Goal: Task Accomplishment & Management: Use online tool/utility

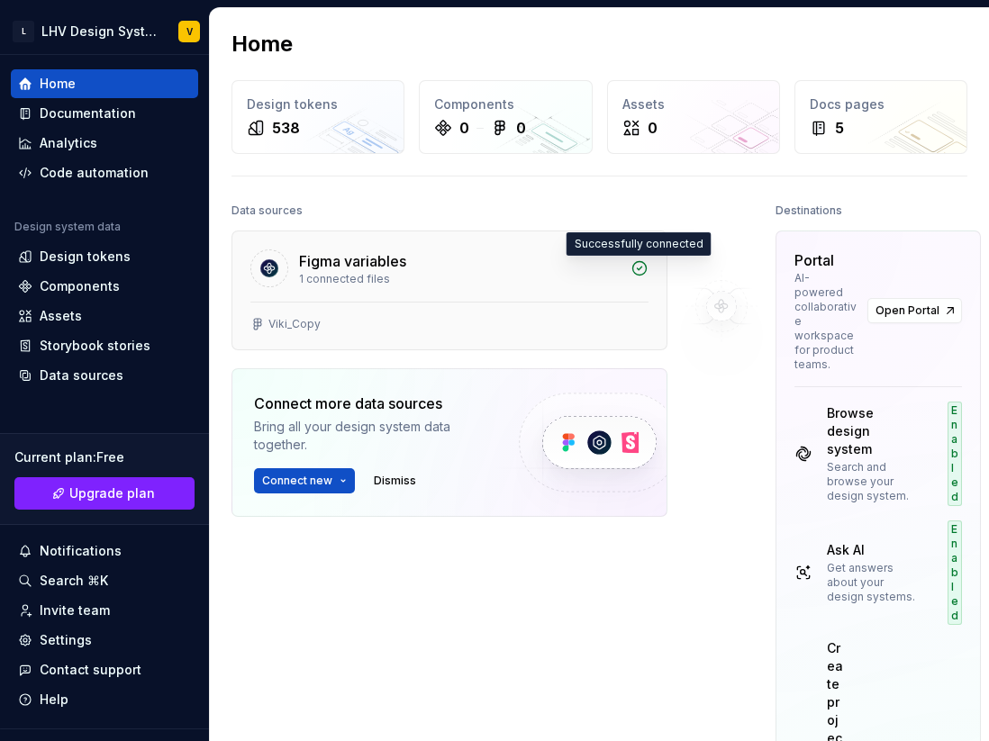
click at [642, 270] on icon at bounding box center [639, 268] width 18 height 18
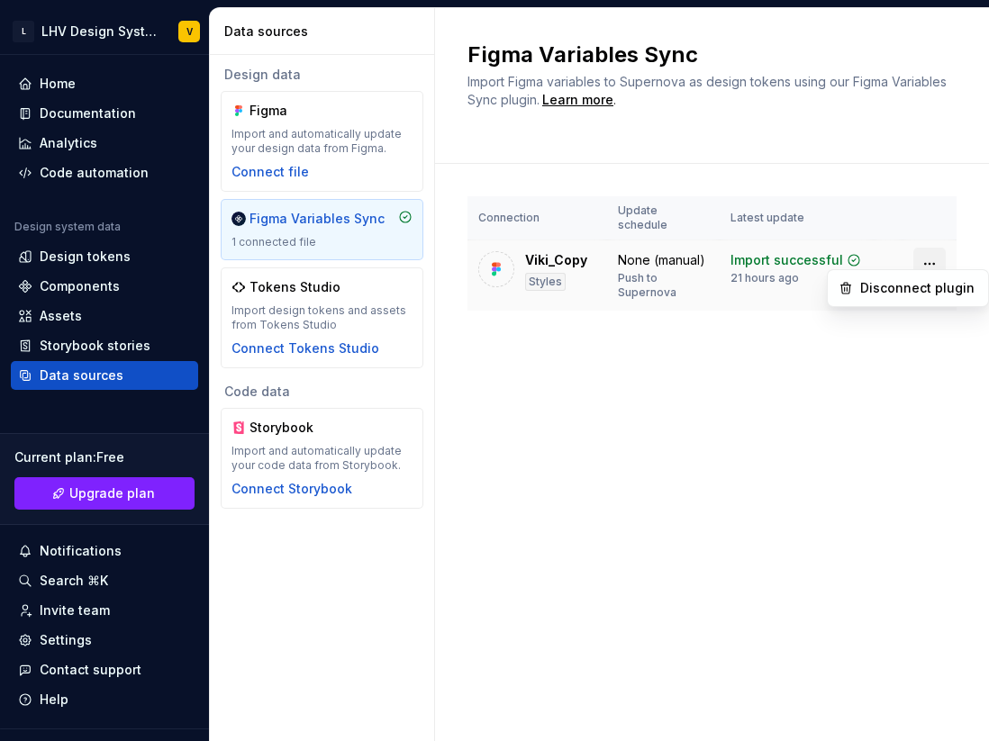
click at [929, 248] on html "L LHV Design System V Home Documentation Analytics Code automation Design syste…" at bounding box center [494, 370] width 989 height 741
click at [652, 485] on html "L LHV Design System V Home Documentation Analytics Code automation Design syste…" at bounding box center [494, 370] width 989 height 741
click at [55, 73] on div "Home" at bounding box center [104, 83] width 187 height 29
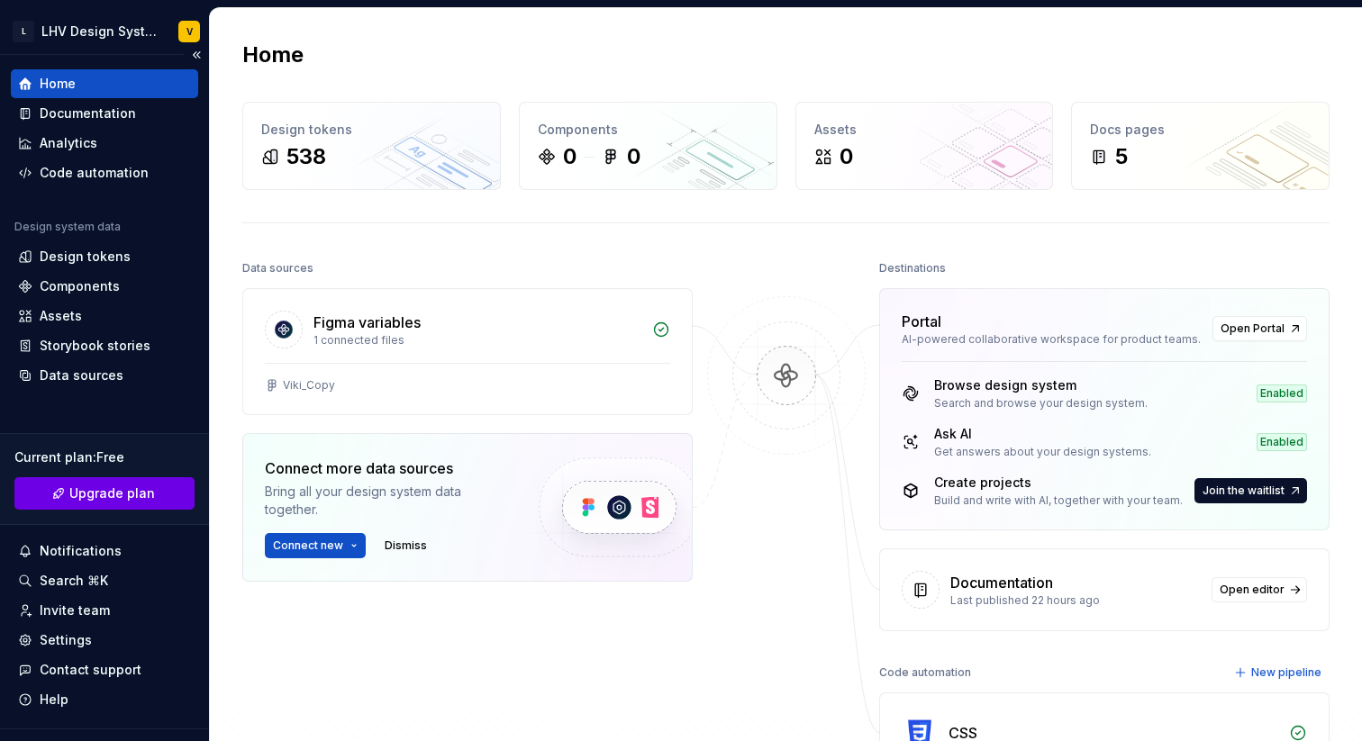
scroll to position [35, 0]
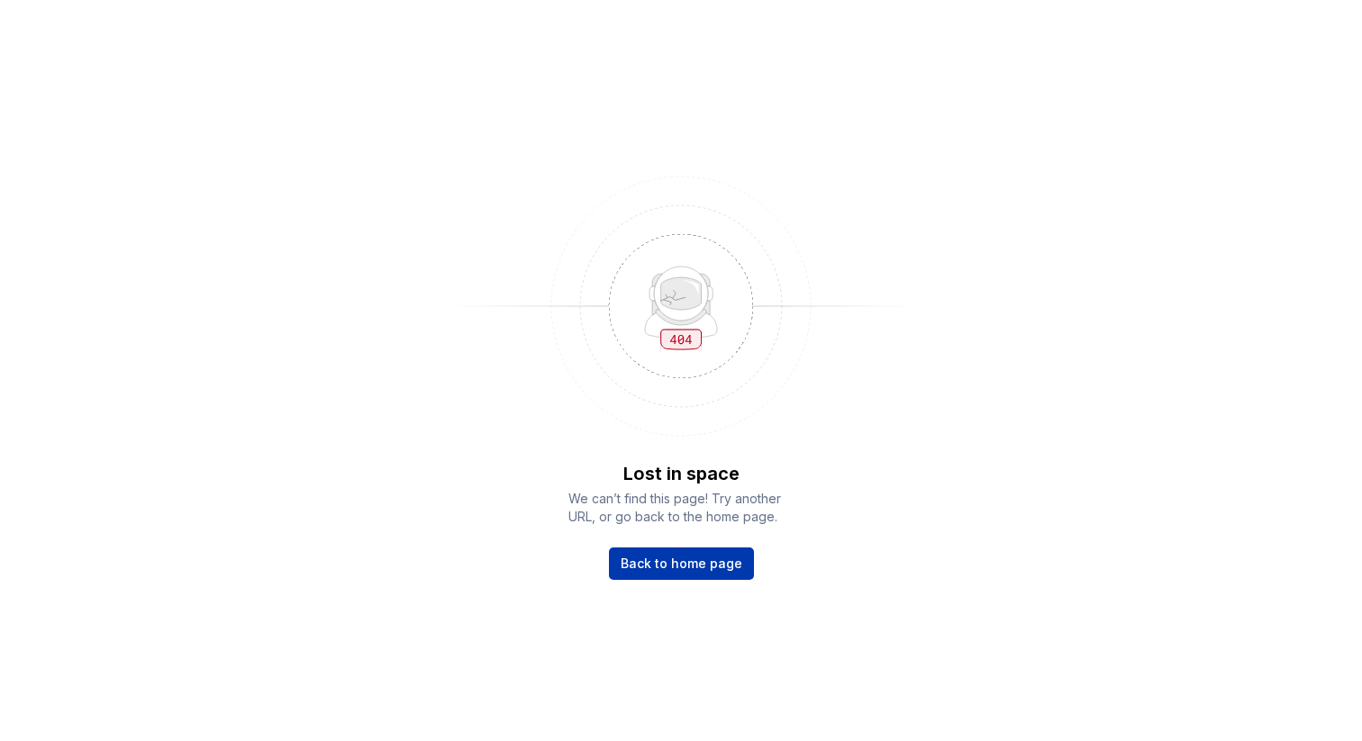
click at [713, 566] on span "Back to home page" at bounding box center [682, 564] width 122 height 18
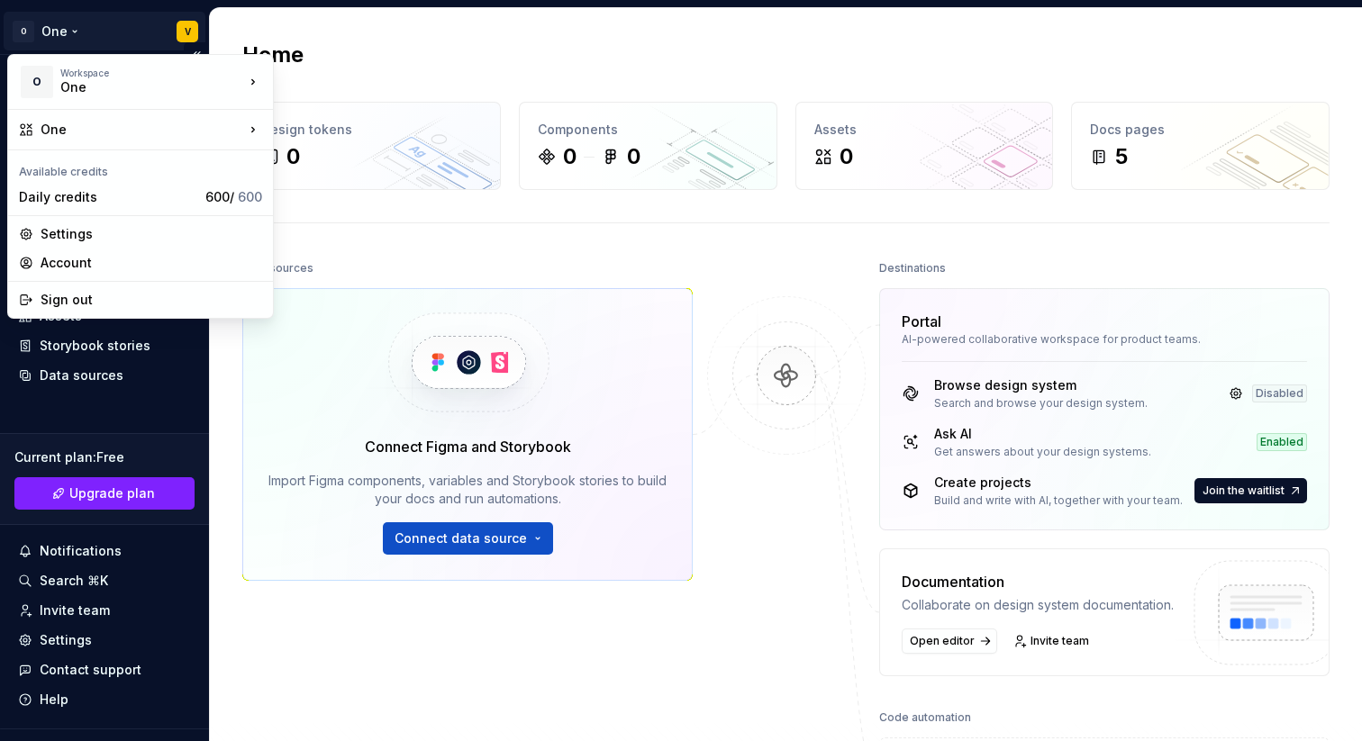
click at [54, 29] on html "O One V Home Documentation Analytics Code automation Design system data Design …" at bounding box center [681, 370] width 1362 height 741
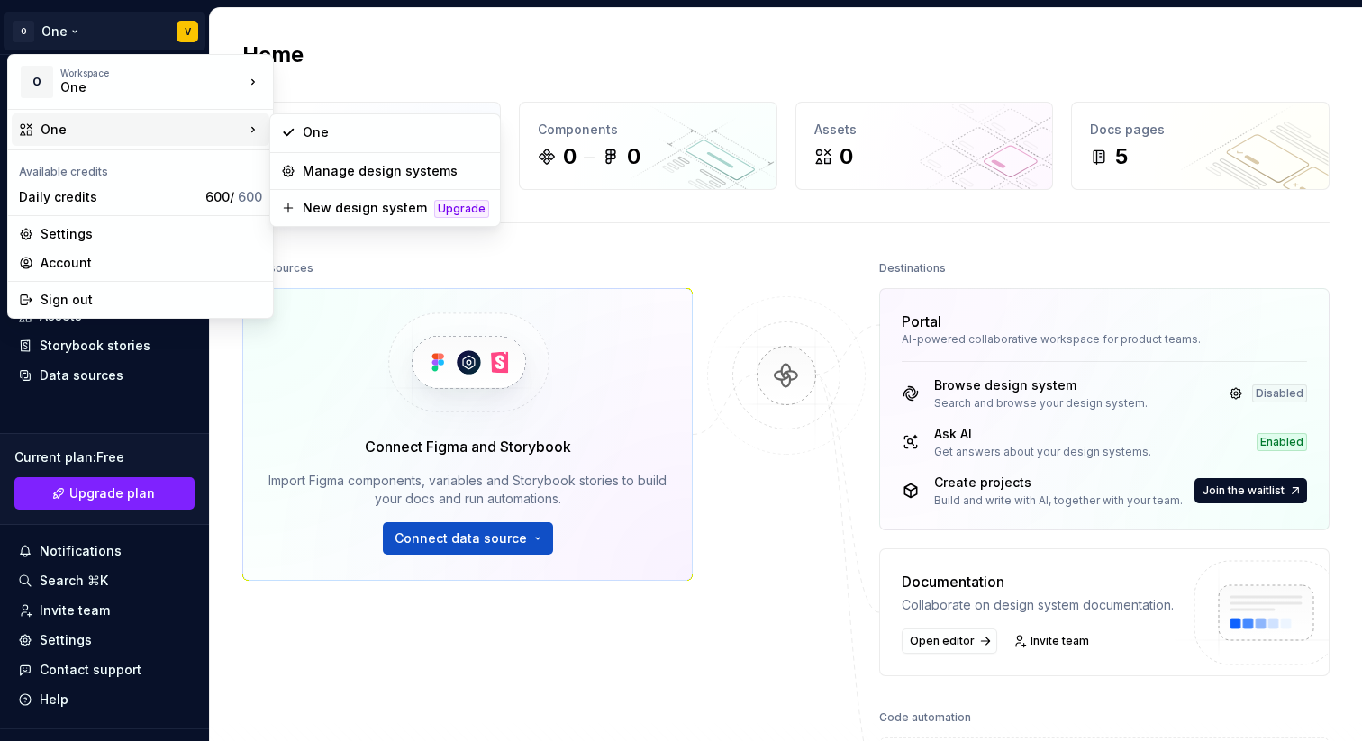
click at [385, 80] on html "O One V Home Documentation Analytics Code automation Design system data Design …" at bounding box center [681, 370] width 1362 height 741
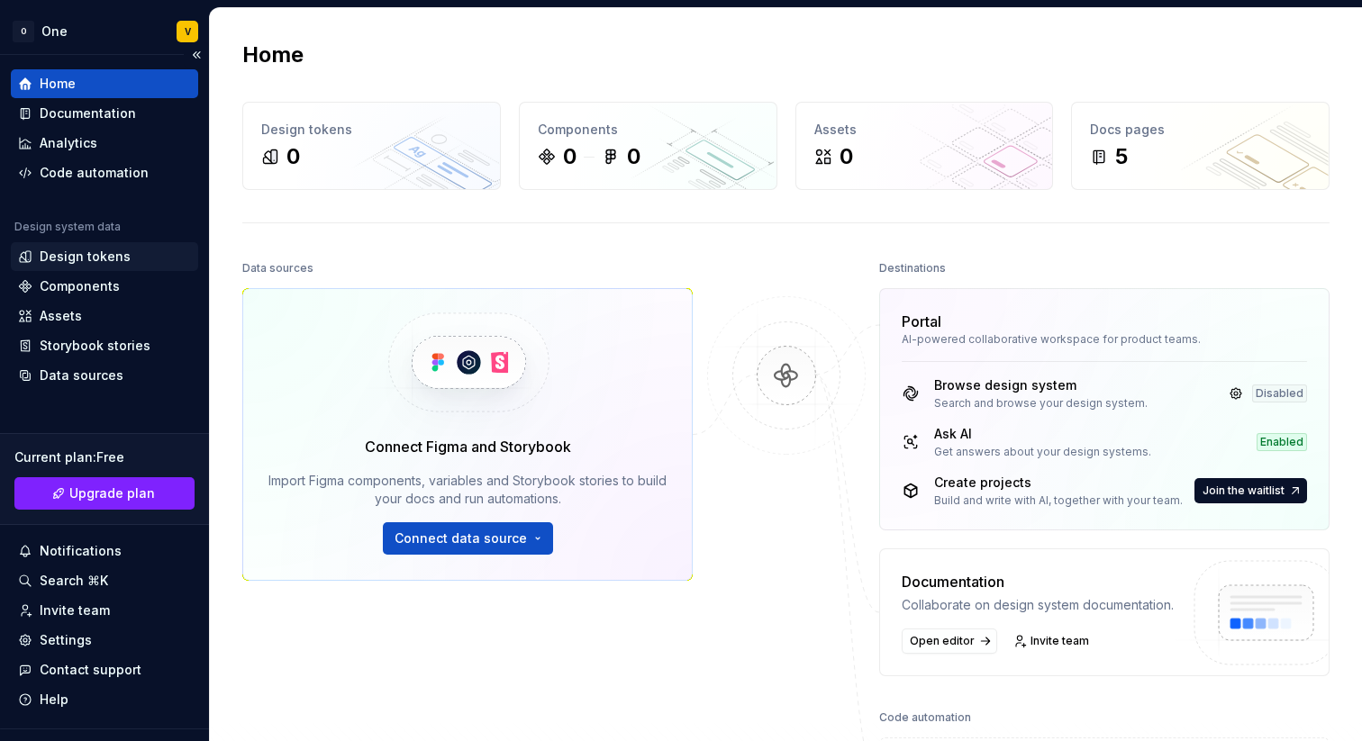
click at [110, 258] on div "Design tokens" at bounding box center [85, 257] width 91 height 18
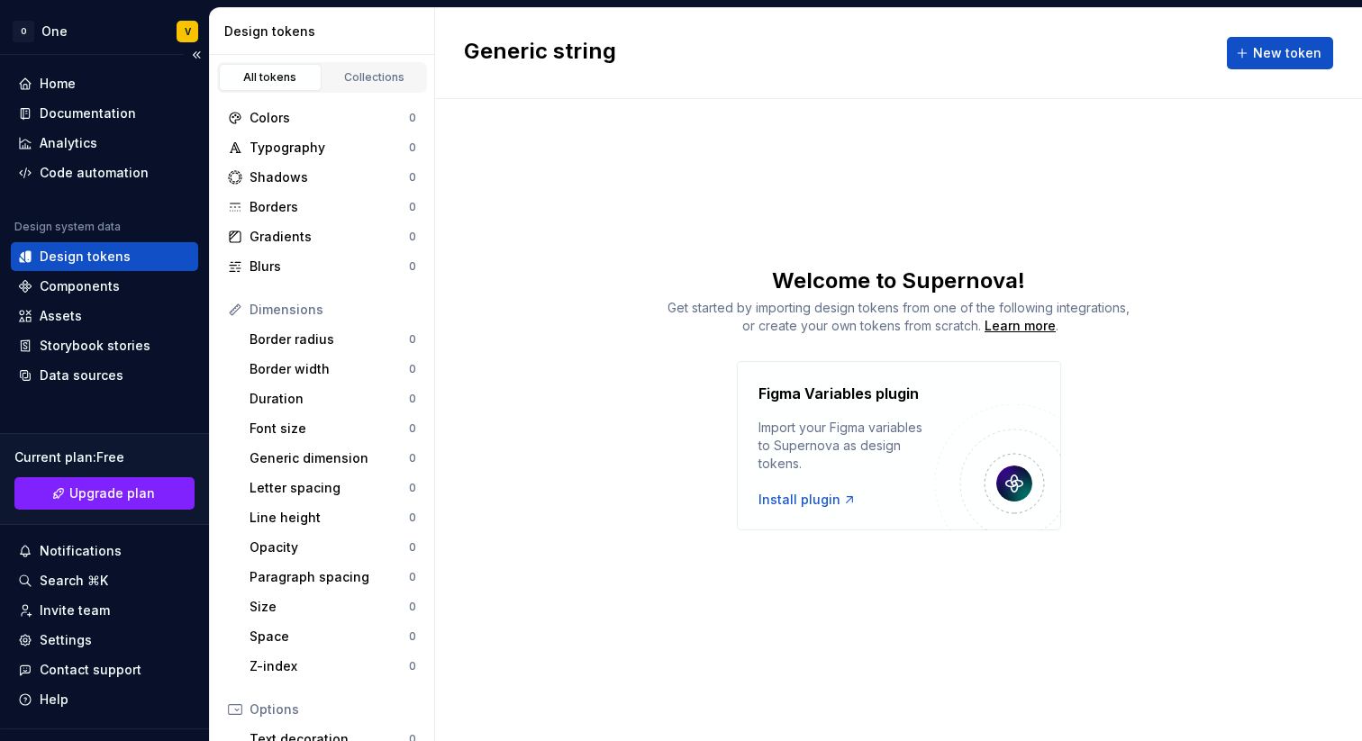
scroll to position [35, 0]
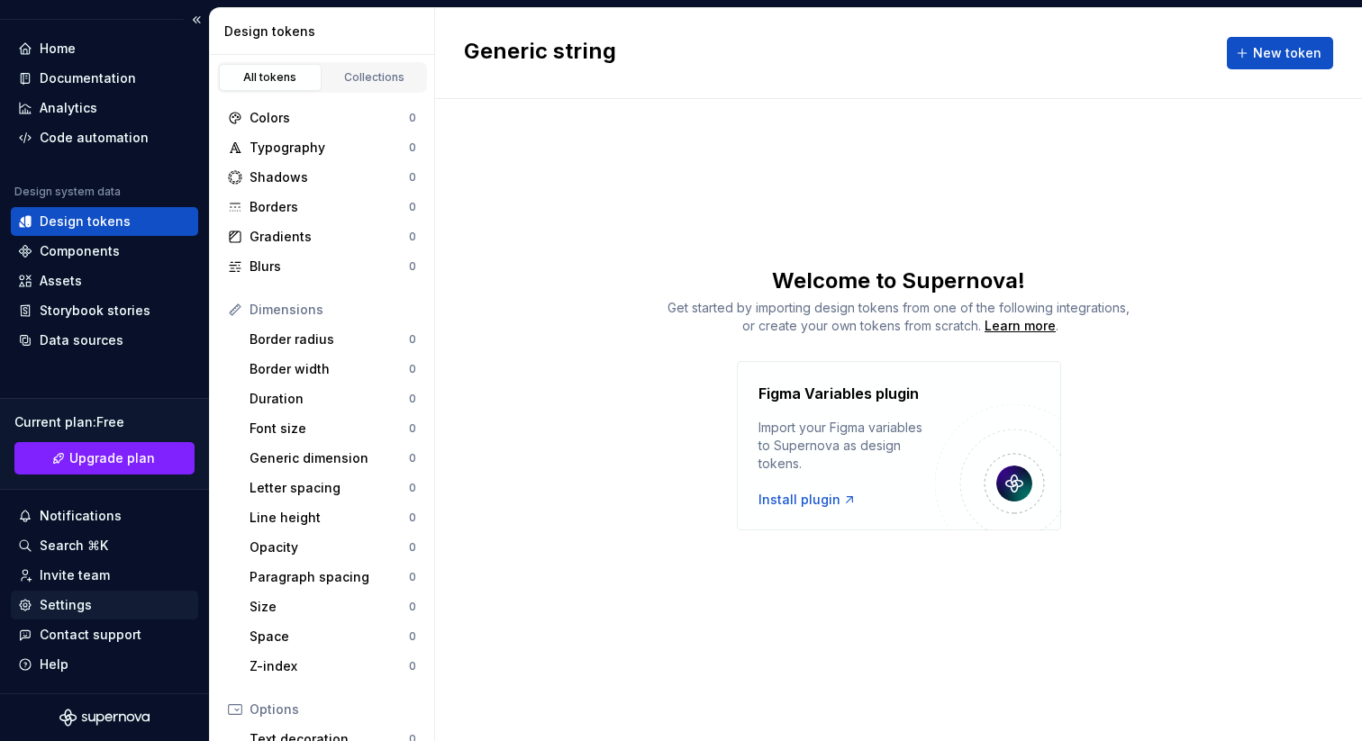
click at [88, 604] on div "Settings" at bounding box center [66, 605] width 52 height 18
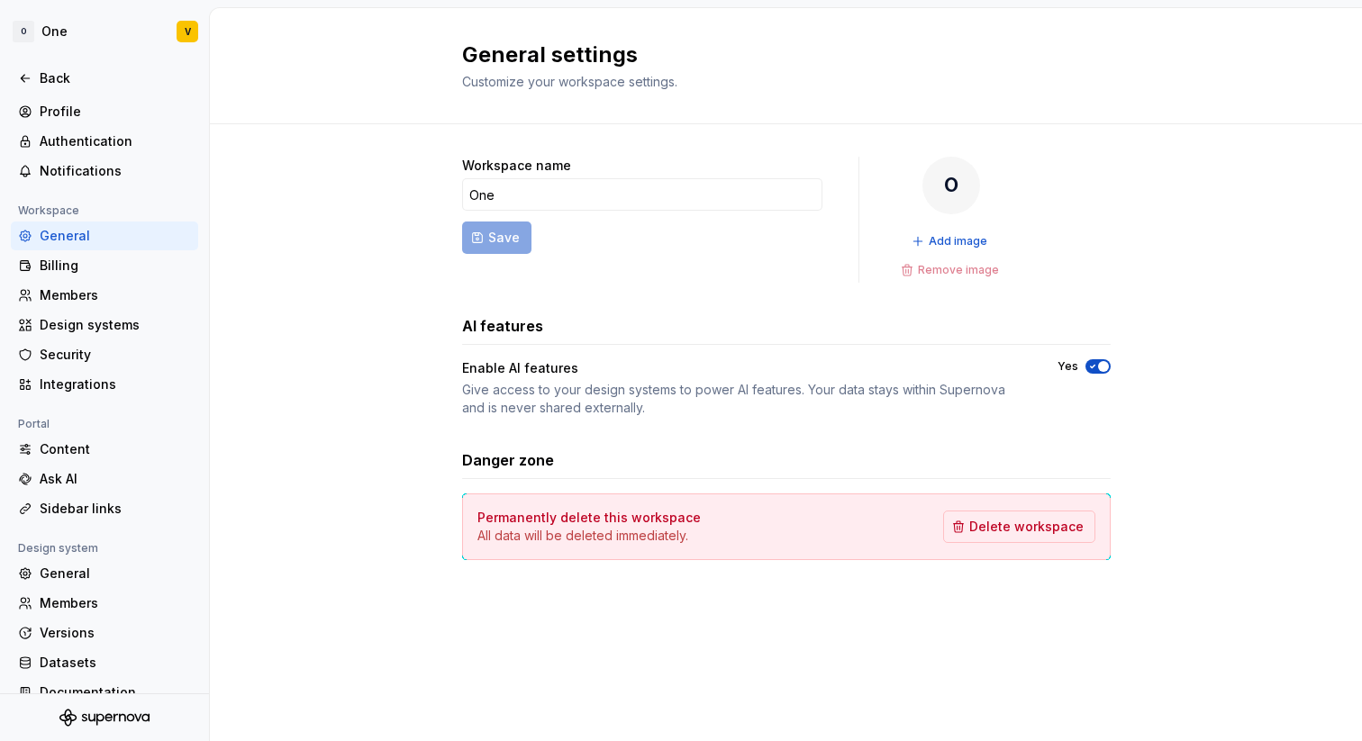
scroll to position [52, 0]
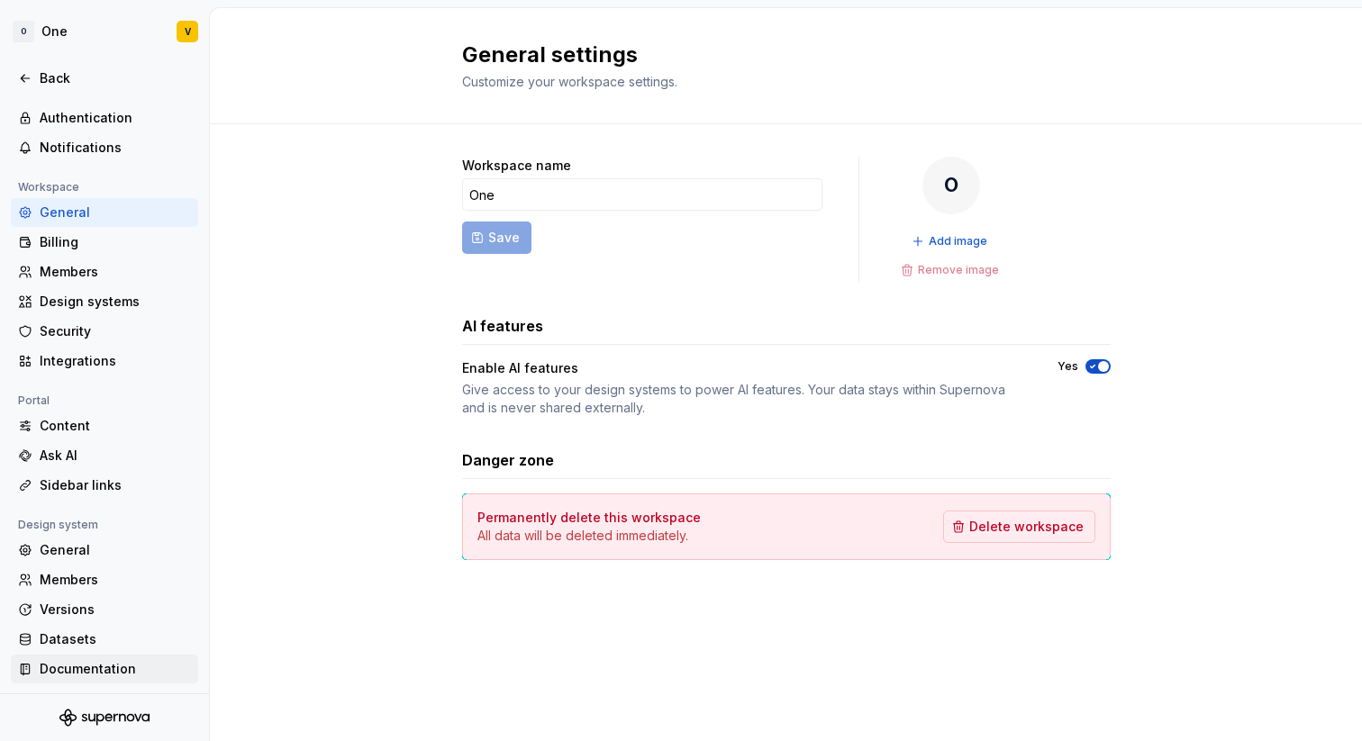
click at [133, 675] on div "Documentation" at bounding box center [115, 669] width 151 height 18
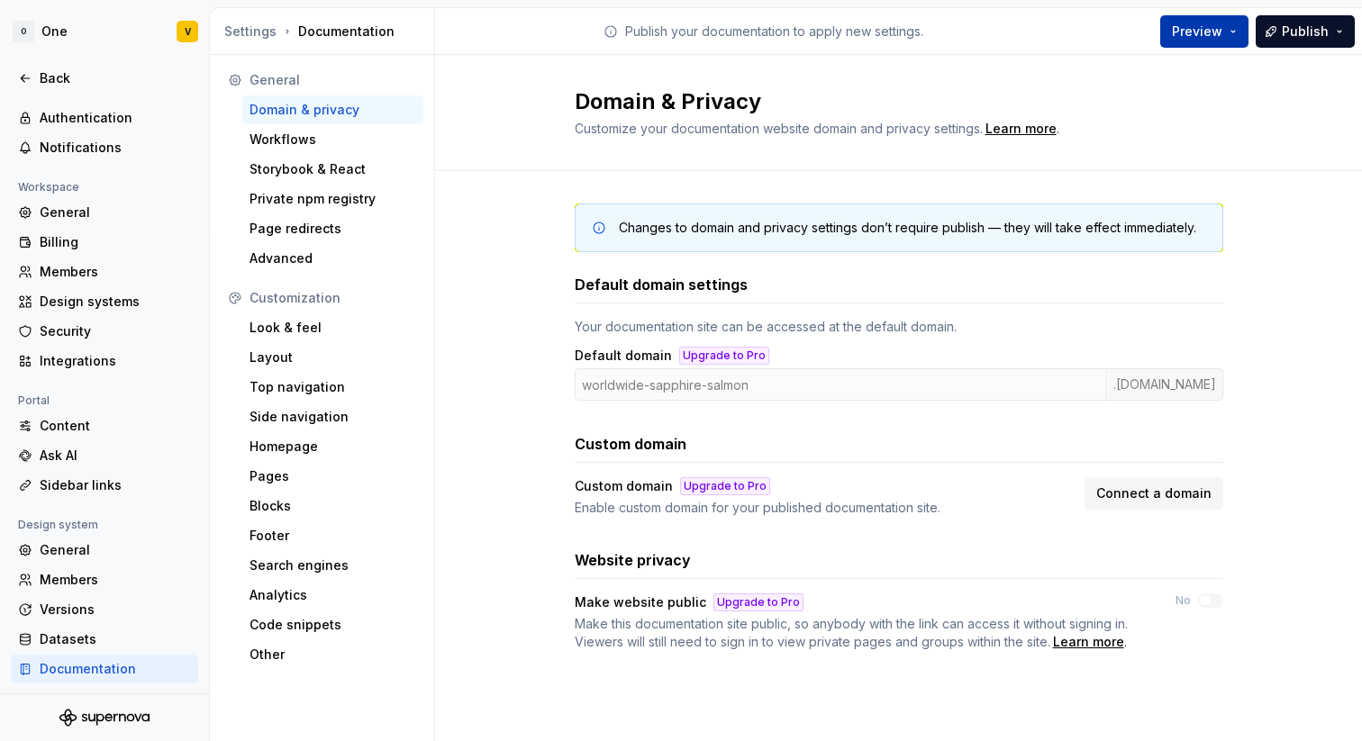
click at [1228, 36] on button "Preview" at bounding box center [1204, 31] width 88 height 32
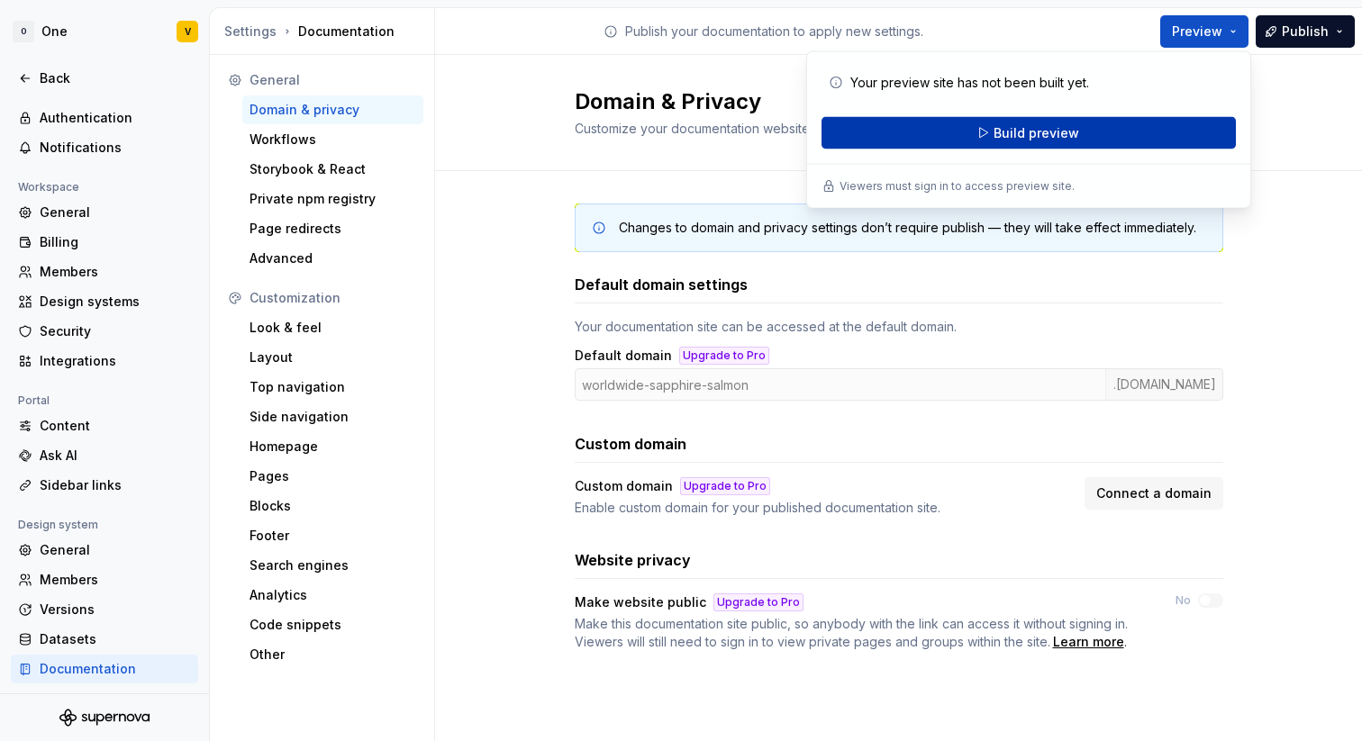
click at [1057, 130] on span "Build preview" at bounding box center [1036, 133] width 86 height 18
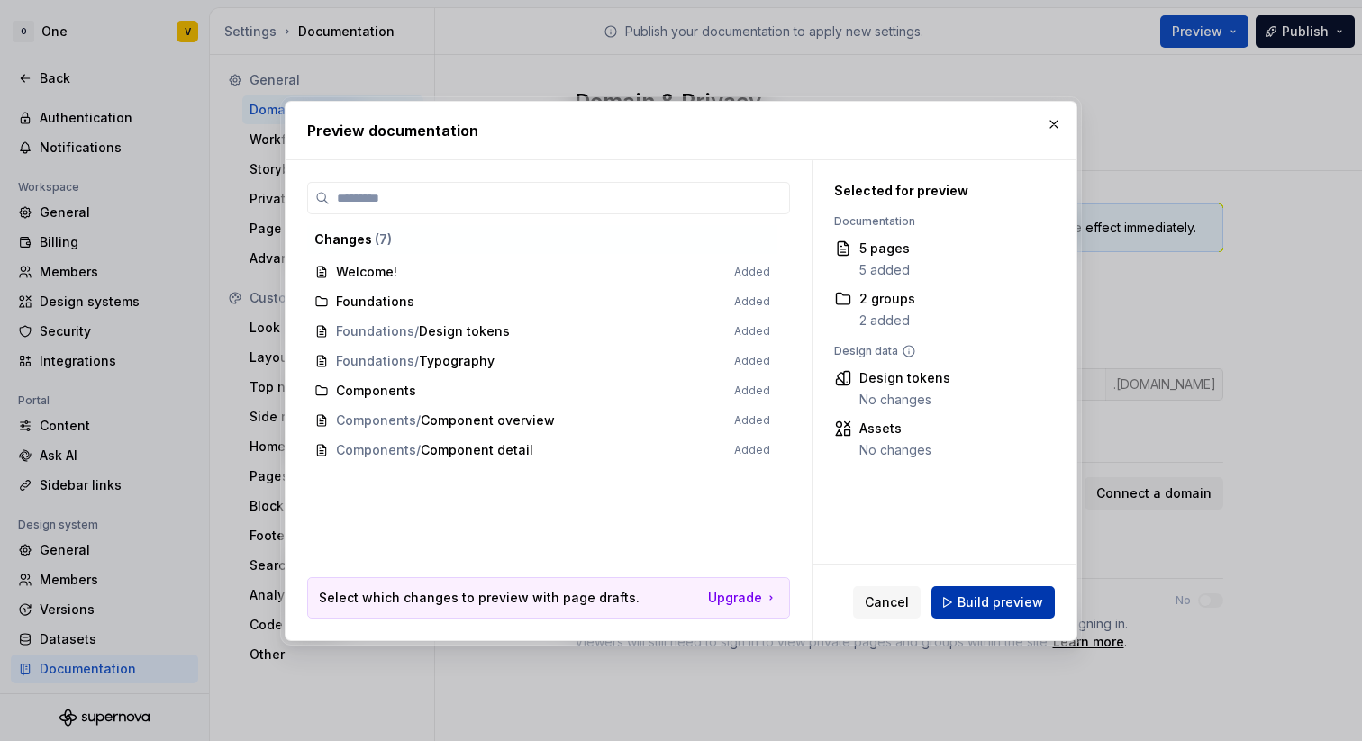
click at [1005, 609] on span "Build preview" at bounding box center [1000, 603] width 86 height 18
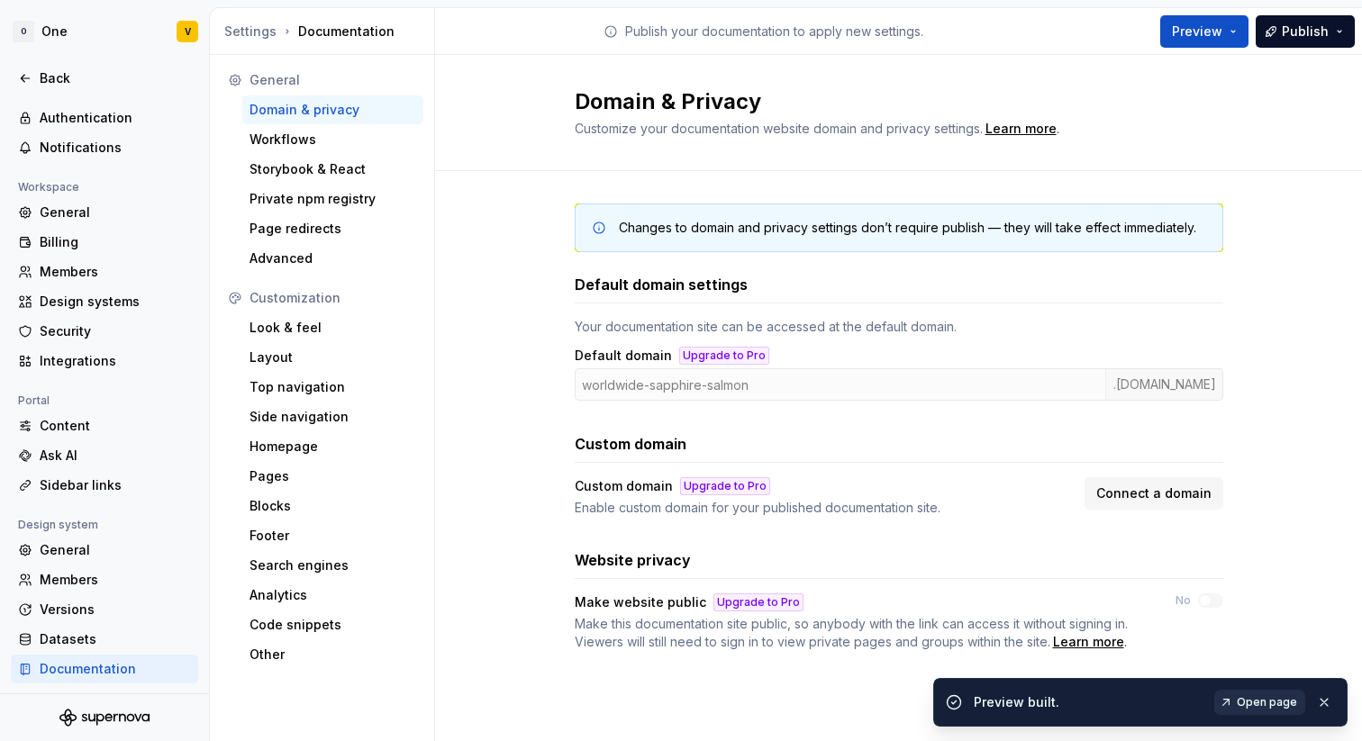
click at [1248, 699] on span "Open page" at bounding box center [1267, 702] width 60 height 14
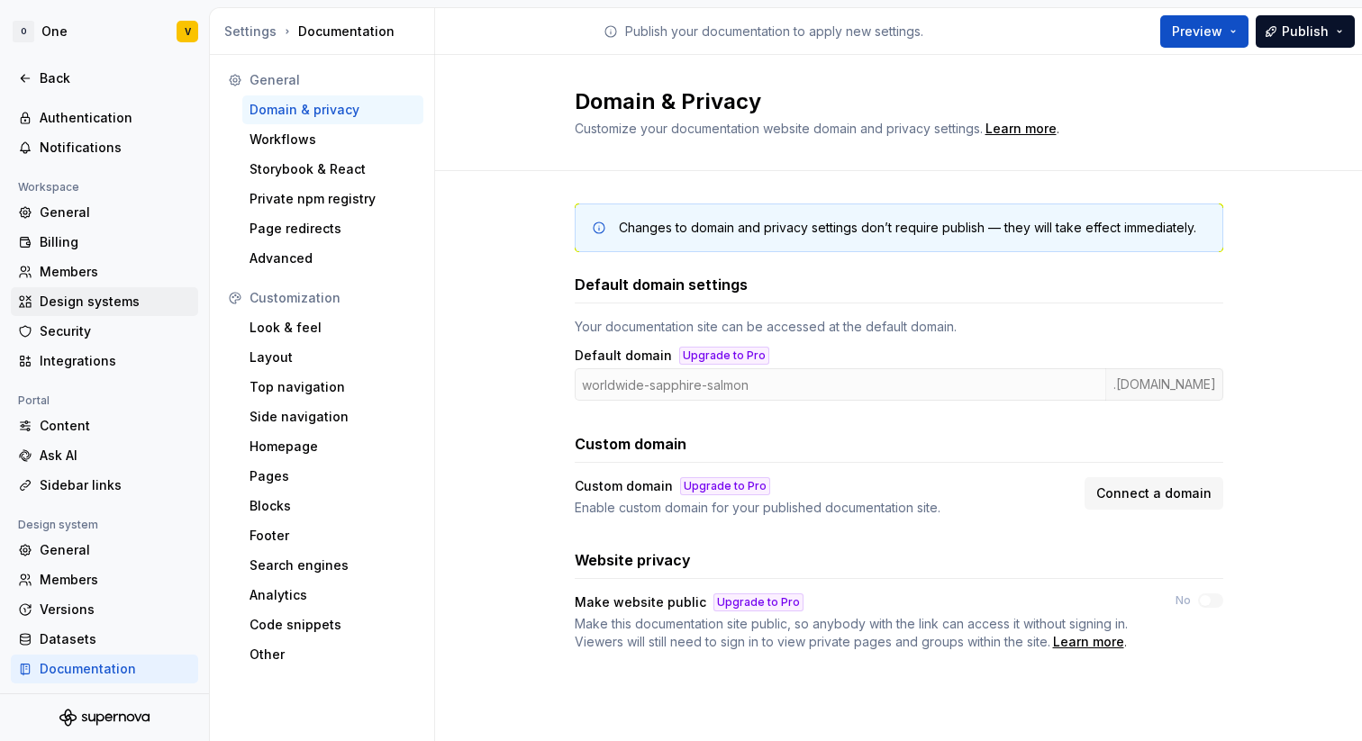
click at [110, 300] on div "Design systems" at bounding box center [115, 302] width 151 height 18
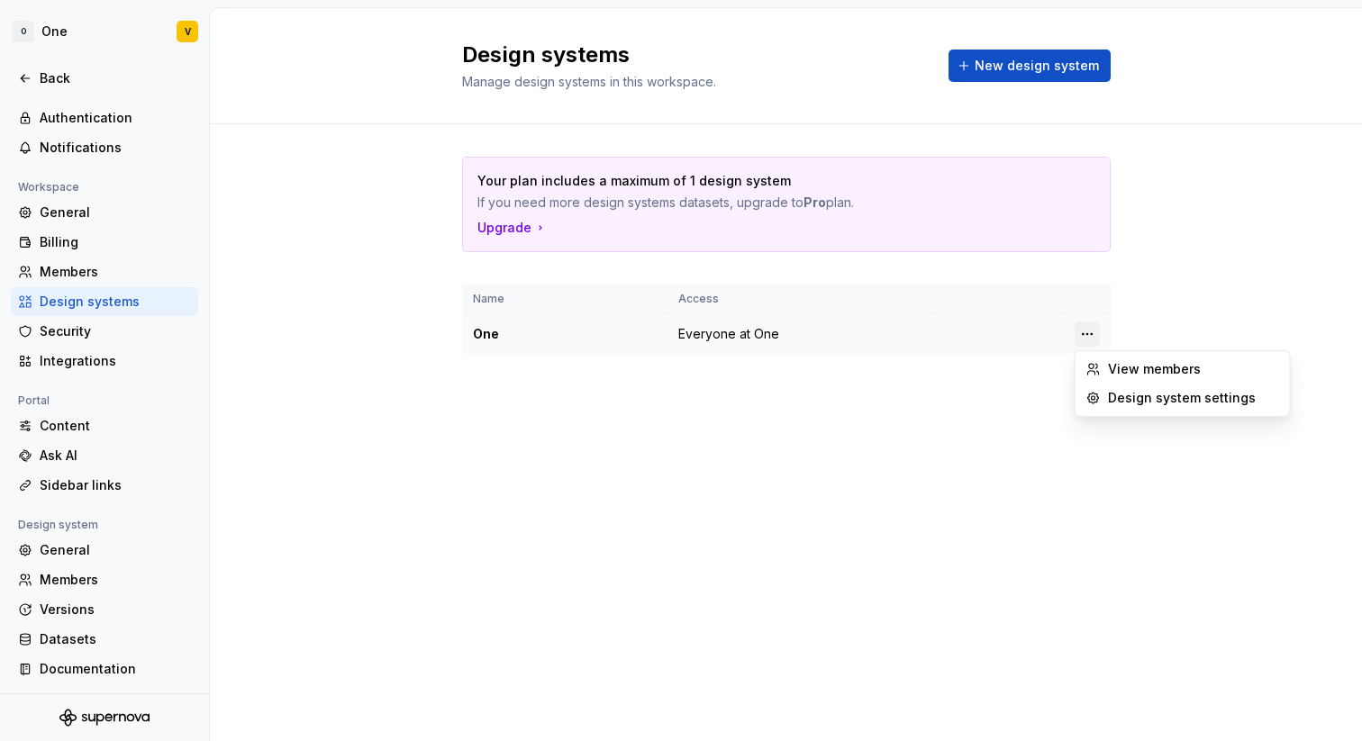
click at [1092, 335] on html "O One V Back Account Profile Authentication Notifications Workspace General Bil…" at bounding box center [681, 370] width 1362 height 741
click at [1125, 386] on div "Design system settings" at bounding box center [1182, 398] width 207 height 29
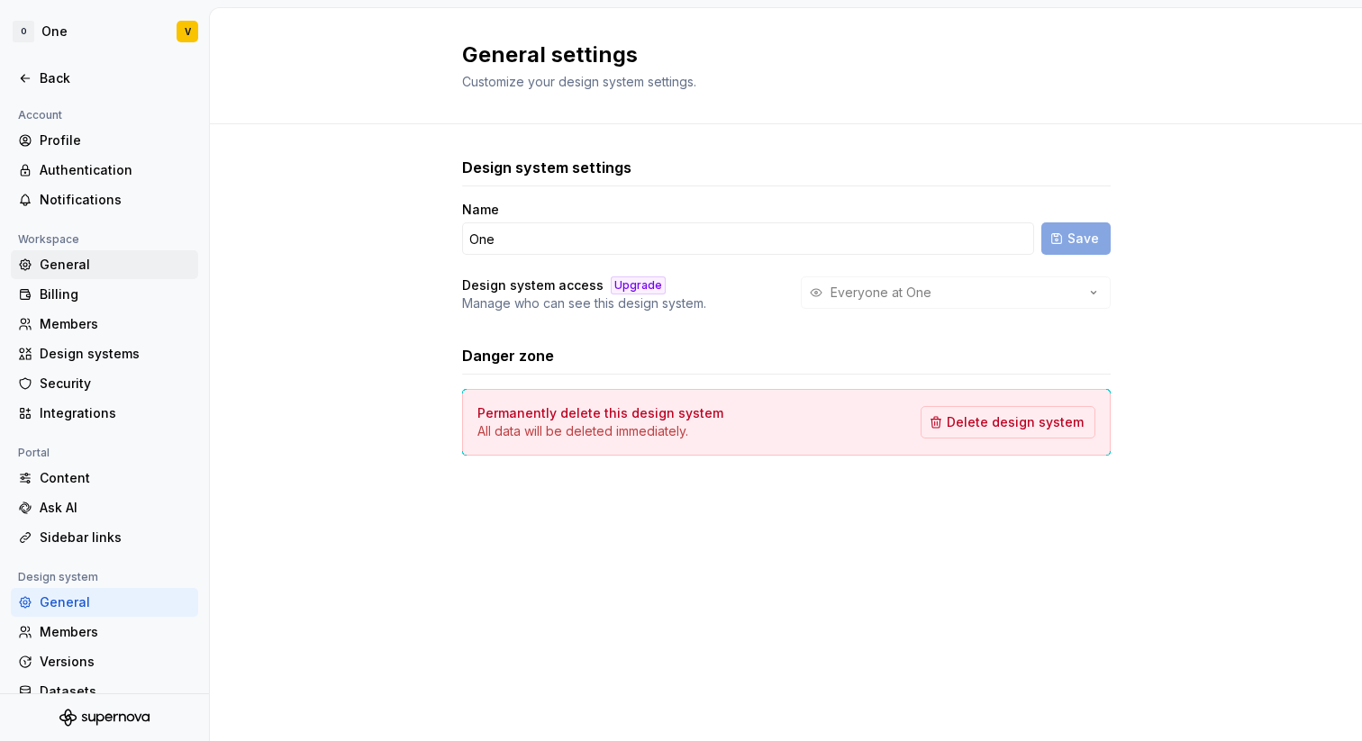
click at [104, 267] on div "General" at bounding box center [115, 265] width 151 height 18
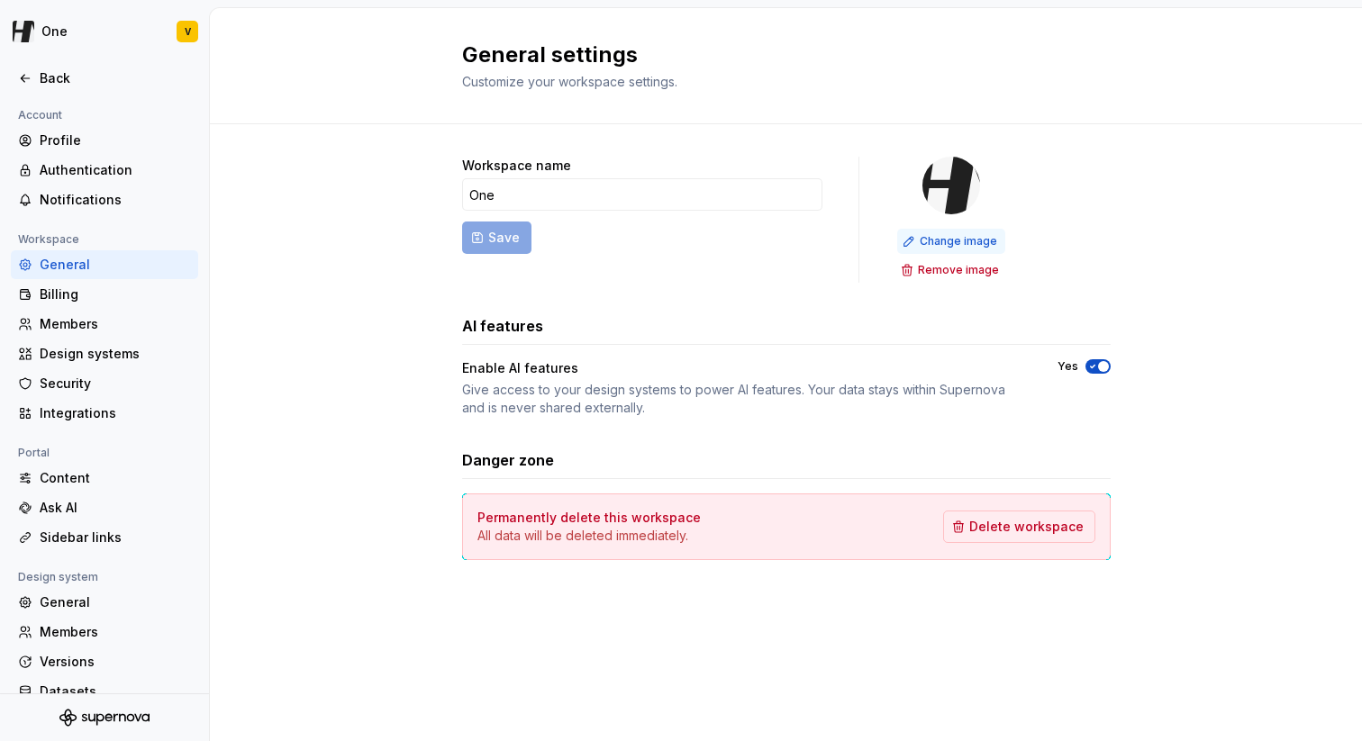
click at [953, 240] on span "Change image" at bounding box center [958, 241] width 77 height 14
click at [944, 187] on img at bounding box center [951, 186] width 58 height 58
click at [113, 137] on div "Profile" at bounding box center [115, 140] width 151 height 18
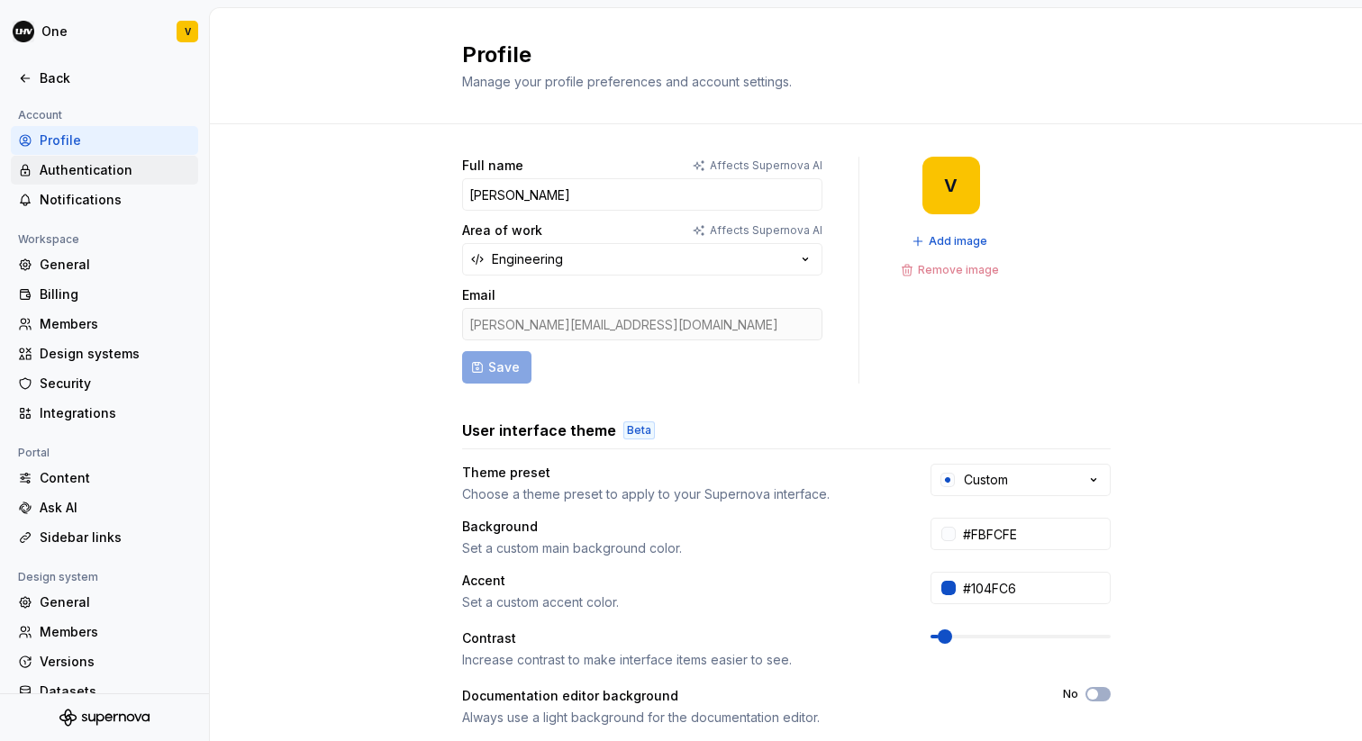
click at [95, 165] on div "Authentication" at bounding box center [115, 170] width 151 height 18
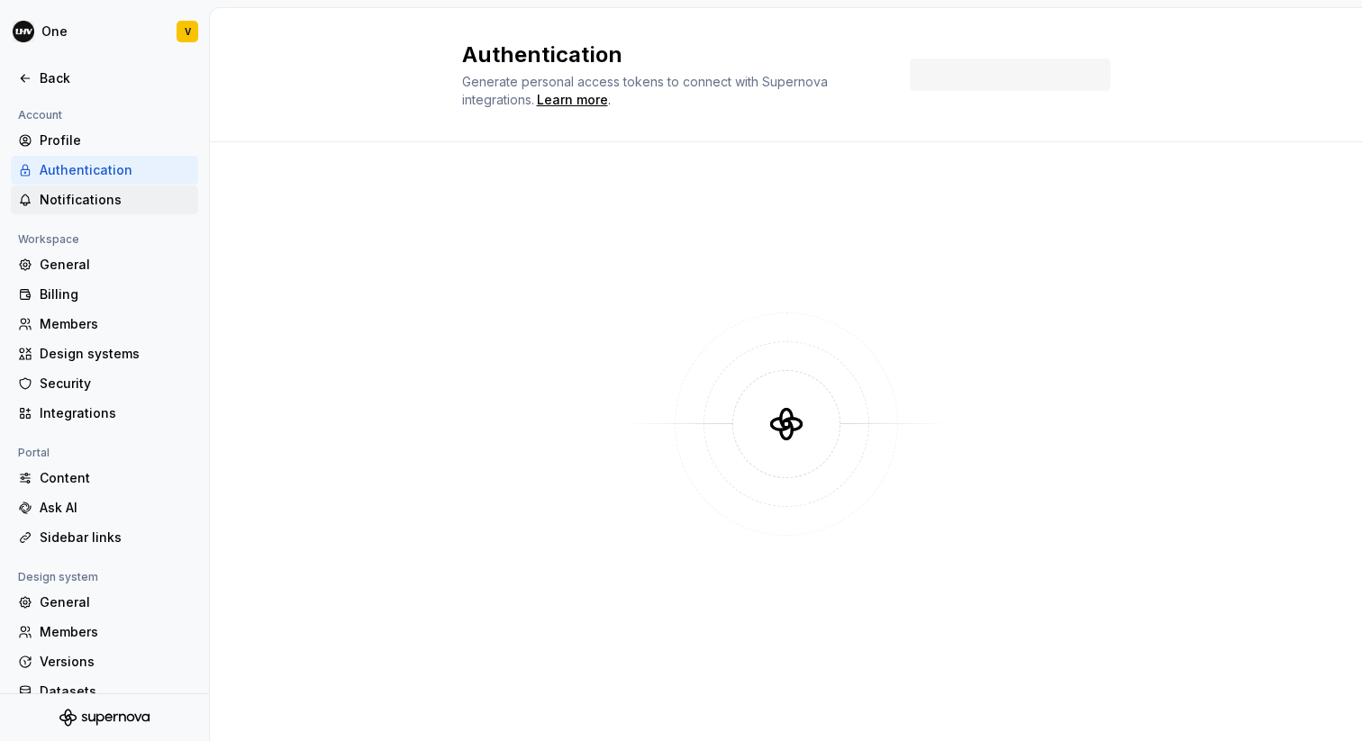
click at [84, 193] on div "Notifications" at bounding box center [115, 200] width 151 height 18
click at [70, 271] on div "General" at bounding box center [115, 265] width 151 height 18
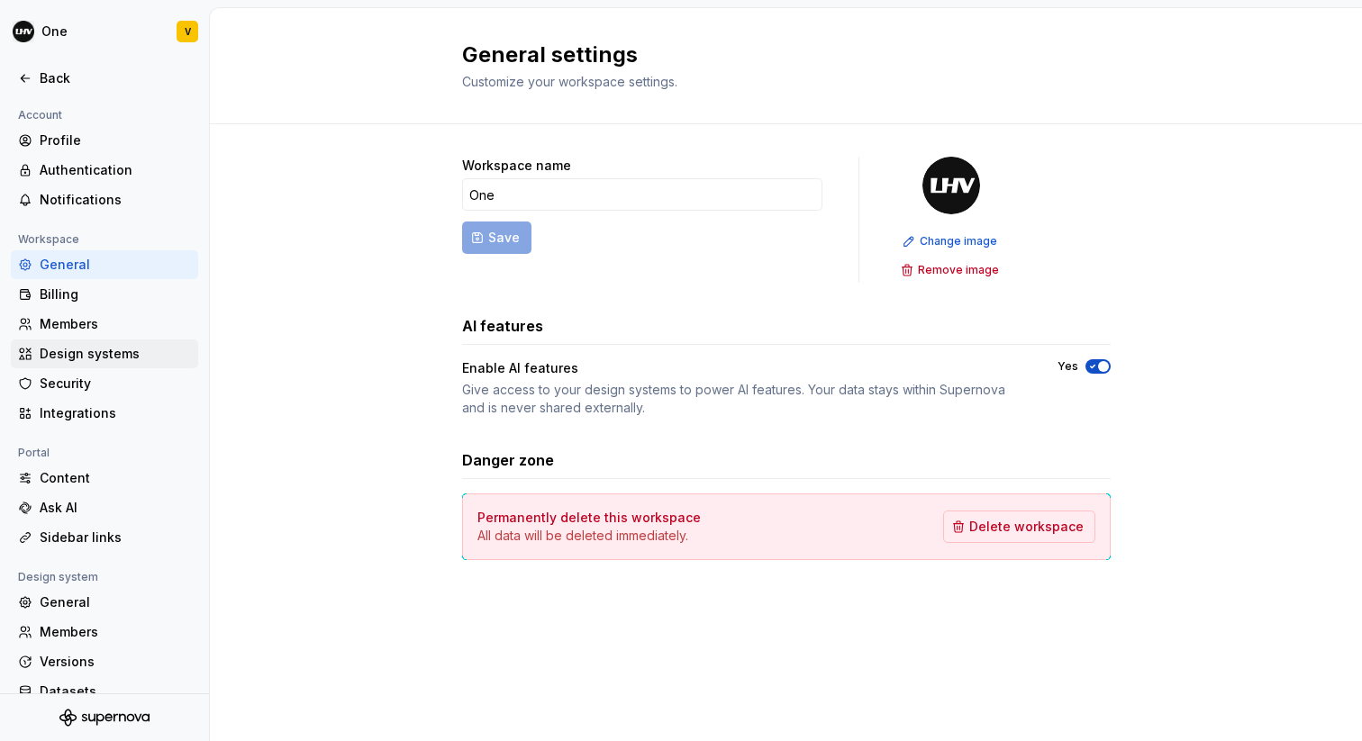
click at [67, 346] on div "Design systems" at bounding box center [115, 354] width 151 height 18
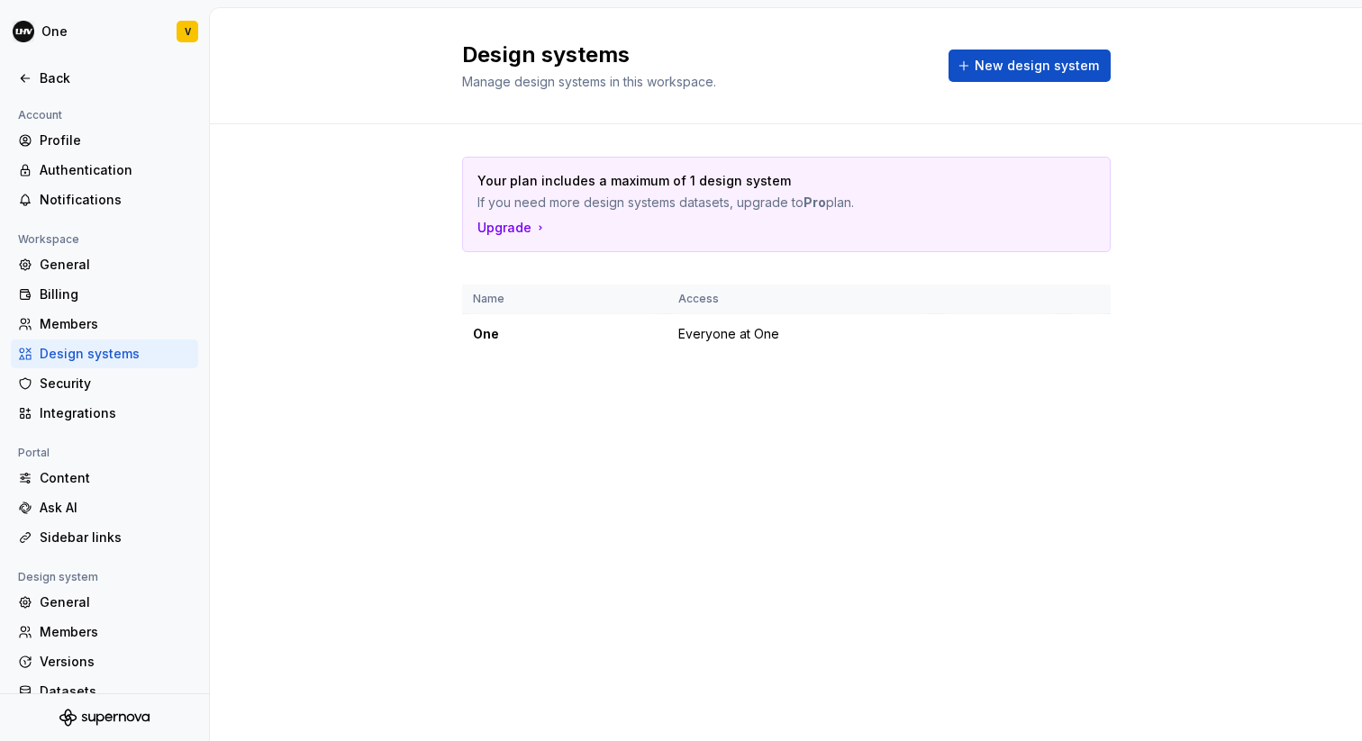
scroll to position [52, 0]
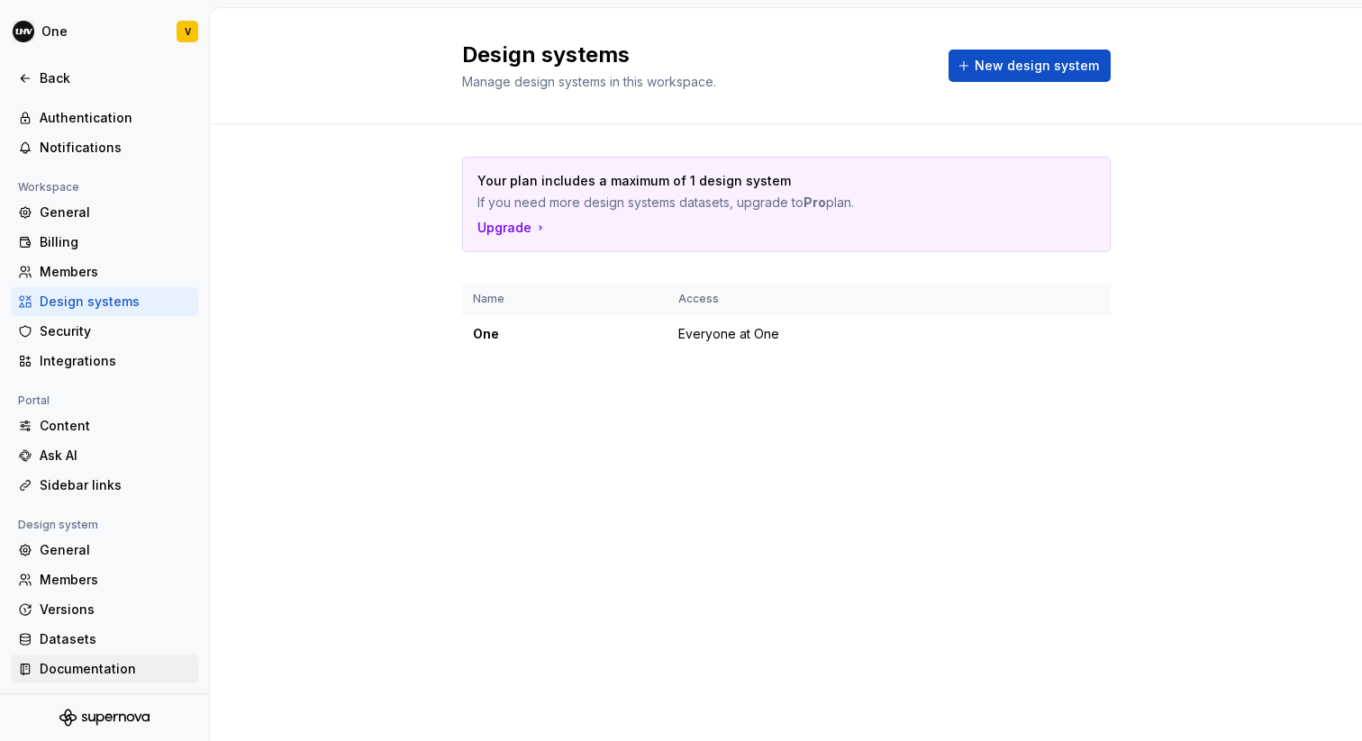
click at [111, 662] on div "Documentation" at bounding box center [115, 669] width 151 height 18
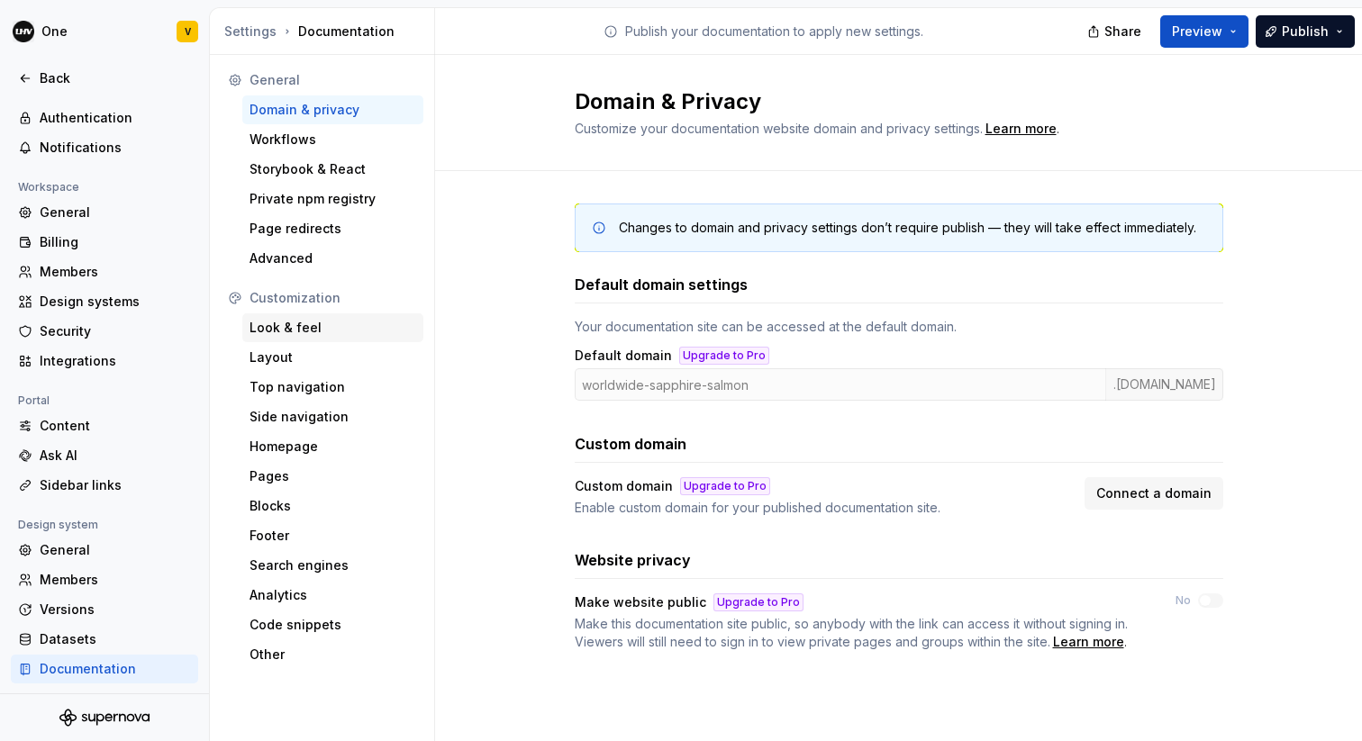
click at [336, 324] on div "Look & feel" at bounding box center [332, 328] width 167 height 18
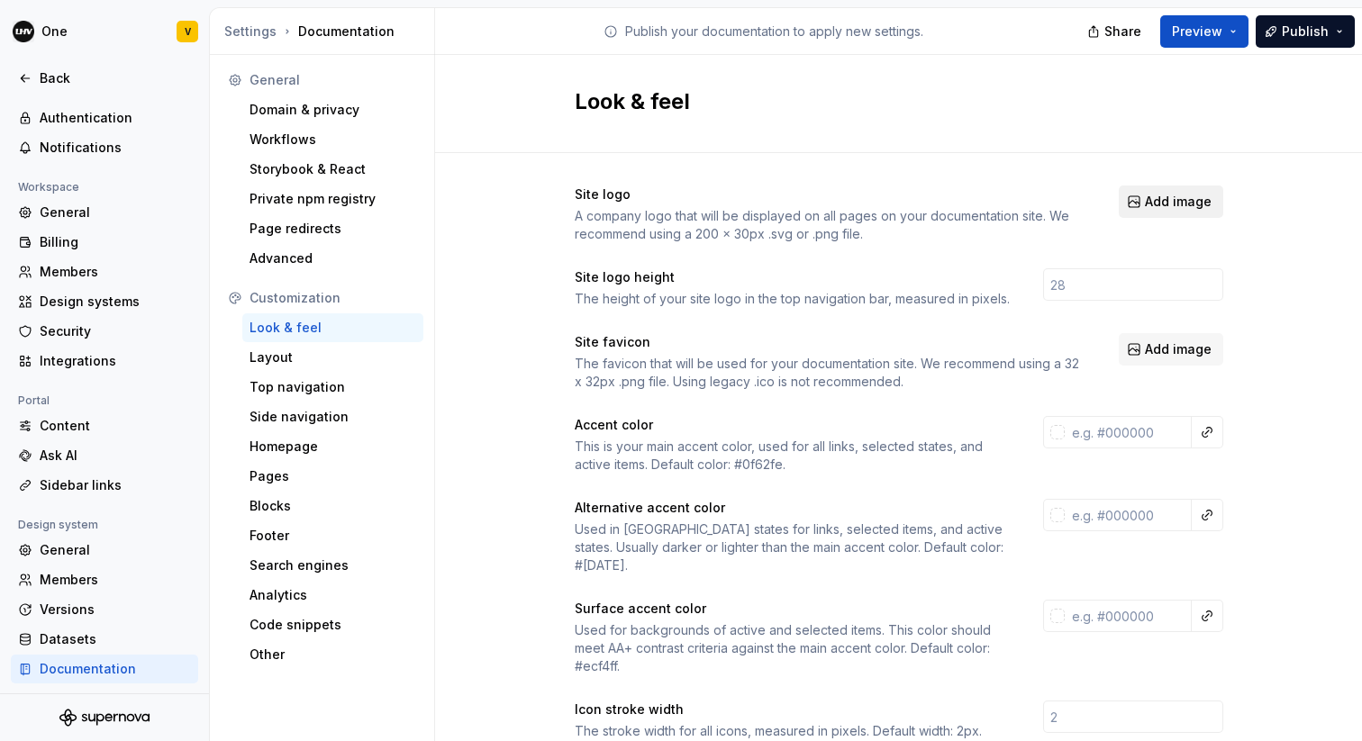
click at [1151, 204] on span "Add image" at bounding box center [1178, 202] width 67 height 18
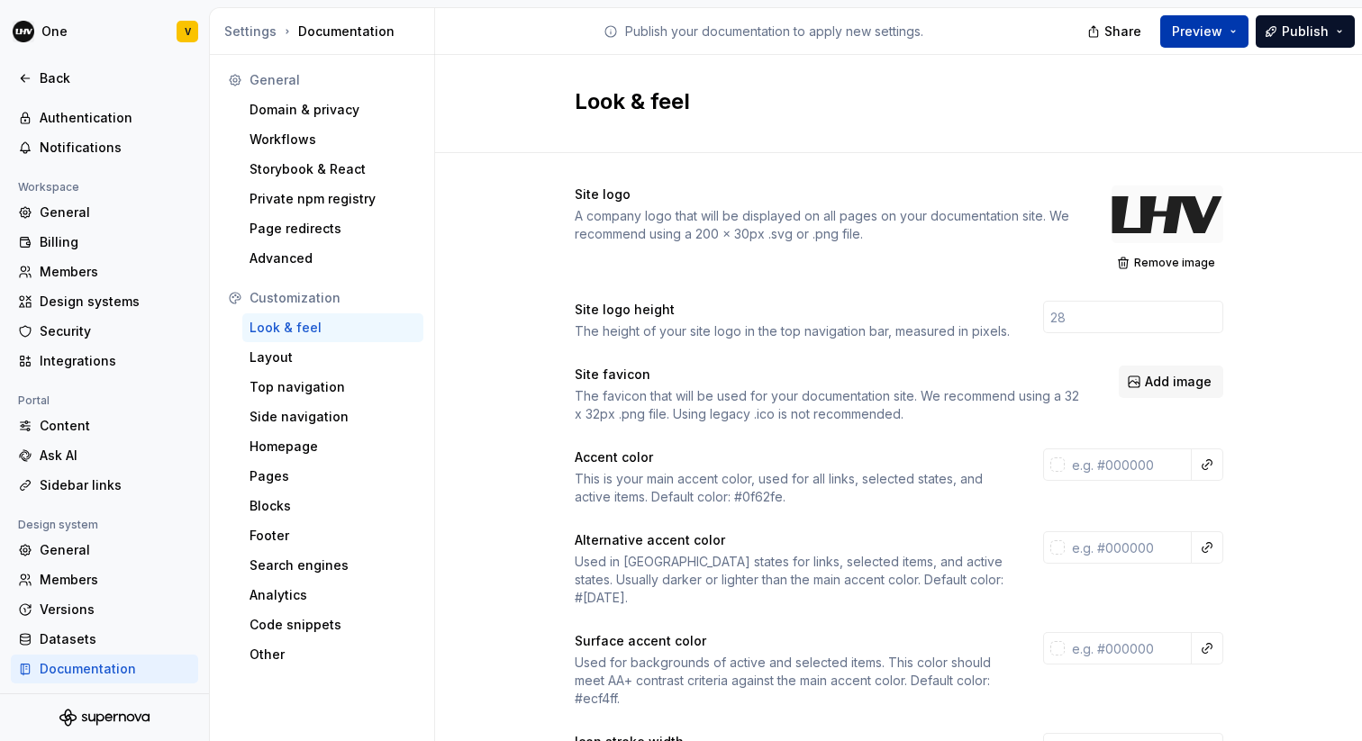
click at [1203, 34] on span "Preview" at bounding box center [1197, 32] width 50 height 18
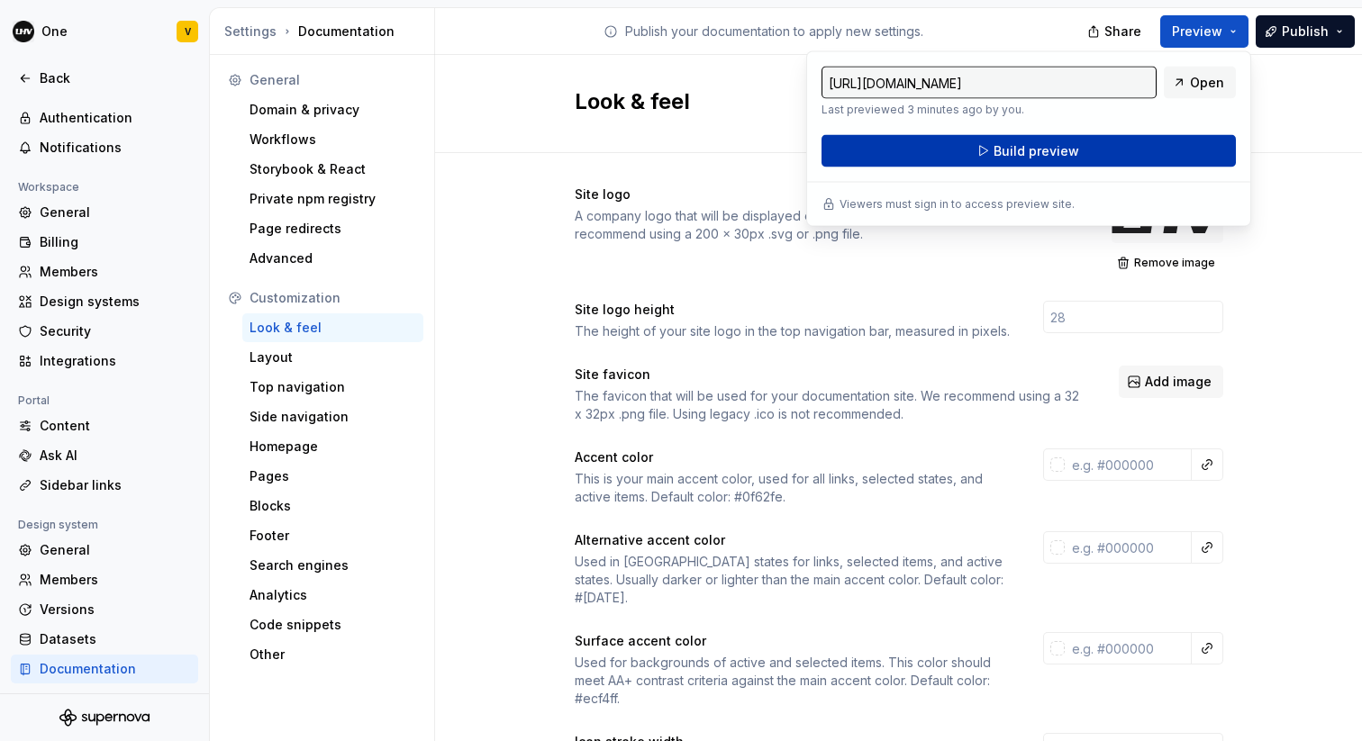
click at [1071, 149] on span "Build preview" at bounding box center [1036, 151] width 86 height 18
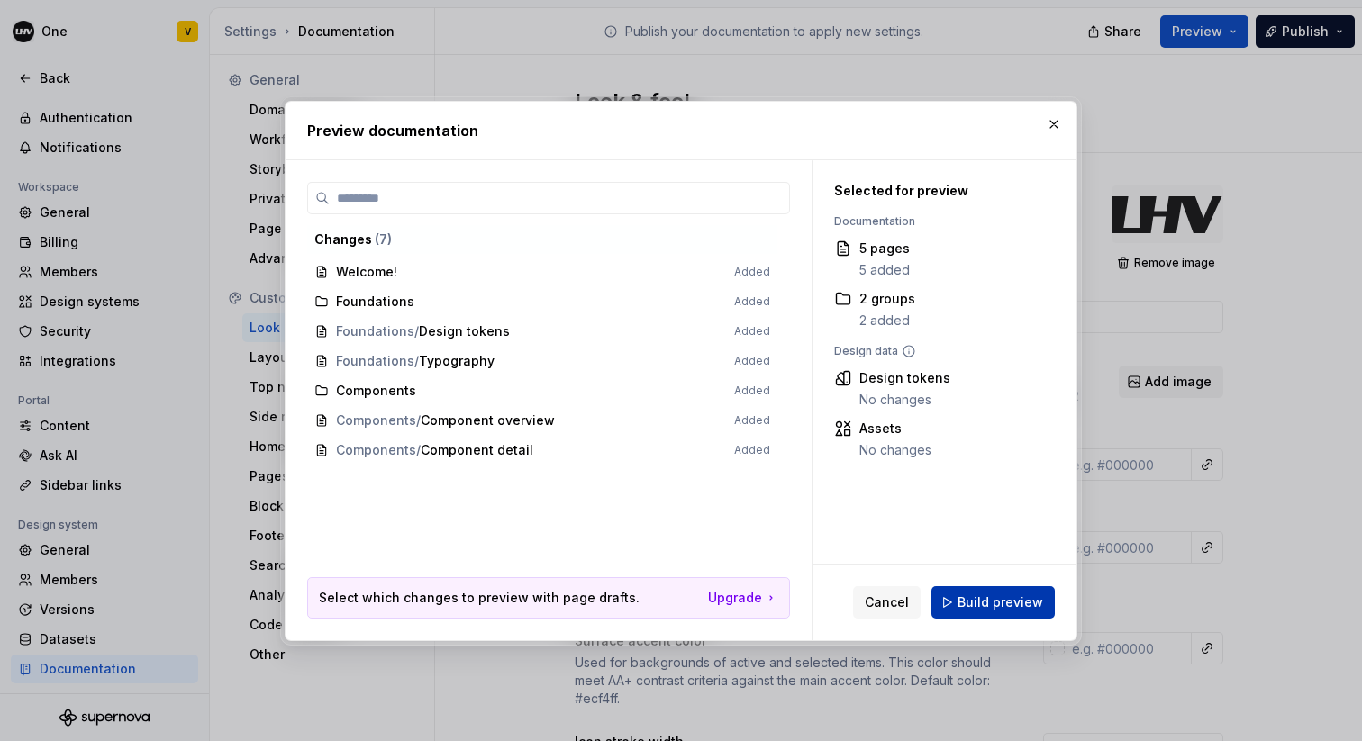
click at [1007, 608] on span "Build preview" at bounding box center [1000, 603] width 86 height 18
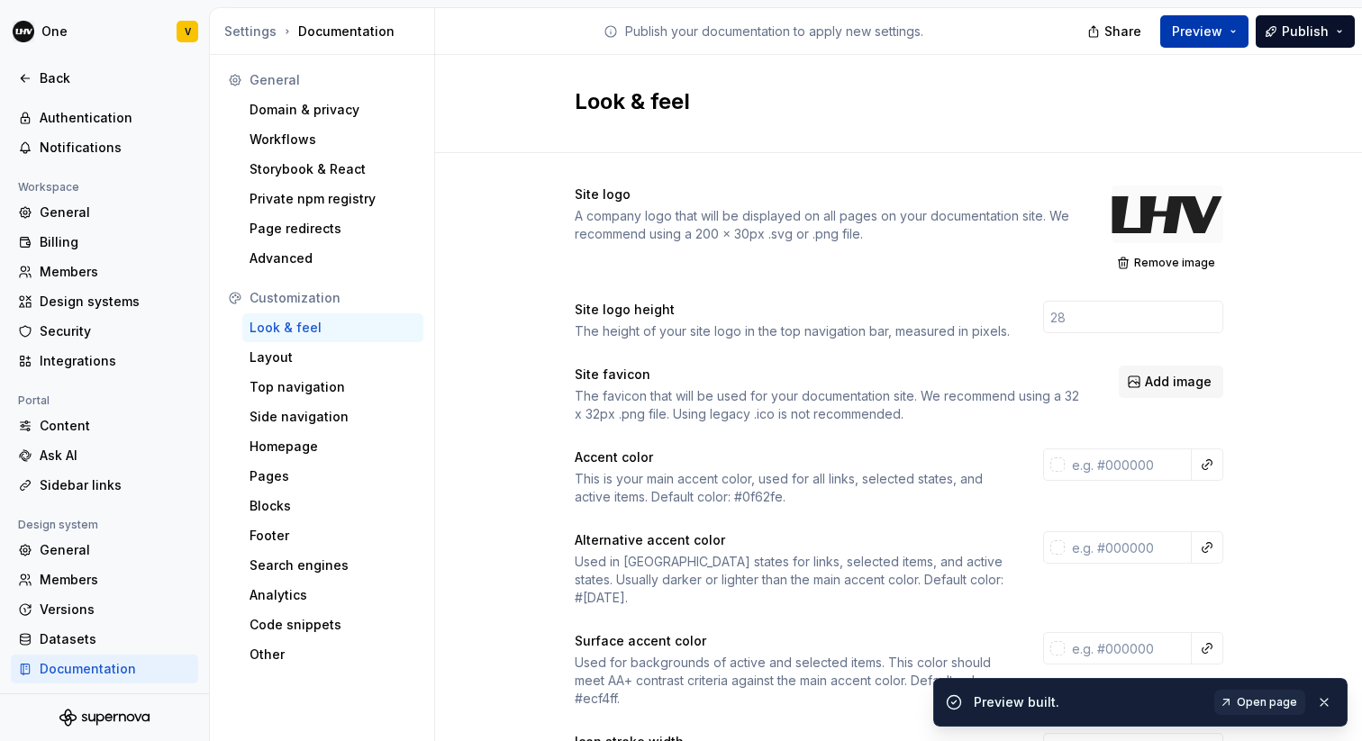
click at [1197, 47] on div "Share Preview Publish" at bounding box center [1227, 31] width 270 height 46
click at [1205, 41] on button "Preview" at bounding box center [1204, 31] width 88 height 32
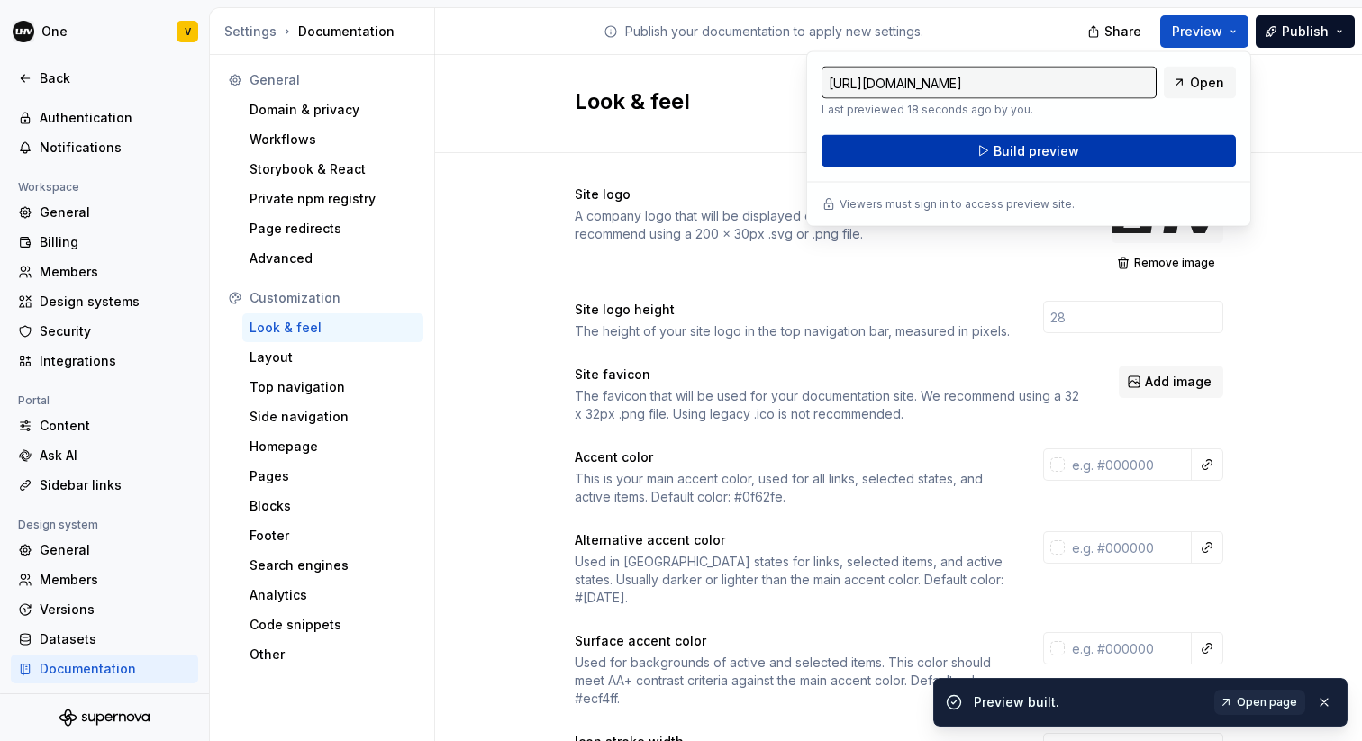
click at [1177, 157] on button "Build preview" at bounding box center [1028, 151] width 414 height 32
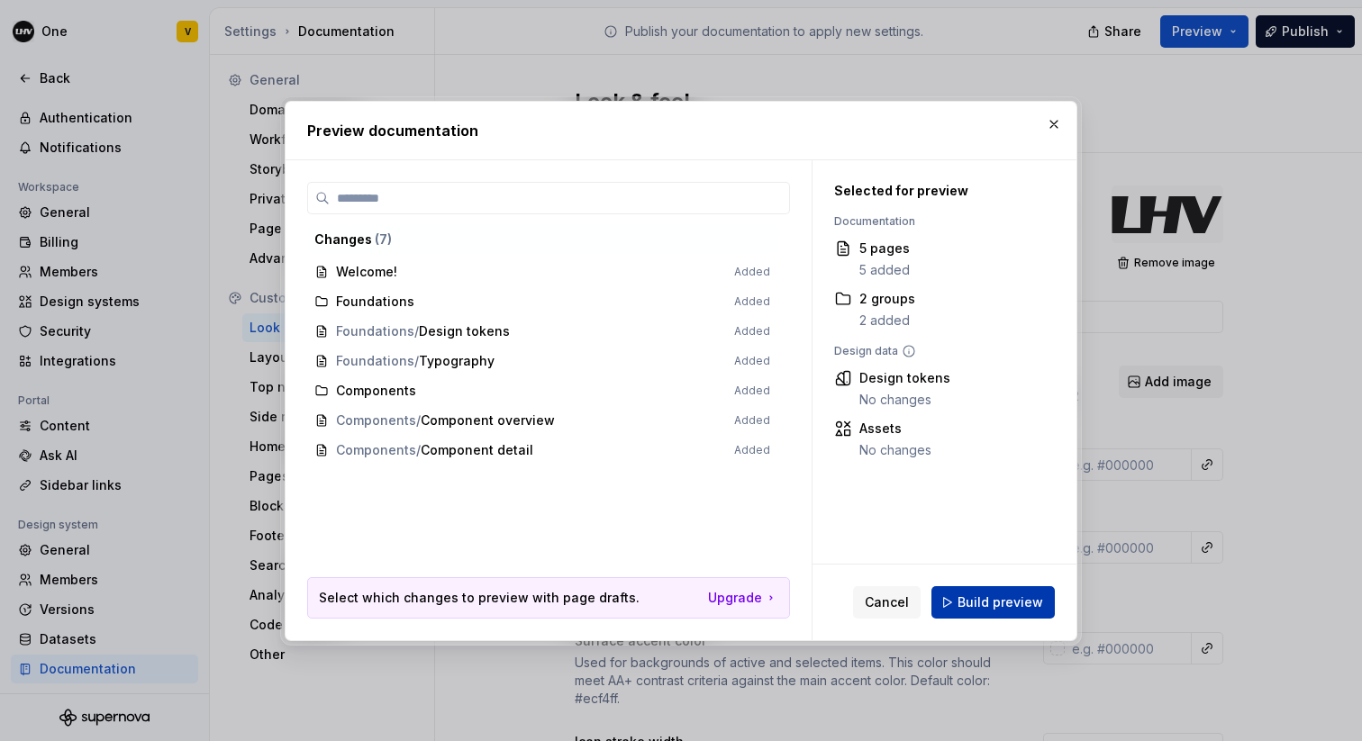
click at [1004, 602] on span "Build preview" at bounding box center [1000, 603] width 86 height 18
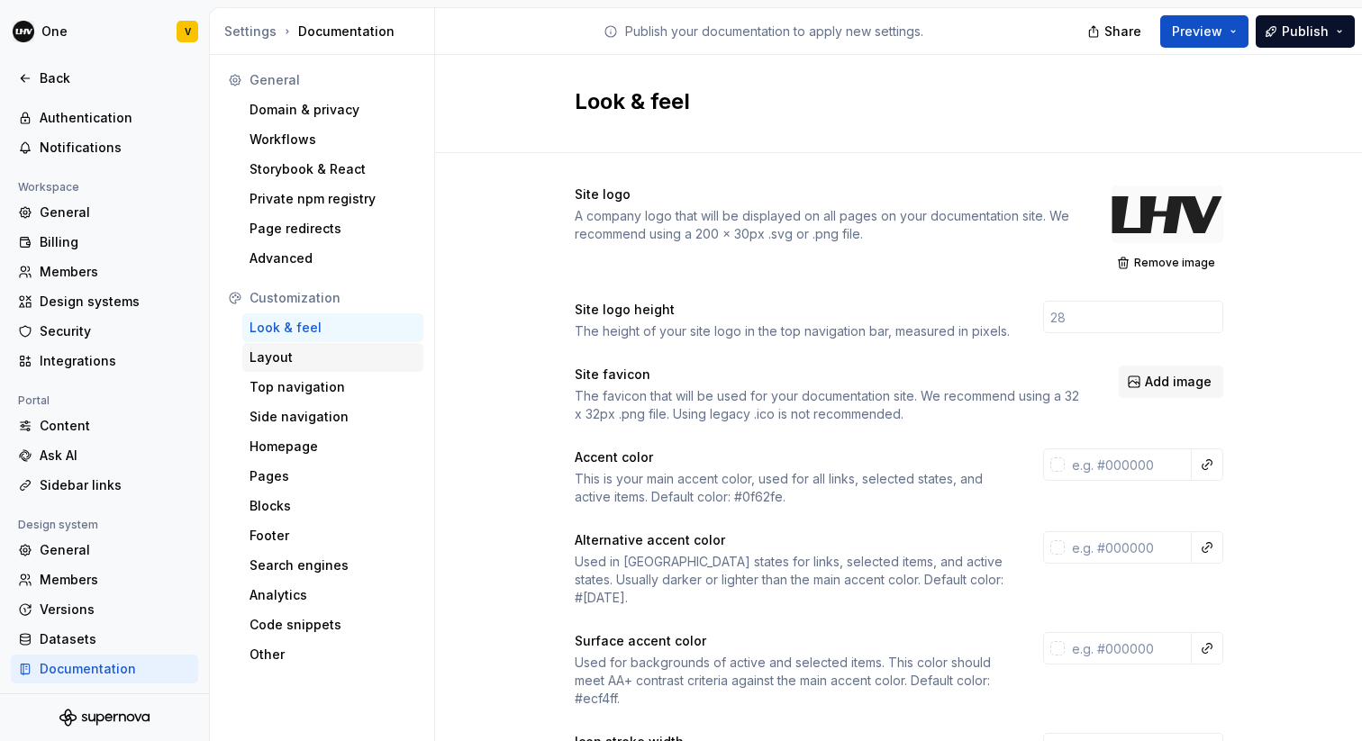
click at [293, 359] on div "Layout" at bounding box center [332, 358] width 167 height 18
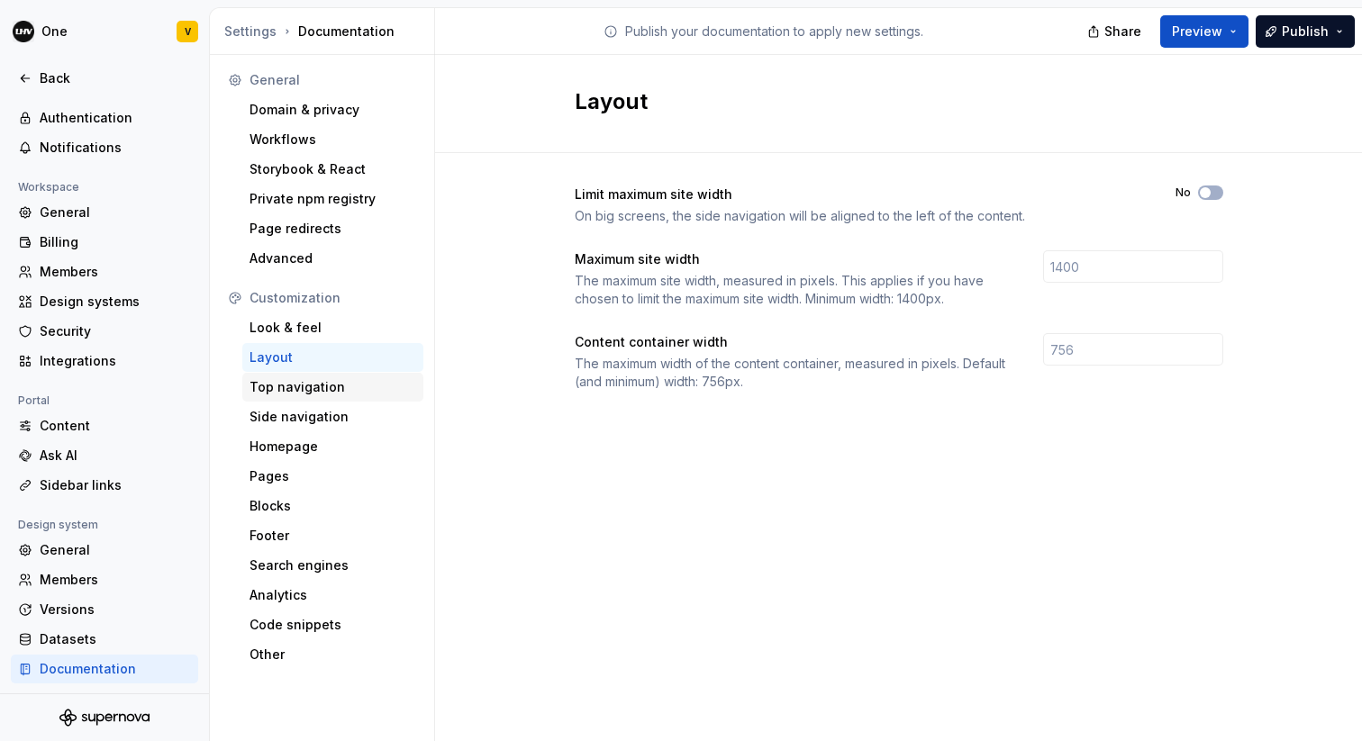
click at [288, 395] on div "Top navigation" at bounding box center [332, 387] width 167 height 18
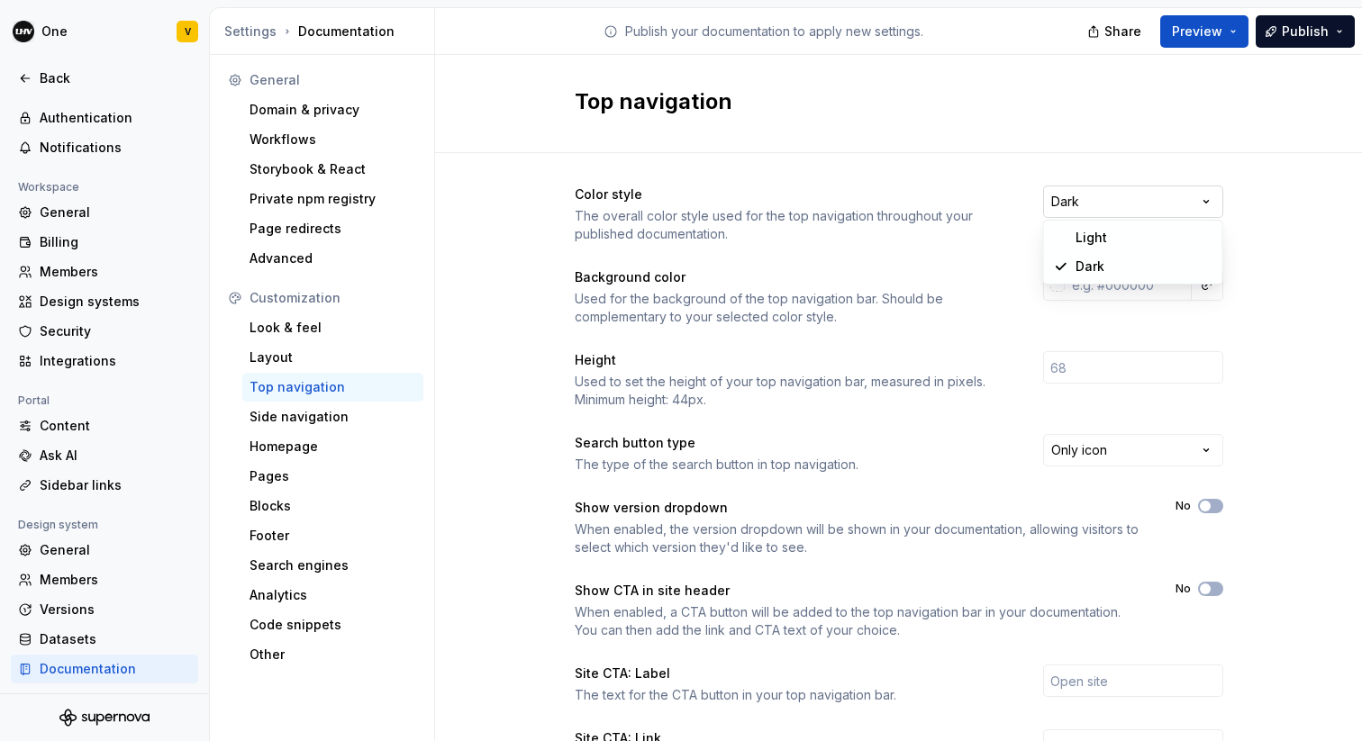
click at [1126, 194] on html "One V Back Account Profile Authentication Notifications Workspace General Billi…" at bounding box center [681, 370] width 1362 height 741
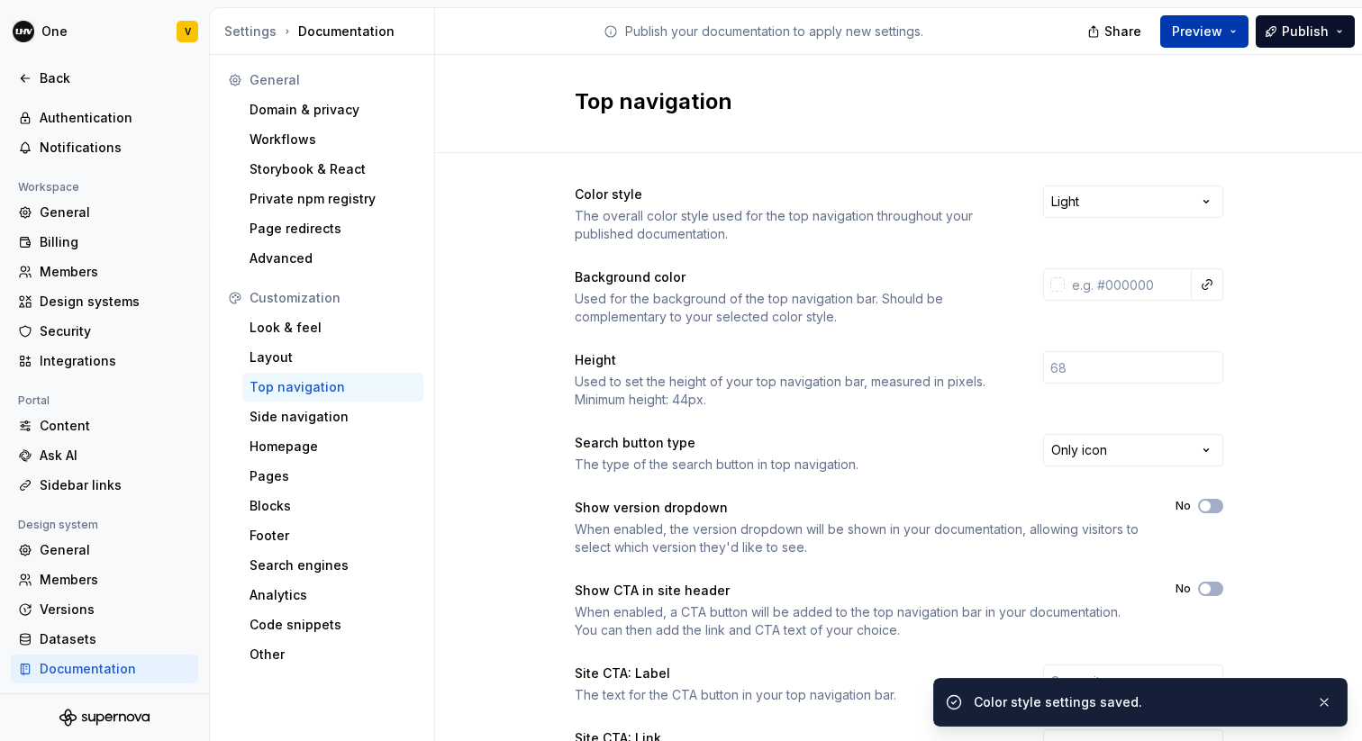
click at [1174, 32] on button "Preview" at bounding box center [1204, 31] width 88 height 32
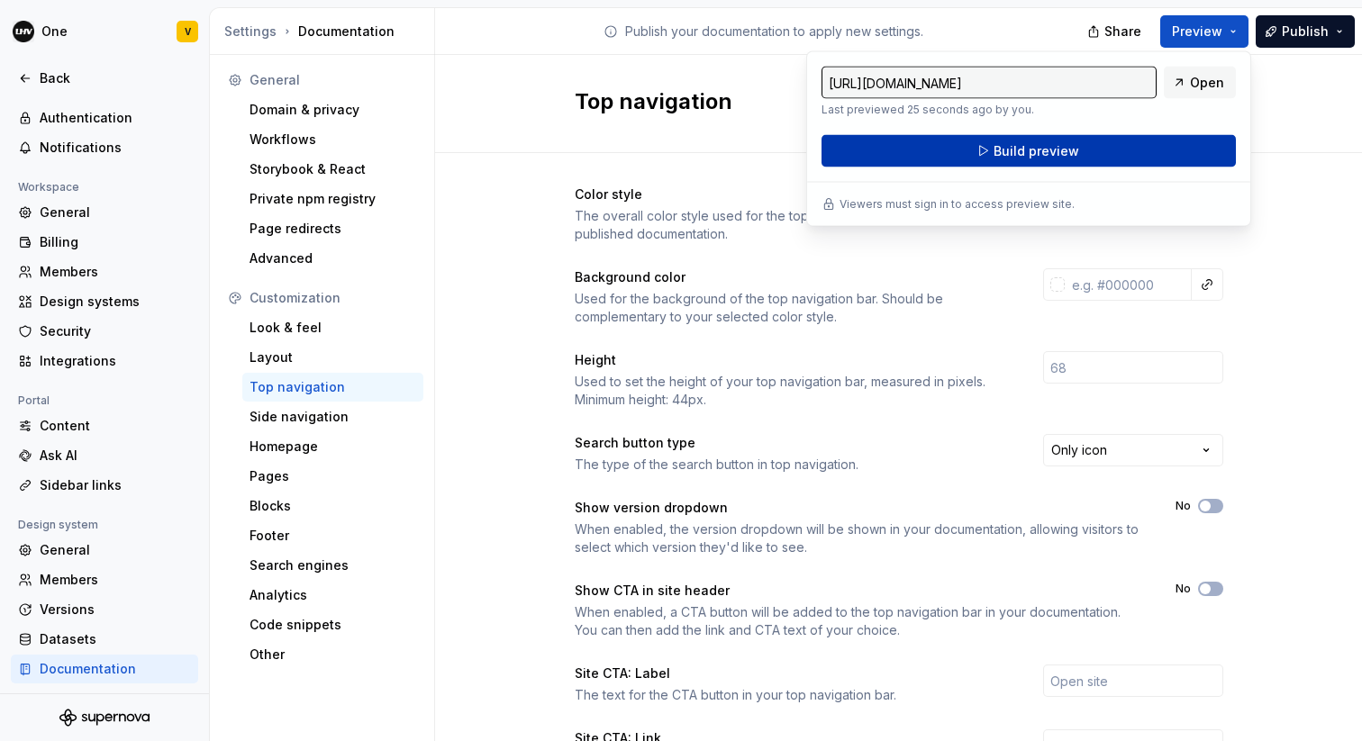
click at [1133, 148] on button "Build preview" at bounding box center [1028, 151] width 414 height 32
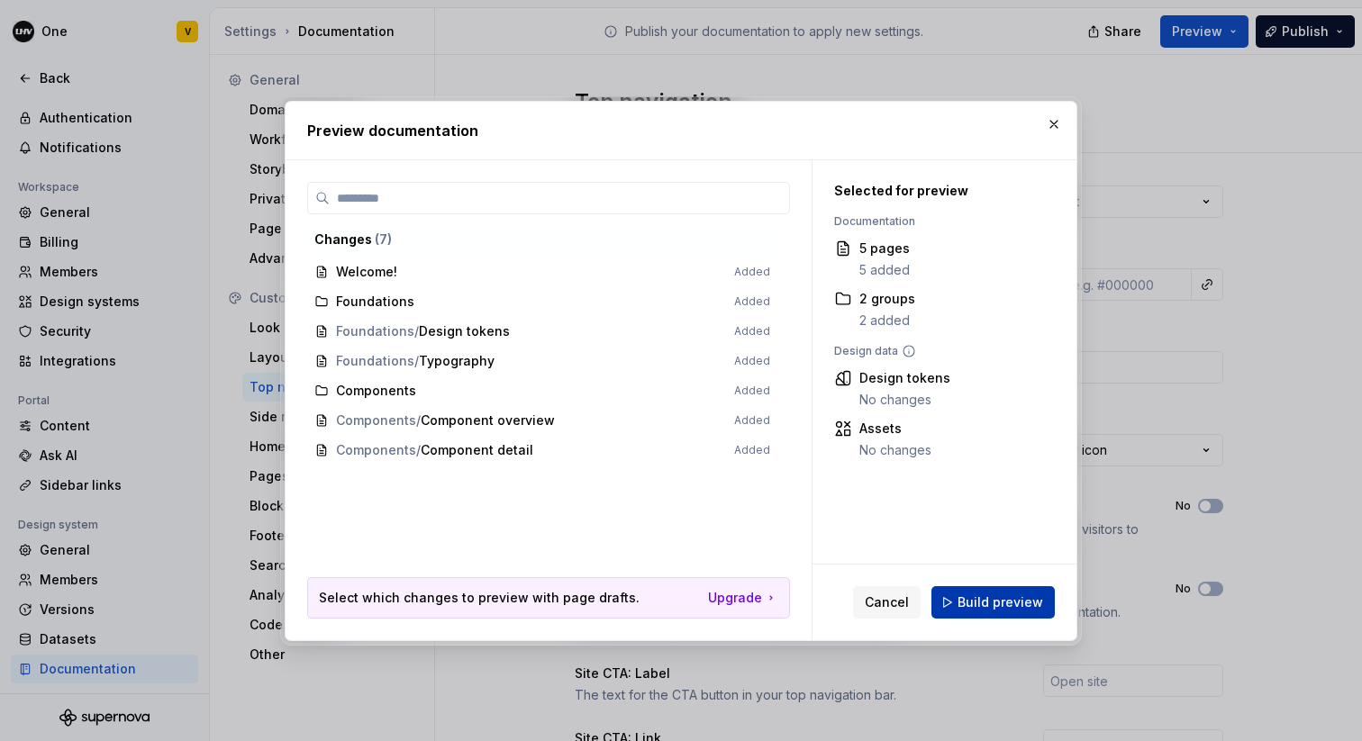
click at [1002, 597] on span "Build preview" at bounding box center [1000, 603] width 86 height 18
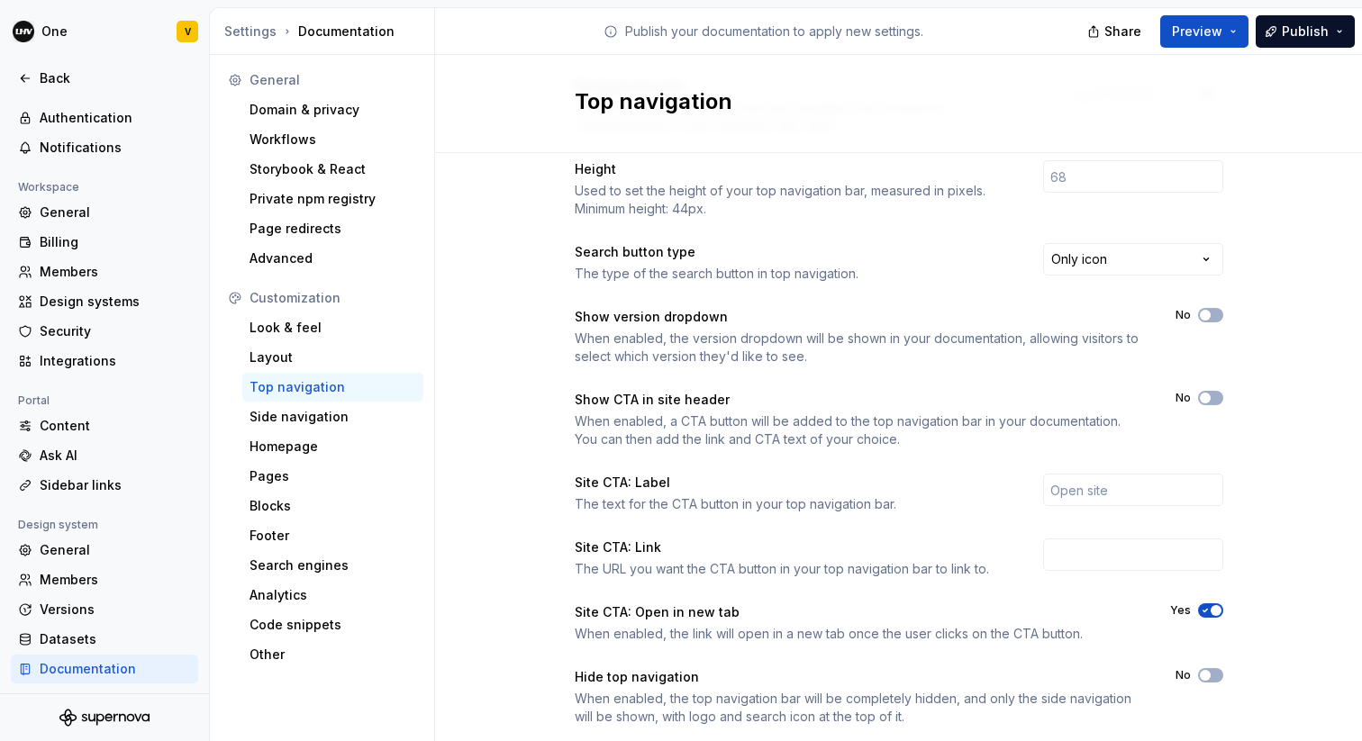
scroll to position [236, 0]
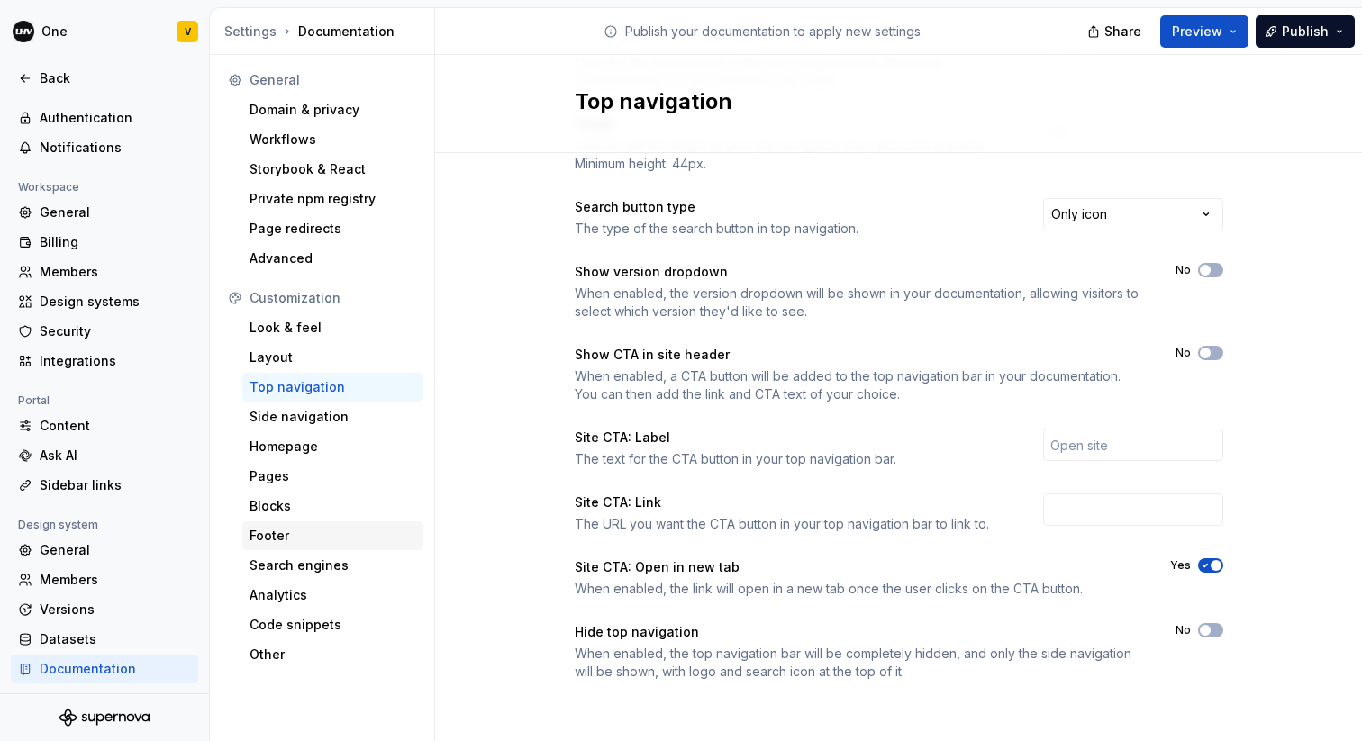
click at [289, 529] on div "Footer" at bounding box center [332, 536] width 167 height 18
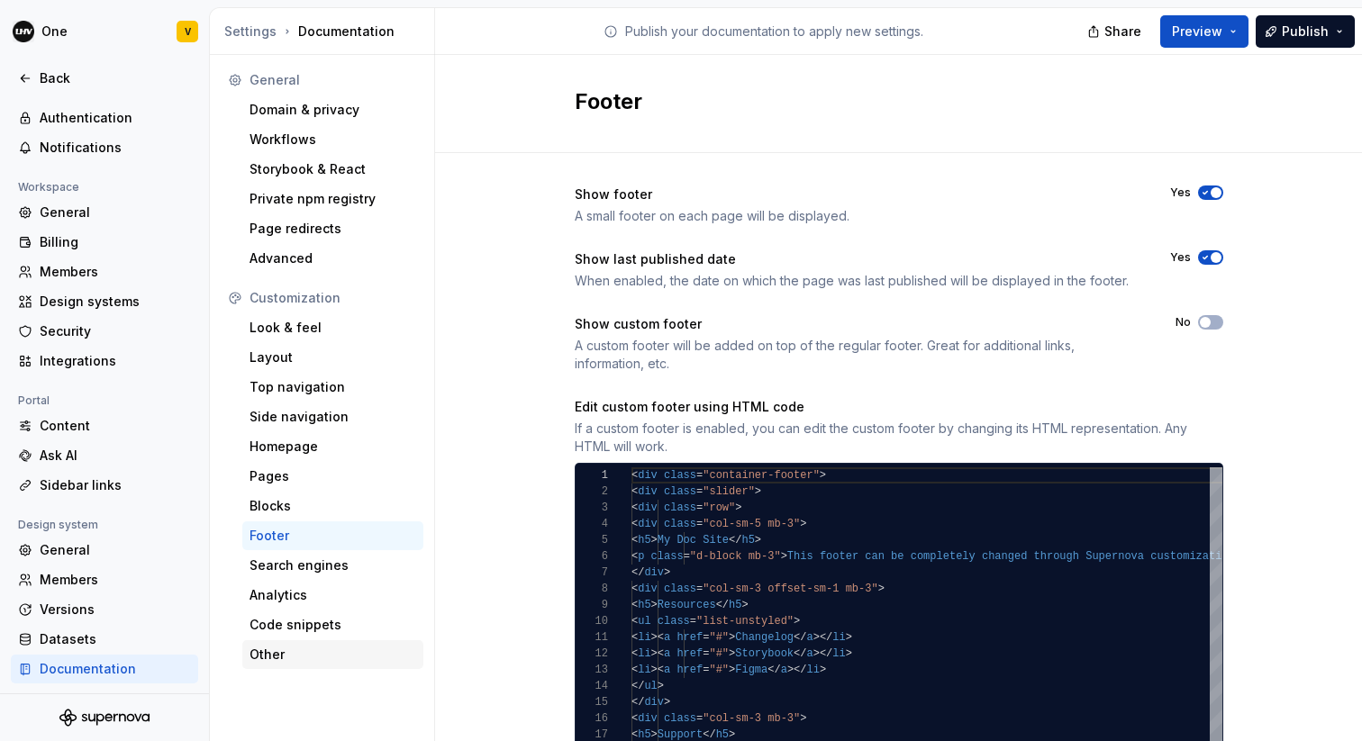
click at [279, 652] on div "Other" at bounding box center [332, 655] width 167 height 18
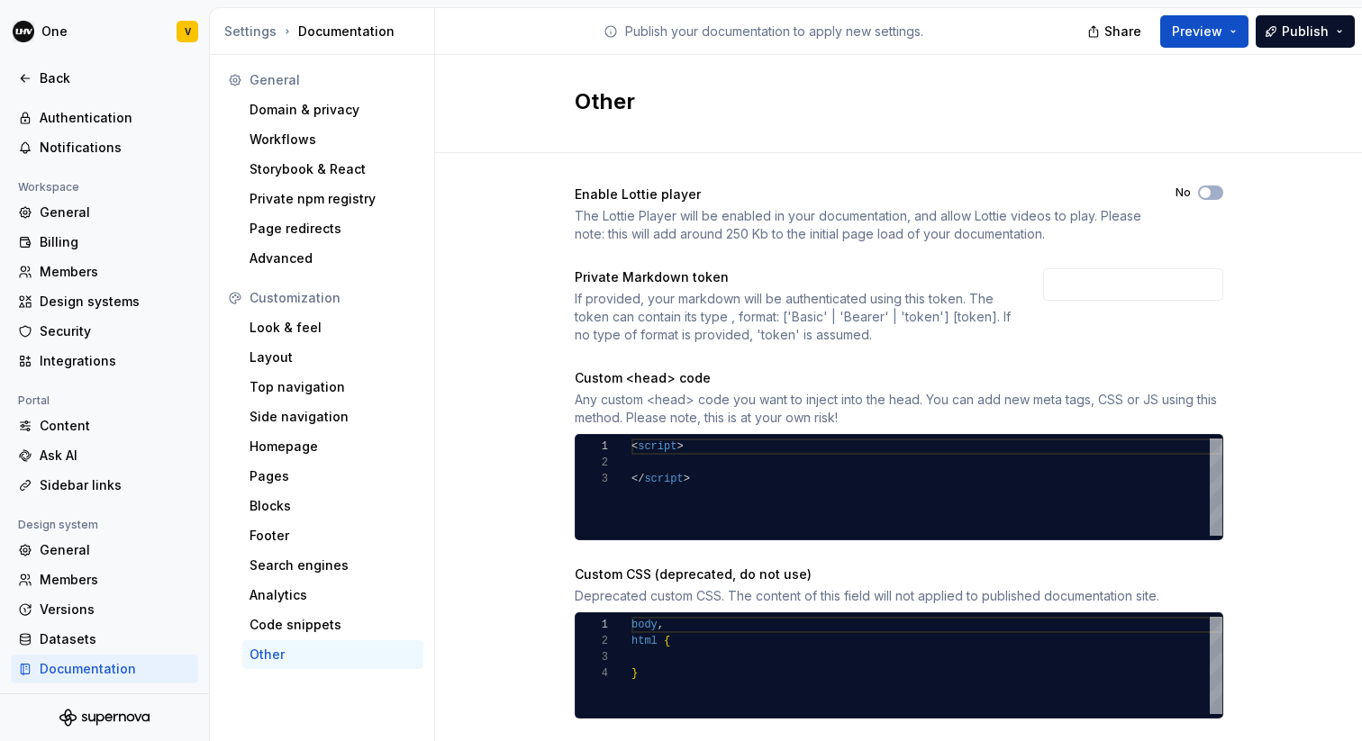
scroll to position [38, 0]
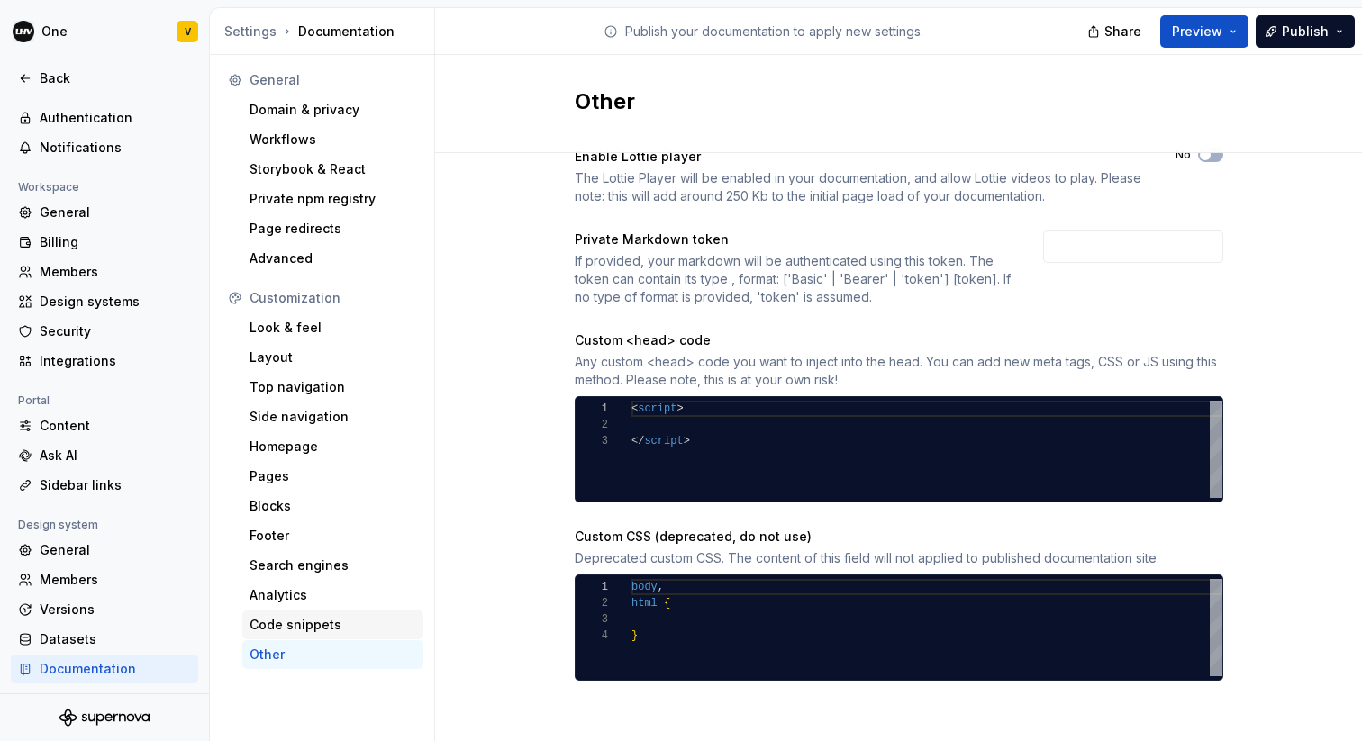
click at [311, 628] on div "Code snippets" at bounding box center [332, 625] width 167 height 18
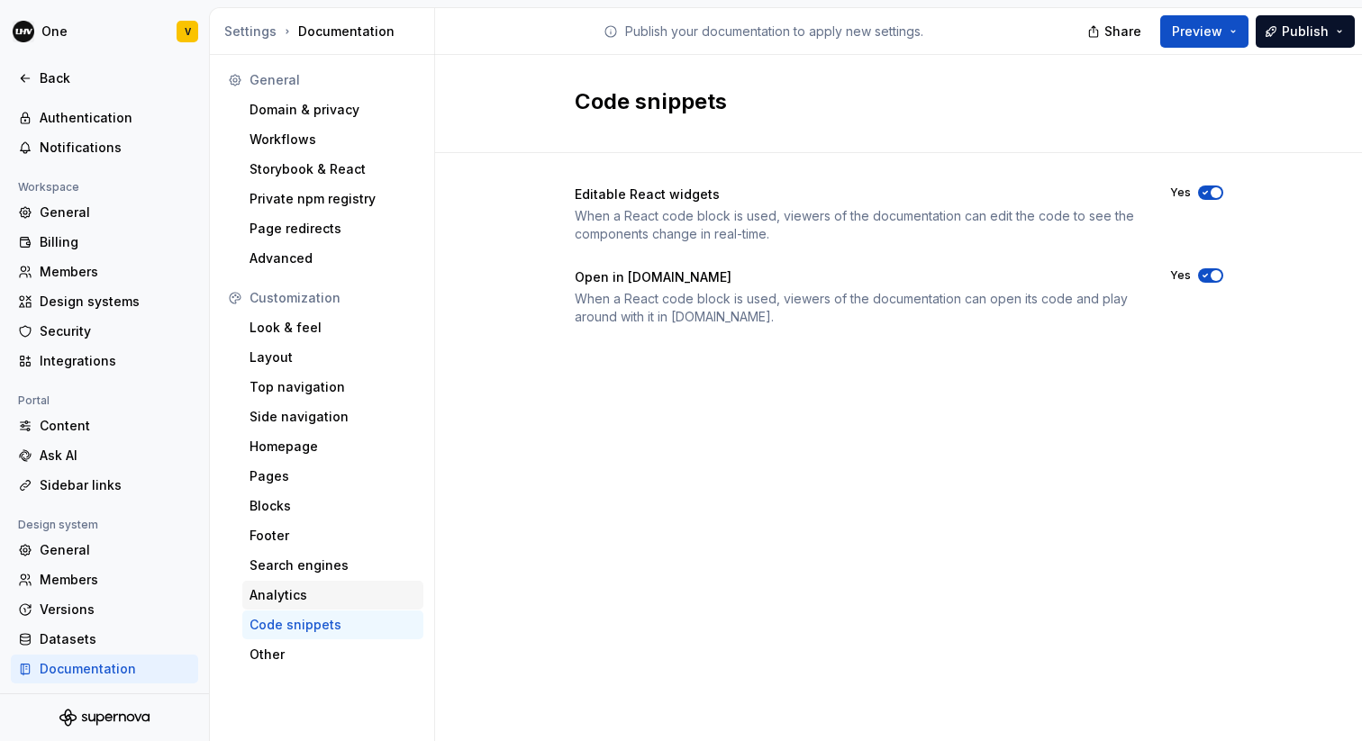
click at [322, 582] on div "Analytics" at bounding box center [332, 595] width 181 height 29
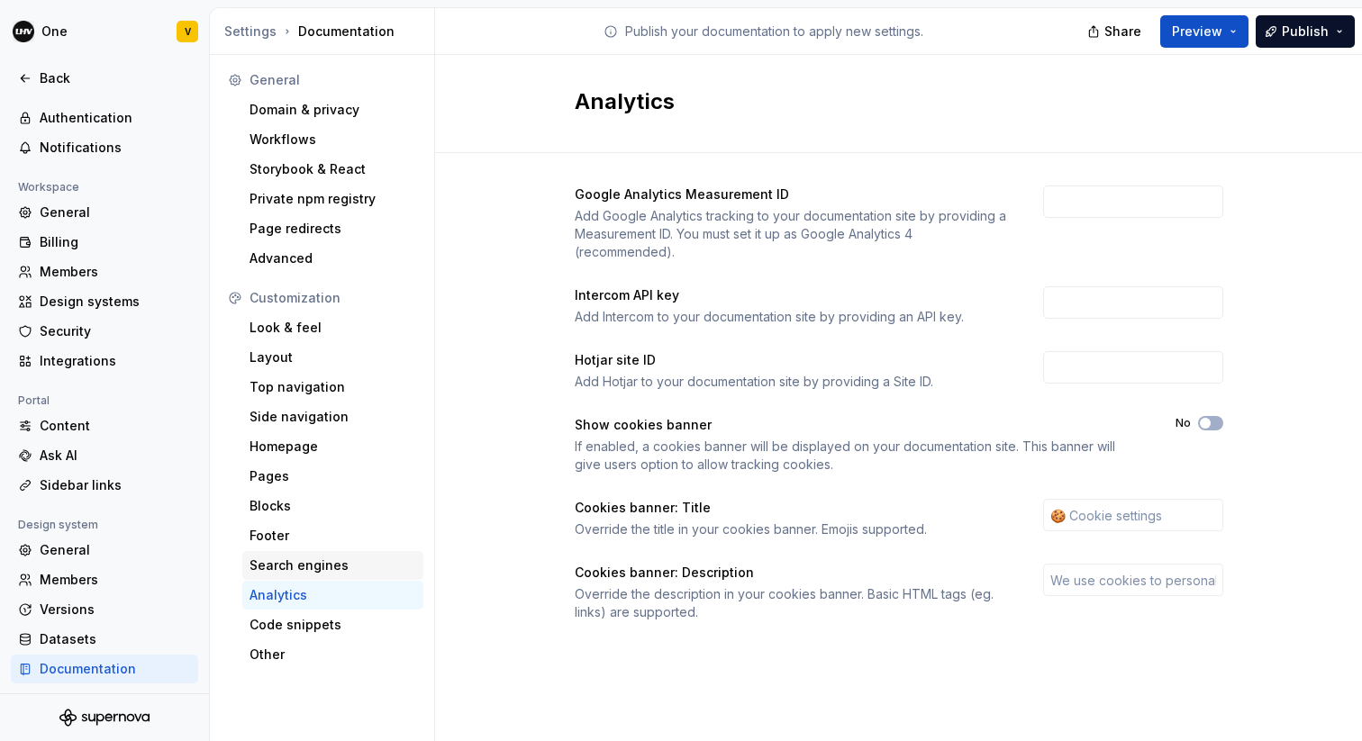
click at [304, 562] on div "Search engines" at bounding box center [332, 566] width 167 height 18
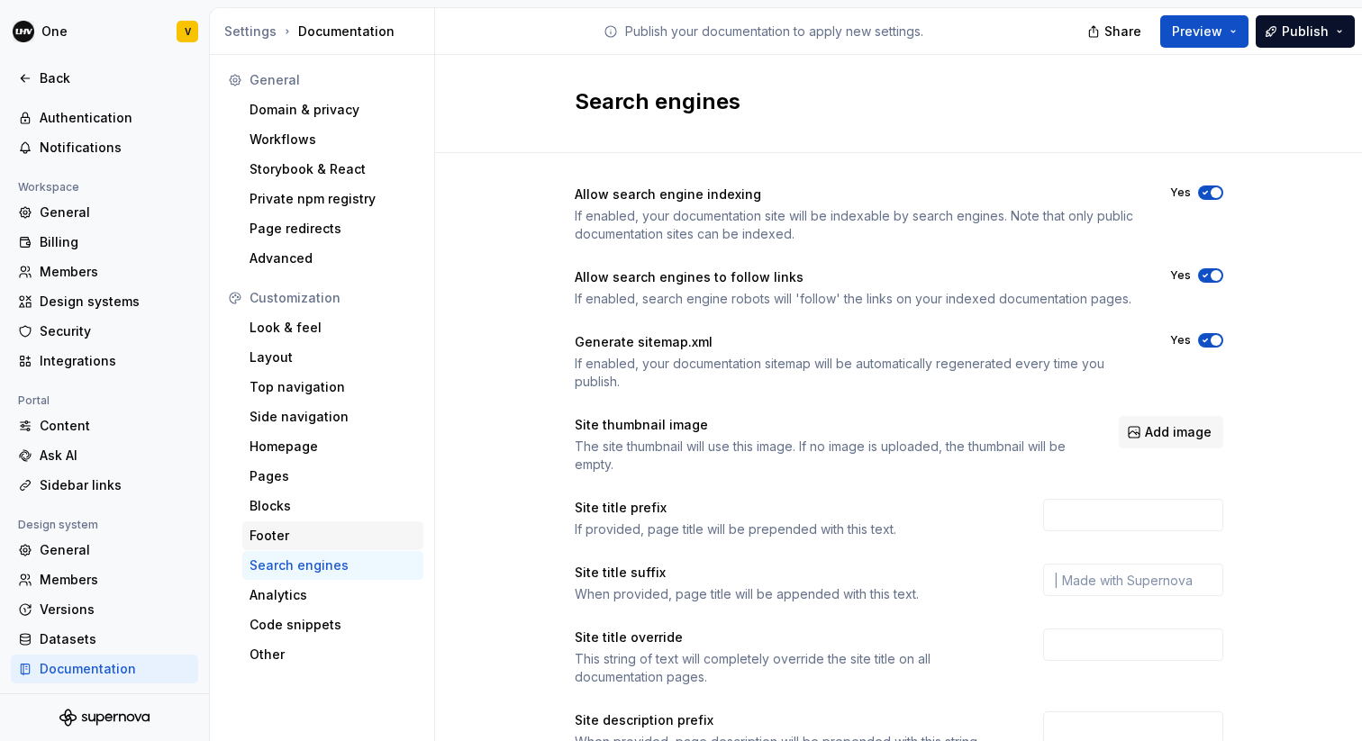
click at [299, 531] on div "Footer" at bounding box center [332, 536] width 167 height 18
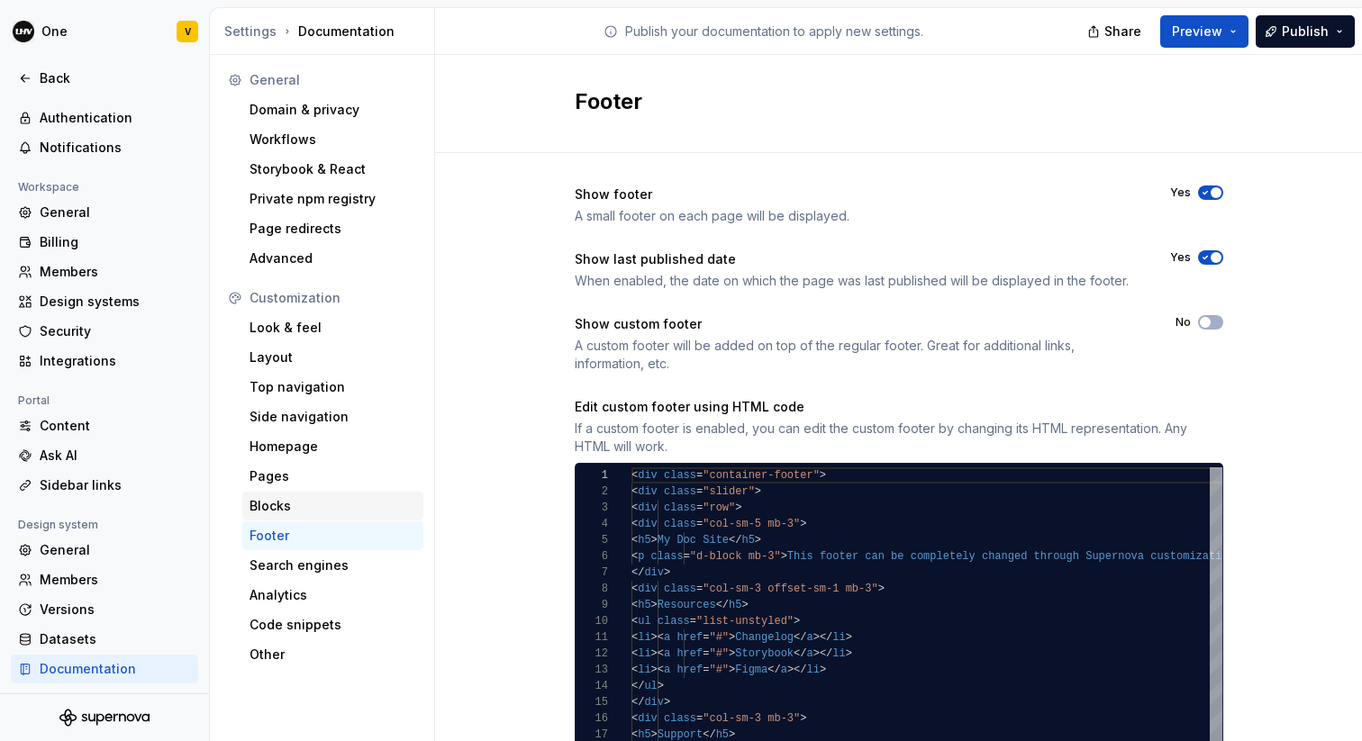
click at [323, 509] on div "Blocks" at bounding box center [332, 506] width 167 height 18
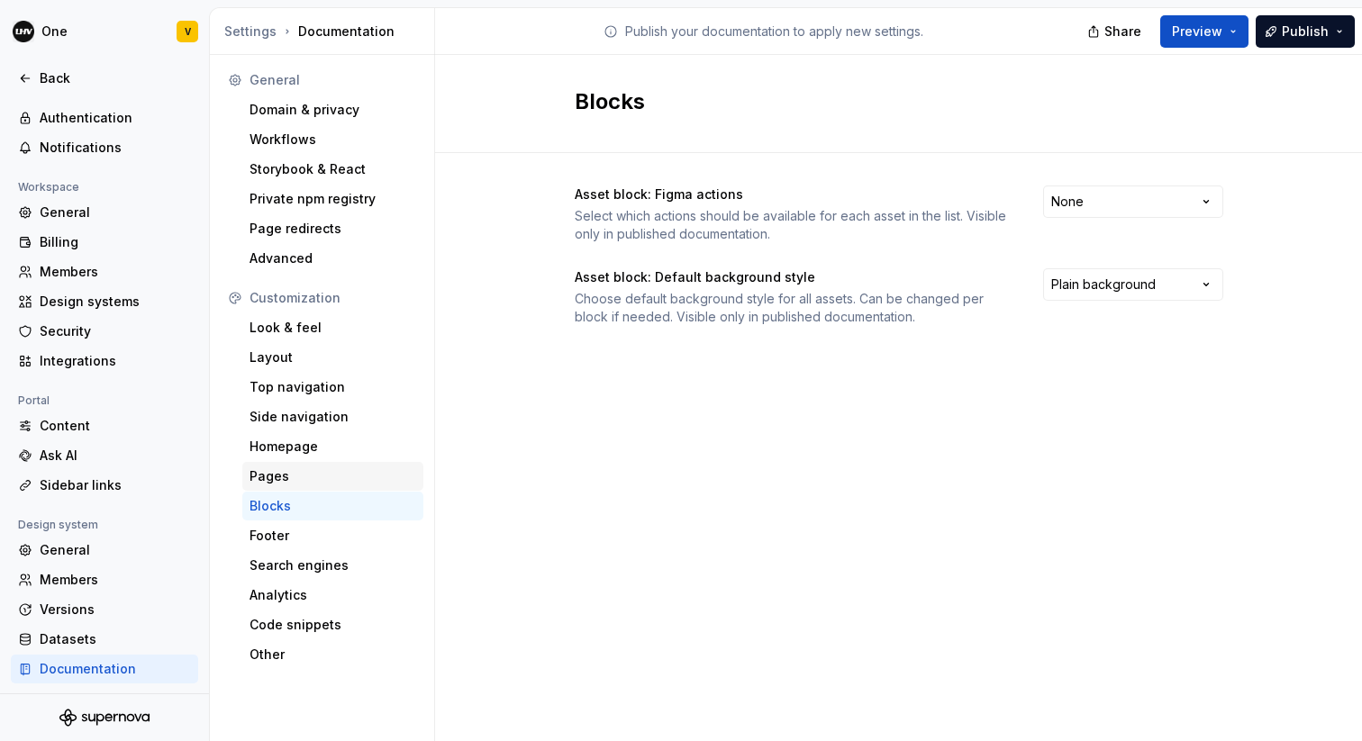
click at [309, 475] on div "Pages" at bounding box center [332, 476] width 167 height 18
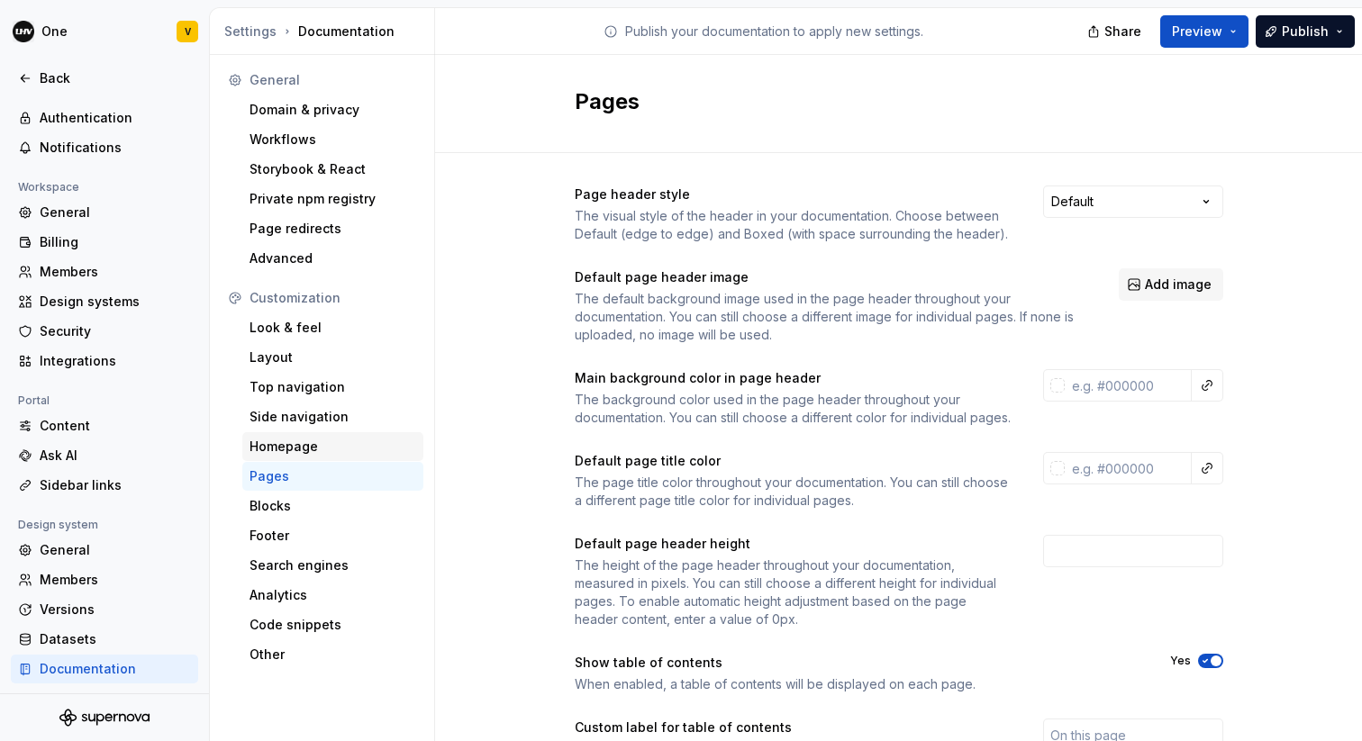
click at [289, 442] on div "Homepage" at bounding box center [332, 447] width 167 height 18
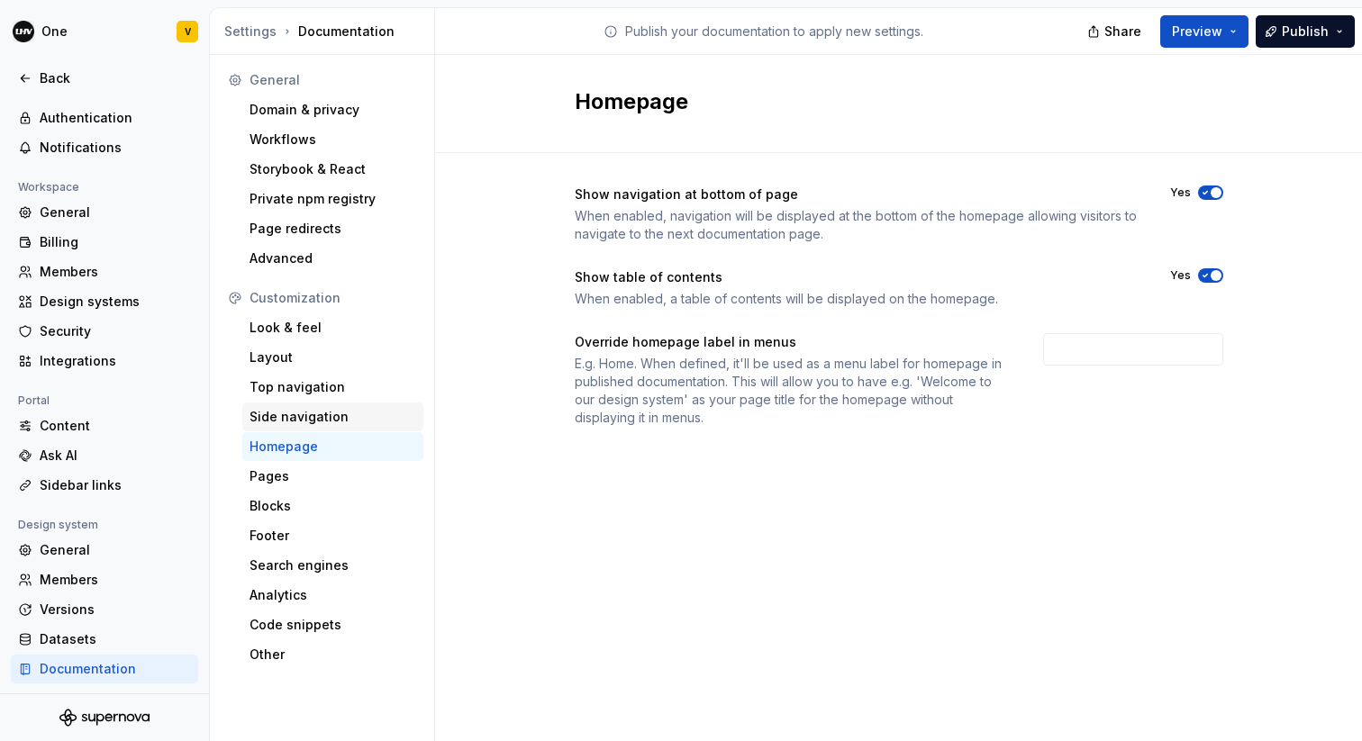
click at [342, 418] on div "Side navigation" at bounding box center [332, 417] width 167 height 18
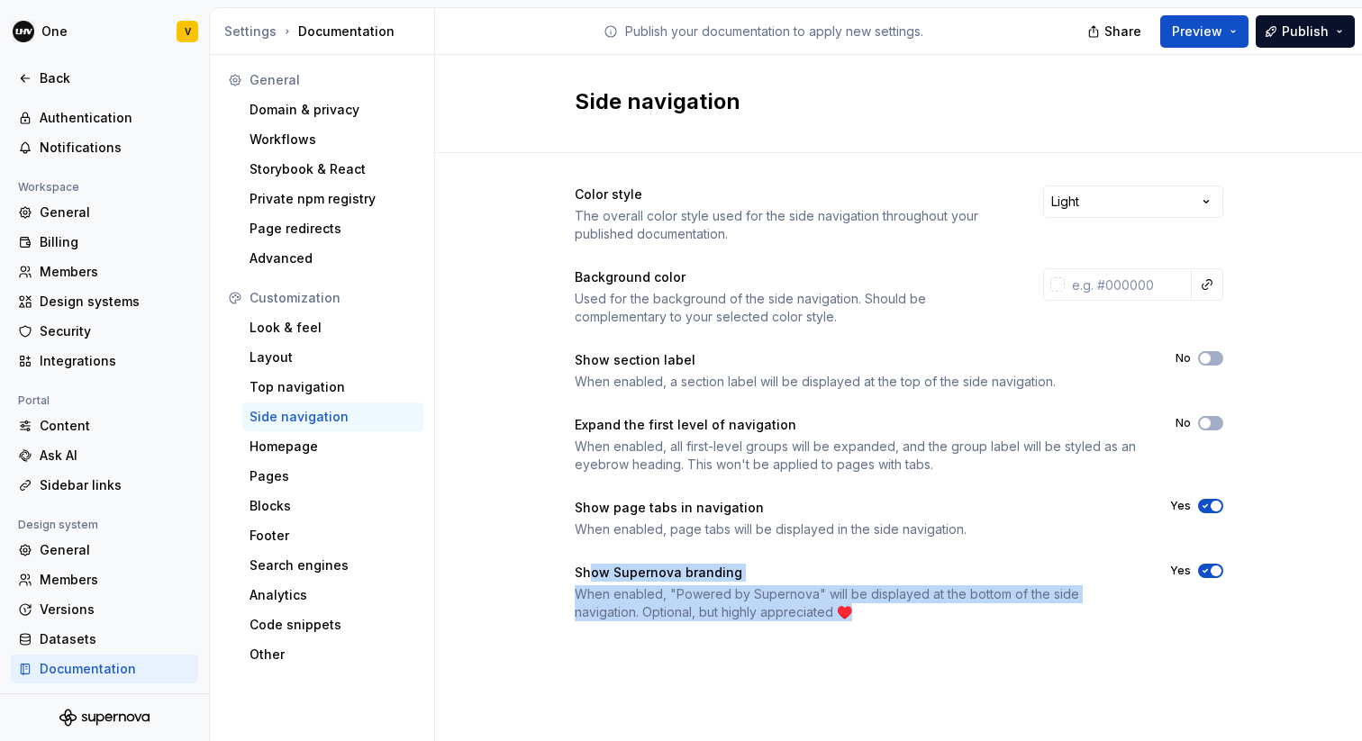
drag, startPoint x: 586, startPoint y: 570, endPoint x: 838, endPoint y: 605, distance: 254.6
click at [839, 607] on div "Show Supernova branding When enabled, "Powered by Supernova" will be displayed …" at bounding box center [856, 593] width 563 height 58
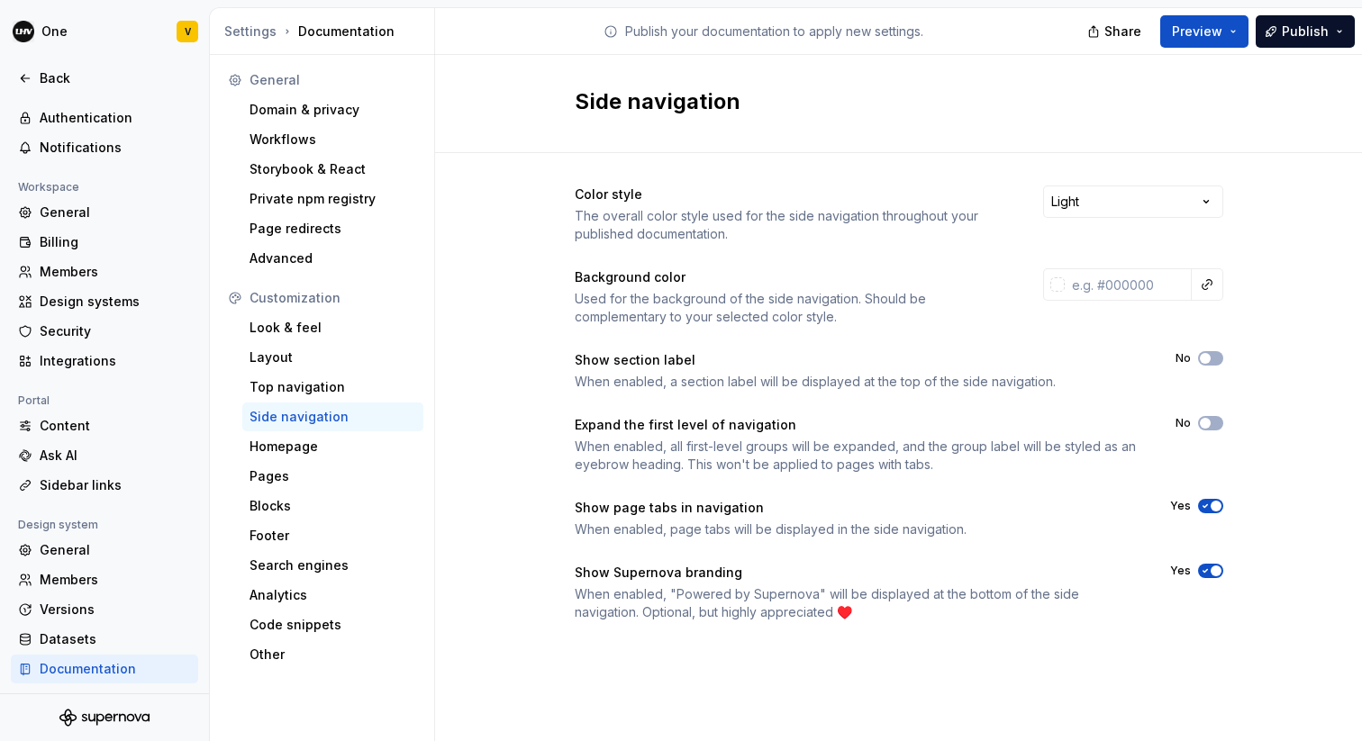
click at [1132, 619] on div "When enabled, "Powered by Supernova" will be displayed at the bottom of the sid…" at bounding box center [856, 603] width 563 height 36
click at [1210, 573] on span "button" at bounding box center [1215, 571] width 11 height 11
click at [295, 393] on div "Top navigation" at bounding box center [332, 387] width 167 height 18
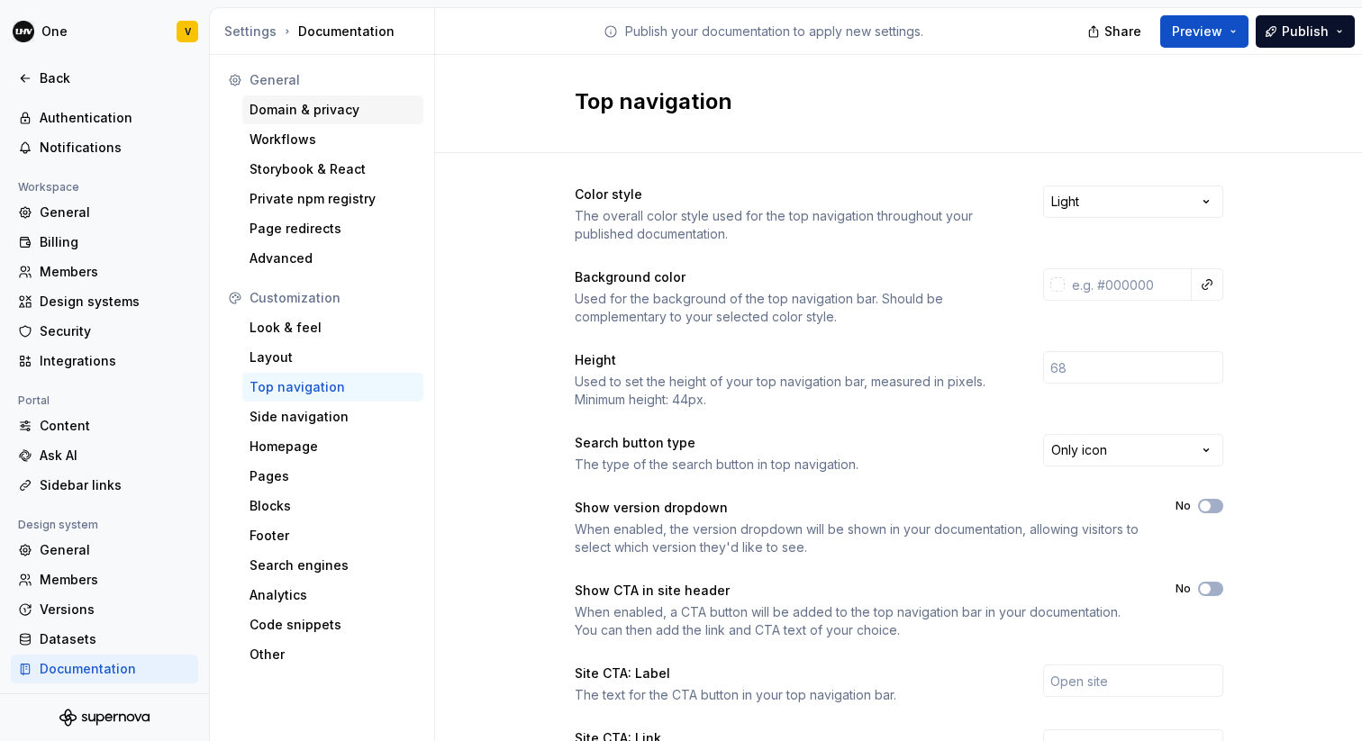
click at [341, 101] on div "Domain & privacy" at bounding box center [332, 110] width 167 height 18
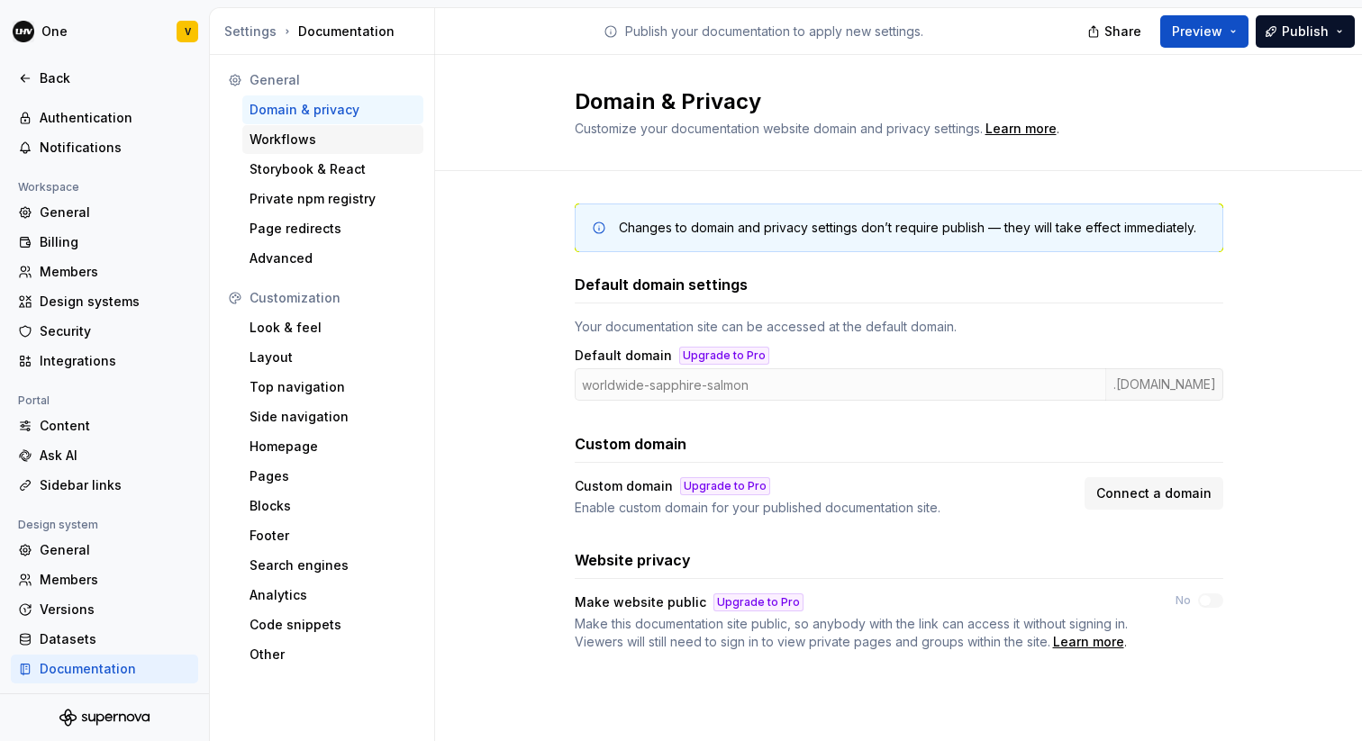
click at [280, 131] on div "Workflows" at bounding box center [332, 140] width 167 height 18
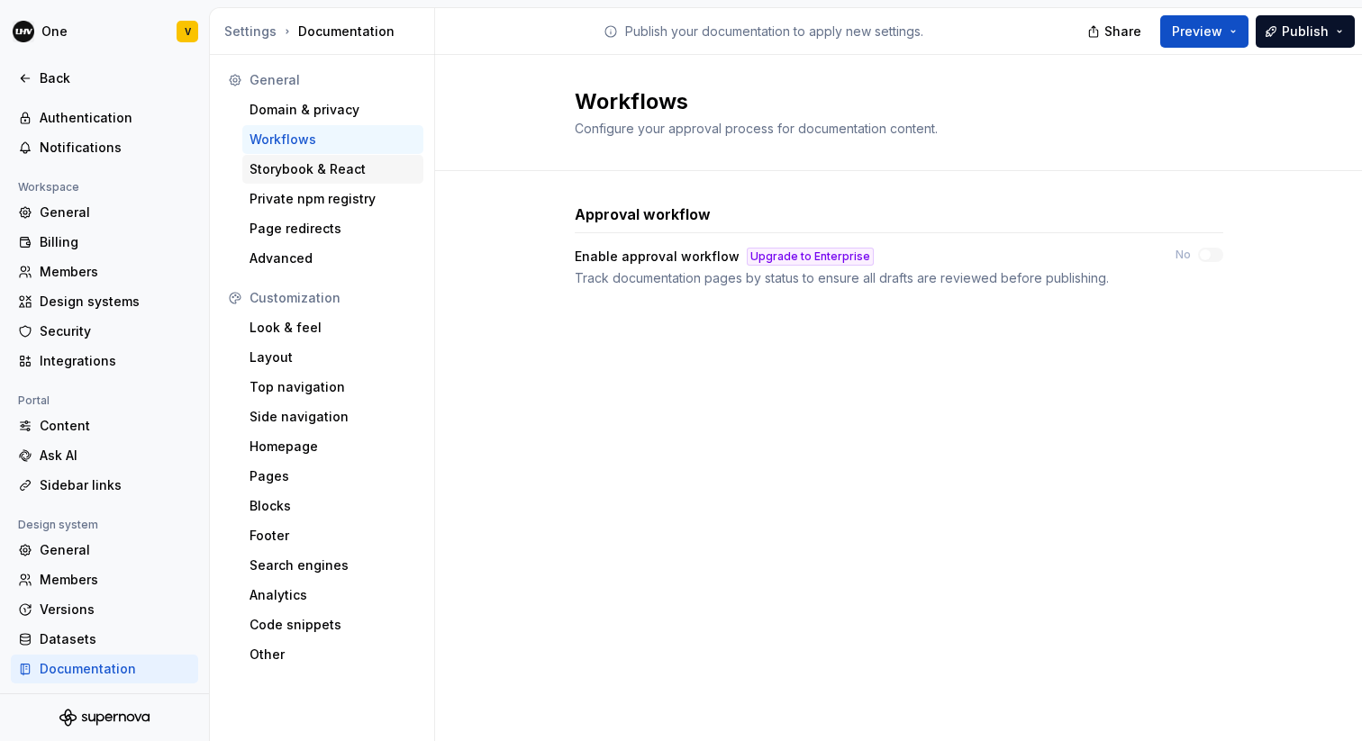
click at [286, 167] on div "Storybook & React" at bounding box center [332, 169] width 167 height 18
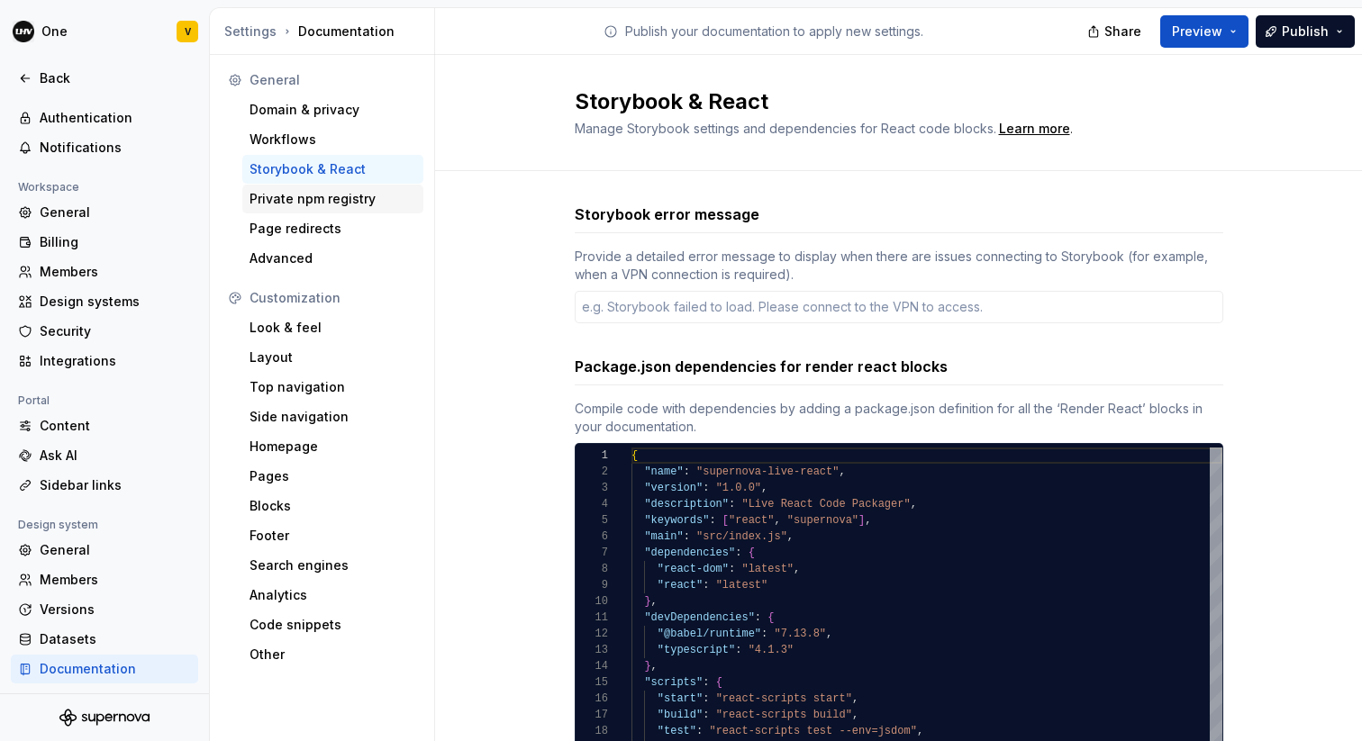
click at [296, 191] on div "Private npm registry" at bounding box center [332, 199] width 167 height 18
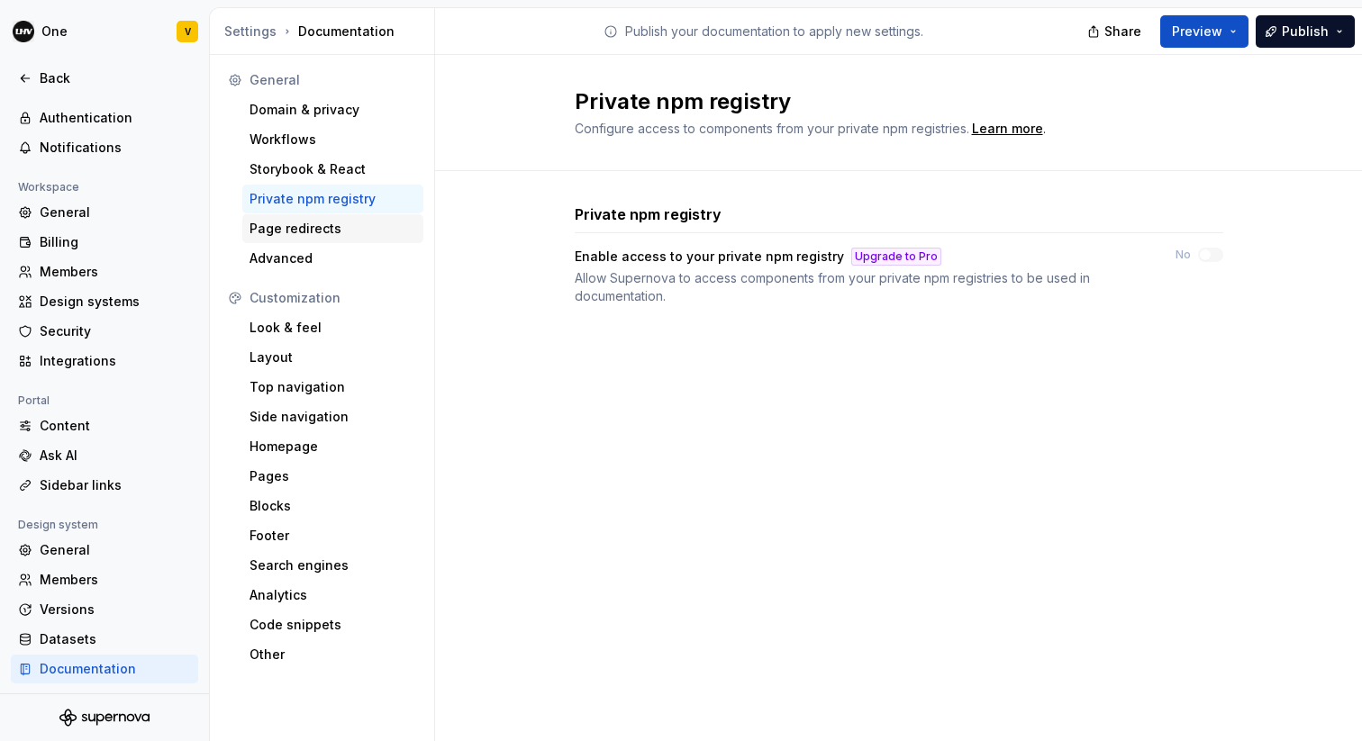
click at [297, 231] on div "Page redirects" at bounding box center [332, 229] width 167 height 18
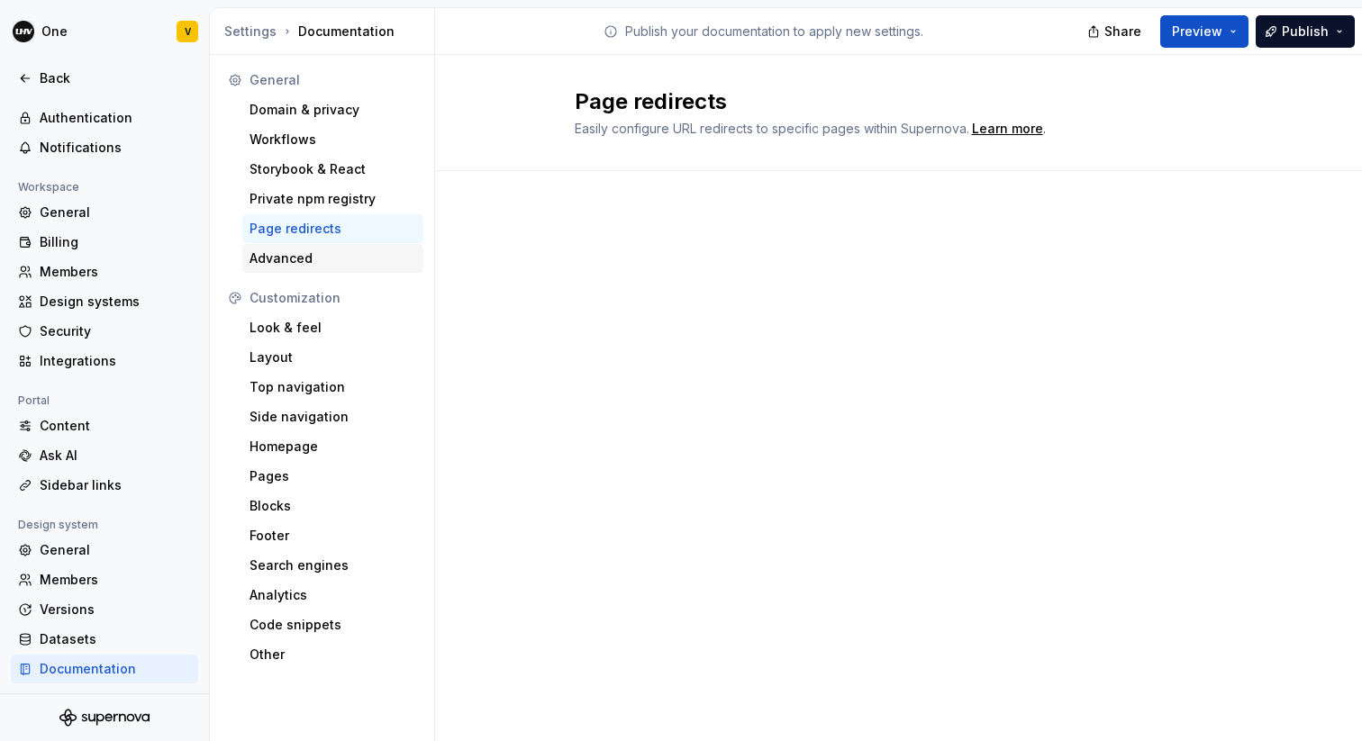
click at [291, 257] on div "Advanced" at bounding box center [332, 258] width 167 height 18
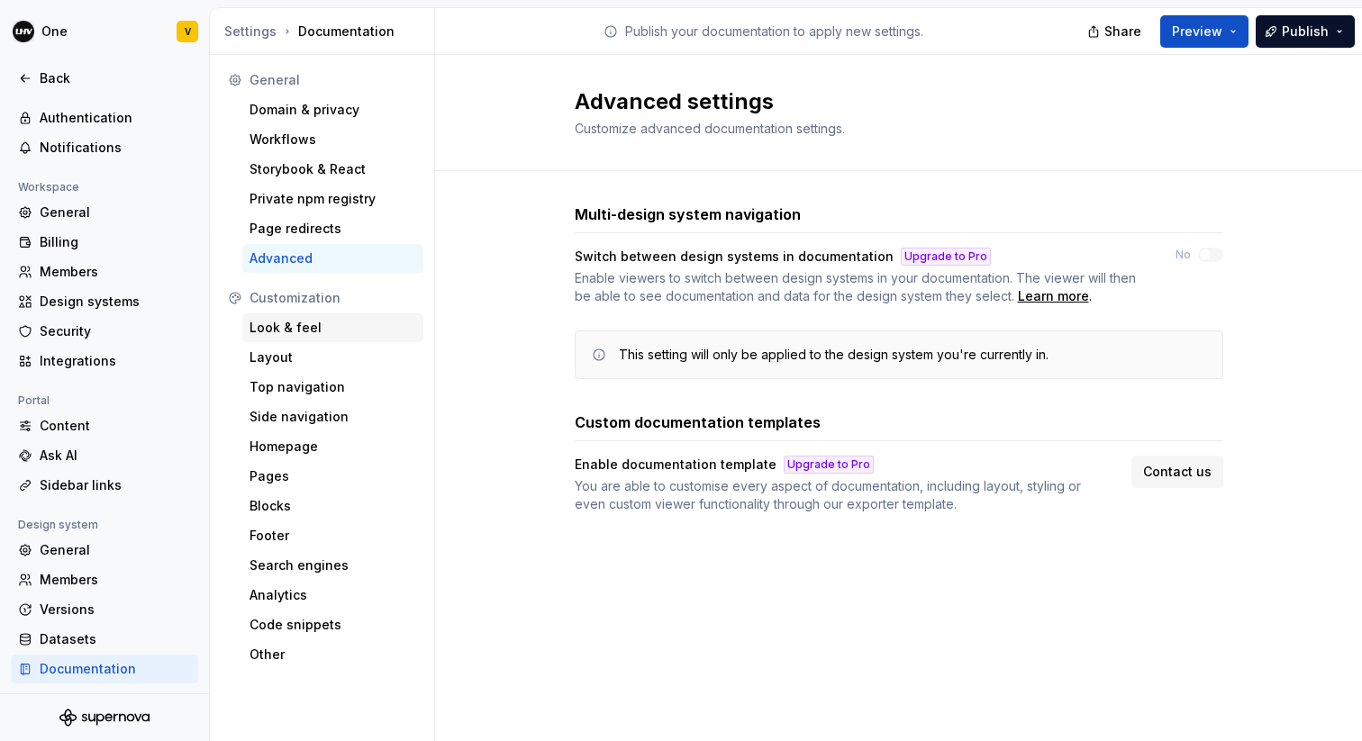
click at [291, 320] on div "Look & feel" at bounding box center [332, 328] width 167 height 18
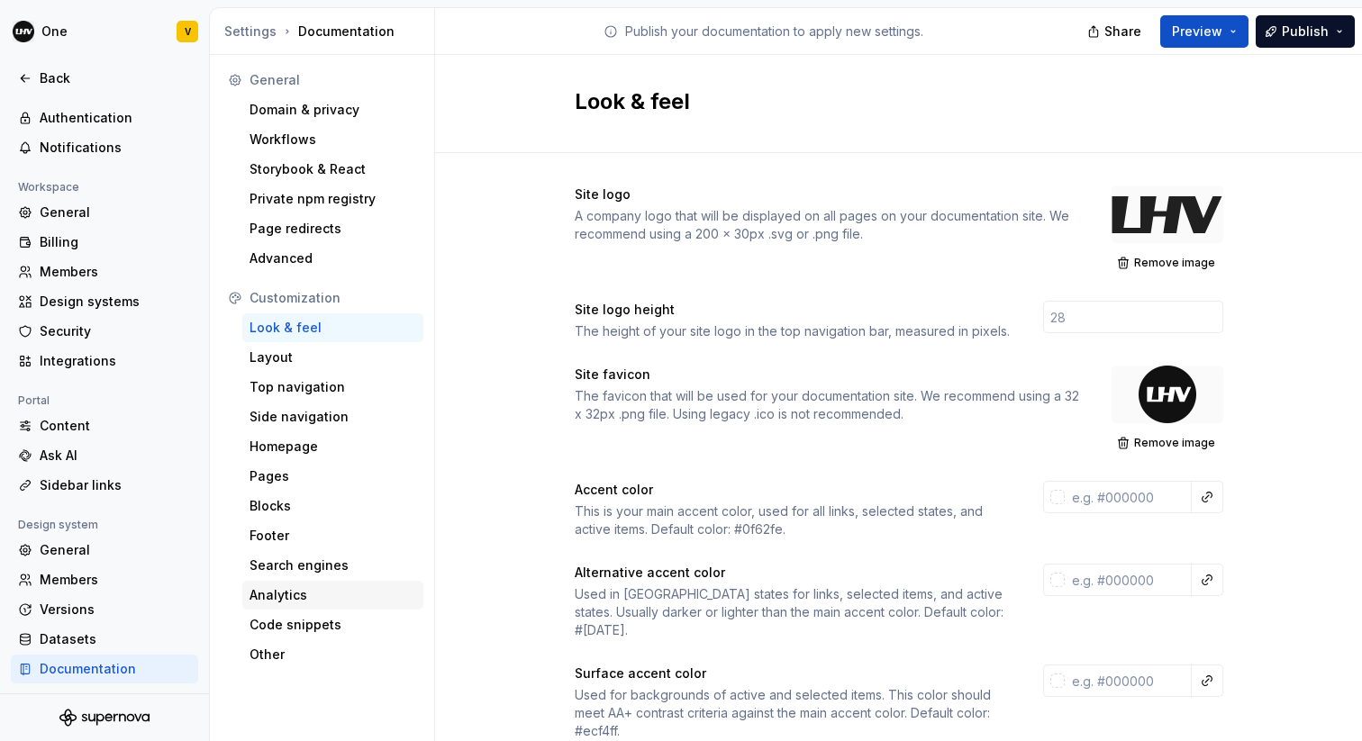
click at [295, 594] on div "Analytics" at bounding box center [332, 595] width 167 height 18
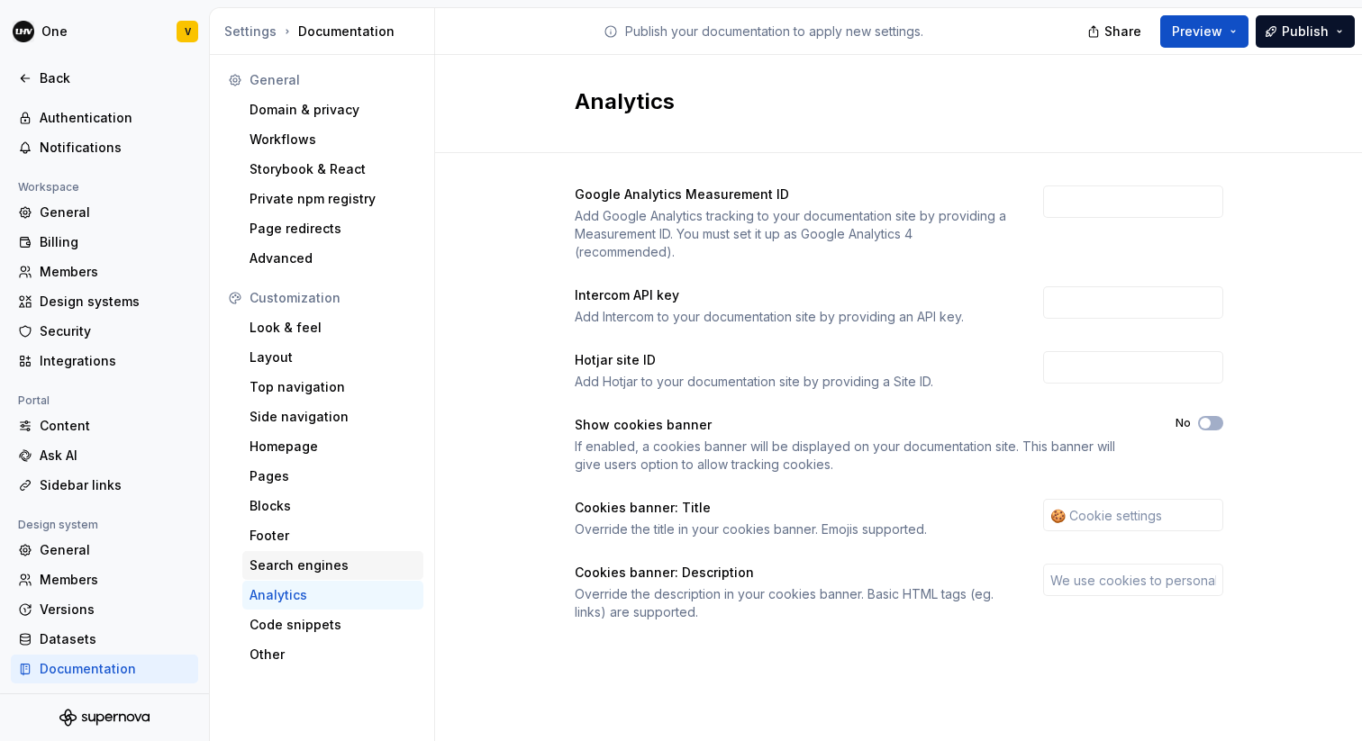
click at [323, 557] on div "Search engines" at bounding box center [332, 566] width 167 height 18
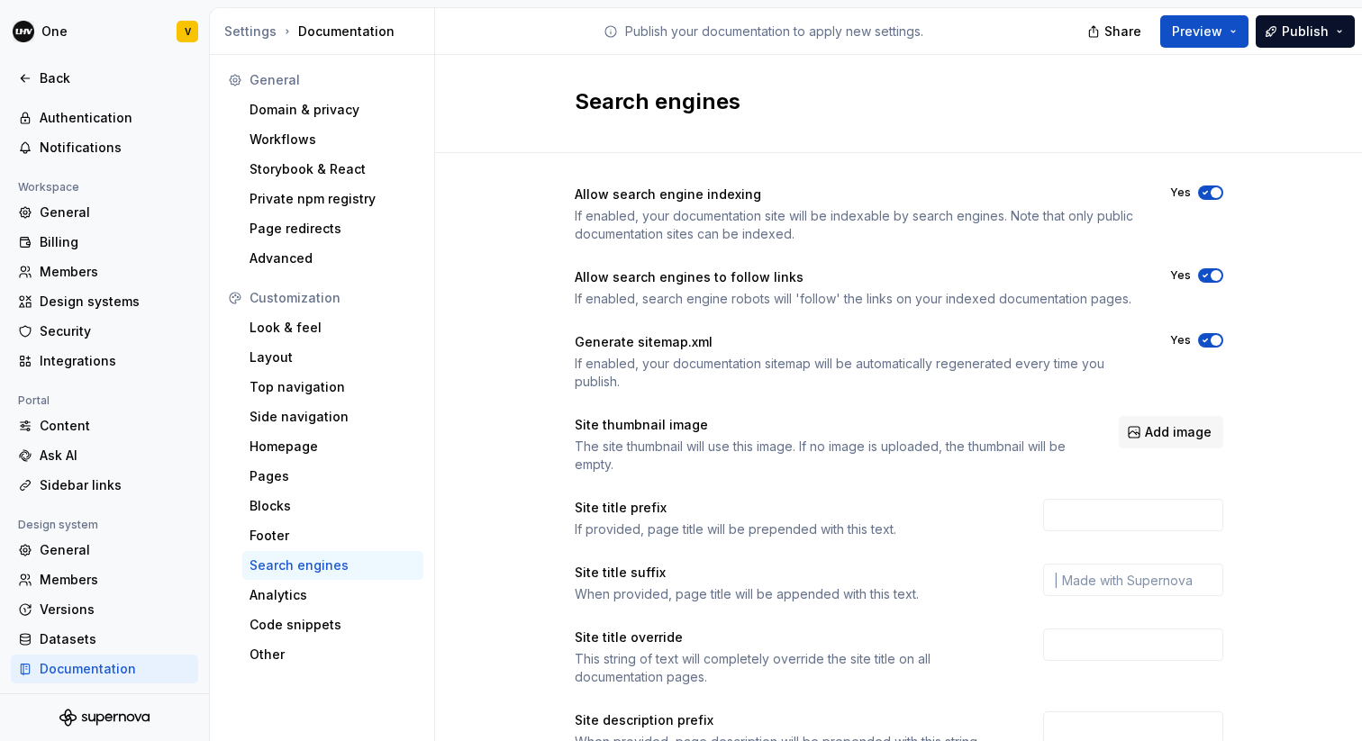
click at [1212, 194] on span "button" at bounding box center [1215, 192] width 11 height 11
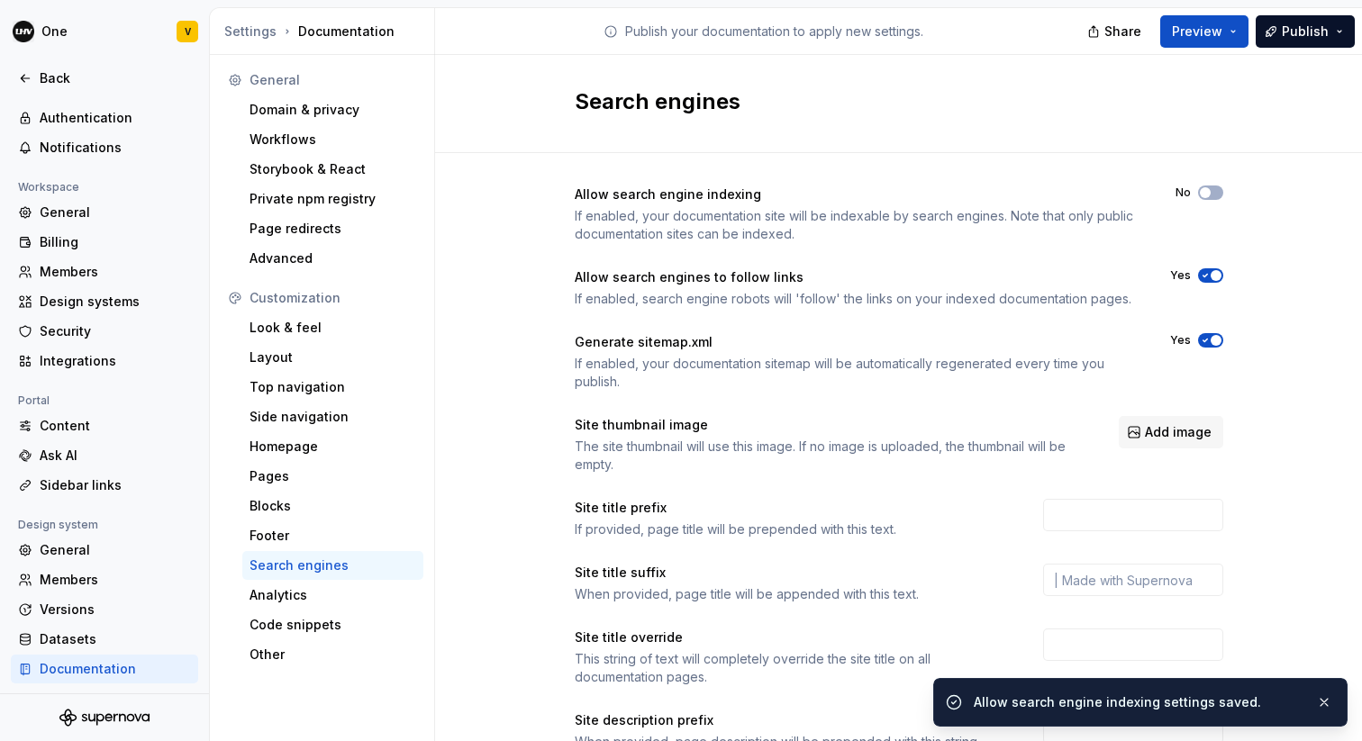
click at [1213, 274] on span "button" at bounding box center [1215, 275] width 11 height 11
click at [1204, 340] on icon "button" at bounding box center [1204, 341] width 5 height 3
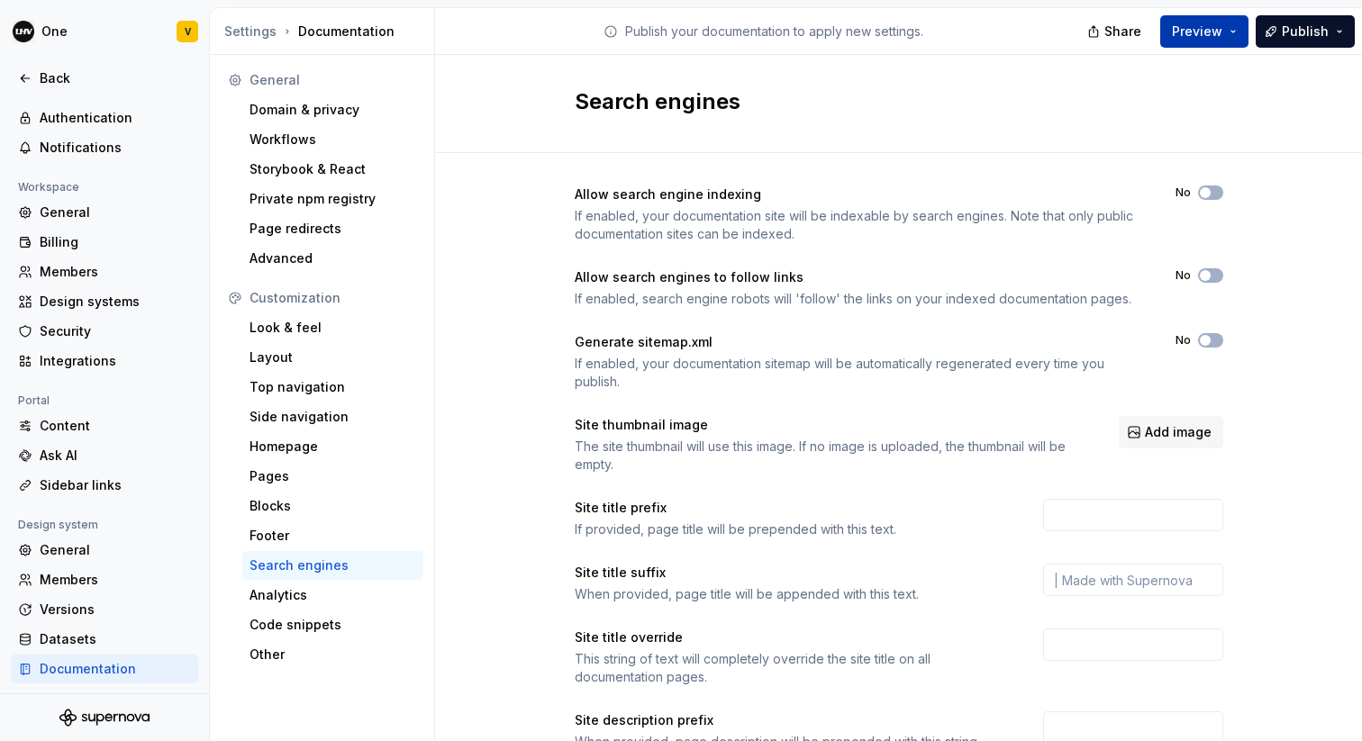
click at [1200, 37] on span "Preview" at bounding box center [1197, 32] width 50 height 18
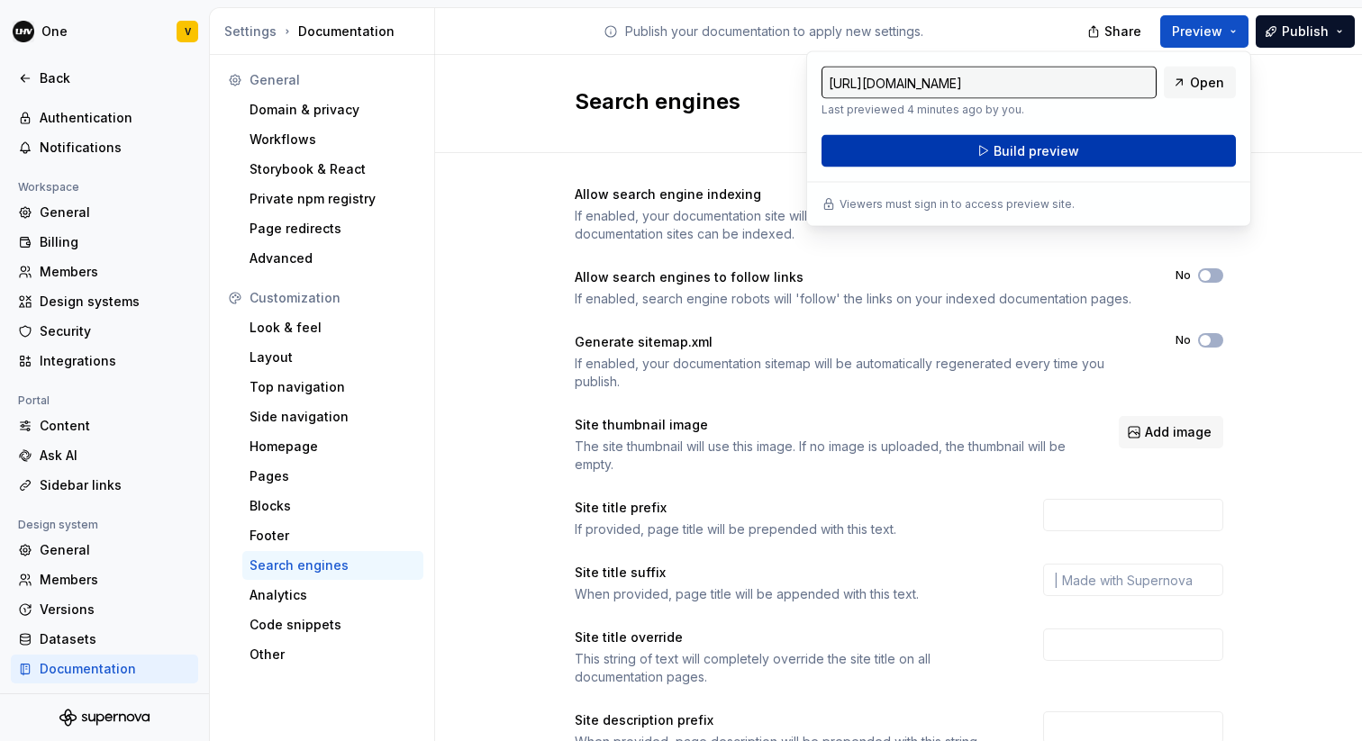
click at [1198, 149] on button "Build preview" at bounding box center [1028, 151] width 414 height 32
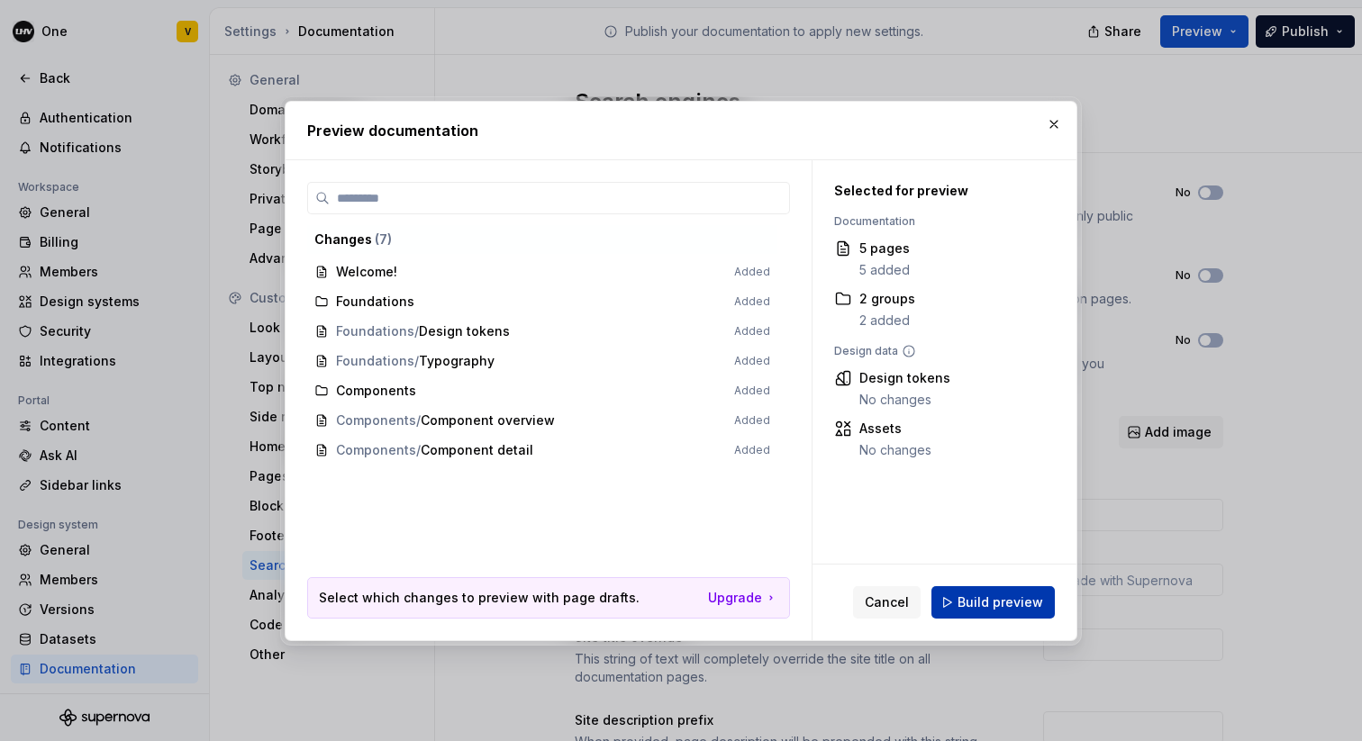
click at [990, 601] on span "Build preview" at bounding box center [1000, 603] width 86 height 18
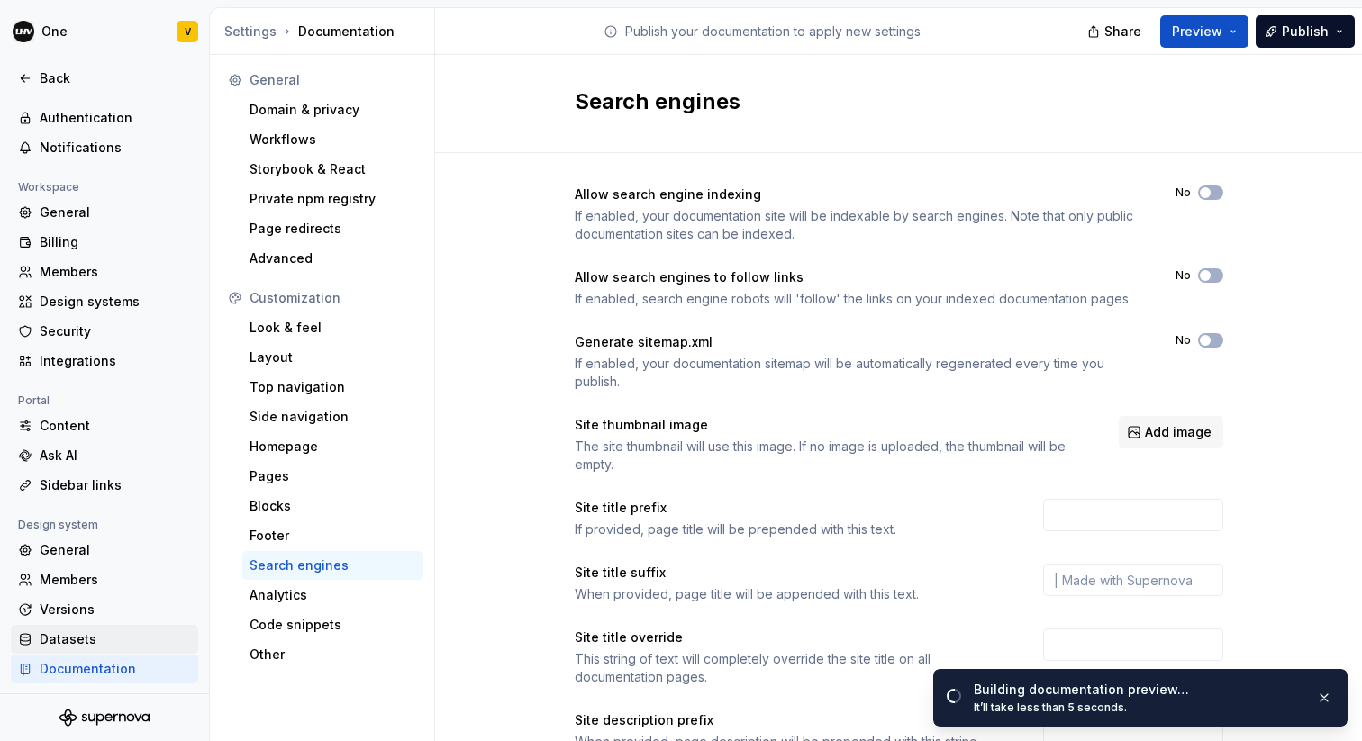
click at [68, 640] on div "Datasets" at bounding box center [115, 639] width 151 height 18
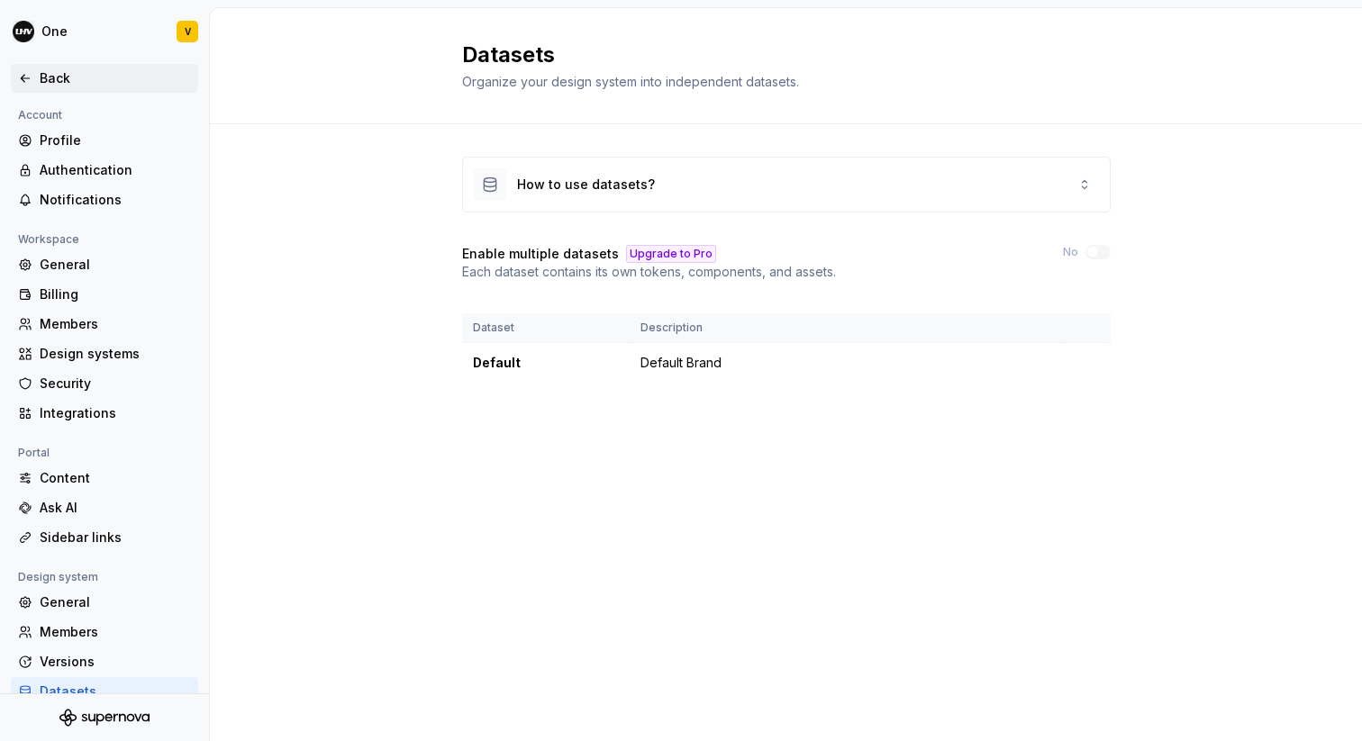
click at [51, 85] on div "Back" at bounding box center [115, 78] width 151 height 18
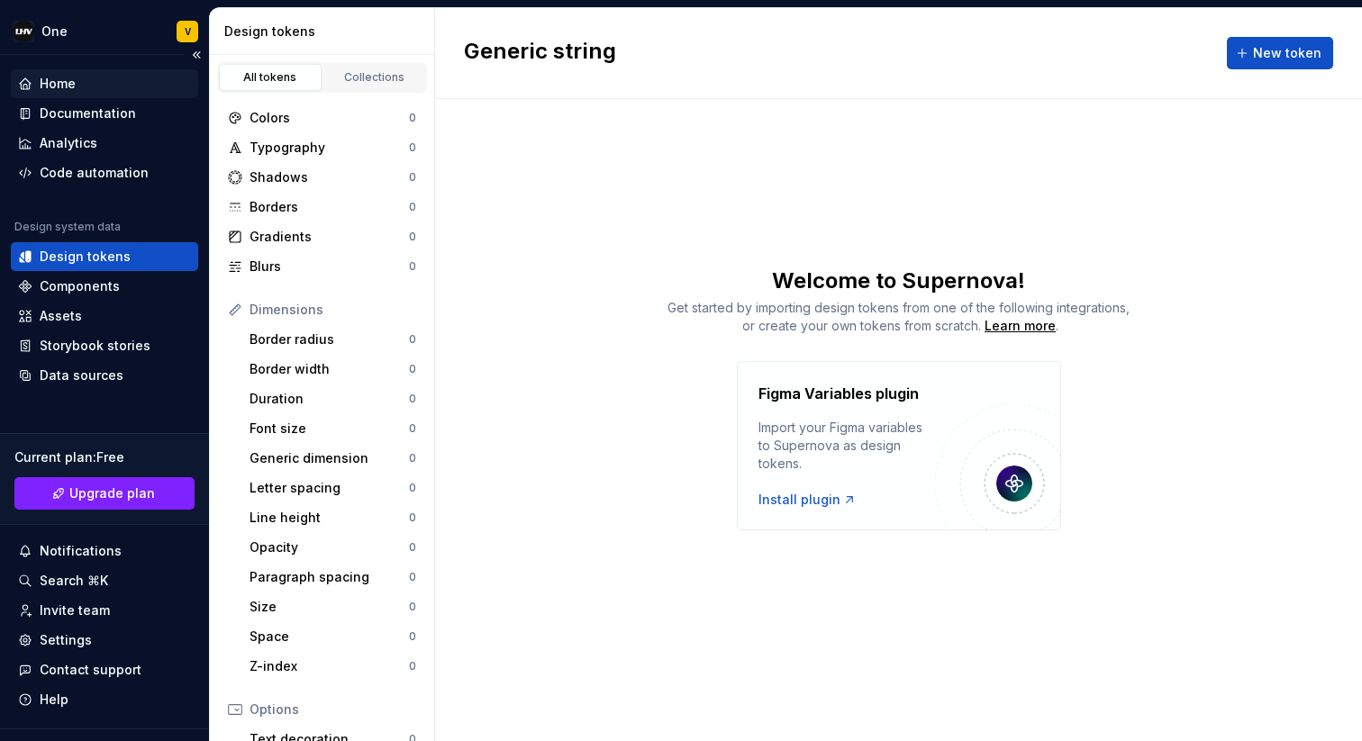
click at [74, 84] on div "Home" at bounding box center [58, 84] width 36 height 18
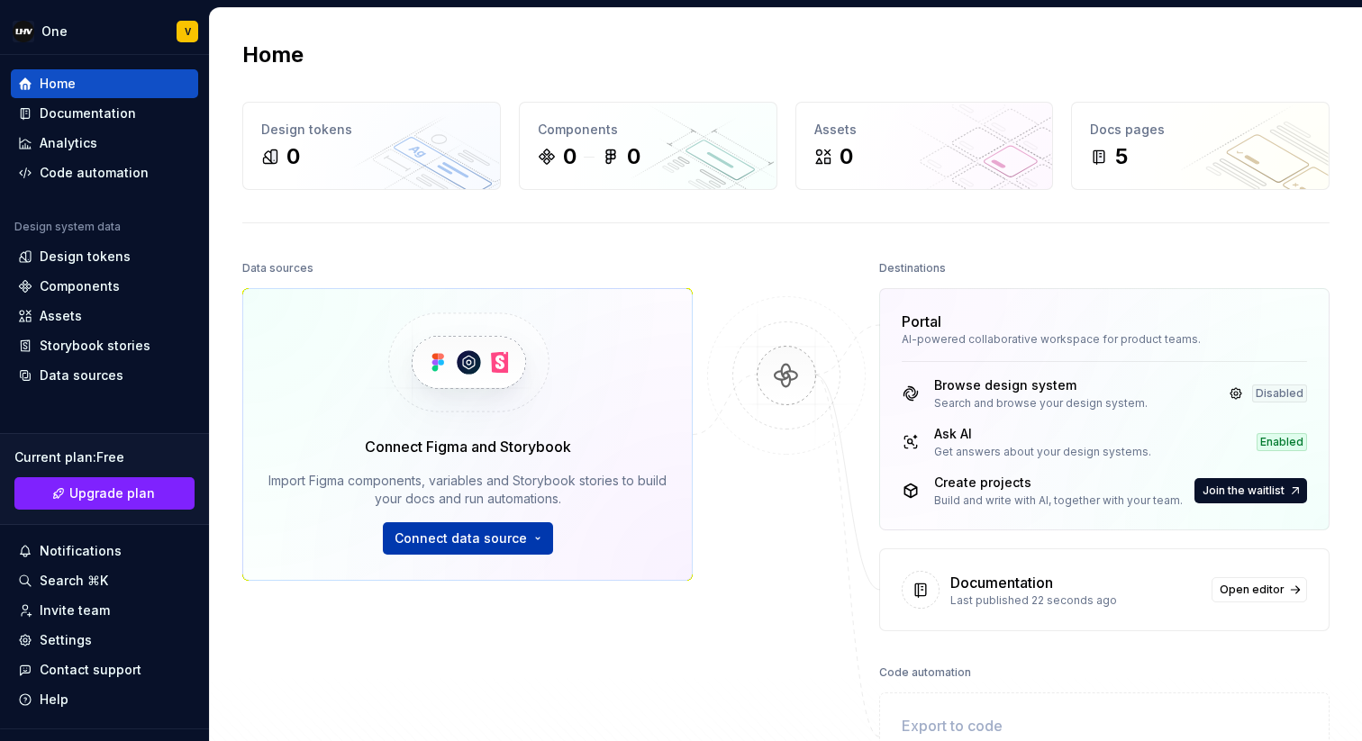
click at [473, 543] on span "Connect data source" at bounding box center [460, 539] width 132 height 18
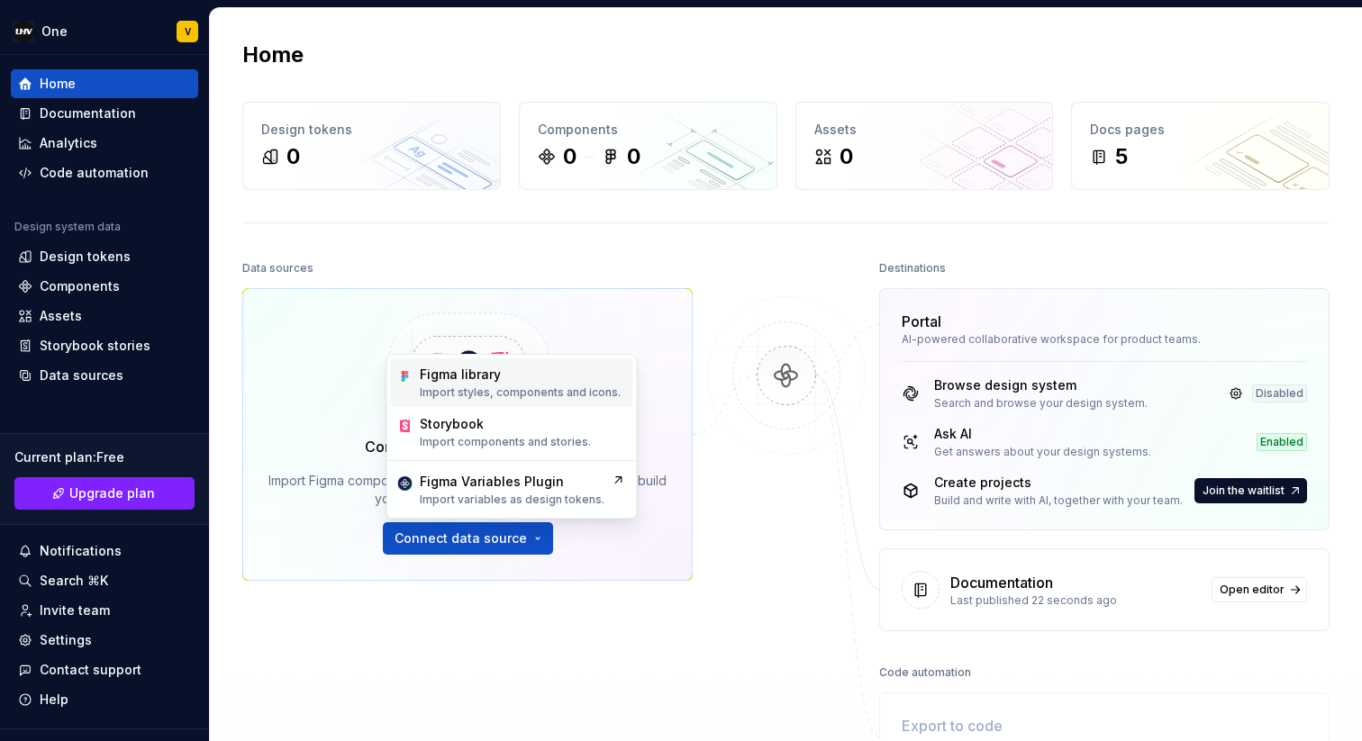
click at [555, 389] on p "Import styles, components and icons." at bounding box center [520, 392] width 201 height 14
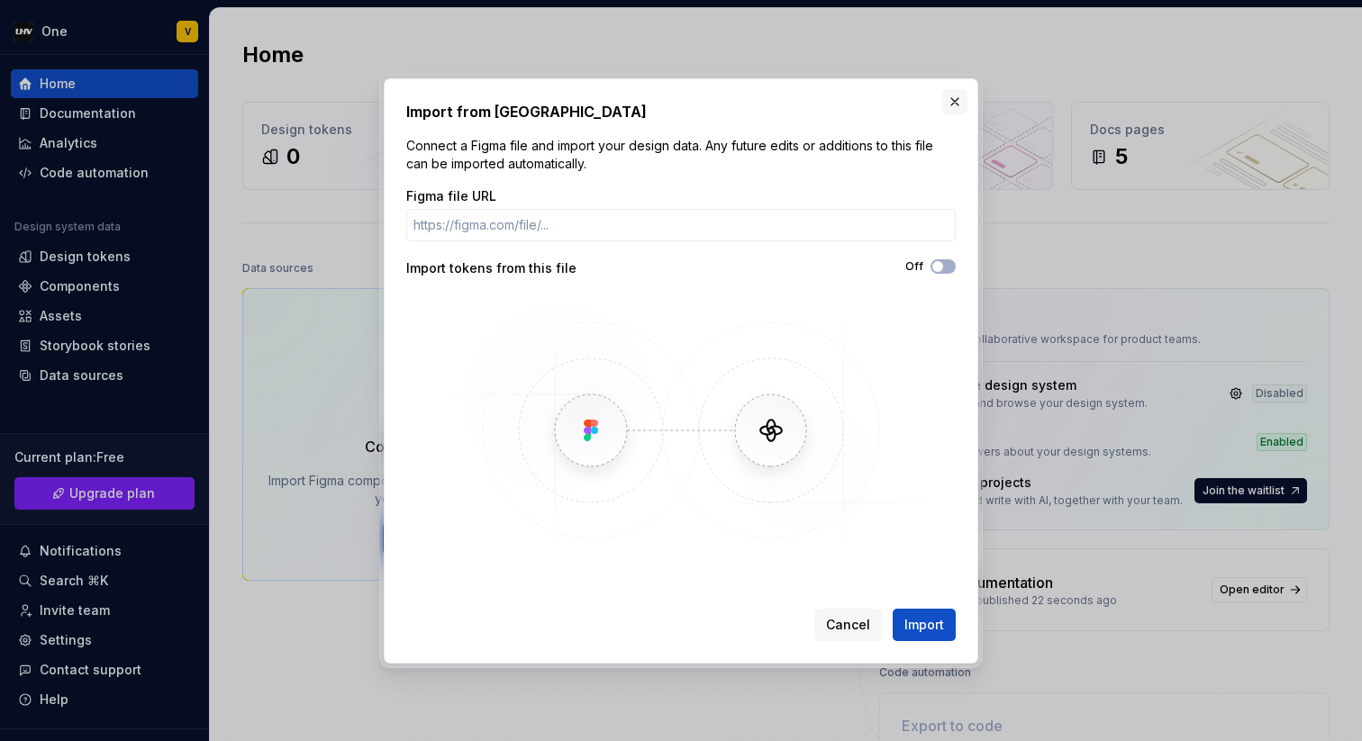
click at [956, 108] on button "button" at bounding box center [954, 101] width 25 height 25
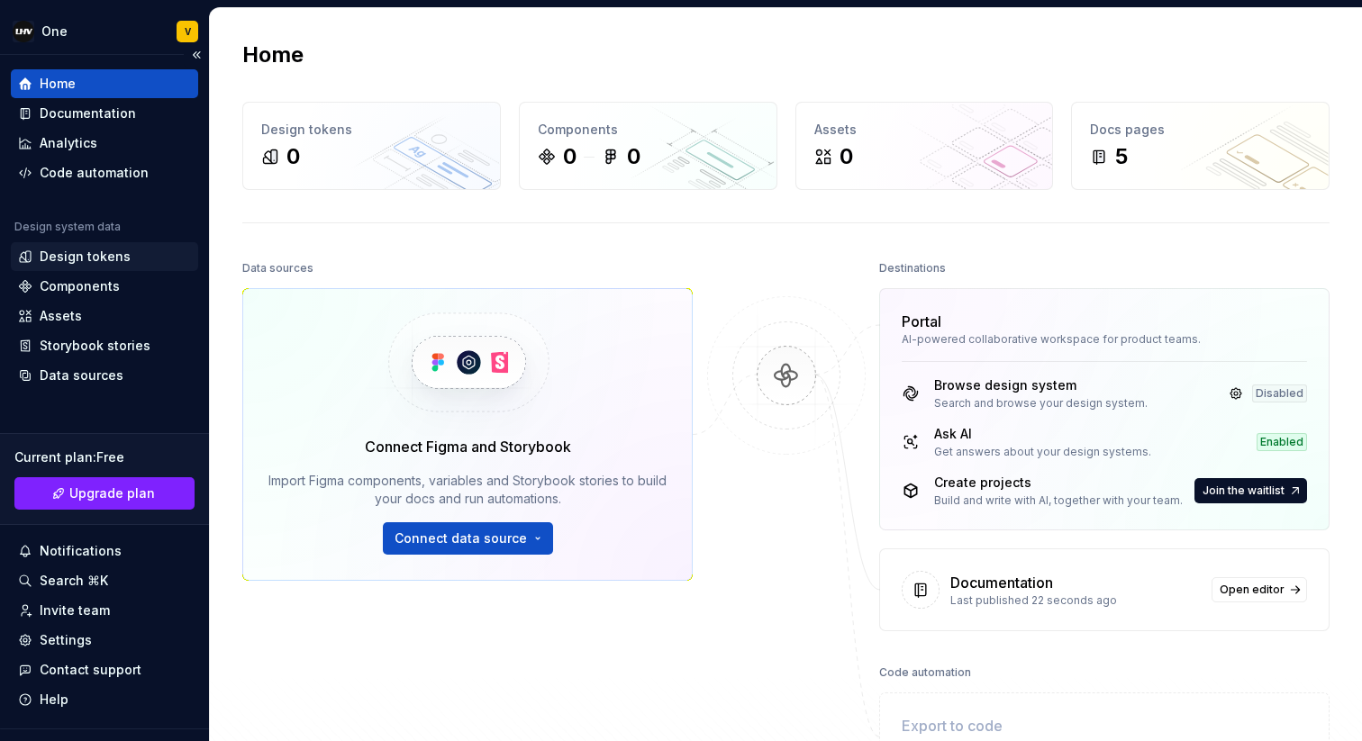
click at [74, 259] on div "Design tokens" at bounding box center [85, 257] width 91 height 18
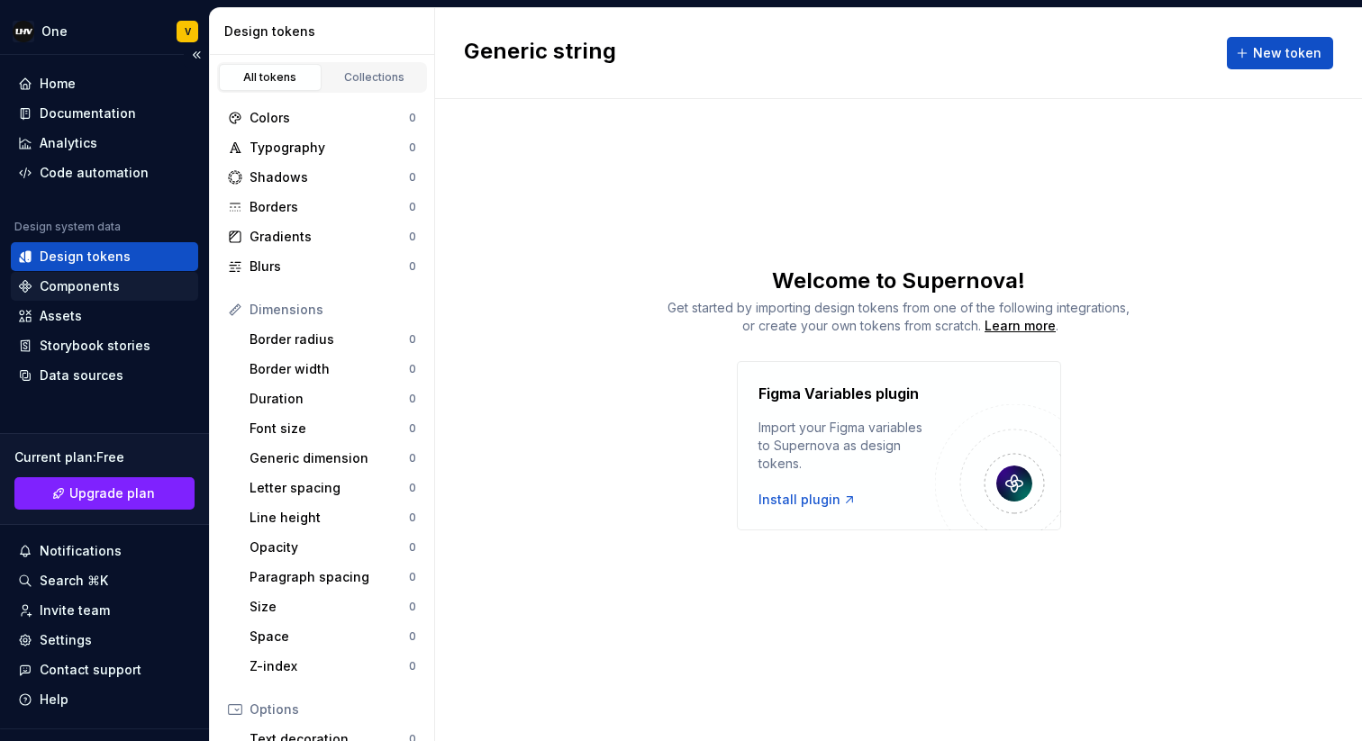
click at [94, 282] on div "Components" at bounding box center [80, 286] width 80 height 18
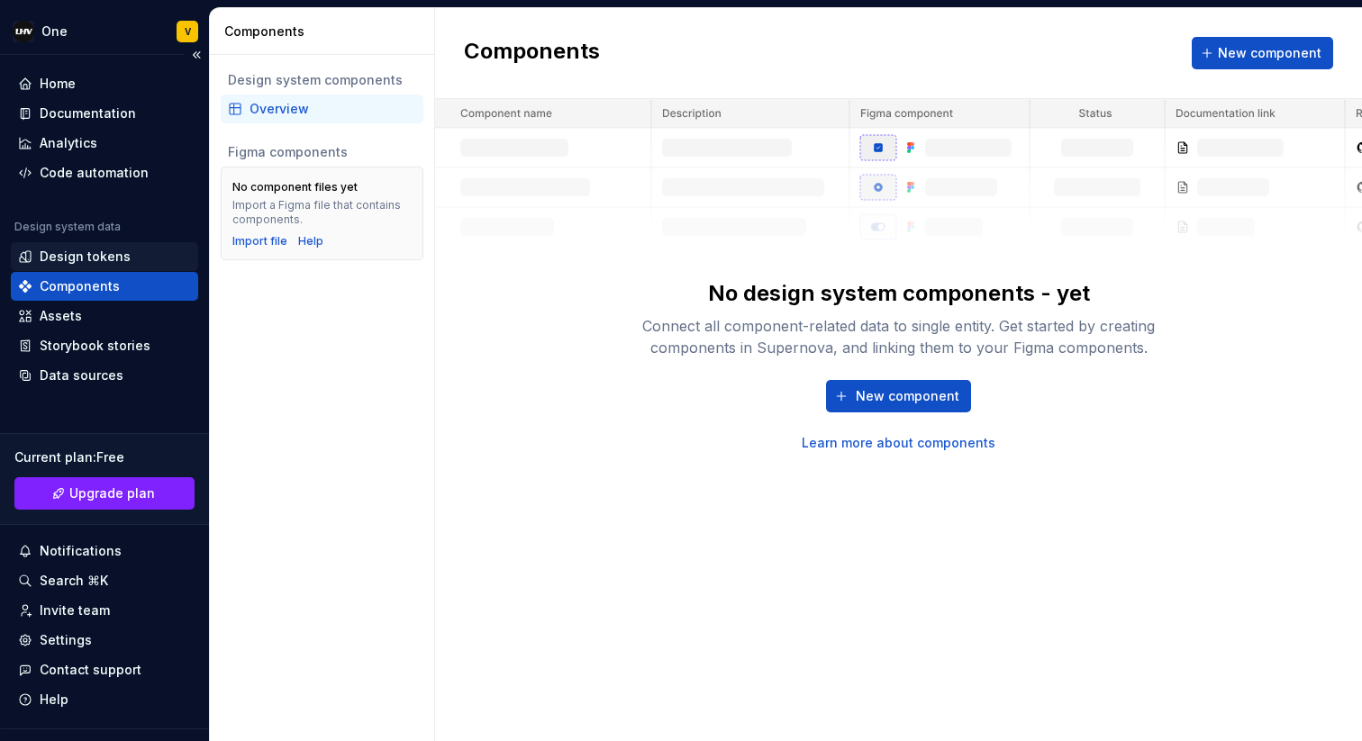
click at [96, 264] on div "Design tokens" at bounding box center [85, 257] width 91 height 18
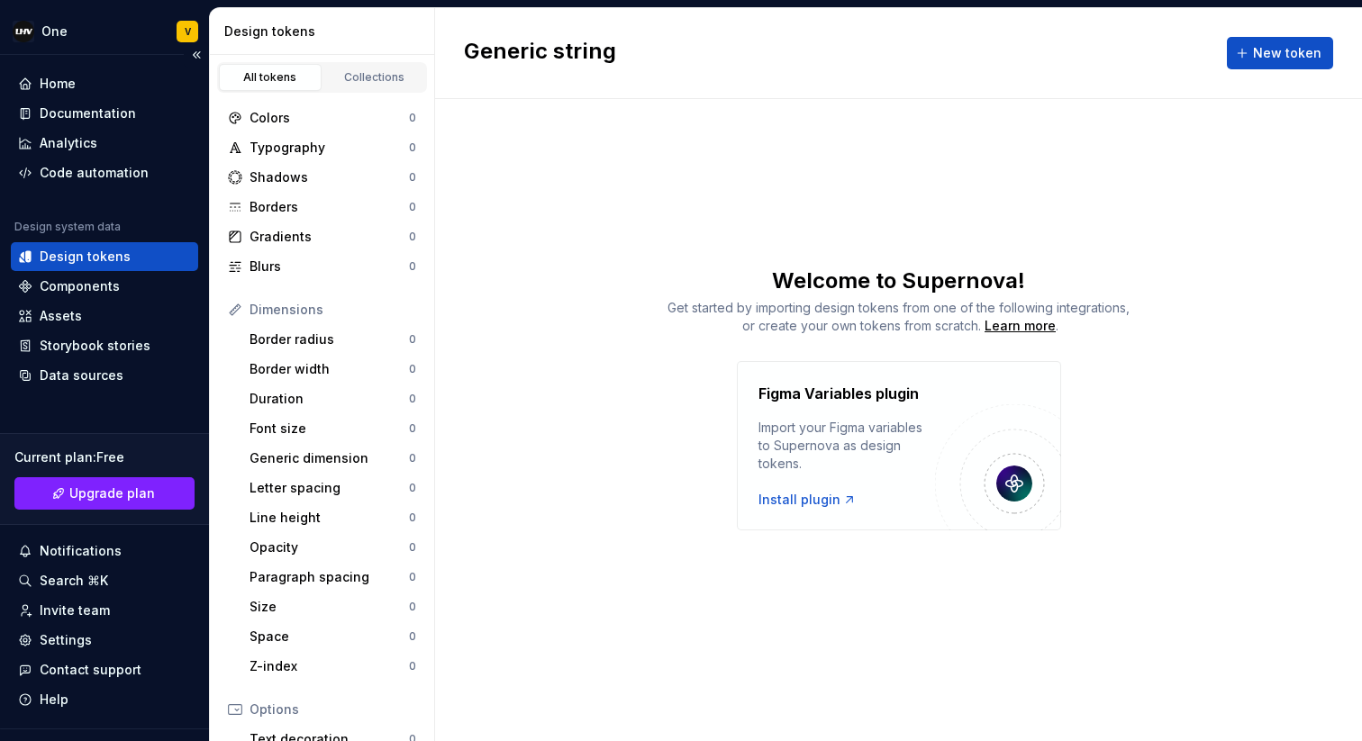
scroll to position [35, 0]
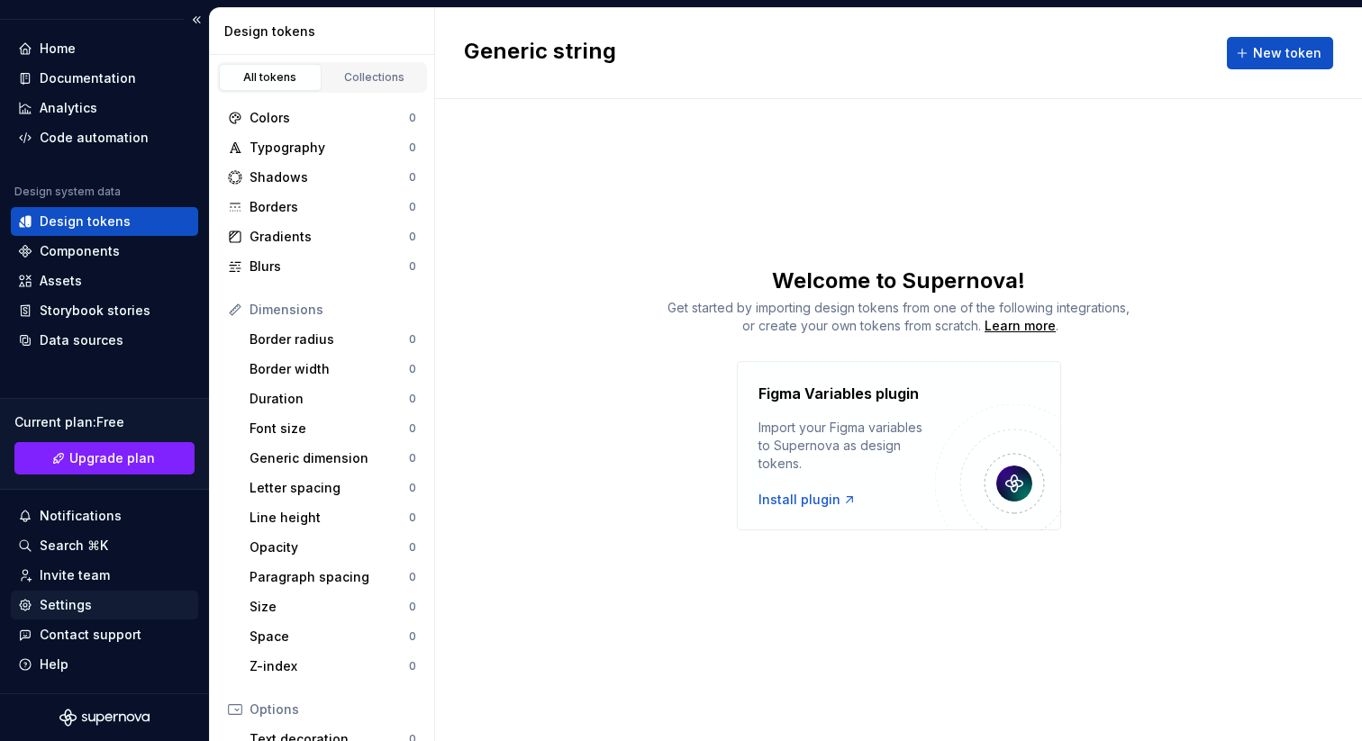
click at [86, 607] on div "Settings" at bounding box center [66, 605] width 52 height 18
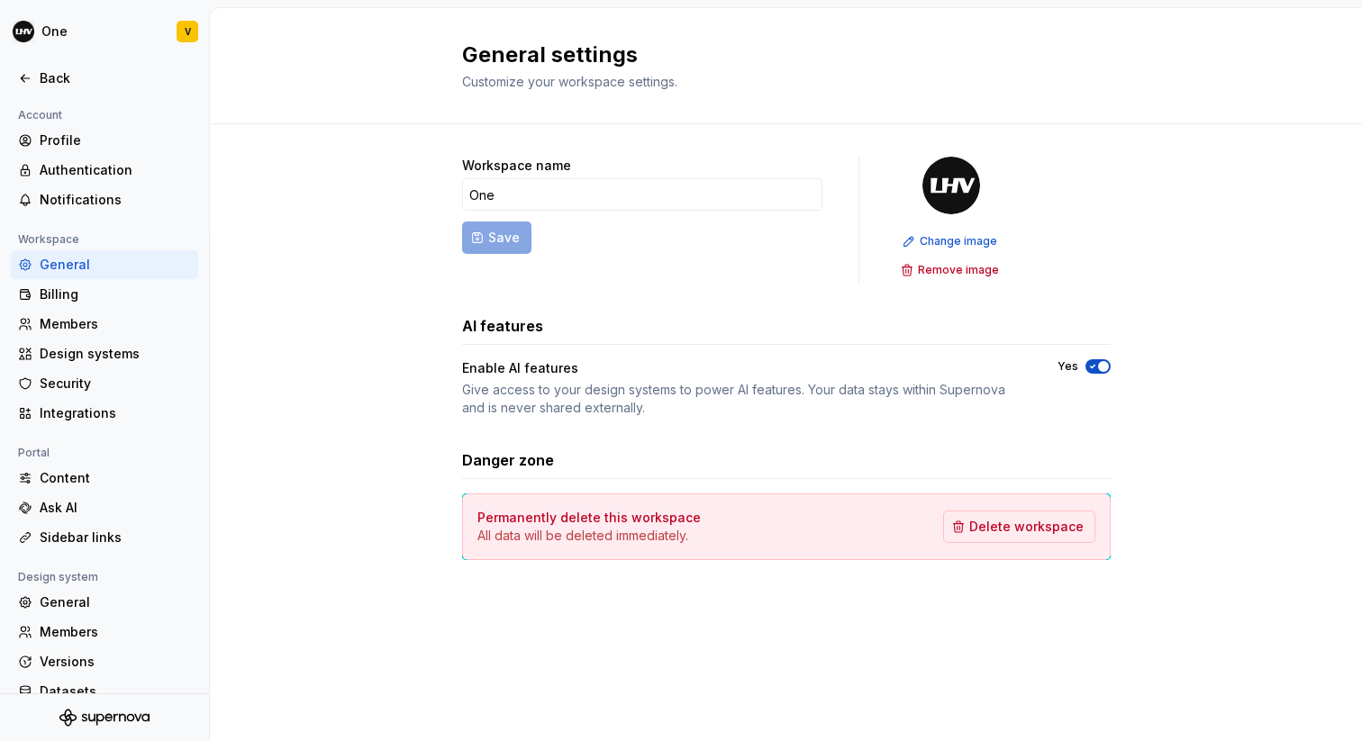
scroll to position [52, 0]
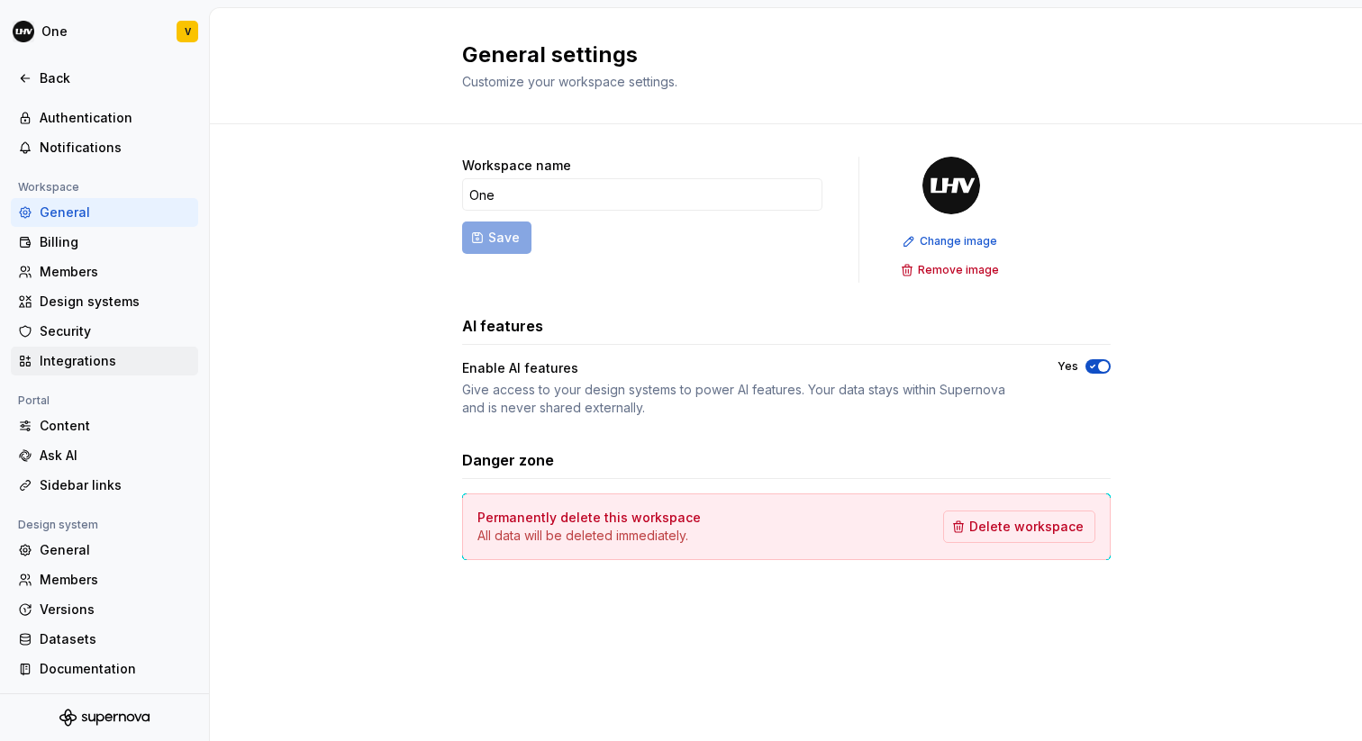
click at [97, 362] on div "Integrations" at bounding box center [115, 361] width 151 height 18
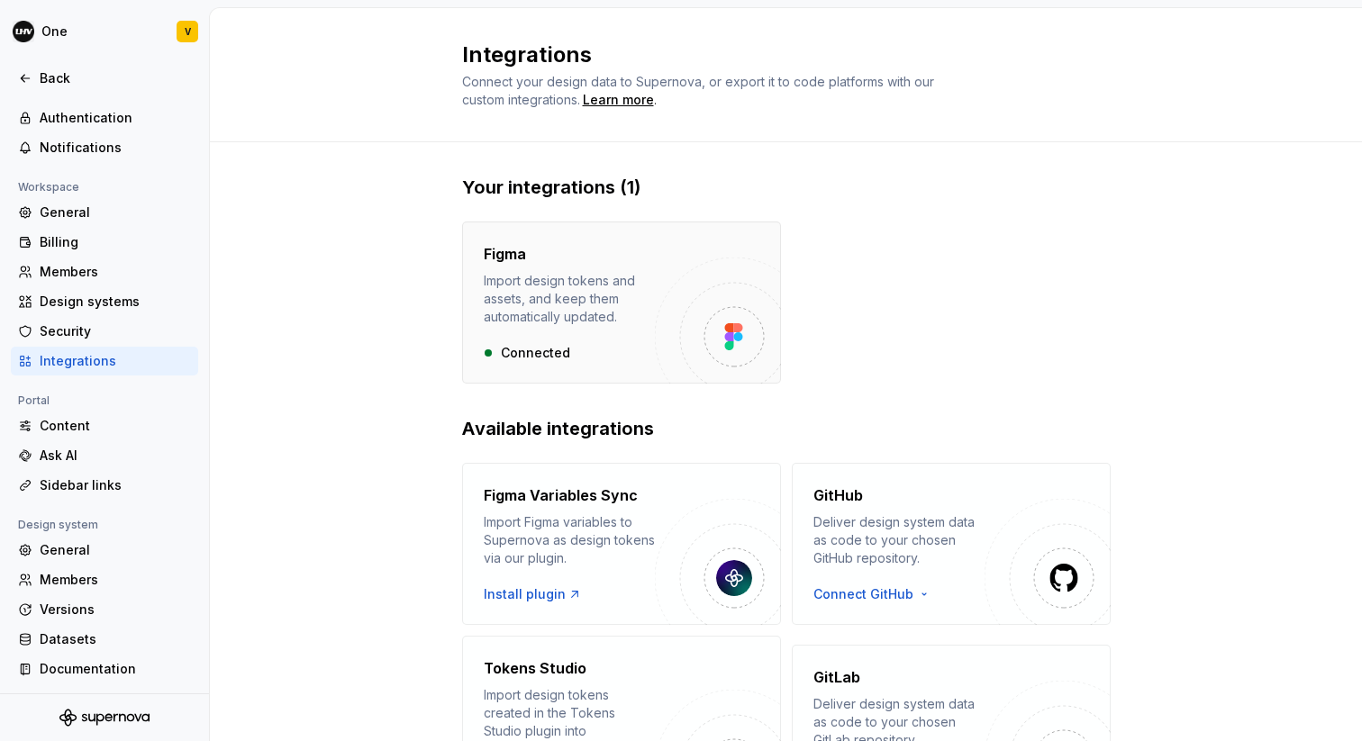
click at [556, 313] on div "Import design tokens and assets, and keep them automatically updated." at bounding box center [569, 299] width 171 height 54
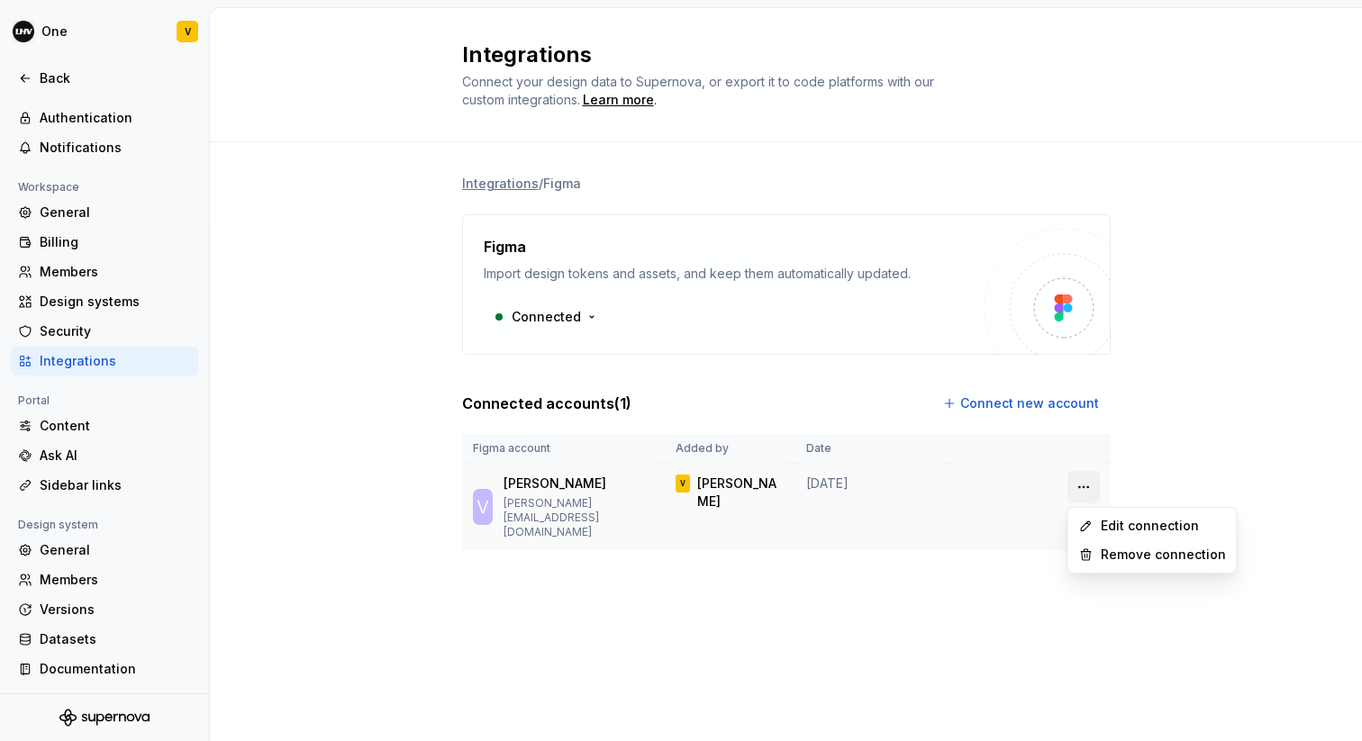
click at [1076, 486] on html "One V Back Account Profile Authentication Notifications Workspace General Billi…" at bounding box center [681, 370] width 1362 height 741
click at [1126, 556] on div "Remove connection" at bounding box center [1163, 555] width 125 height 18
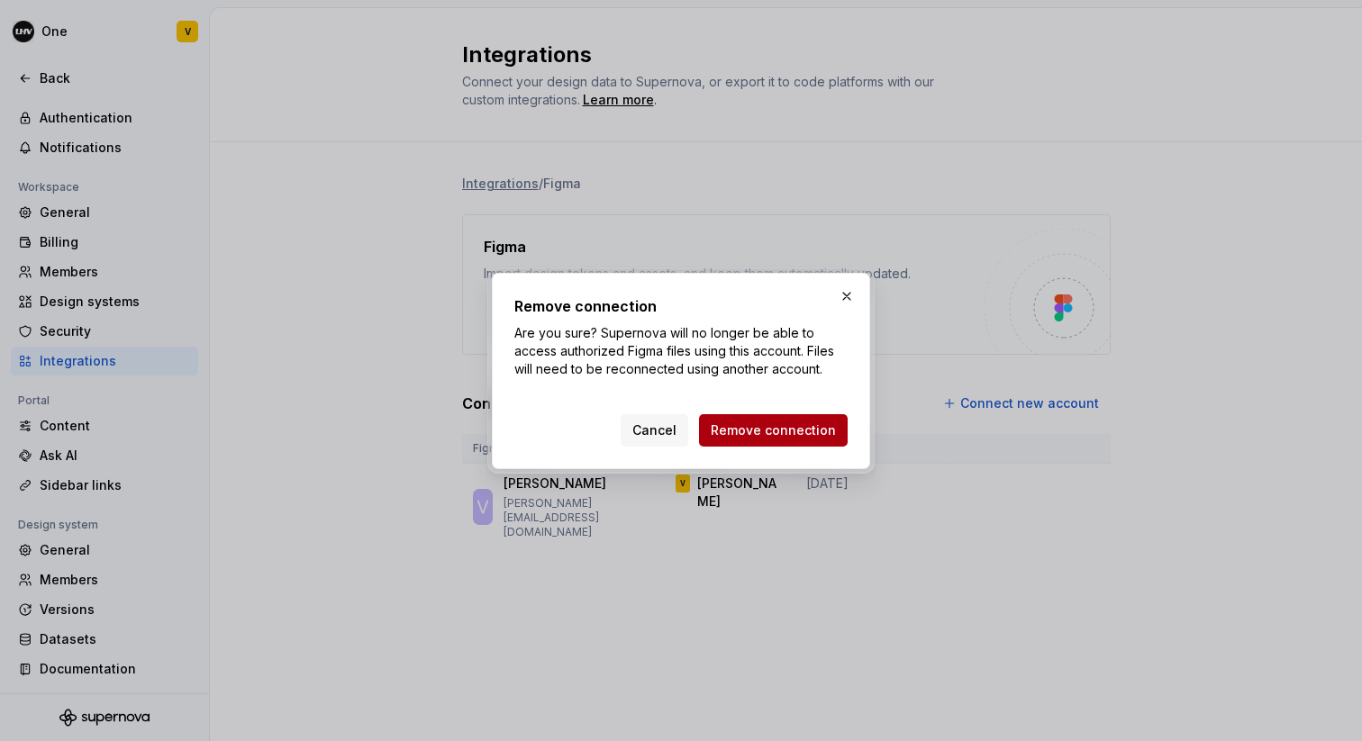
click at [793, 429] on span "Remove connection" at bounding box center [773, 430] width 125 height 18
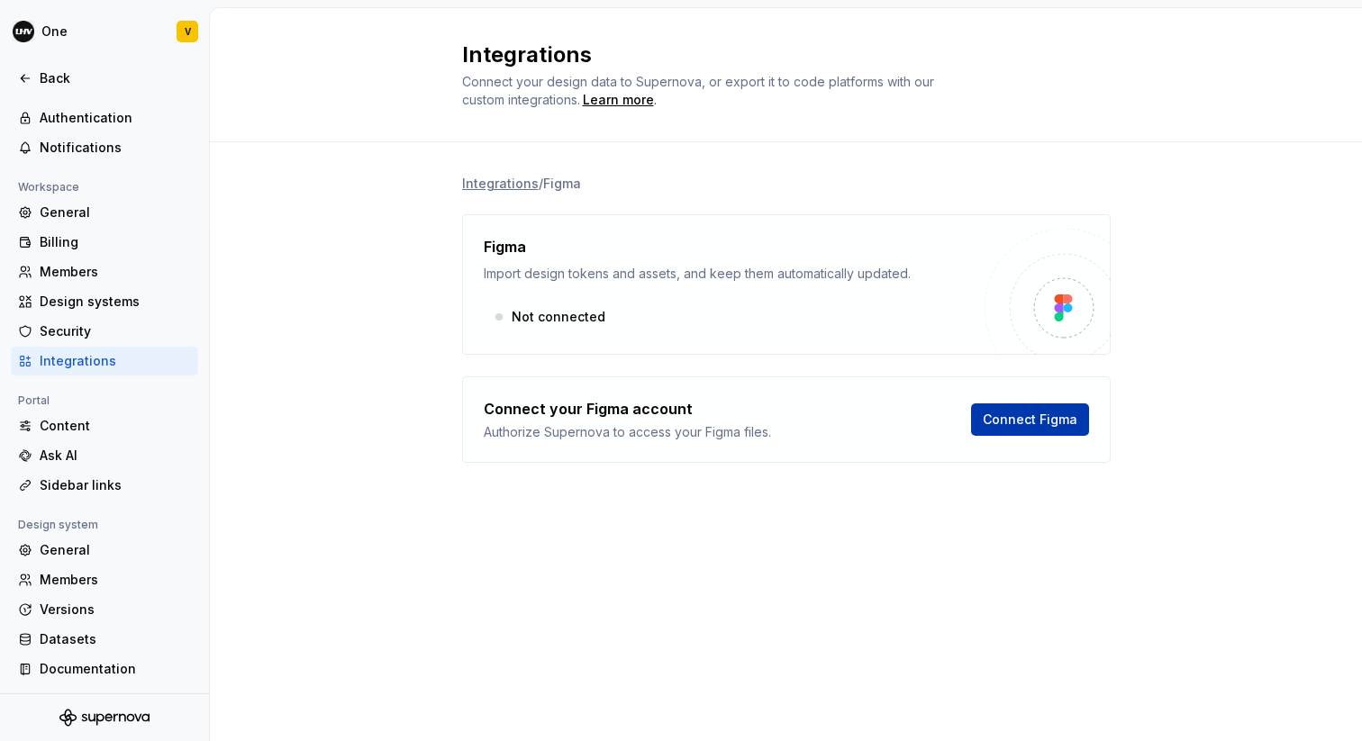
click at [1022, 425] on span "Connect Figma" at bounding box center [1030, 420] width 95 height 18
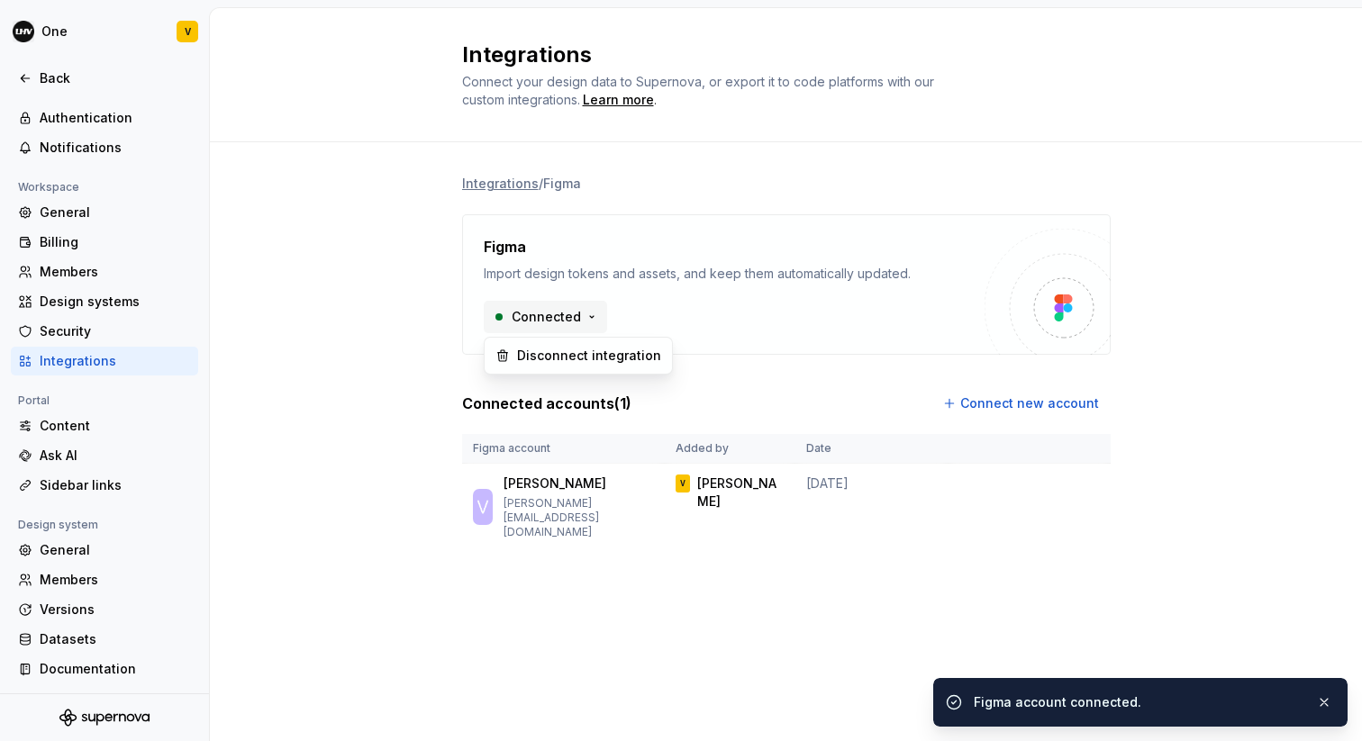
click at [579, 309] on html "One V Back Account Profile Authentication Notifications Workspace General Billi…" at bounding box center [681, 370] width 1362 height 741
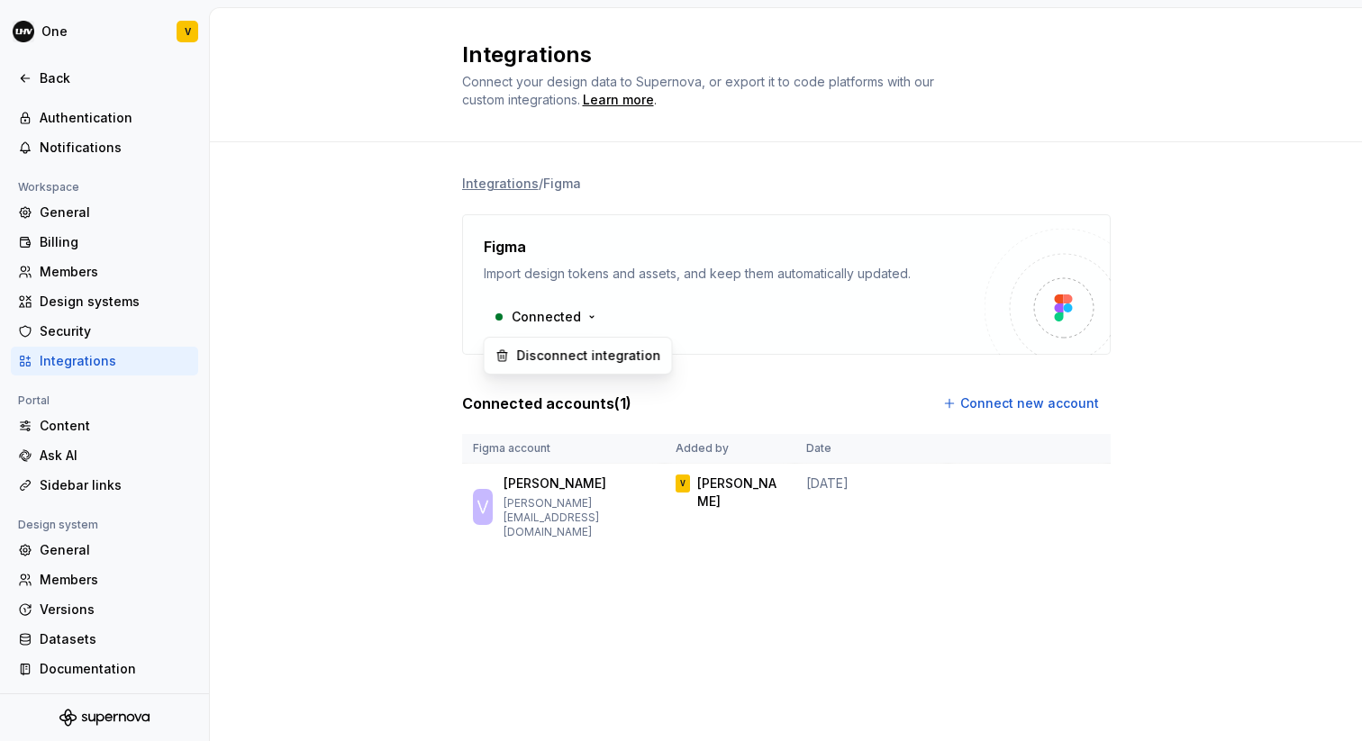
click at [709, 313] on html "One V Back Account Profile Authentication Notifications Workspace General Billi…" at bounding box center [681, 370] width 1362 height 741
click at [1079, 490] on html "One V Back Account Profile Authentication Notifications Workspace General Billi…" at bounding box center [681, 370] width 1362 height 741
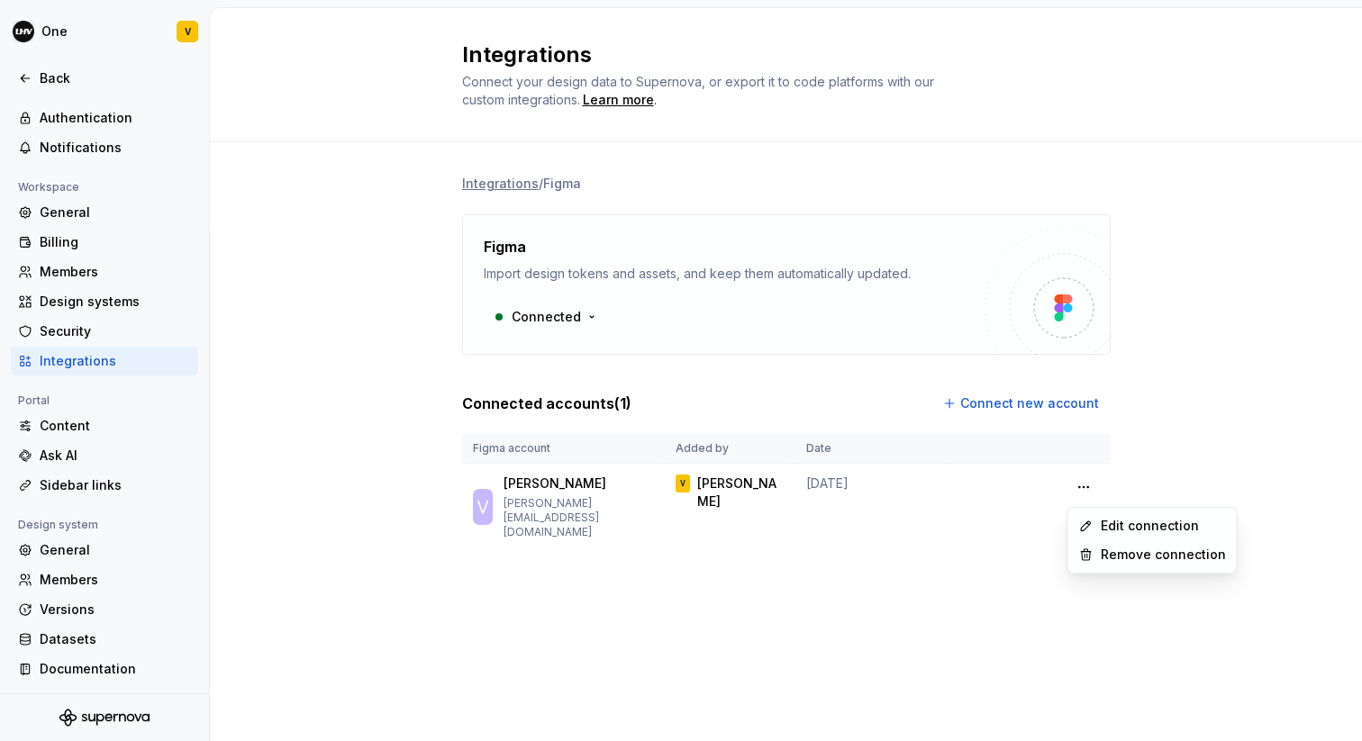
click at [1201, 445] on html "One V Back Account Profile Authentication Notifications Workspace General Billi…" at bounding box center [681, 370] width 1362 height 741
click at [1078, 488] on html "One V Back Account Profile Authentication Notifications Workspace General Billi…" at bounding box center [681, 370] width 1362 height 741
click at [1192, 439] on html "One V Back Account Profile Authentication Notifications Workspace General Billi…" at bounding box center [681, 370] width 1362 height 741
click at [102, 328] on div "Security" at bounding box center [115, 331] width 151 height 18
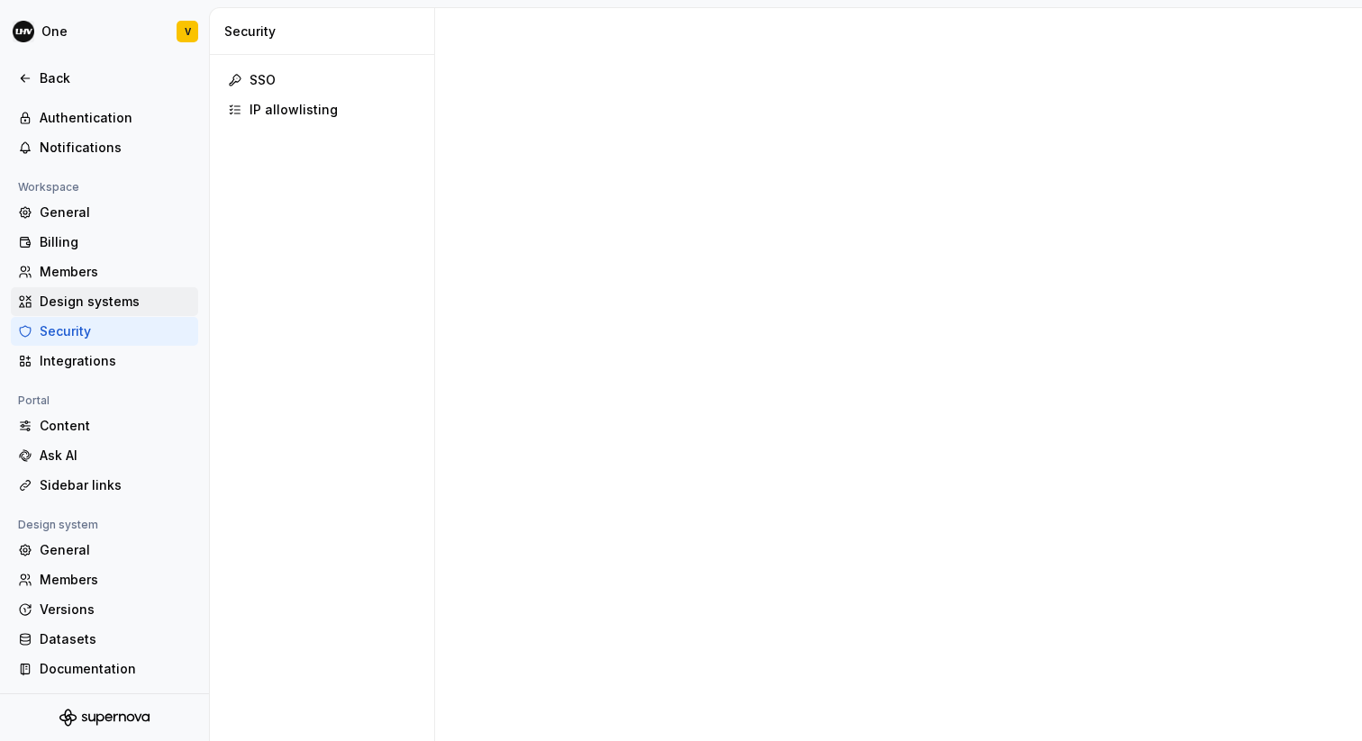
click at [104, 293] on div "Design systems" at bounding box center [115, 302] width 151 height 18
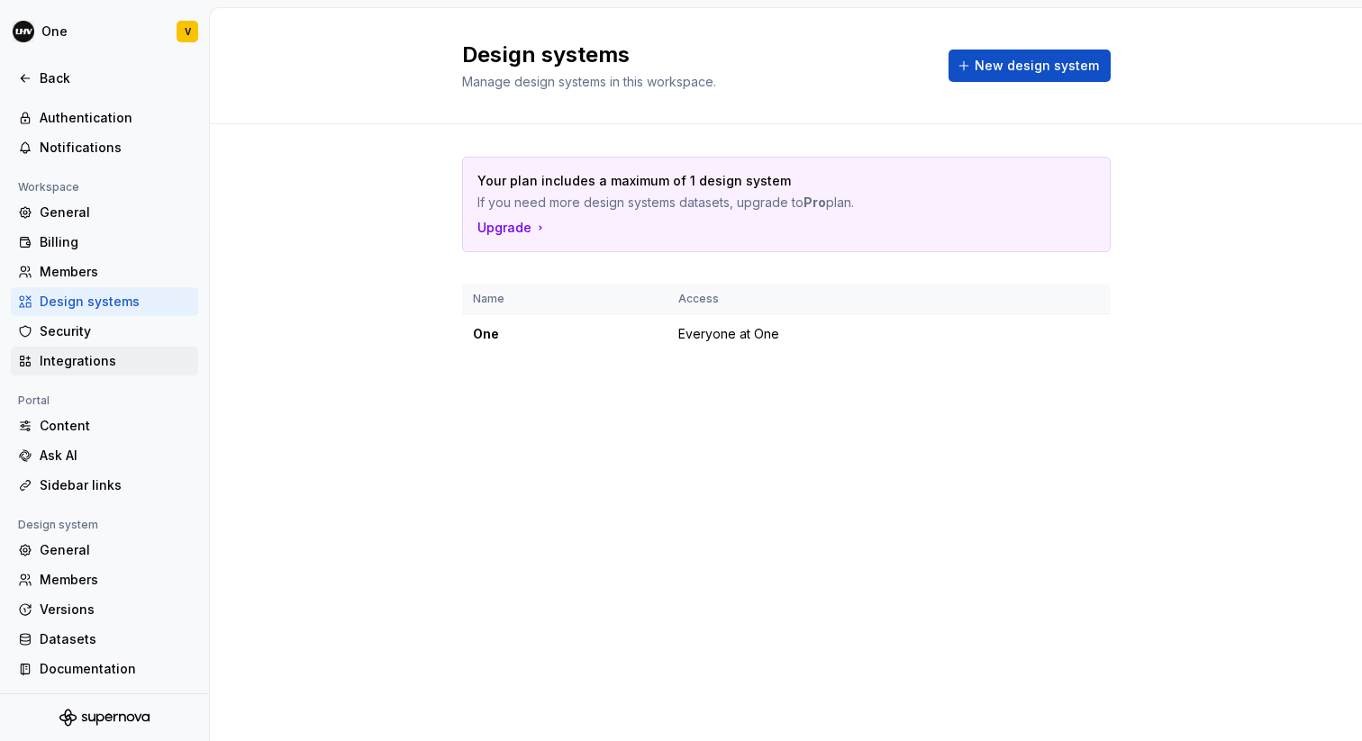
click at [108, 357] on div "Integrations" at bounding box center [115, 361] width 151 height 18
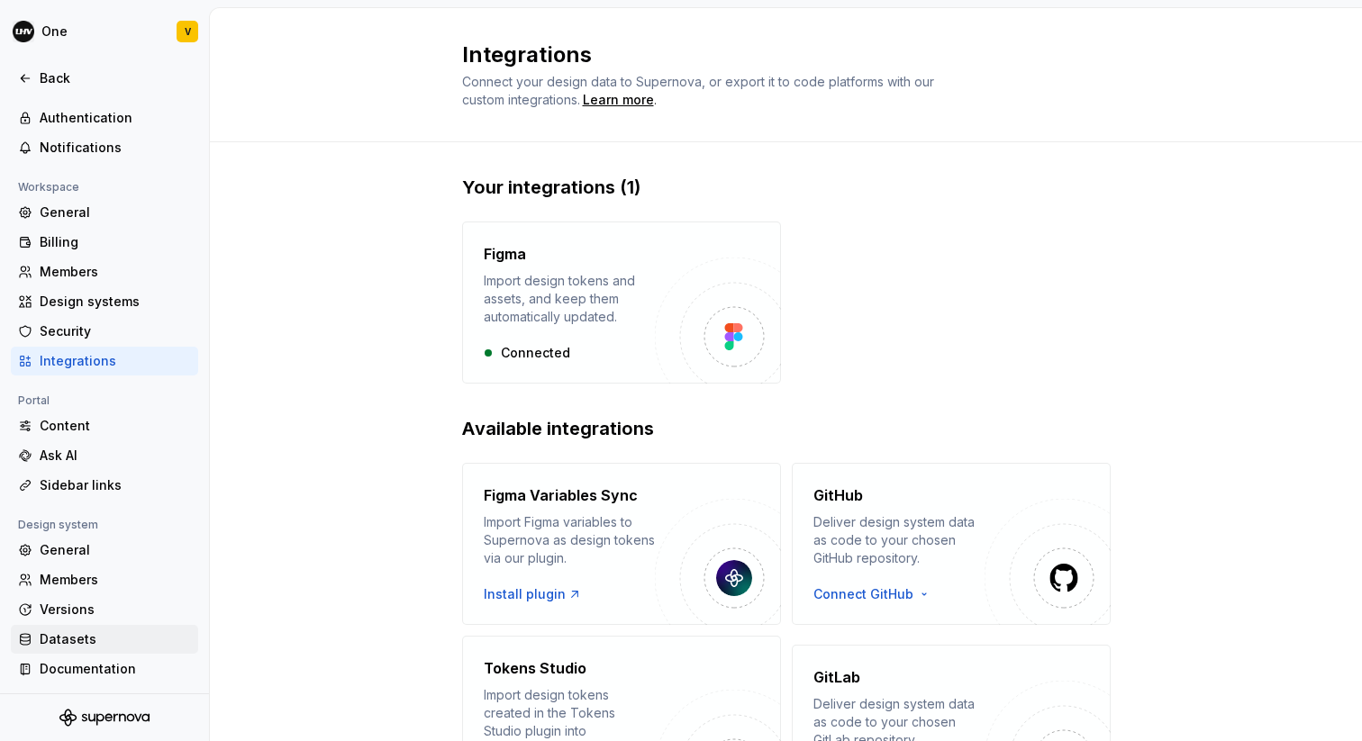
click at [97, 630] on div "Datasets" at bounding box center [115, 639] width 151 height 18
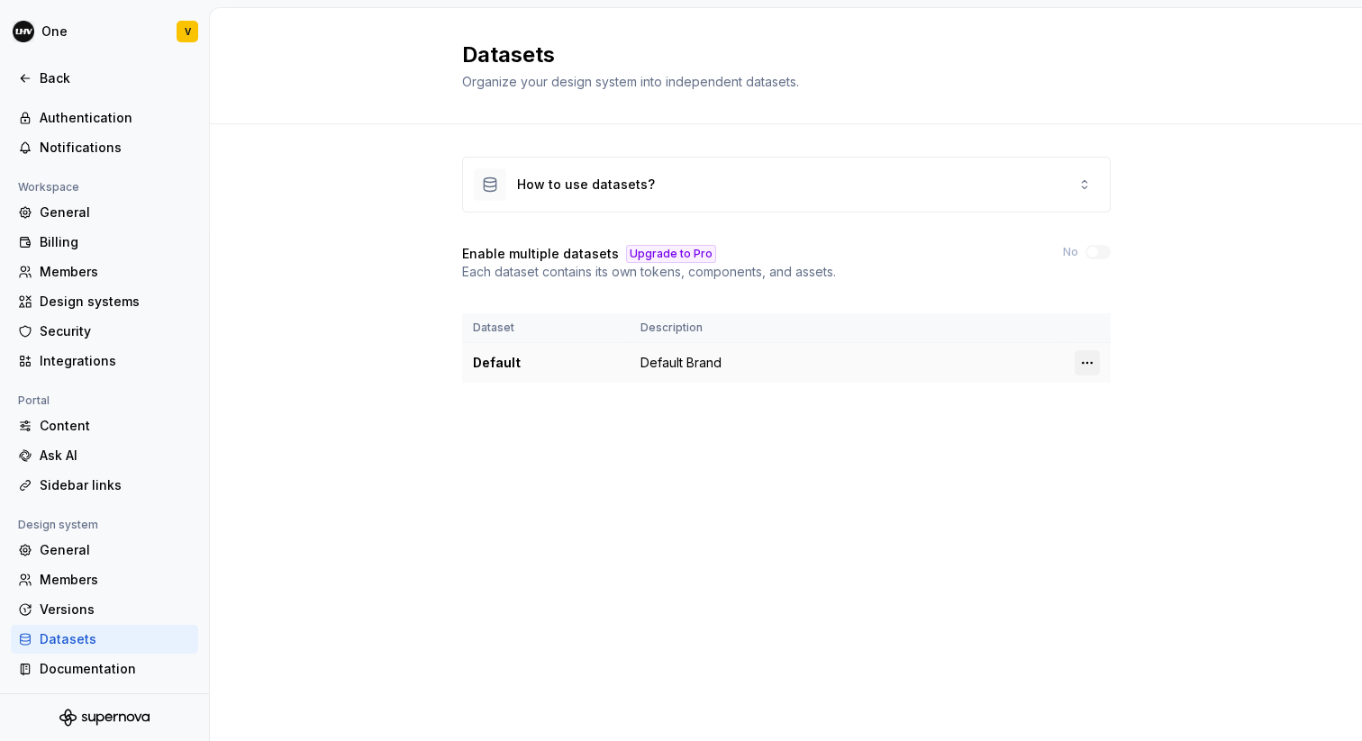
click at [1087, 362] on html "One V Back Account Profile Authentication Notifications Workspace General Billi…" at bounding box center [681, 370] width 1362 height 741
click at [908, 418] on html "One V Back Account Profile Authentication Notifications Workspace General Billi…" at bounding box center [681, 370] width 1362 height 741
click at [705, 371] on td "Default Brand" at bounding box center [847, 363] width 434 height 41
click at [489, 358] on div "Default" at bounding box center [546, 363] width 146 height 18
click at [35, 78] on div "Back" at bounding box center [104, 78] width 173 height 18
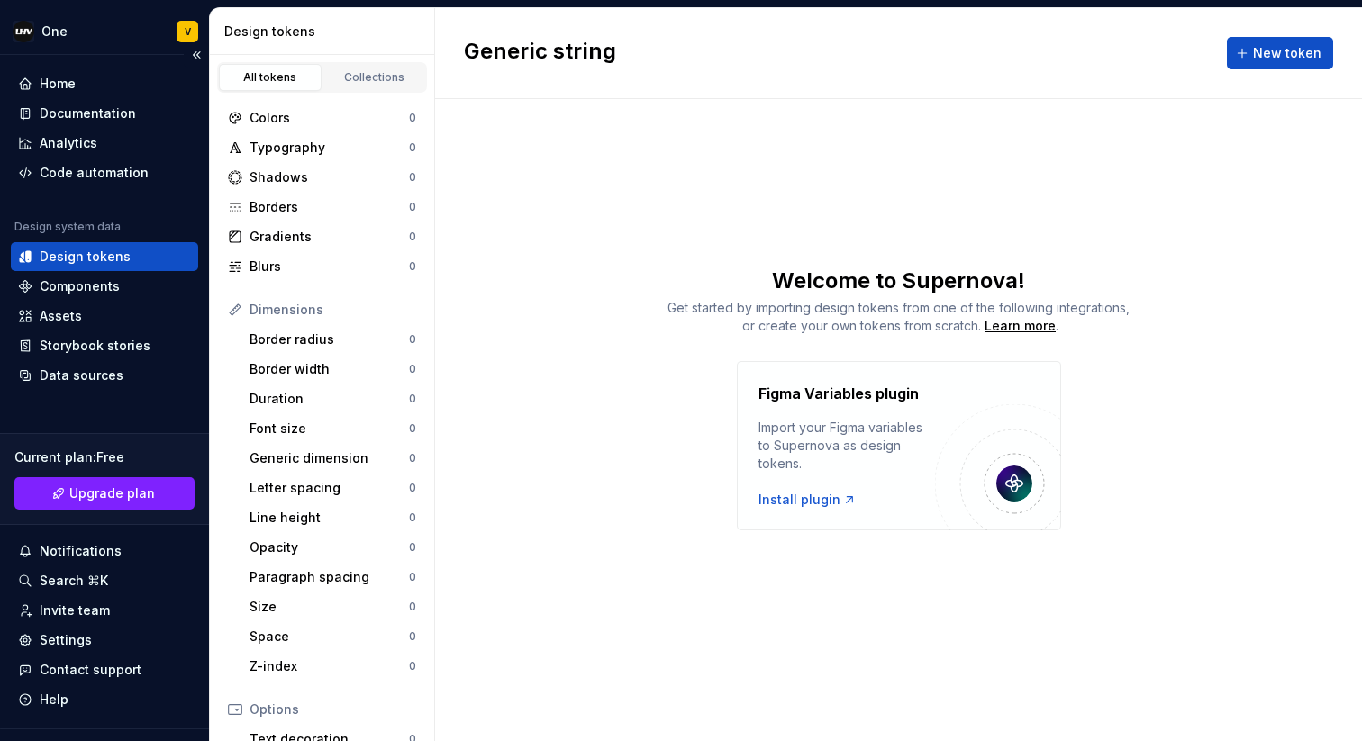
scroll to position [35, 0]
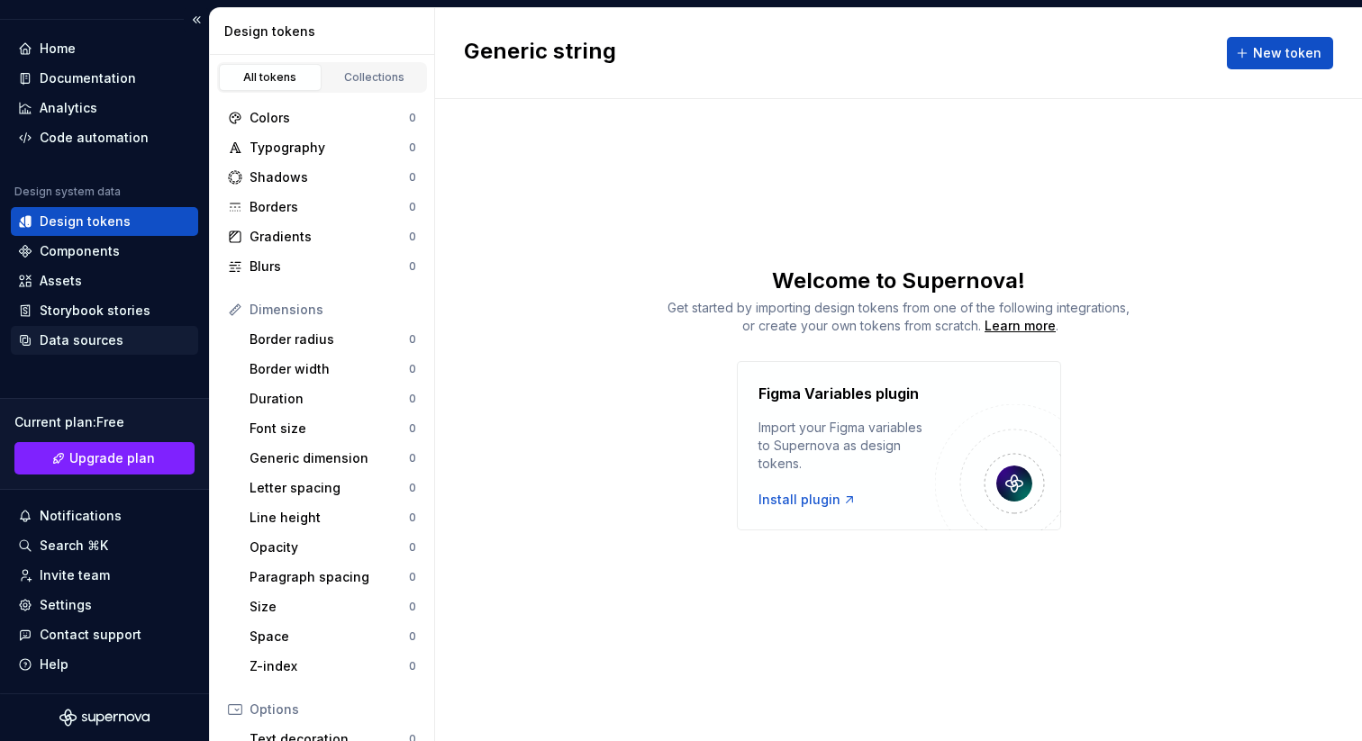
click at [140, 341] on div "Data sources" at bounding box center [104, 340] width 173 height 18
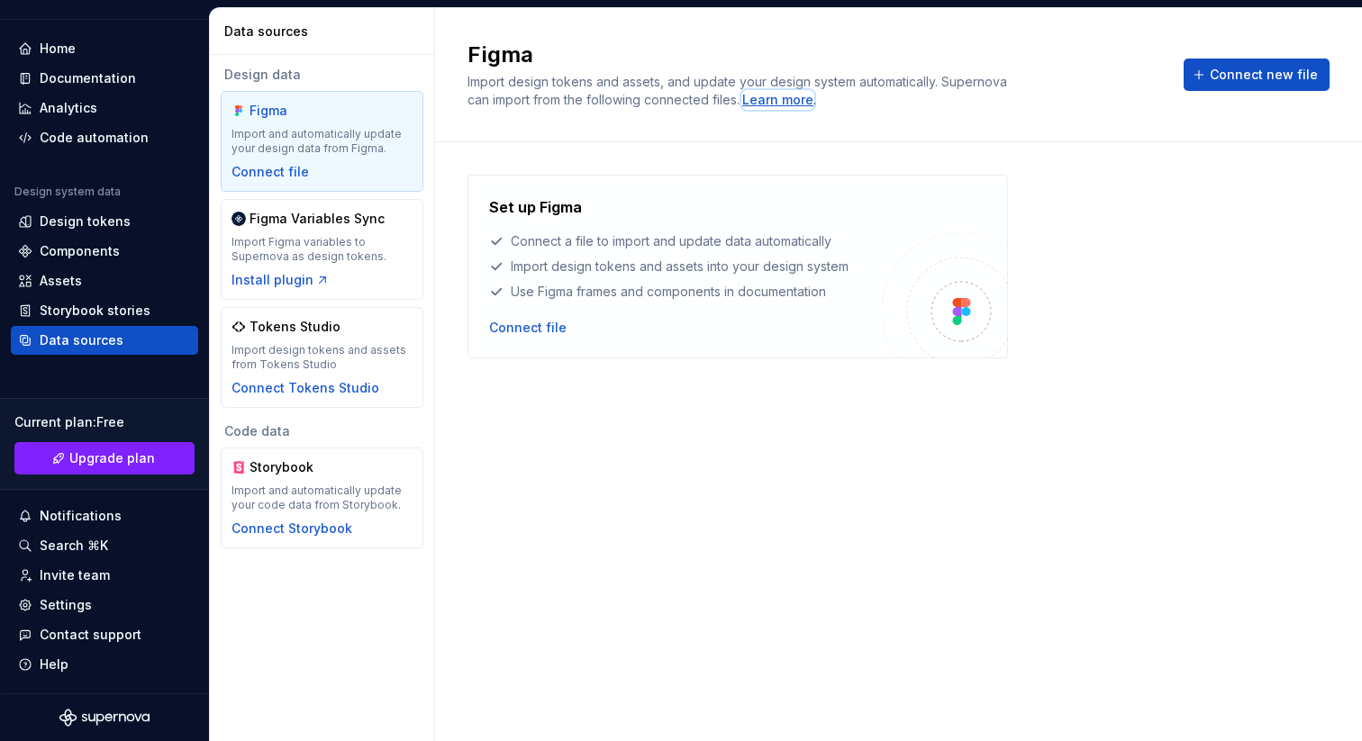
click at [813, 102] on div "Learn more" at bounding box center [777, 100] width 71 height 18
click at [520, 331] on div "Connect file" at bounding box center [527, 328] width 77 height 18
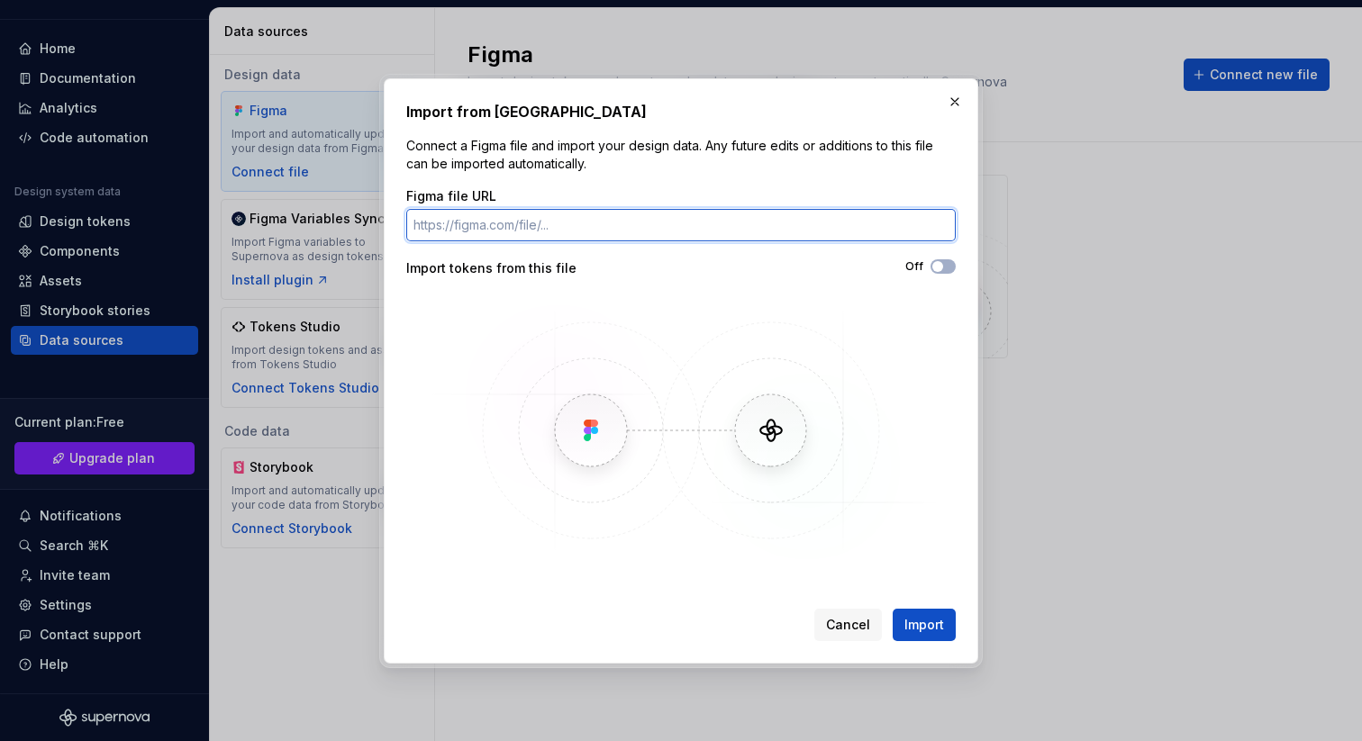
click at [754, 223] on input "Figma file URL" at bounding box center [680, 225] width 549 height 32
paste input "https://www.figma.com/design/uZDHpmymhbNVuNDi2bOfpL/Foundations"
type input "https://www.figma.com/design/uZDHpmymhbNVuNDi2bOfpL/Foundations"
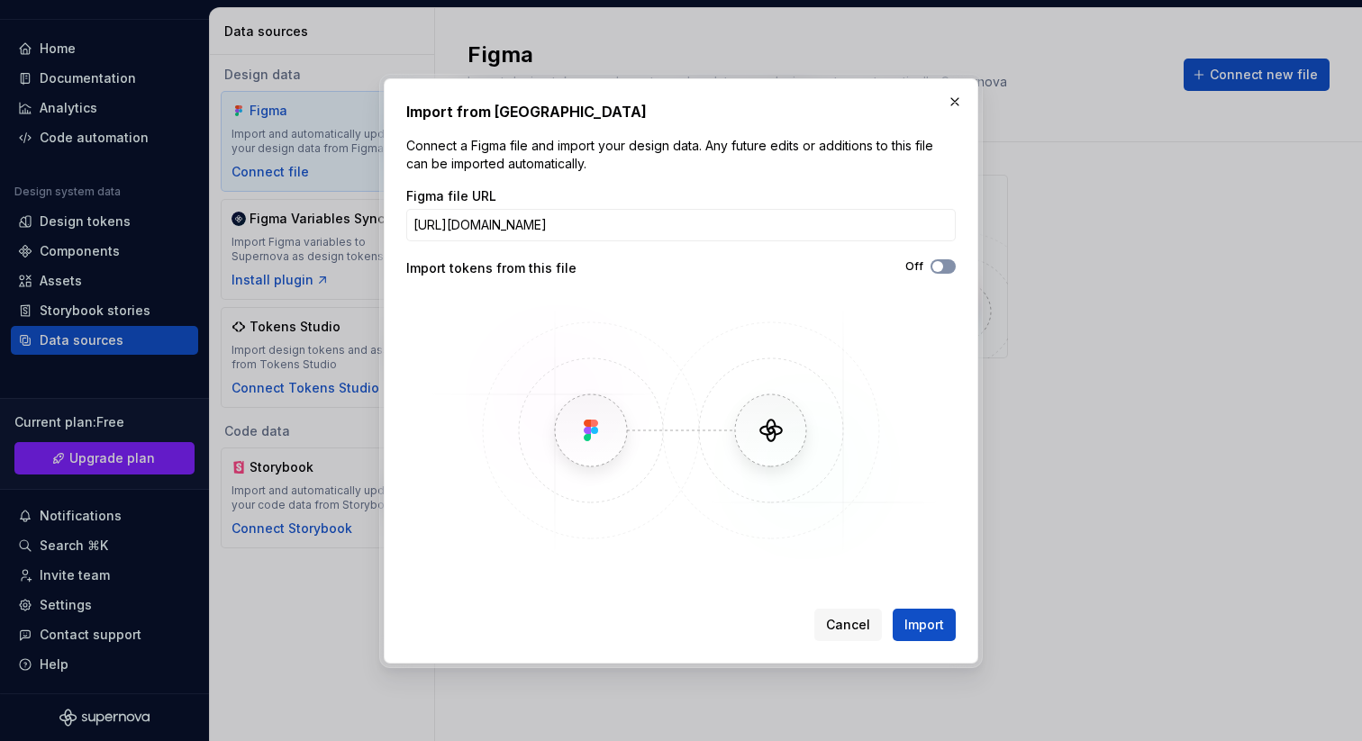
click at [948, 265] on button "Off" at bounding box center [942, 266] width 25 height 14
click at [931, 630] on span "Import" at bounding box center [924, 625] width 40 height 18
click at [948, 104] on button "button" at bounding box center [954, 101] width 25 height 25
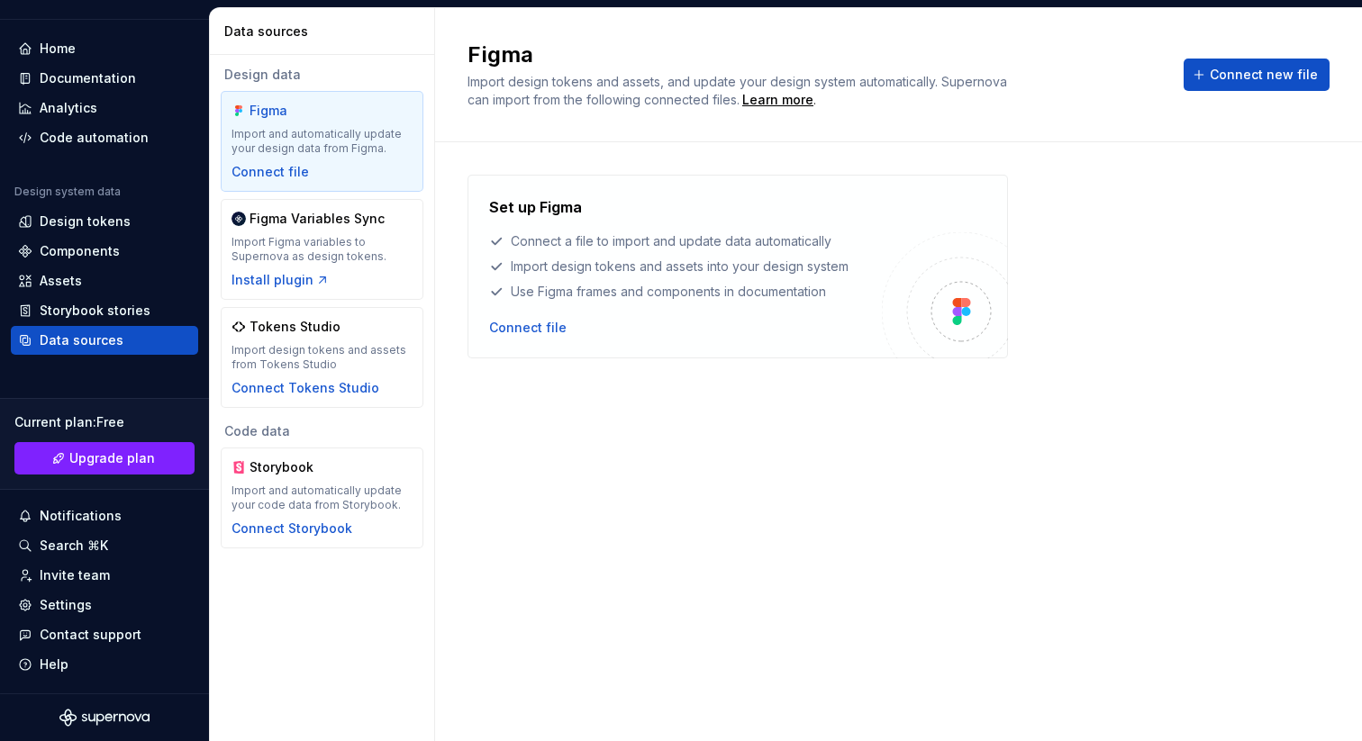
click at [730, 444] on div "Set up Figma Connect a file to import and update data automatically Import desi…" at bounding box center [898, 424] width 862 height 498
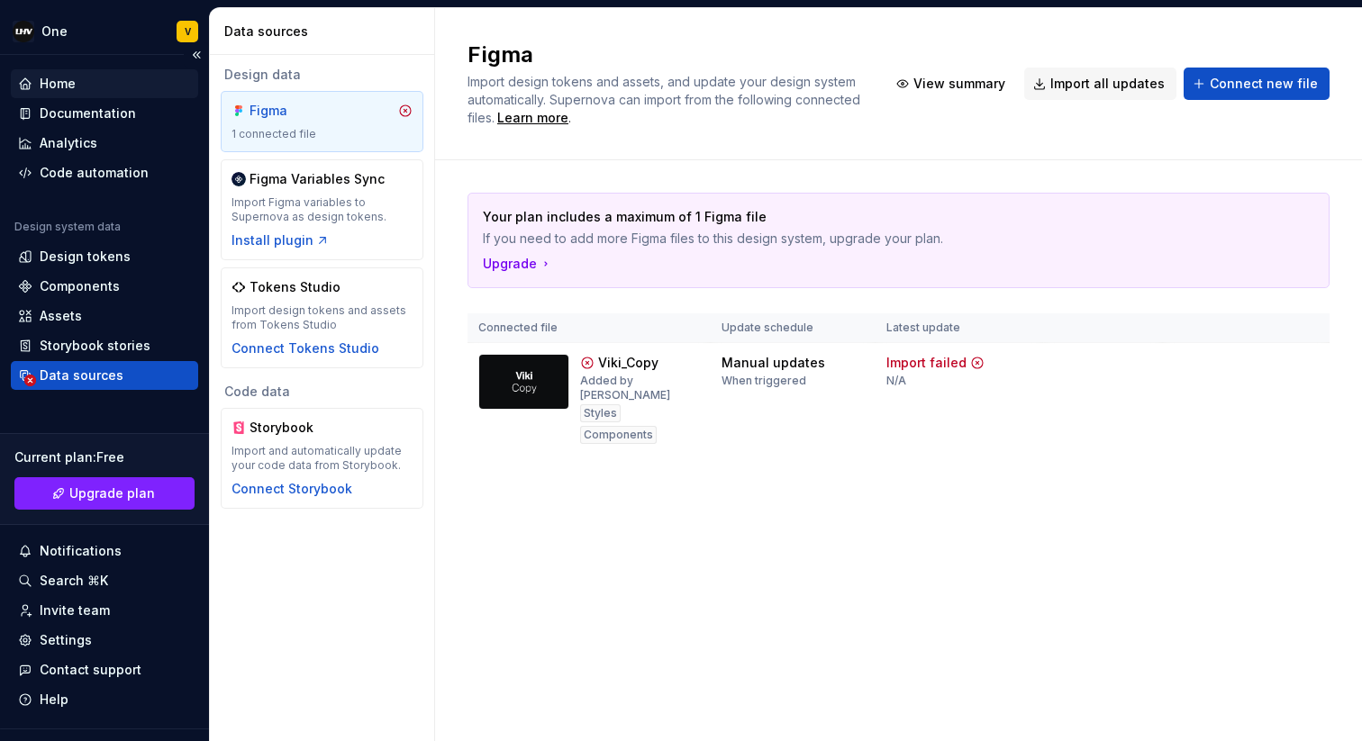
click at [67, 80] on div "Home" at bounding box center [58, 84] width 36 height 18
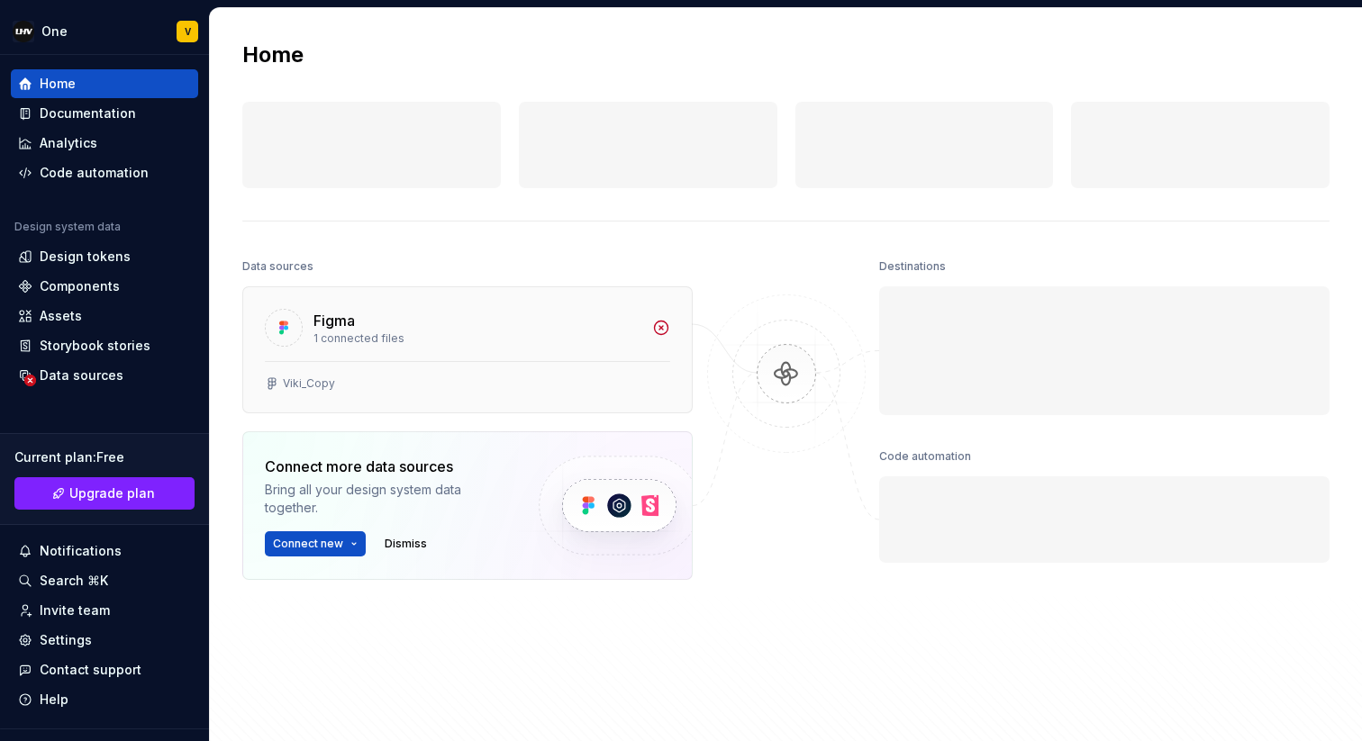
click at [669, 331] on icon at bounding box center [661, 328] width 18 height 18
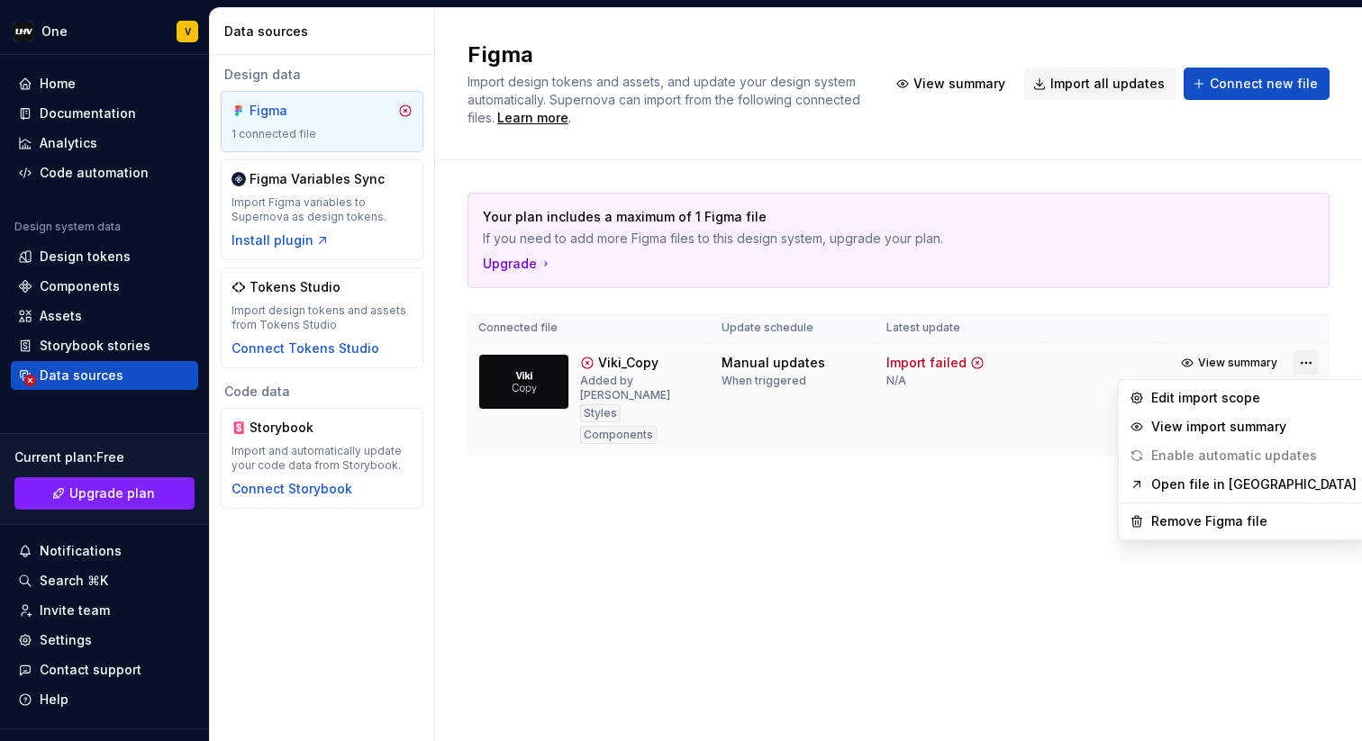
click at [1300, 373] on html "One V Home Documentation Analytics Code automation Design system data Design to…" at bounding box center [681, 370] width 1362 height 741
click at [1185, 527] on div "Remove Figma file" at bounding box center [1253, 521] width 205 height 18
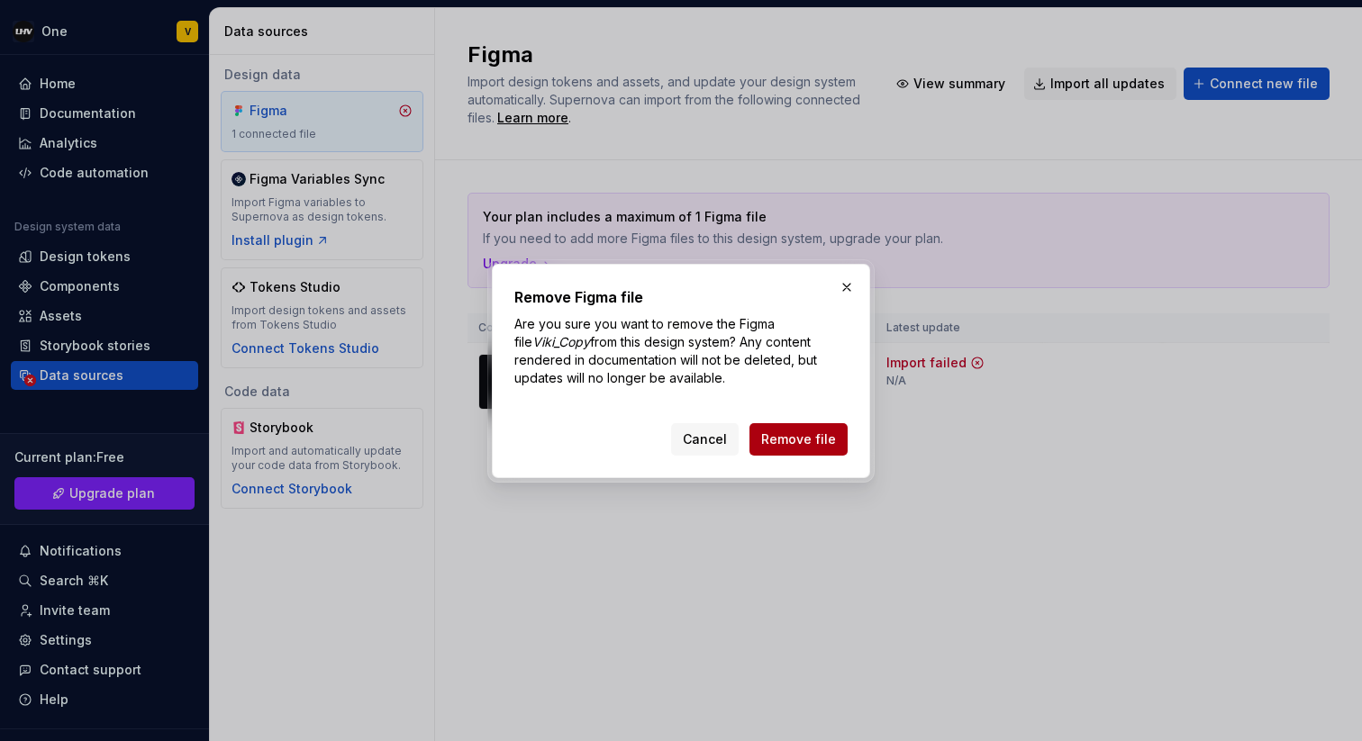
click at [818, 434] on span "Remove file" at bounding box center [798, 440] width 75 height 18
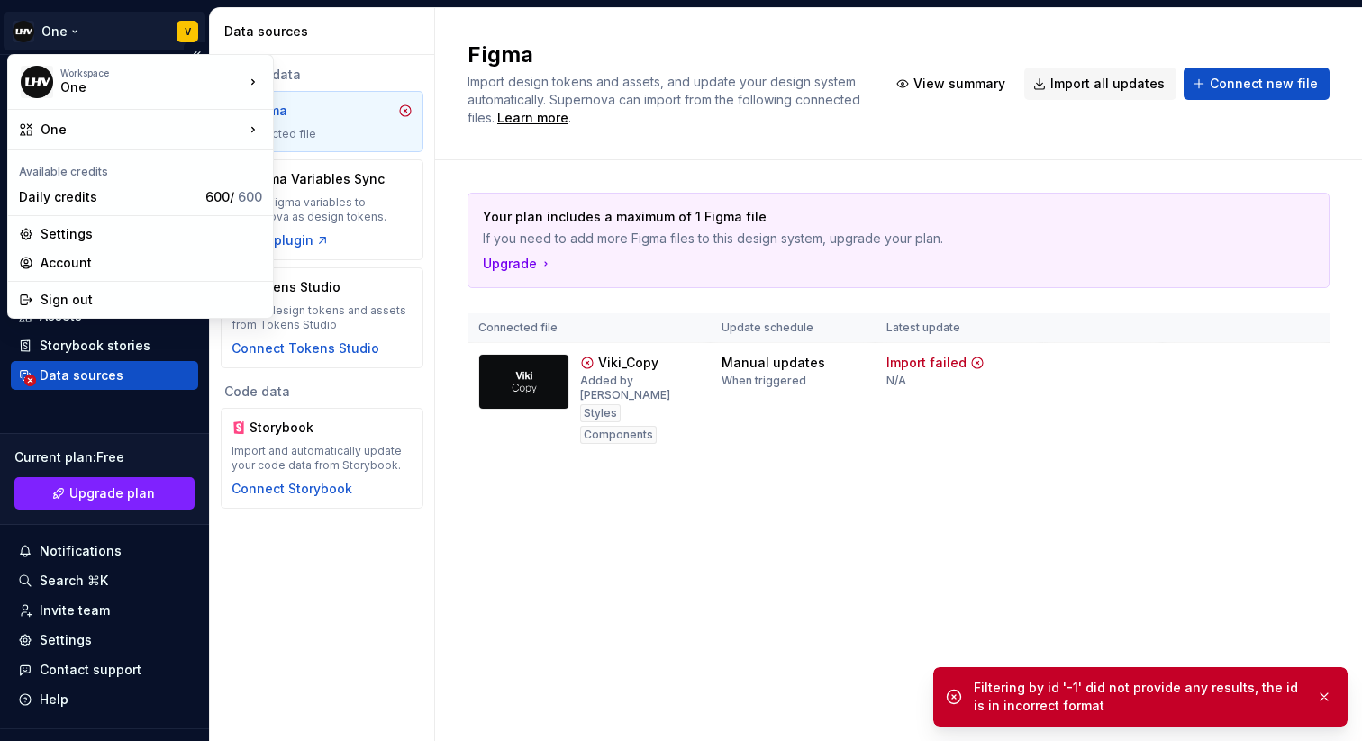
click at [61, 26] on html "One V Home Documentation Analytics Code automation Design system data Design to…" at bounding box center [681, 370] width 1362 height 741
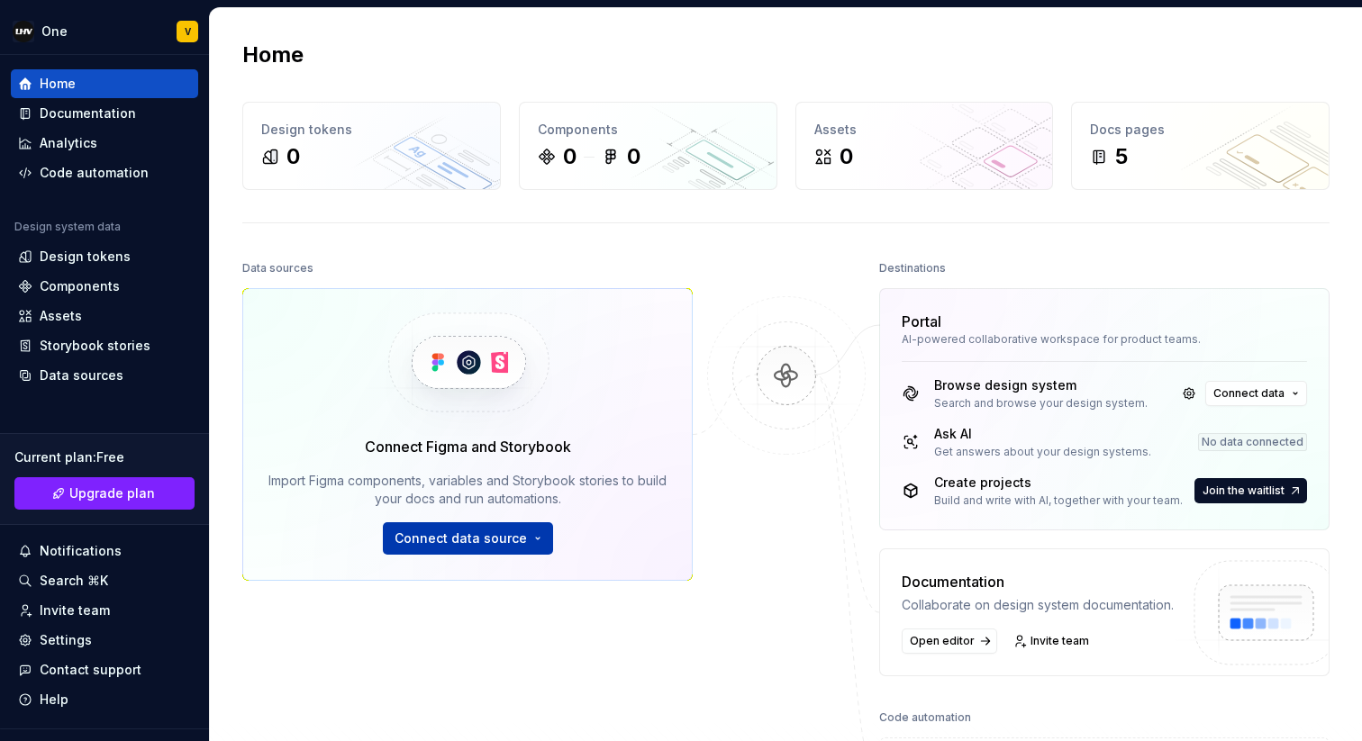
click at [435, 547] on span "Connect data source" at bounding box center [460, 539] width 132 height 18
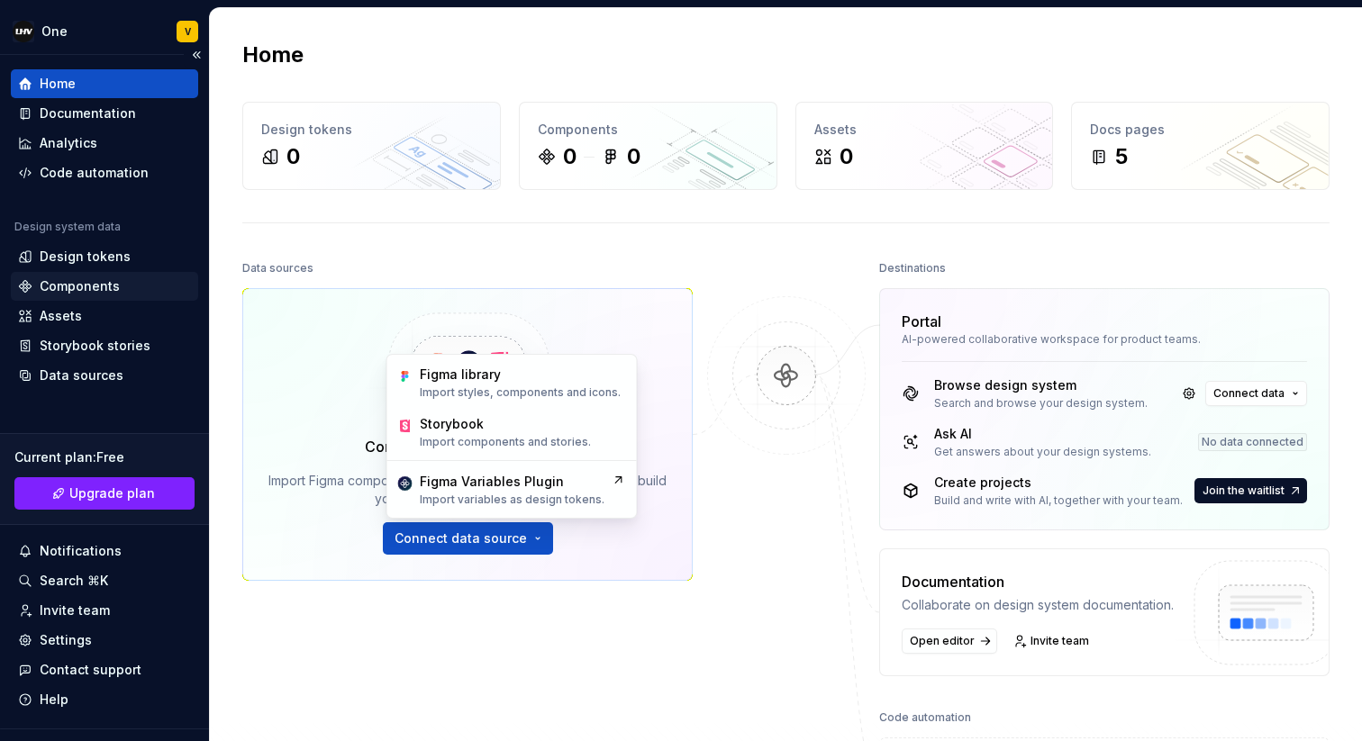
click at [102, 291] on div "Components" at bounding box center [80, 286] width 80 height 18
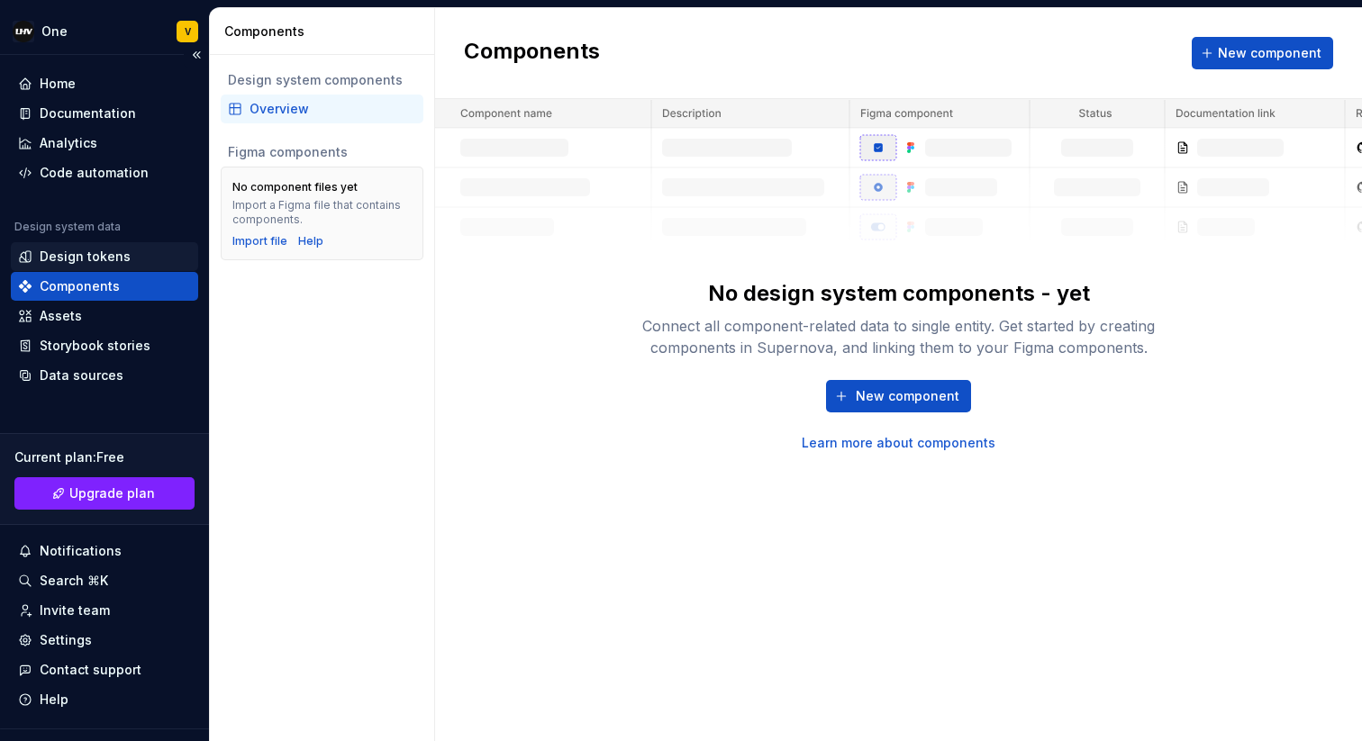
click at [95, 263] on div "Design tokens" at bounding box center [85, 257] width 91 height 18
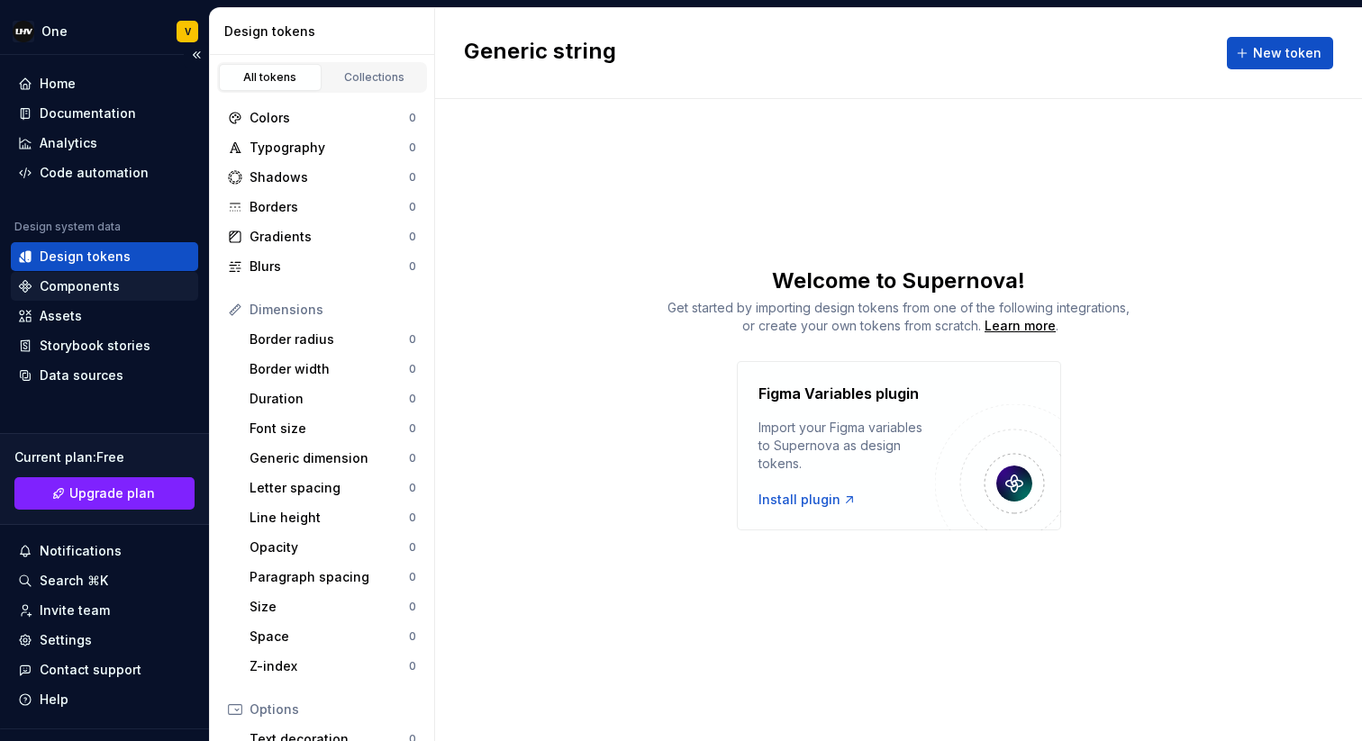
click at [108, 290] on div "Components" at bounding box center [80, 286] width 80 height 18
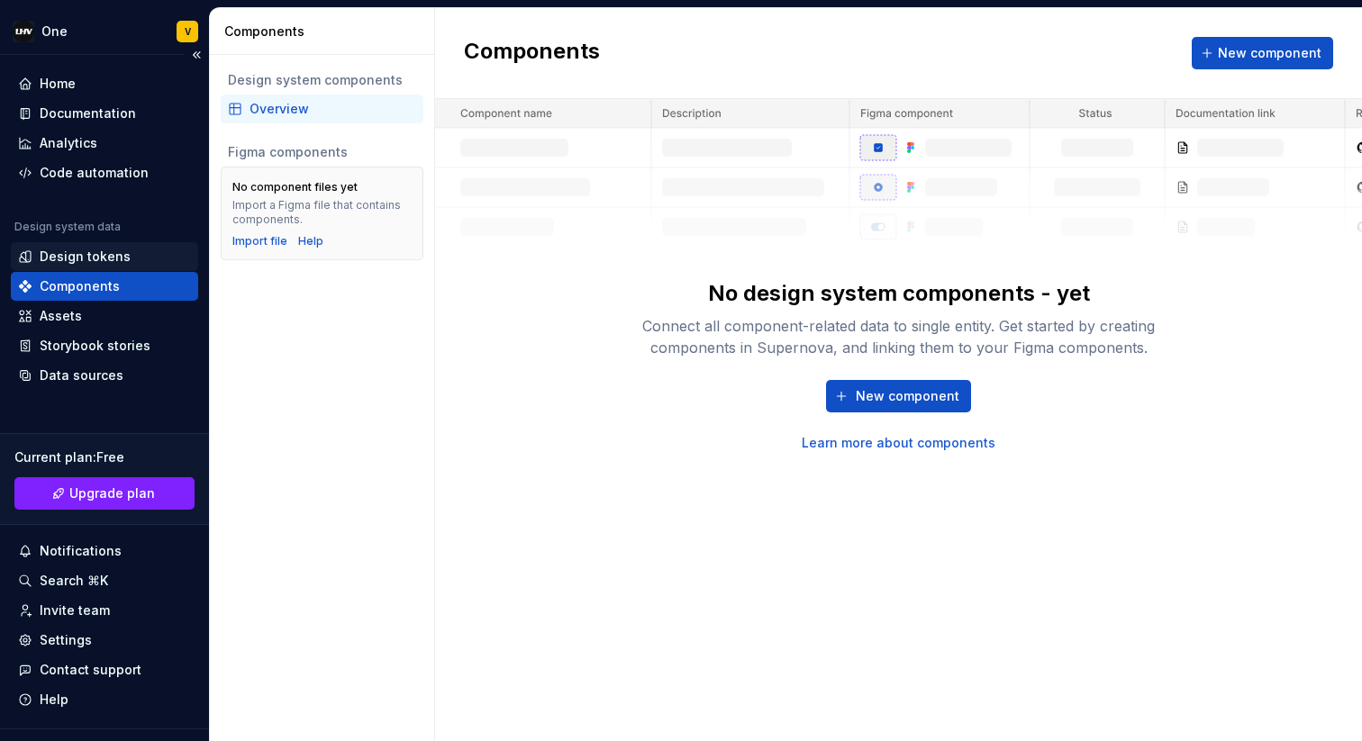
click at [99, 255] on div "Design tokens" at bounding box center [85, 257] width 91 height 18
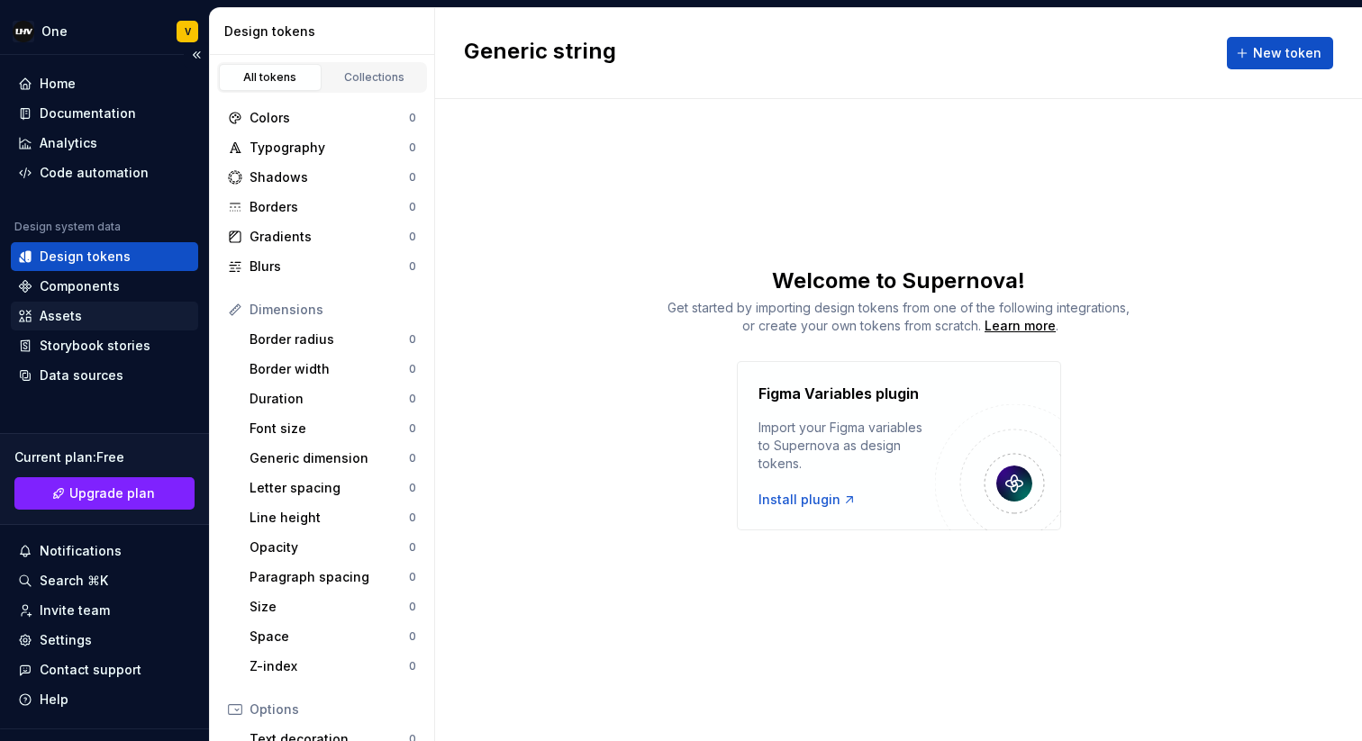
click at [104, 317] on div "Assets" at bounding box center [104, 316] width 173 height 18
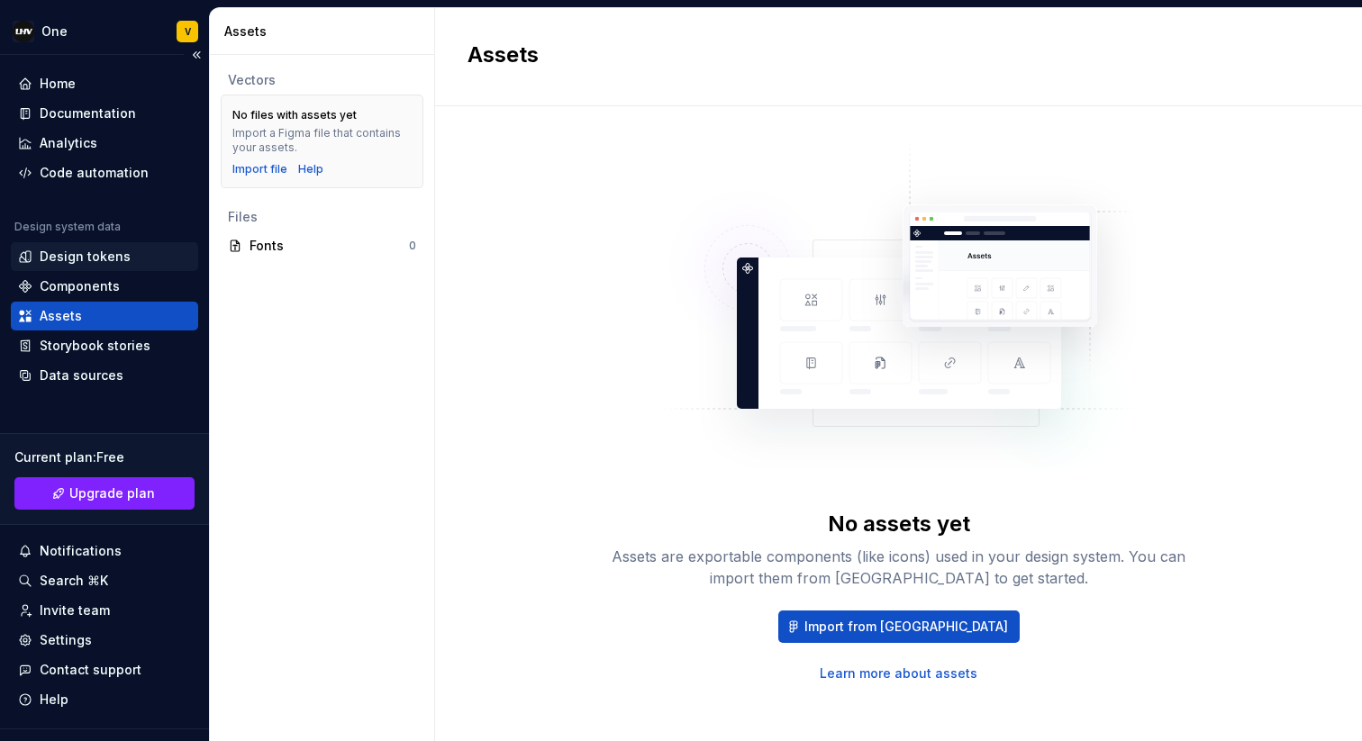
click at [116, 260] on div "Design tokens" at bounding box center [85, 257] width 91 height 18
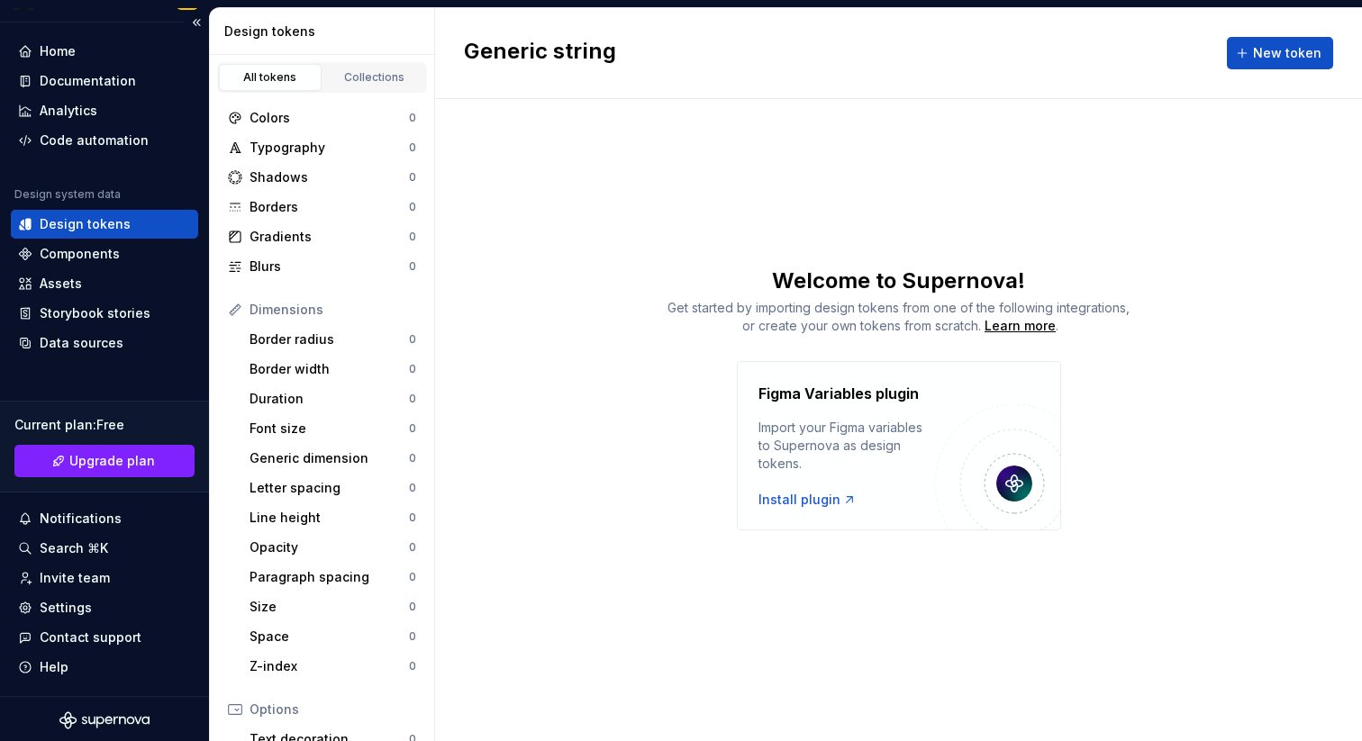
scroll to position [35, 0]
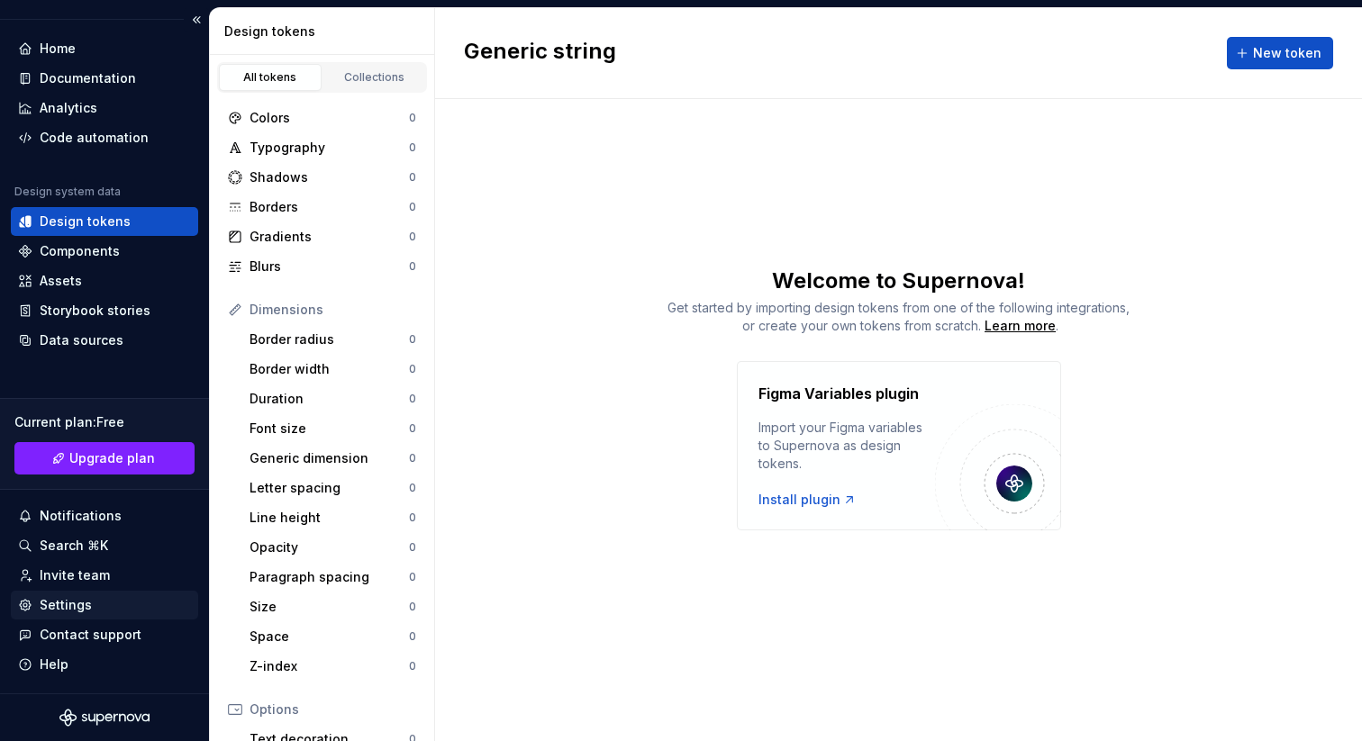
click at [72, 601] on div "Settings" at bounding box center [66, 605] width 52 height 18
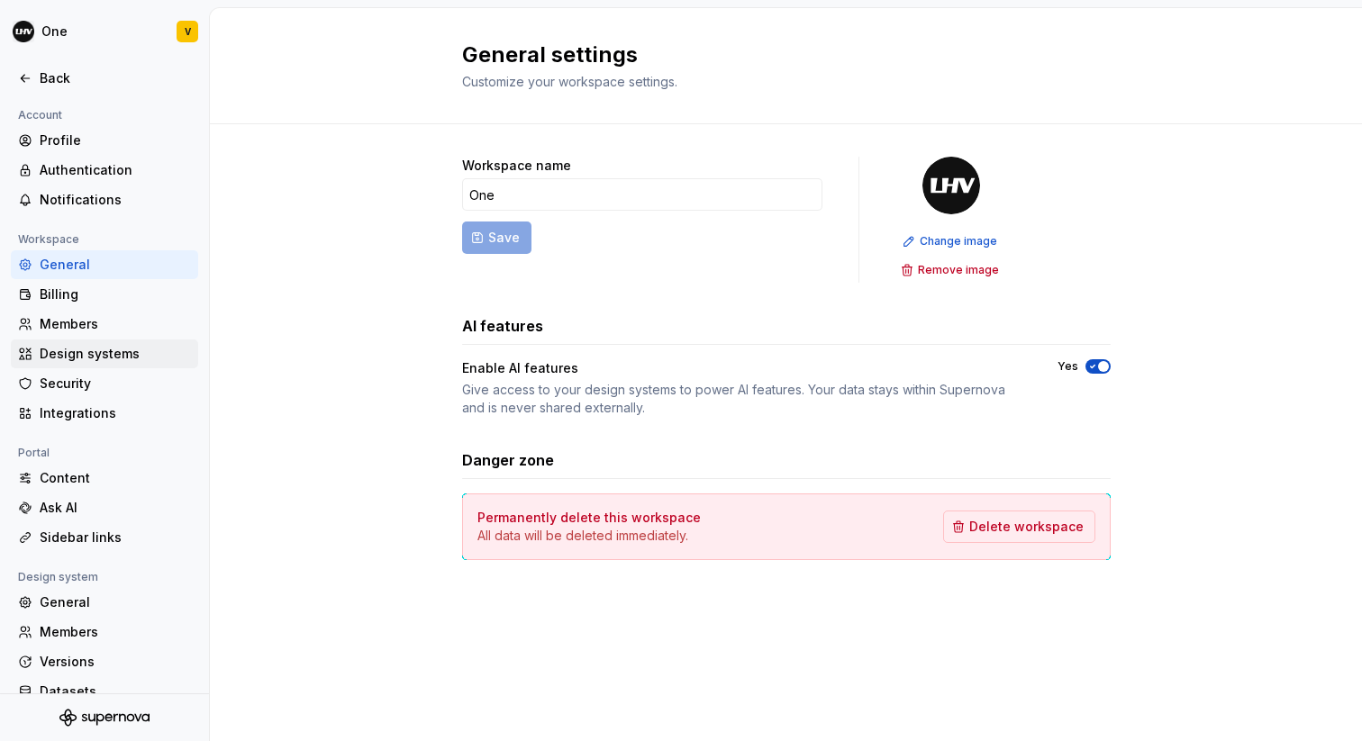
click at [140, 352] on div "Design systems" at bounding box center [115, 354] width 151 height 18
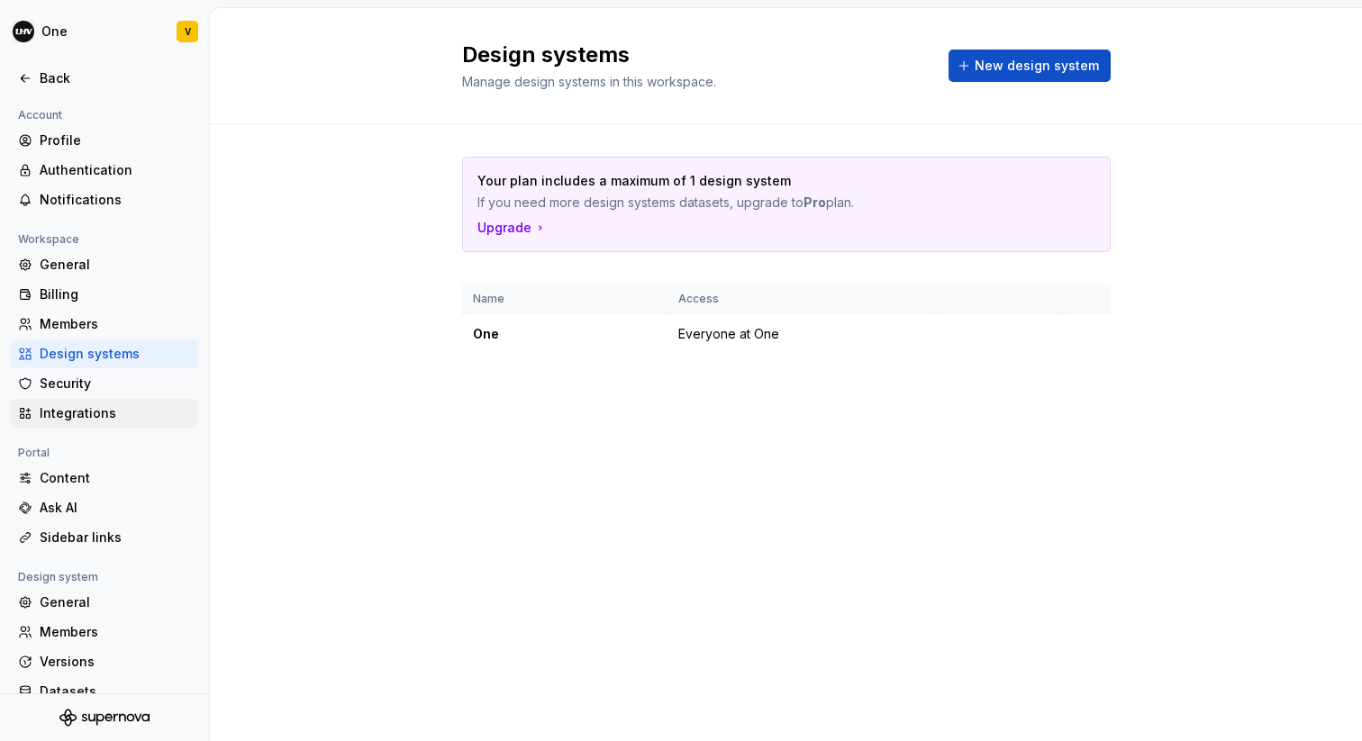
click at [104, 413] on div "Integrations" at bounding box center [115, 413] width 151 height 18
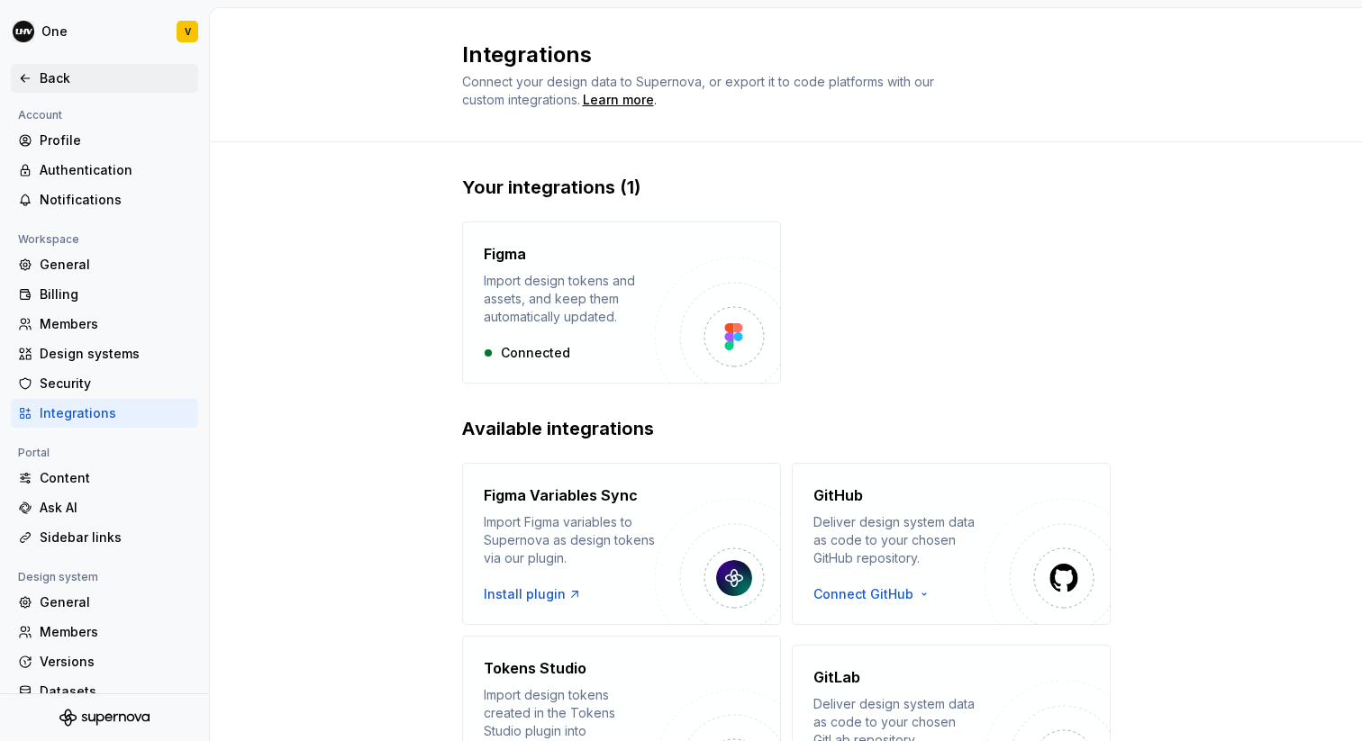
click at [55, 67] on div "Back" at bounding box center [104, 78] width 187 height 29
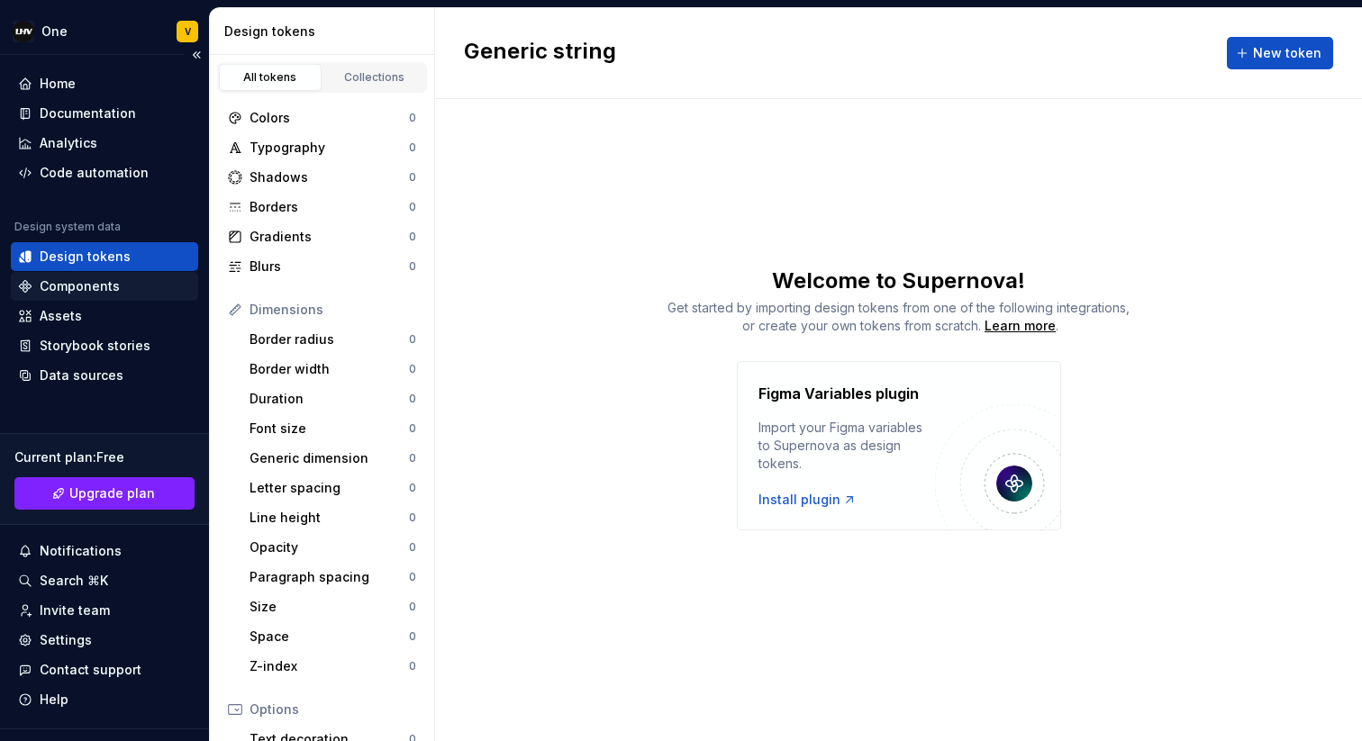
click at [68, 285] on div "Components" at bounding box center [80, 286] width 80 height 18
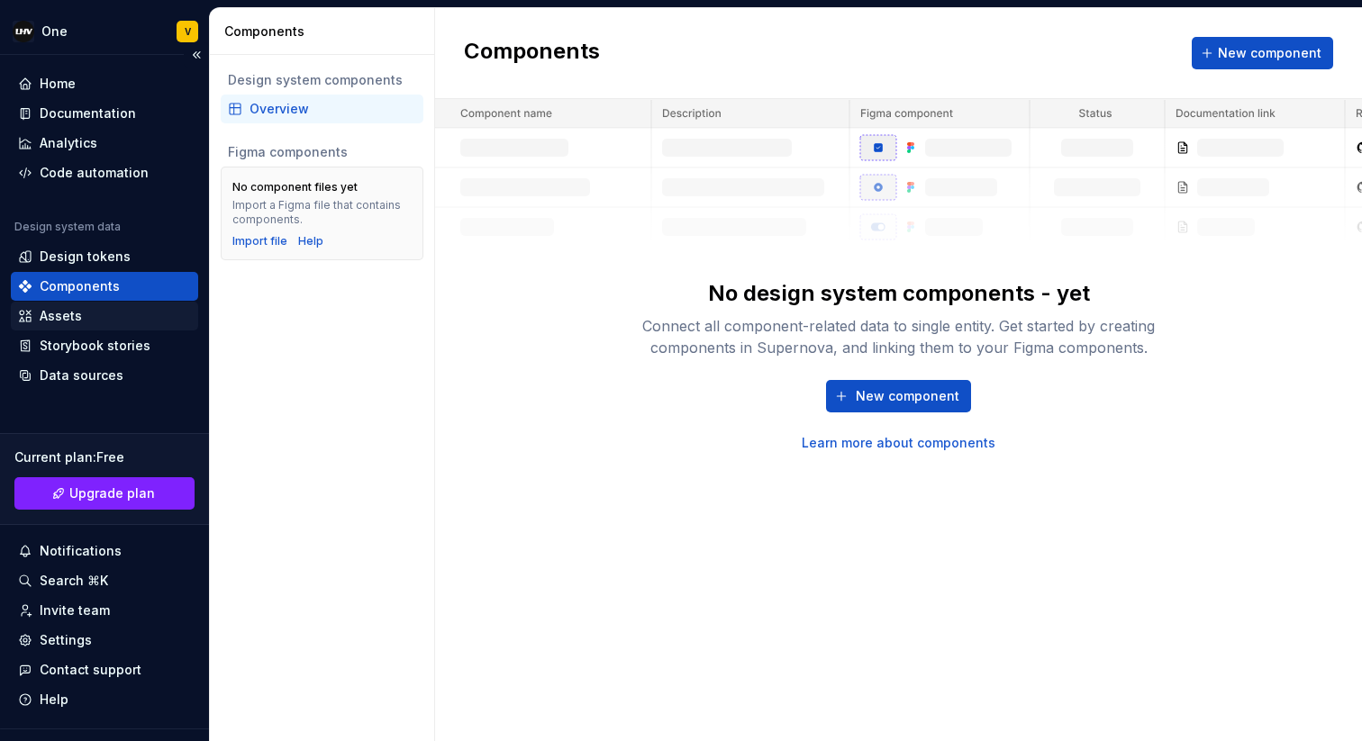
click at [56, 324] on div "Assets" at bounding box center [61, 316] width 42 height 18
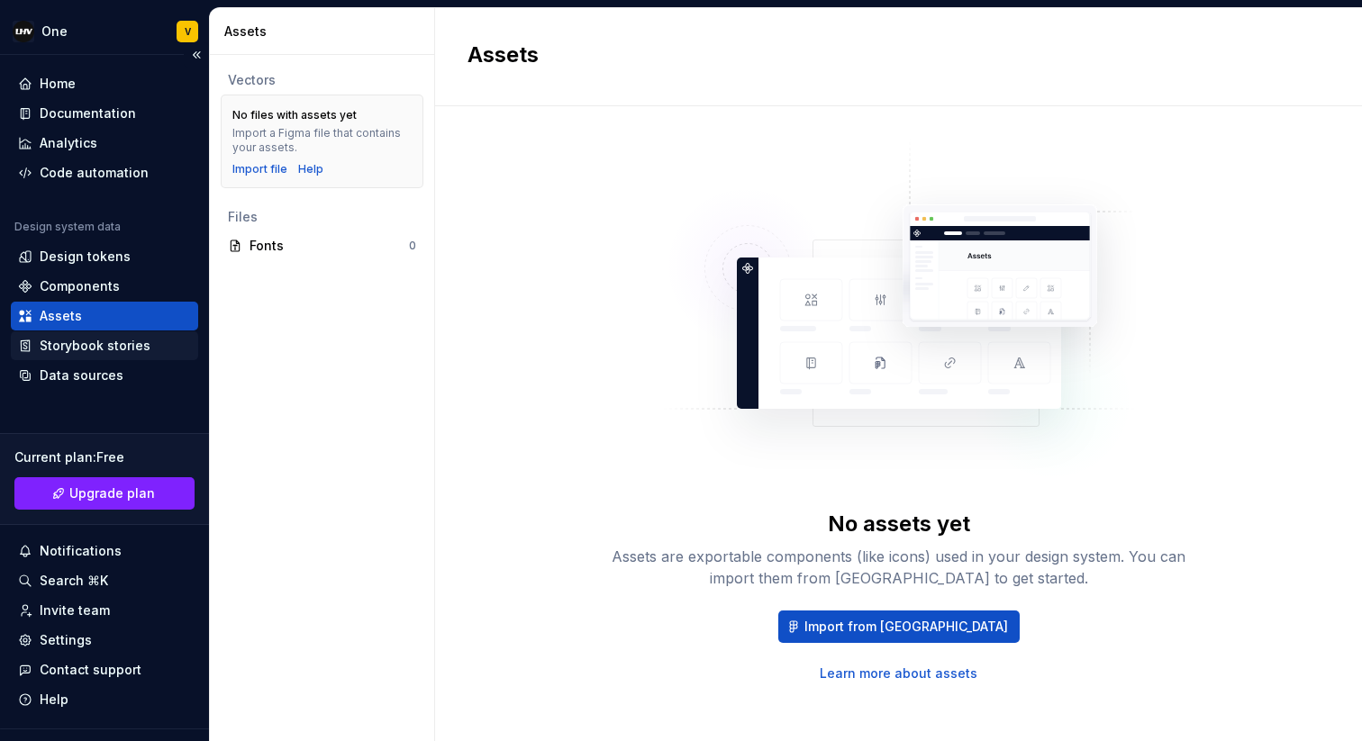
click at [58, 358] on div "Storybook stories" at bounding box center [104, 345] width 187 height 29
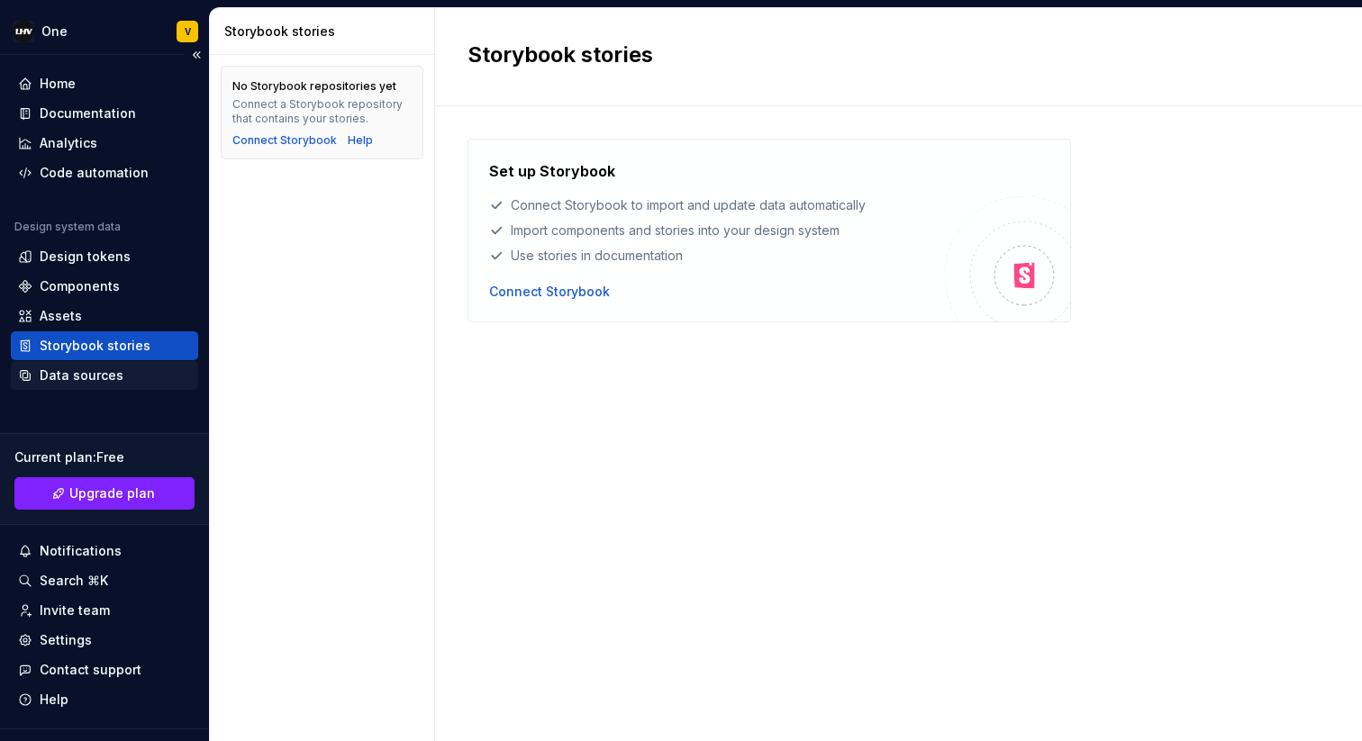
click at [56, 373] on div "Data sources" at bounding box center [82, 376] width 84 height 18
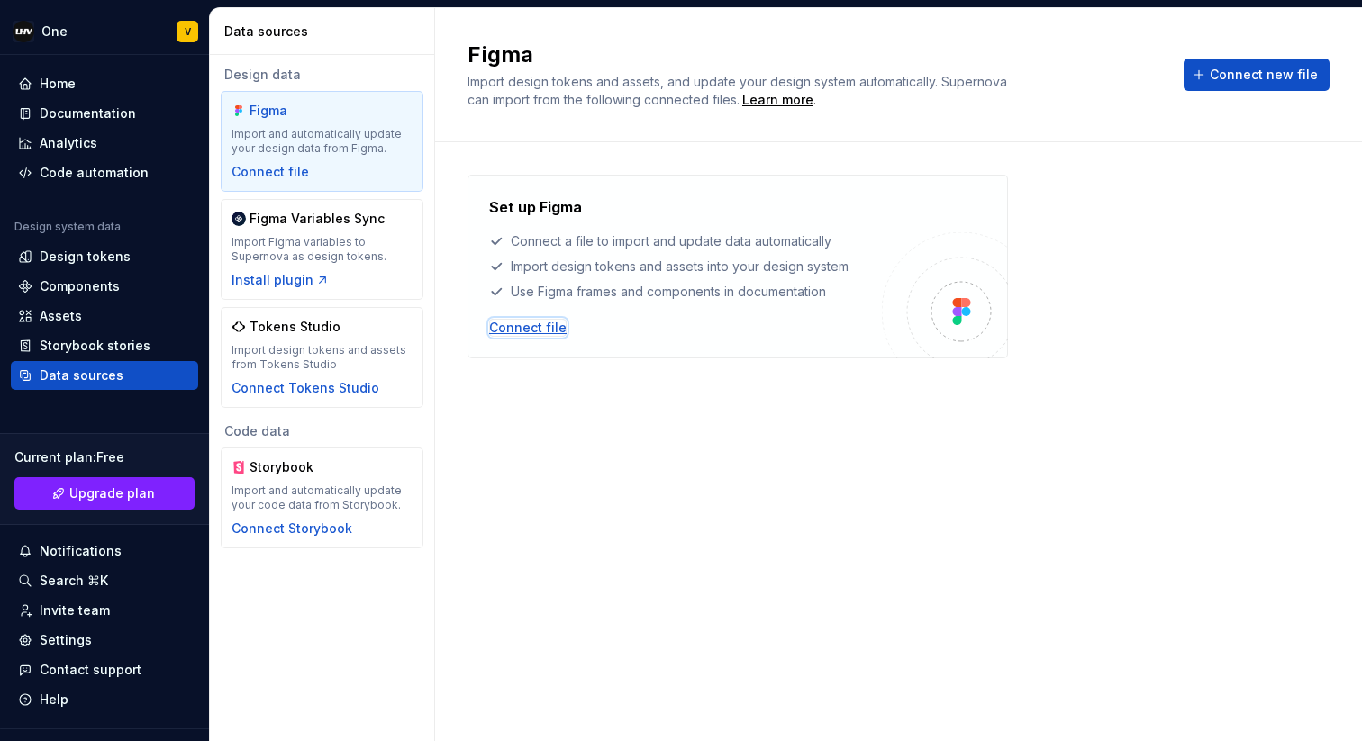
click at [526, 330] on div "Connect file" at bounding box center [527, 328] width 77 height 18
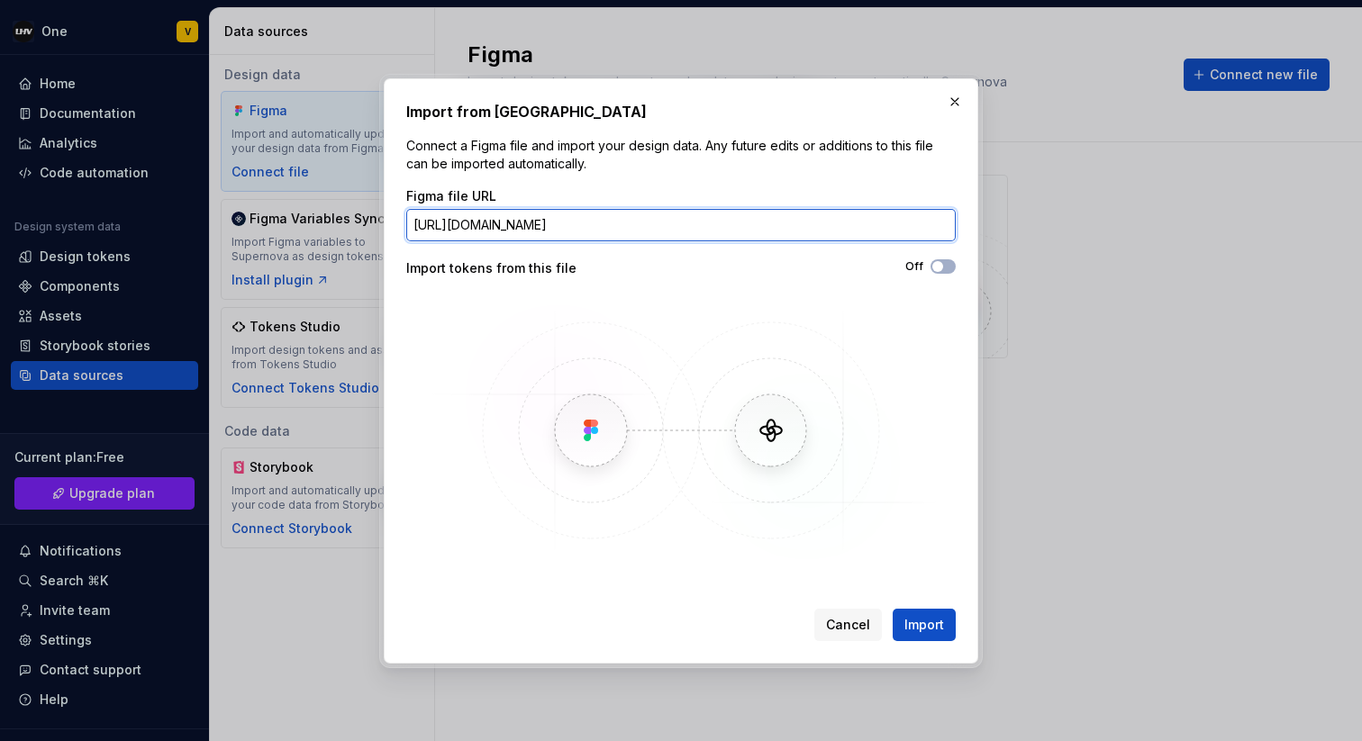
paste input "Viki-Copy---[GEOGRAPHIC_DATA]-DS"
type input "[URL][DOMAIN_NAME]"
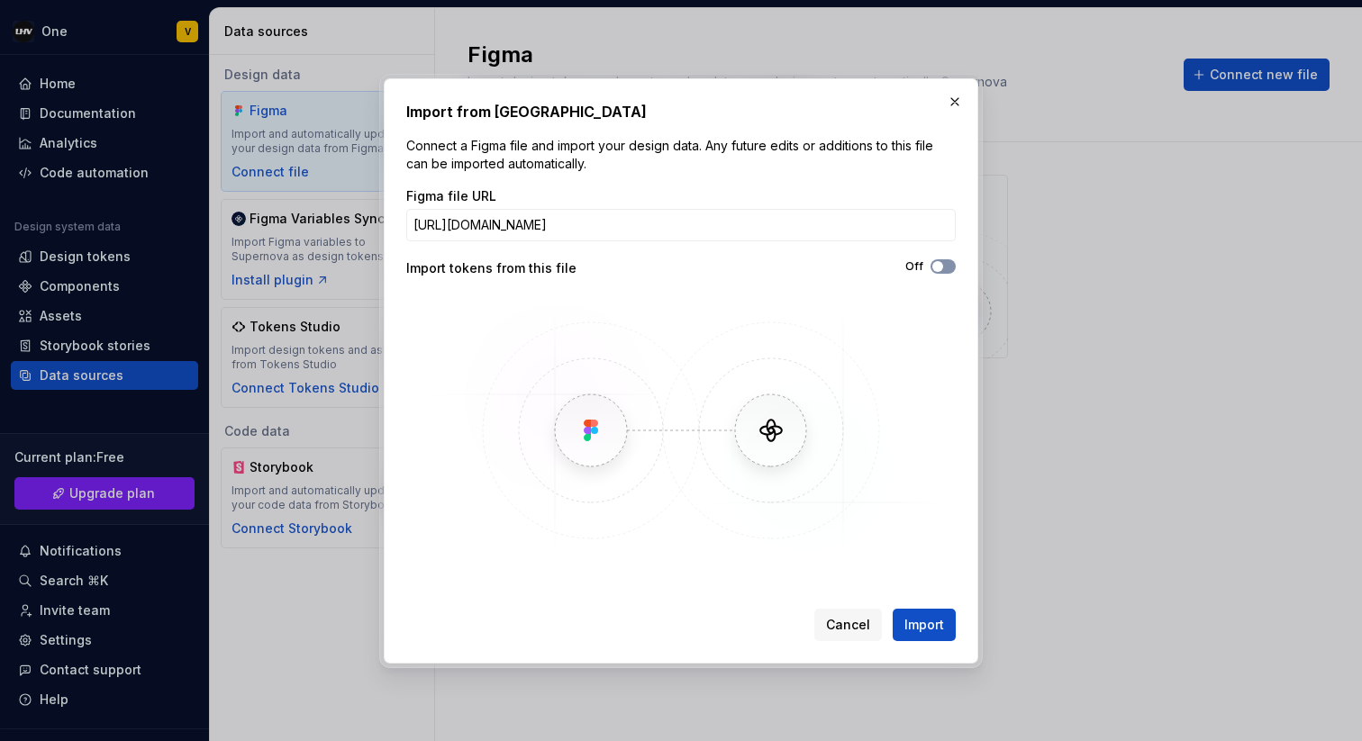
click at [944, 261] on icon "button" at bounding box center [937, 266] width 14 height 11
click at [926, 630] on span "Import" at bounding box center [924, 625] width 40 height 18
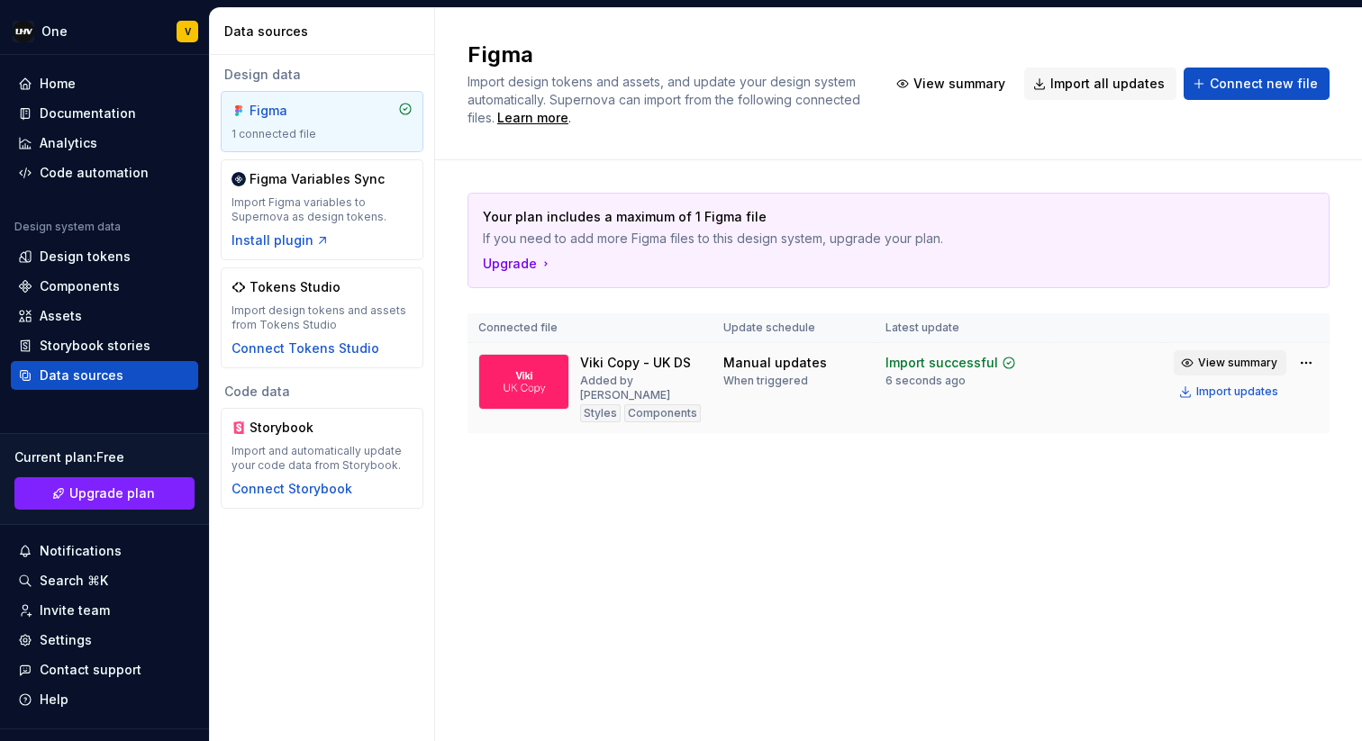
click at [1227, 367] on span "View summary" at bounding box center [1237, 363] width 79 height 14
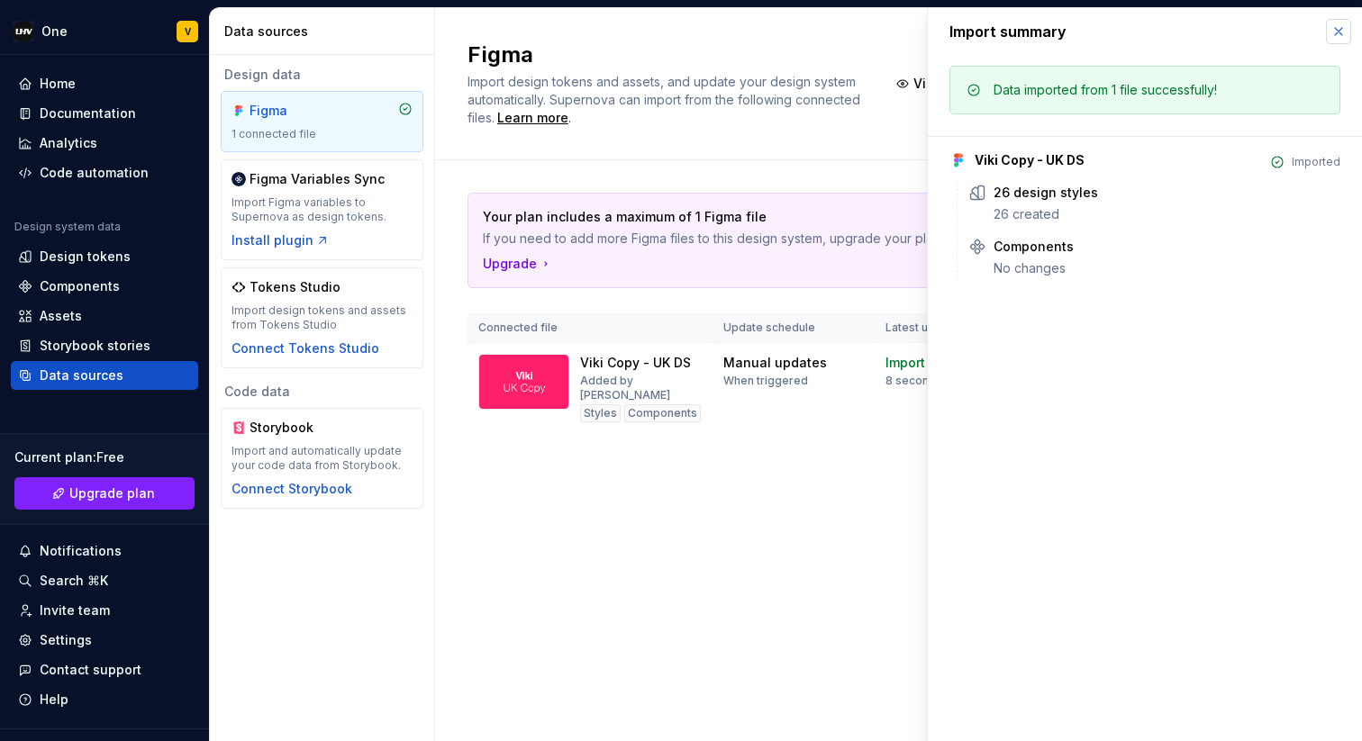
click at [1346, 28] on button "button" at bounding box center [1338, 31] width 25 height 25
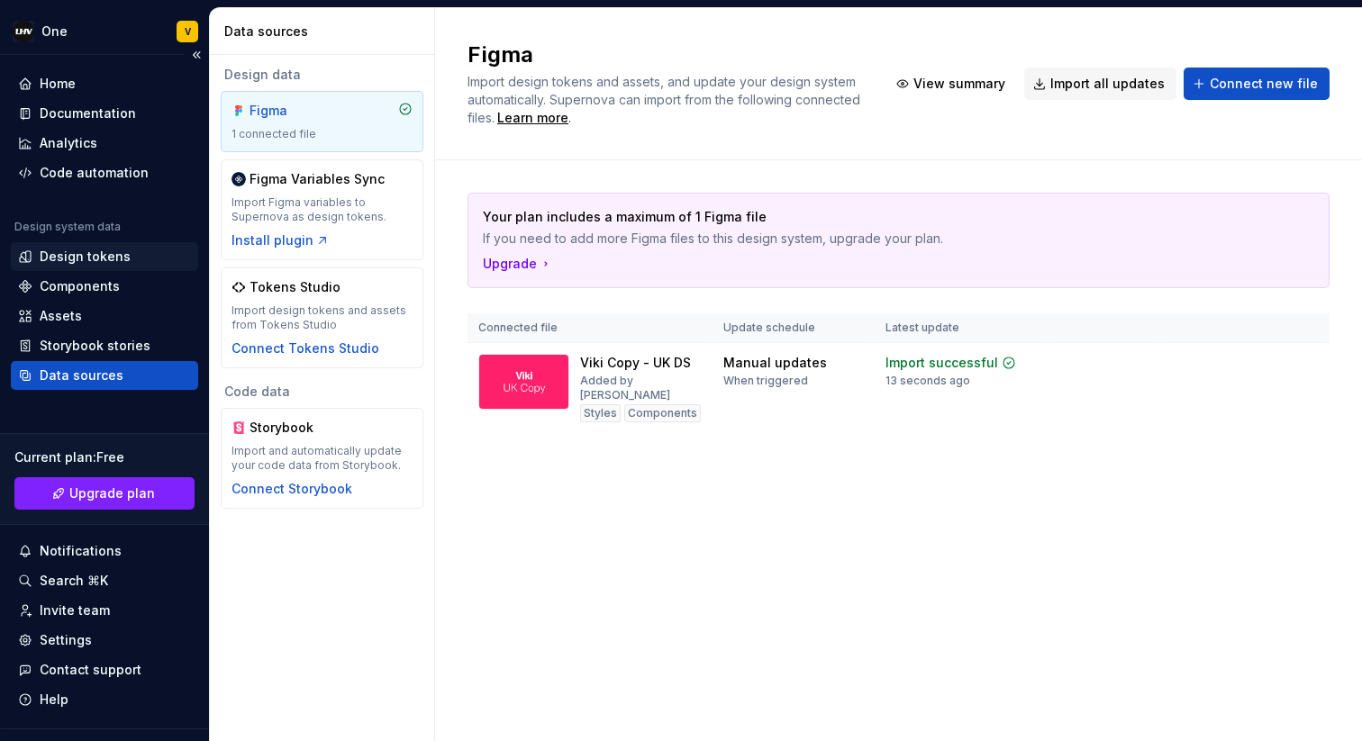
click at [109, 260] on div "Design tokens" at bounding box center [85, 257] width 91 height 18
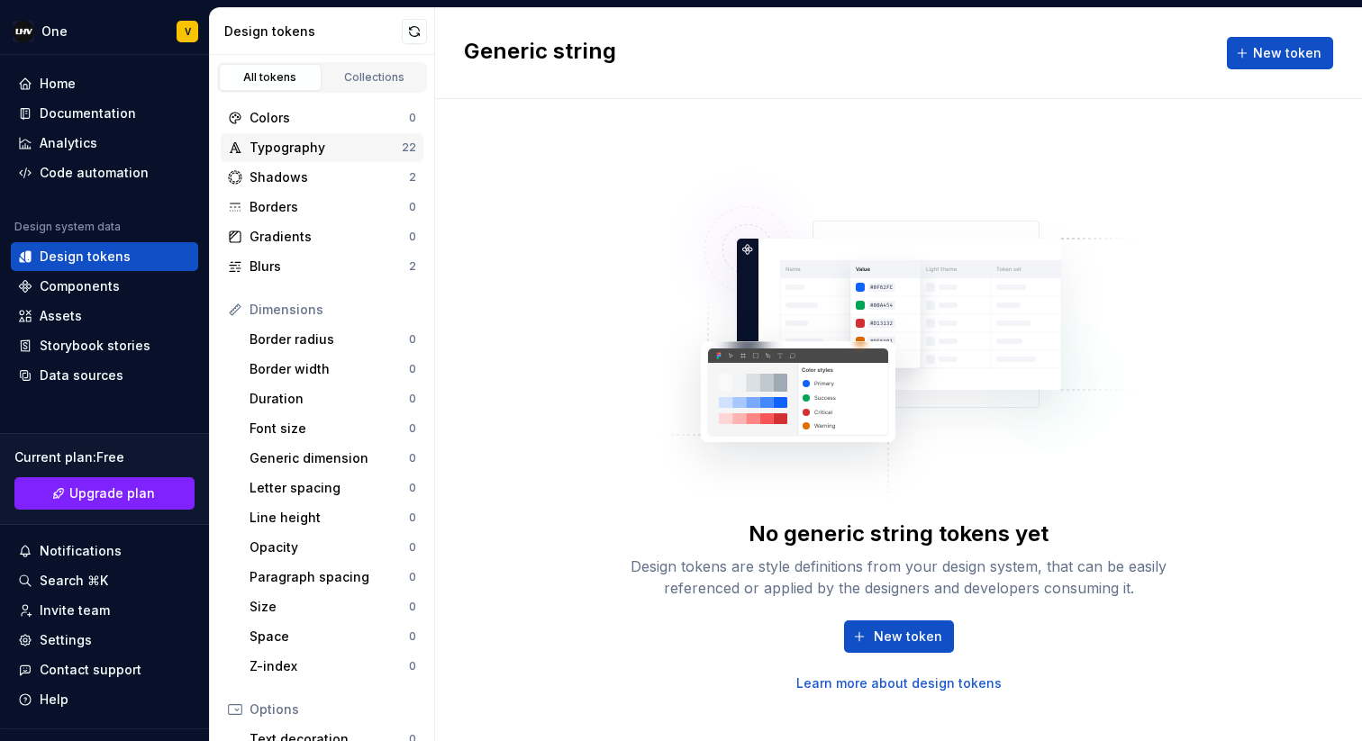
click at [337, 150] on div "Typography" at bounding box center [325, 148] width 152 height 18
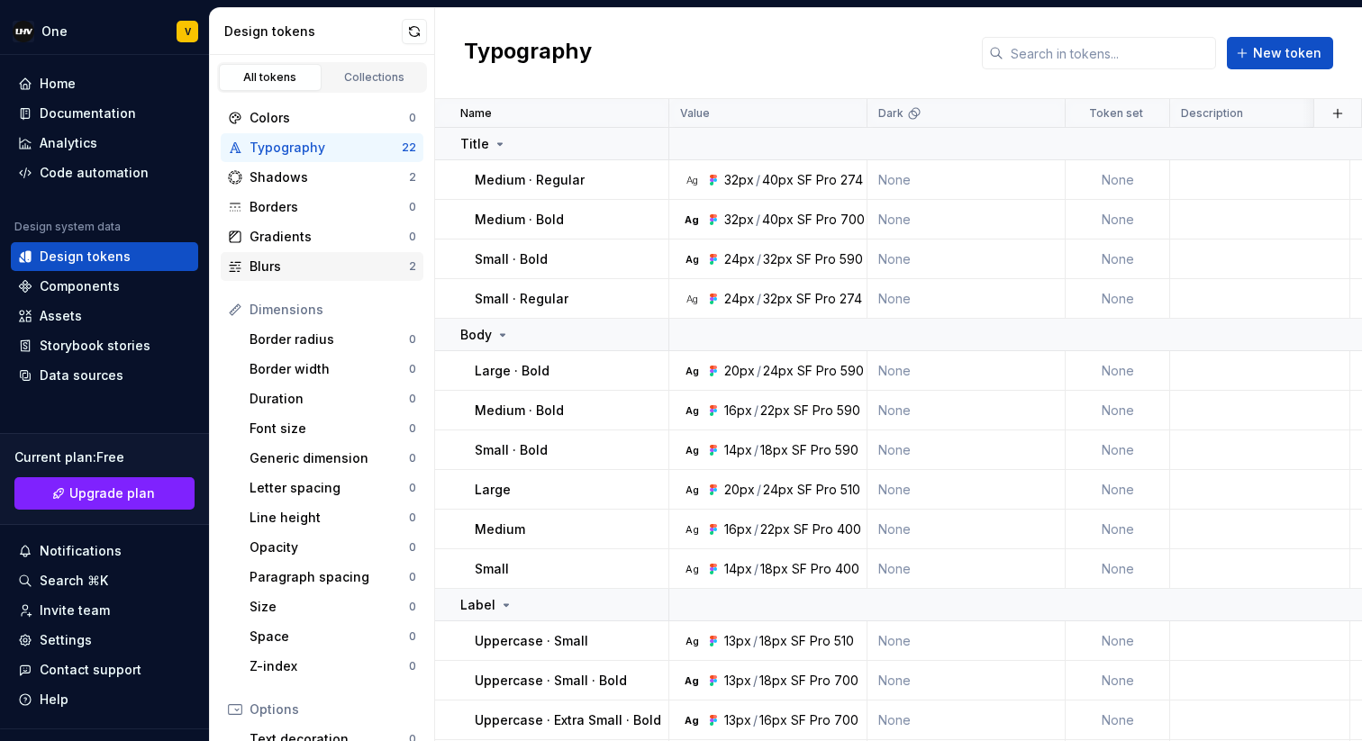
click at [340, 264] on div "Blurs" at bounding box center [328, 267] width 159 height 18
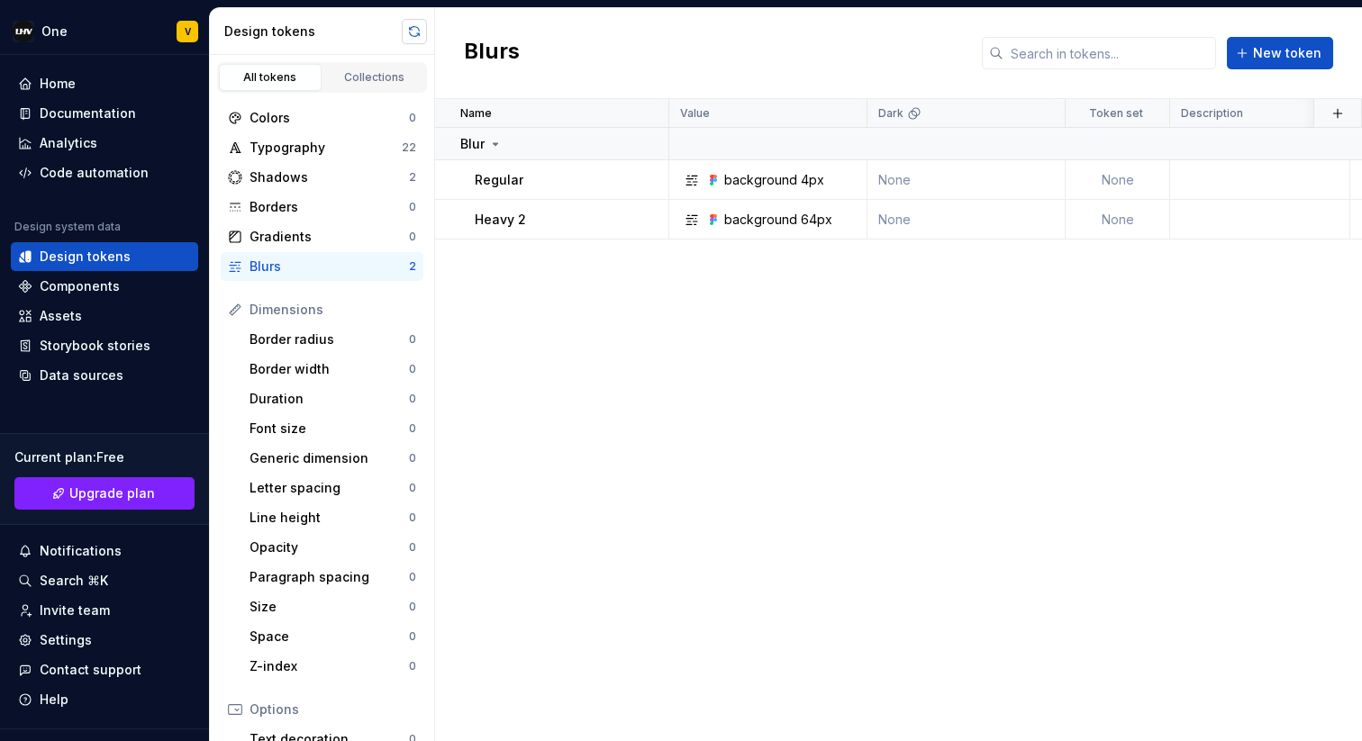
click at [417, 31] on button "button" at bounding box center [414, 31] width 25 height 25
click at [131, 291] on div "Components" at bounding box center [104, 286] width 173 height 18
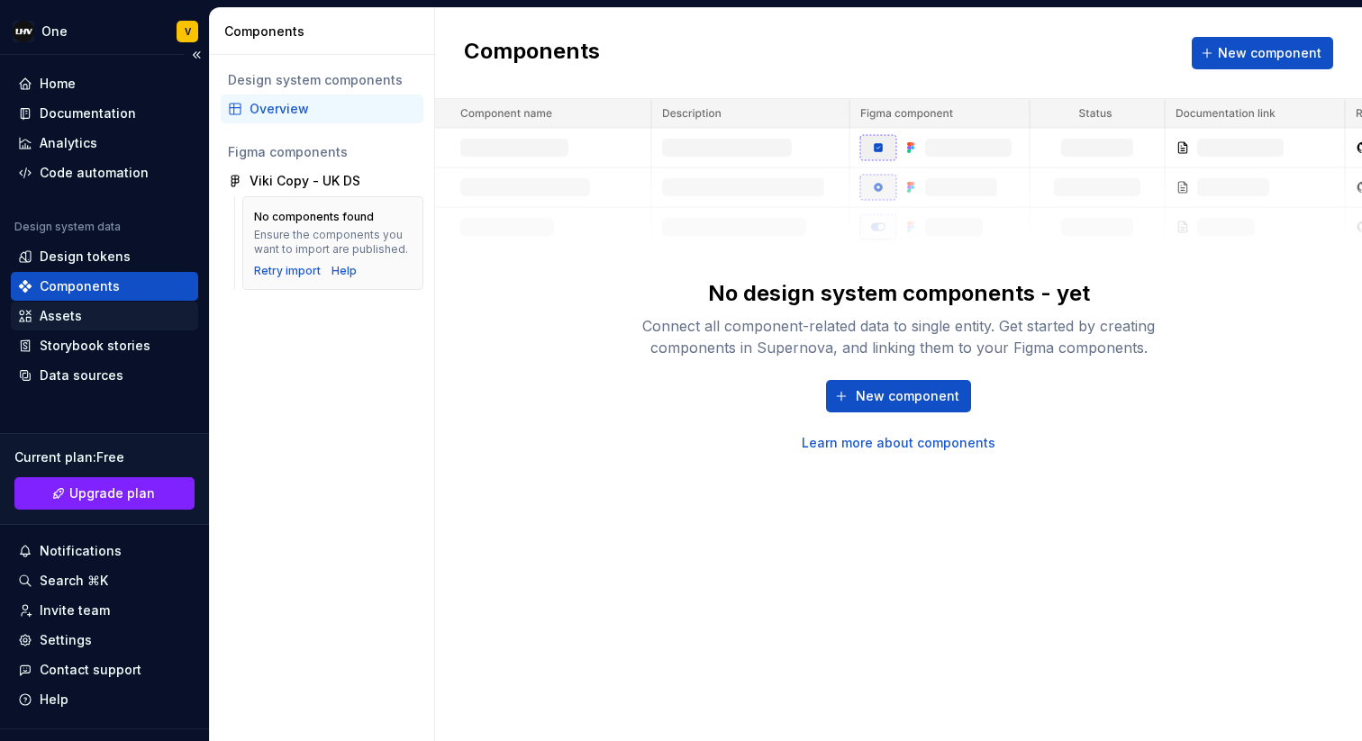
click at [106, 313] on div "Assets" at bounding box center [104, 316] width 173 height 18
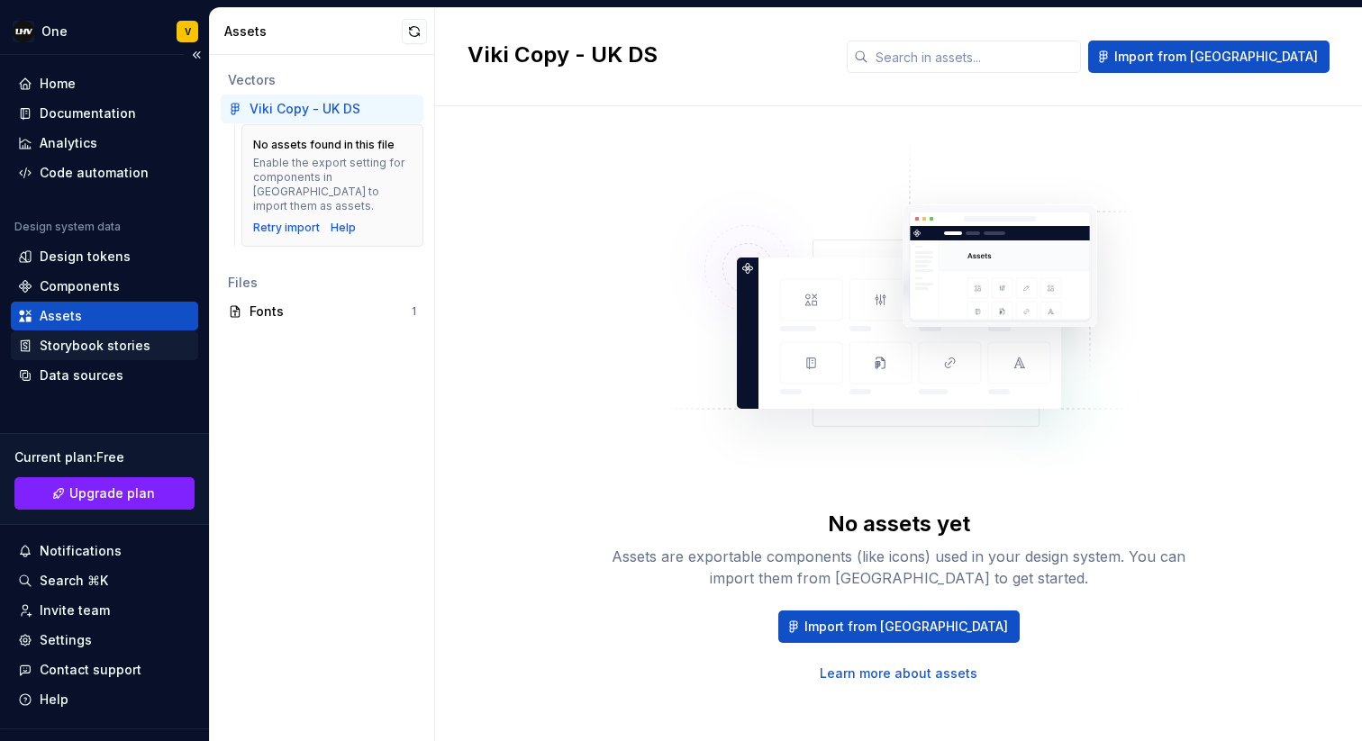
click at [83, 345] on div "Storybook stories" at bounding box center [95, 346] width 111 height 18
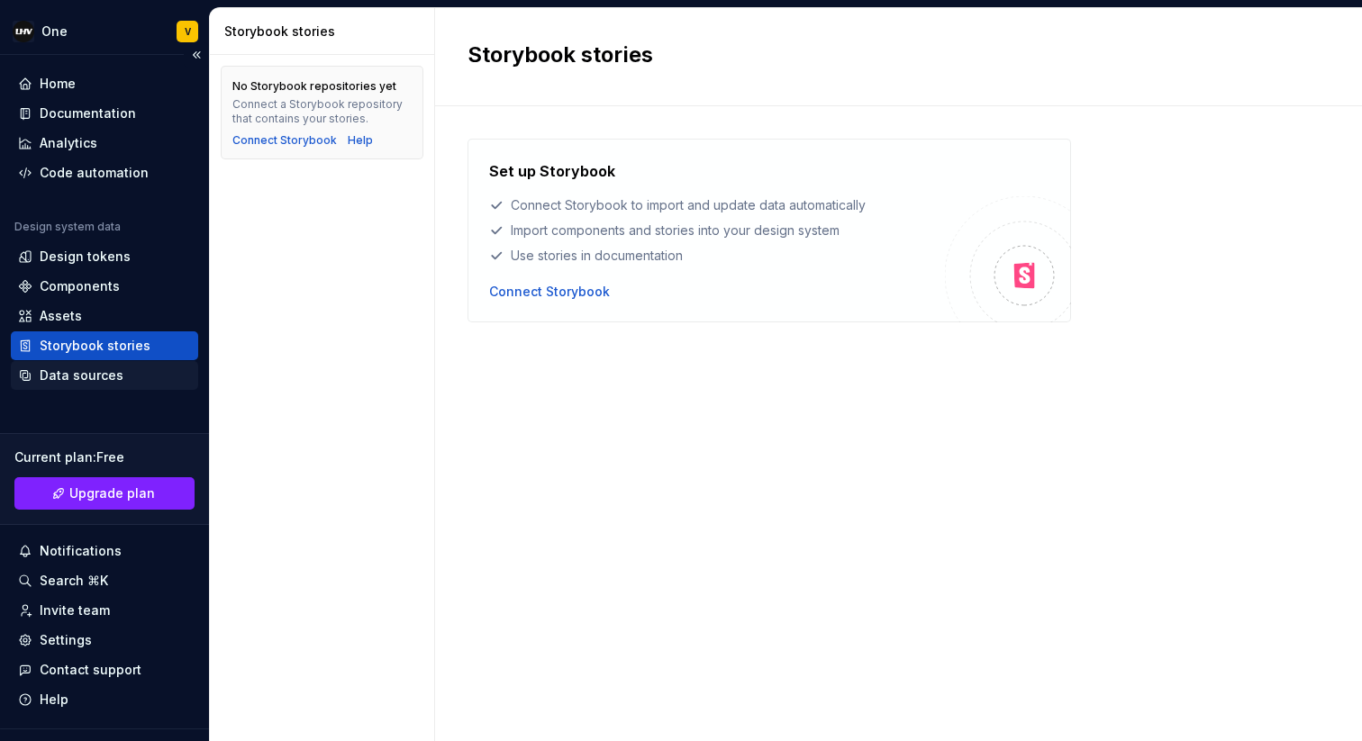
click at [73, 375] on div "Data sources" at bounding box center [82, 376] width 84 height 18
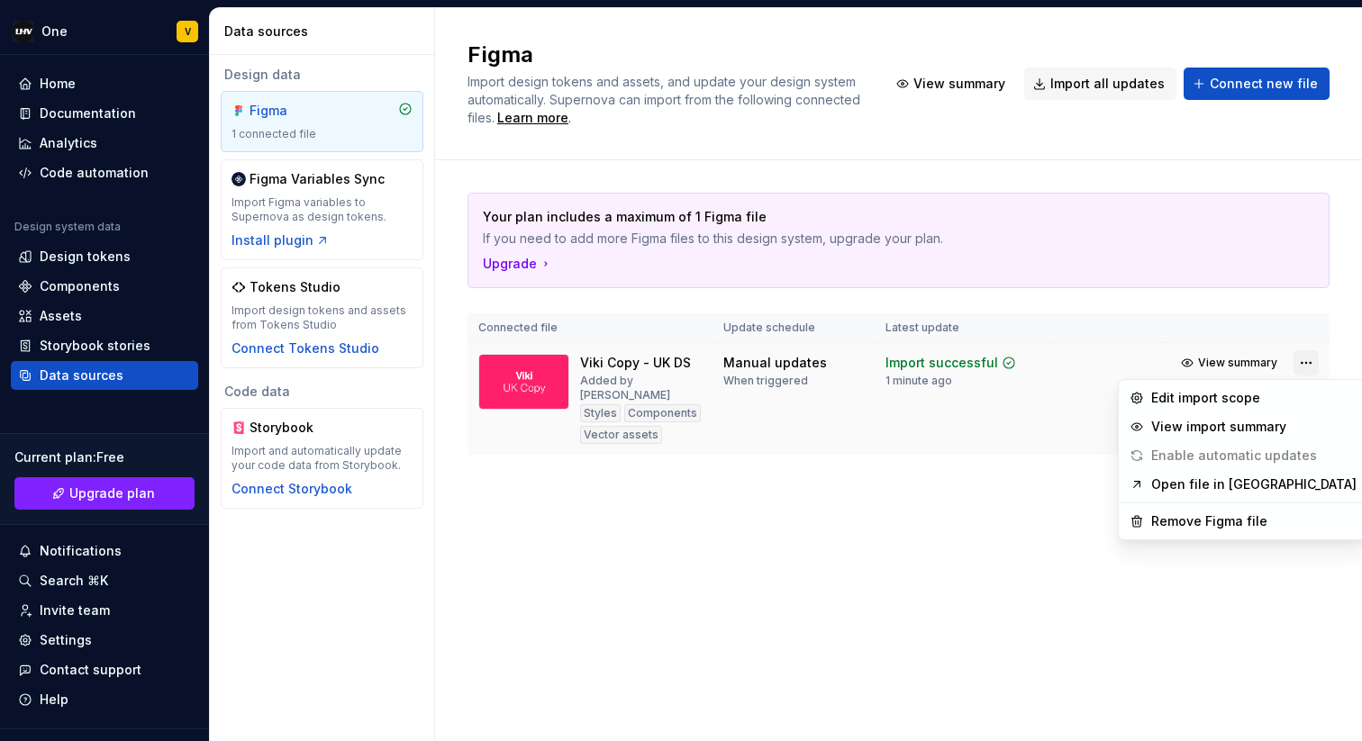
click at [1302, 368] on html "One V Home Documentation Analytics Code automation Design system data Design to…" at bounding box center [681, 370] width 1362 height 741
click at [1230, 521] on div "Remove Figma file" at bounding box center [1253, 521] width 205 height 18
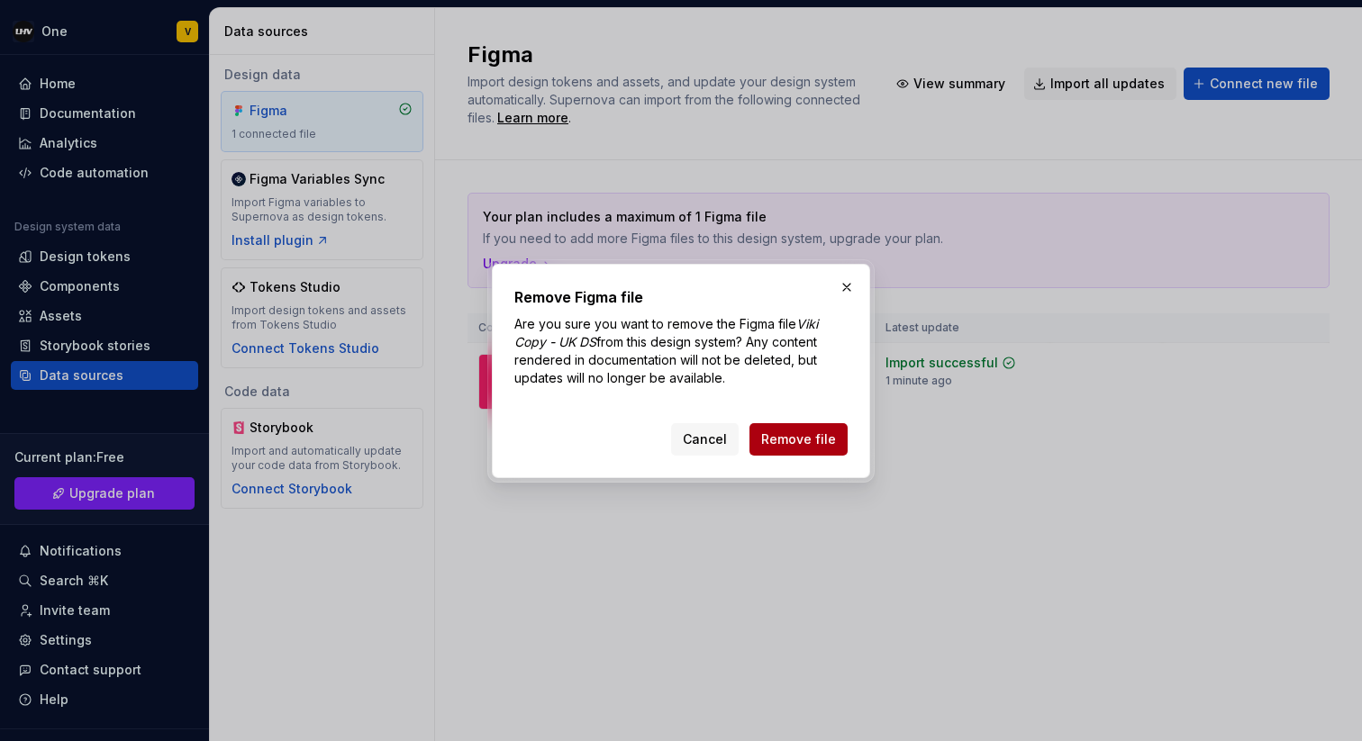
click at [795, 439] on span "Remove file" at bounding box center [798, 440] width 75 height 18
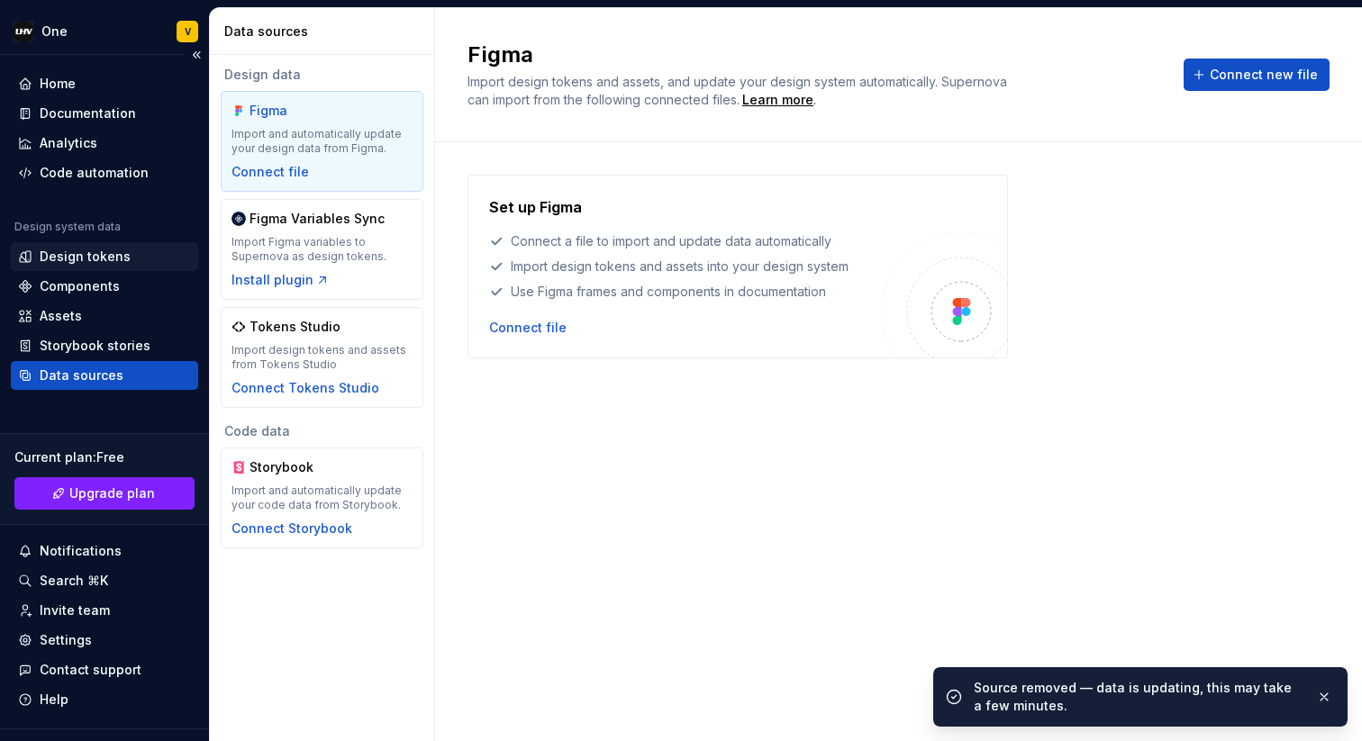
click at [74, 264] on div "Design tokens" at bounding box center [85, 257] width 91 height 18
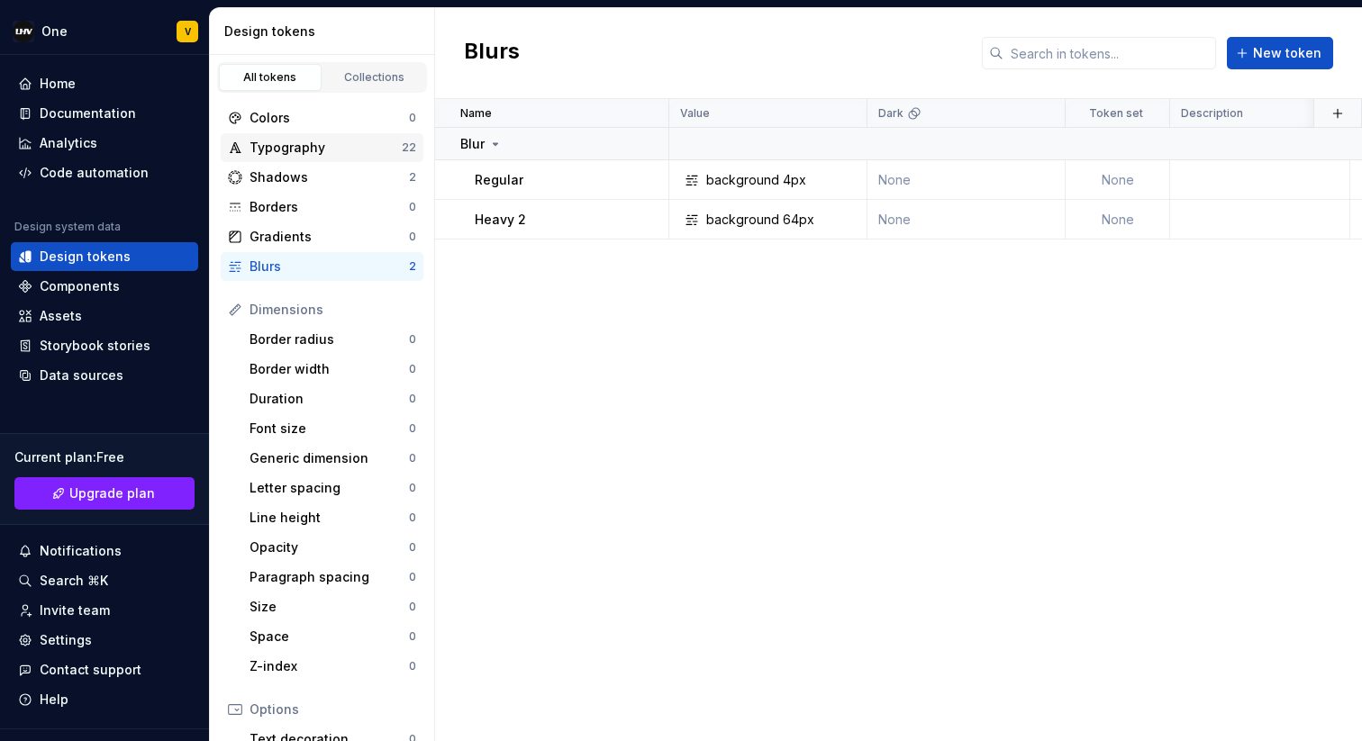
click at [255, 144] on div "Typography" at bounding box center [325, 148] width 152 height 18
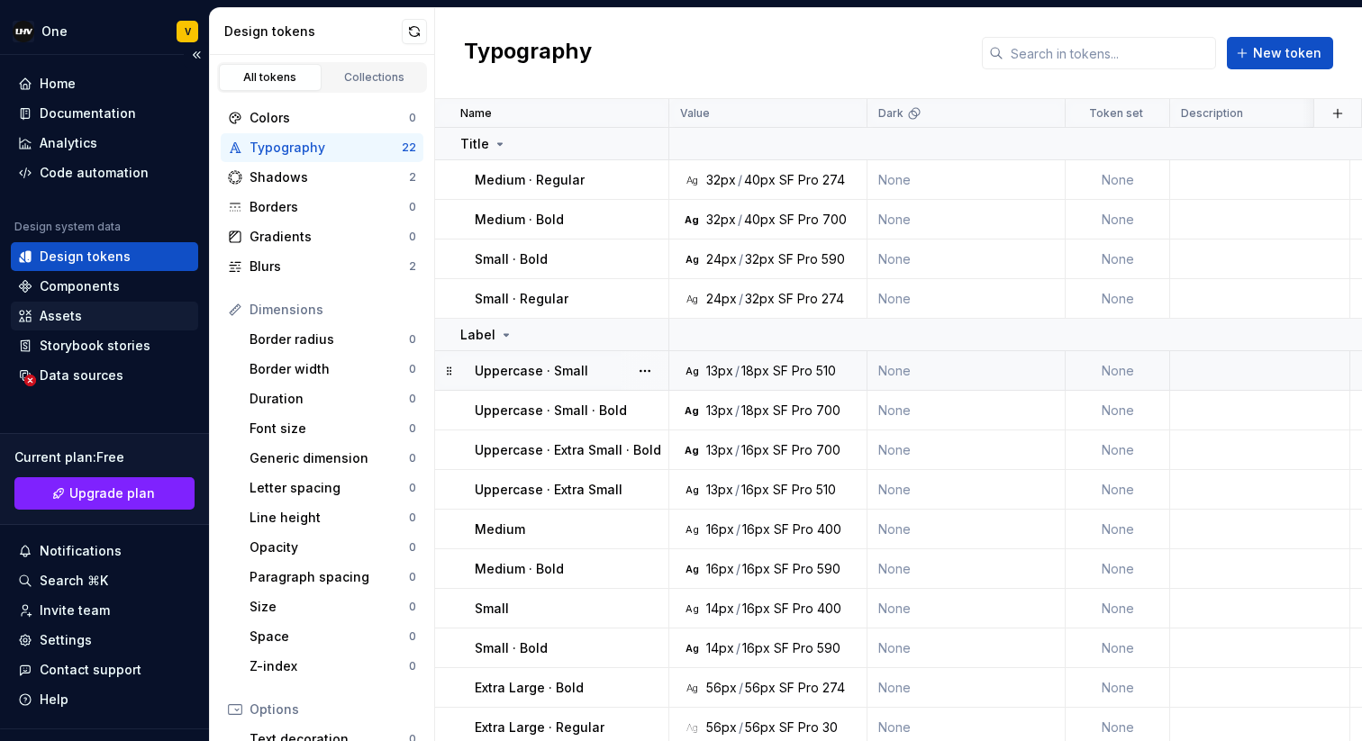
click at [95, 323] on div "Assets" at bounding box center [104, 316] width 173 height 18
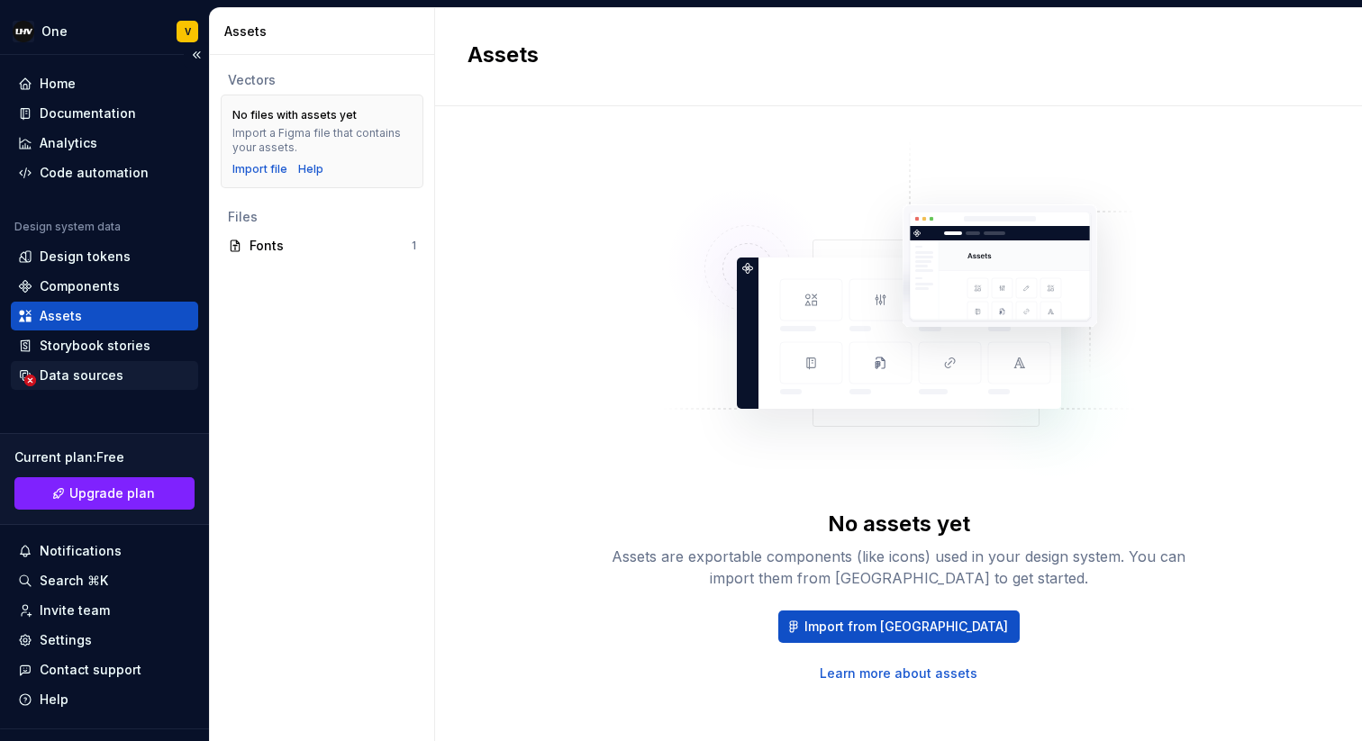
click at [77, 372] on div "Data sources" at bounding box center [82, 376] width 84 height 18
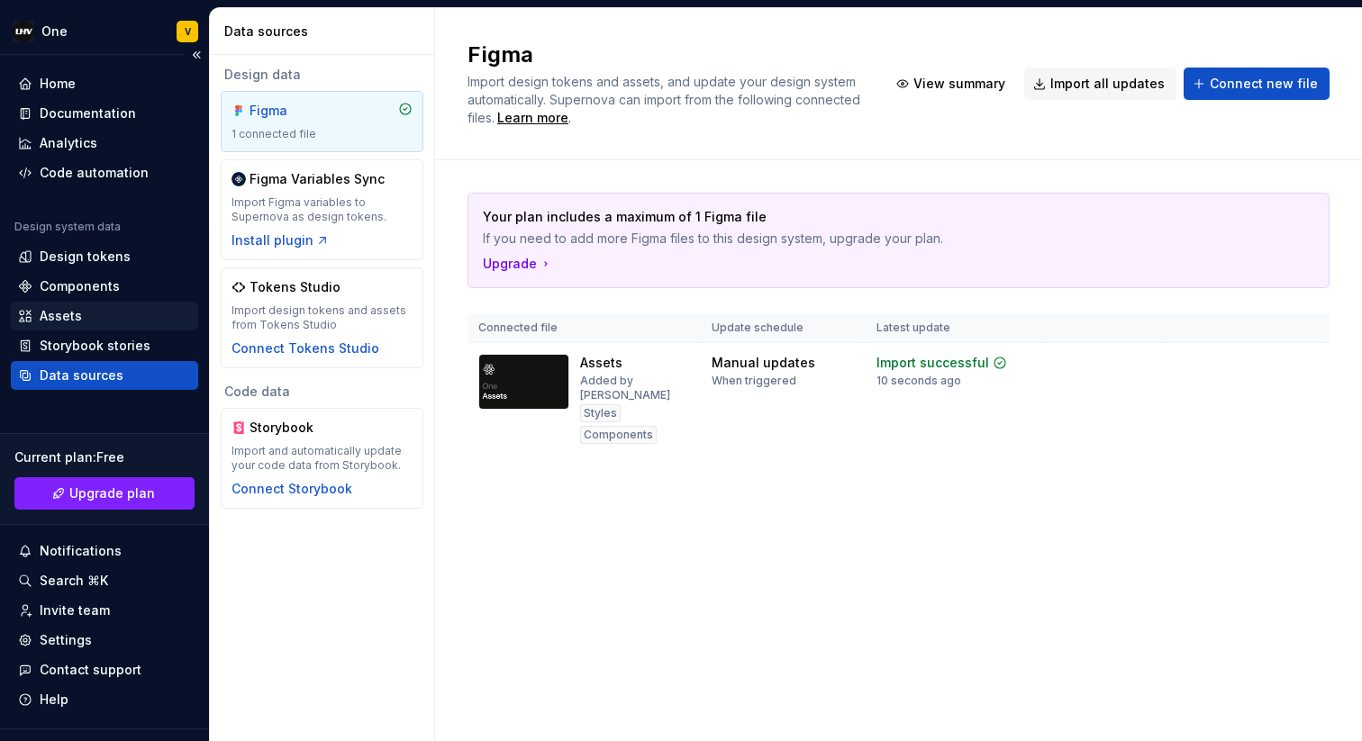
click at [100, 313] on div "Assets" at bounding box center [104, 316] width 173 height 18
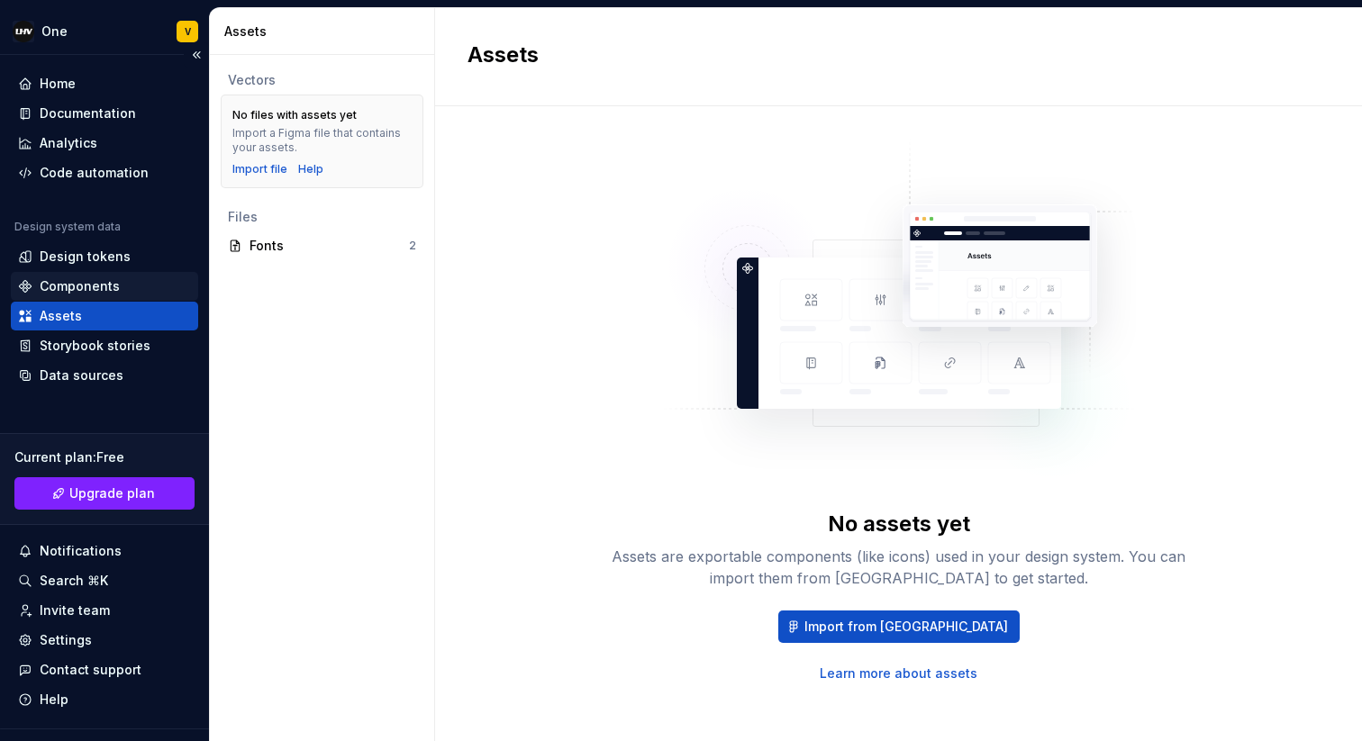
click at [116, 276] on div "Components" at bounding box center [104, 286] width 187 height 29
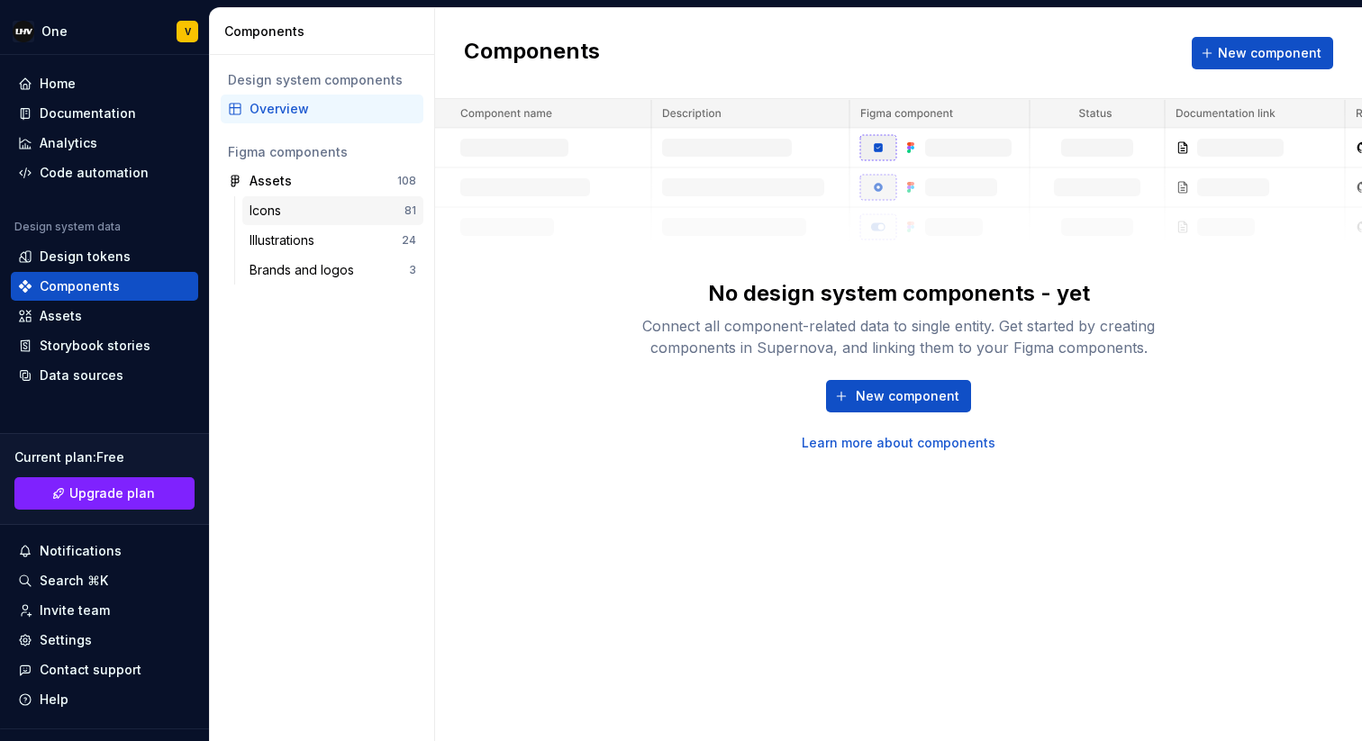
click at [313, 204] on div "Icons" at bounding box center [326, 211] width 155 height 18
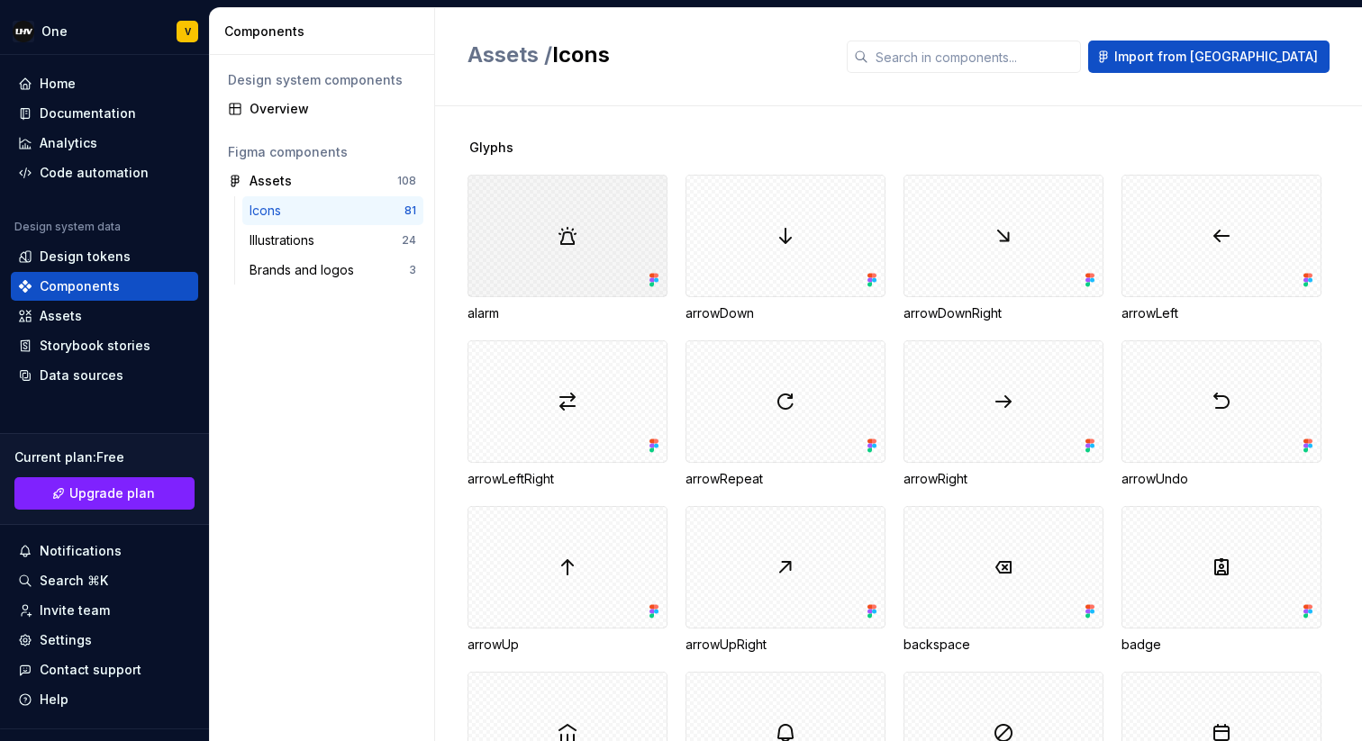
click at [561, 283] on div at bounding box center [567, 236] width 200 height 122
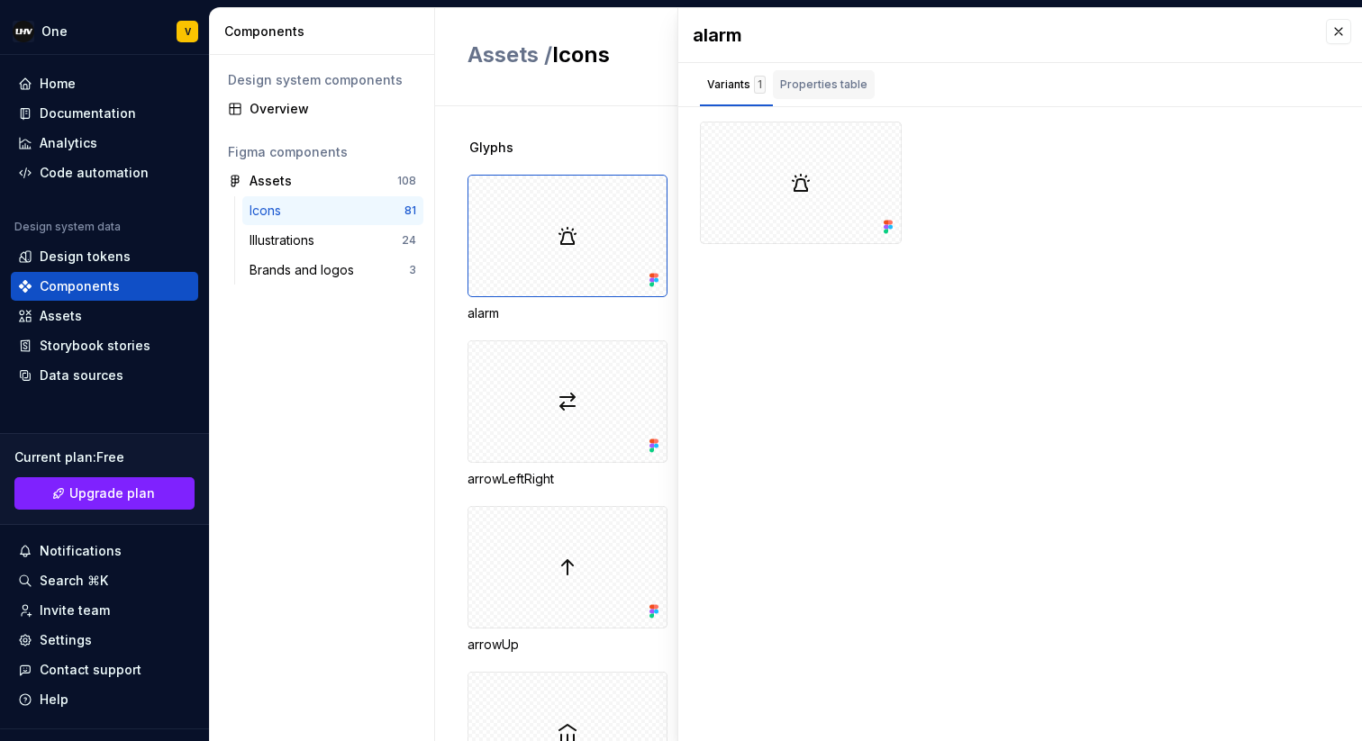
click at [837, 86] on div "Properties table" at bounding box center [823, 85] width 87 height 18
click at [730, 90] on div "Variants 1" at bounding box center [736, 85] width 59 height 18
click at [1336, 37] on button "button" at bounding box center [1338, 31] width 25 height 25
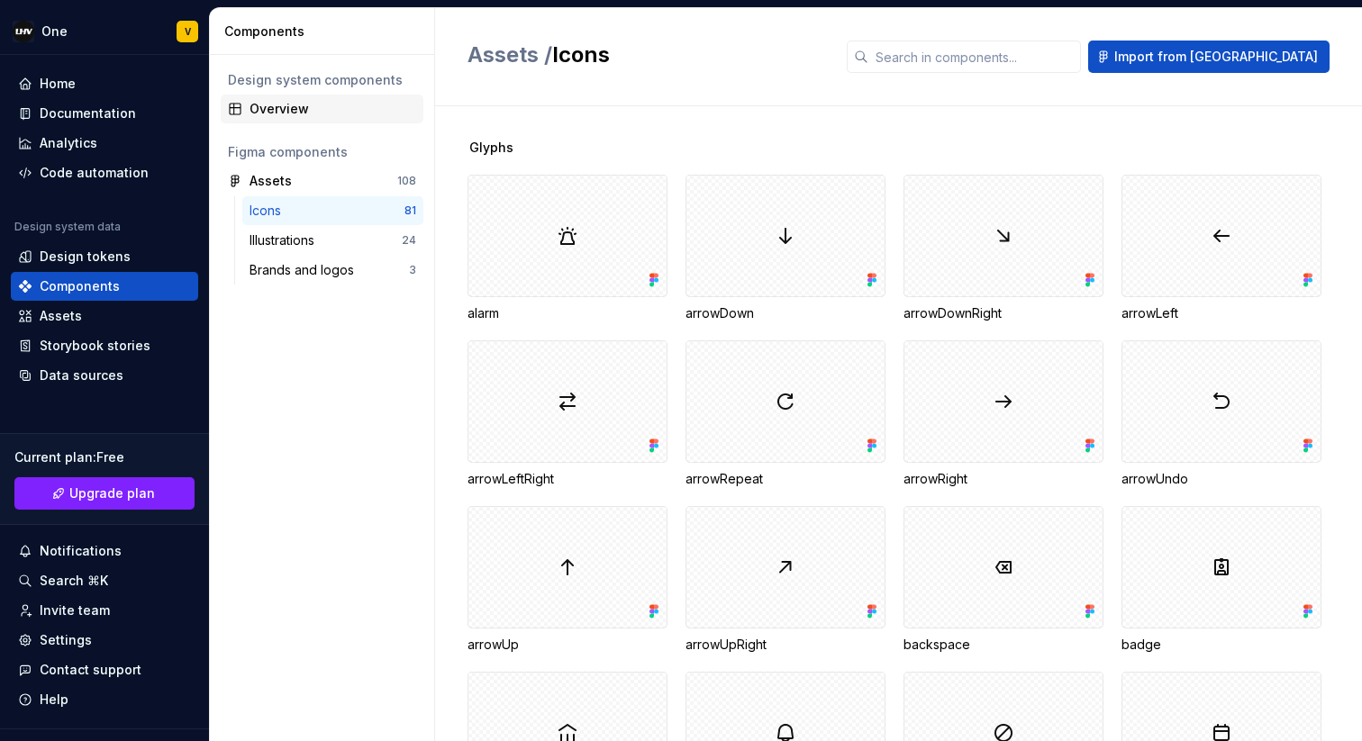
click at [292, 100] on div "Overview" at bounding box center [332, 109] width 167 height 18
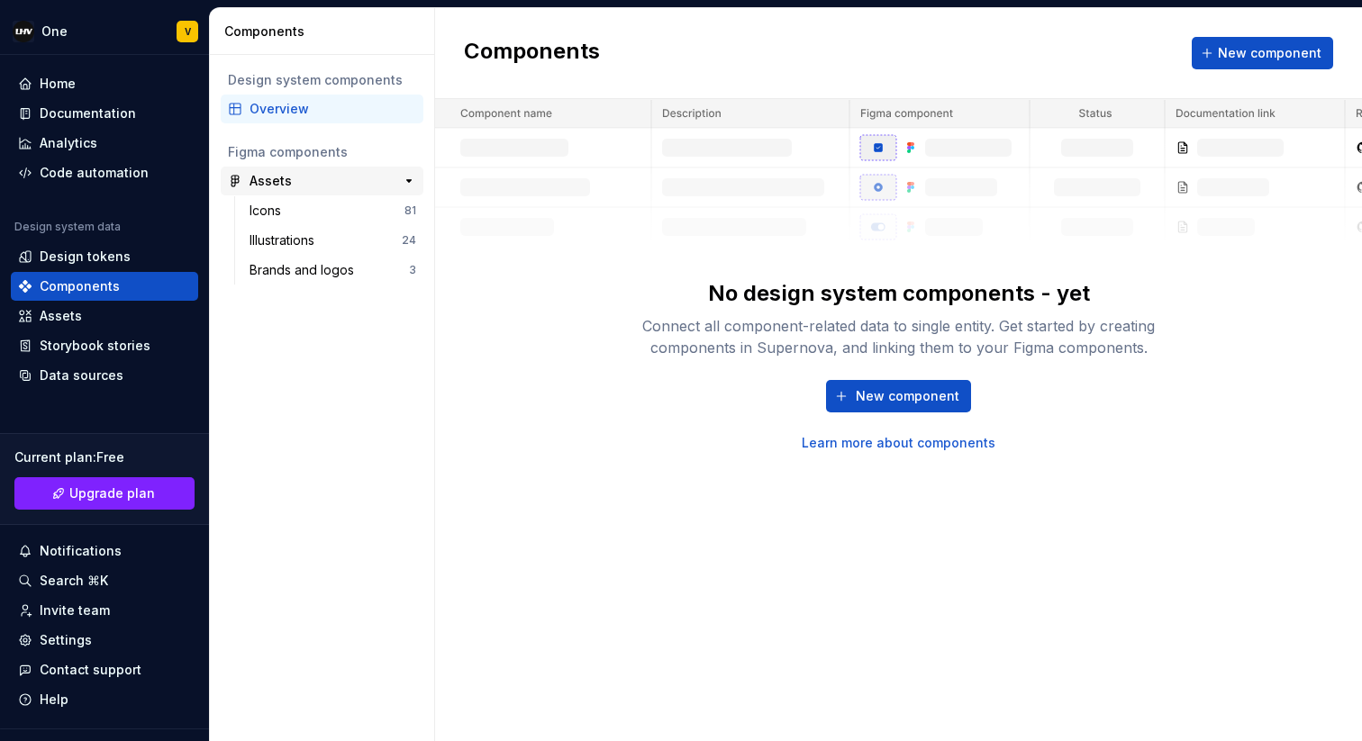
click at [276, 185] on div "Assets" at bounding box center [270, 181] width 42 height 18
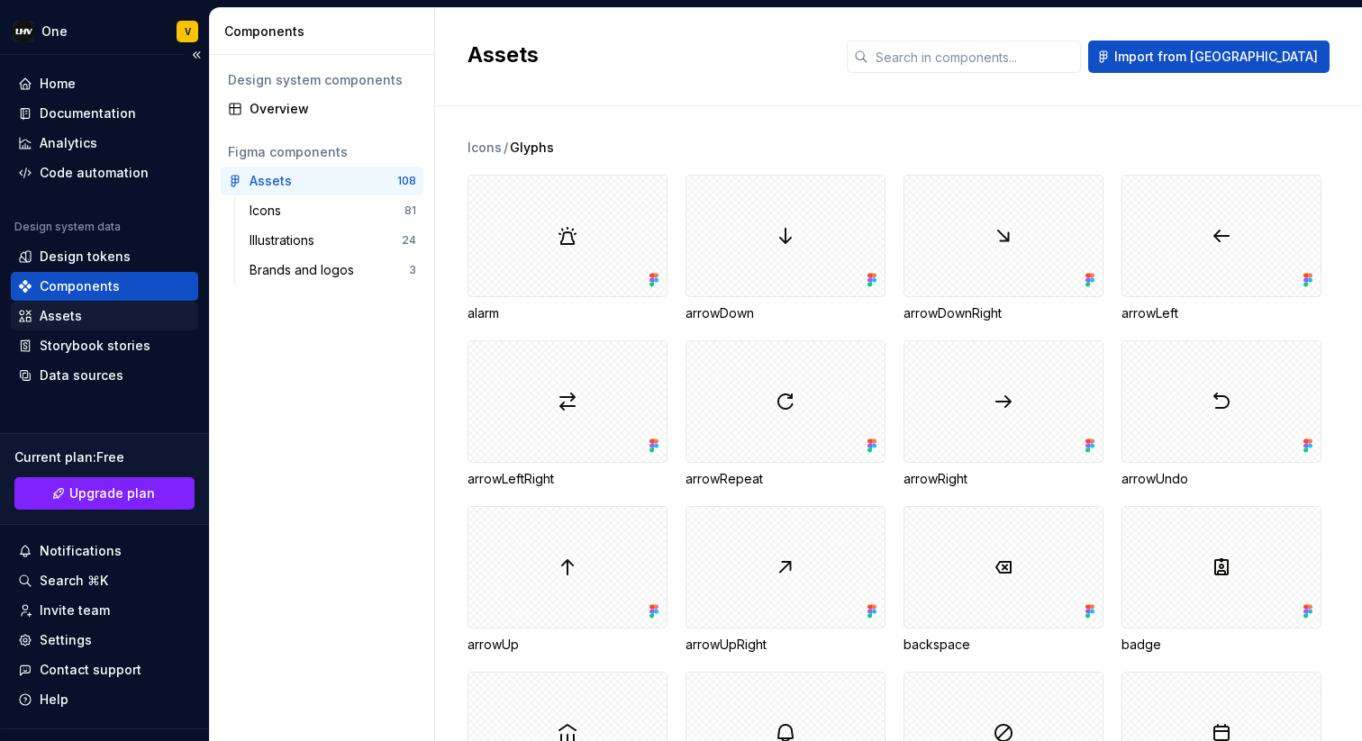
click at [98, 318] on div "Assets" at bounding box center [104, 316] width 173 height 18
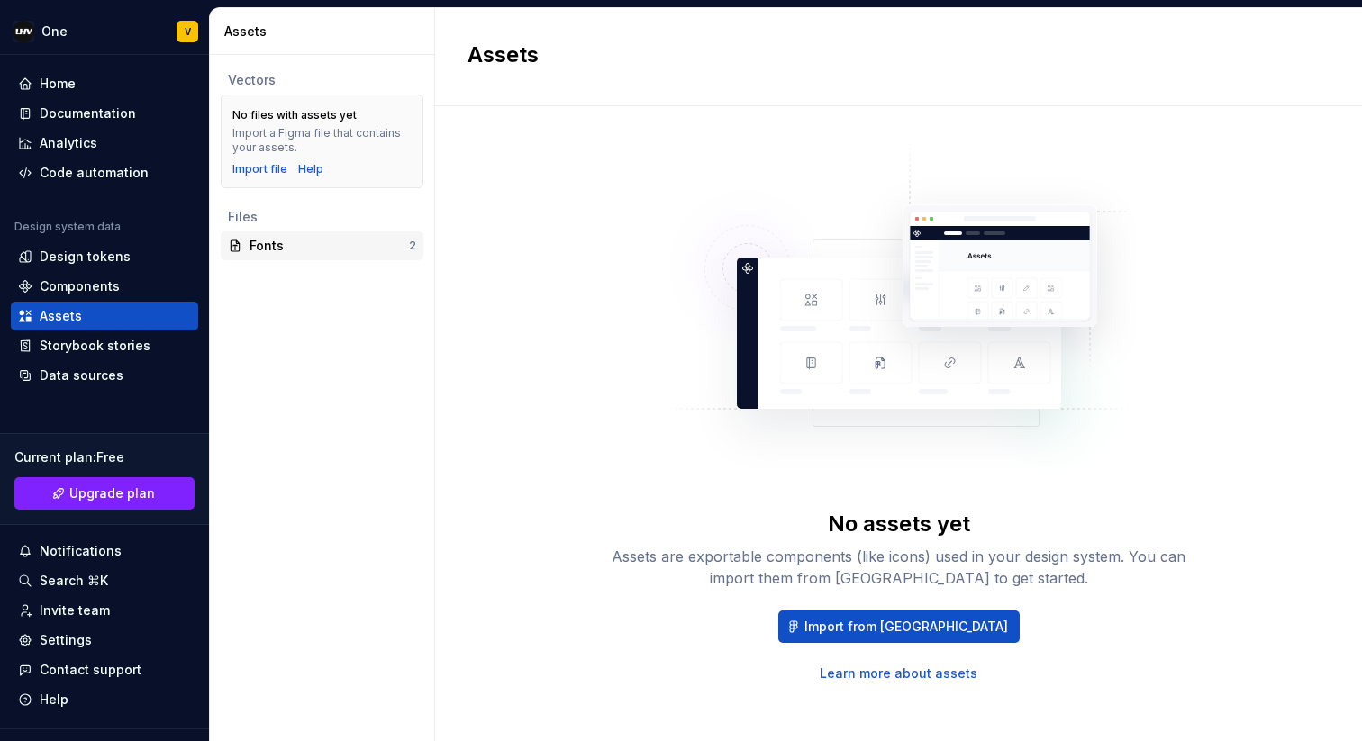
click at [356, 248] on div "Fonts" at bounding box center [328, 246] width 159 height 18
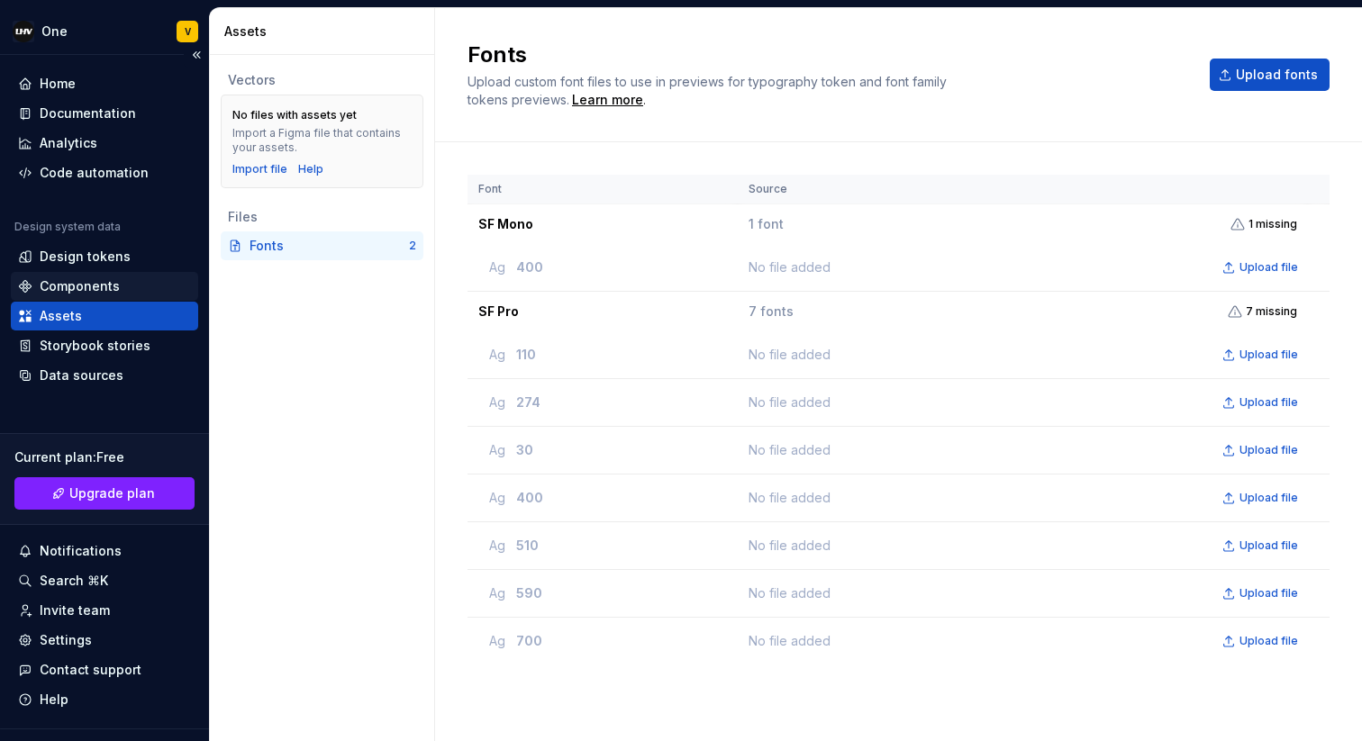
click at [87, 291] on div "Components" at bounding box center [80, 286] width 80 height 18
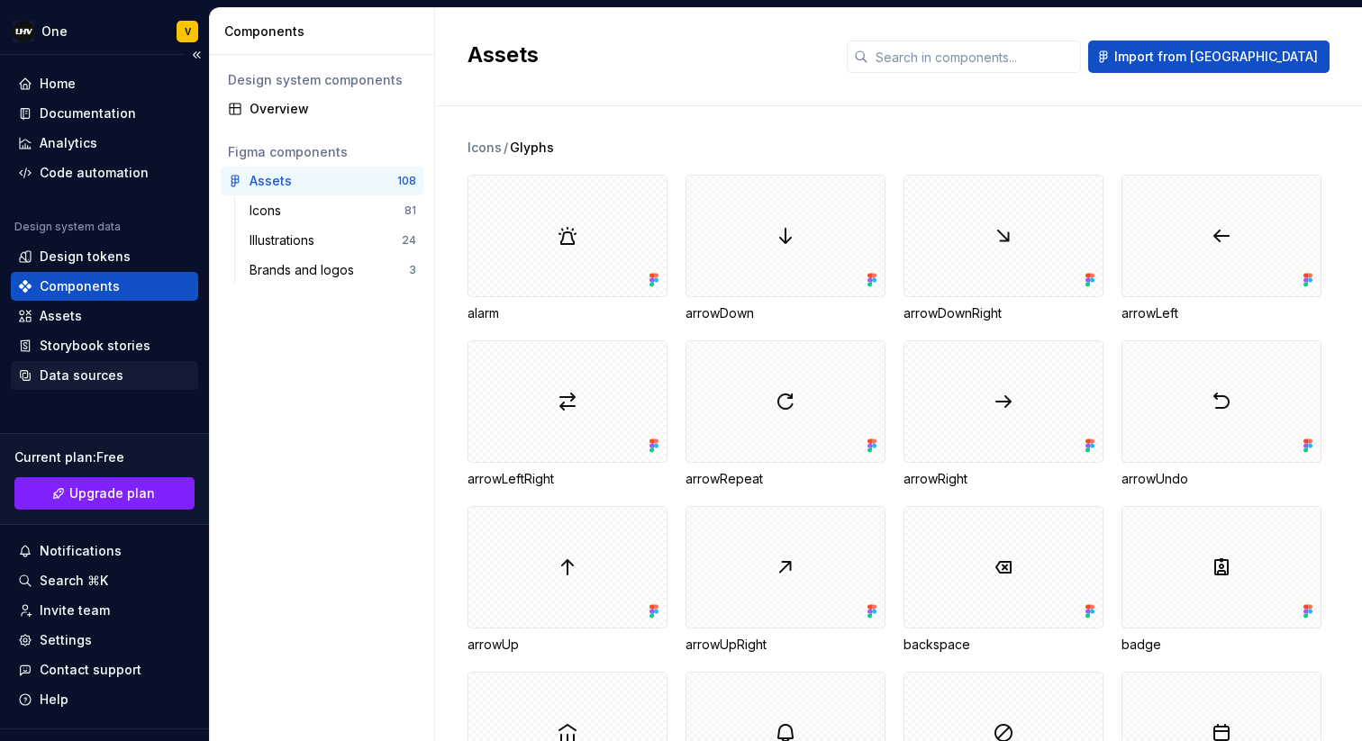
click at [82, 368] on div "Data sources" at bounding box center [82, 376] width 84 height 18
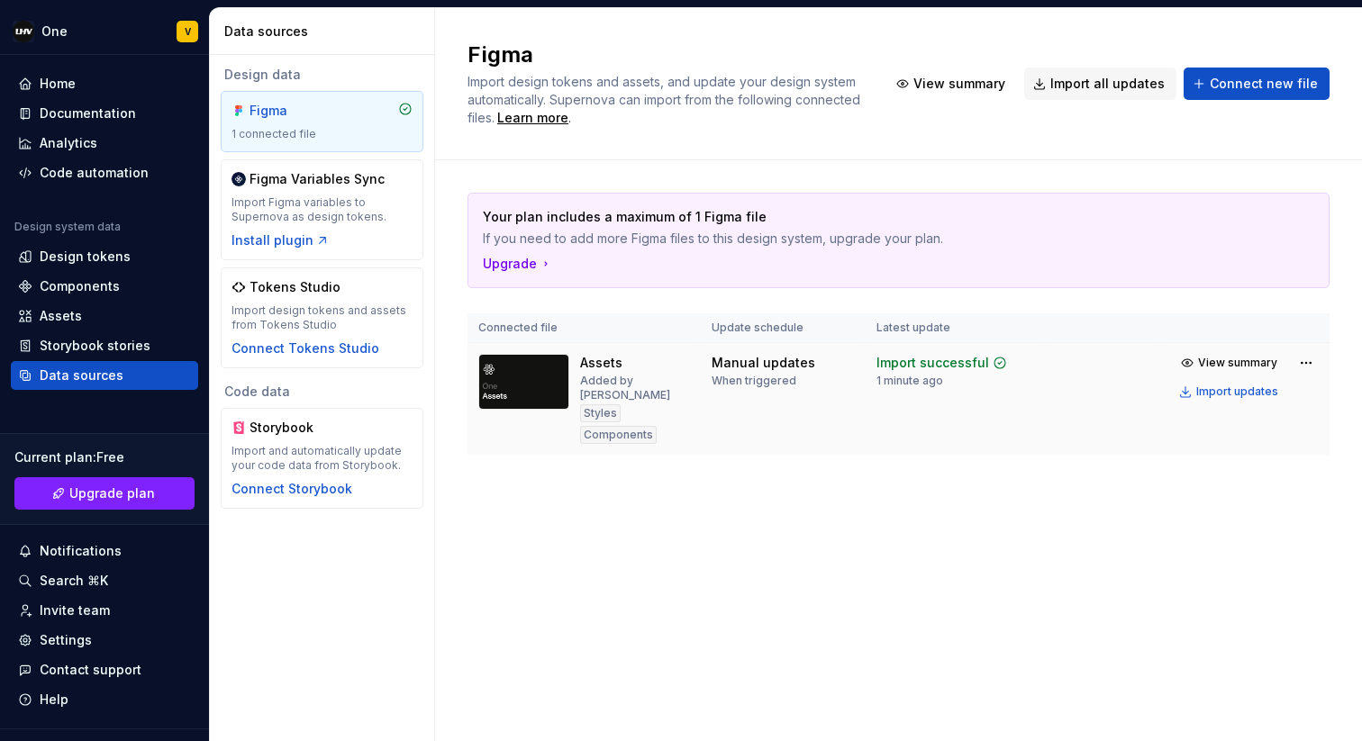
click at [604, 404] on div "Styles" at bounding box center [600, 413] width 41 height 18
click at [604, 426] on div "Components" at bounding box center [618, 435] width 77 height 18
click at [106, 258] on div "Design tokens" at bounding box center [85, 257] width 91 height 18
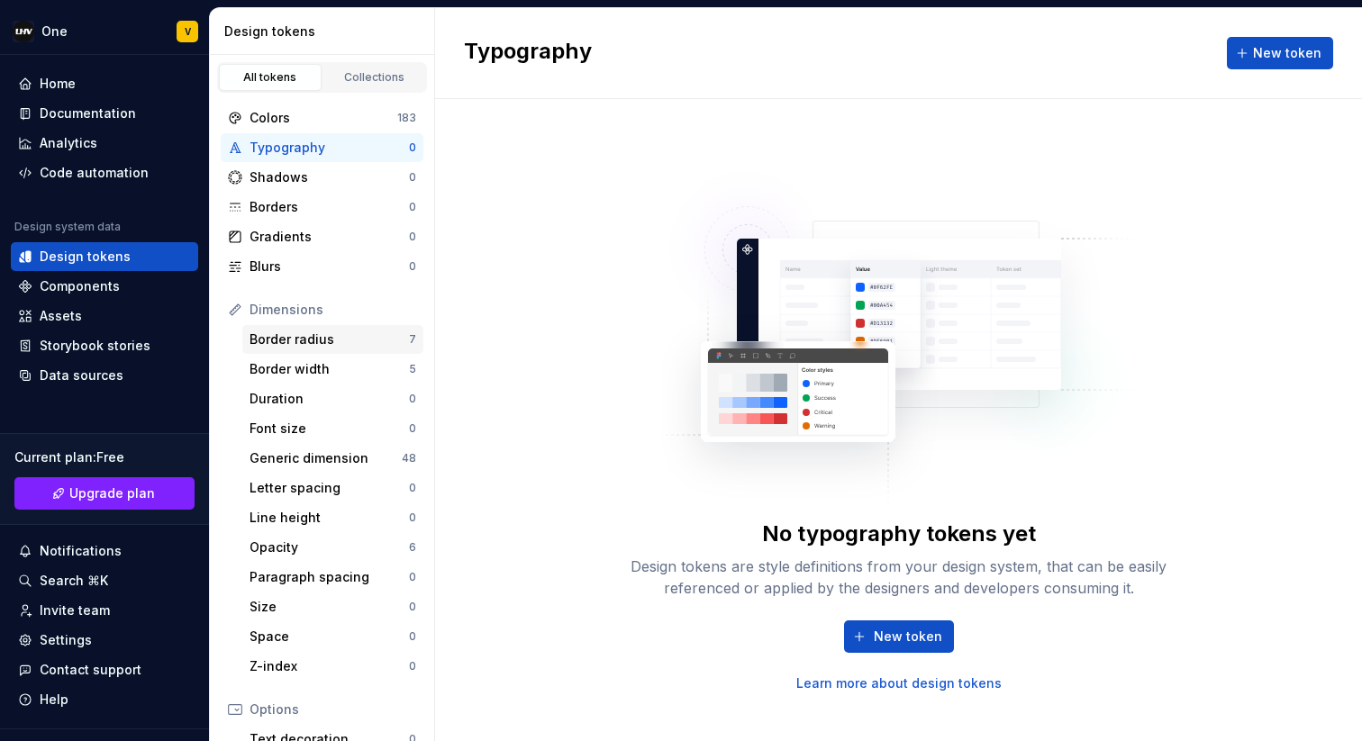
click at [335, 343] on div "Border radius" at bounding box center [328, 340] width 159 height 18
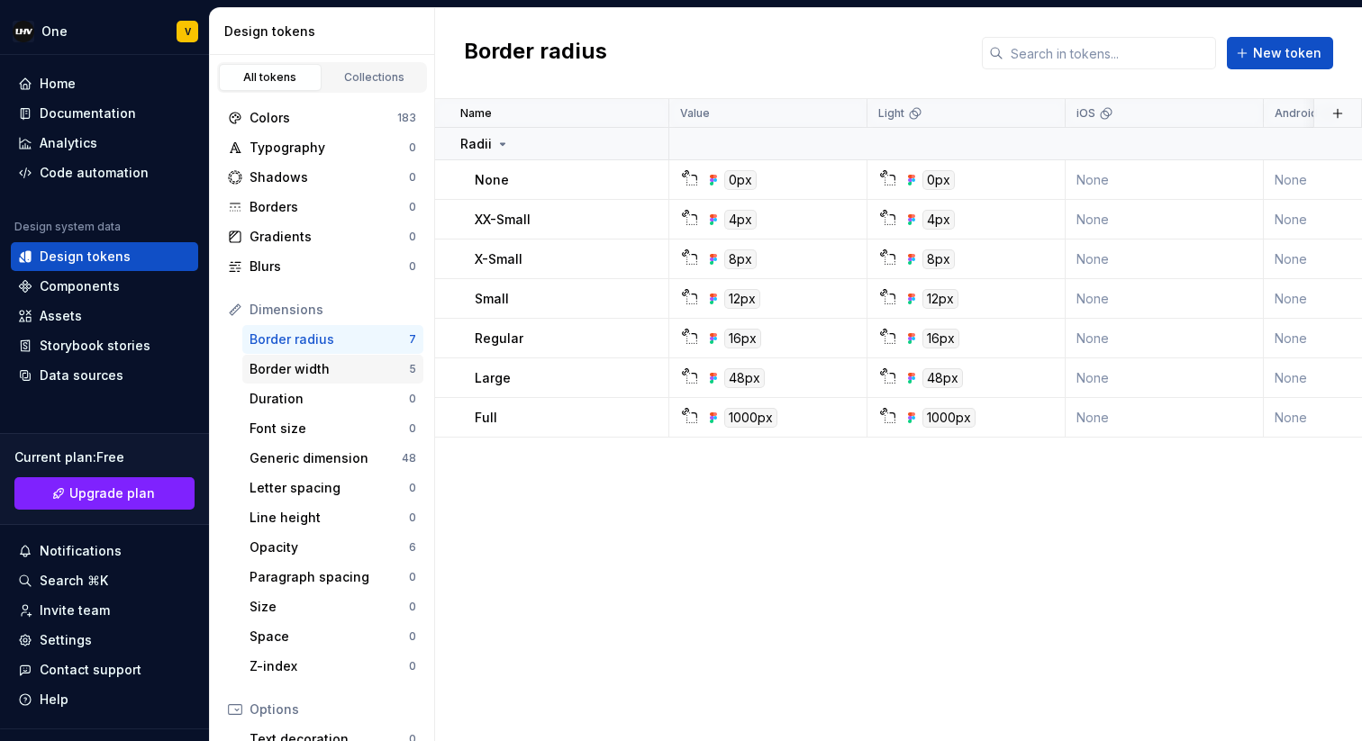
click at [315, 366] on div "Border width" at bounding box center [328, 369] width 159 height 18
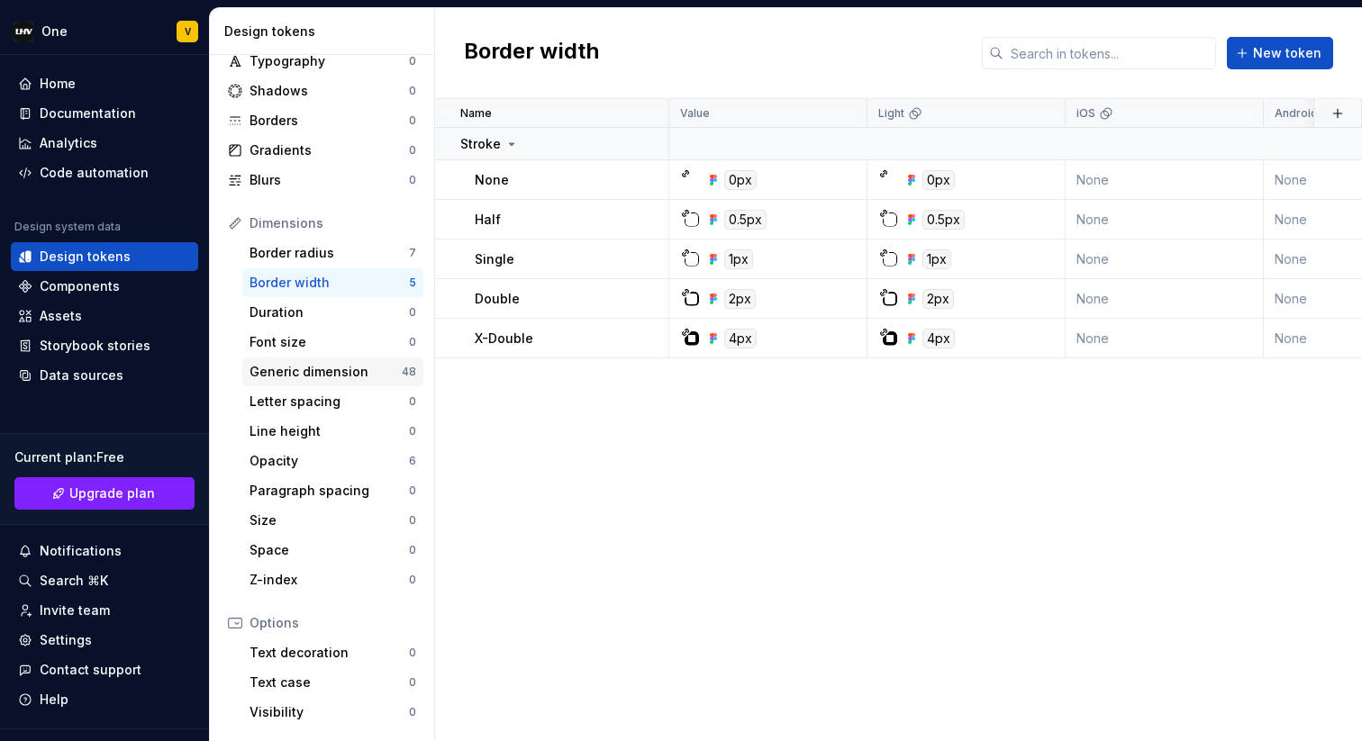
scroll to position [245, 0]
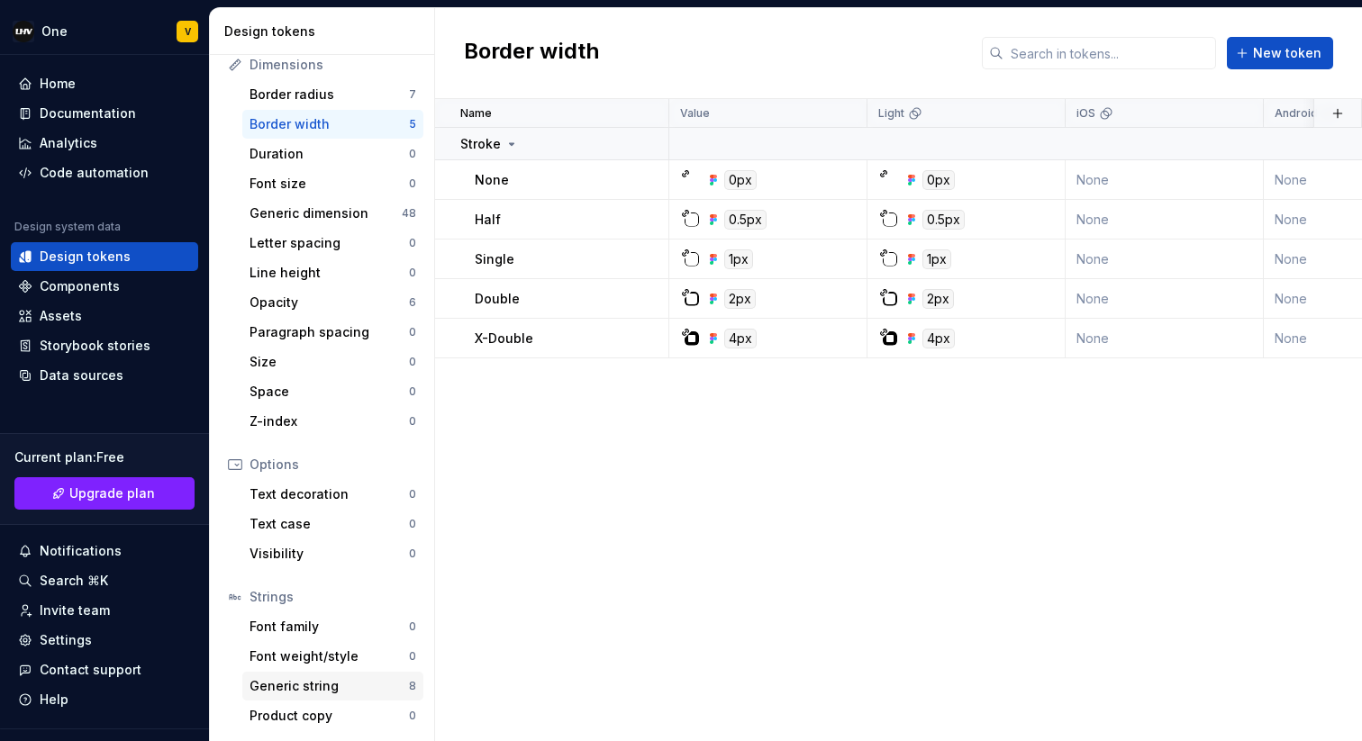
click at [306, 693] on div "Generic string" at bounding box center [328, 686] width 159 height 18
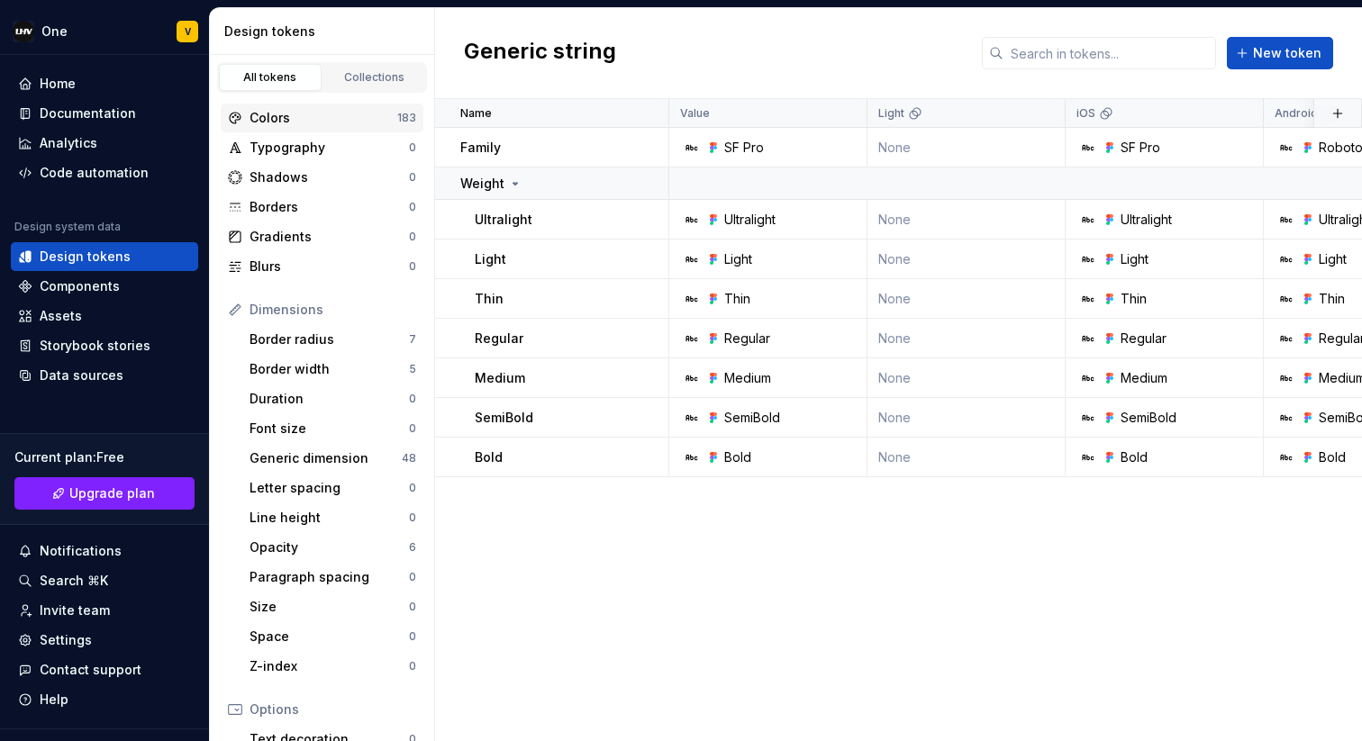
click at [361, 122] on div "Colors" at bounding box center [323, 118] width 148 height 18
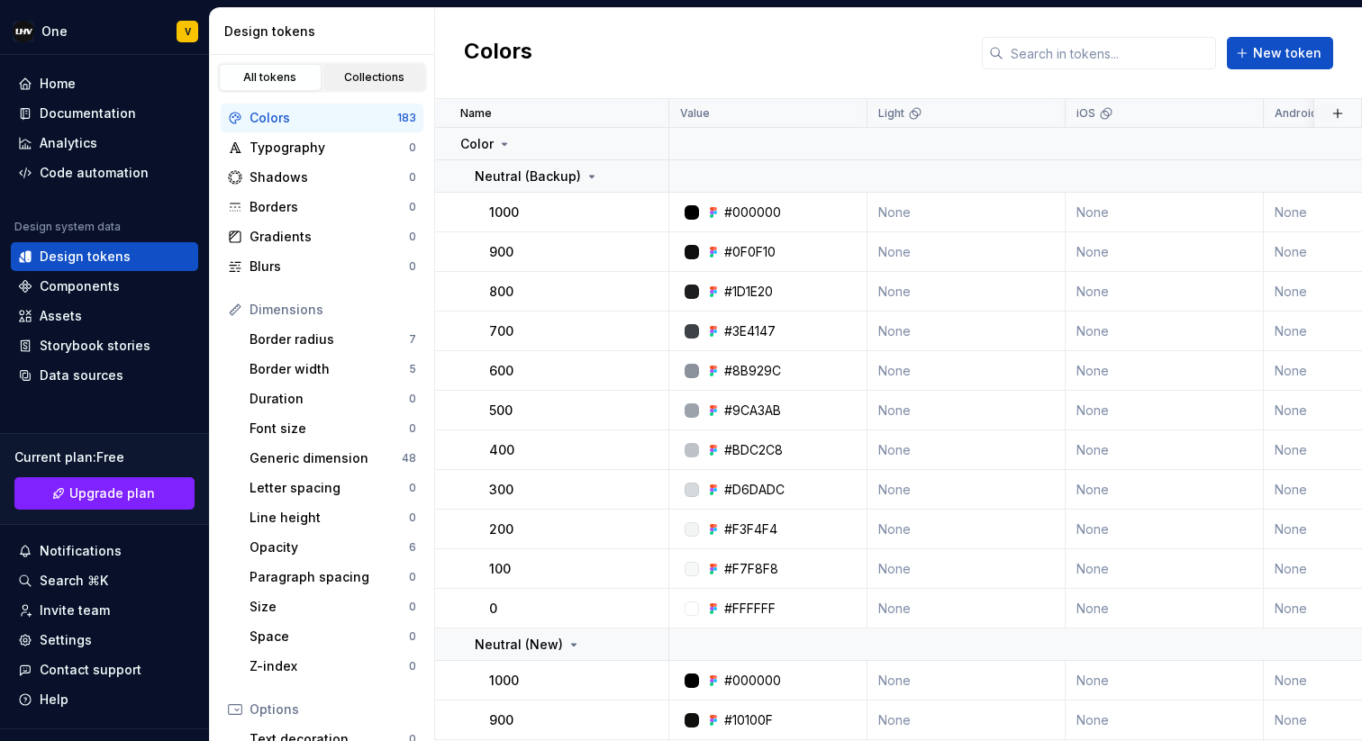
click at [367, 86] on link "Collections" at bounding box center [374, 77] width 103 height 27
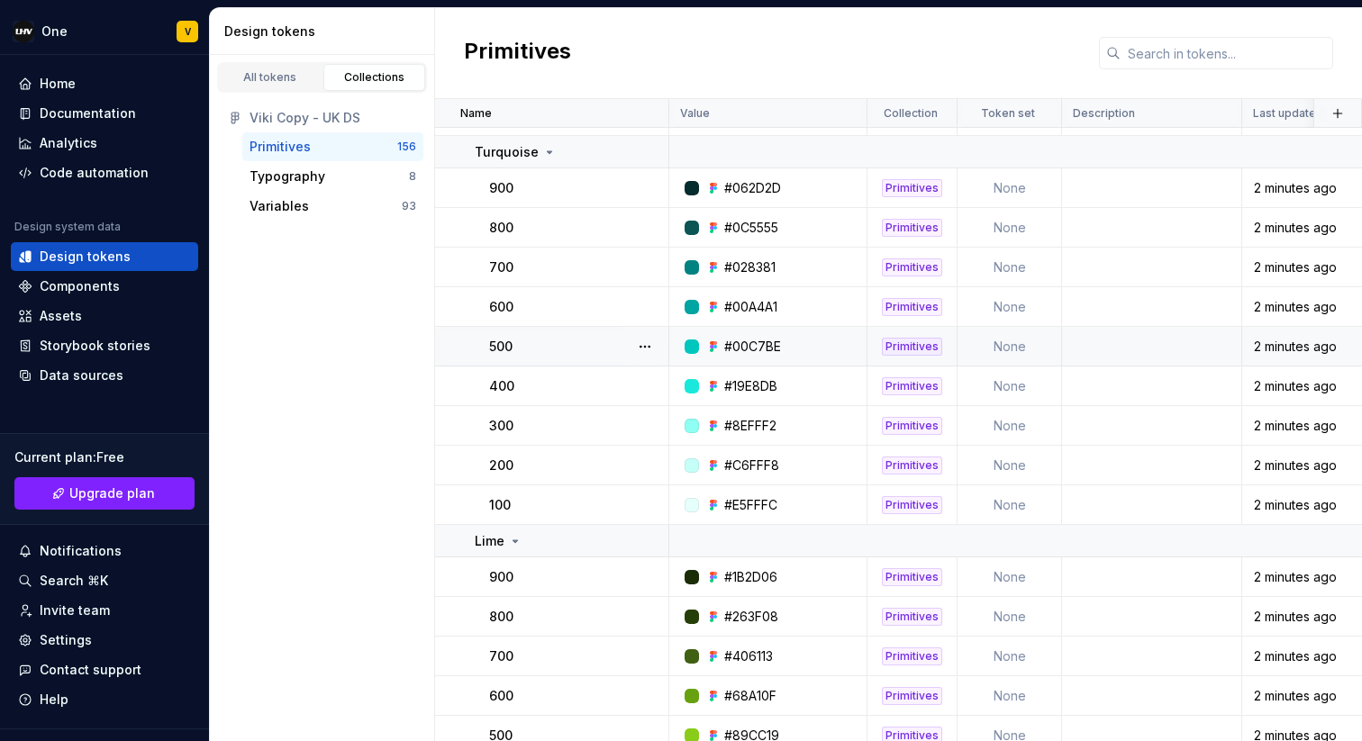
scroll to position [4434, 0]
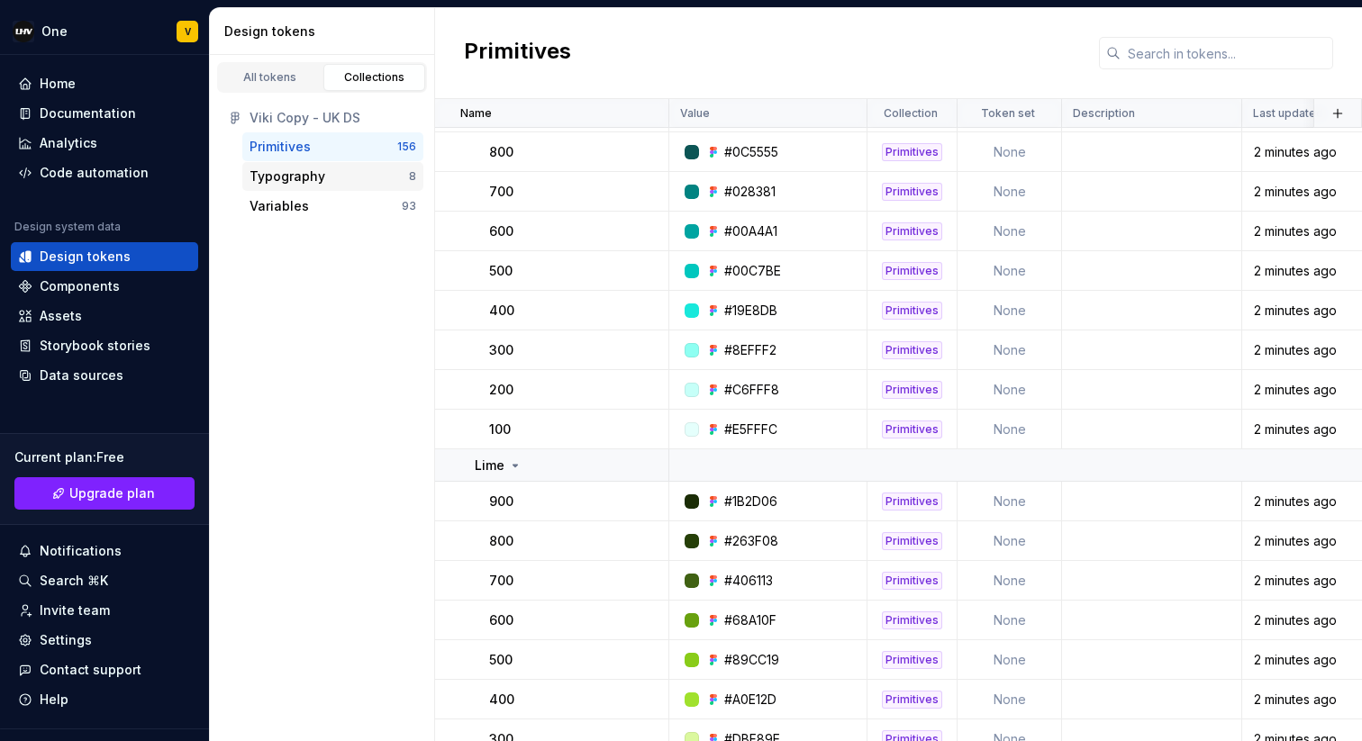
click at [339, 179] on div "Typography" at bounding box center [328, 177] width 159 height 18
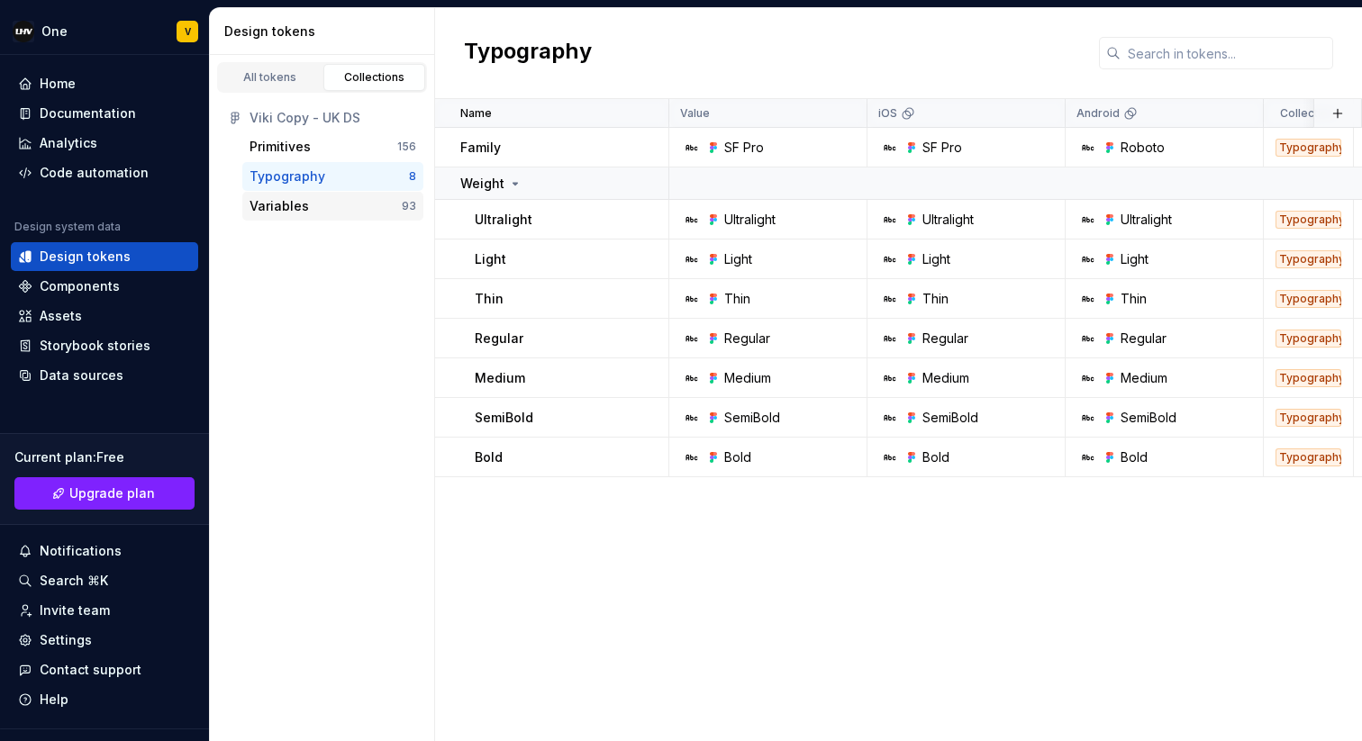
click at [318, 202] on div "Variables" at bounding box center [325, 206] width 152 height 18
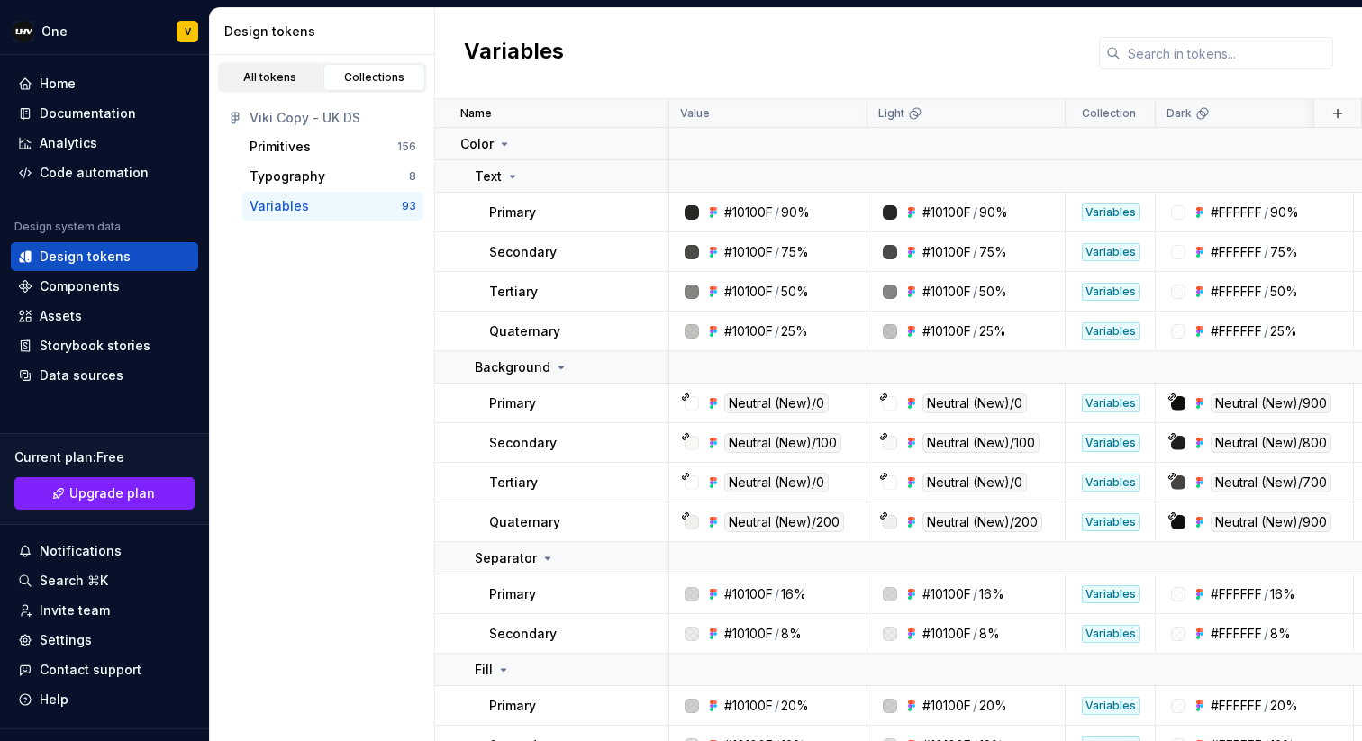
click at [274, 84] on div "All tokens" at bounding box center [270, 77] width 90 height 14
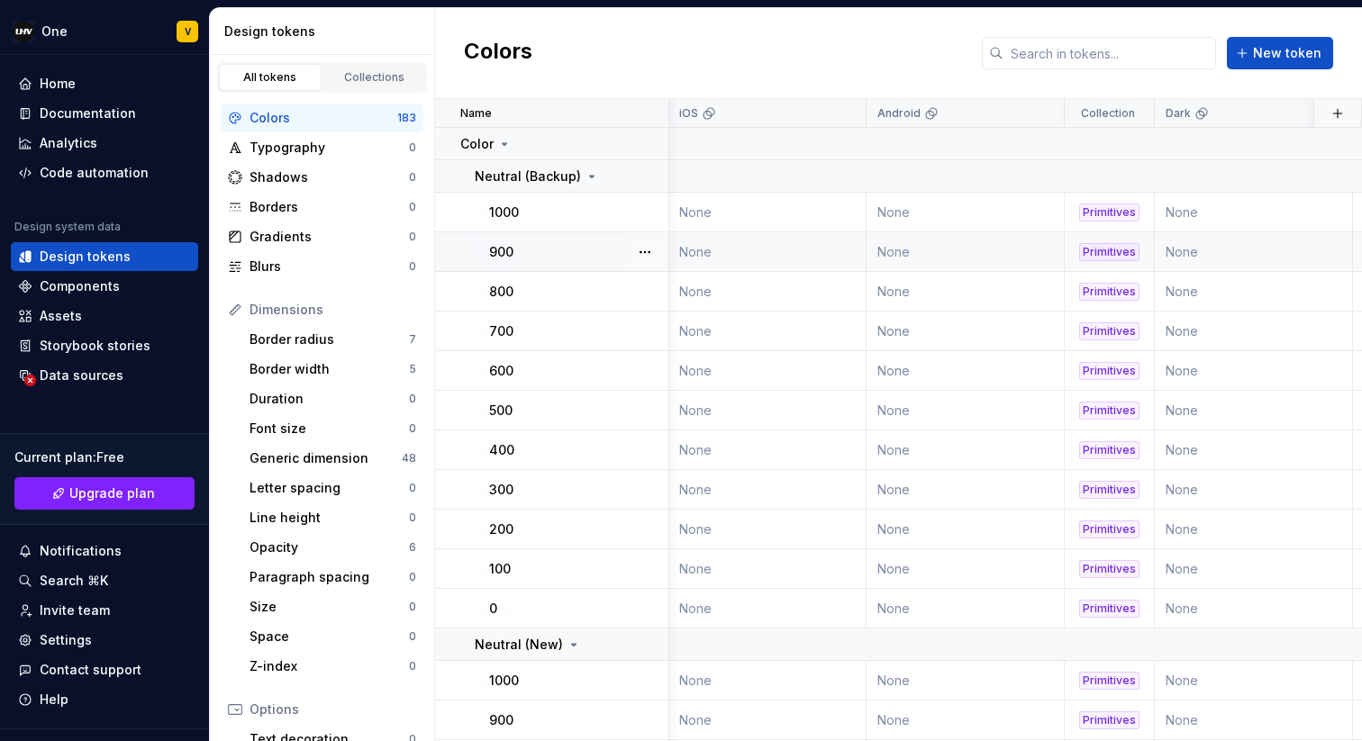
scroll to position [0, 398]
click at [1040, 112] on html "One V Home Documentation Analytics Code automation Design system data Design to…" at bounding box center [681, 370] width 1362 height 741
click at [939, 59] on html "One V Home Documentation Analytics Code automation Design system data Design to…" at bounding box center [681, 370] width 1362 height 741
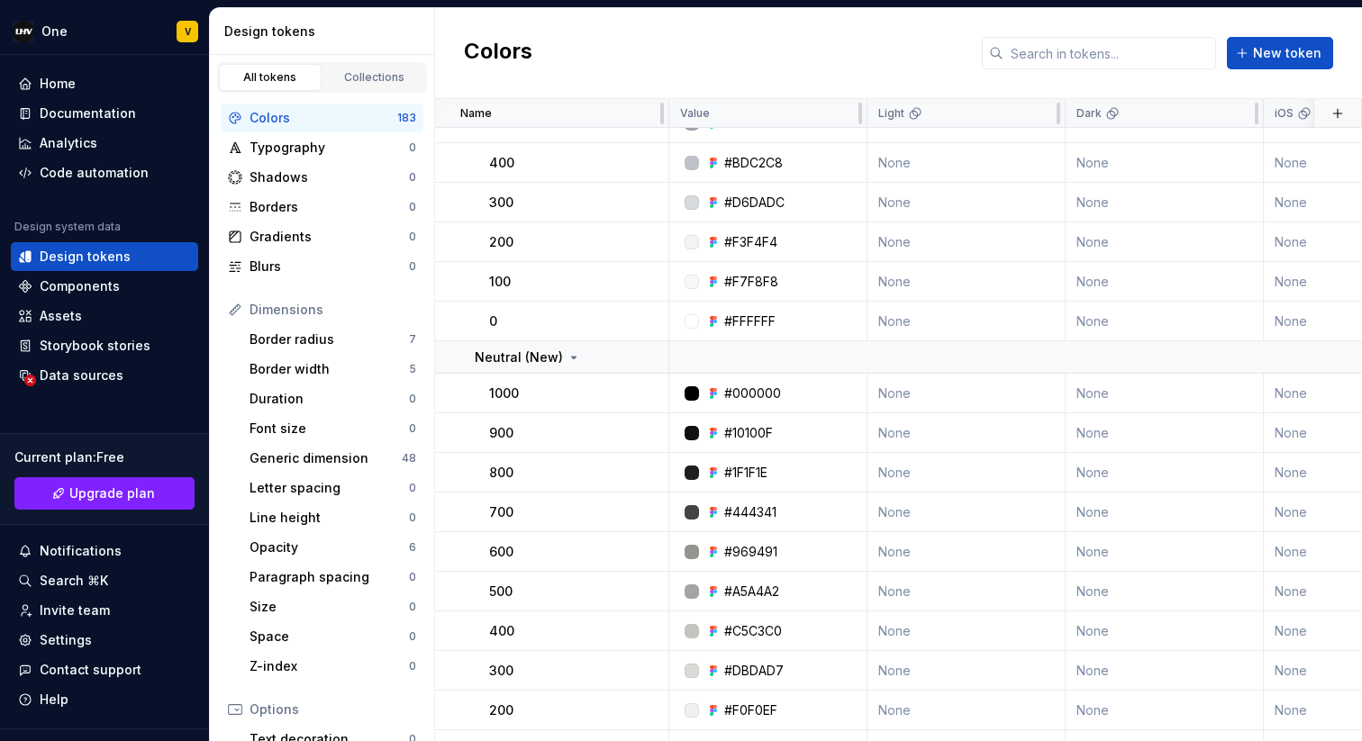
scroll to position [0, 0]
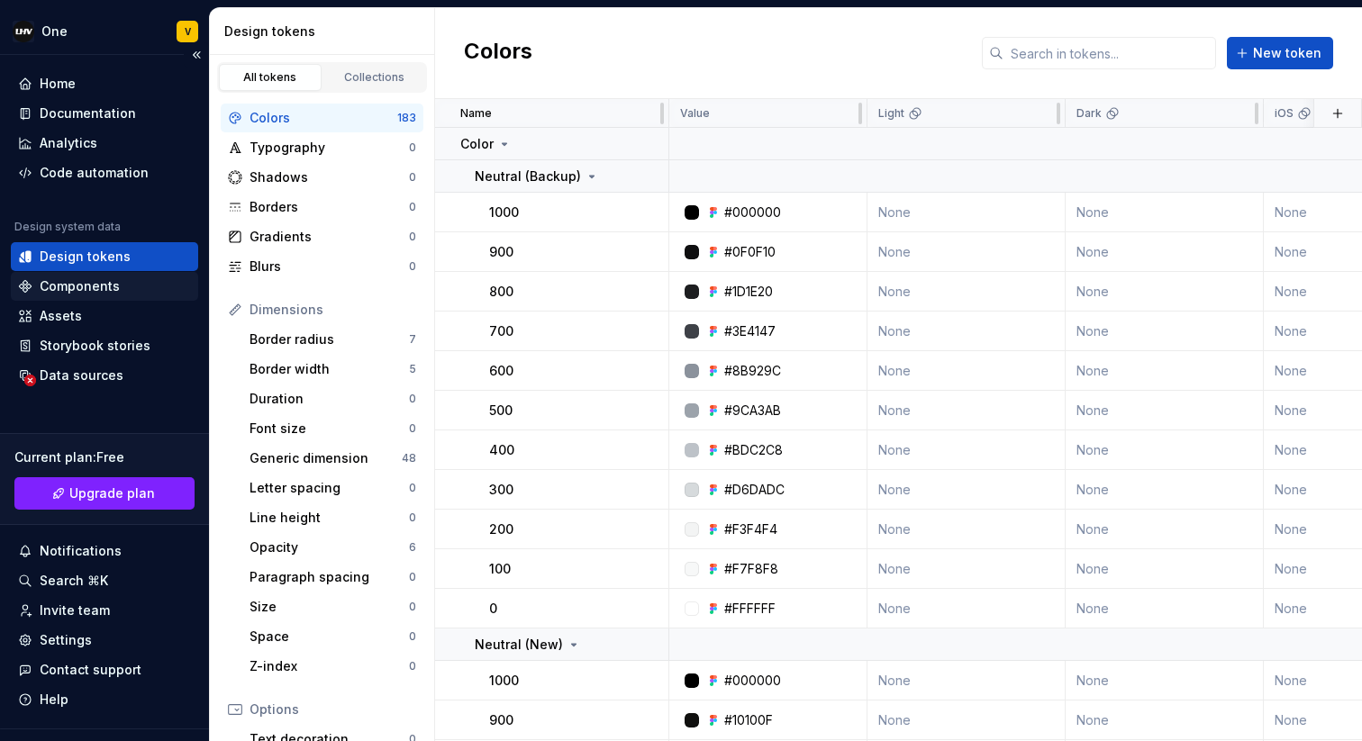
click at [106, 291] on div "Components" at bounding box center [80, 286] width 80 height 18
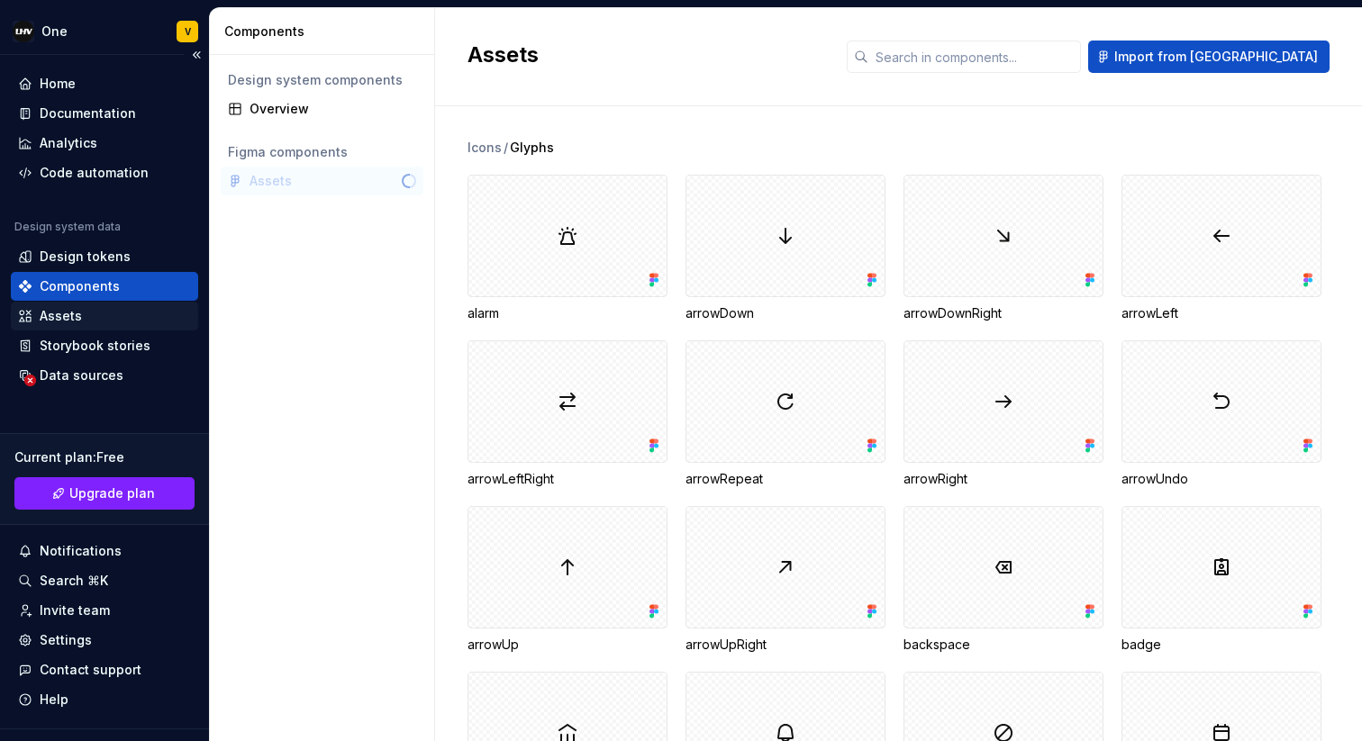
click at [87, 318] on div "Assets" at bounding box center [104, 316] width 173 height 18
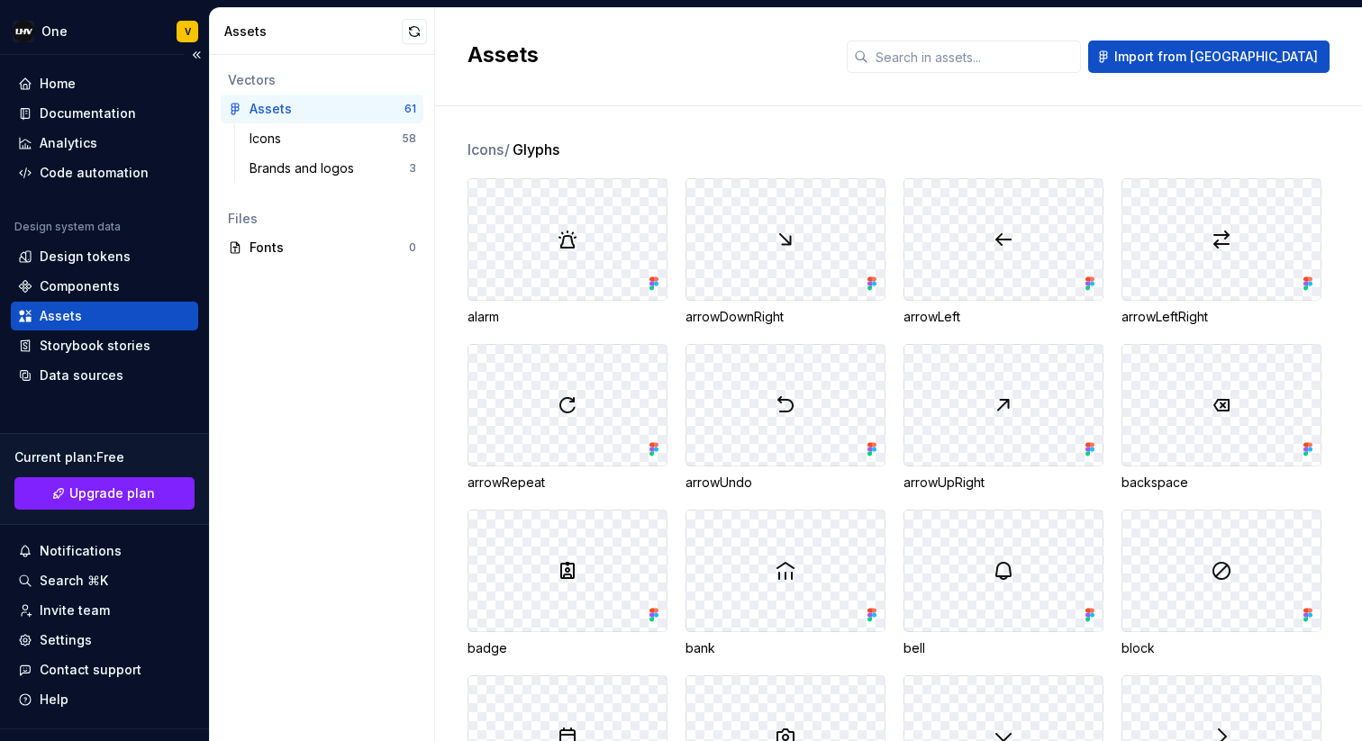
click at [122, 311] on div "Assets" at bounding box center [104, 316] width 173 height 18
click at [270, 140] on div "Icons" at bounding box center [268, 139] width 39 height 18
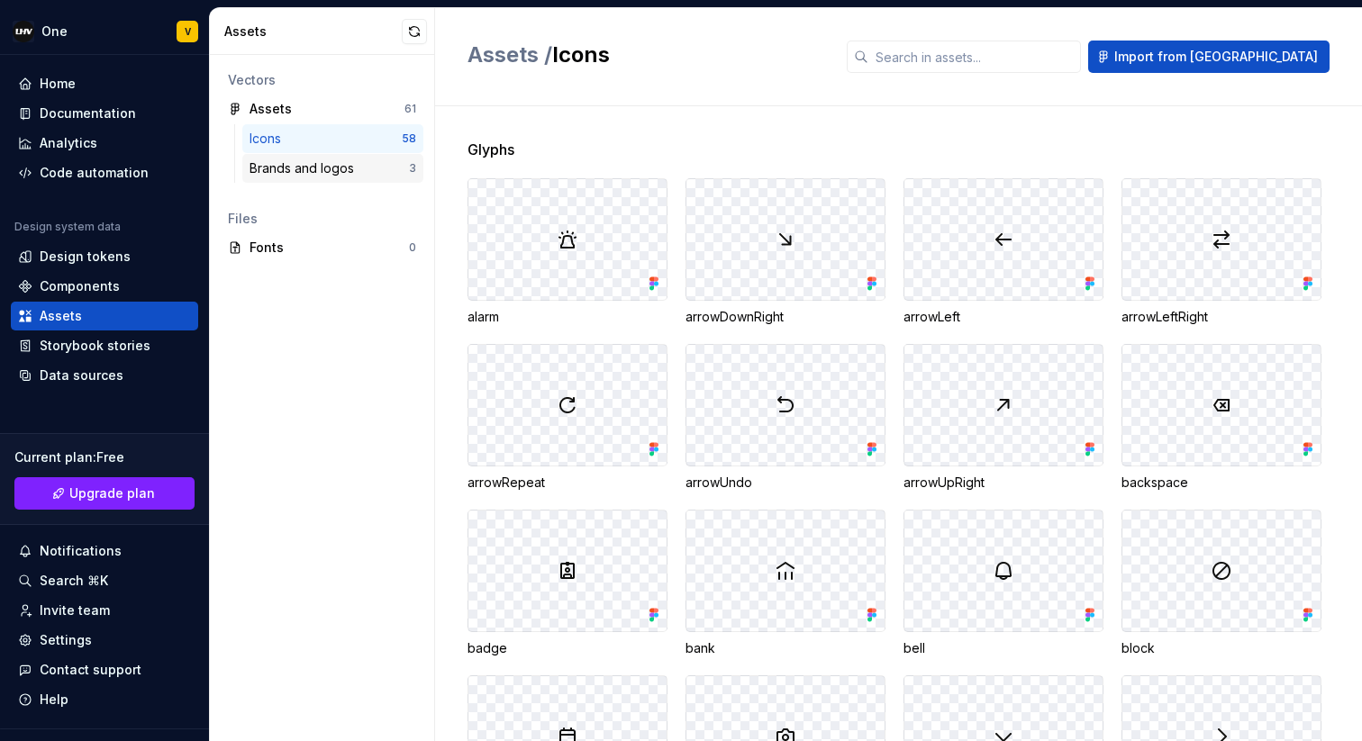
click at [271, 174] on div "Brands and logos" at bounding box center [305, 168] width 112 height 18
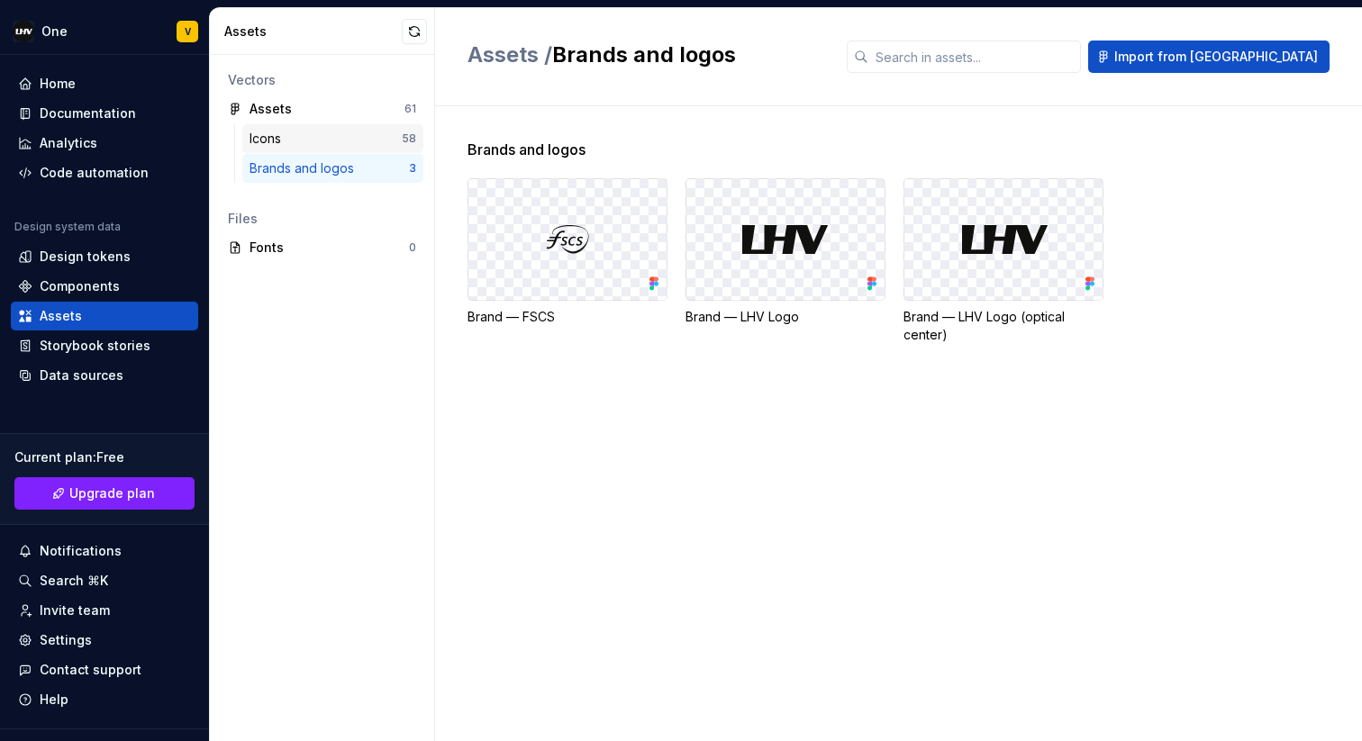
click at [287, 147] on div "Icons" at bounding box center [268, 139] width 39 height 18
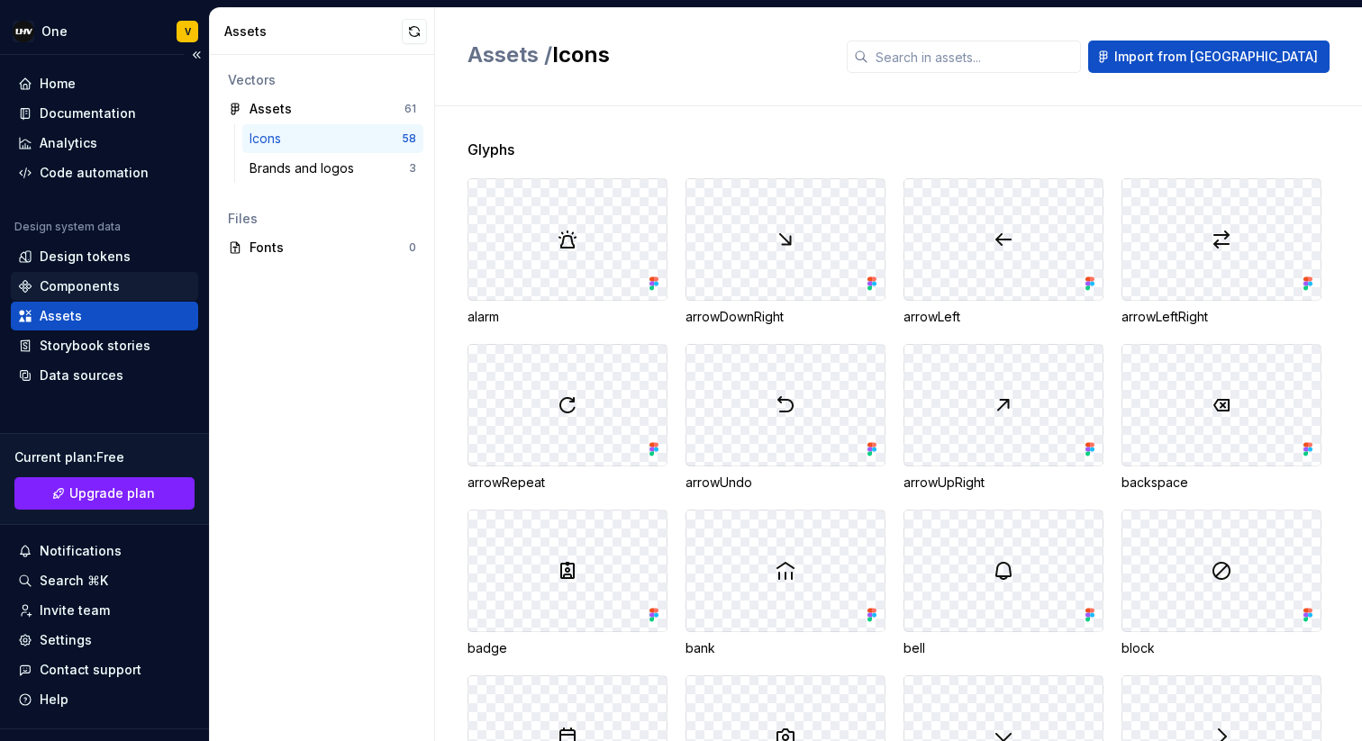
click at [119, 286] on div "Components" at bounding box center [104, 286] width 173 height 18
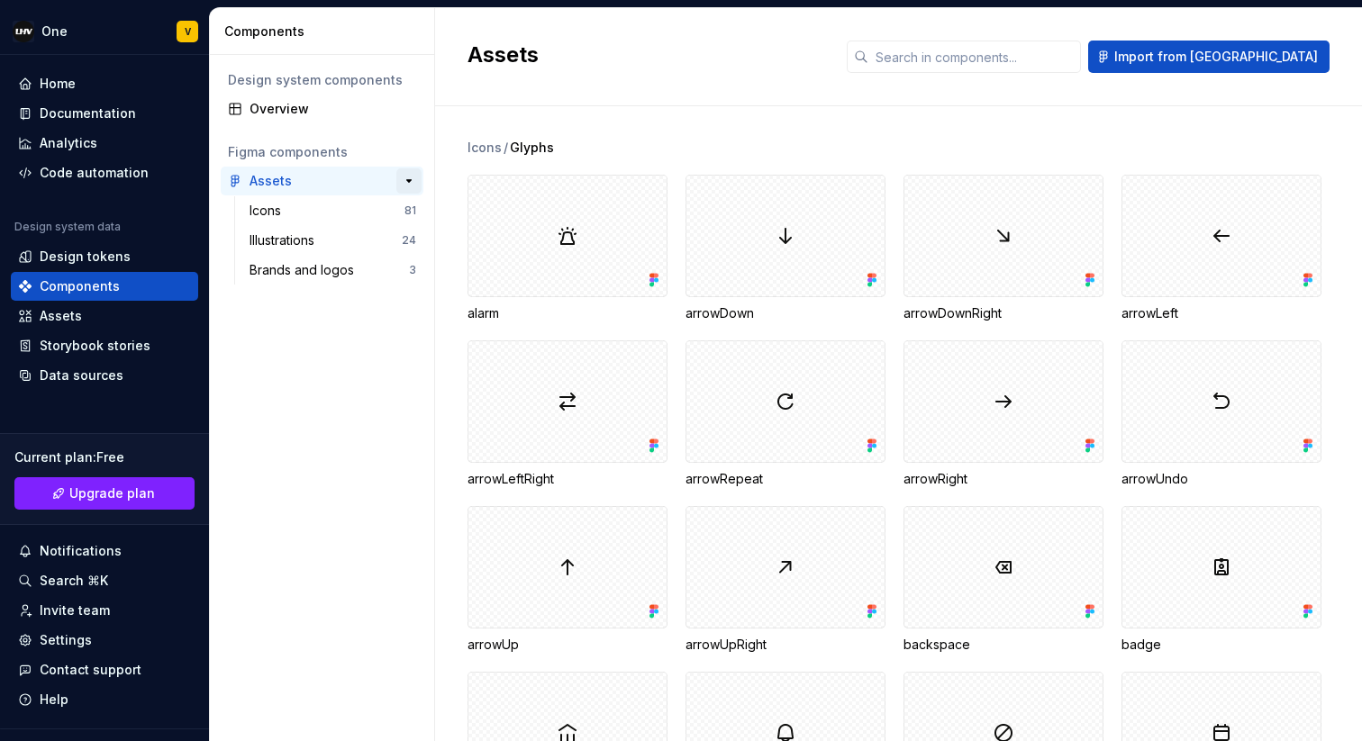
click at [408, 176] on button "button" at bounding box center [408, 180] width 25 height 25
click at [407, 177] on button "button" at bounding box center [408, 180] width 25 height 25
click at [77, 314] on div "Assets" at bounding box center [61, 316] width 42 height 18
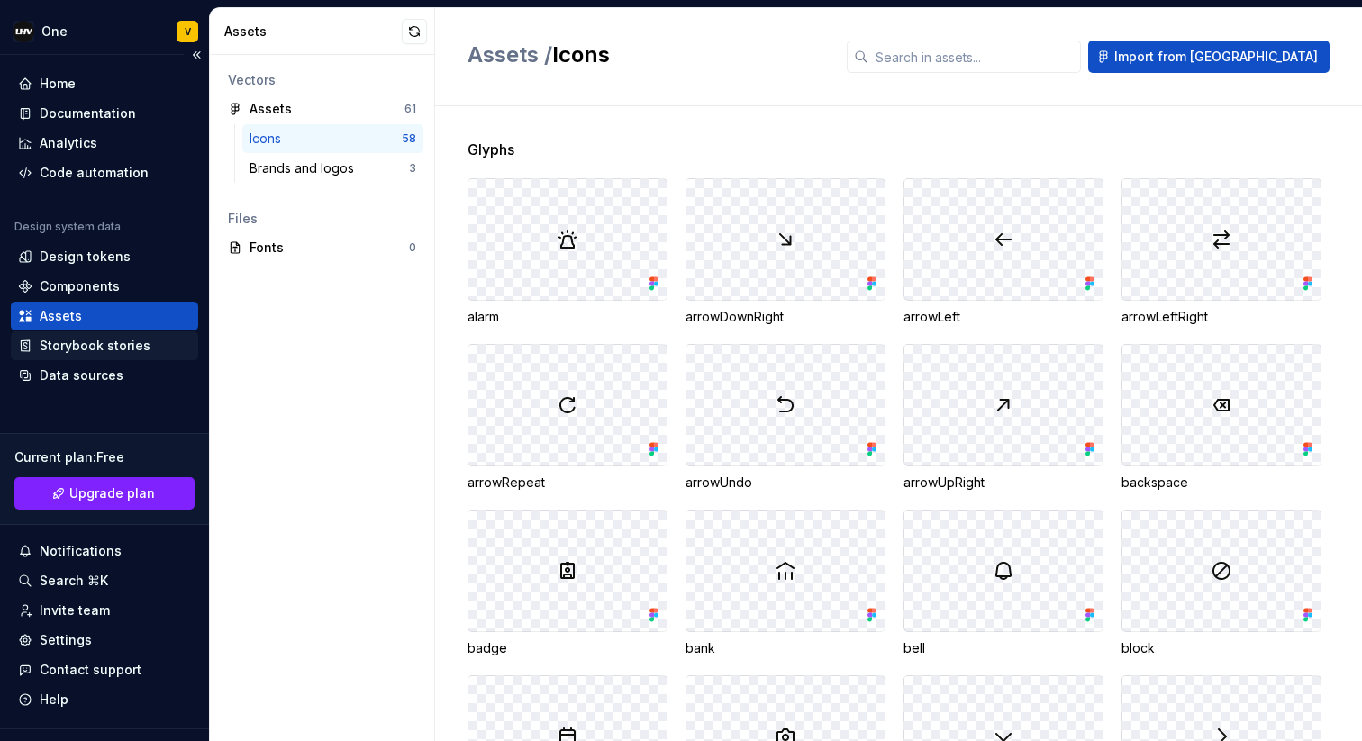
click at [59, 358] on div "Storybook stories" at bounding box center [104, 345] width 187 height 29
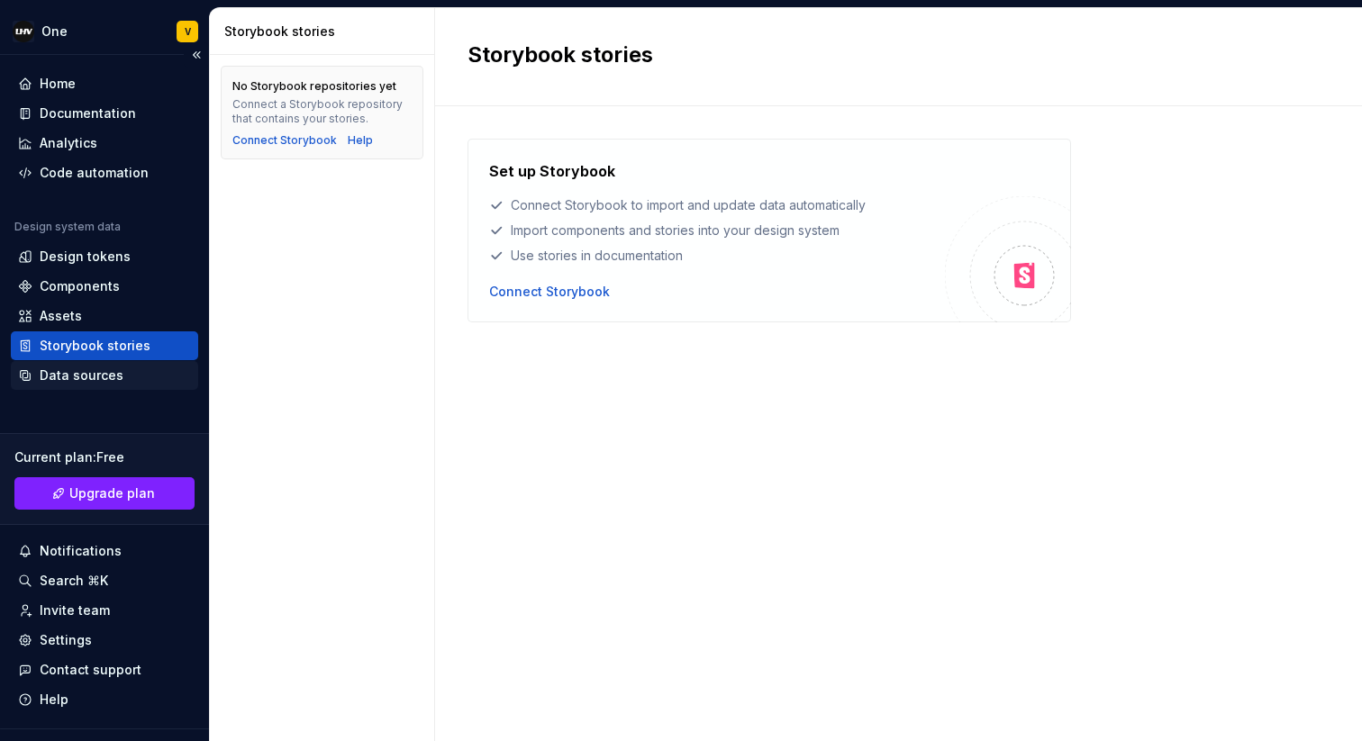
click at [69, 374] on div "Data sources" at bounding box center [82, 376] width 84 height 18
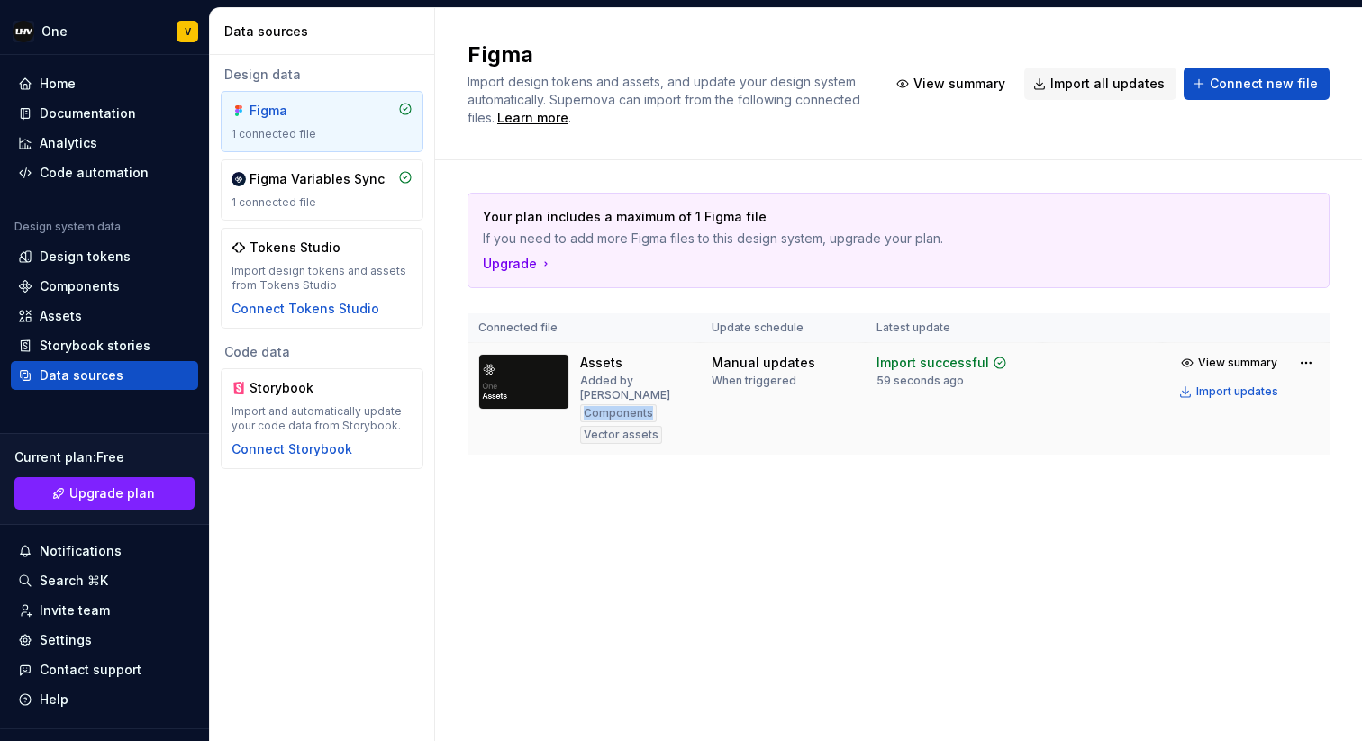
drag, startPoint x: 583, startPoint y: 398, endPoint x: 651, endPoint y: 396, distance: 68.5
click at [650, 404] on div "Components" at bounding box center [618, 413] width 77 height 18
drag, startPoint x: 656, startPoint y: 417, endPoint x: 583, endPoint y: 417, distance: 73.0
click at [583, 426] on div "Vector assets" at bounding box center [621, 435] width 82 height 18
click at [122, 249] on div "Design tokens" at bounding box center [85, 257] width 91 height 18
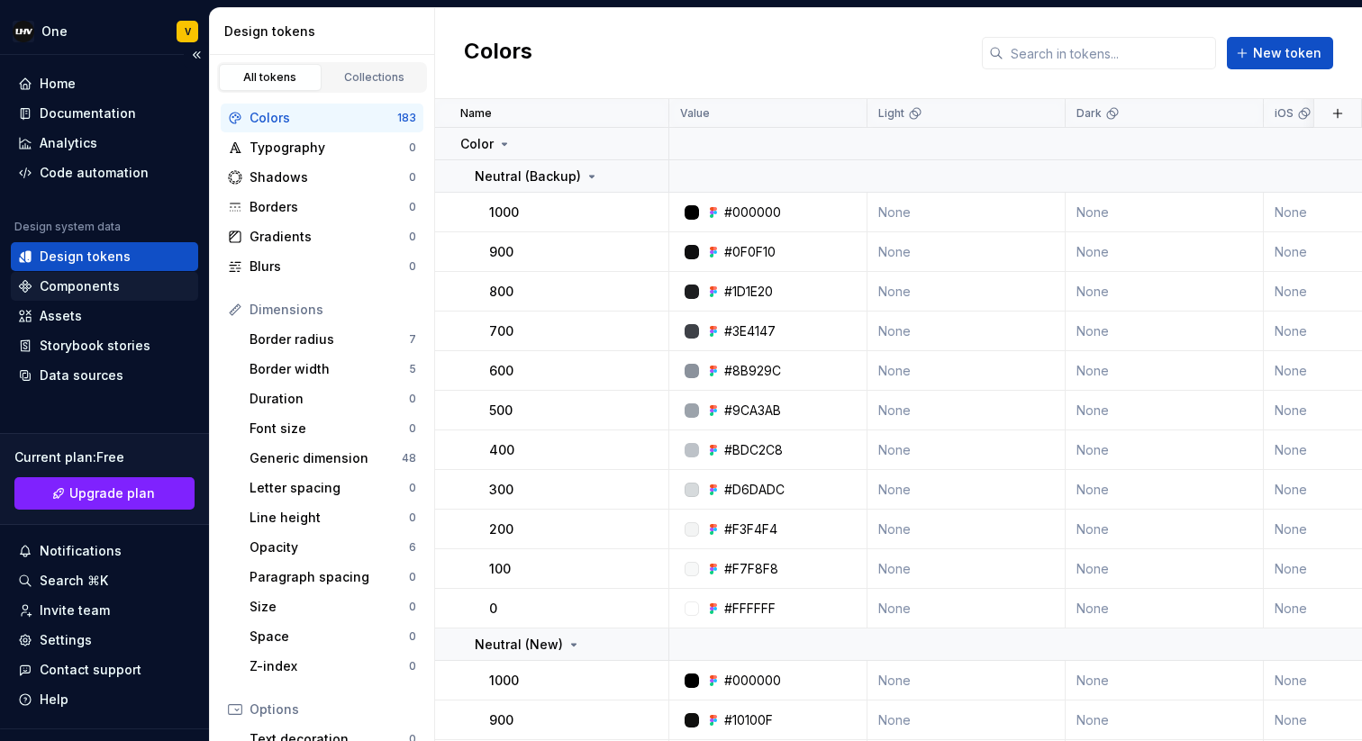
click at [84, 288] on div "Components" at bounding box center [80, 286] width 80 height 18
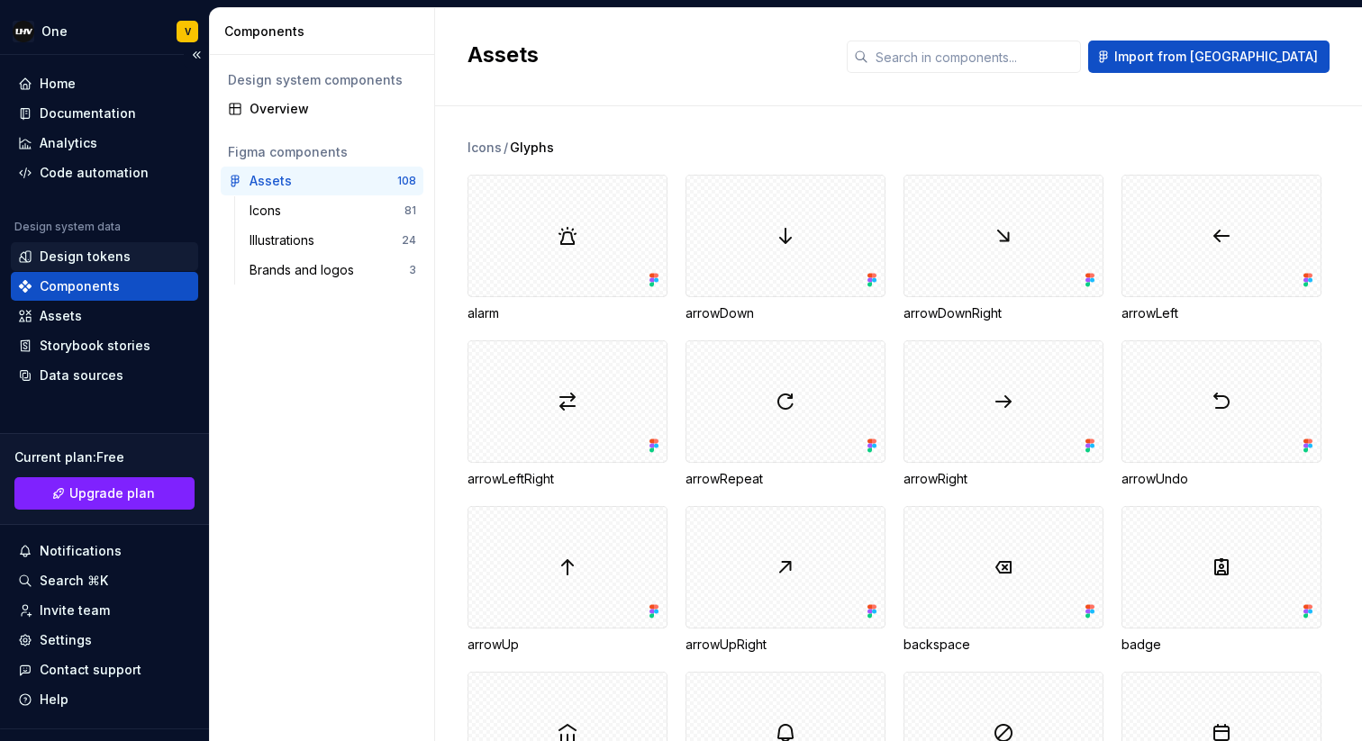
click at [94, 260] on div "Design tokens" at bounding box center [85, 257] width 91 height 18
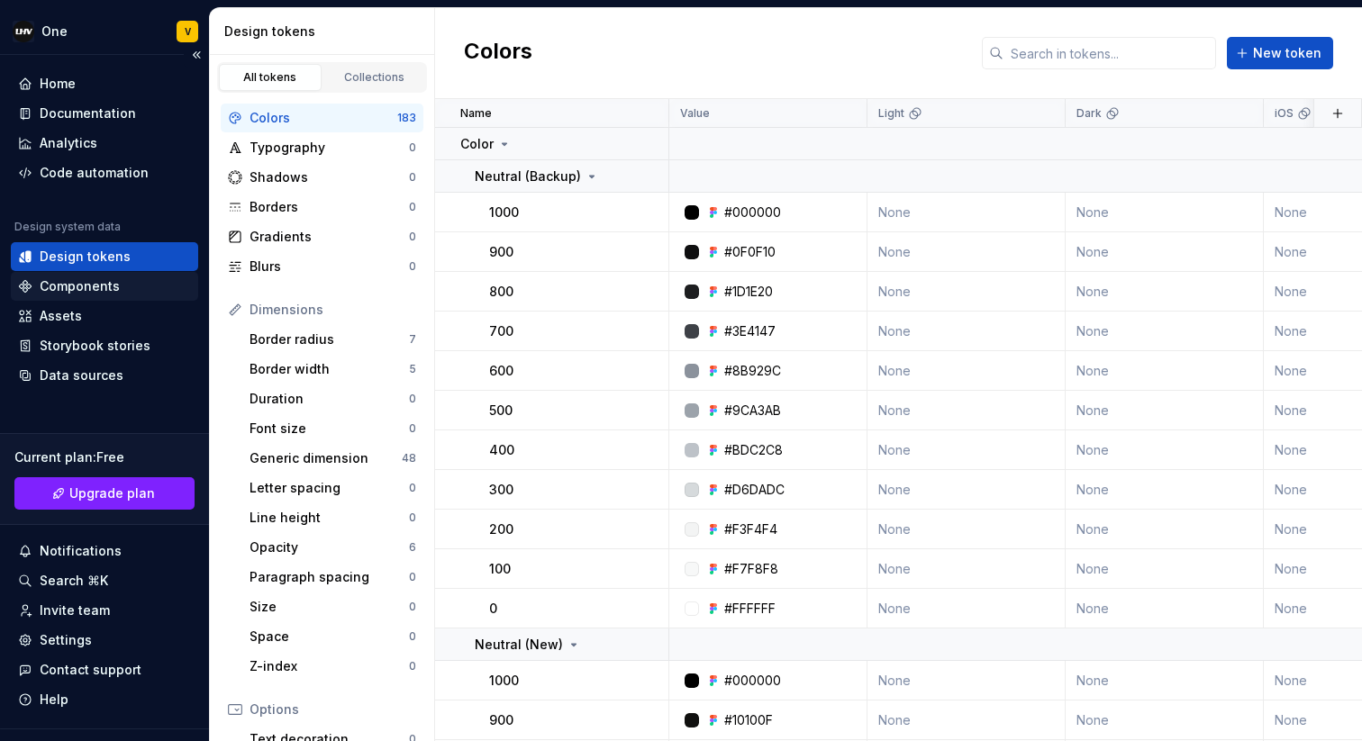
click at [124, 278] on div "Components" at bounding box center [104, 286] width 173 height 18
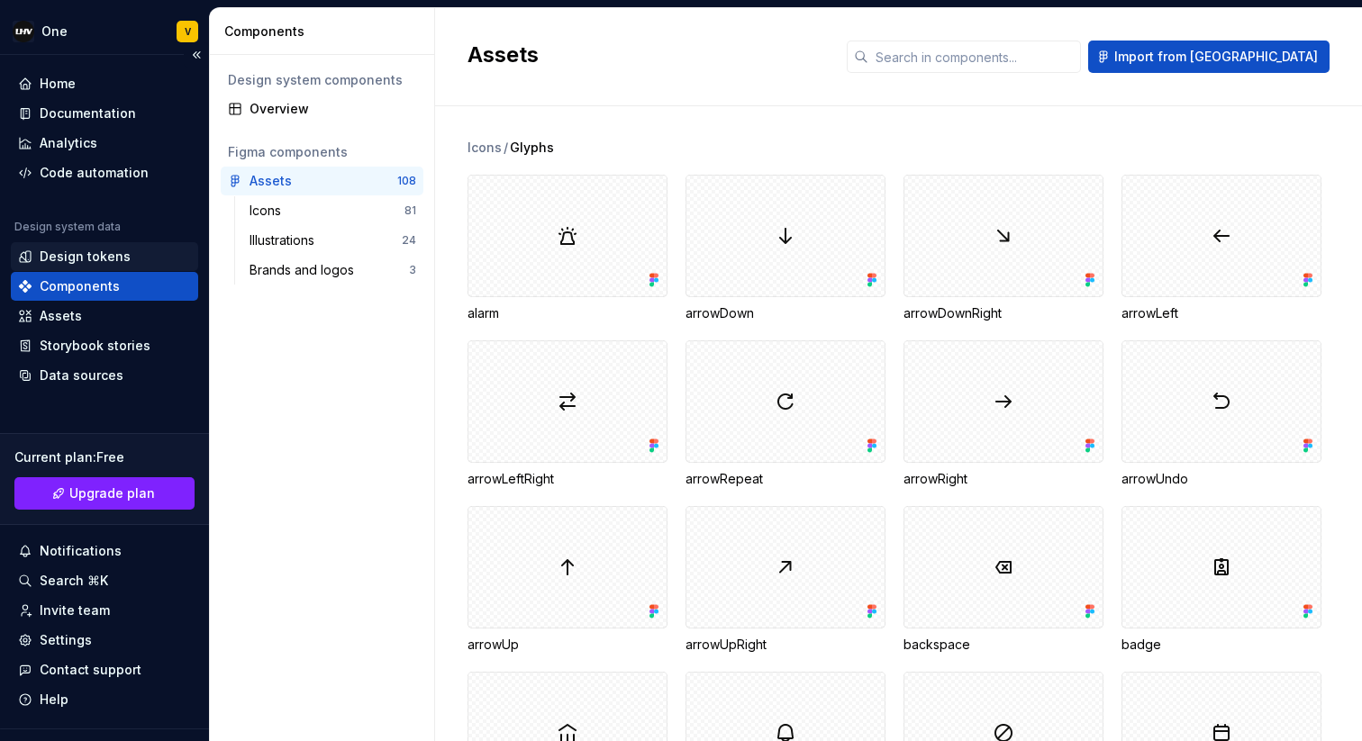
click at [113, 263] on div "Design tokens" at bounding box center [85, 257] width 91 height 18
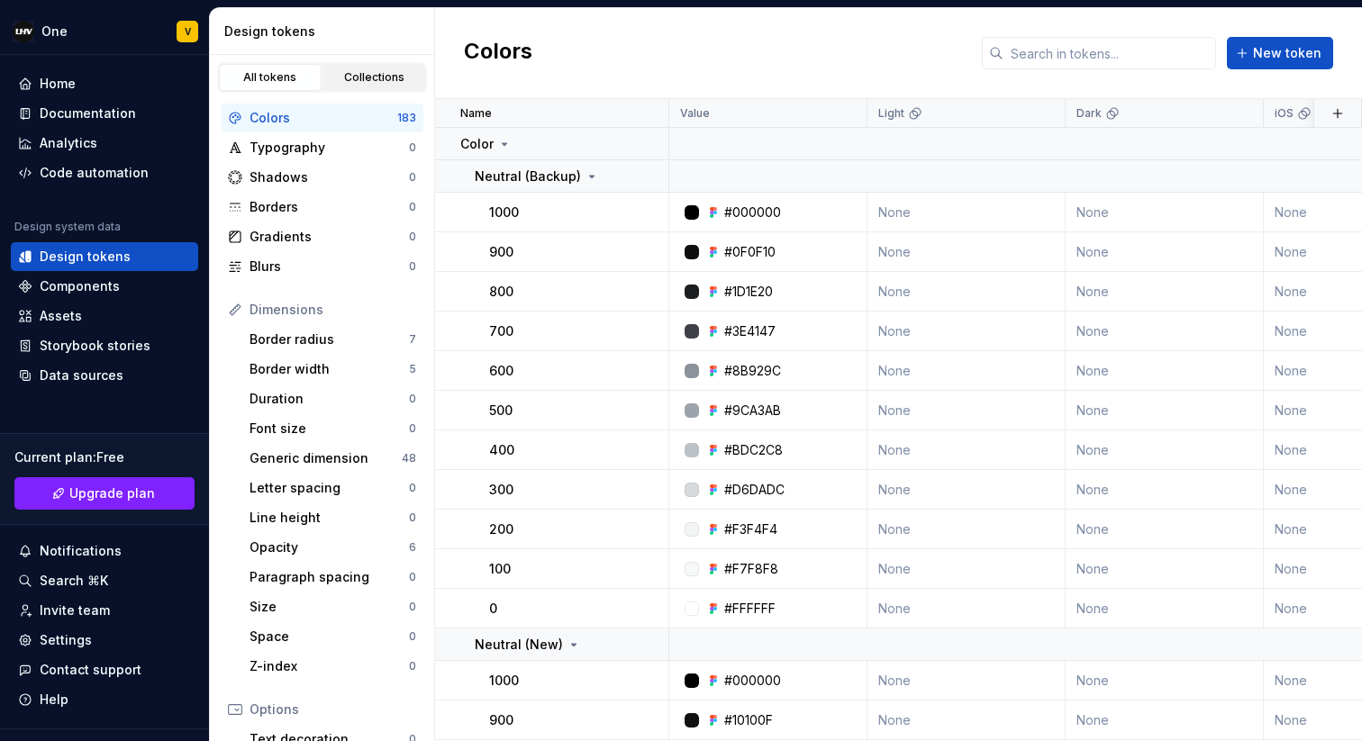
click at [360, 82] on div "Collections" at bounding box center [375, 77] width 90 height 14
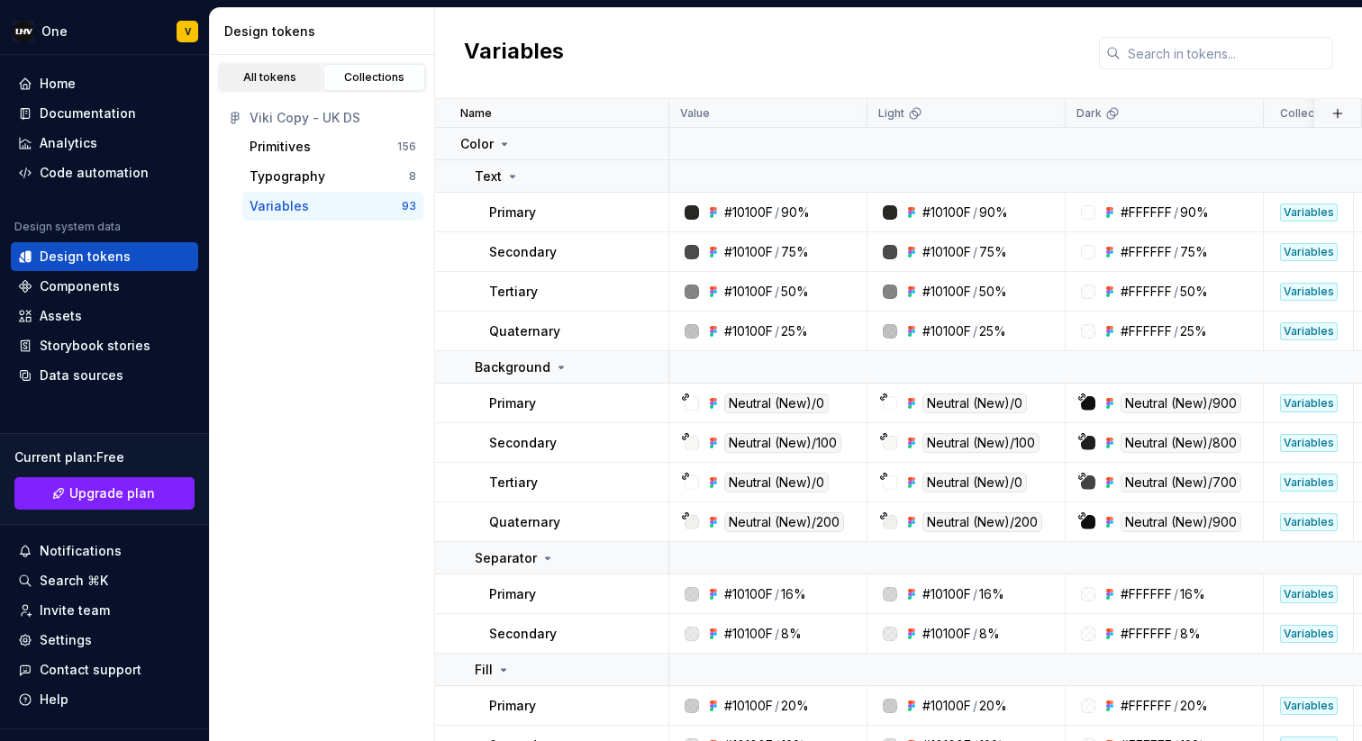
click at [294, 82] on div "All tokens" at bounding box center [270, 77] width 90 height 14
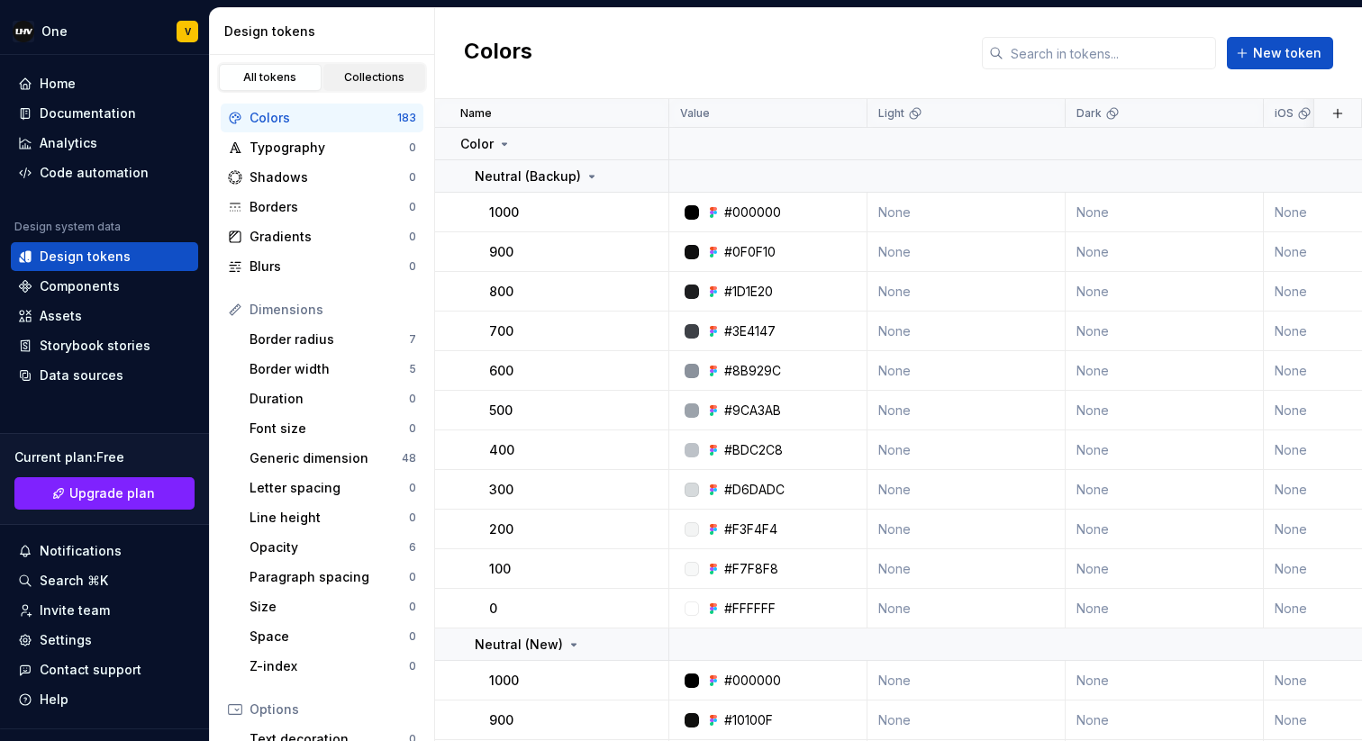
click at [359, 83] on div "Collections" at bounding box center [375, 77] width 90 height 14
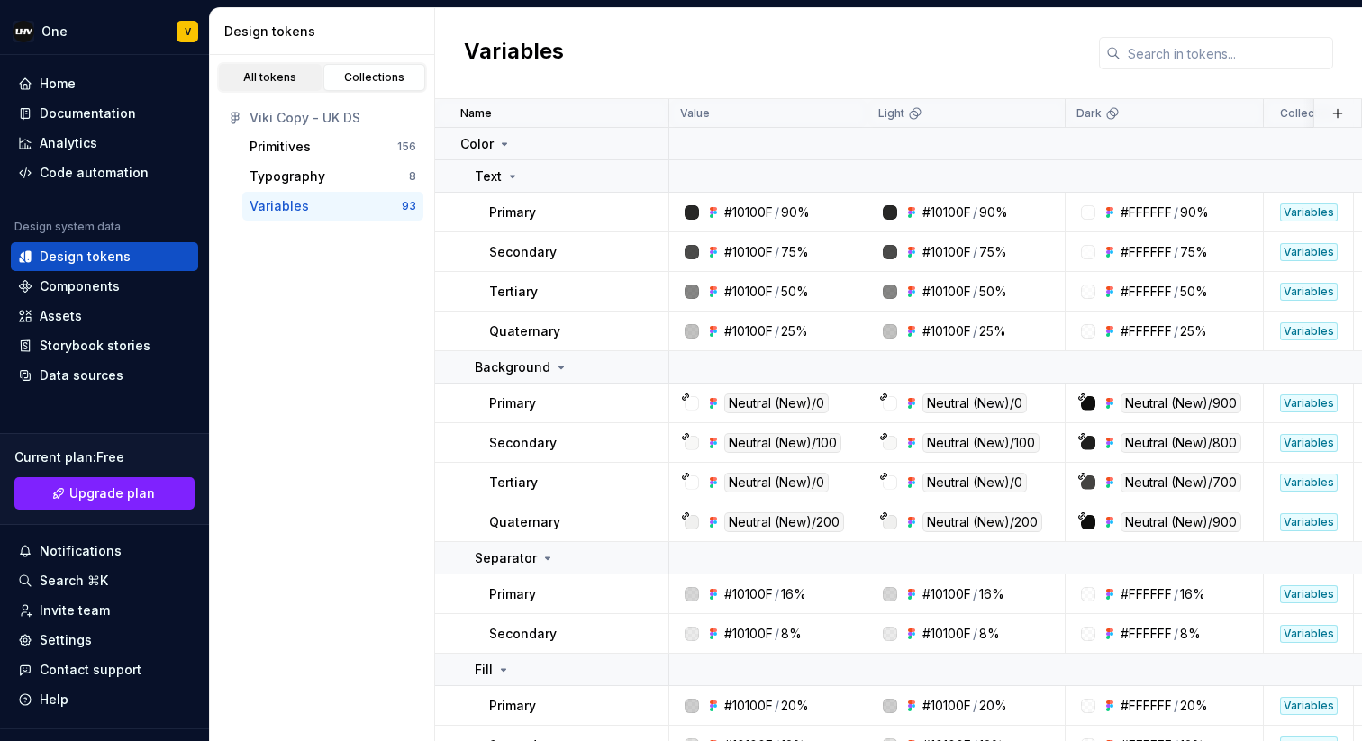
click at [309, 74] on div "All tokens" at bounding box center [270, 77] width 90 height 14
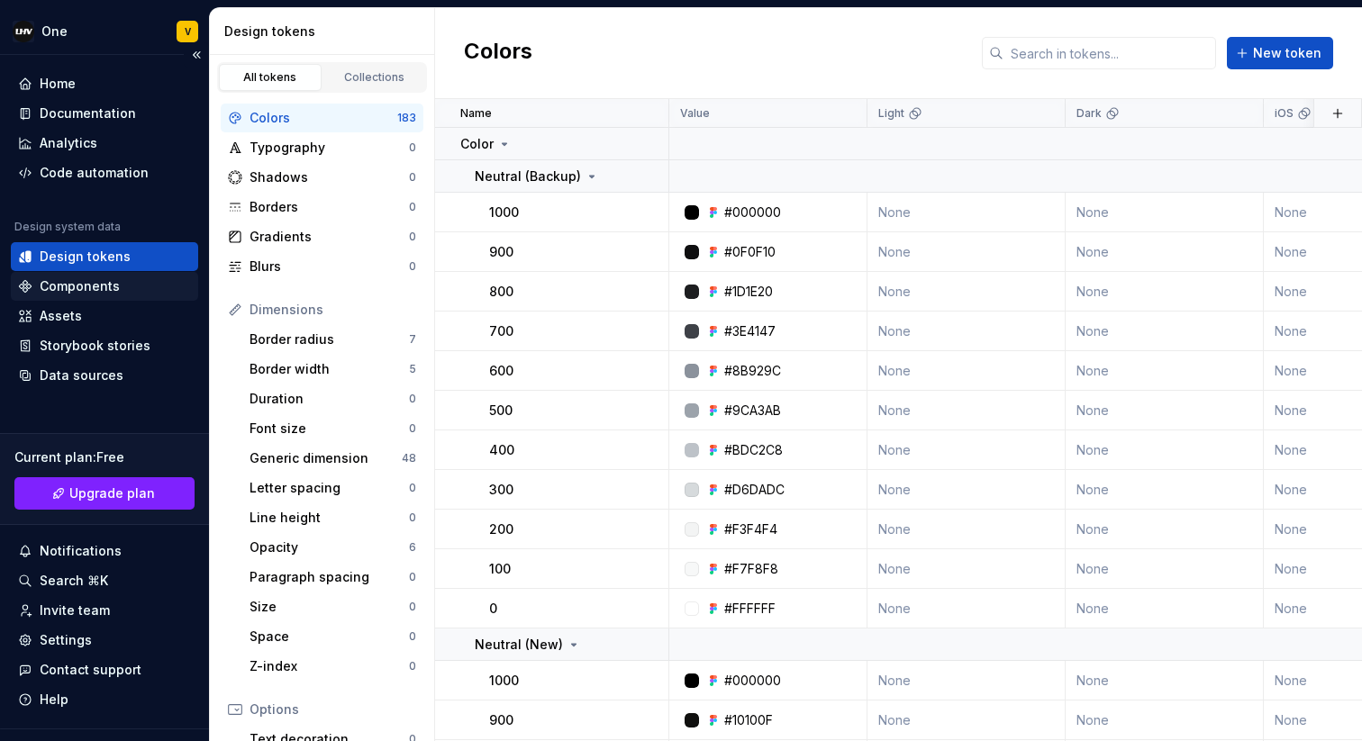
click at [112, 279] on div "Components" at bounding box center [80, 286] width 80 height 18
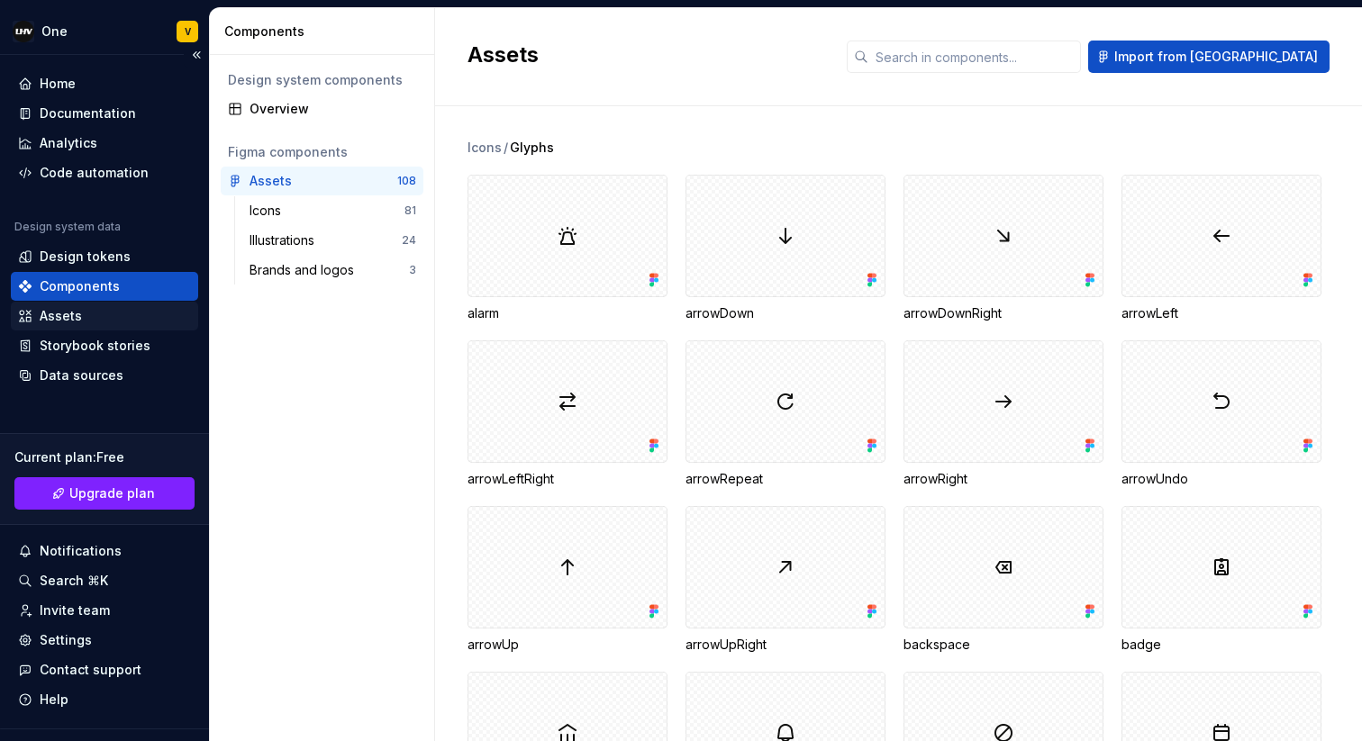
click at [92, 313] on div "Assets" at bounding box center [104, 316] width 173 height 18
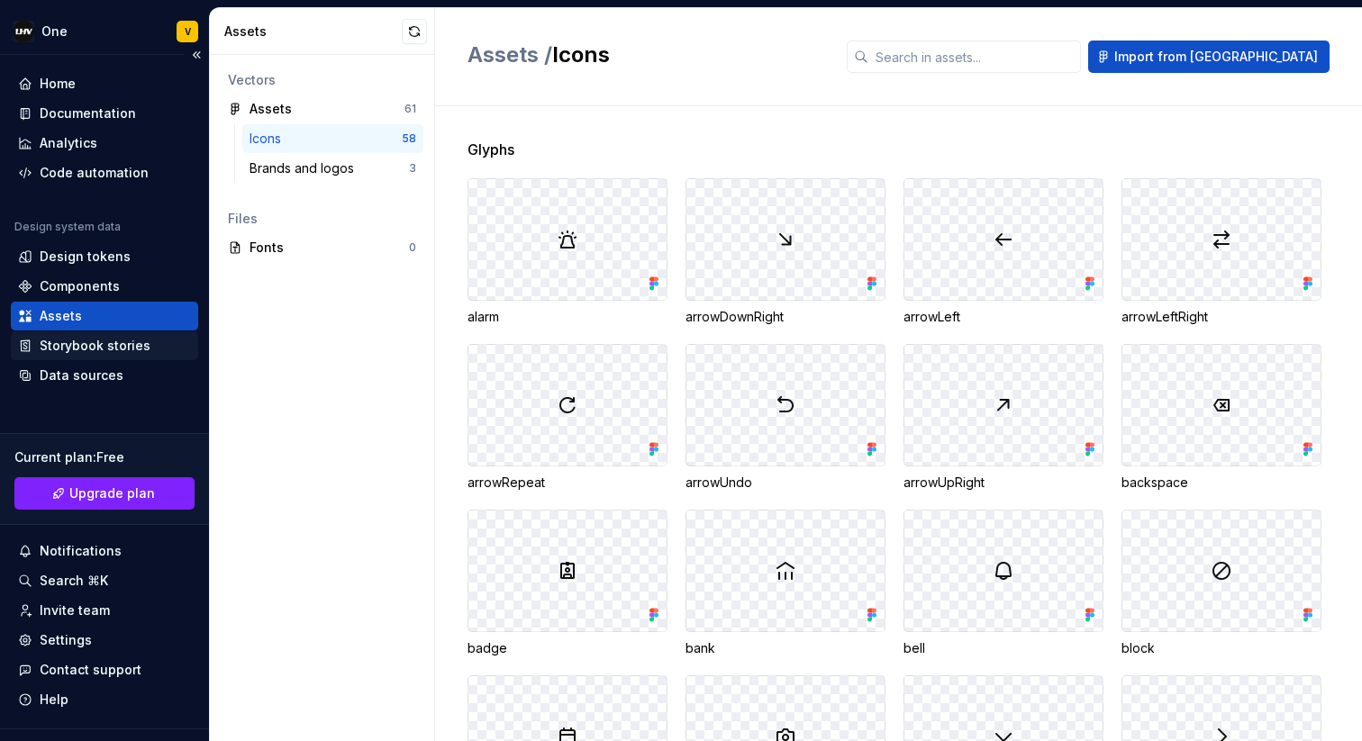
click at [82, 350] on div "Storybook stories" at bounding box center [95, 346] width 111 height 18
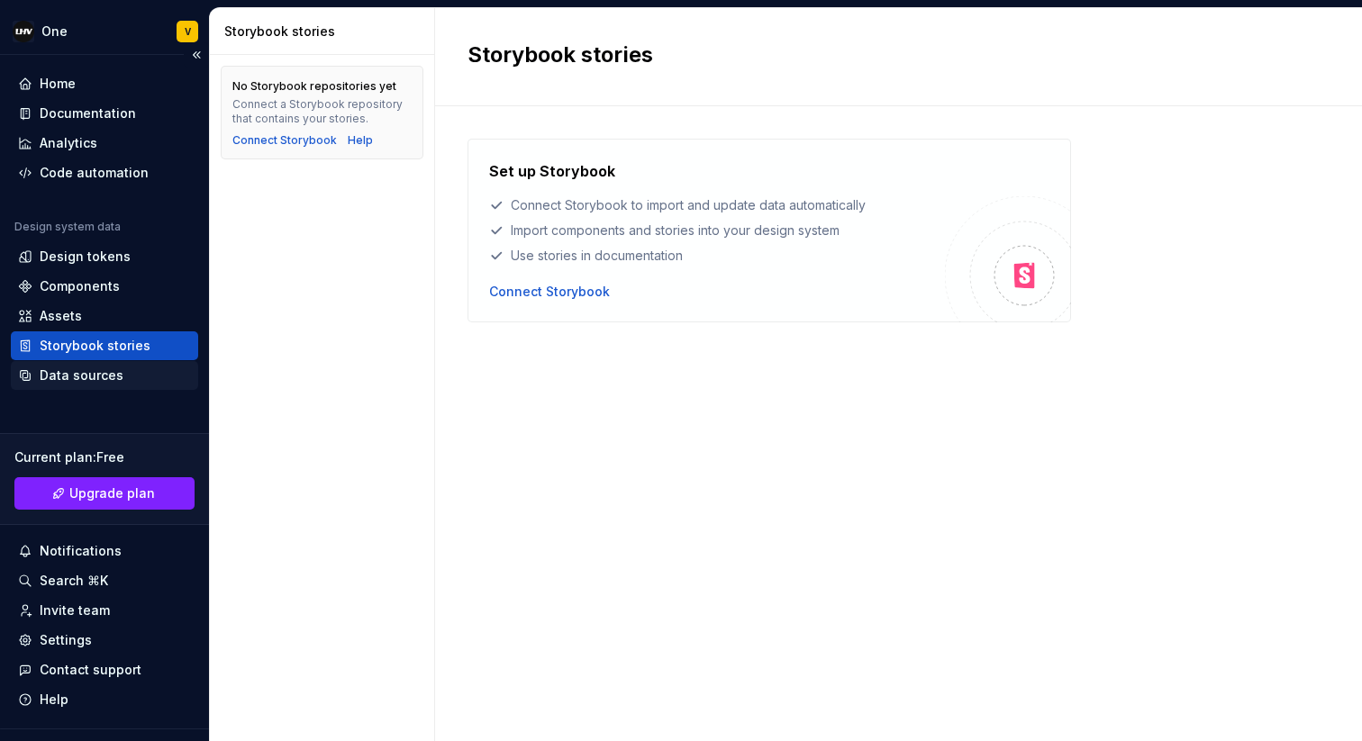
scroll to position [35, 0]
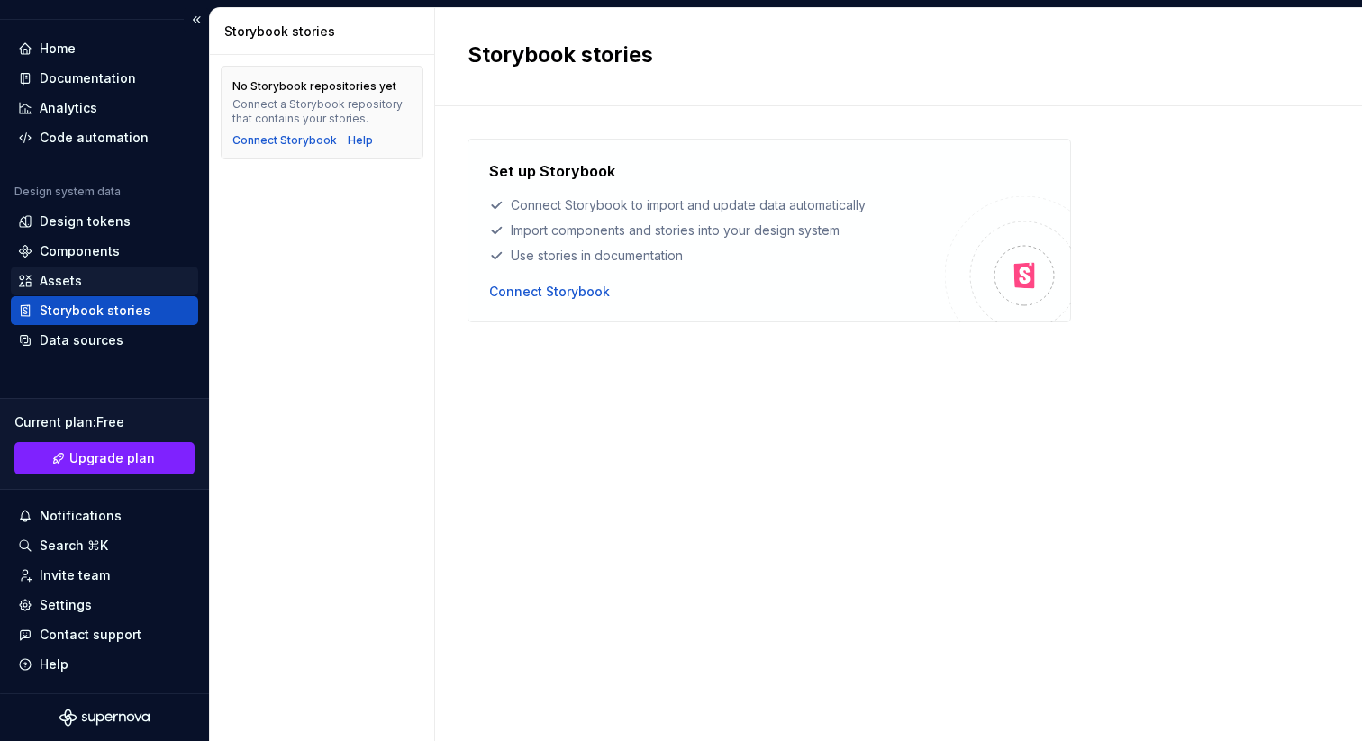
click at [95, 276] on div "Assets" at bounding box center [104, 281] width 173 height 18
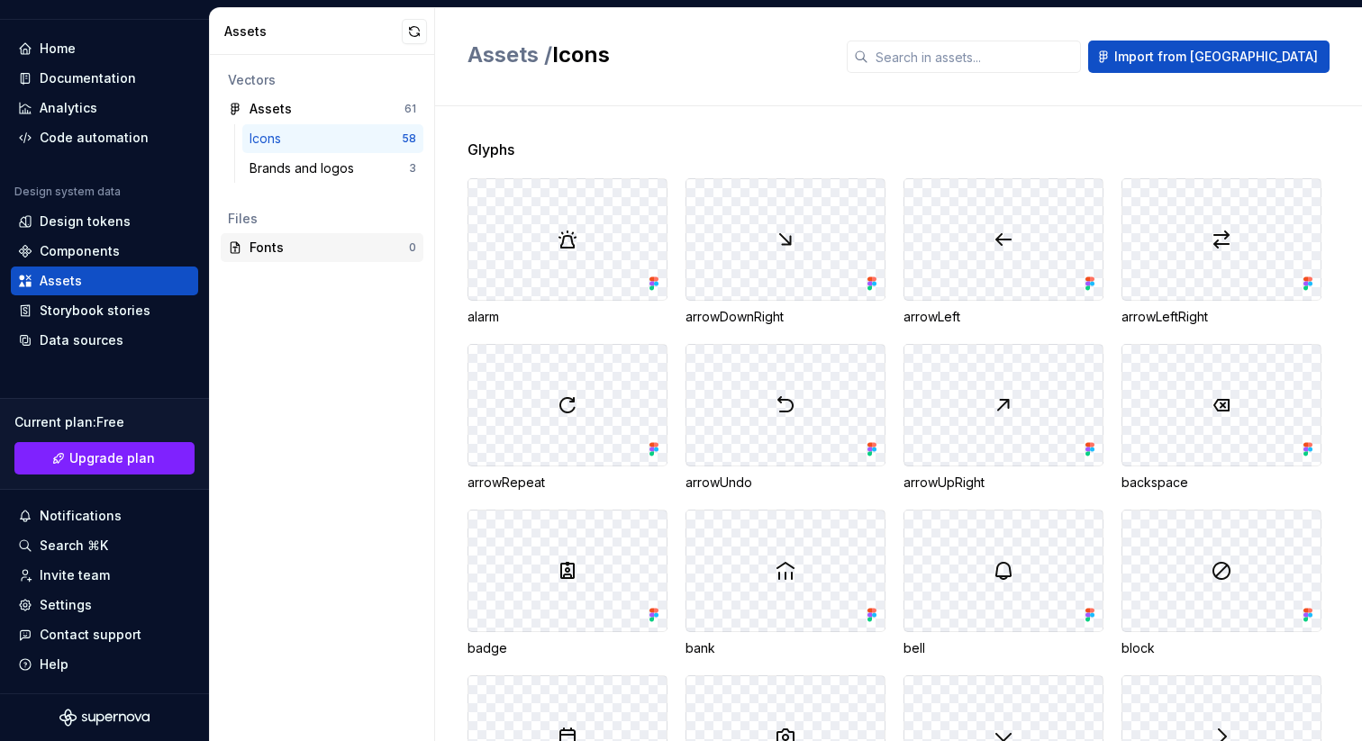
click at [326, 259] on div "Fonts 0" at bounding box center [322, 247] width 203 height 29
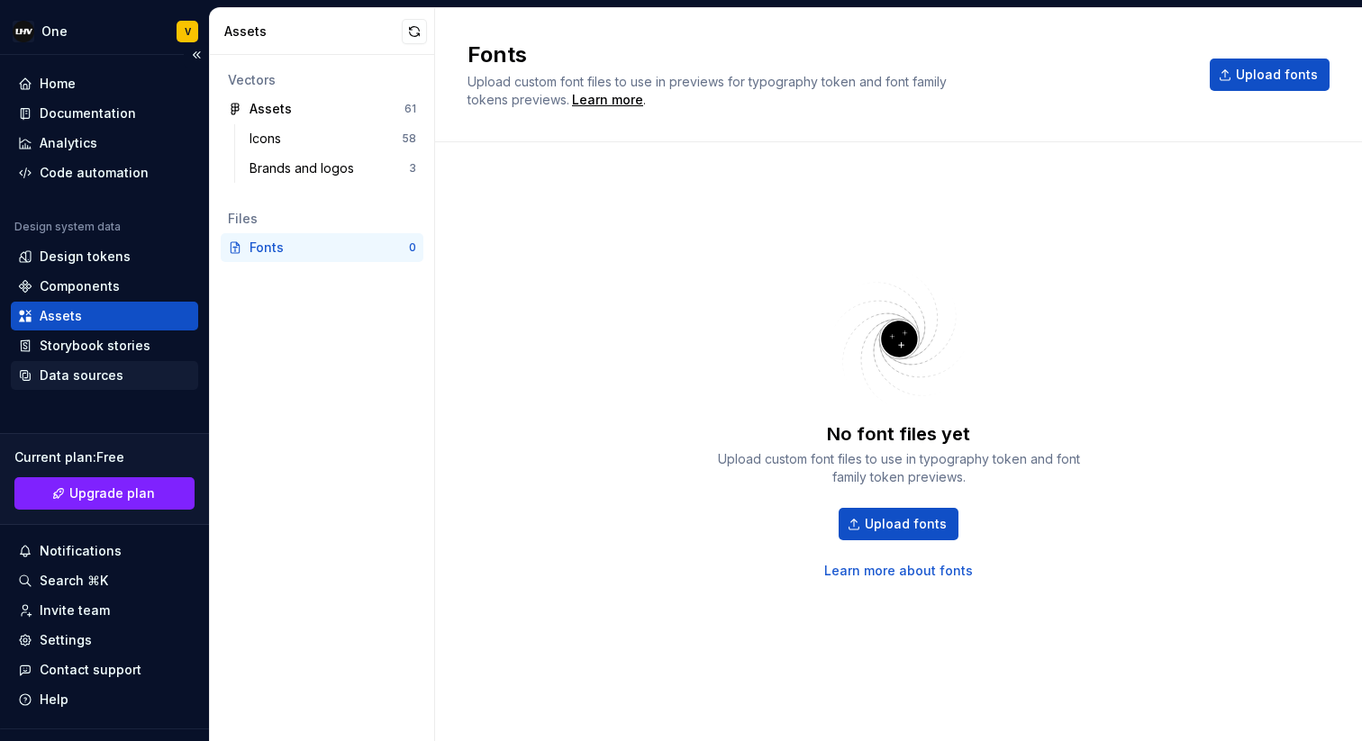
click at [98, 380] on div "Data sources" at bounding box center [82, 376] width 84 height 18
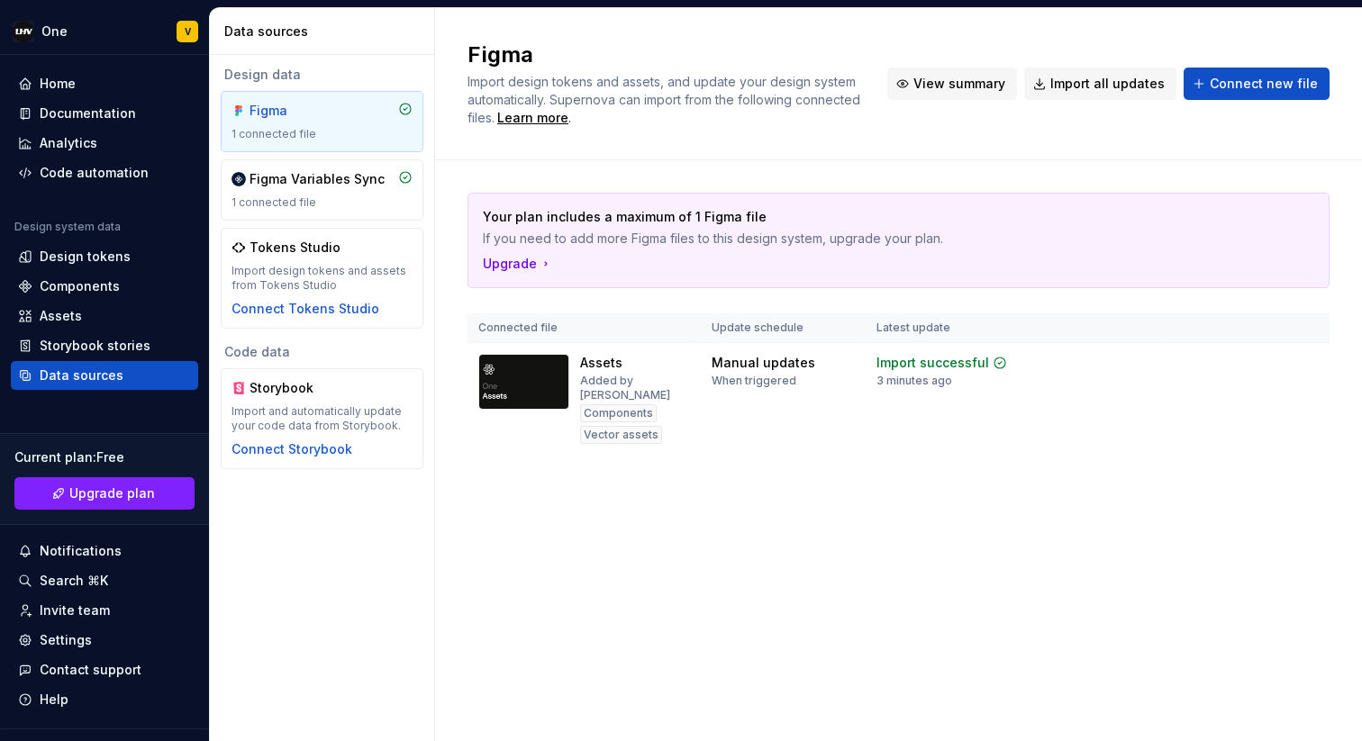
click at [974, 98] on button "View summary" at bounding box center [952, 84] width 130 height 32
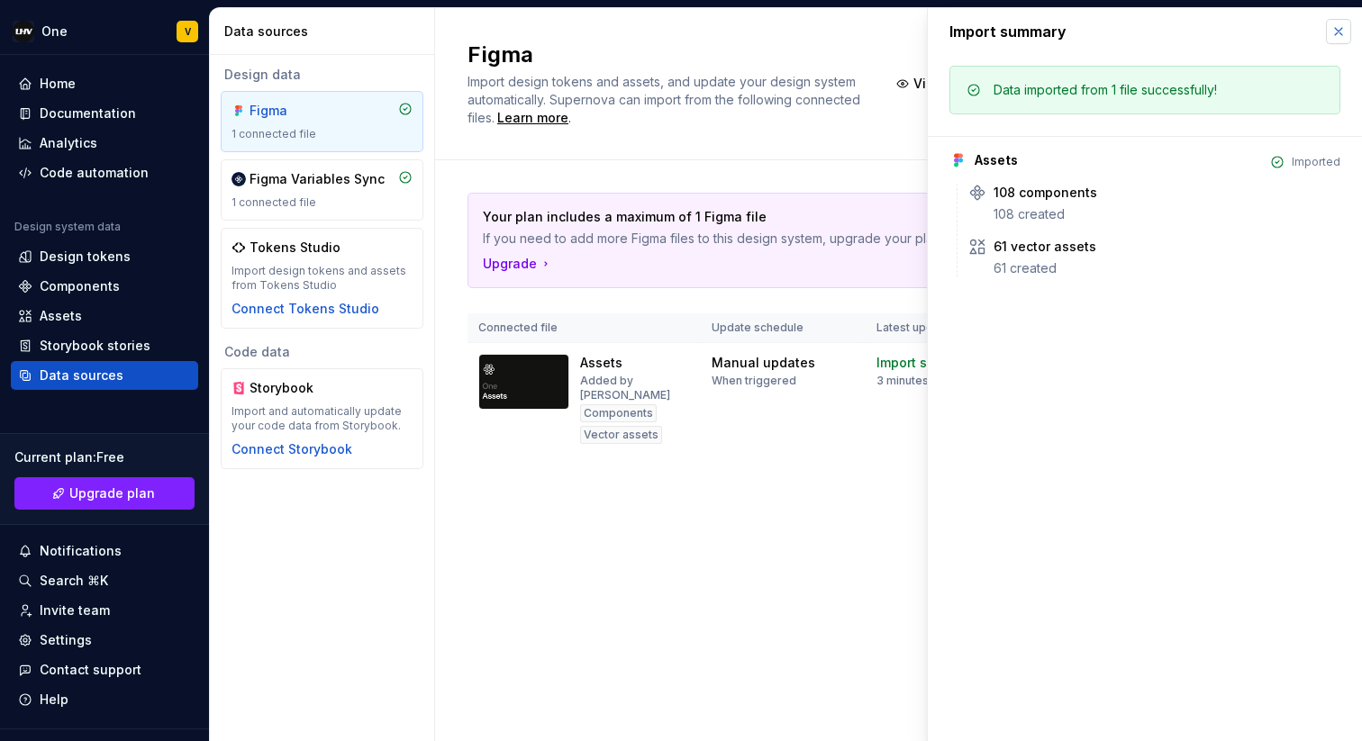
click at [1341, 33] on button "button" at bounding box center [1338, 31] width 25 height 25
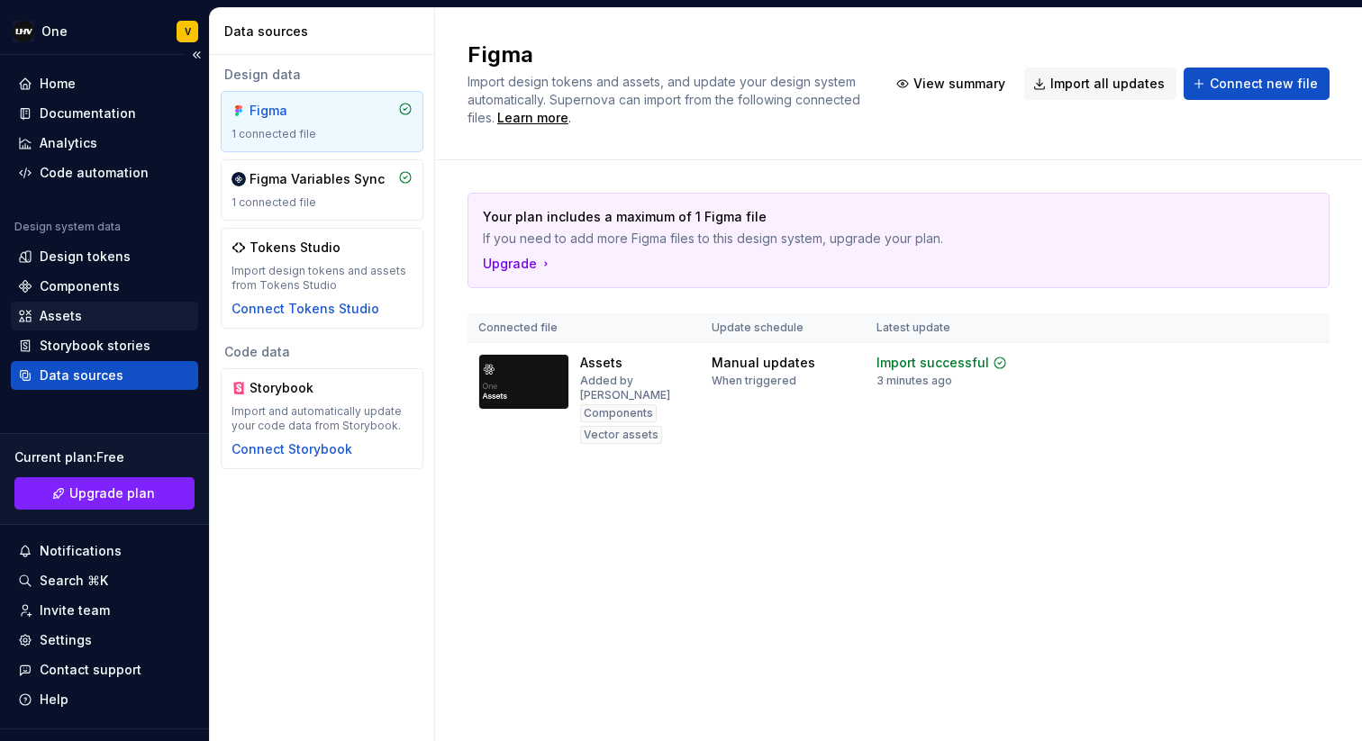
scroll to position [35, 0]
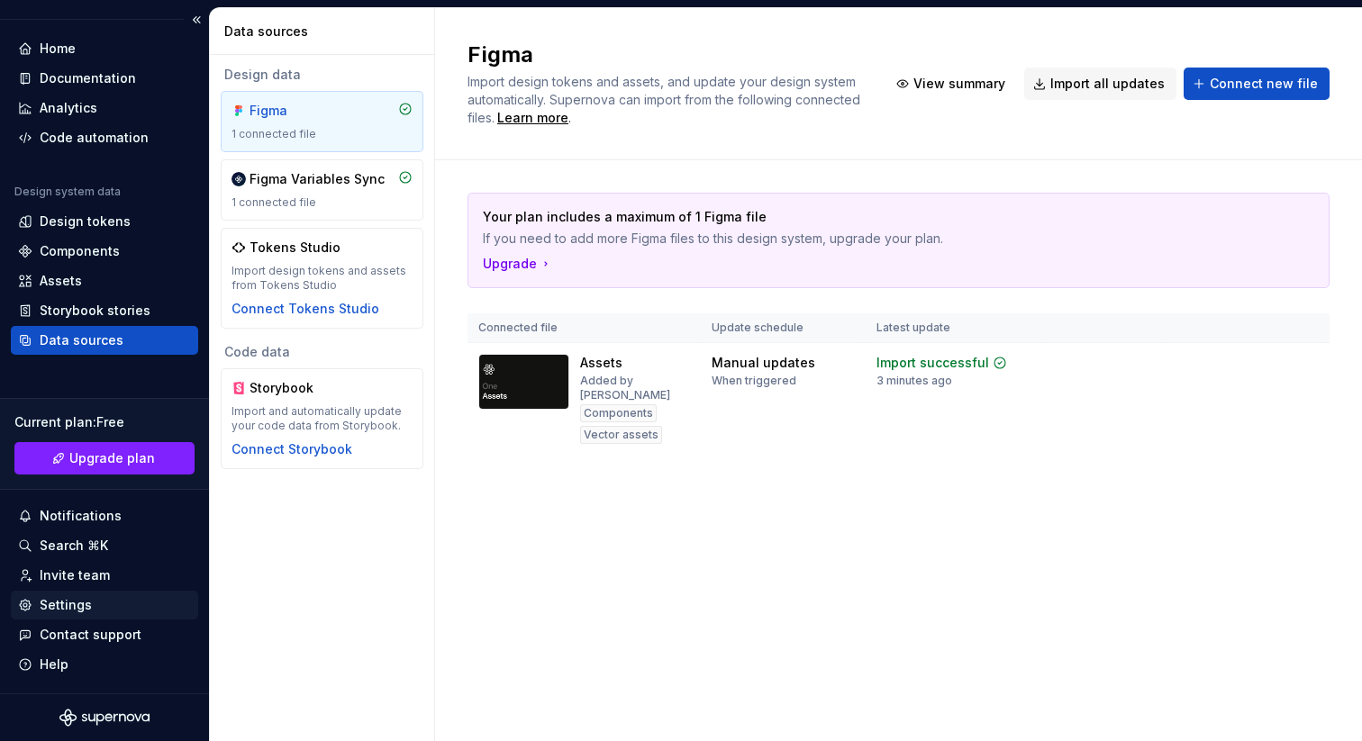
click at [104, 599] on div "Settings" at bounding box center [104, 605] width 173 height 18
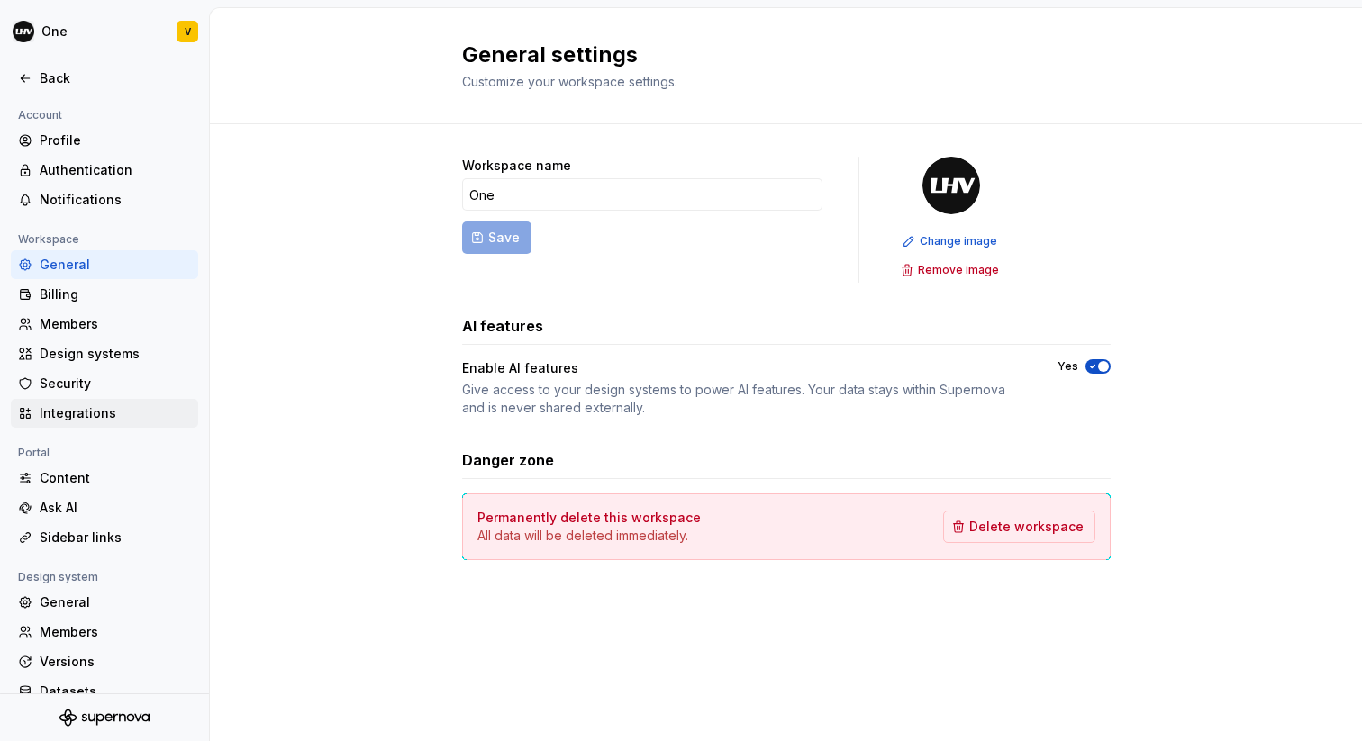
click at [120, 408] on div "Integrations" at bounding box center [115, 413] width 151 height 18
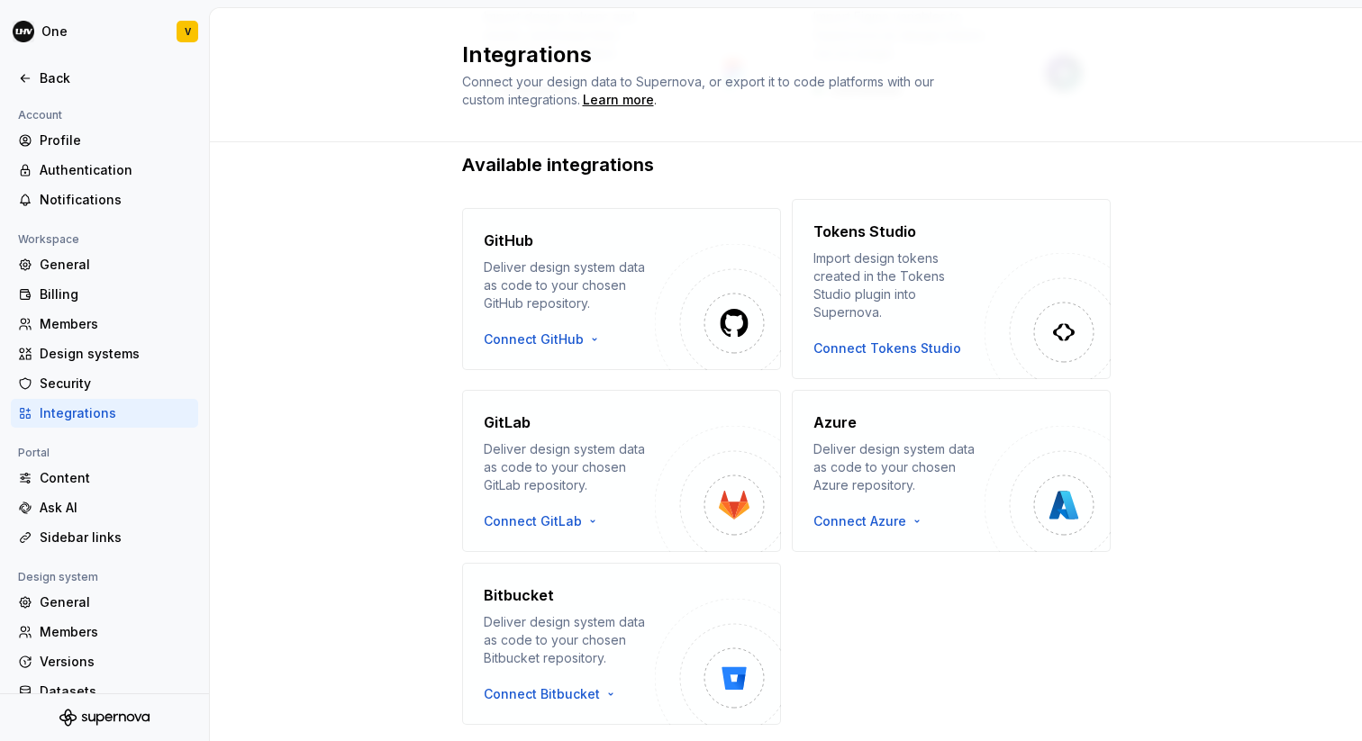
scroll to position [273, 0]
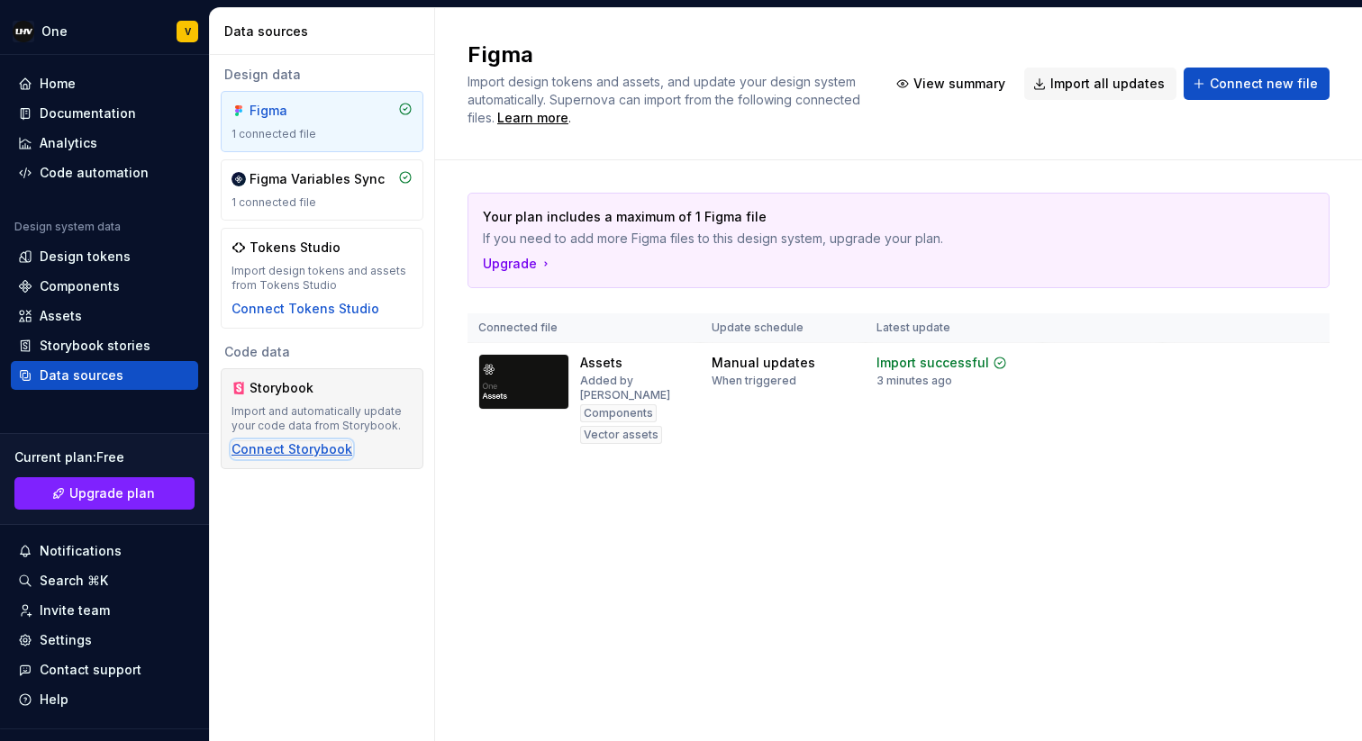
click at [290, 445] on div "Connect Storybook" at bounding box center [291, 449] width 121 height 18
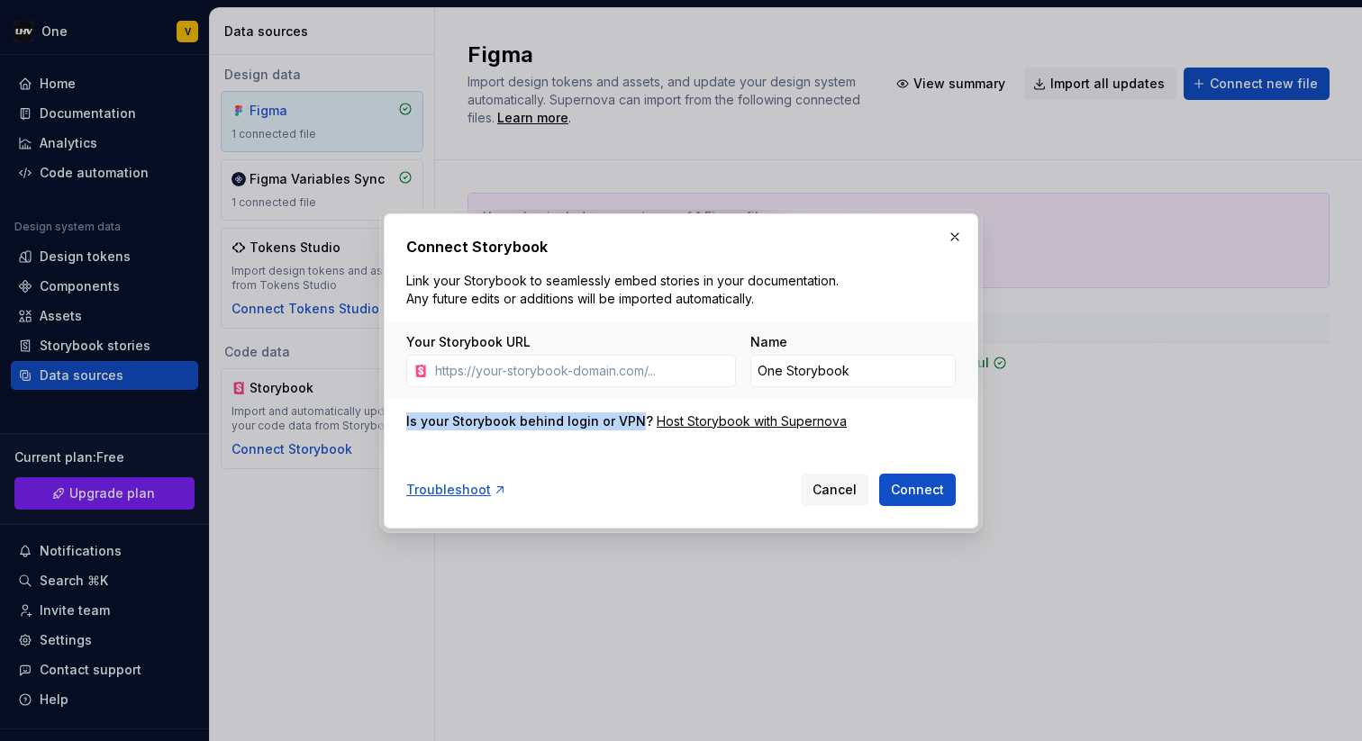
drag, startPoint x: 404, startPoint y: 420, endPoint x: 634, endPoint y: 426, distance: 229.7
click at [634, 426] on div "Connect Storybook Link your Storybook to seamlessly embed stories in your docum…" at bounding box center [681, 370] width 594 height 315
click at [734, 425] on div "Host Storybook with Supernova" at bounding box center [752, 421] width 190 height 18
click at [942, 229] on button "button" at bounding box center [954, 236] width 25 height 25
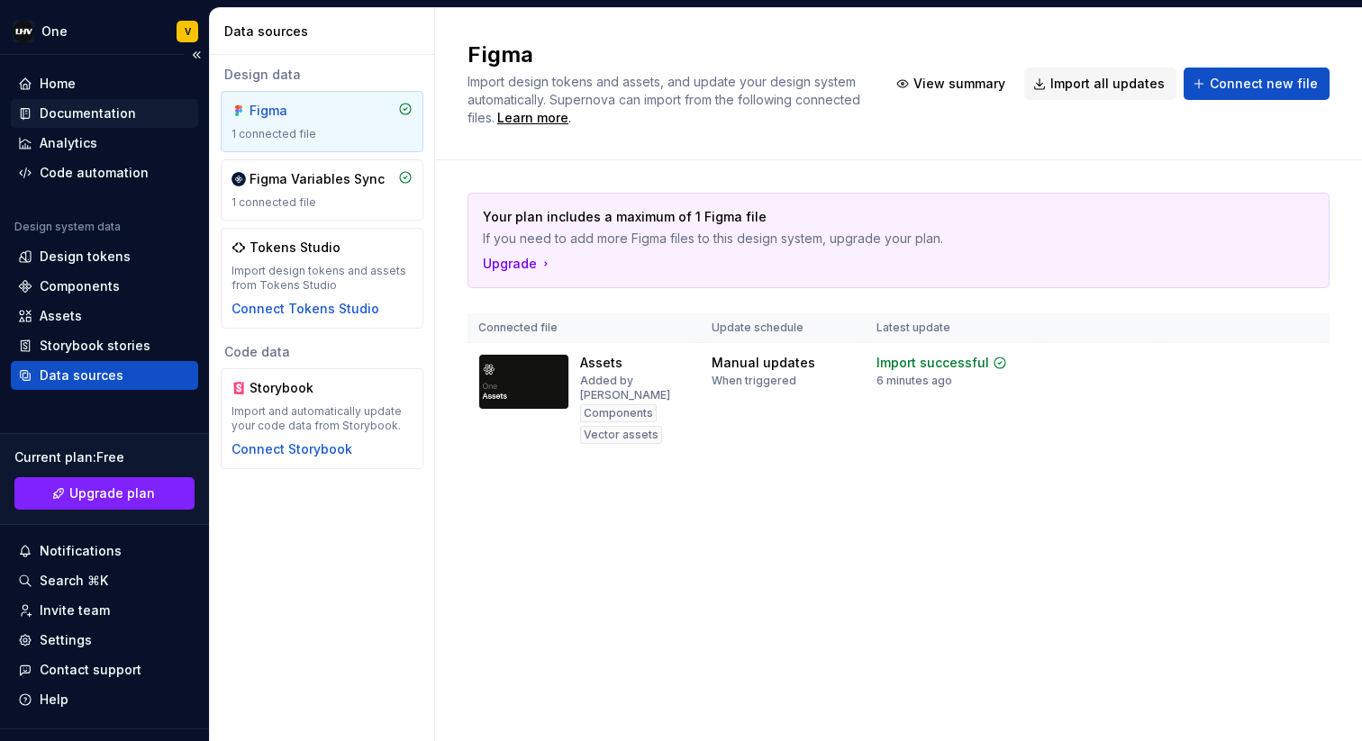
click at [106, 110] on div "Documentation" at bounding box center [88, 113] width 96 height 18
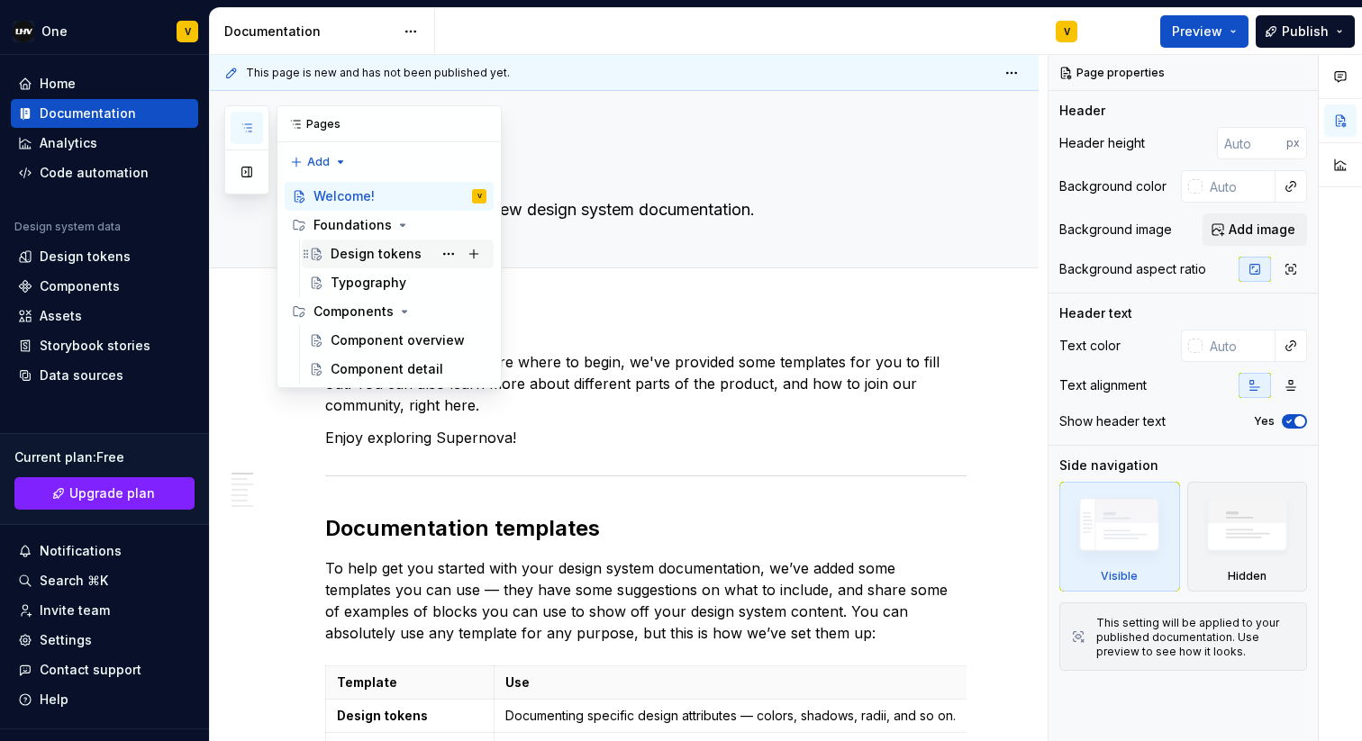
click at [391, 249] on div "Design tokens" at bounding box center [376, 254] width 91 height 18
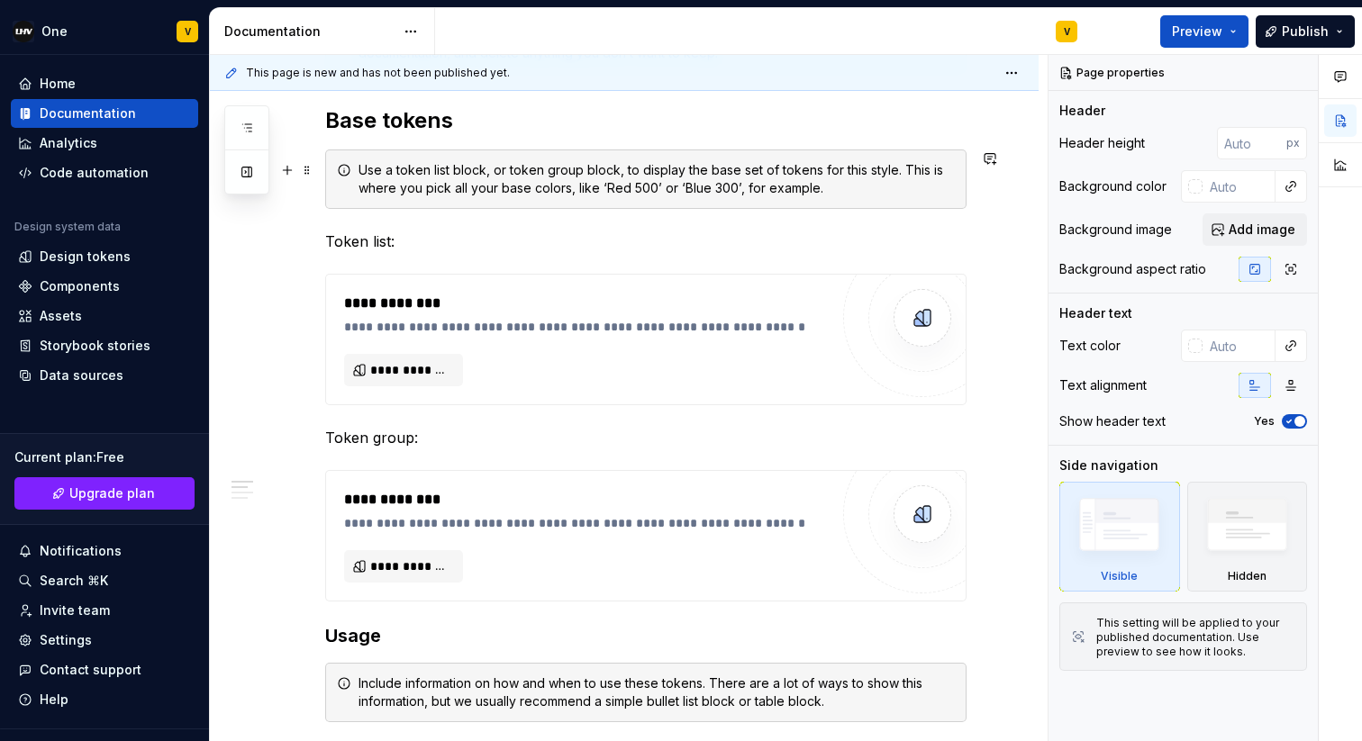
scroll to position [403, 0]
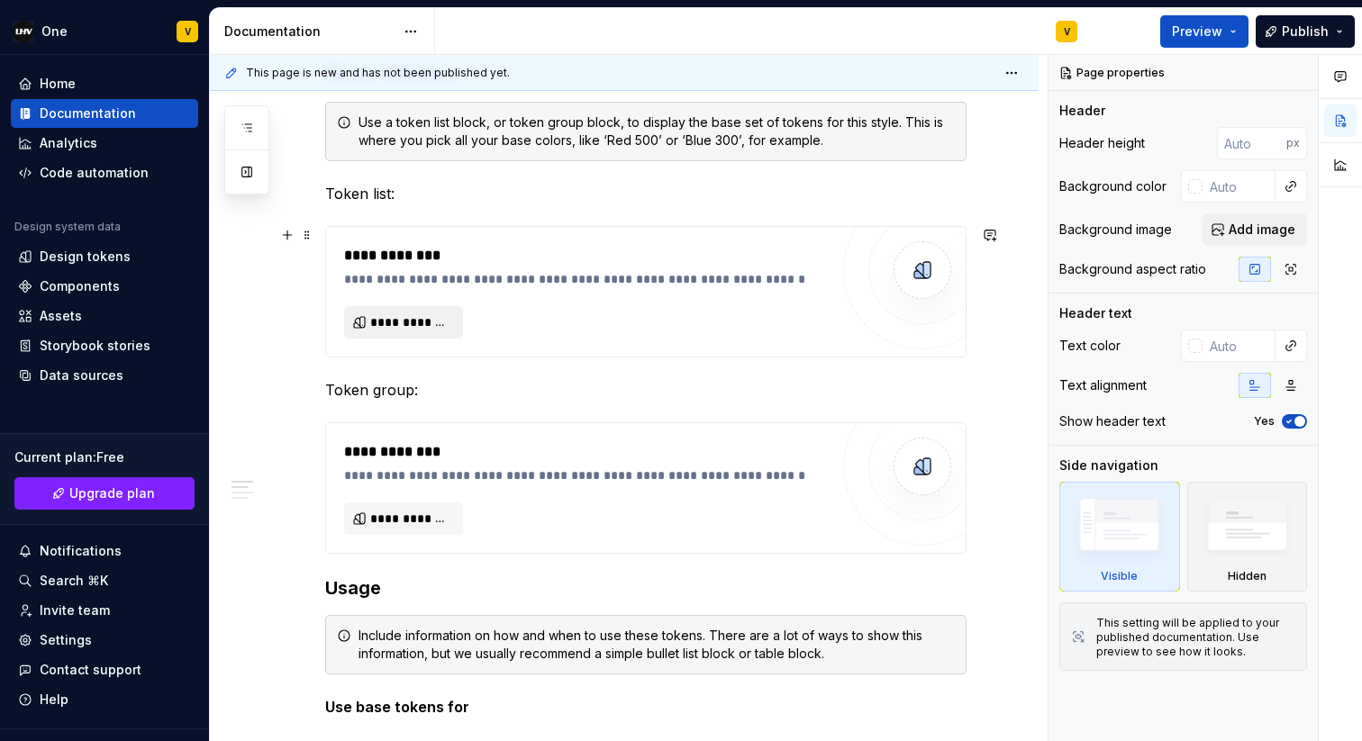
click at [399, 326] on span "**********" at bounding box center [410, 322] width 81 height 18
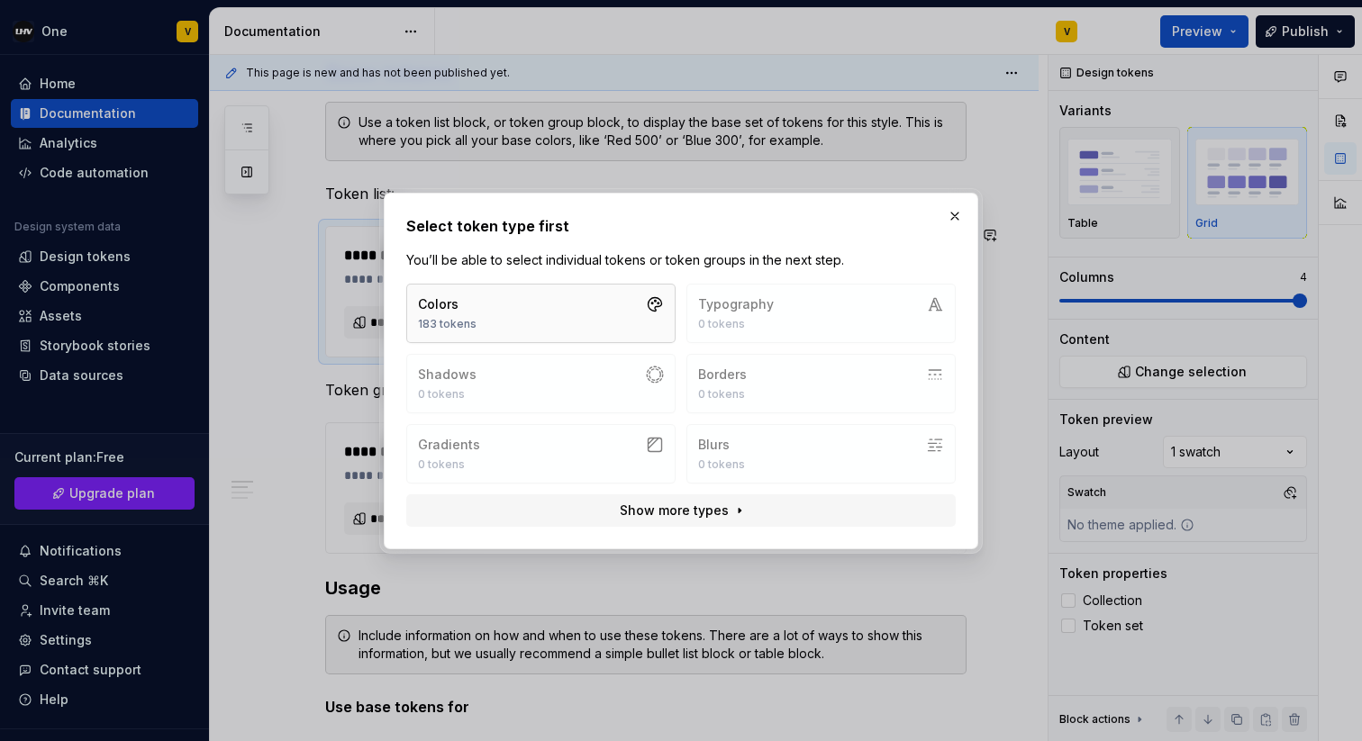
click at [467, 318] on div "183 tokens" at bounding box center [447, 324] width 59 height 14
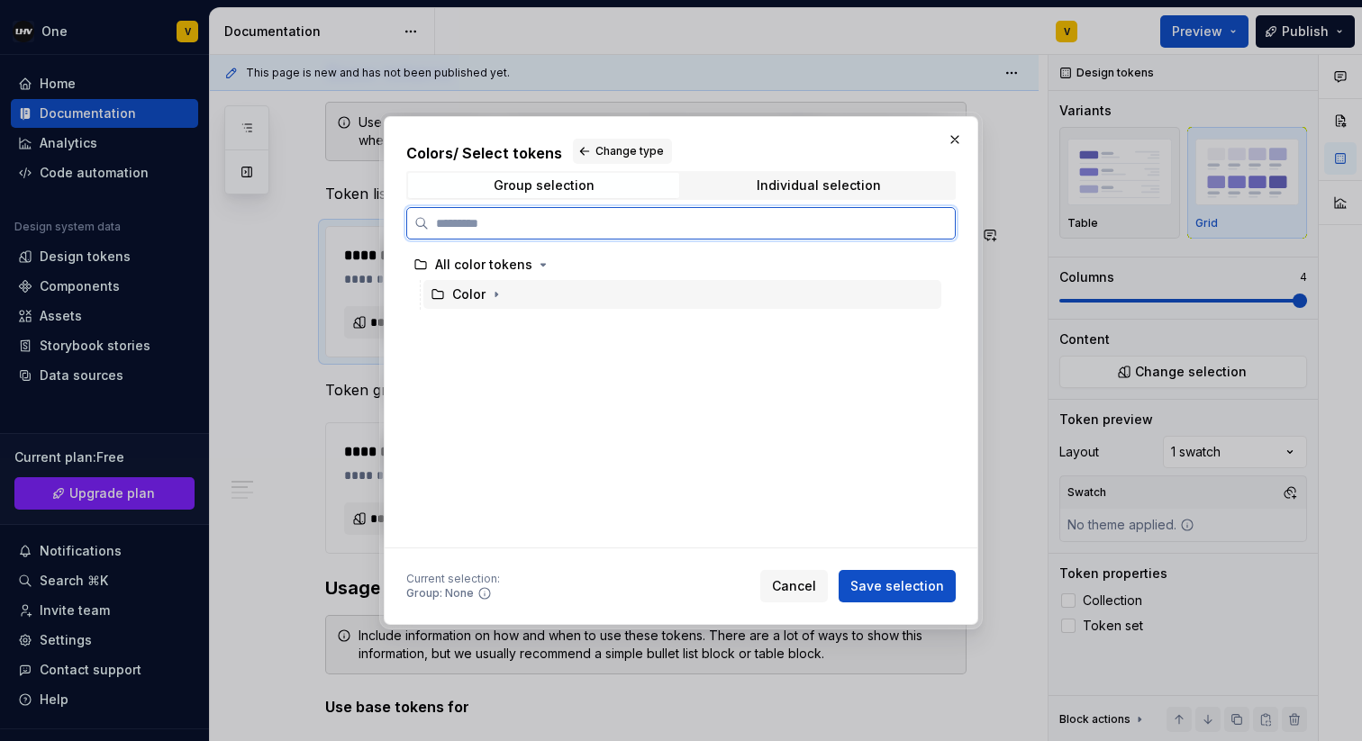
click at [475, 295] on div "Color" at bounding box center [468, 295] width 33 height 18
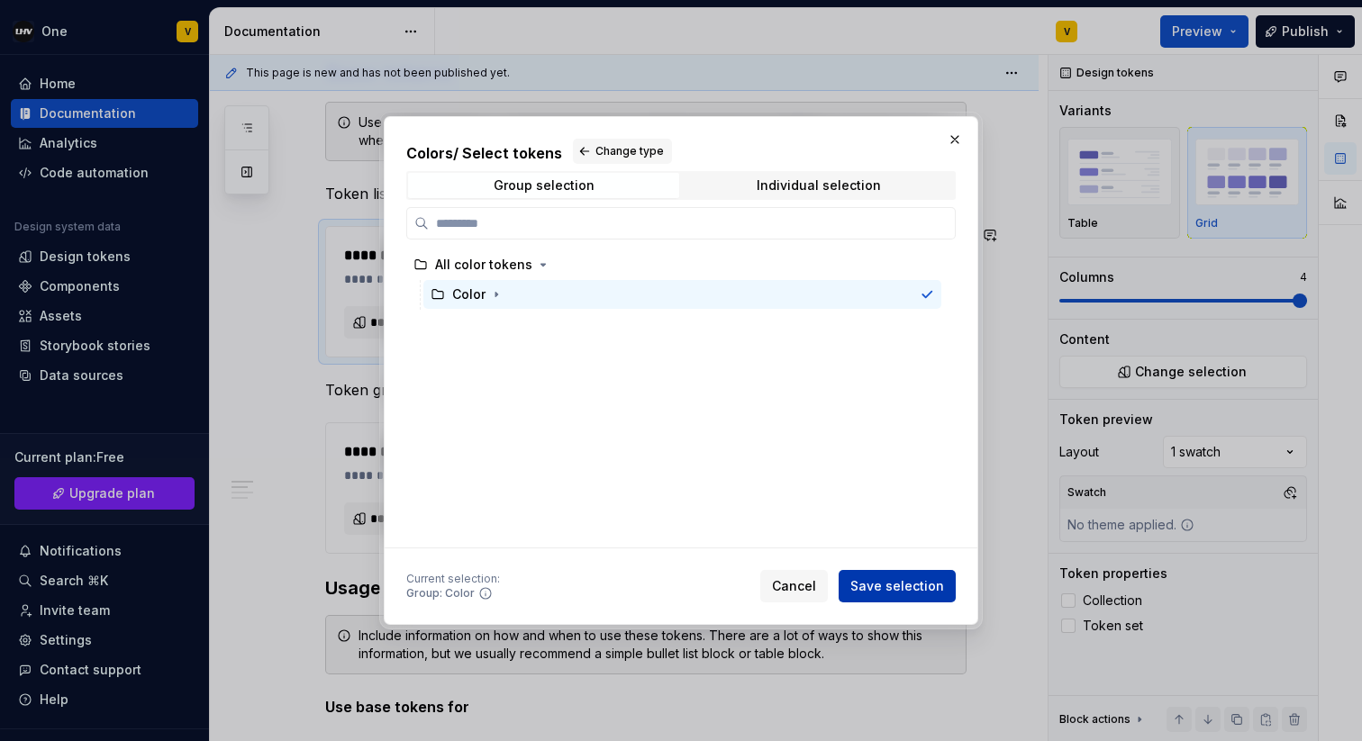
click at [883, 587] on span "Save selection" at bounding box center [897, 586] width 94 height 18
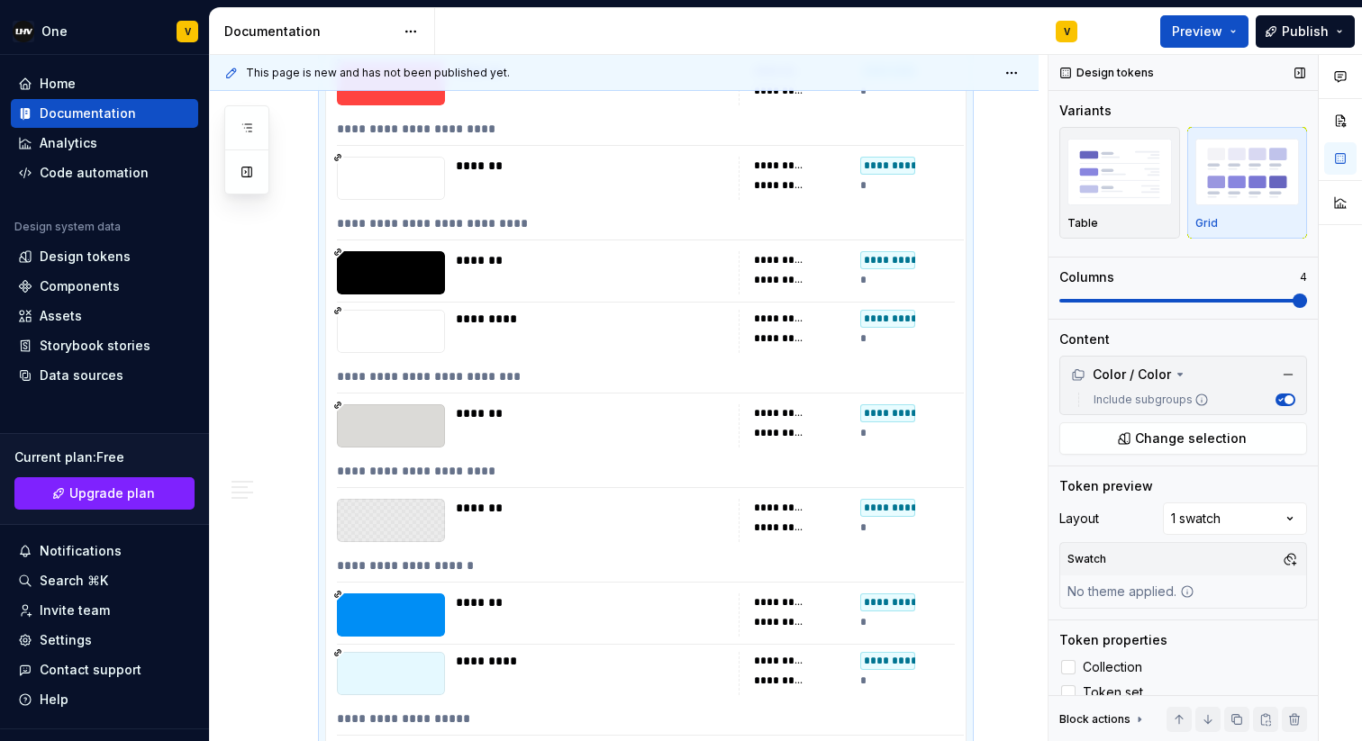
scroll to position [10442, 0]
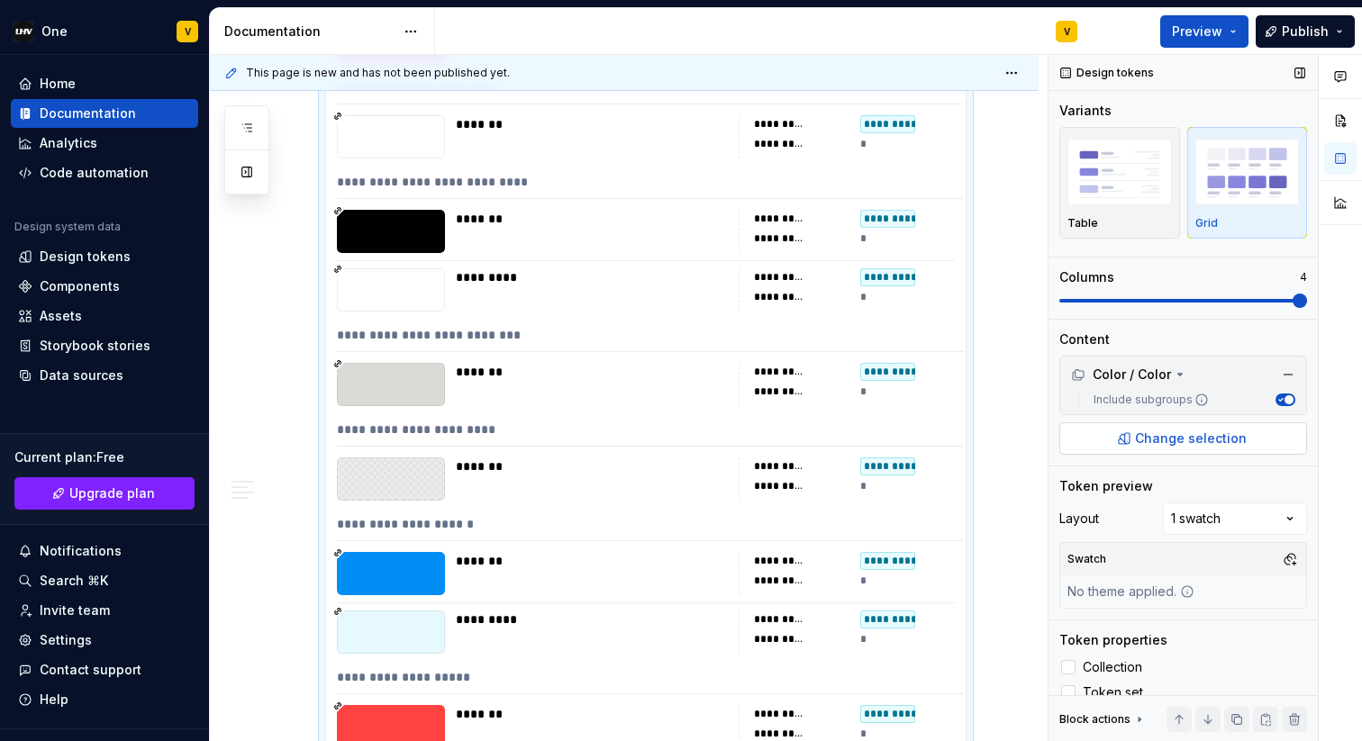
click at [1174, 440] on span "Change selection" at bounding box center [1191, 439] width 112 height 18
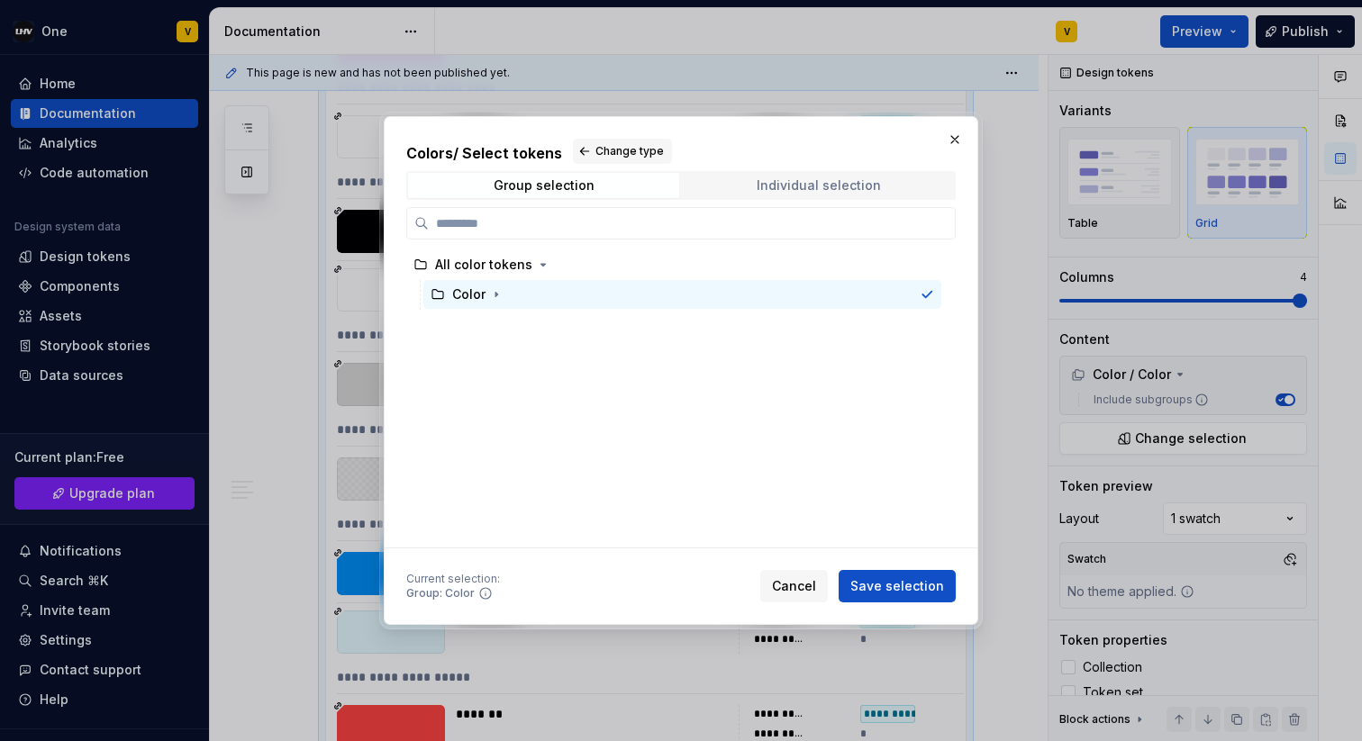
click at [902, 177] on span "Individual selection" at bounding box center [818, 185] width 271 height 25
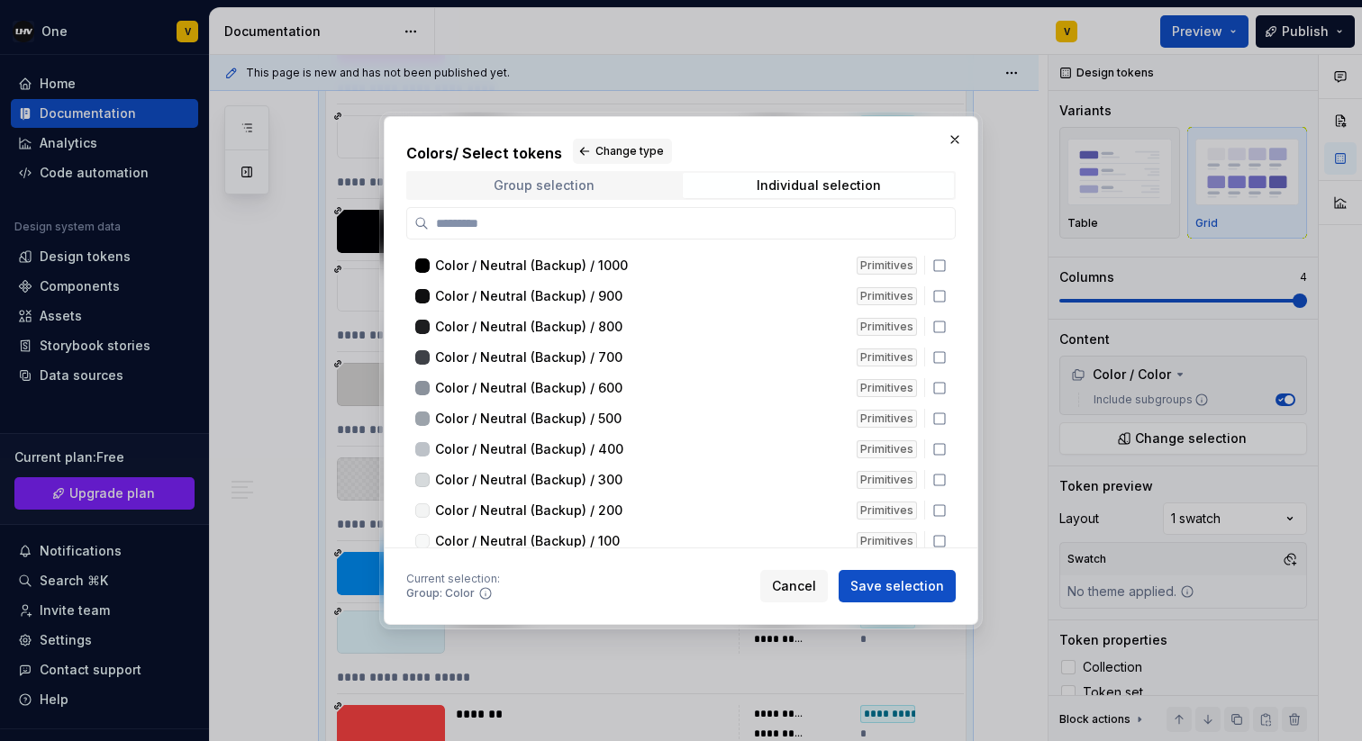
click at [577, 189] on div "Group selection" at bounding box center [544, 185] width 101 height 14
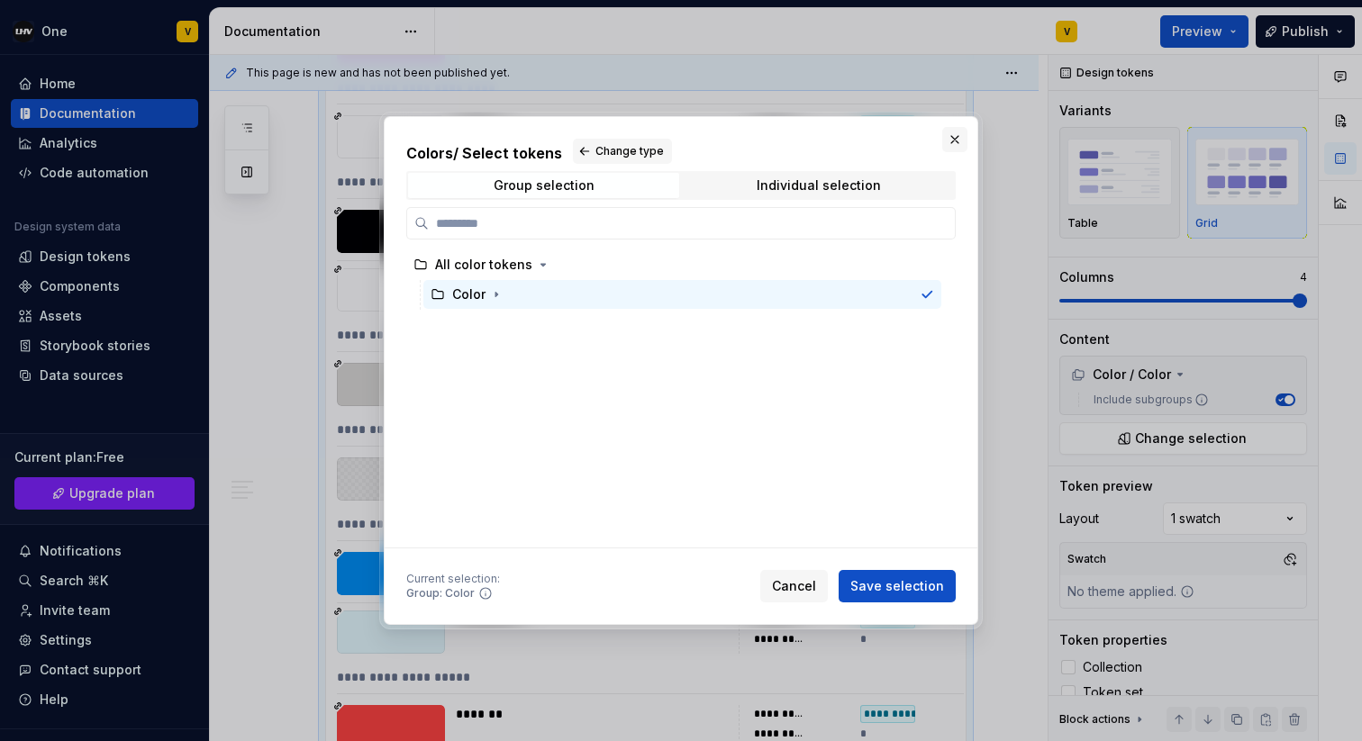
click at [956, 144] on button "button" at bounding box center [954, 139] width 25 height 25
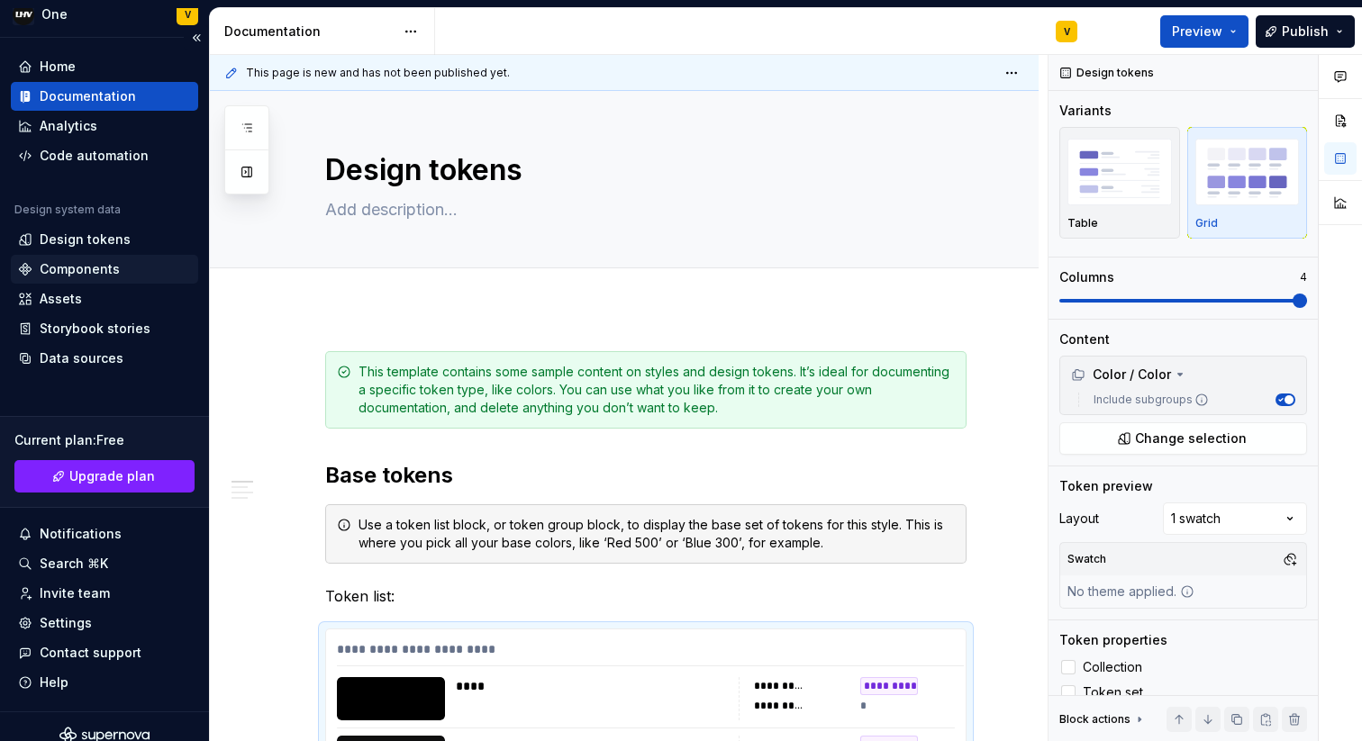
scroll to position [0, 0]
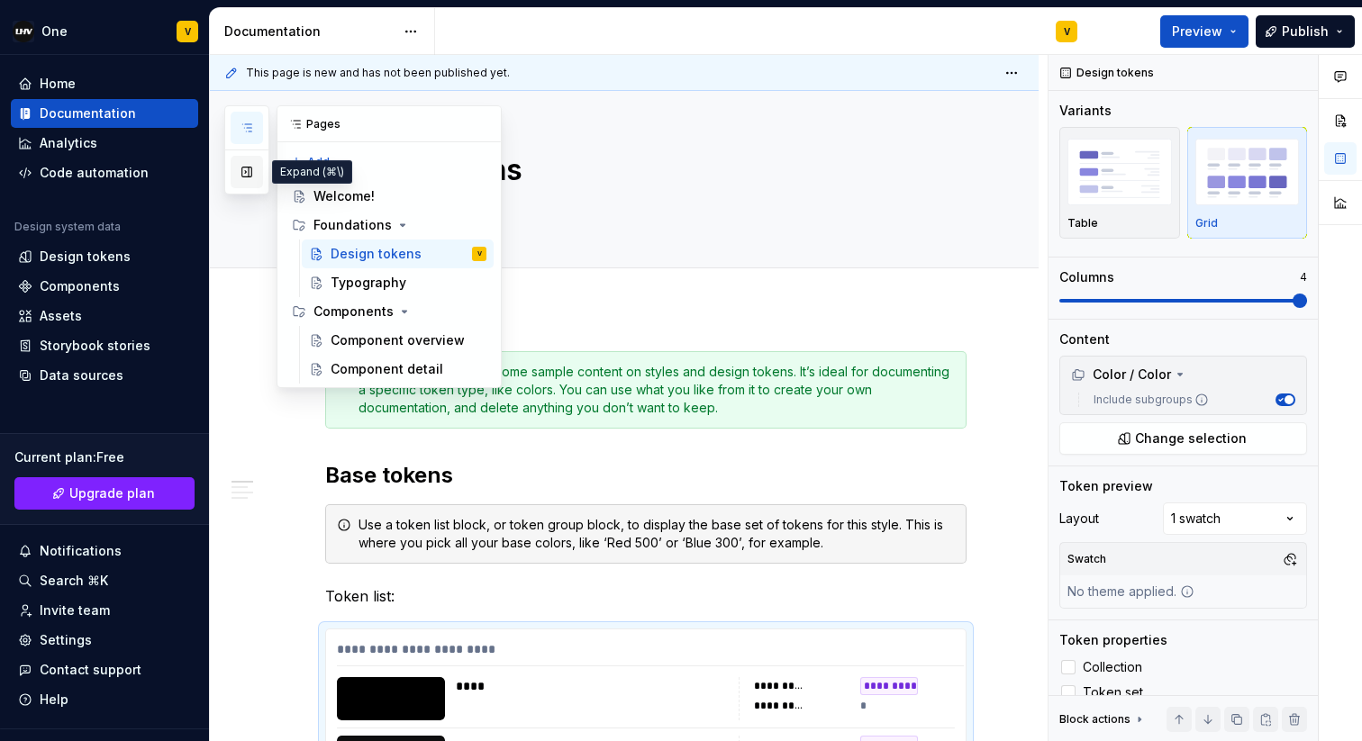
click at [243, 173] on button "button" at bounding box center [247, 172] width 32 height 32
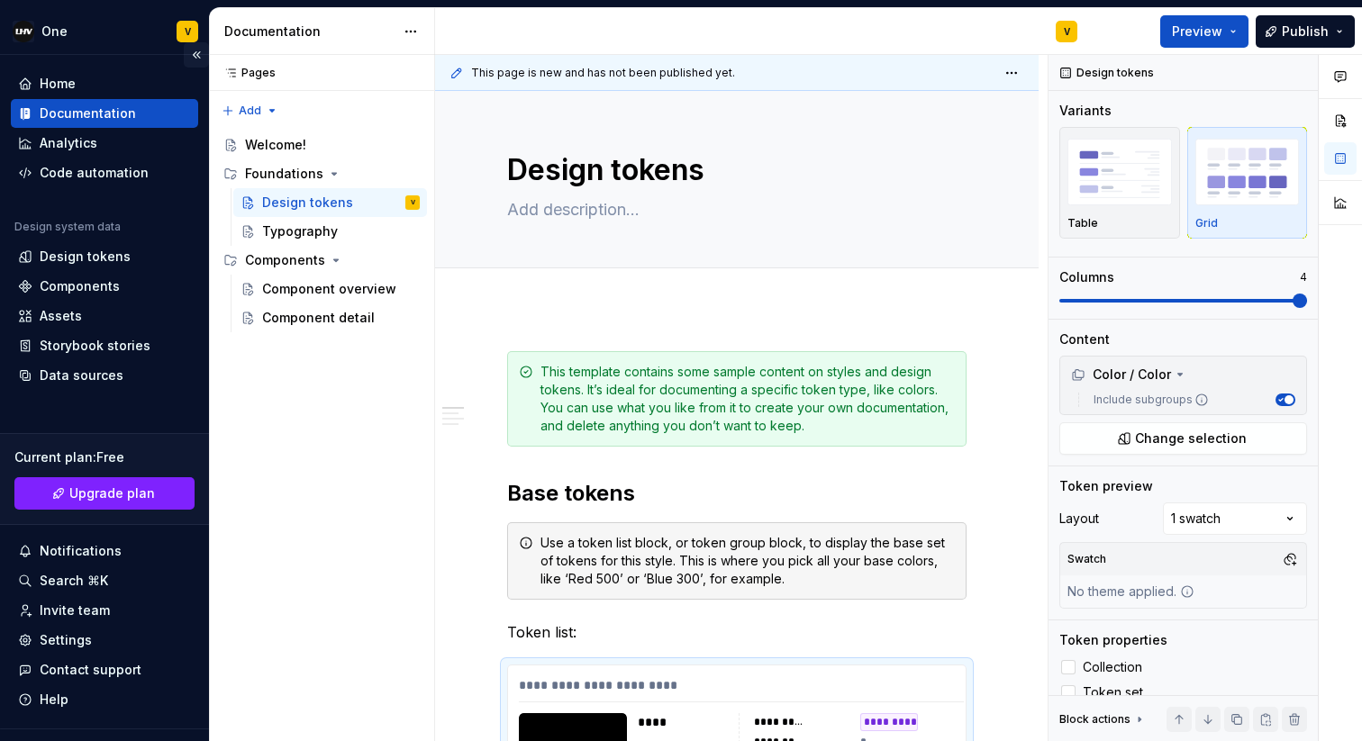
click at [196, 49] on button "Collapse sidebar" at bounding box center [196, 54] width 25 height 25
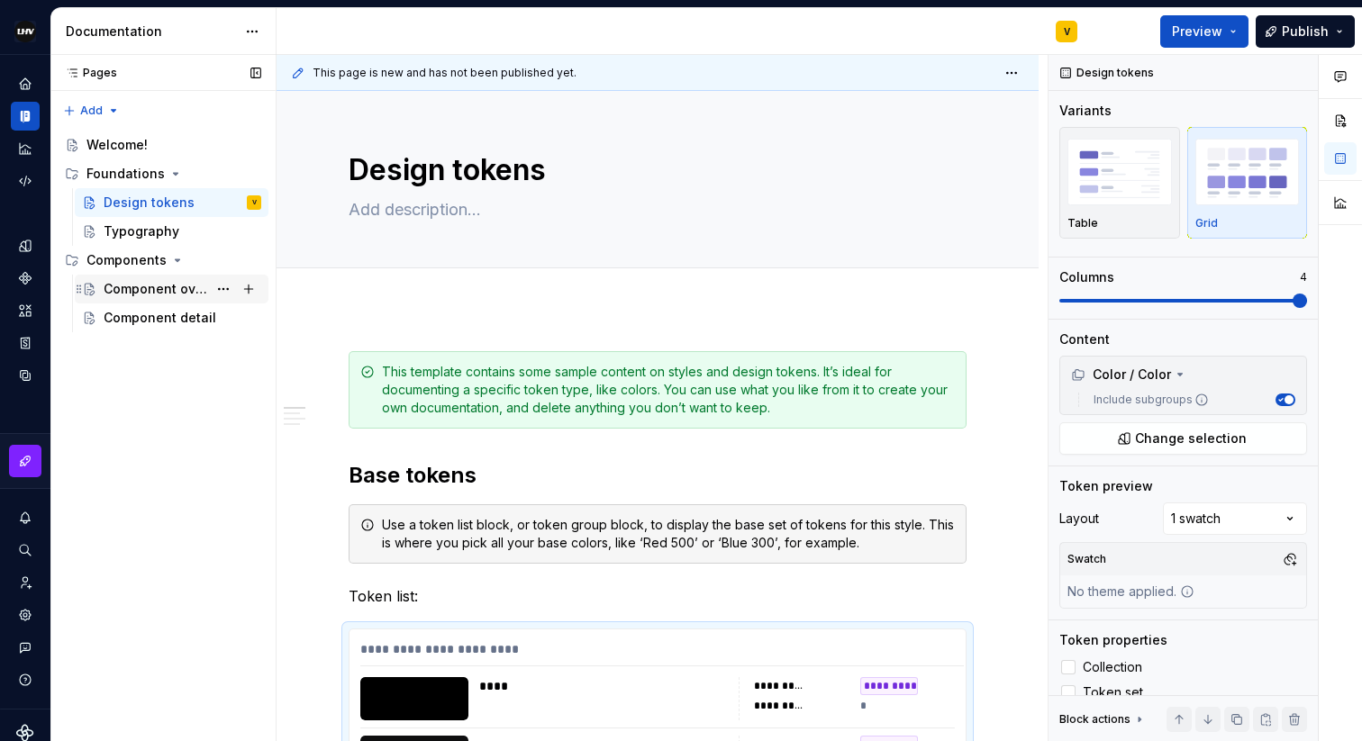
click at [134, 294] on div "Component overview" at bounding box center [156, 289] width 104 height 18
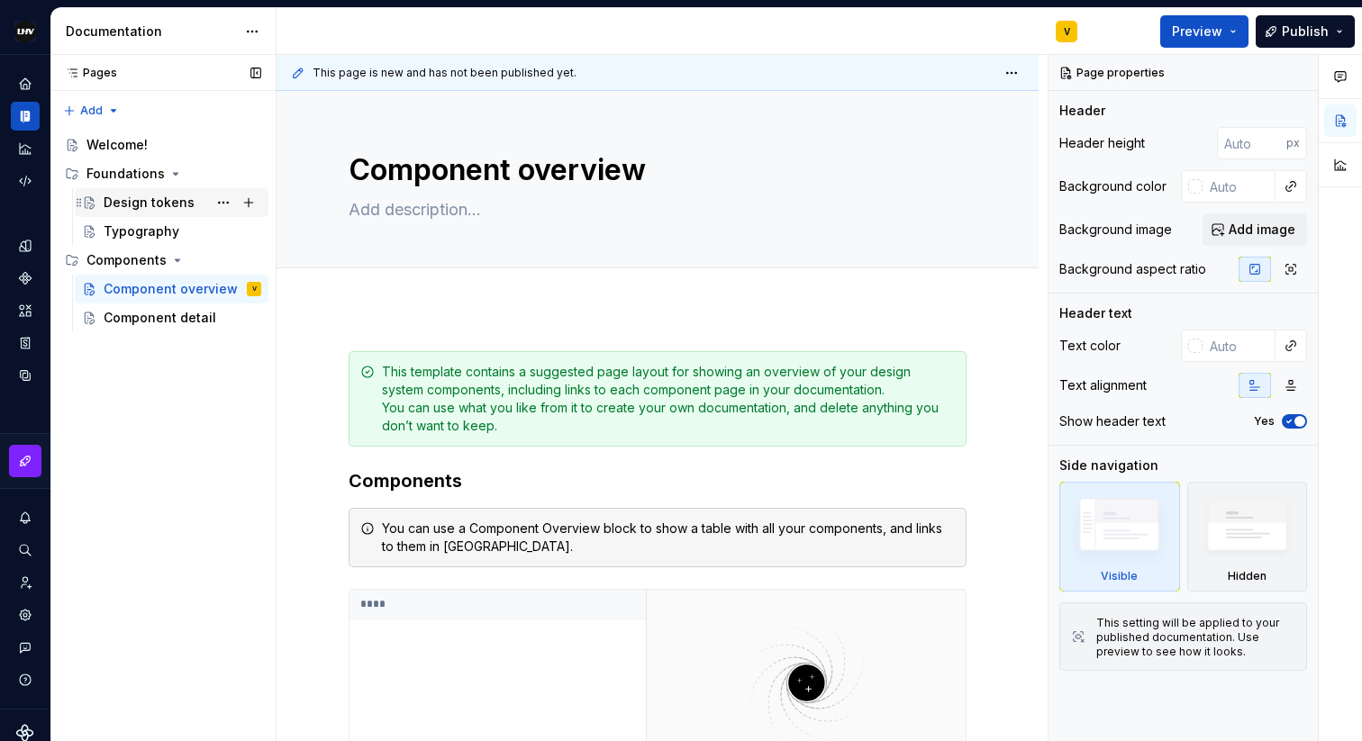
click at [140, 194] on div "Design tokens" at bounding box center [149, 203] width 91 height 18
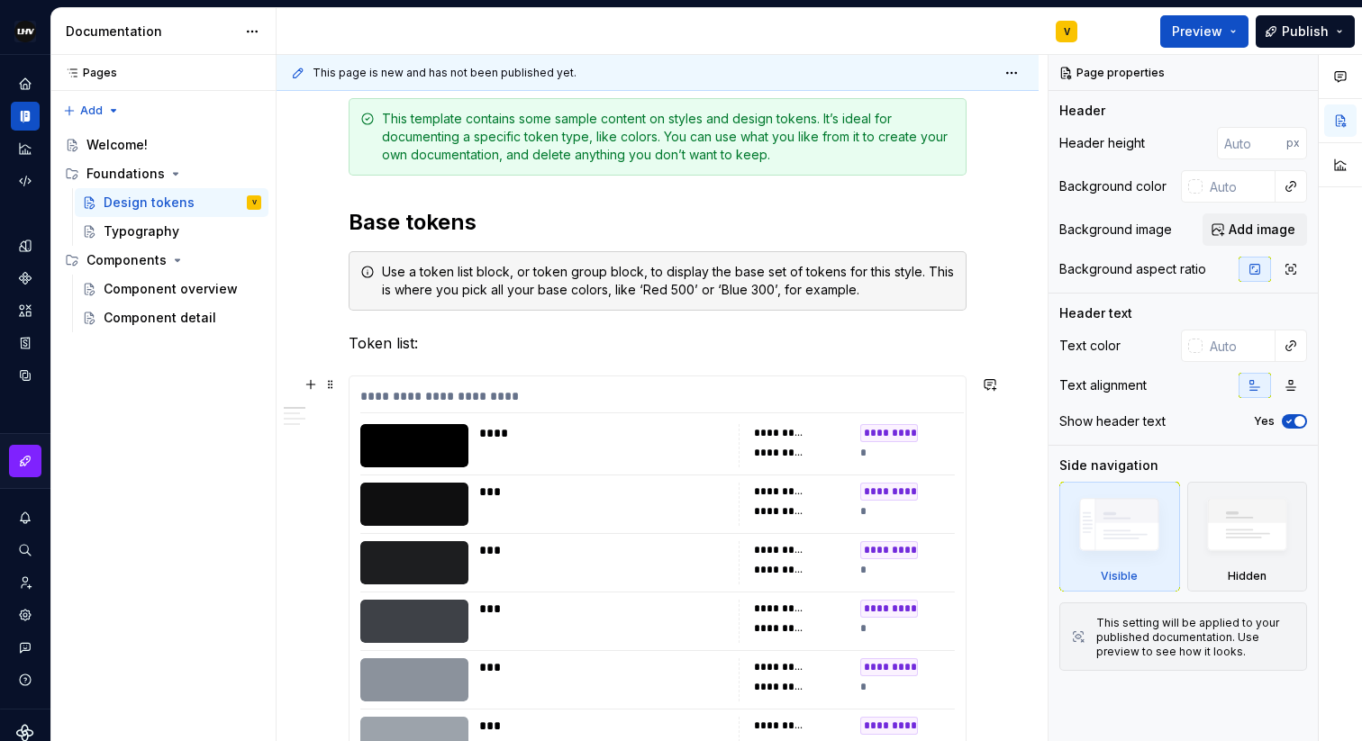
scroll to position [261, 0]
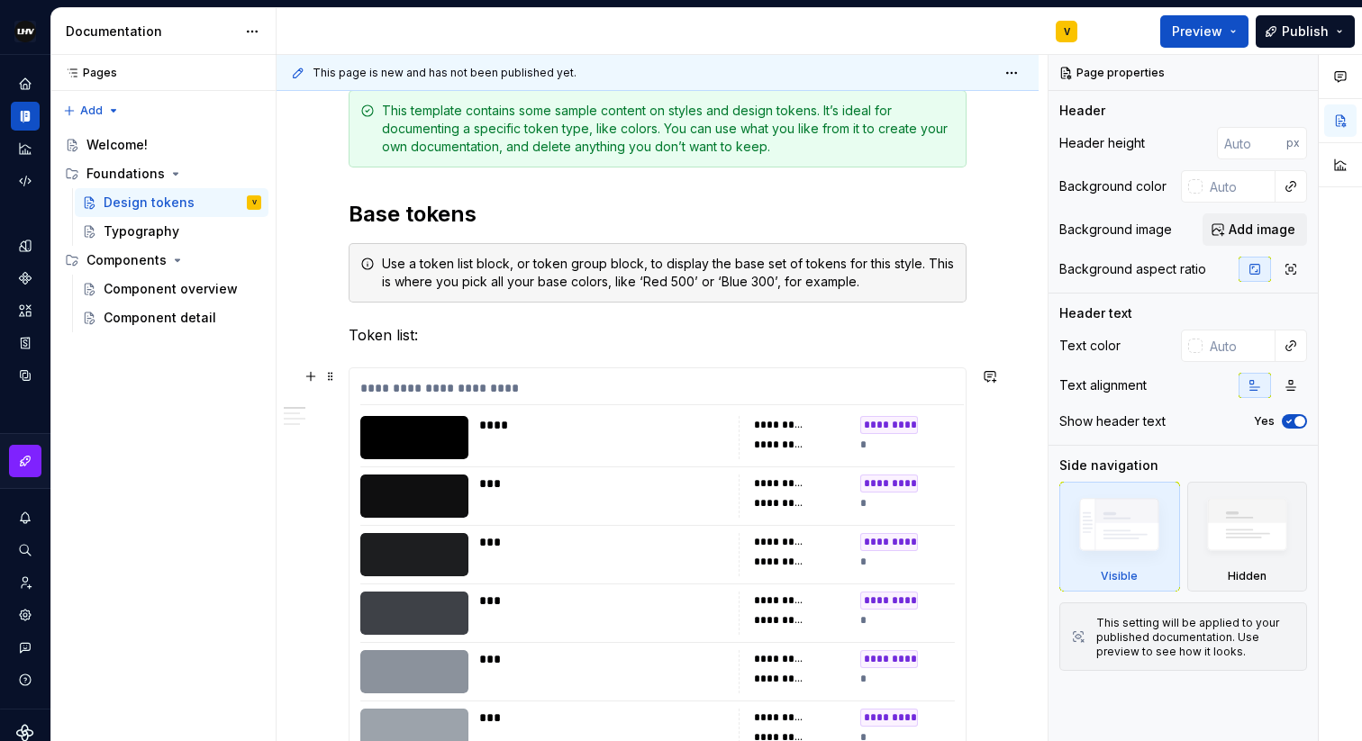
click at [859, 383] on div "**********" at bounding box center [661, 392] width 603 height 26
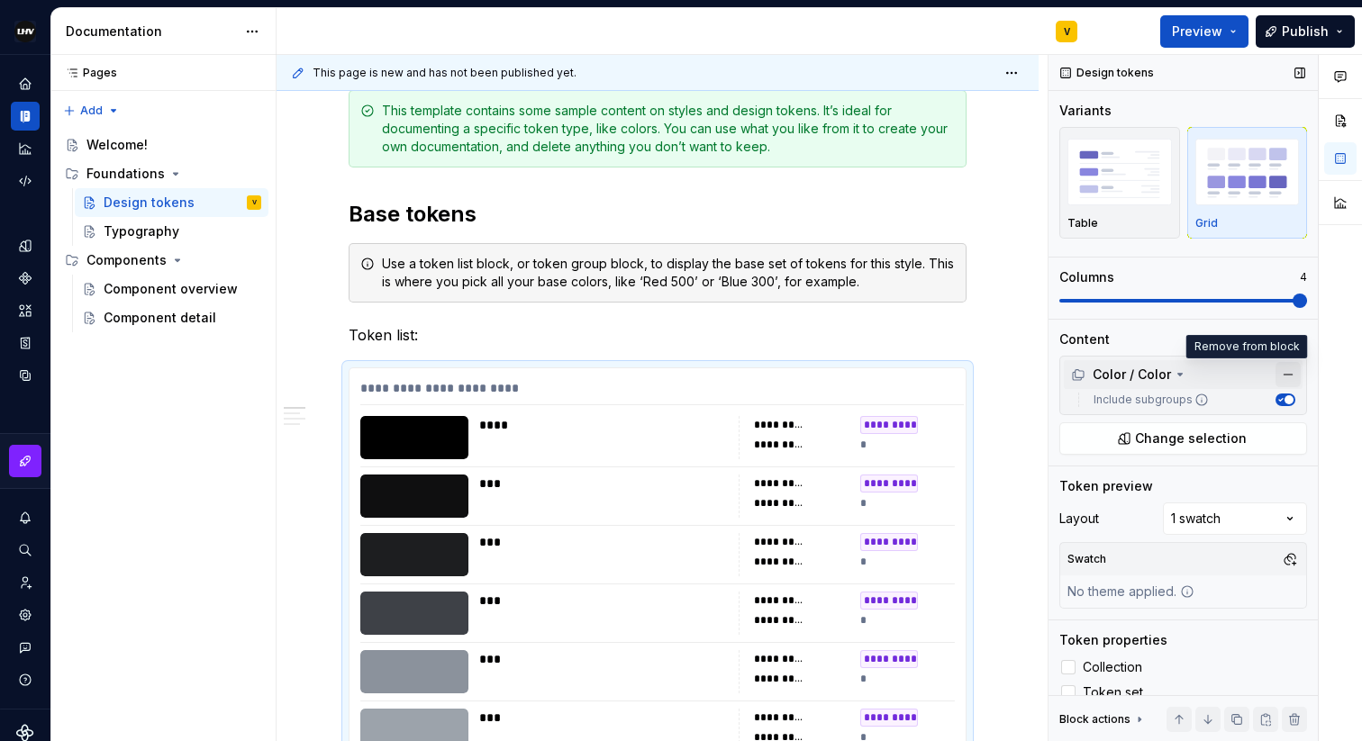
click at [1288, 371] on button "button" at bounding box center [1287, 374] width 25 height 25
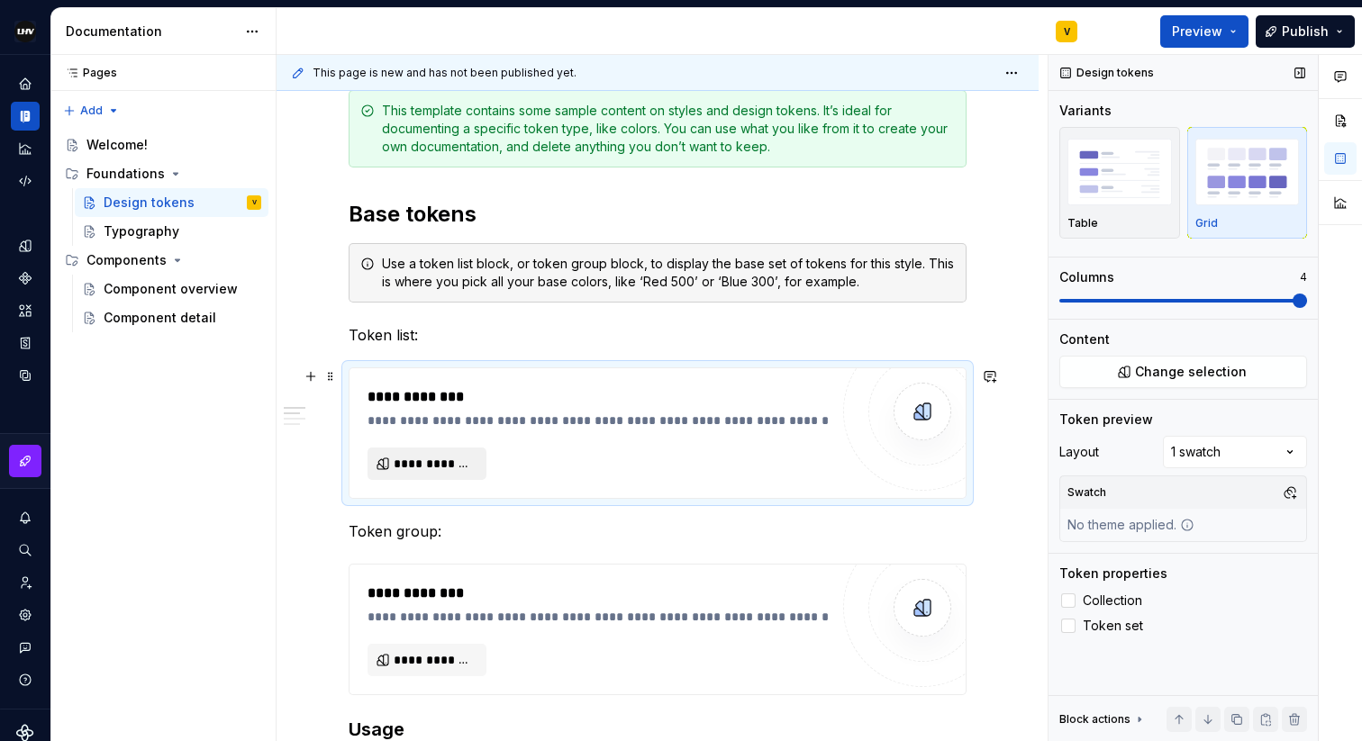
click at [462, 471] on span "**********" at bounding box center [434, 464] width 81 height 18
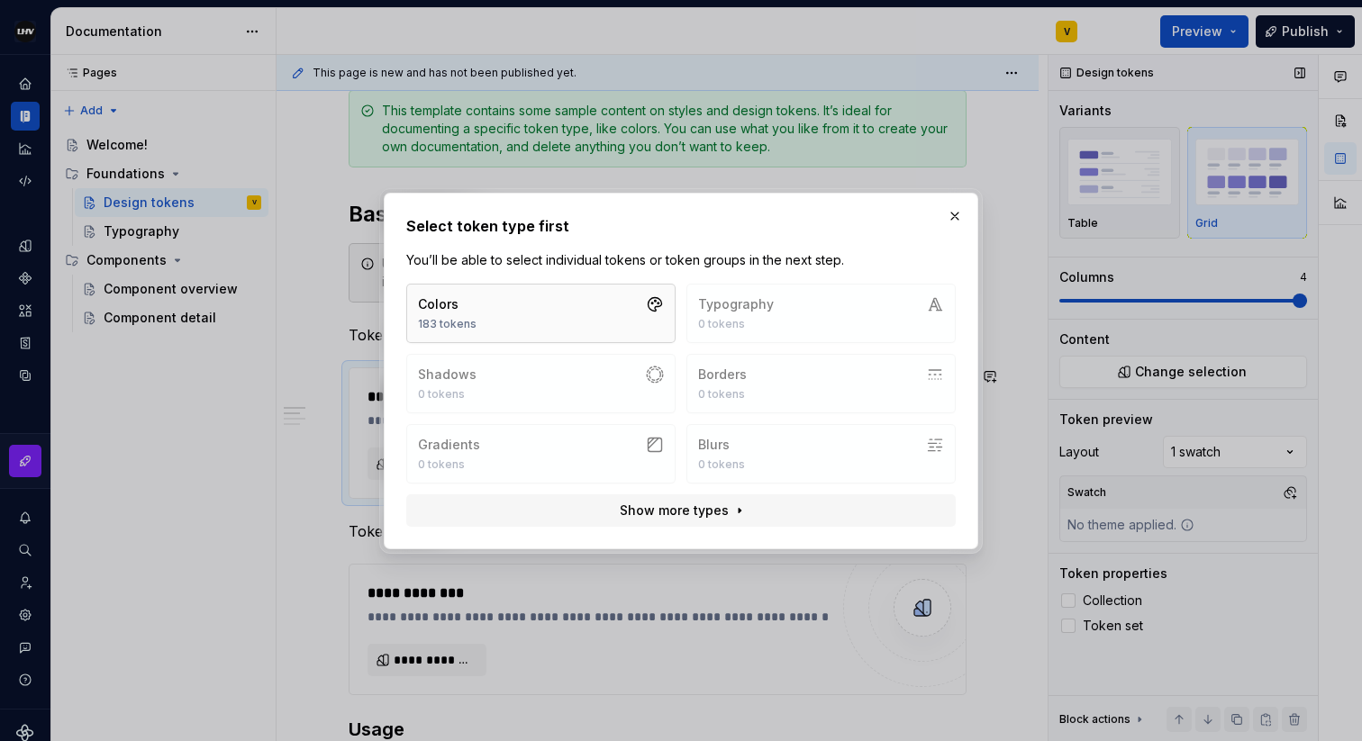
click at [567, 319] on button "Colors 183 tokens" at bounding box center [540, 313] width 269 height 59
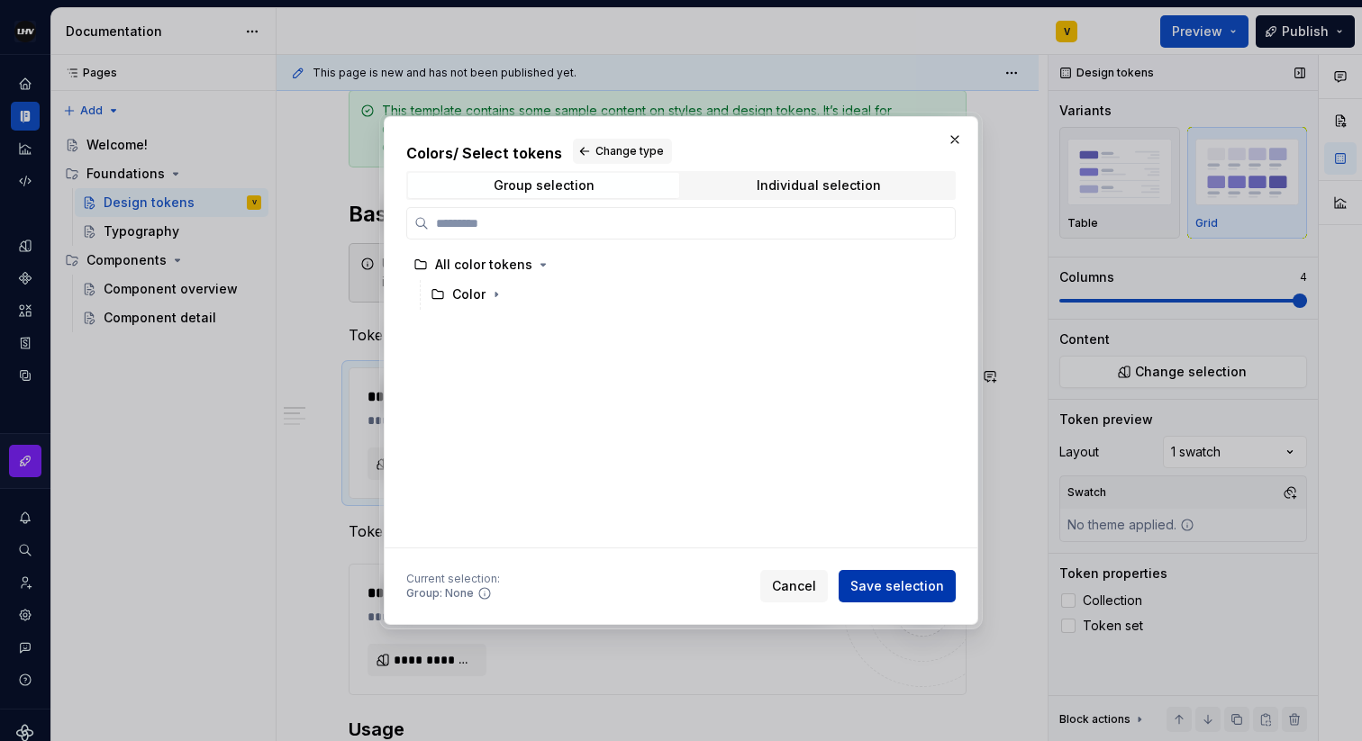
click at [890, 596] on button "Save selection" at bounding box center [896, 586] width 117 height 32
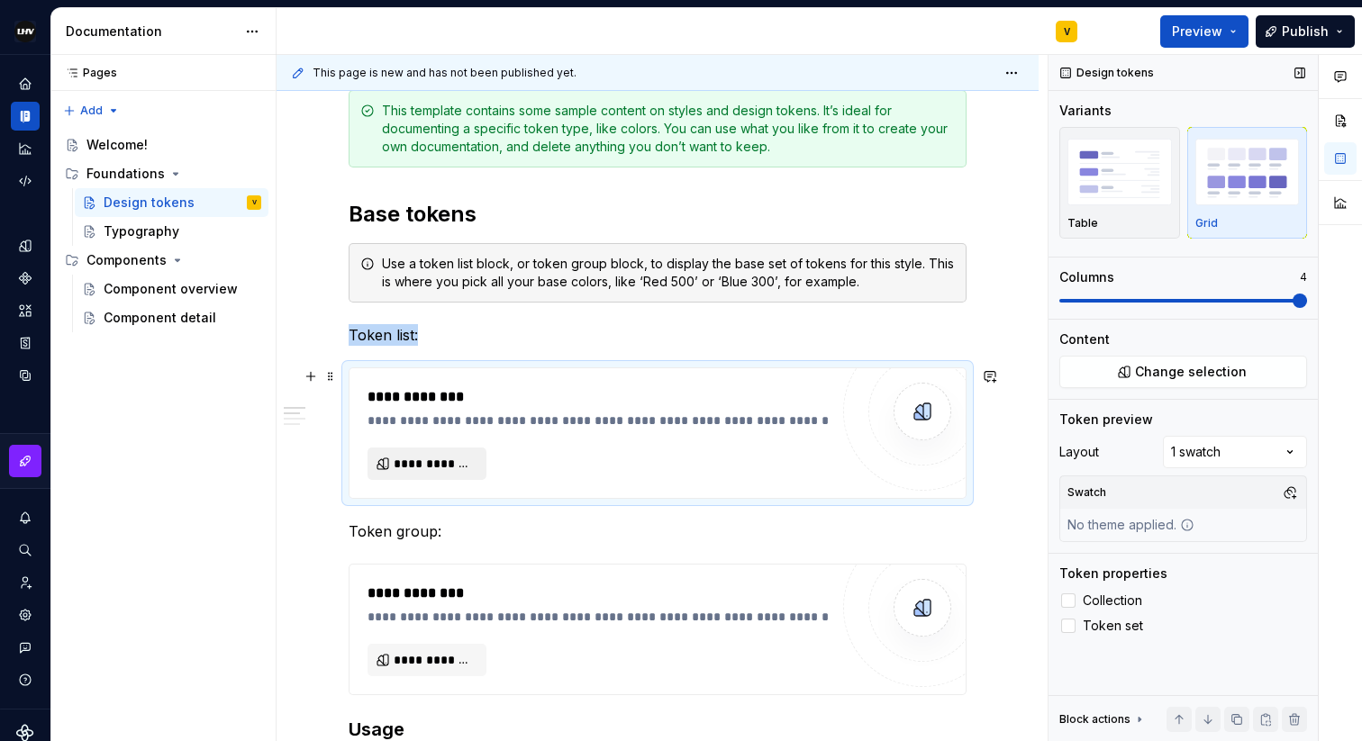
click at [441, 462] on span "**********" at bounding box center [434, 464] width 81 height 18
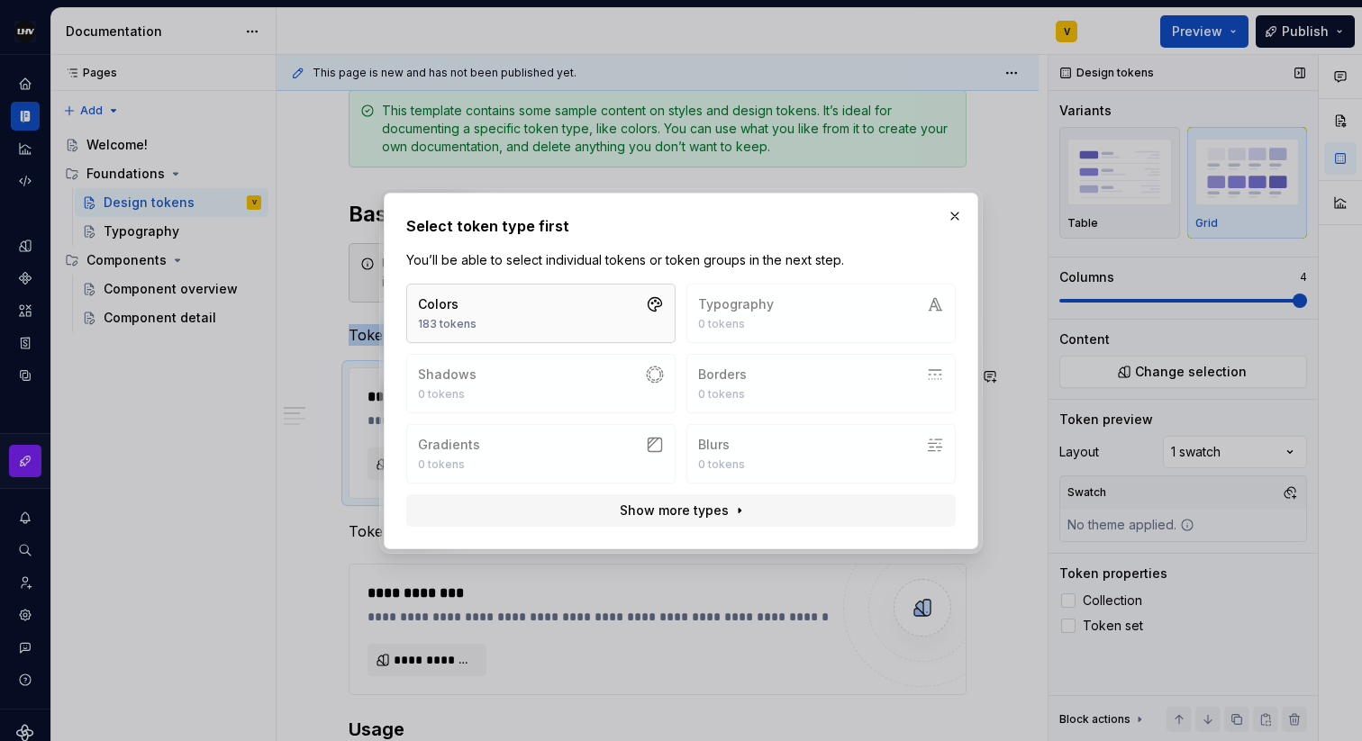
click at [512, 319] on button "Colors 183 tokens" at bounding box center [540, 313] width 269 height 59
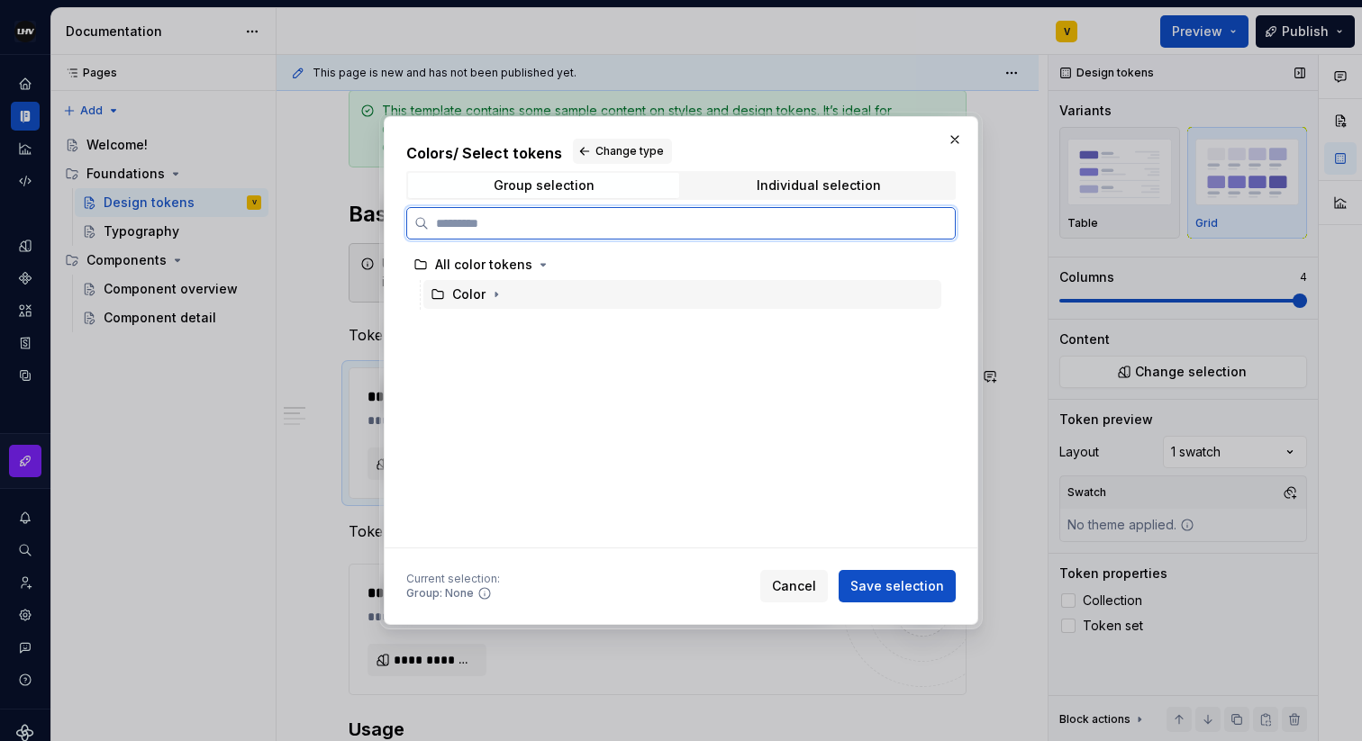
click at [474, 295] on div "Color" at bounding box center [468, 295] width 33 height 18
click at [514, 267] on div "All color tokens" at bounding box center [483, 265] width 97 height 18
click at [582, 295] on div "Color" at bounding box center [682, 294] width 518 height 29
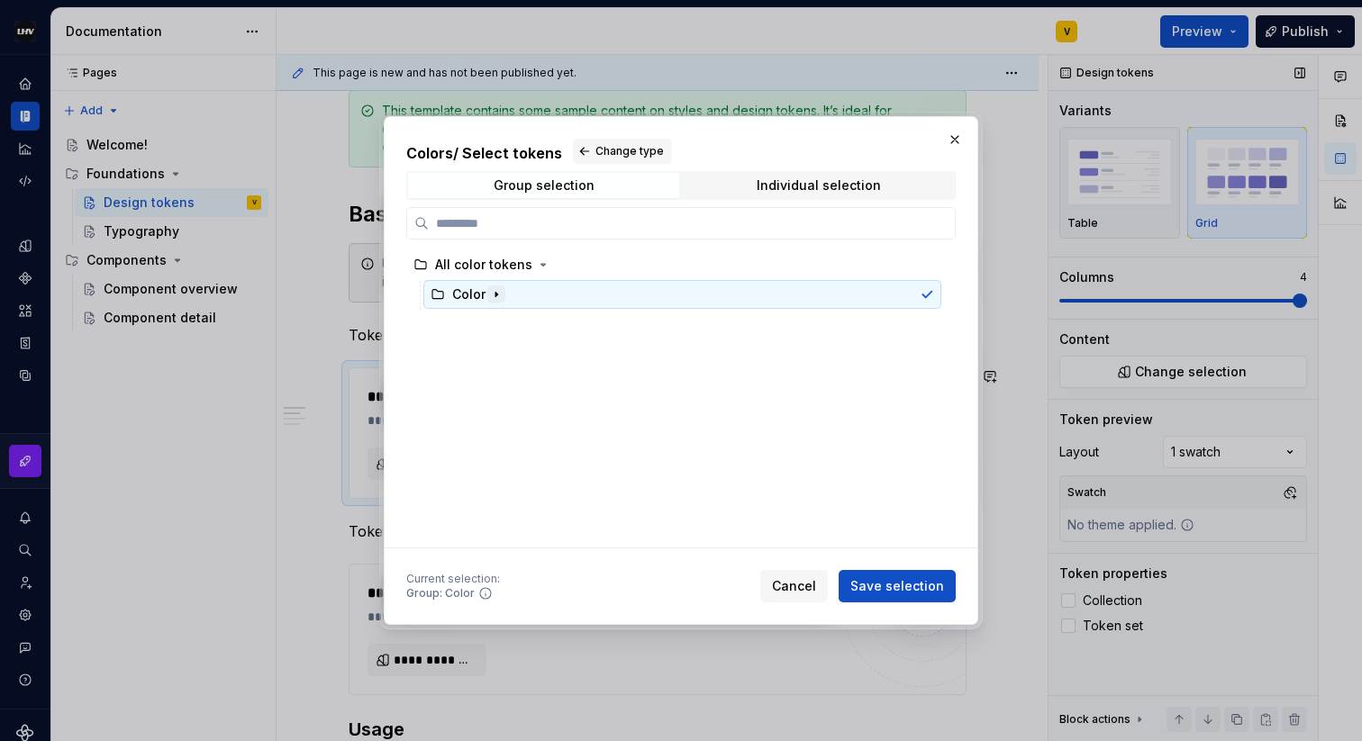
click at [494, 297] on icon "button" at bounding box center [496, 294] width 14 height 14
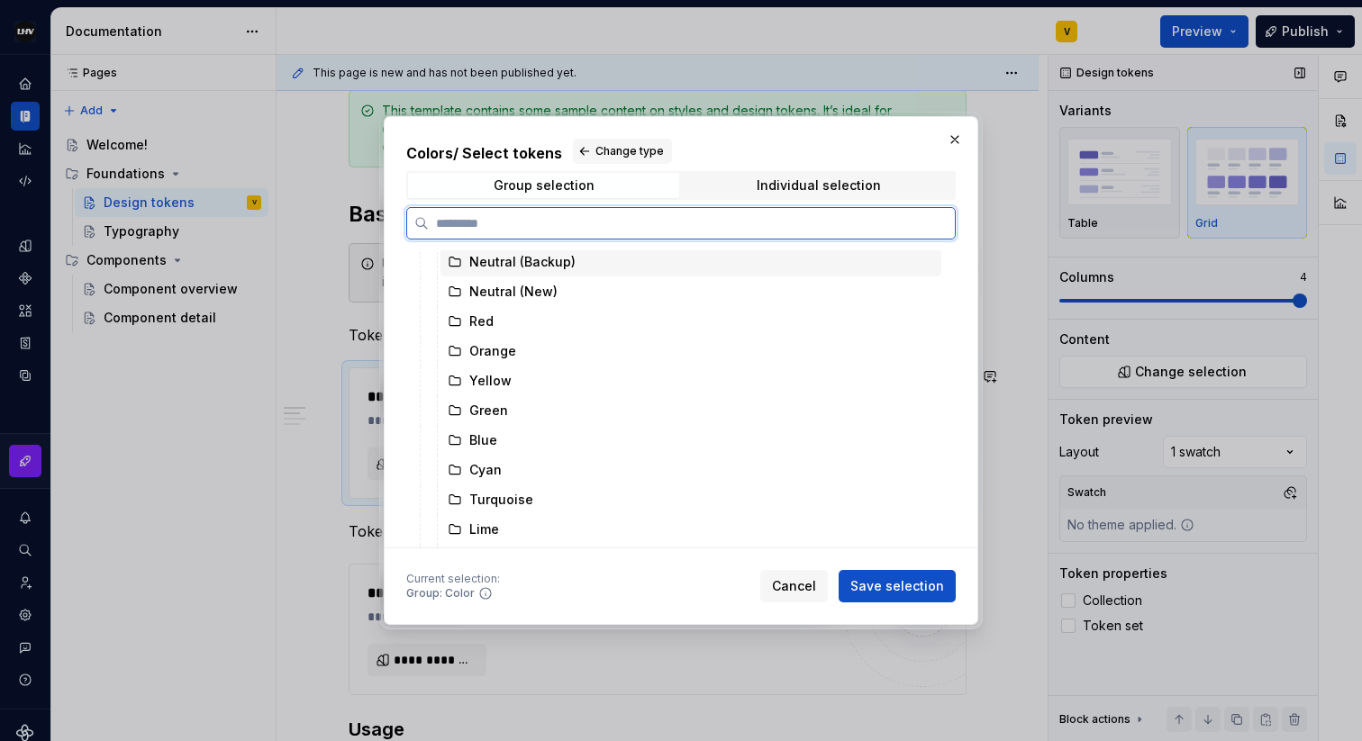
scroll to position [66, 0]
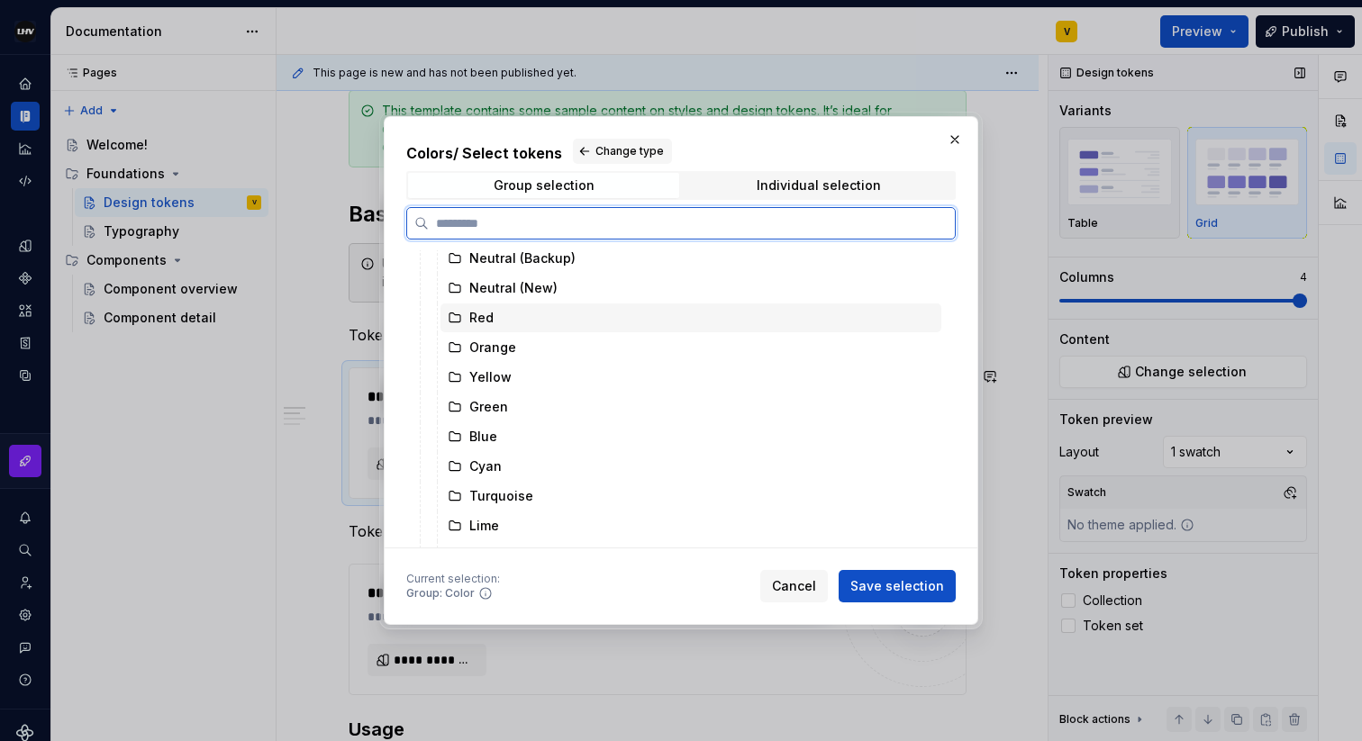
click at [500, 324] on div "Red" at bounding box center [690, 318] width 501 height 29
click at [503, 348] on div "Orange" at bounding box center [492, 348] width 47 height 18
click at [516, 316] on div "Red" at bounding box center [690, 318] width 501 height 29
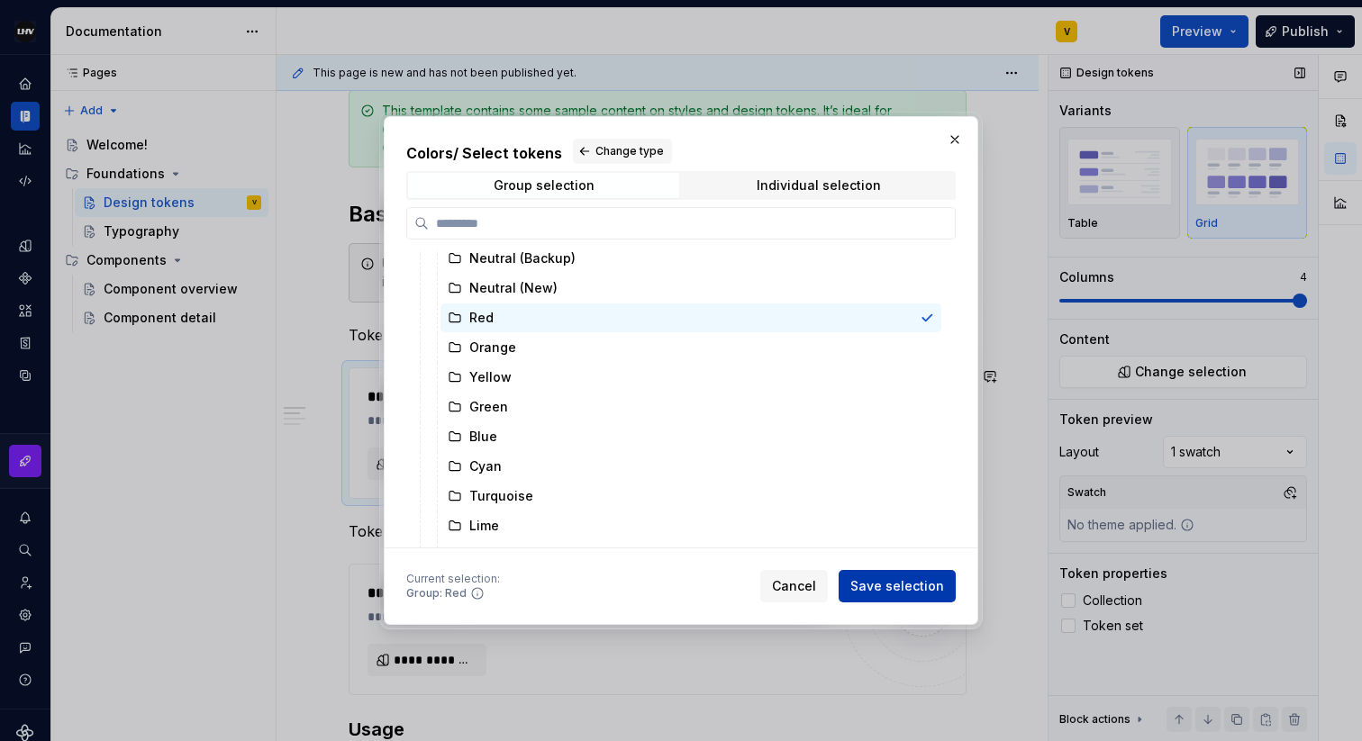
click at [884, 590] on span "Save selection" at bounding box center [897, 586] width 94 height 18
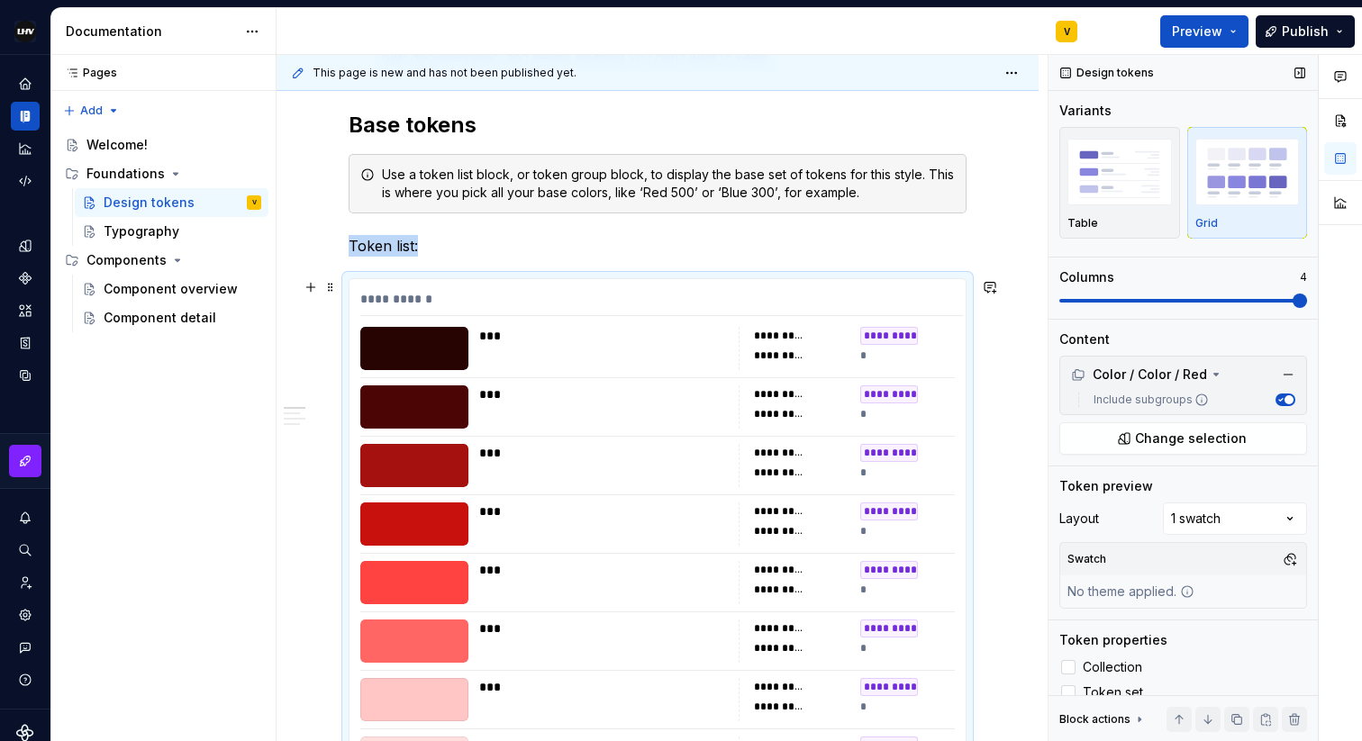
scroll to position [335, 0]
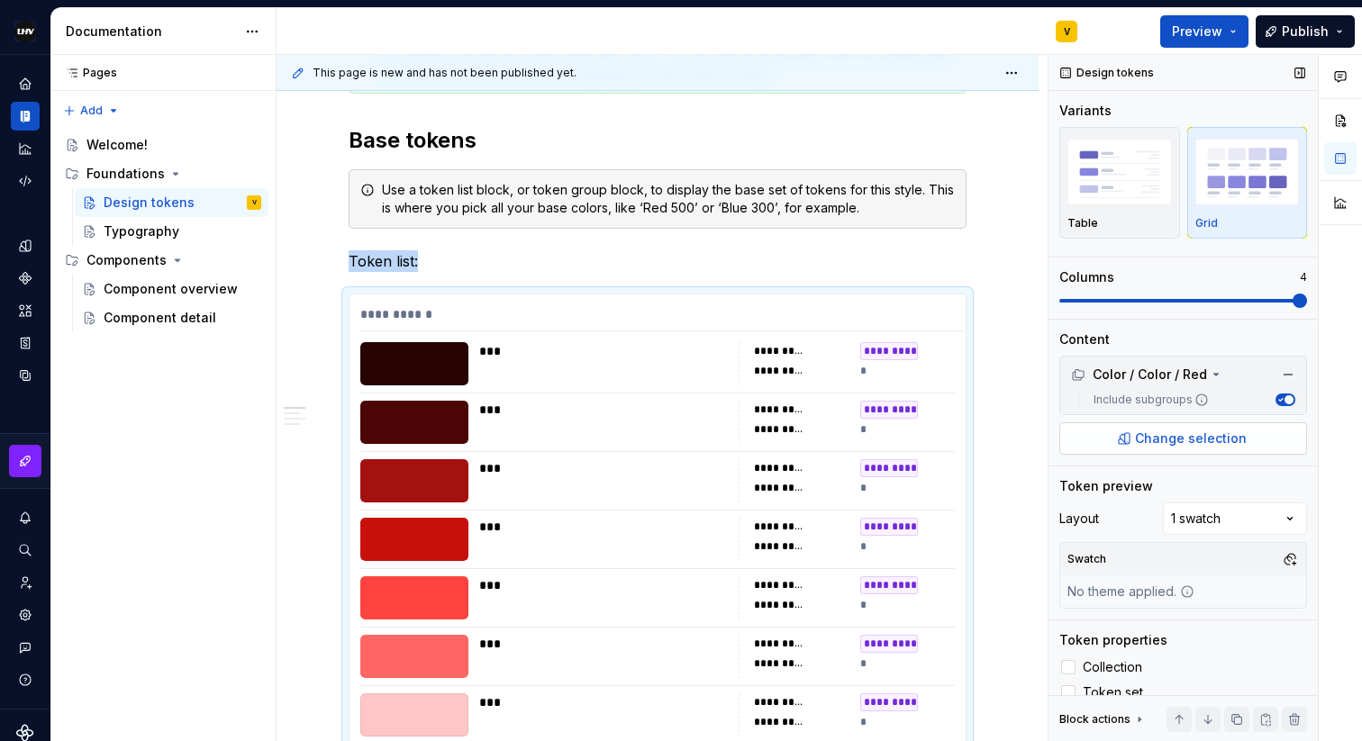
click at [1207, 444] on span "Change selection" at bounding box center [1191, 439] width 112 height 18
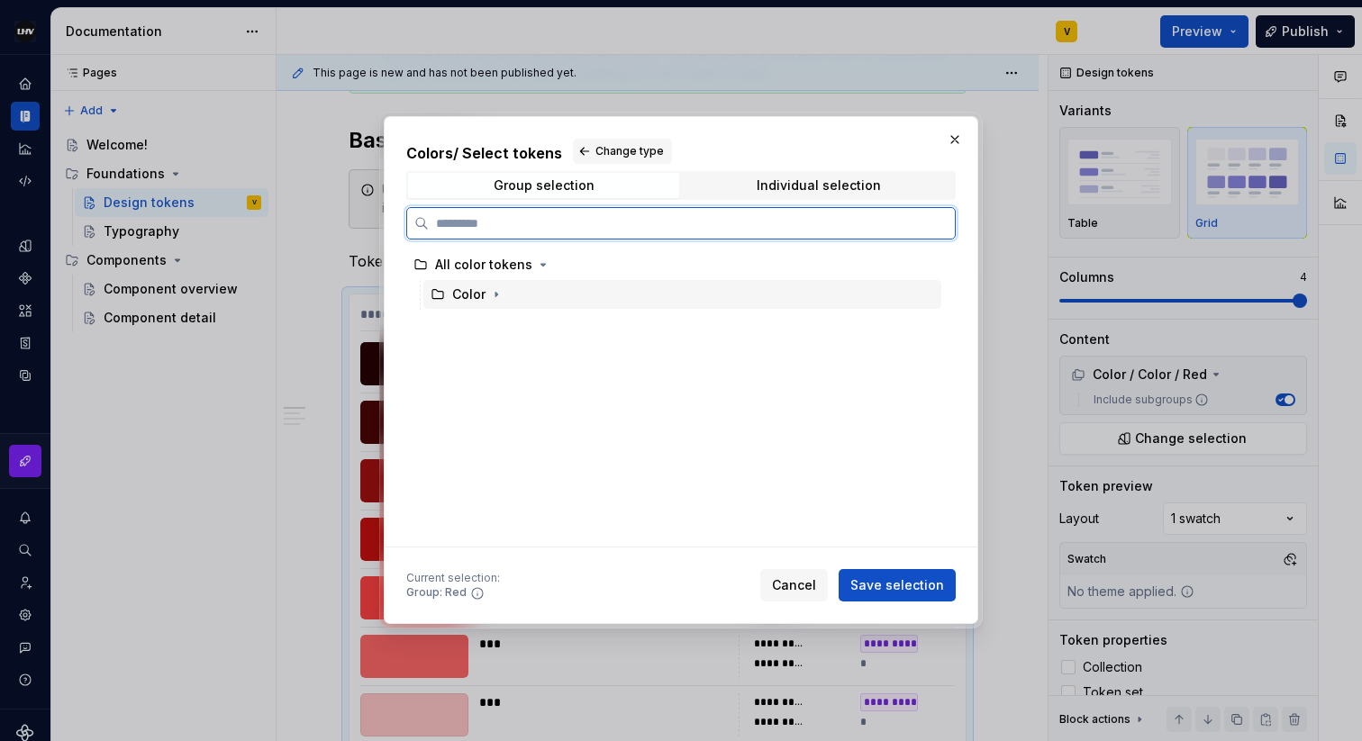
click at [470, 299] on div "Color" at bounding box center [468, 295] width 33 height 18
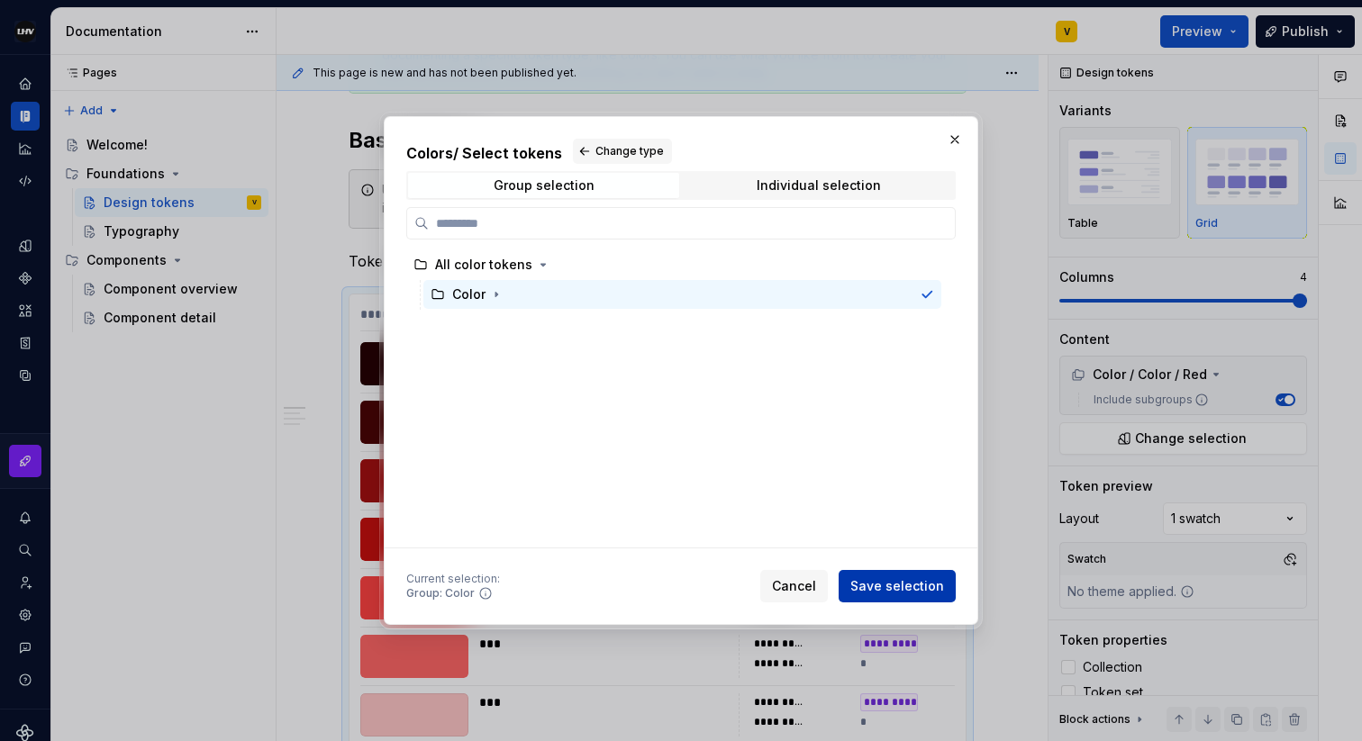
click at [912, 592] on span "Save selection" at bounding box center [897, 586] width 94 height 18
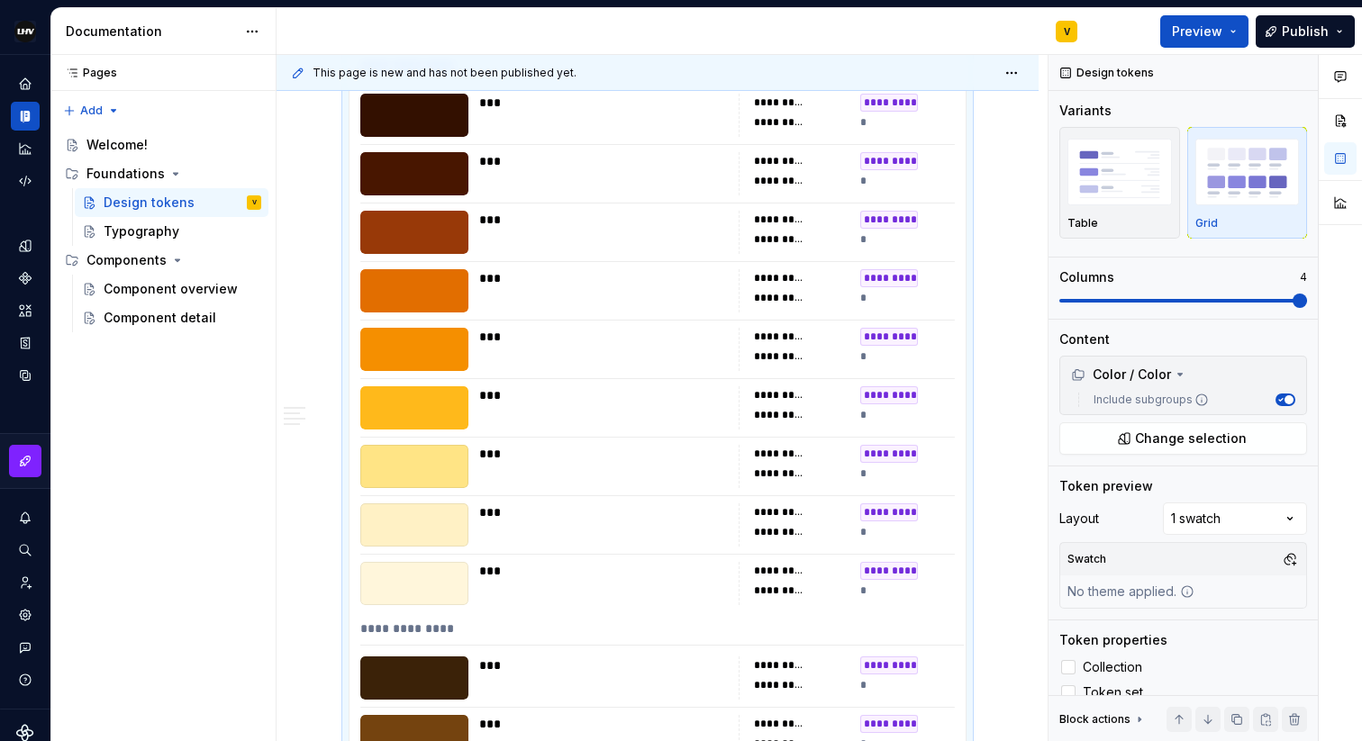
scroll to position [2561, 0]
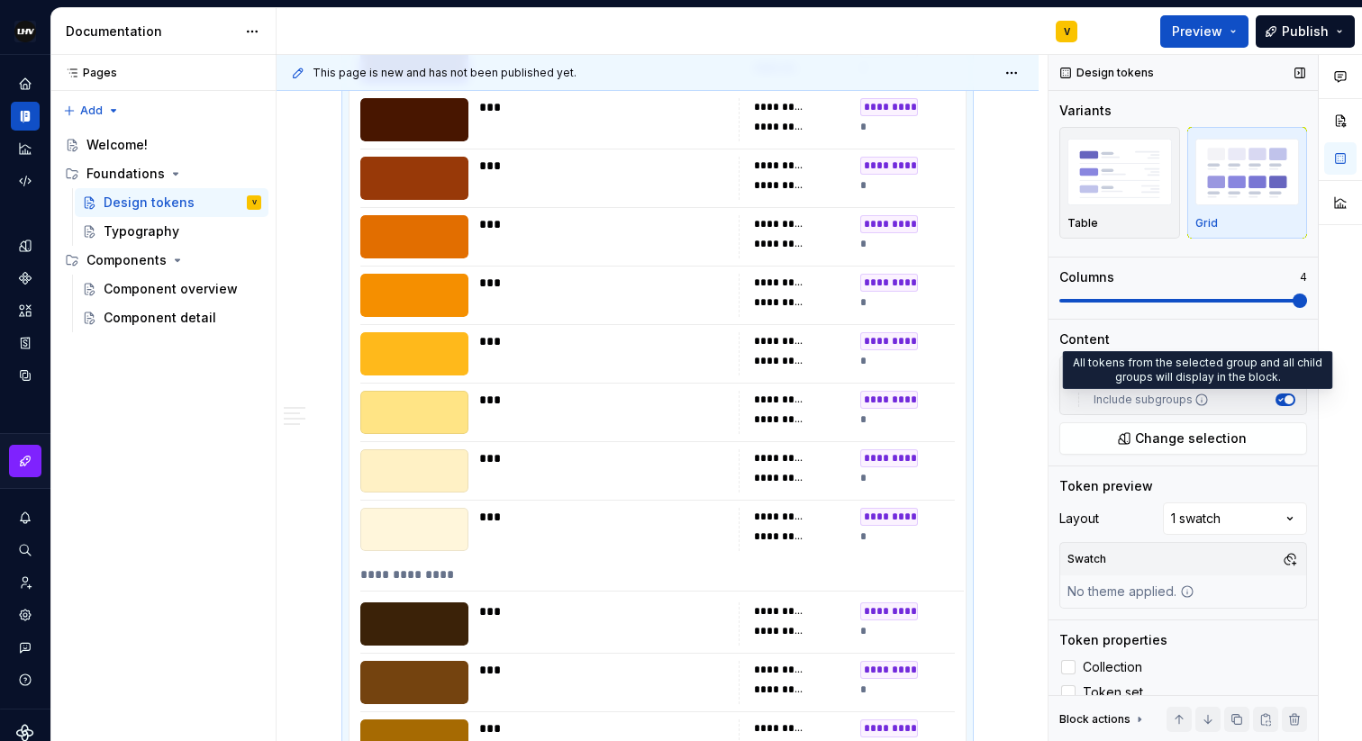
click at [1200, 398] on icon at bounding box center [1201, 400] width 14 height 14
click at [1275, 398] on button "Include subgroups" at bounding box center [1285, 400] width 20 height 13
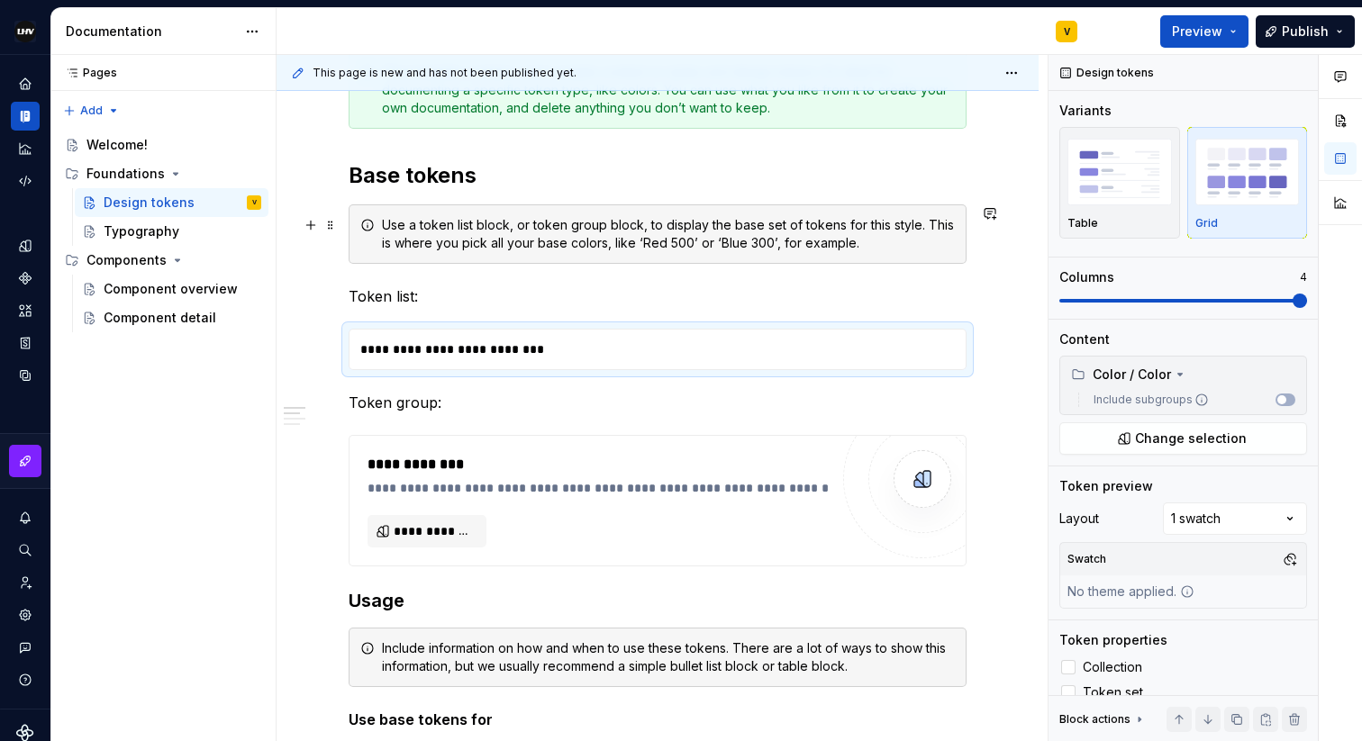
scroll to position [302, 0]
click at [1289, 394] on button "Include subgroups" at bounding box center [1285, 400] width 20 height 13
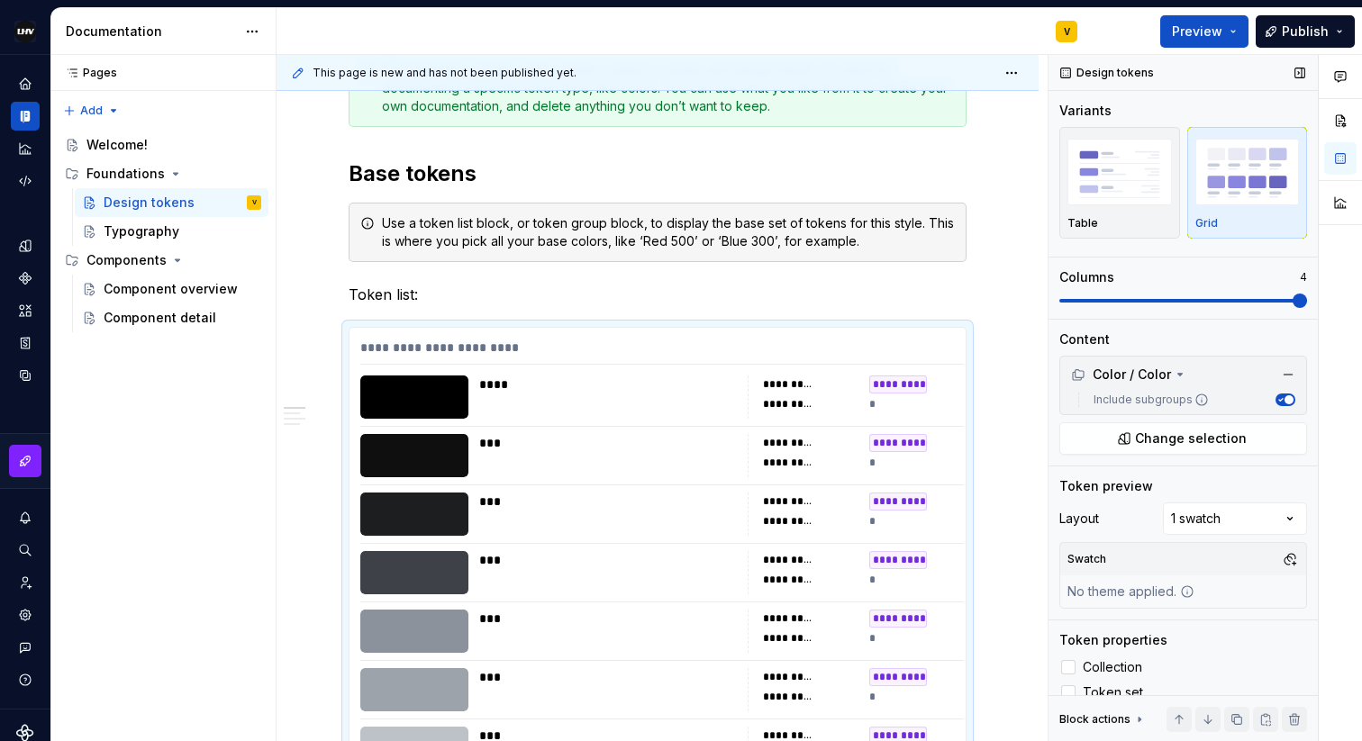
scroll to position [19, 0]
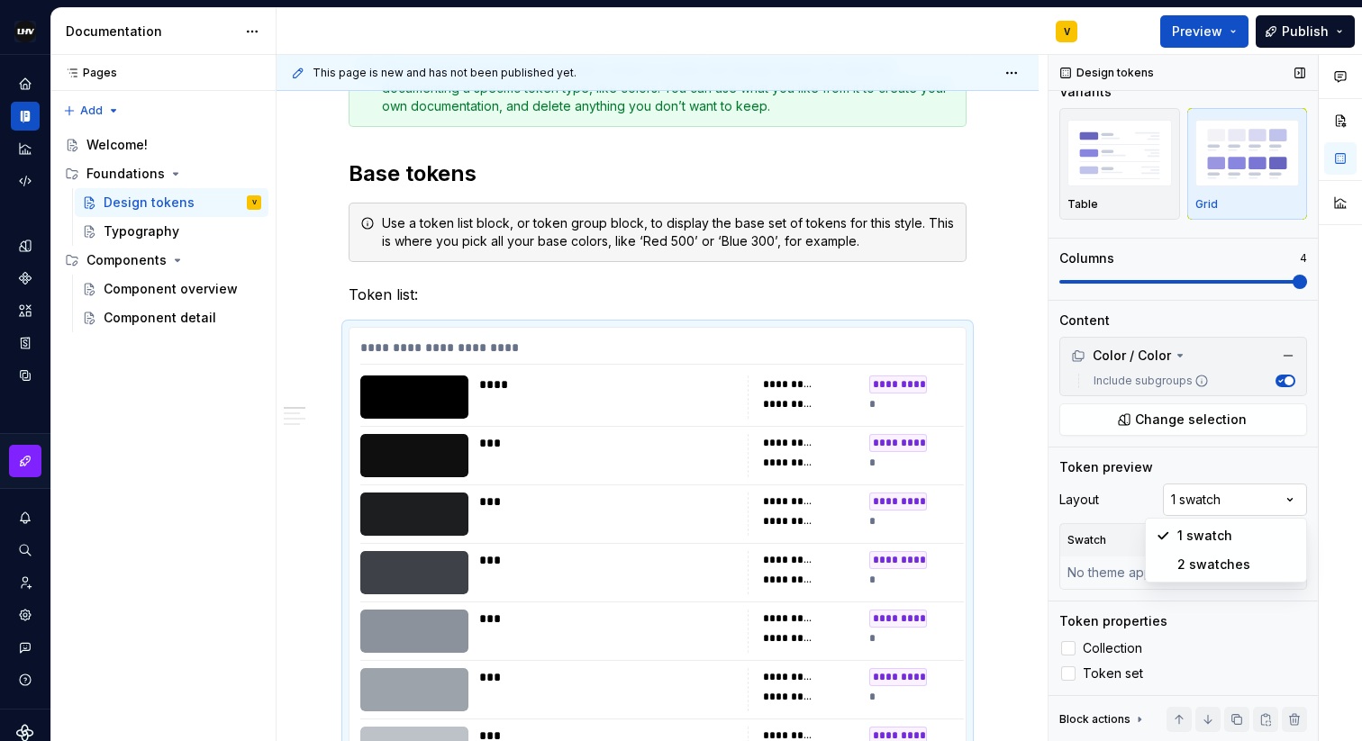
click at [1221, 504] on div "Comments Open comments No comments yet Select ‘Comment’ from the block context …" at bounding box center [1204, 398] width 313 height 687
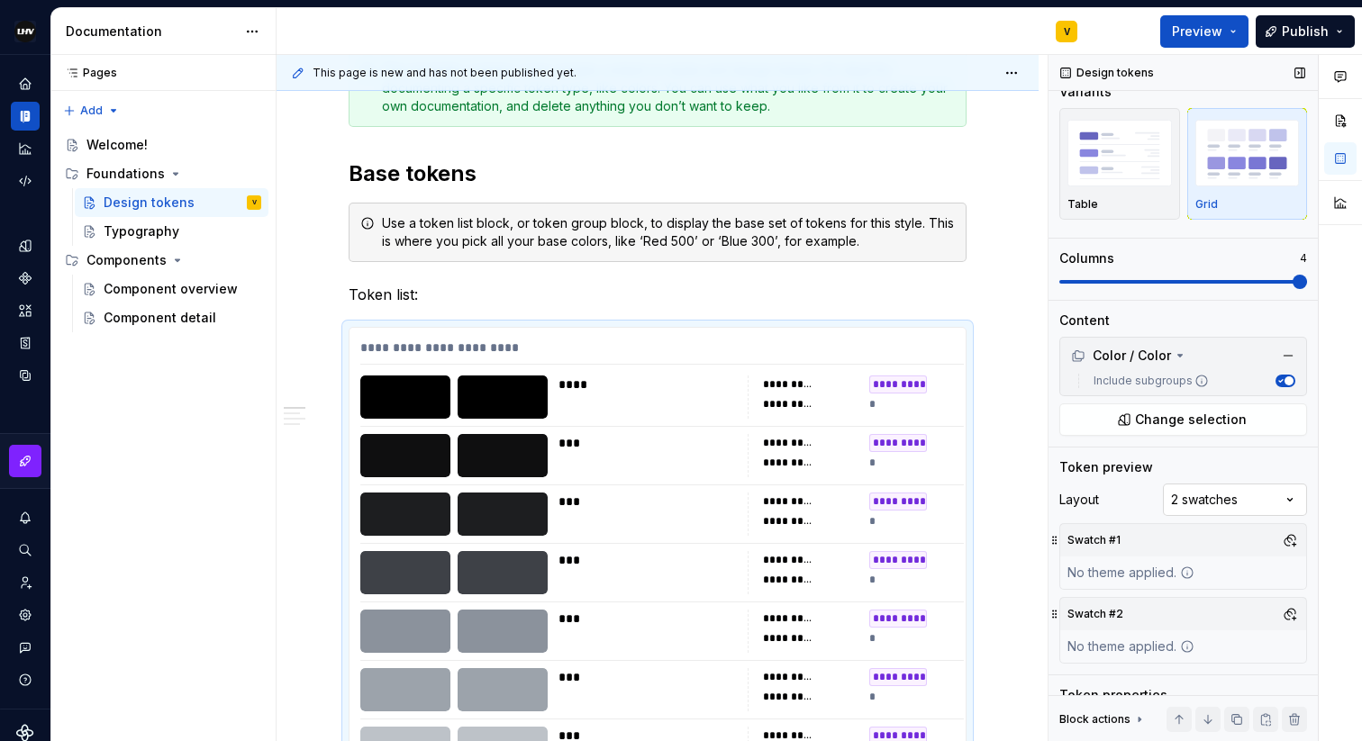
click at [1206, 495] on div "Comments Open comments No comments yet Select ‘Comment’ from the block context …" at bounding box center [1204, 398] width 313 height 687
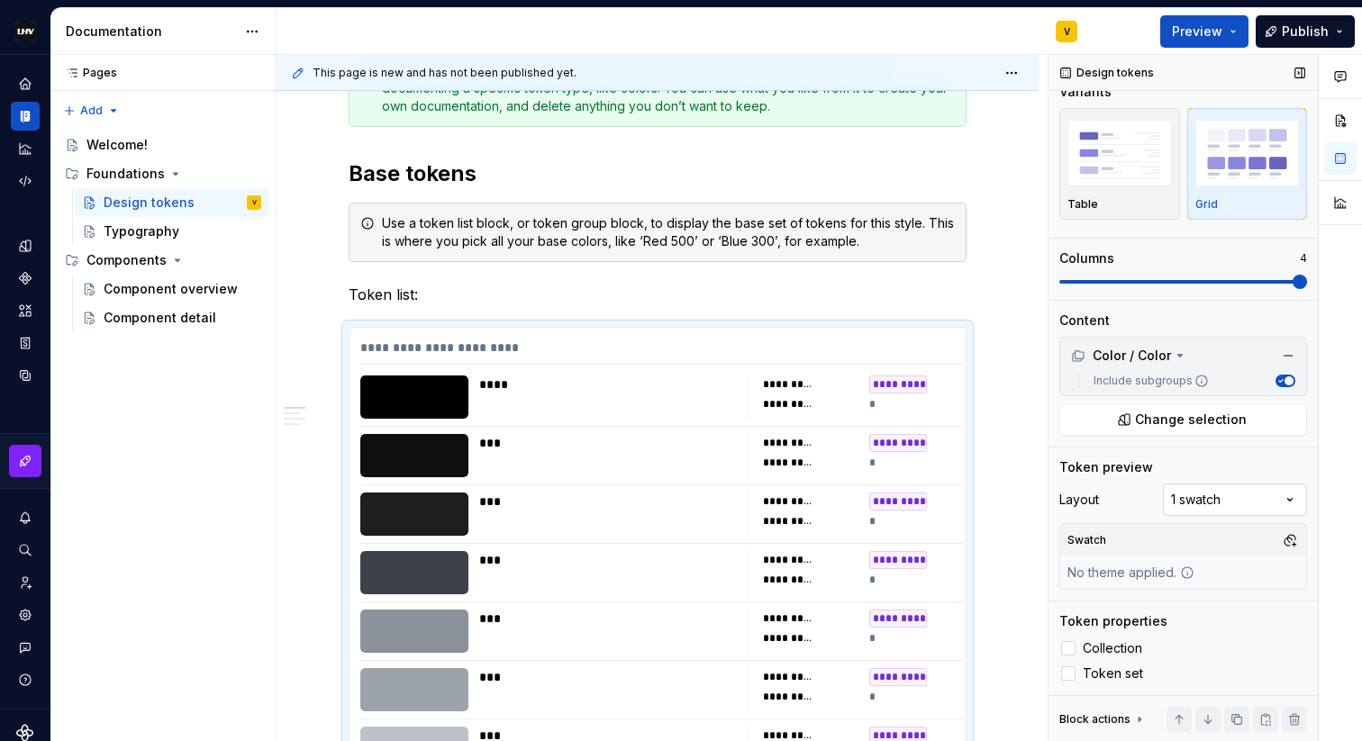
click at [1200, 507] on div "Comments Open comments No comments yet Select ‘Comment’ from the block context …" at bounding box center [1204, 398] width 313 height 687
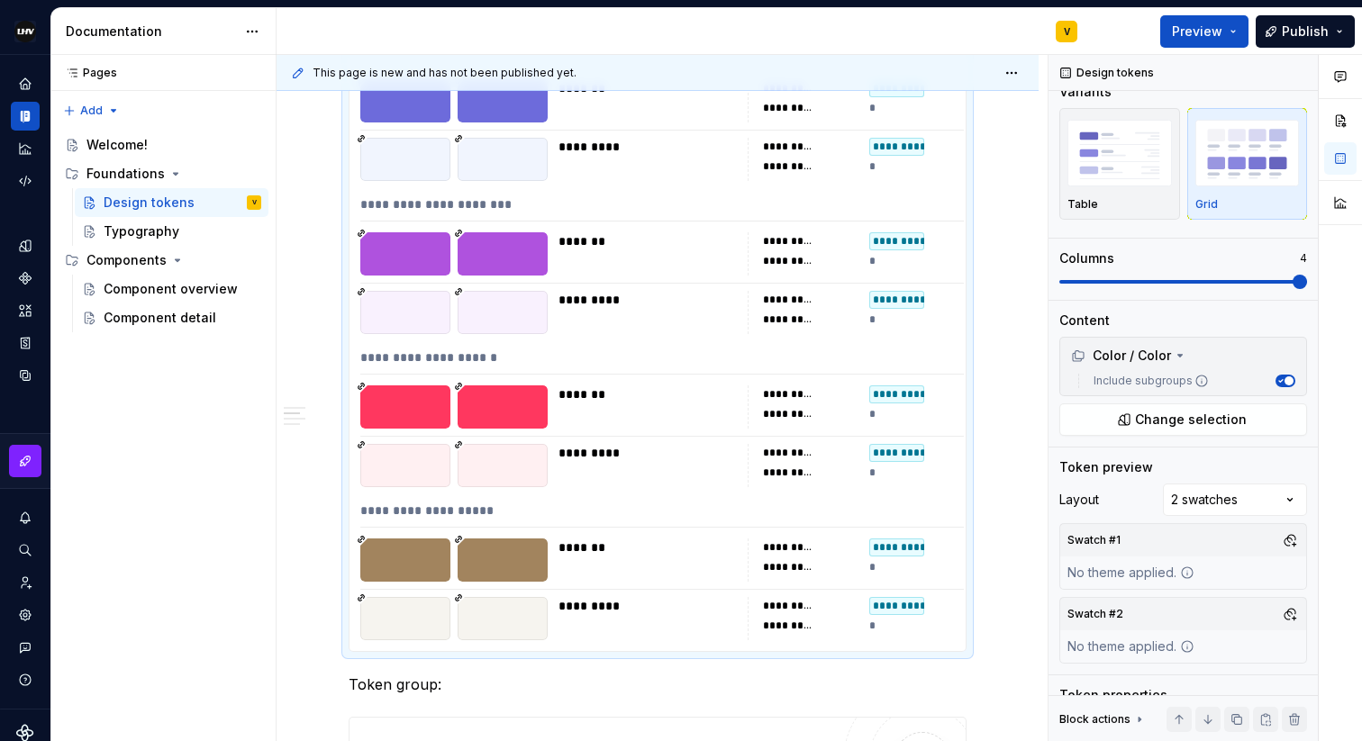
scroll to position [12343, 0]
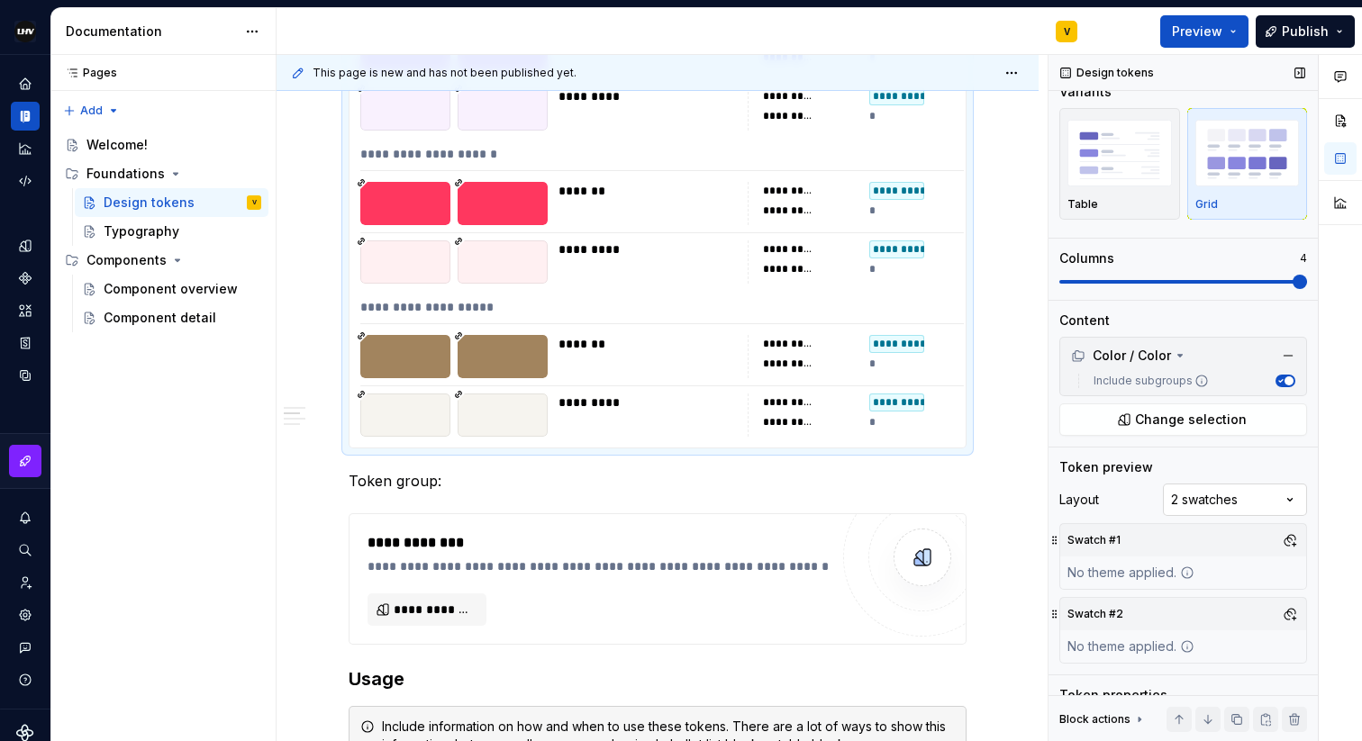
click at [1242, 506] on div "Comments Open comments No comments yet Select ‘Comment’ from the block context …" at bounding box center [1204, 398] width 313 height 687
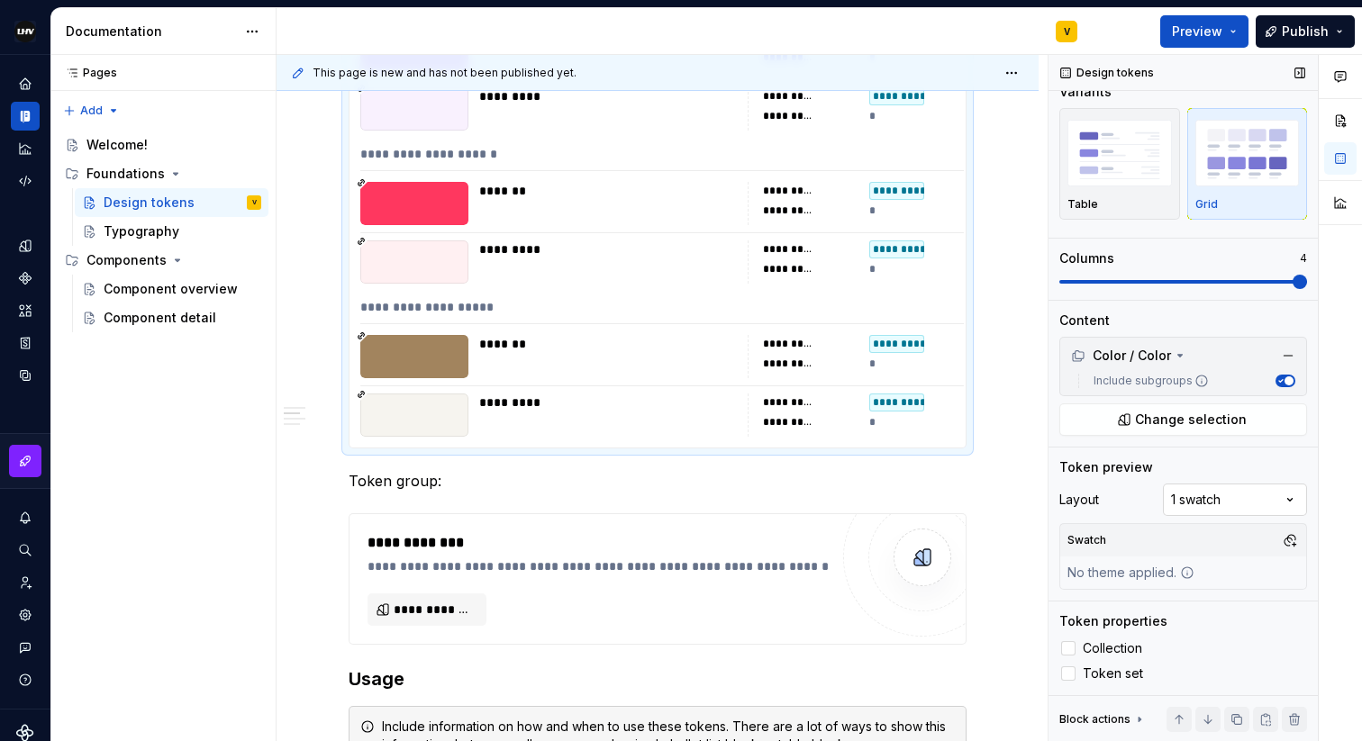
click at [1230, 510] on div "Comments Open comments No comments yet Select ‘Comment’ from the block context …" at bounding box center [1204, 398] width 313 height 687
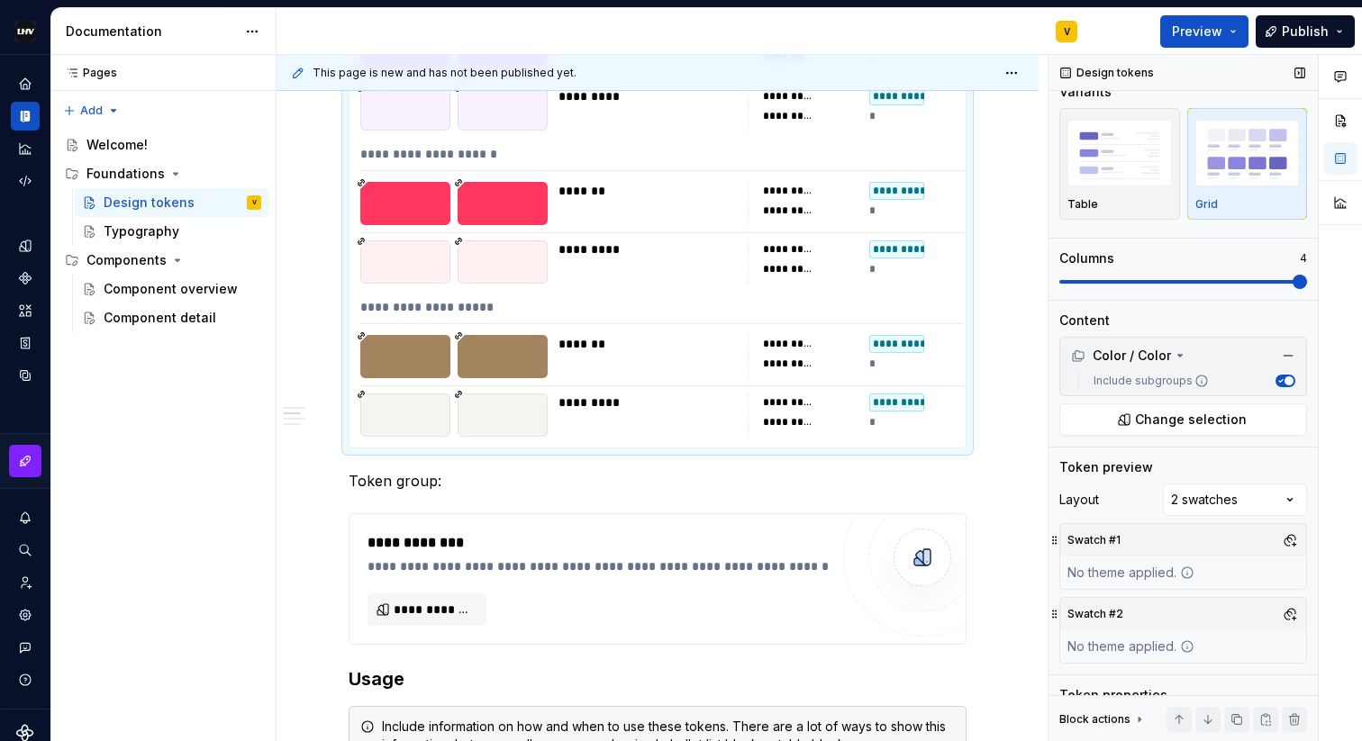
scroll to position [93, 0]
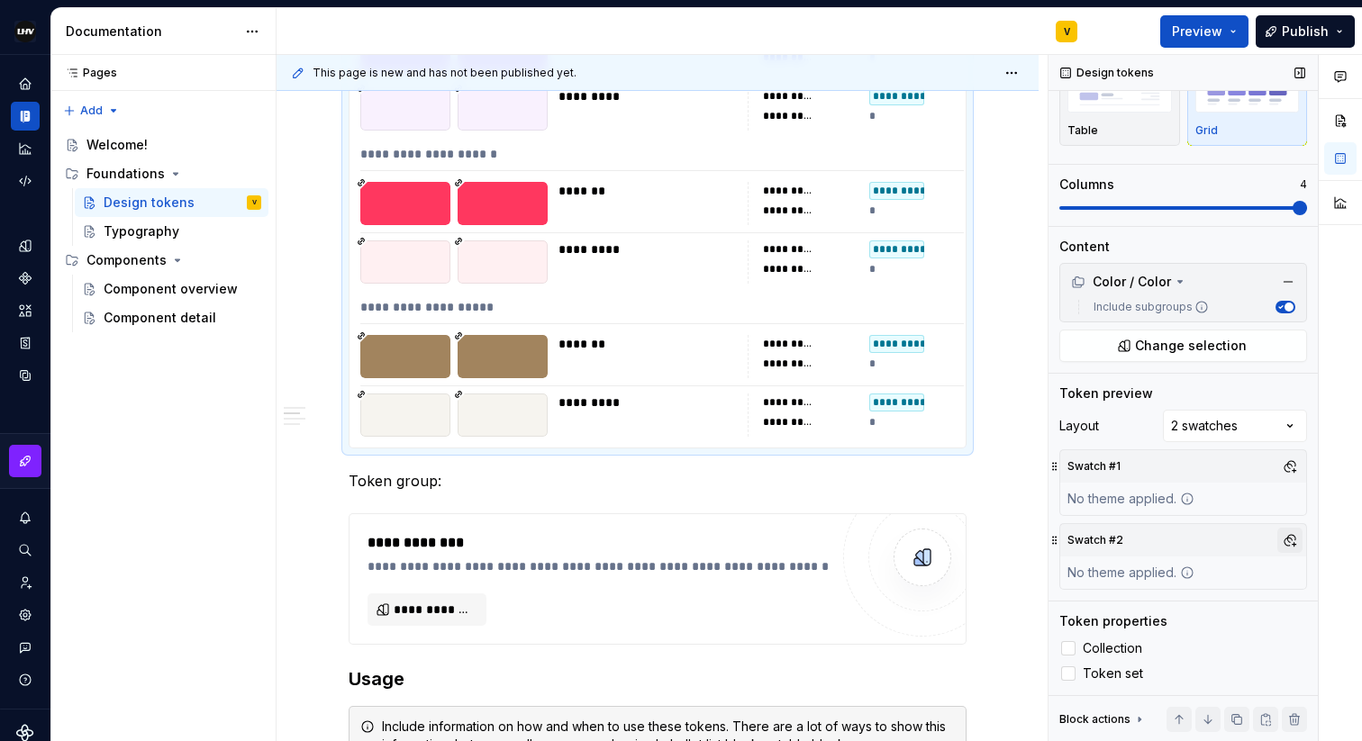
click at [1291, 544] on button "button" at bounding box center [1289, 540] width 25 height 25
click at [1174, 609] on div "Dark" at bounding box center [1204, 609] width 171 height 18
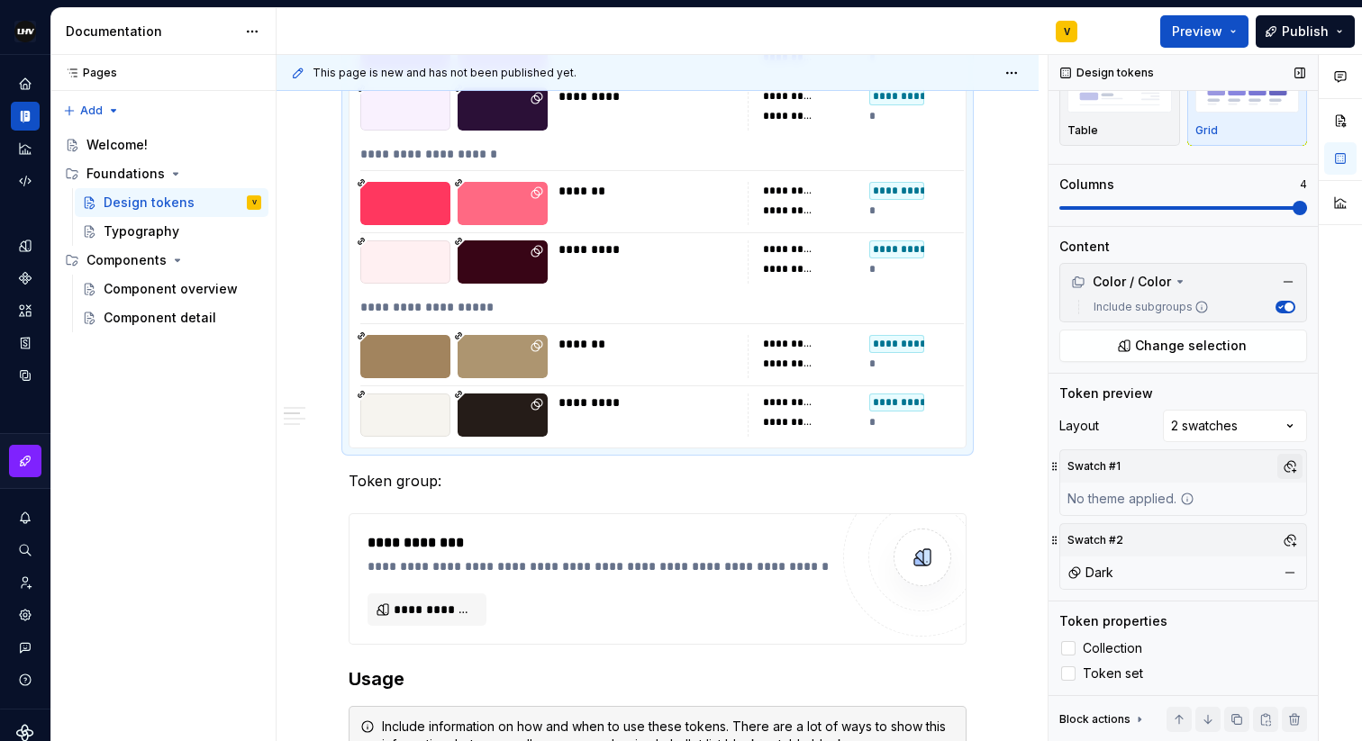
click at [1289, 467] on div "Comments Open comments No comments yet Select ‘Comment’ from the block context …" at bounding box center [1204, 398] width 313 height 687
click at [1278, 476] on button "button" at bounding box center [1289, 466] width 25 height 25
click at [1178, 562] on div "Light" at bounding box center [1204, 564] width 171 height 18
click at [1321, 495] on div at bounding box center [1340, 398] width 43 height 687
click at [1104, 647] on span "Collection" at bounding box center [1112, 648] width 59 height 14
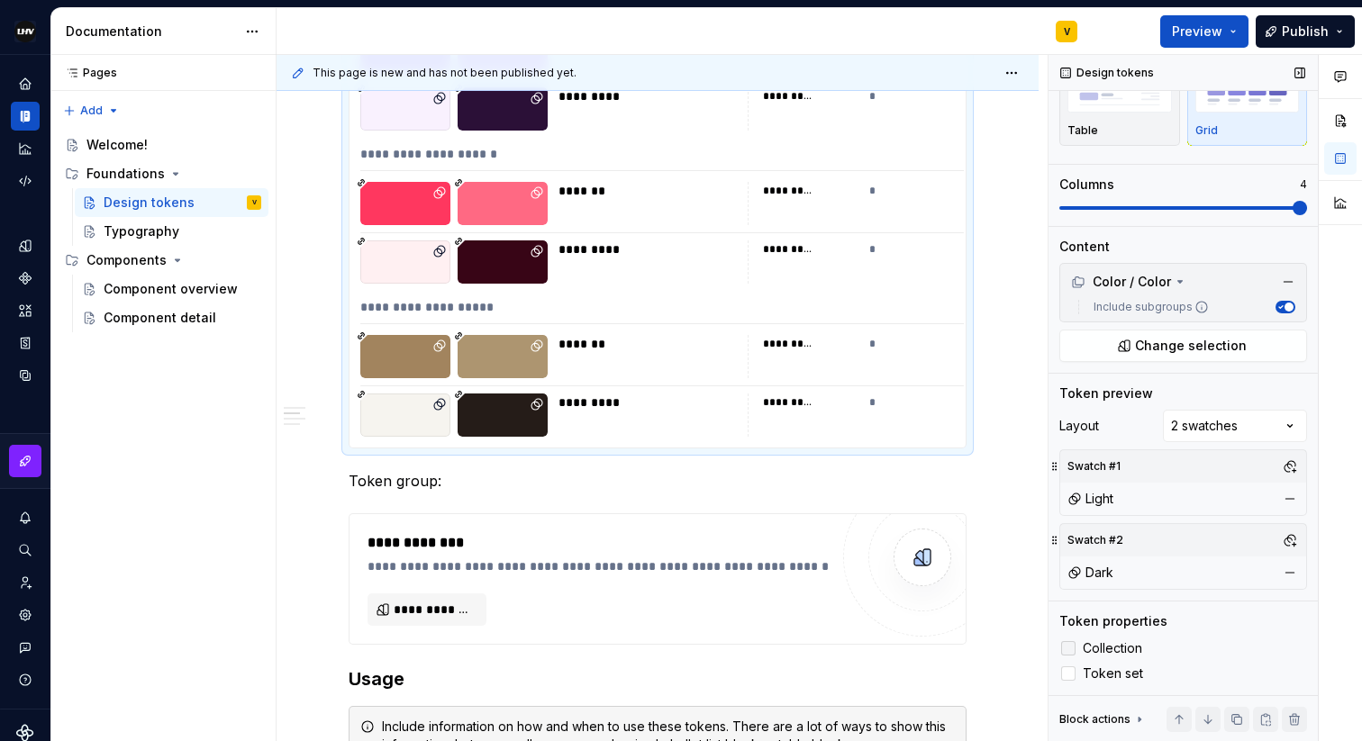
click at [1104, 647] on span "Collection" at bounding box center [1112, 648] width 59 height 14
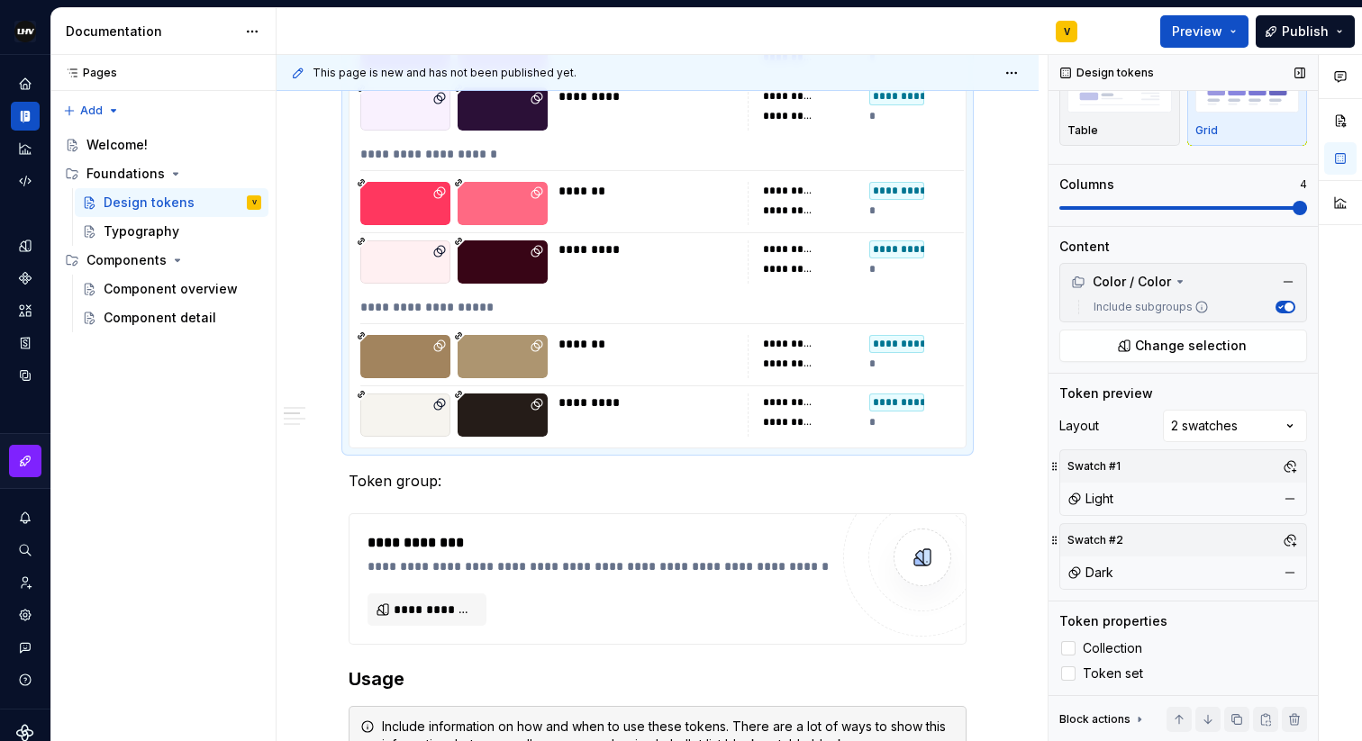
scroll to position [0, 0]
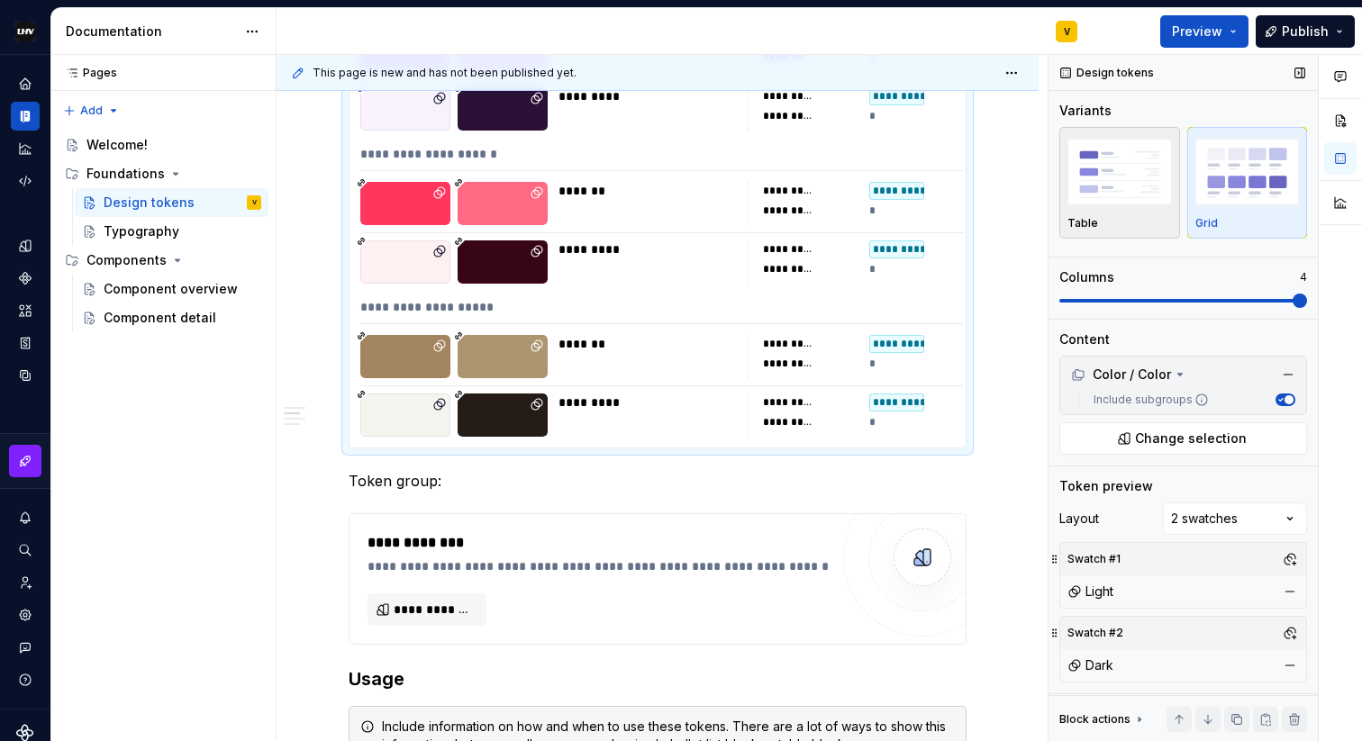
click at [1105, 205] on div "button" at bounding box center [1119, 172] width 104 height 74
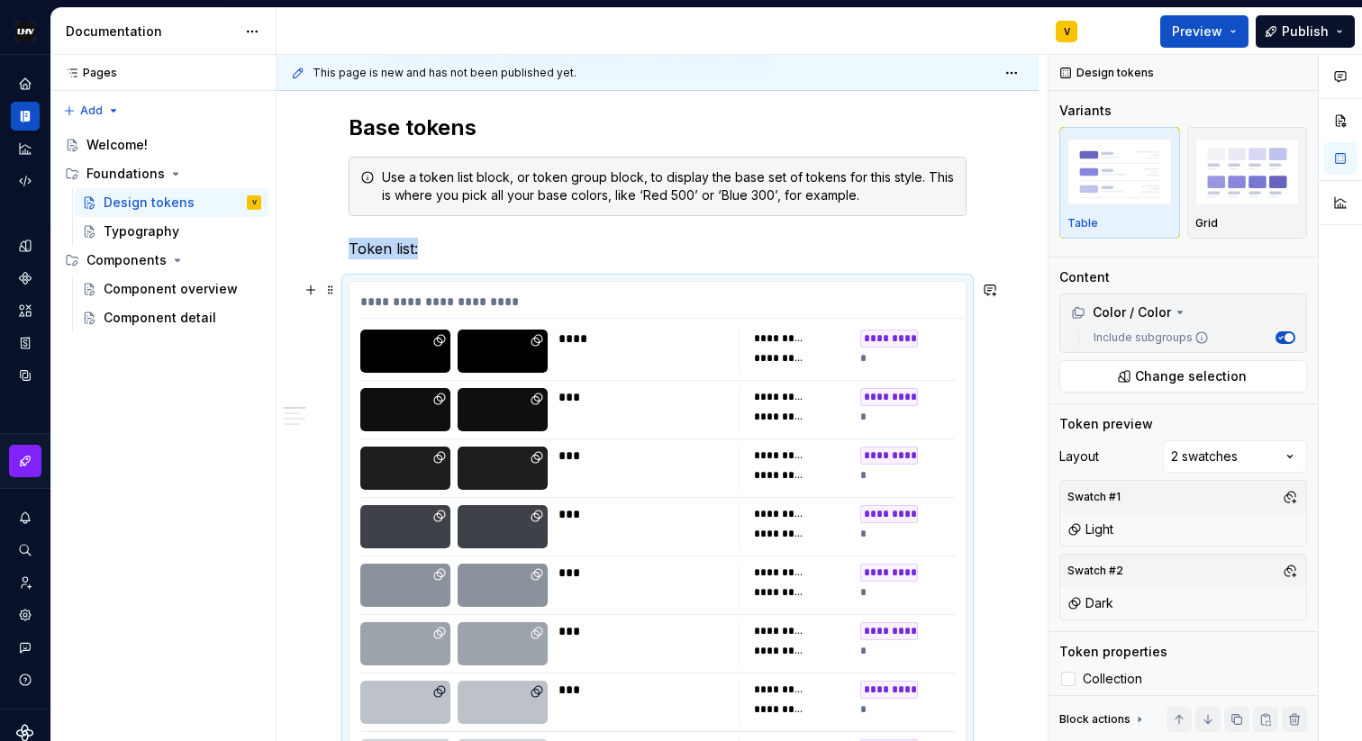
scroll to position [368, 0]
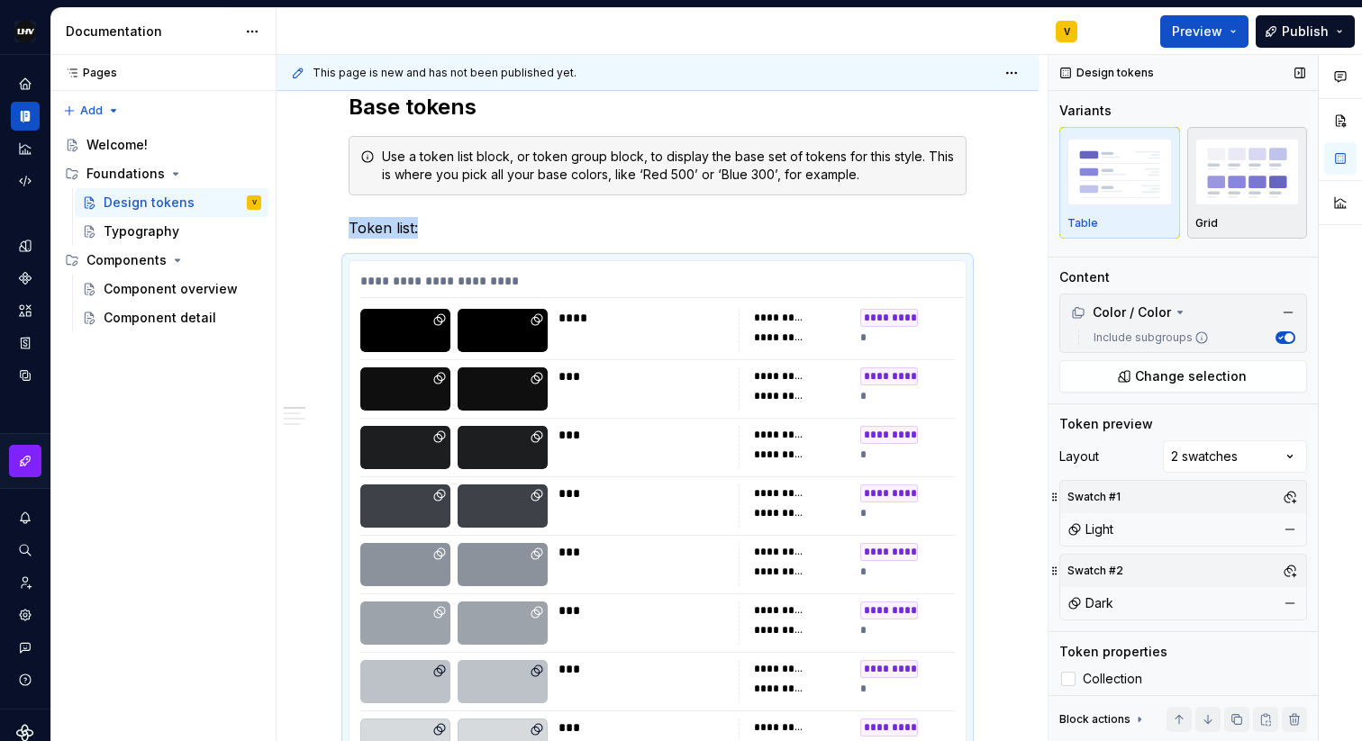
click at [1234, 180] on img "button" at bounding box center [1247, 172] width 104 height 66
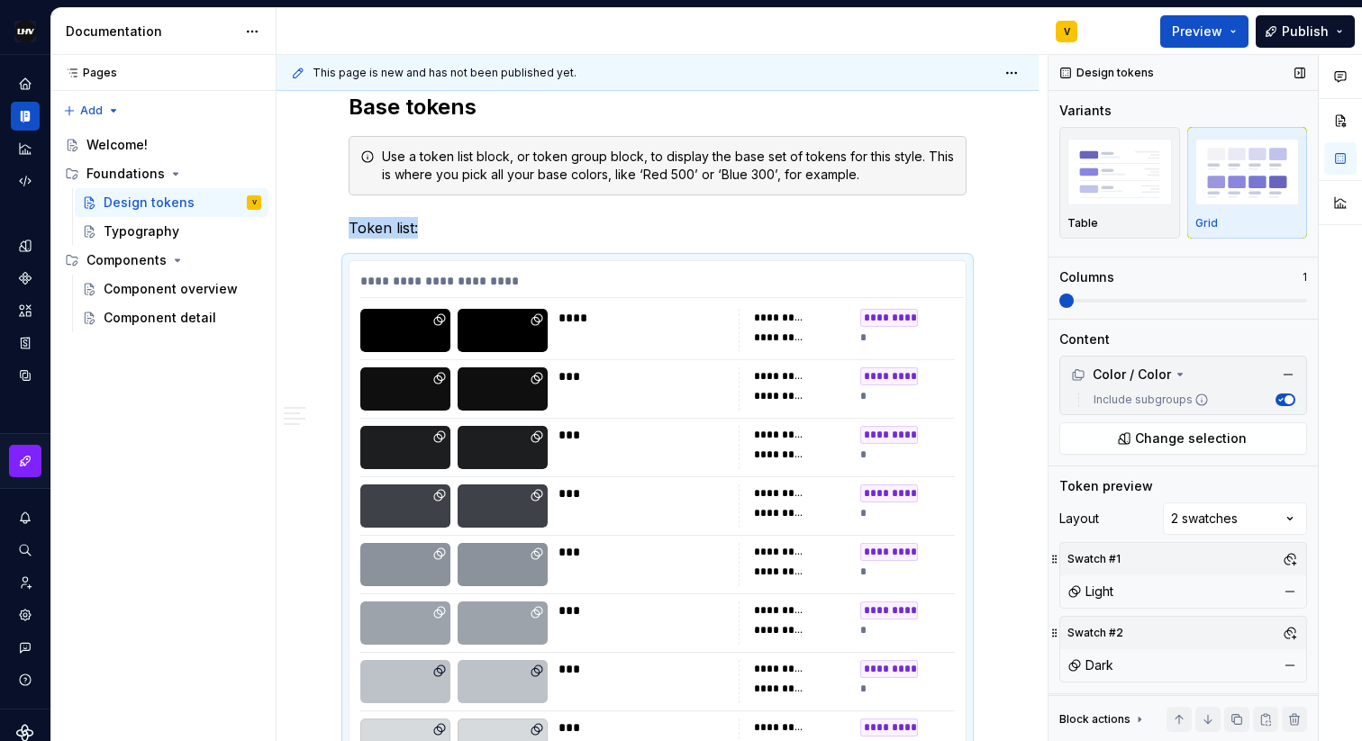
scroll to position [574, 0]
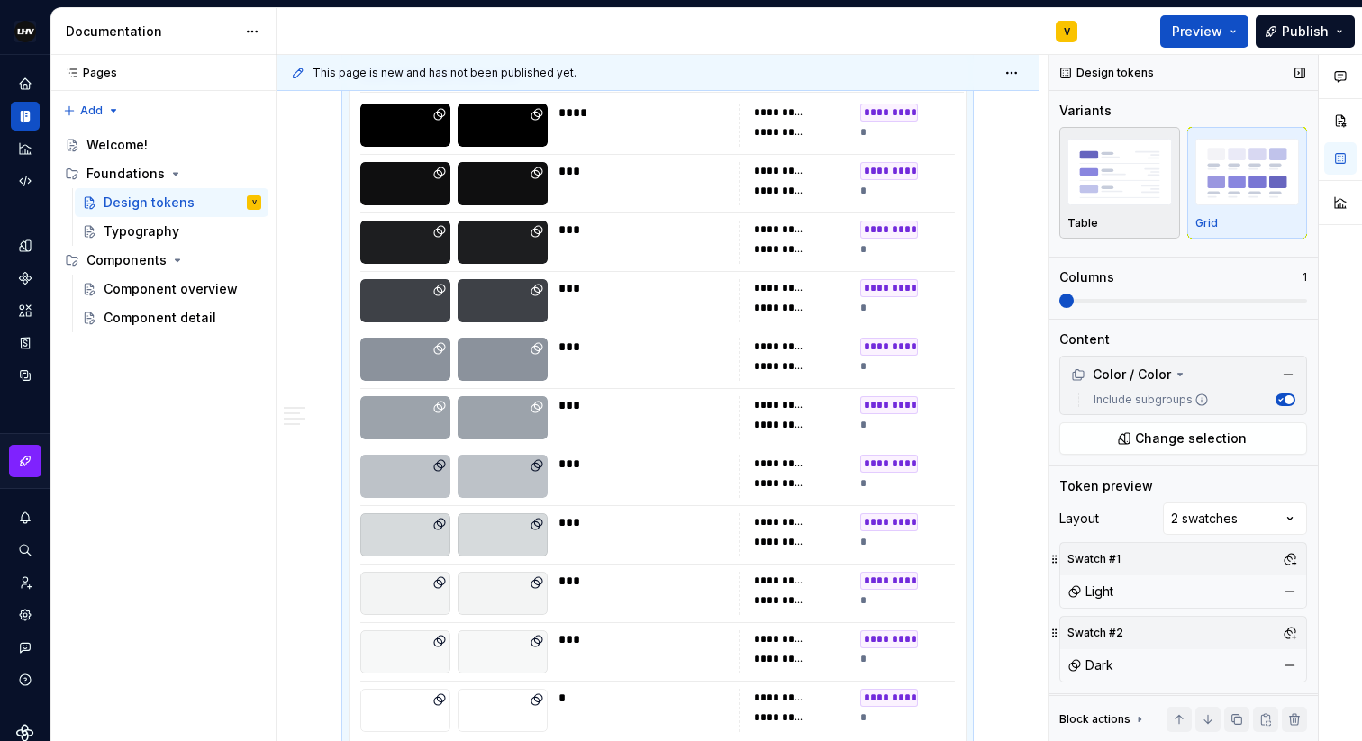
click at [1124, 185] on img "button" at bounding box center [1119, 172] width 104 height 66
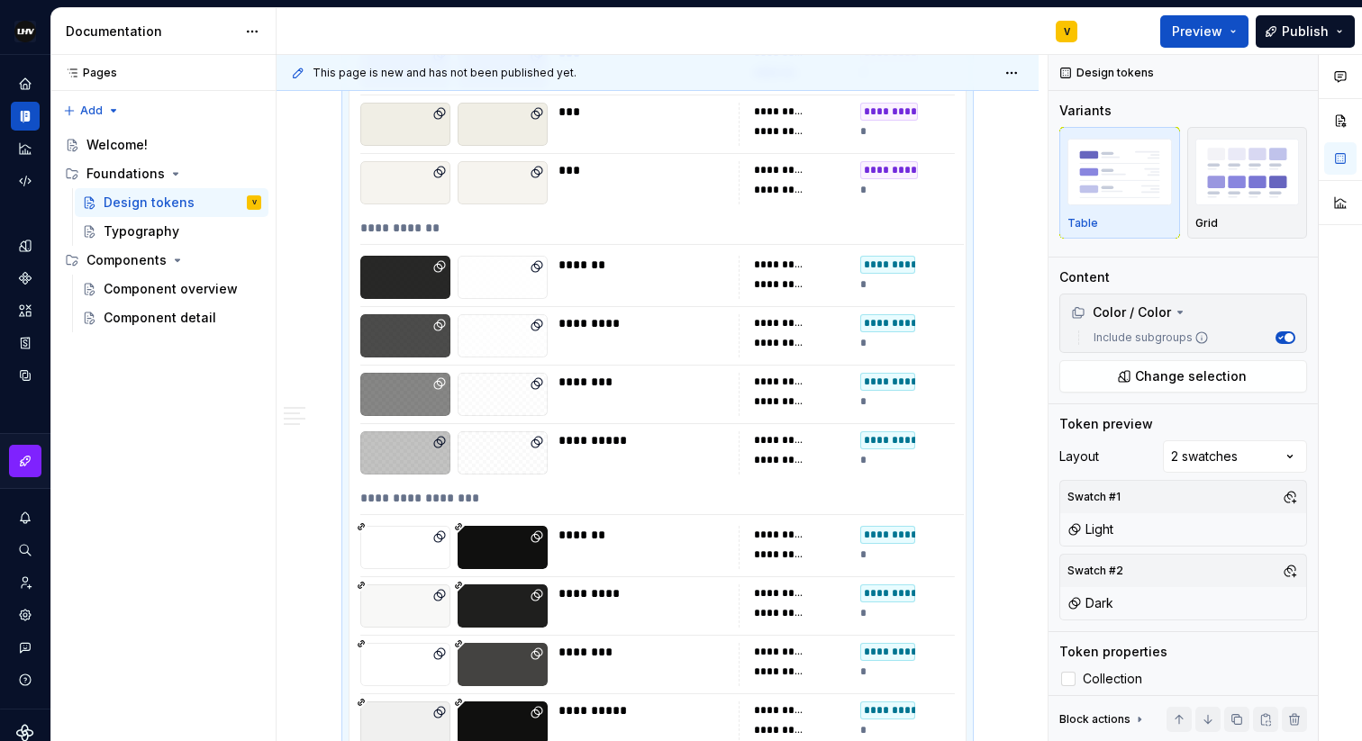
scroll to position [8646, 0]
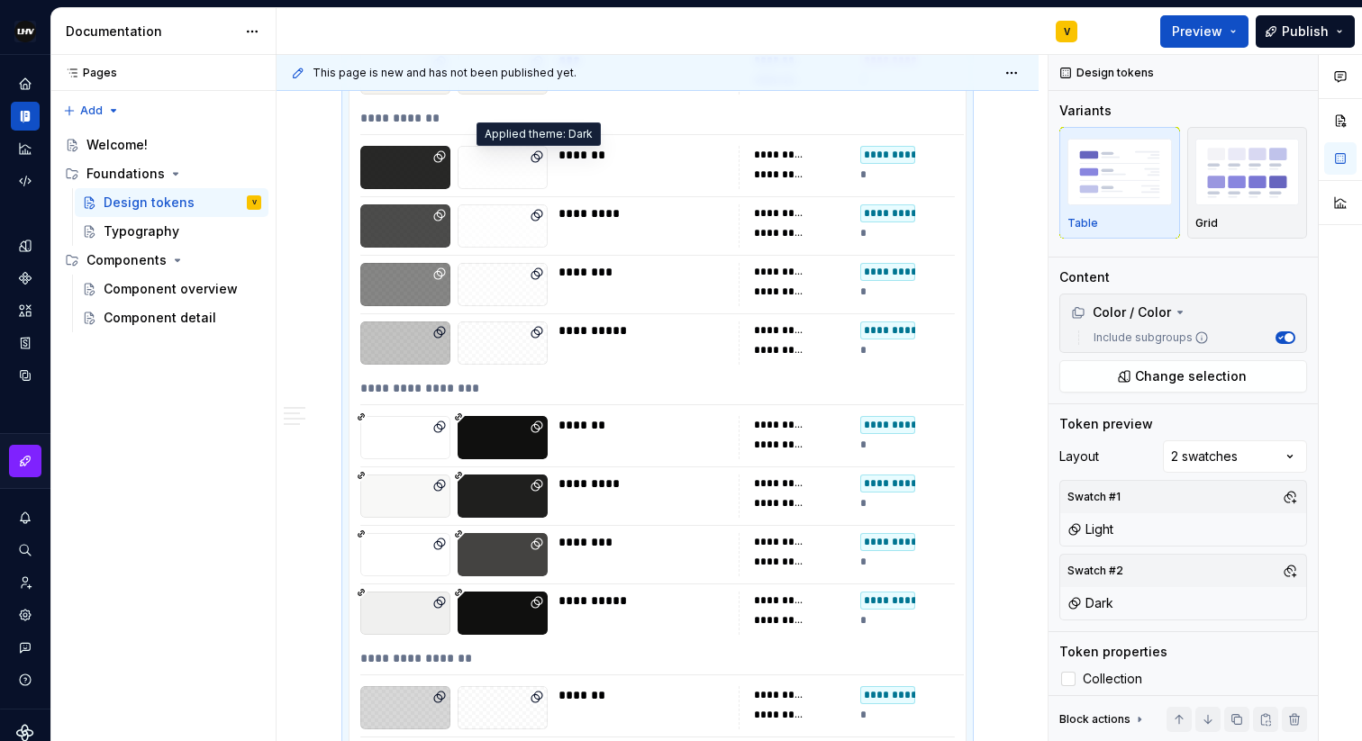
click at [537, 157] on icon at bounding box center [537, 157] width 14 height 14
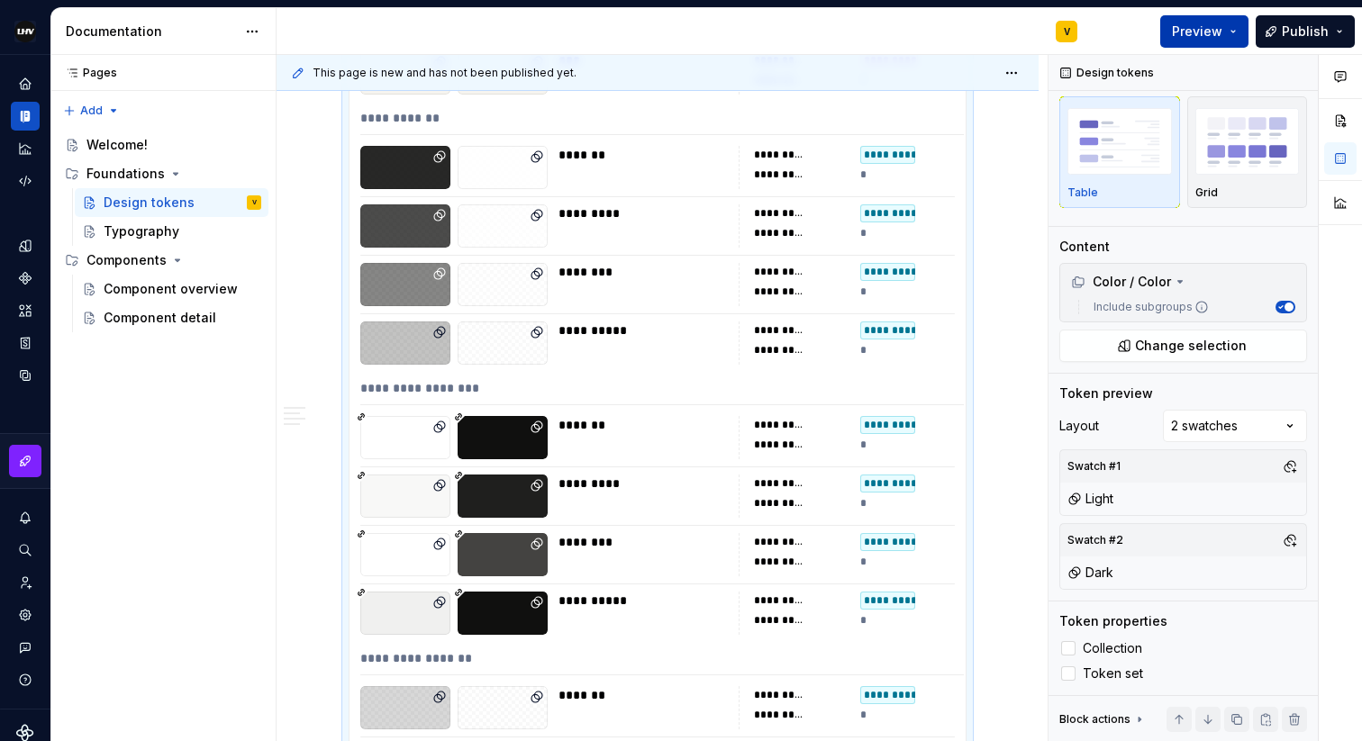
click at [1226, 29] on button "Preview" at bounding box center [1204, 31] width 88 height 32
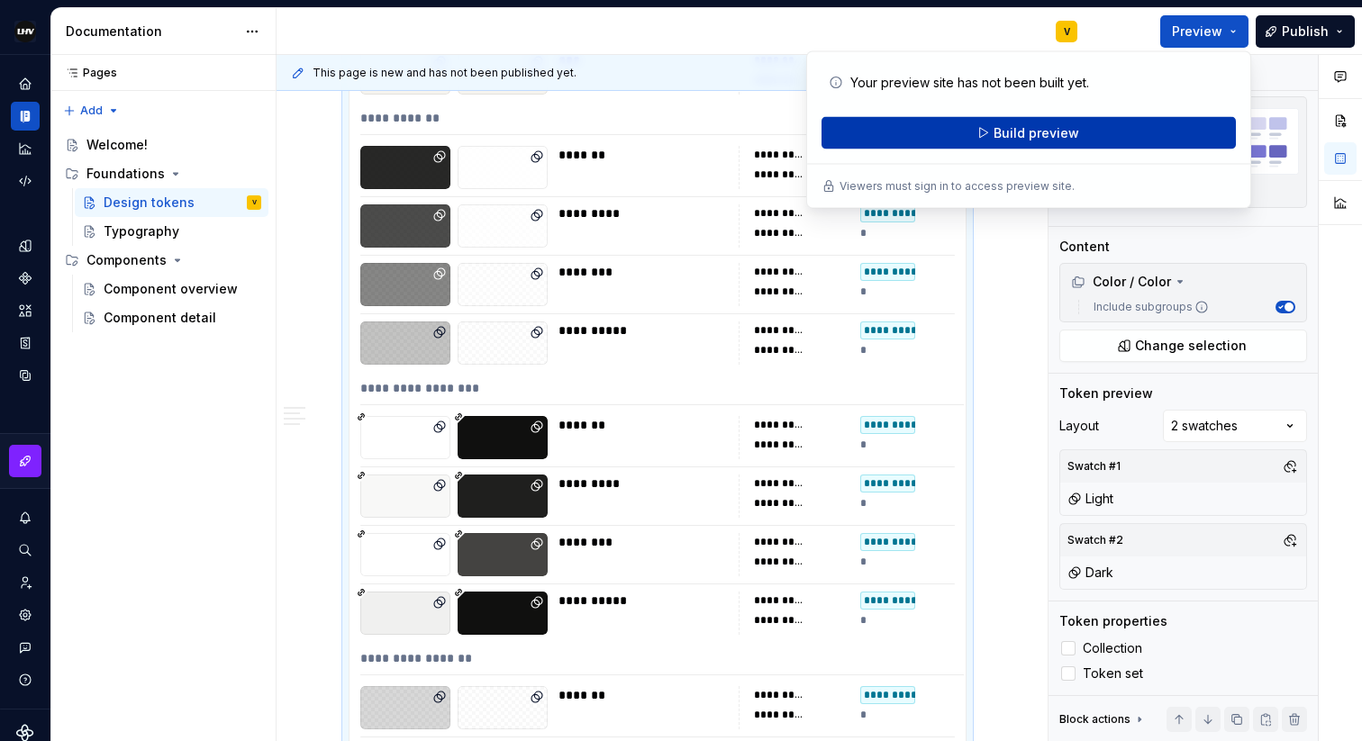
click at [1043, 140] on span "Build preview" at bounding box center [1036, 133] width 86 height 18
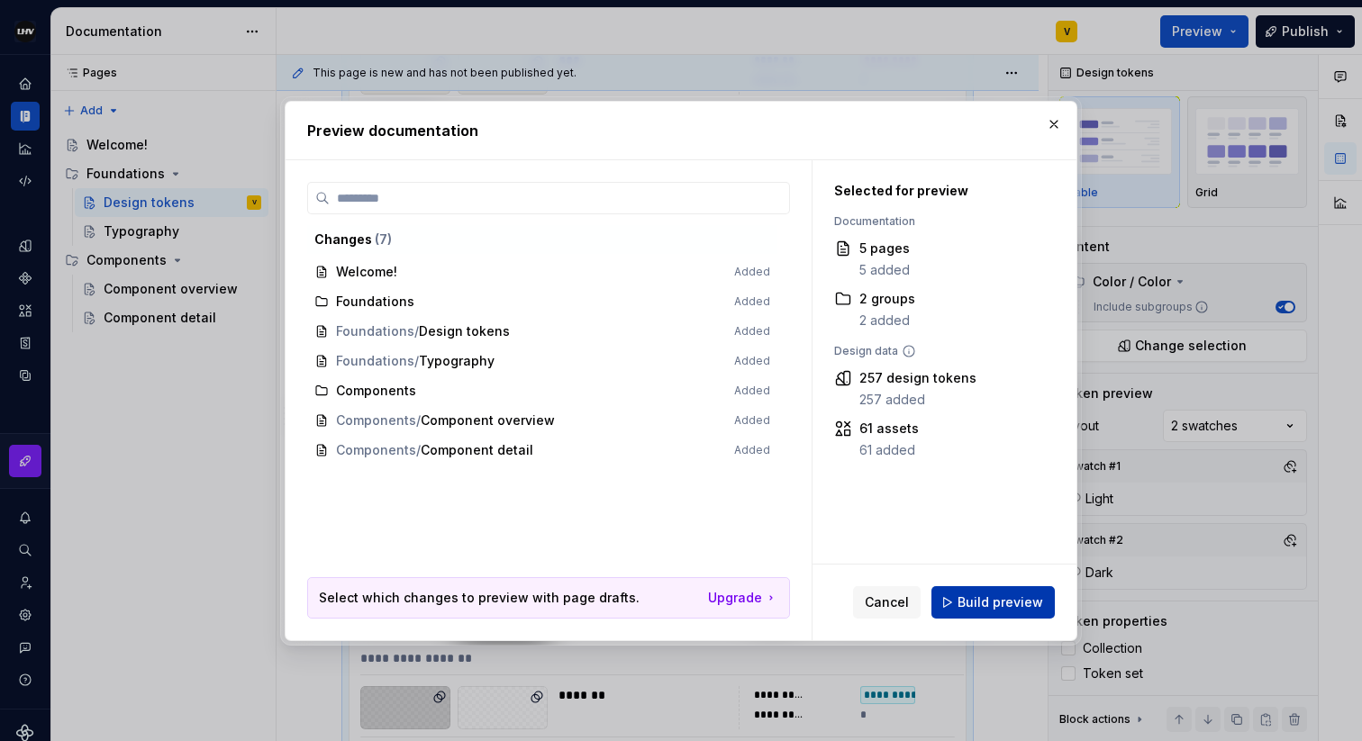
click at [989, 603] on span "Build preview" at bounding box center [1000, 603] width 86 height 18
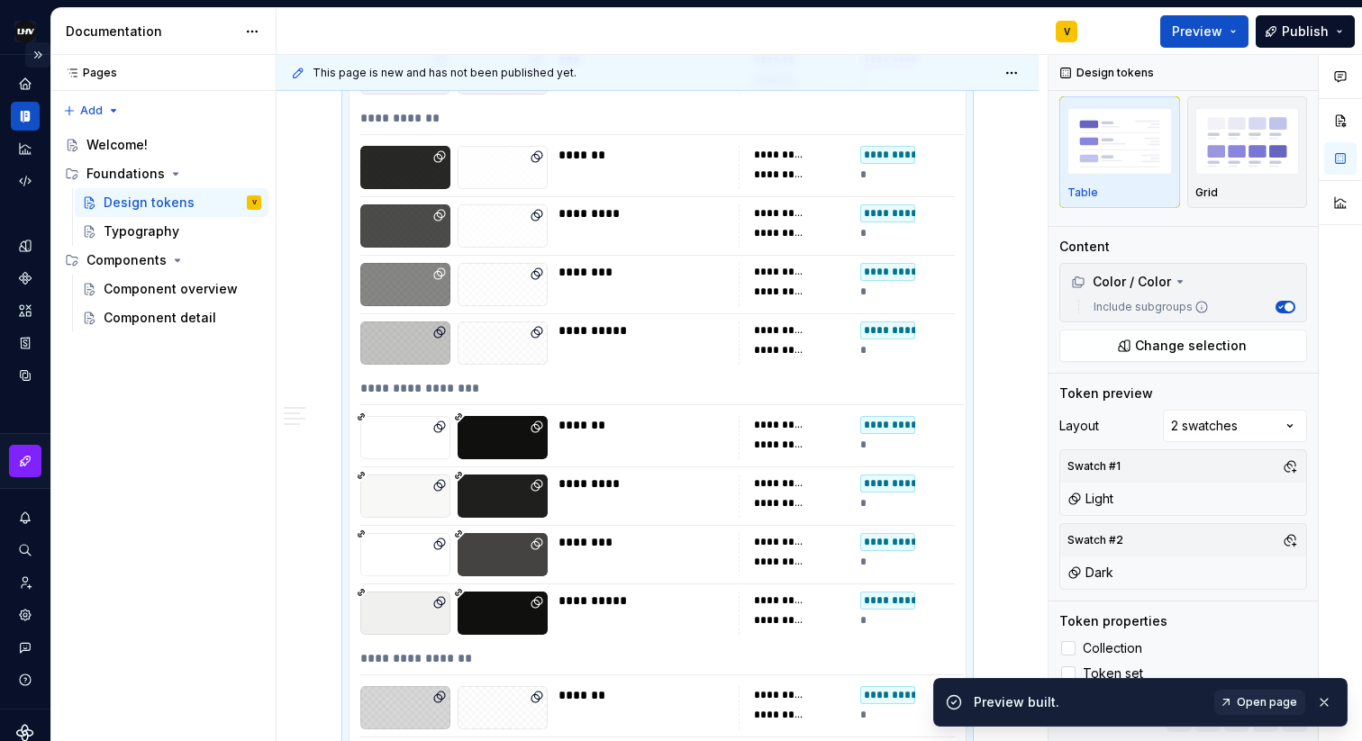
click at [34, 59] on button "Expand sidebar" at bounding box center [37, 54] width 25 height 25
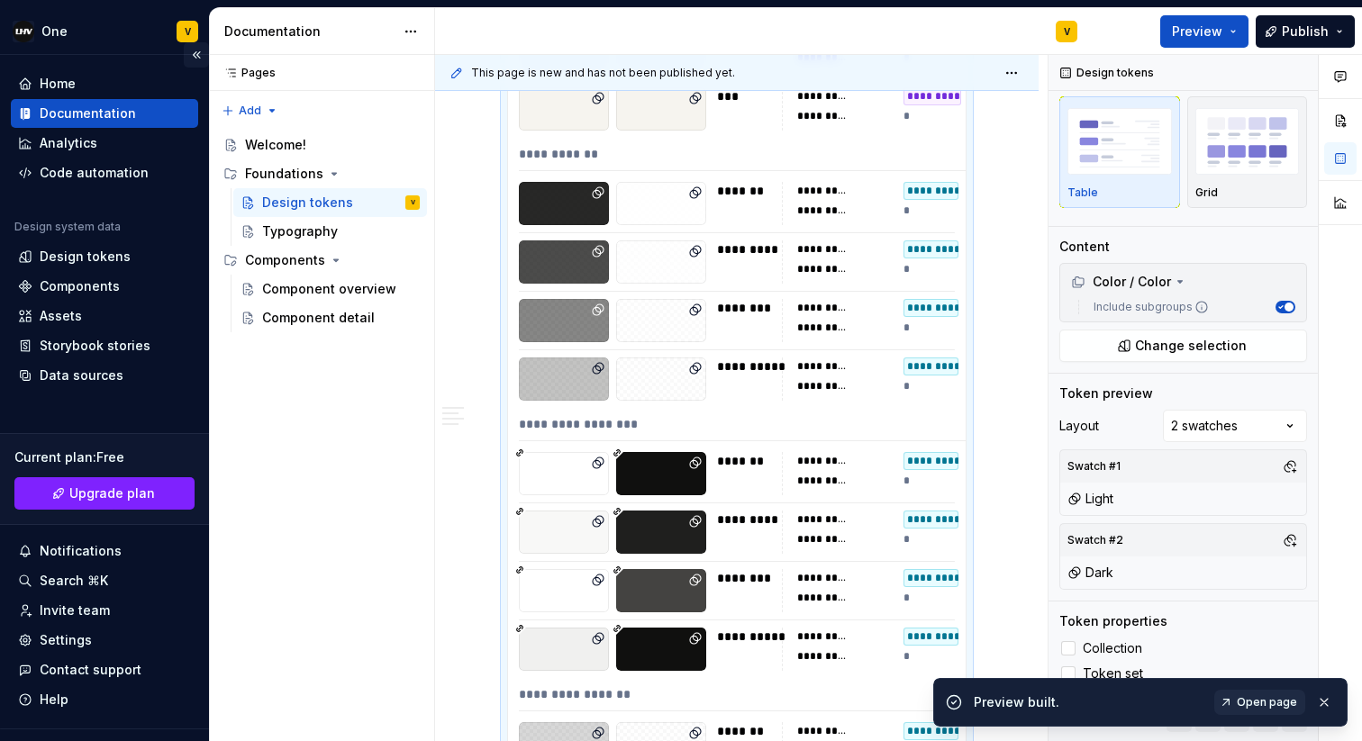
scroll to position [8682, 0]
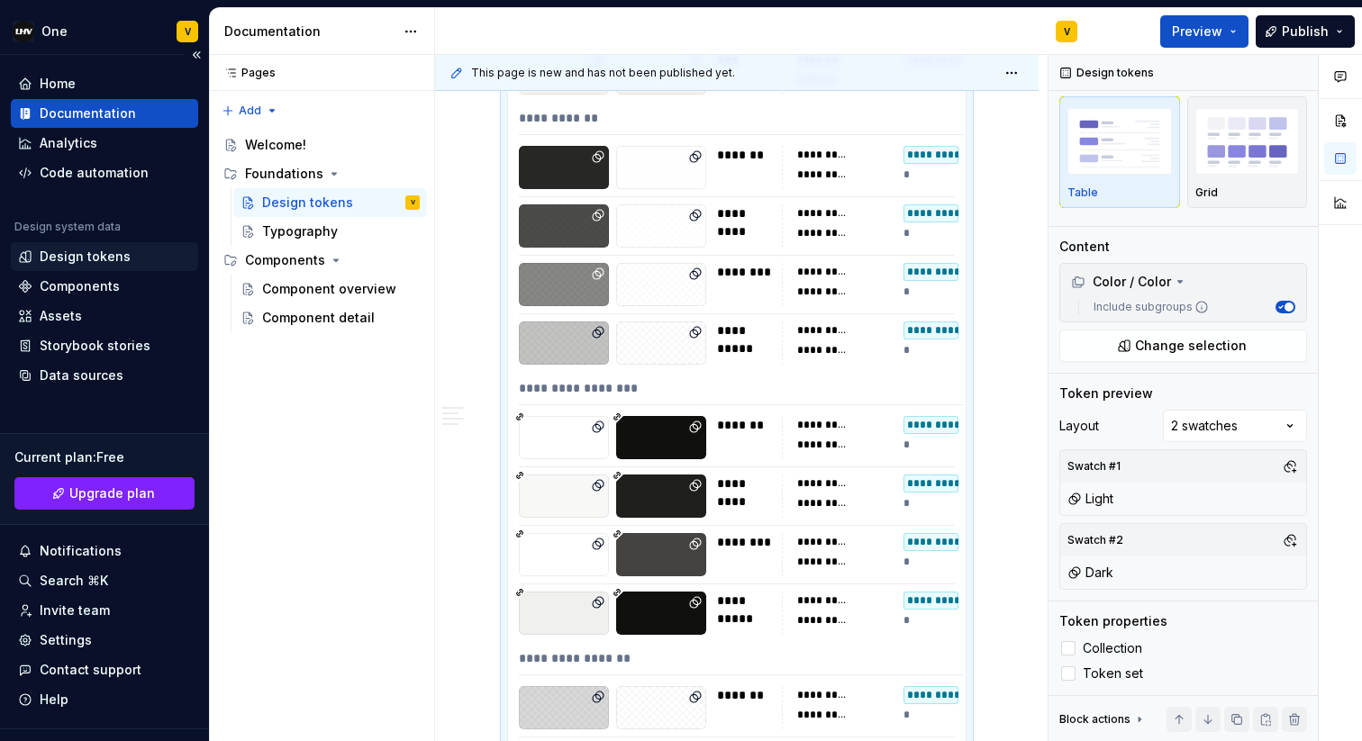
click at [114, 267] on div "Design tokens" at bounding box center [104, 256] width 187 height 29
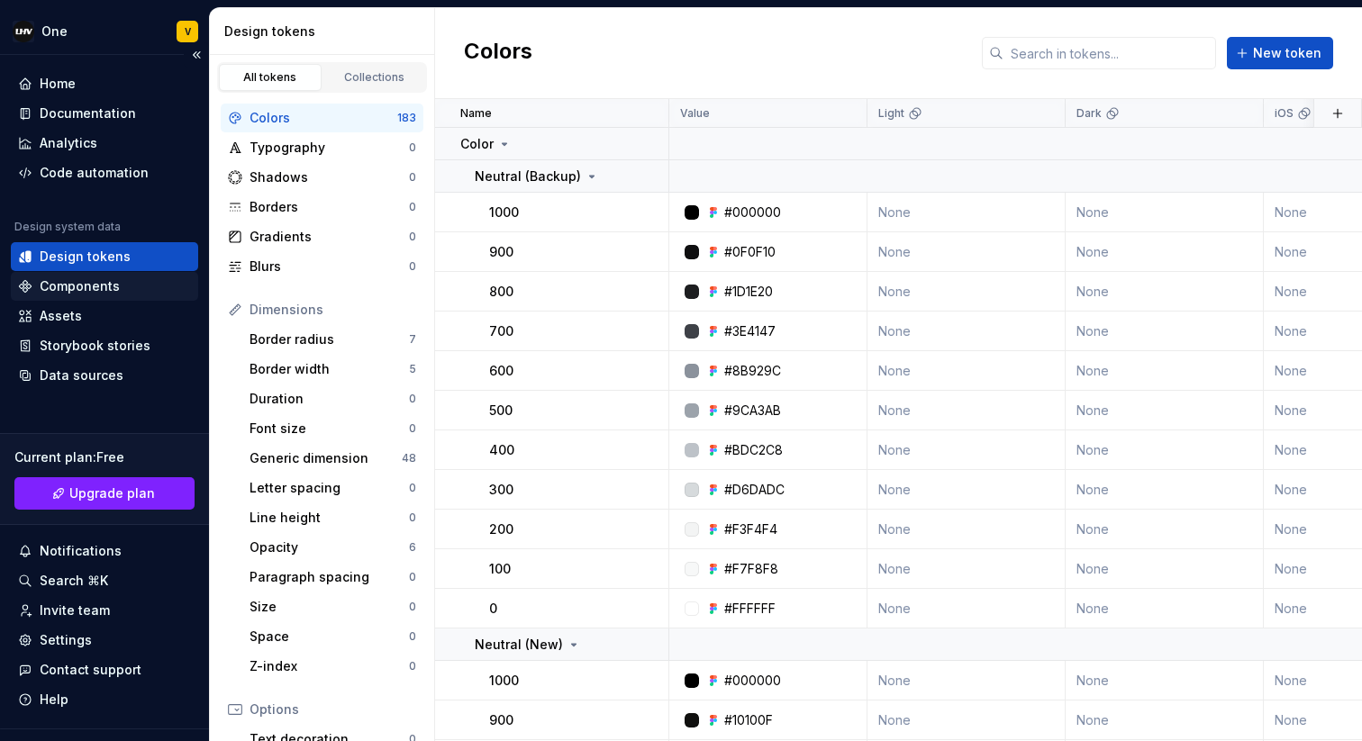
click at [117, 279] on div "Components" at bounding box center [104, 286] width 173 height 18
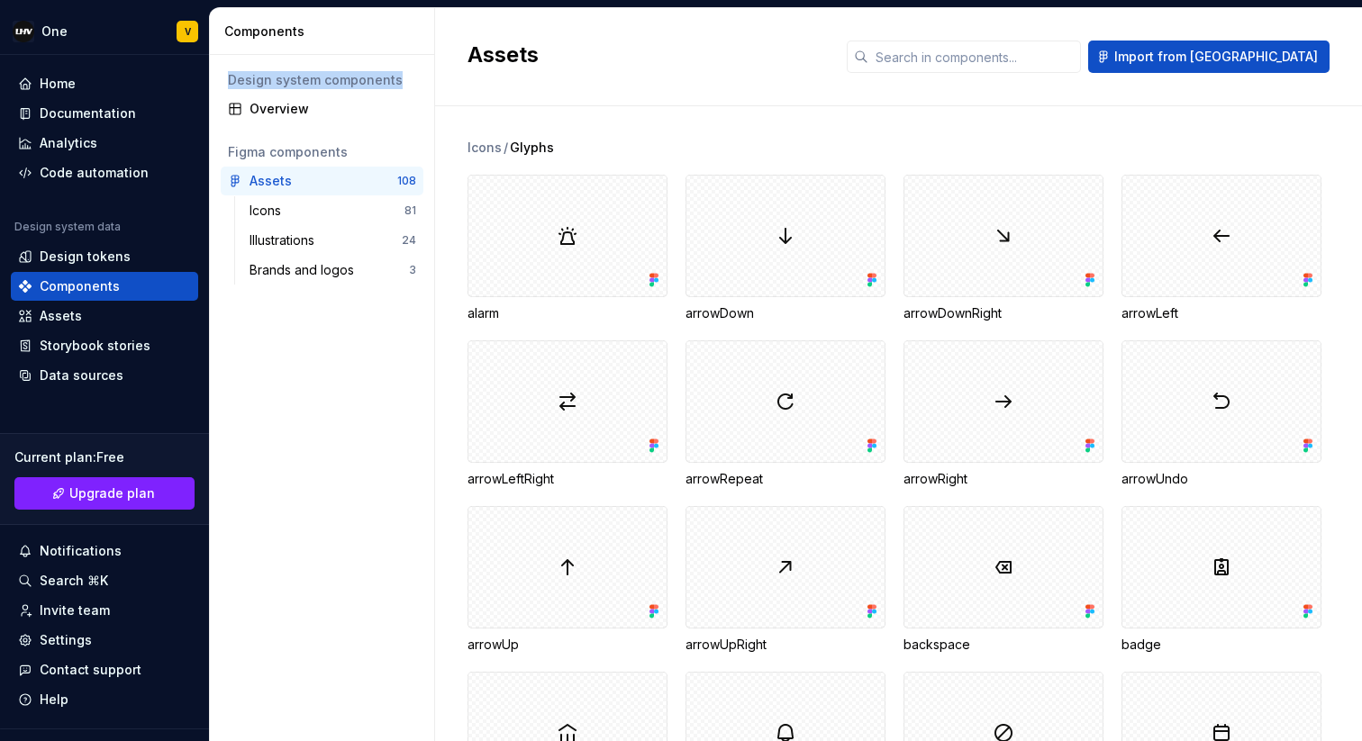
drag, startPoint x: 406, startPoint y: 79, endPoint x: 227, endPoint y: 86, distance: 179.3
click at [228, 86] on div "Design system components" at bounding box center [322, 80] width 188 height 18
click at [84, 316] on div "Assets" at bounding box center [104, 316] width 173 height 18
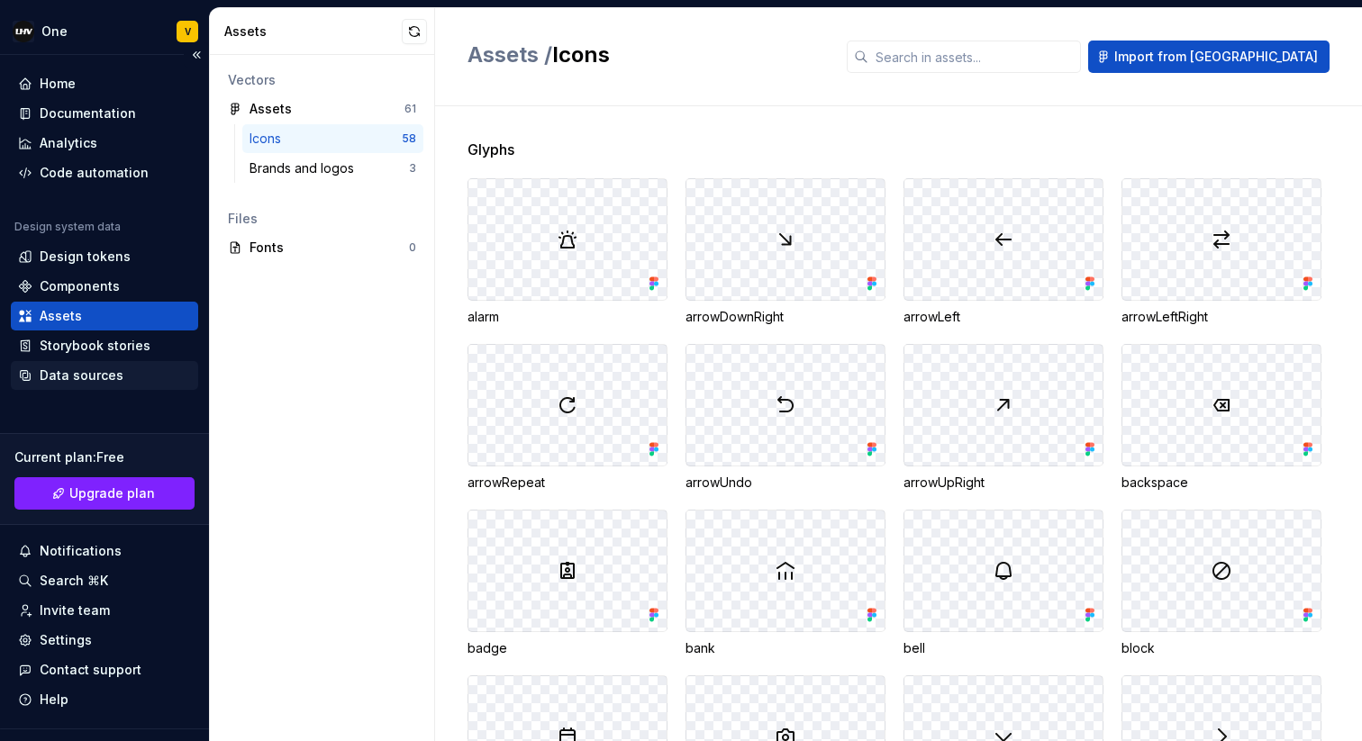
click at [88, 377] on div "Data sources" at bounding box center [82, 376] width 84 height 18
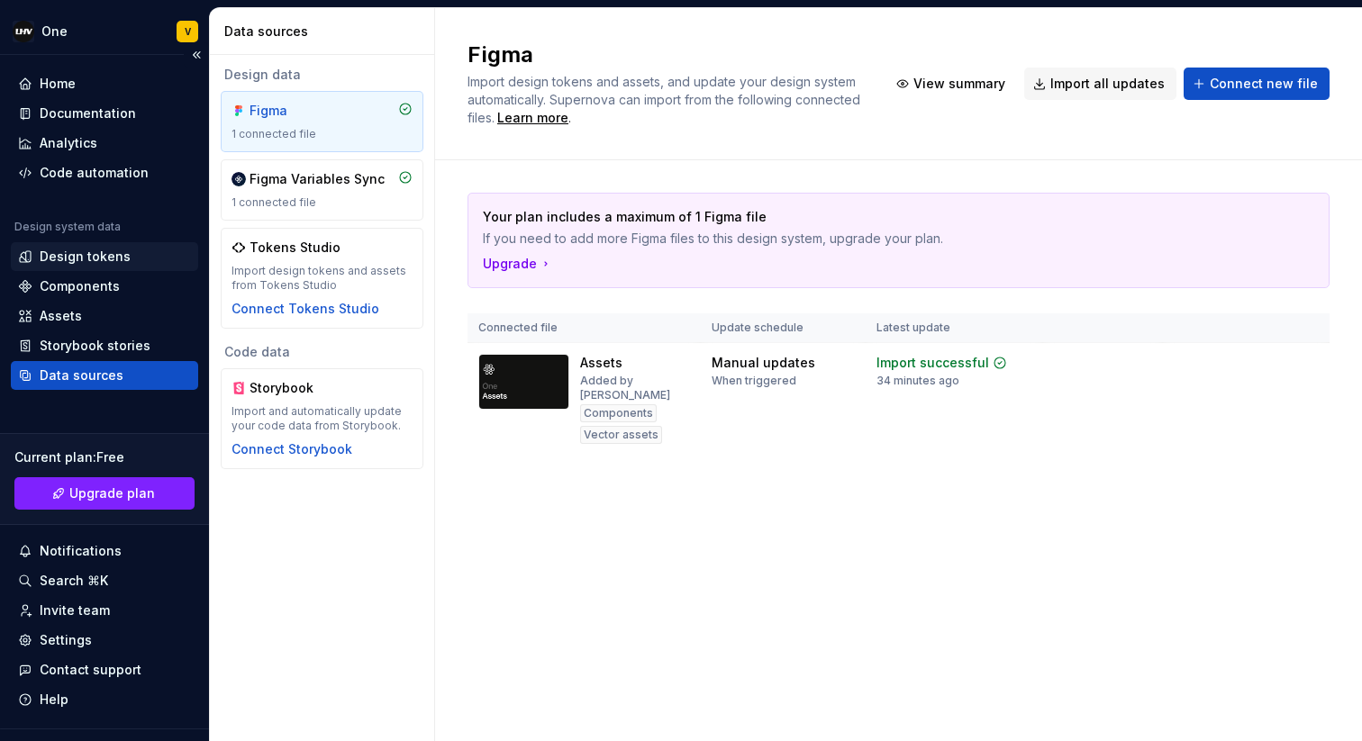
click at [71, 249] on div "Design tokens" at bounding box center [85, 257] width 91 height 18
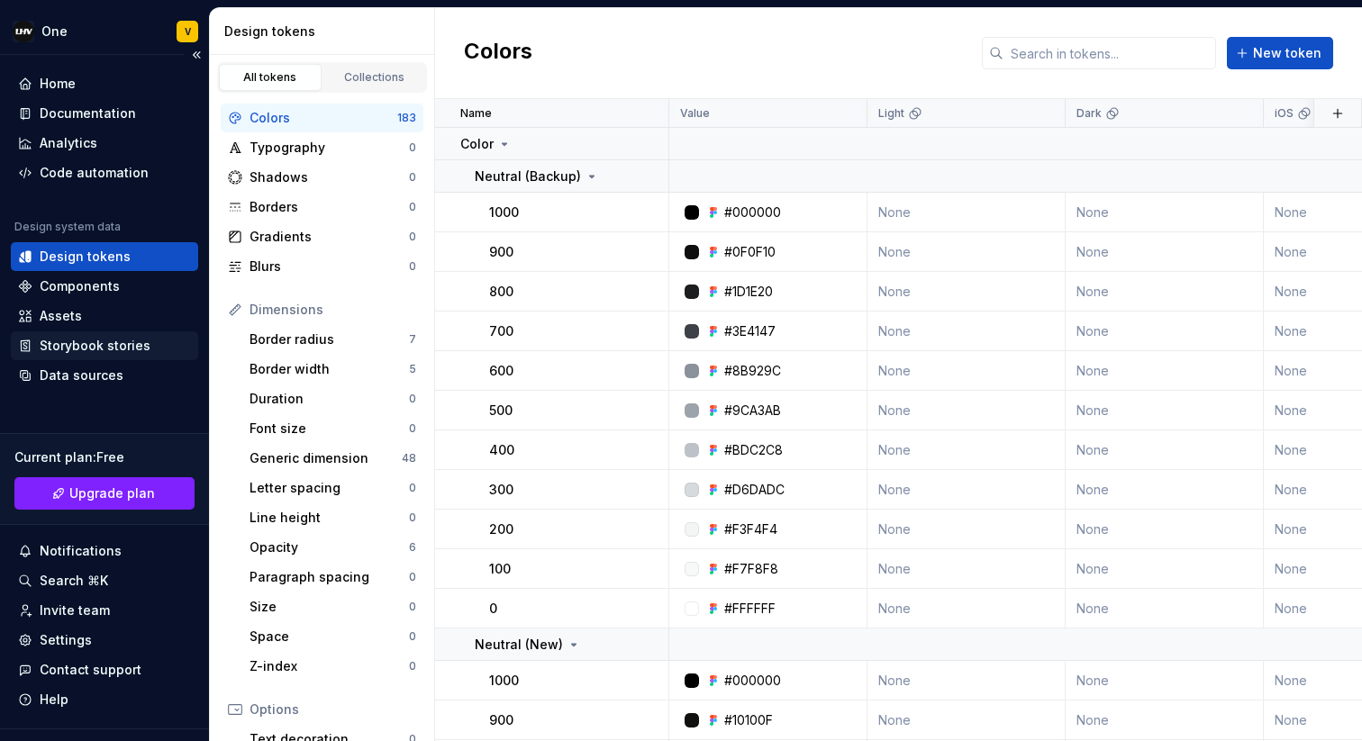
click at [81, 350] on div "Storybook stories" at bounding box center [95, 346] width 111 height 18
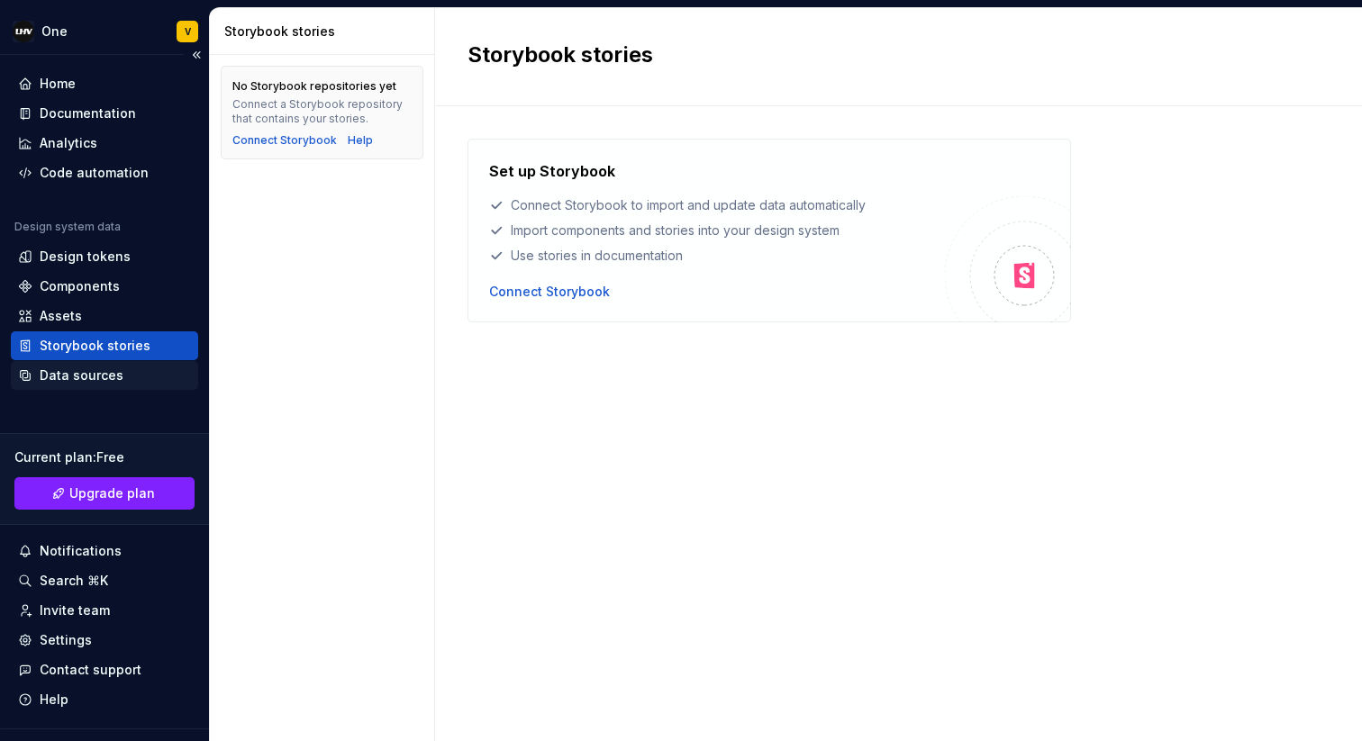
click at [88, 370] on div "Data sources" at bounding box center [82, 376] width 84 height 18
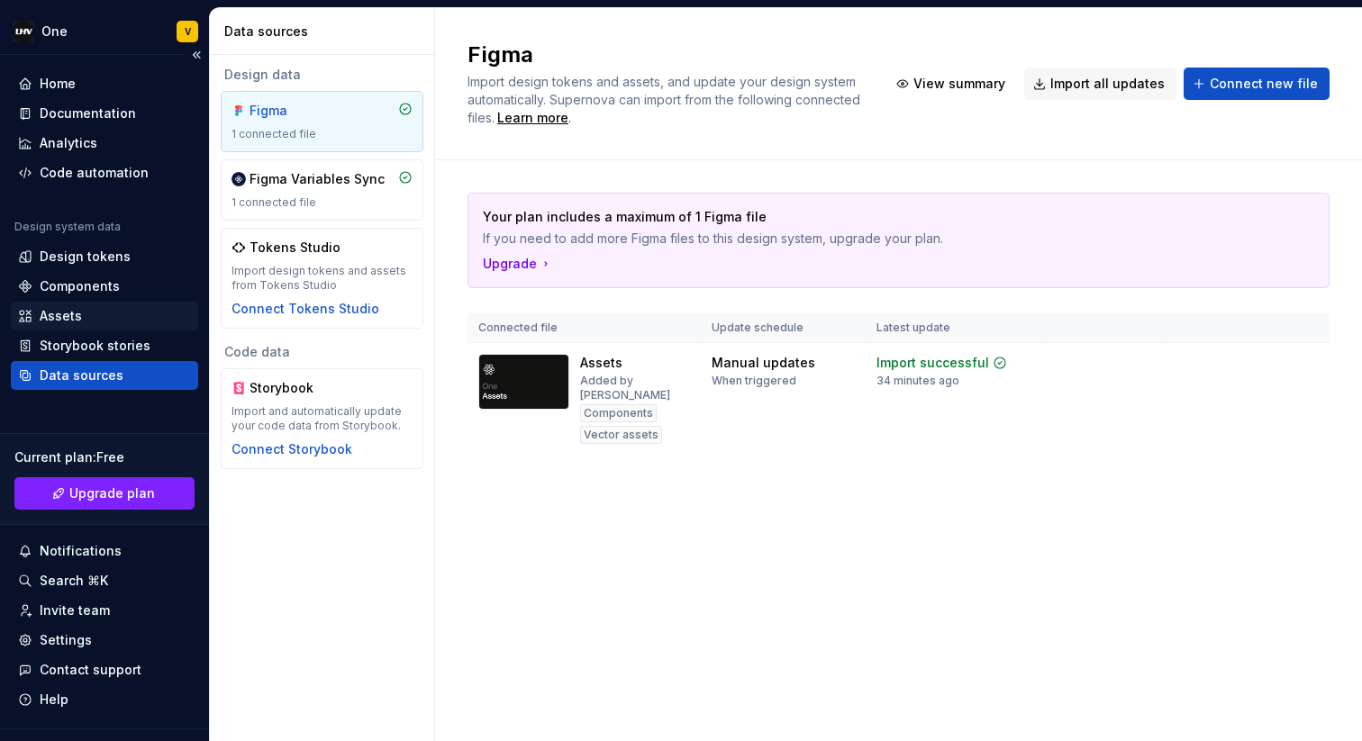
click at [77, 327] on div "Assets" at bounding box center [104, 316] width 187 height 29
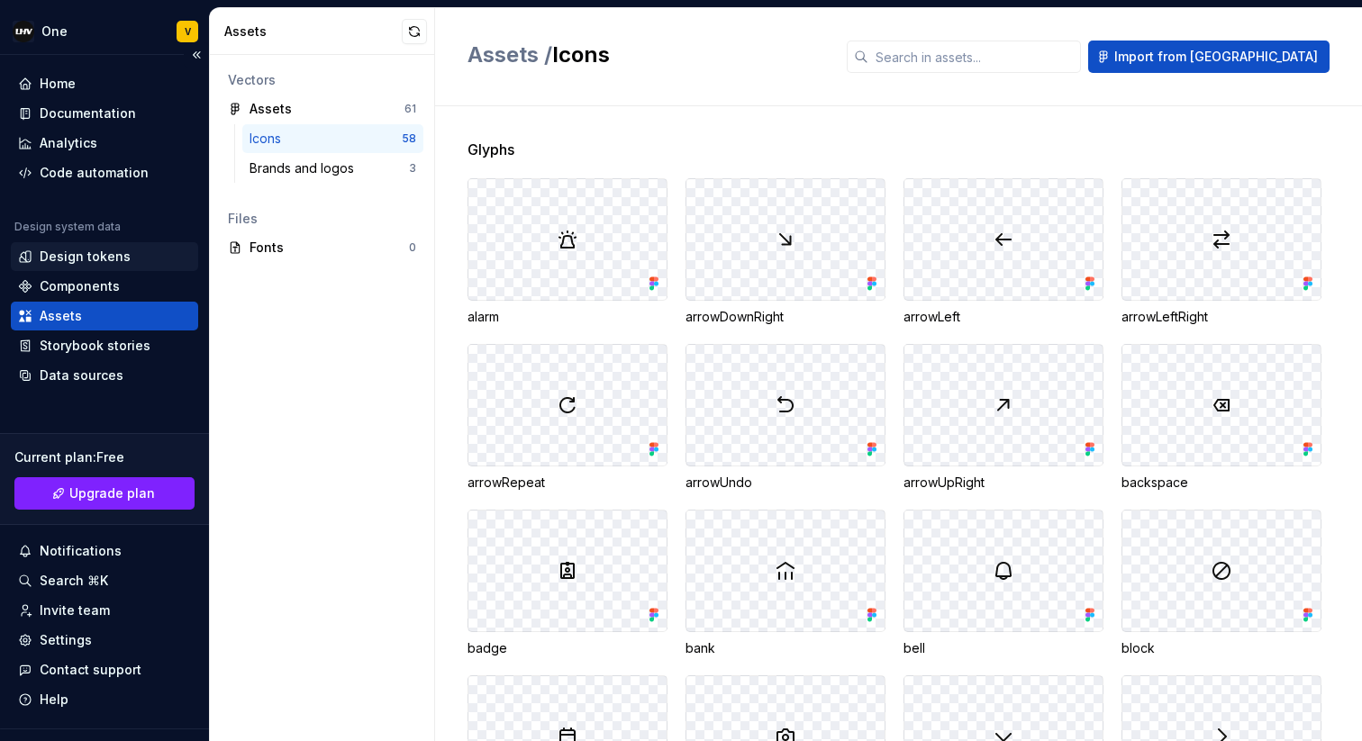
click at [98, 252] on div "Design tokens" at bounding box center [85, 257] width 91 height 18
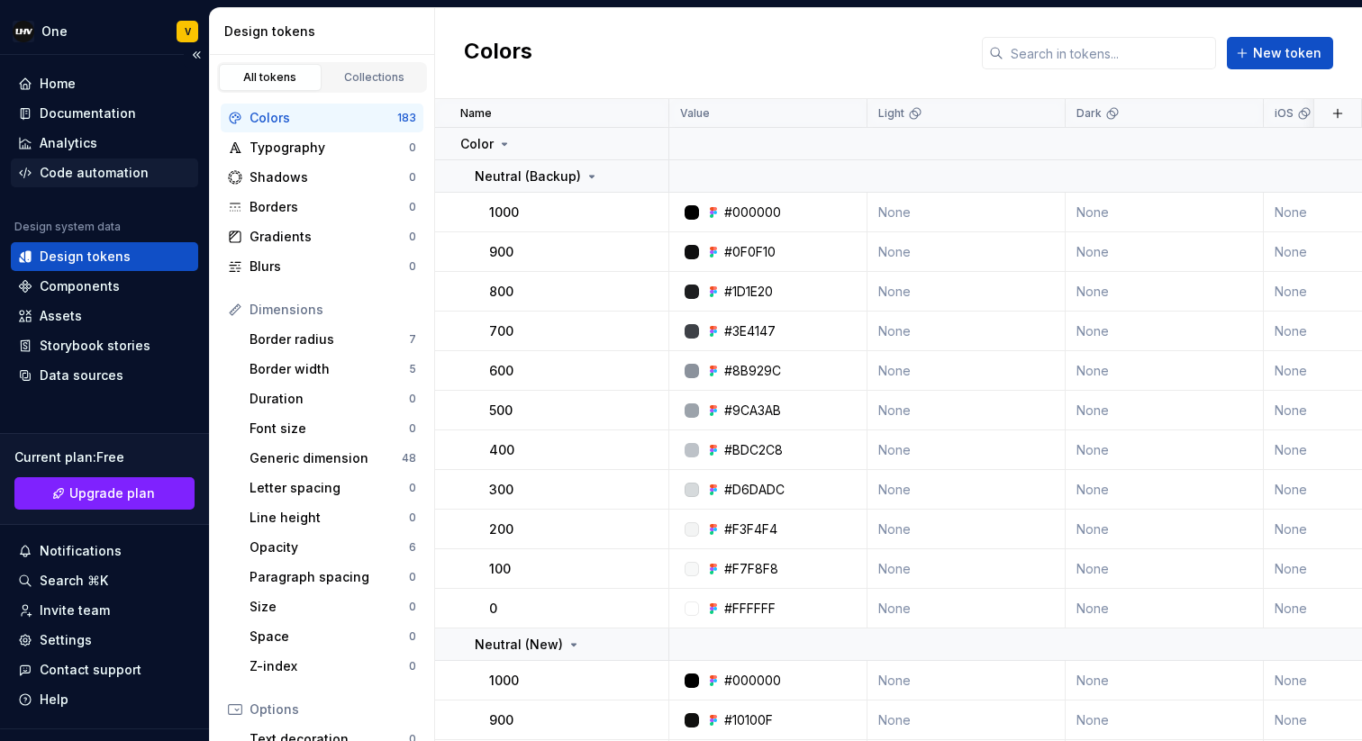
click at [100, 178] on div "Code automation" at bounding box center [94, 173] width 109 height 18
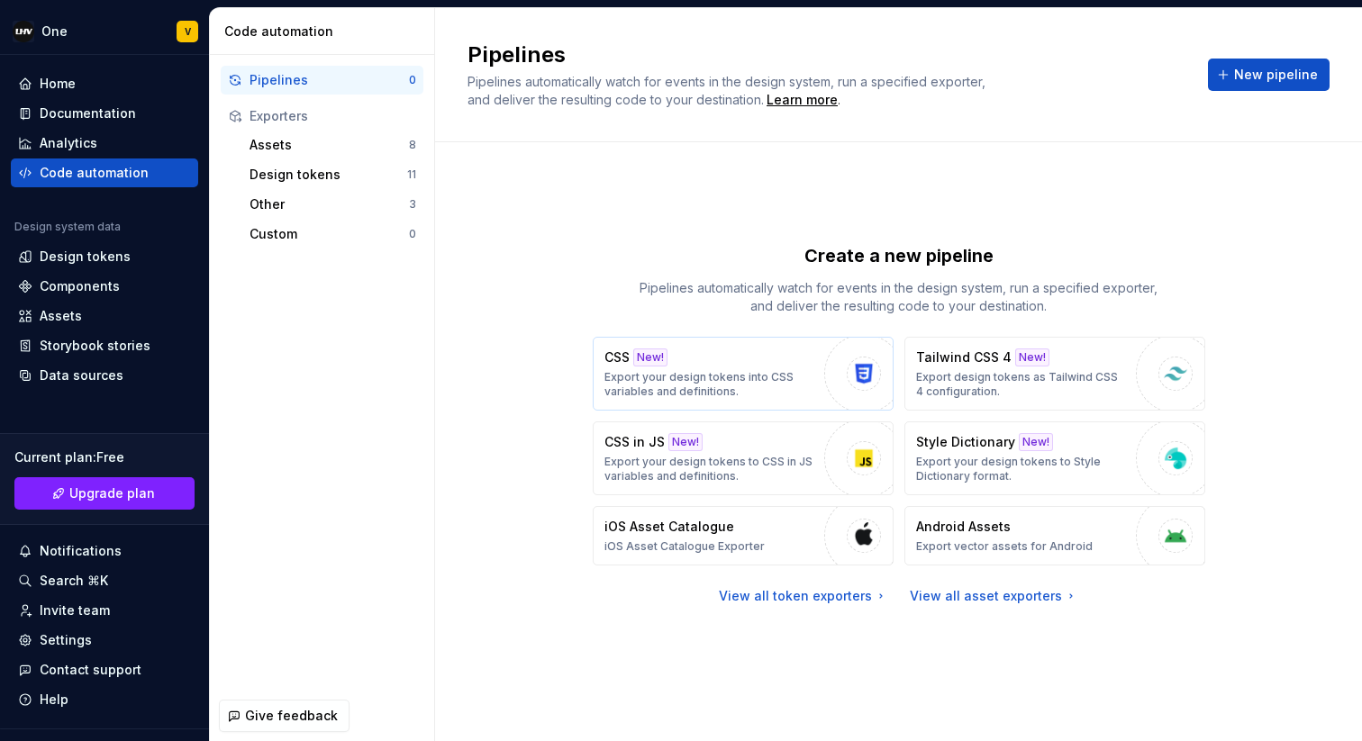
click at [750, 379] on p "Export your design tokens into CSS variables and definitions." at bounding box center [709, 384] width 211 height 29
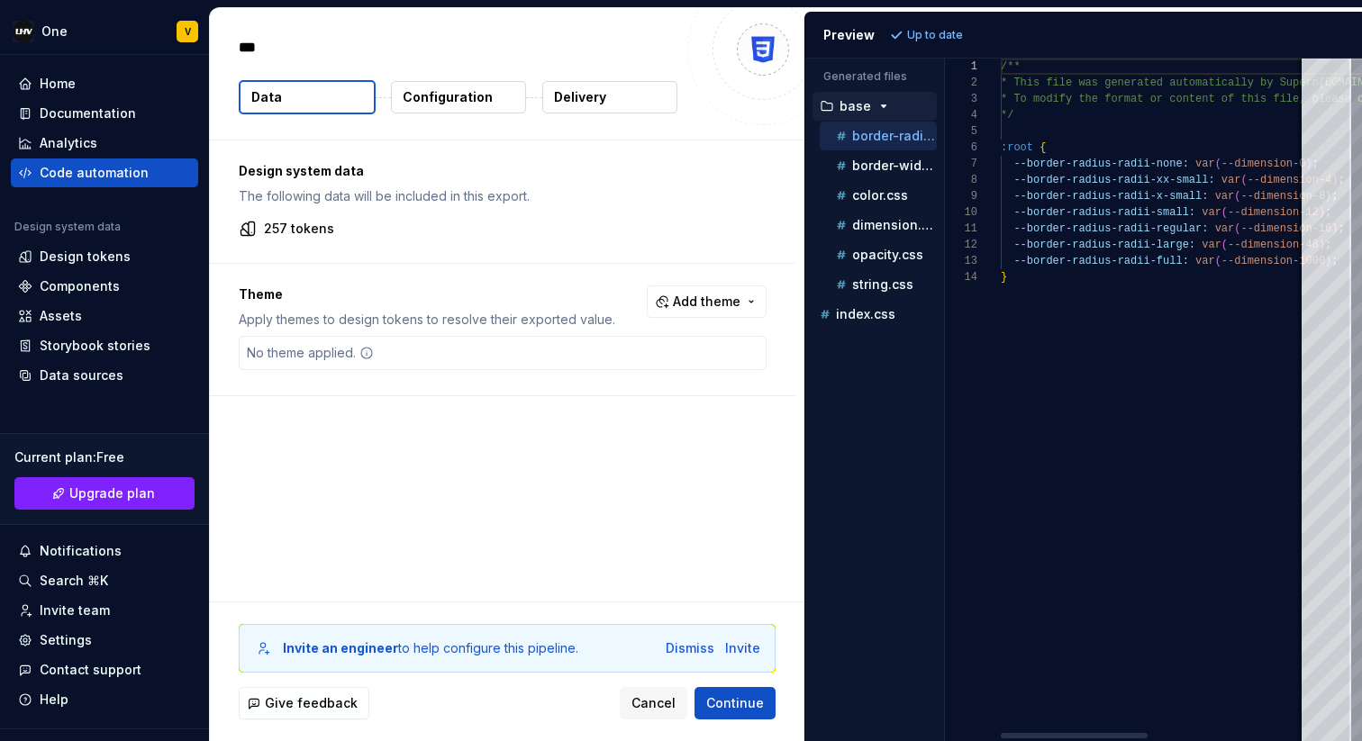
type textarea "*"
click at [258, 238] on div "Design system data The following data will be included in this export. 257 toke…" at bounding box center [502, 201] width 585 height 122
click at [282, 235] on p "257 tokens" at bounding box center [299, 229] width 70 height 18
click at [717, 304] on span "Add theme" at bounding box center [707, 302] width 68 height 18
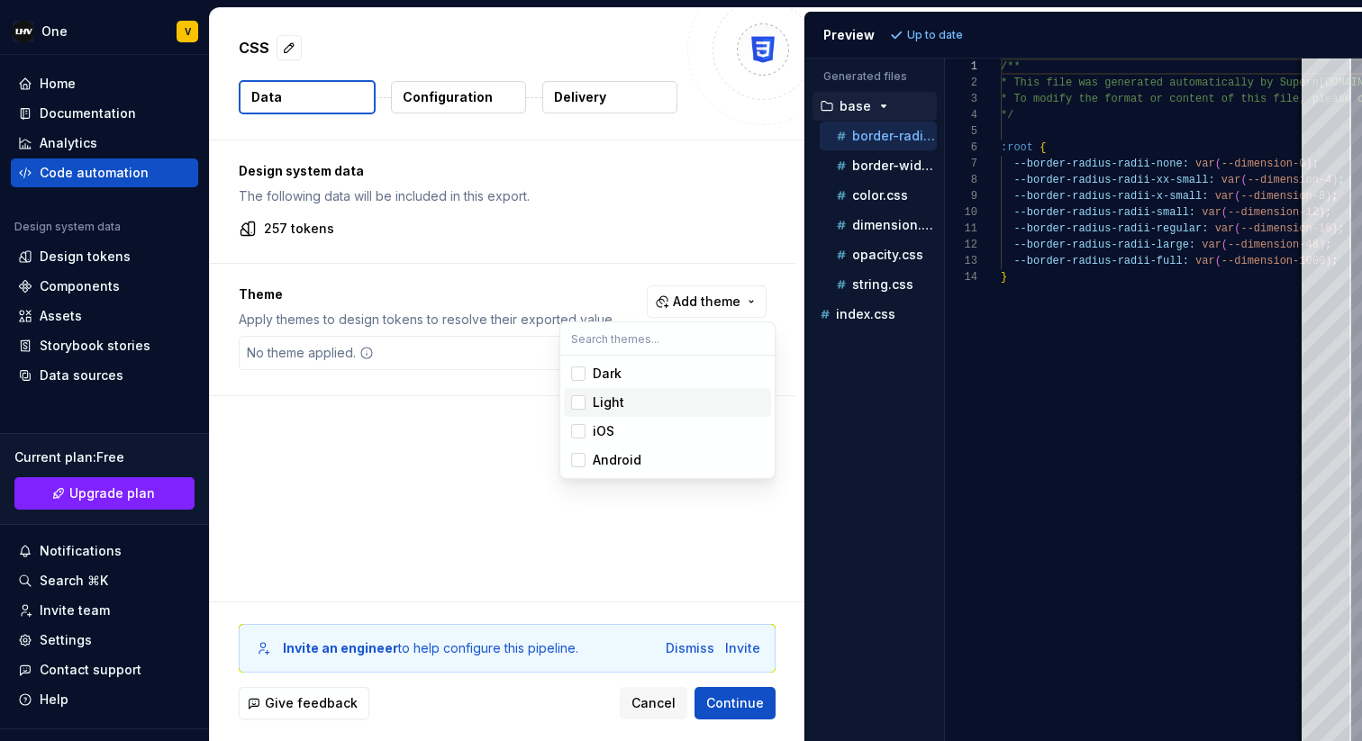
click at [624, 380] on div "Dark" at bounding box center [678, 374] width 171 height 18
click at [618, 397] on div "Light" at bounding box center [609, 403] width 32 height 18
click at [449, 505] on html "One V Home Documentation Analytics Code automation Design system data Design to…" at bounding box center [681, 370] width 1362 height 741
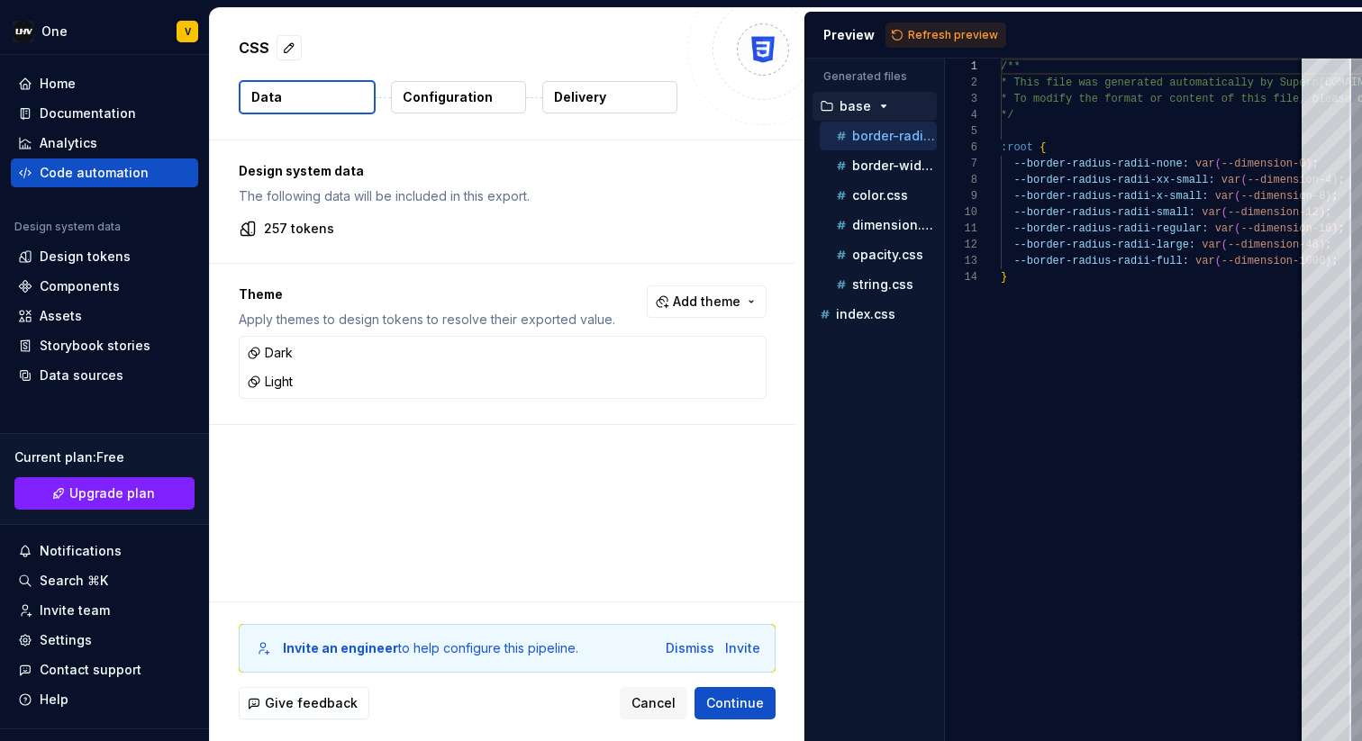
click at [465, 100] on p "Configuration" at bounding box center [448, 97] width 90 height 18
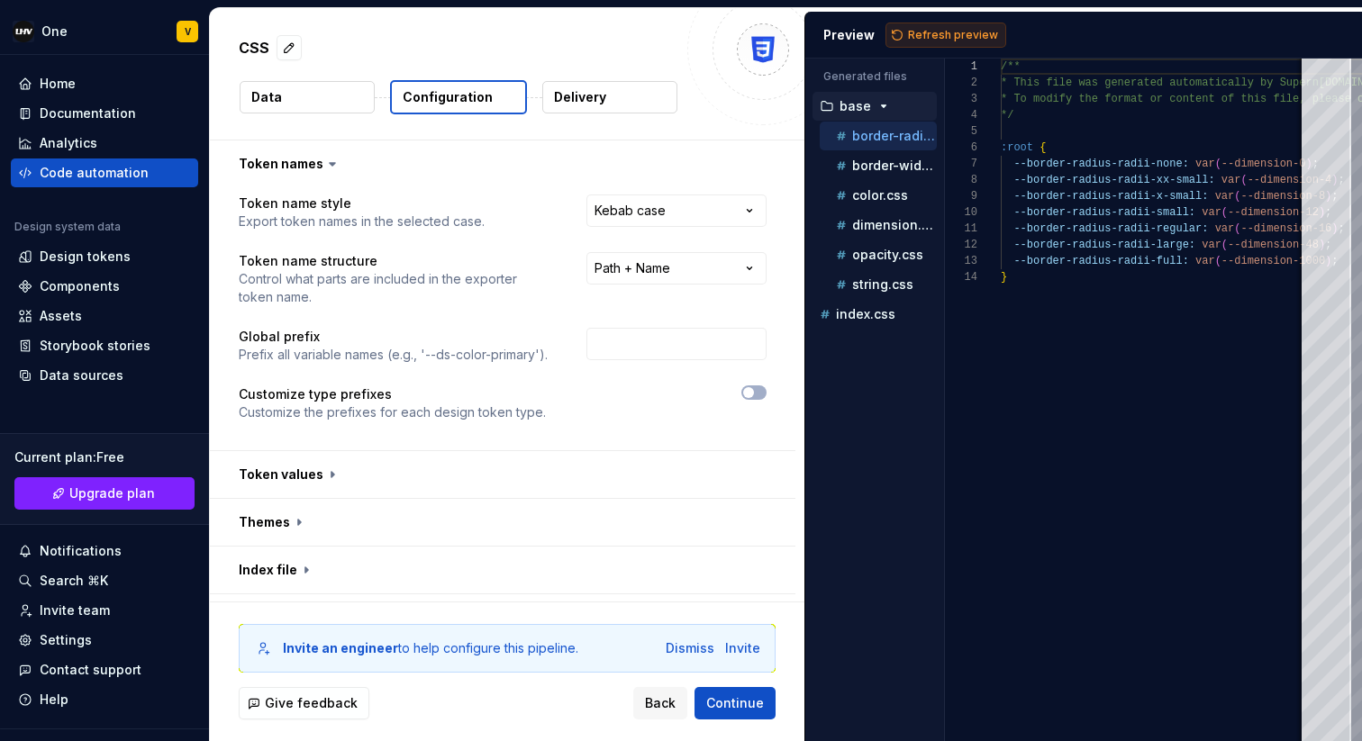
click at [970, 33] on span "Refresh preview" at bounding box center [953, 35] width 90 height 14
click at [879, 313] on icon "button" at bounding box center [880, 315] width 2 height 5
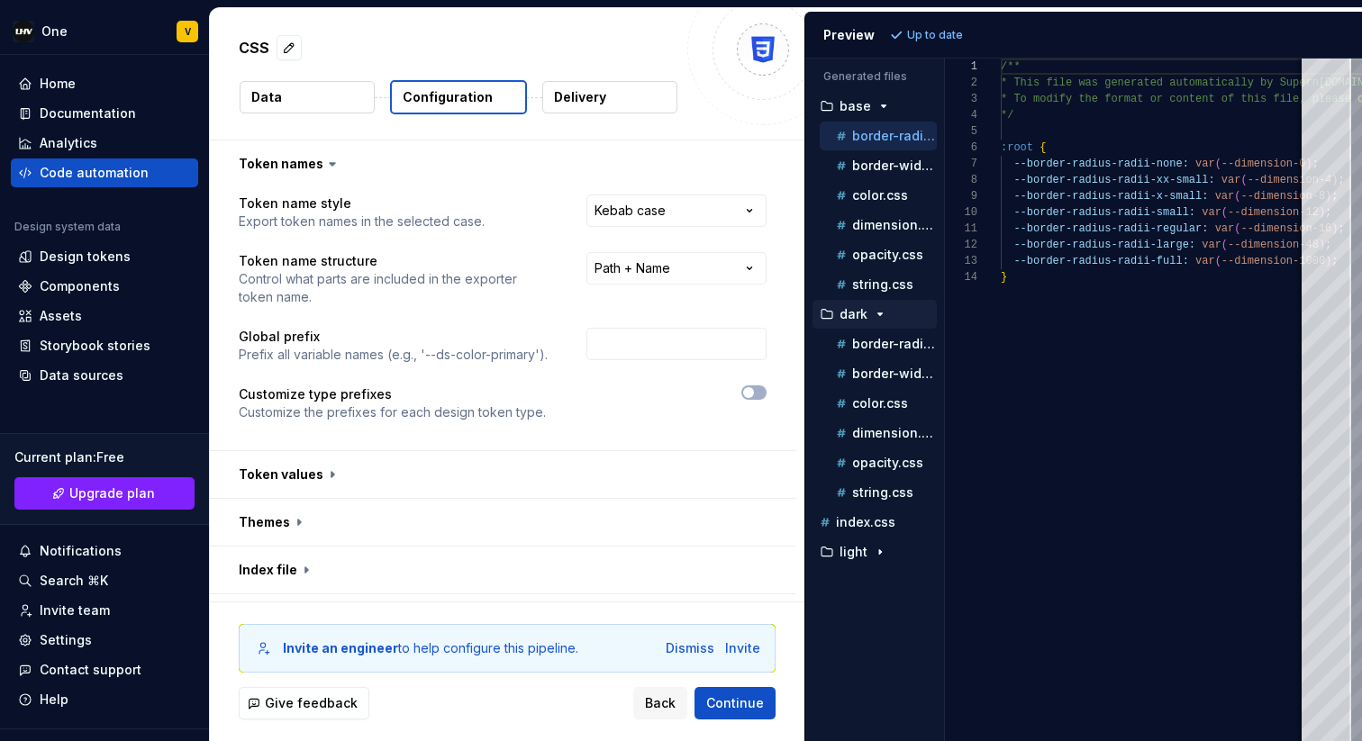
click at [878, 313] on icon "button" at bounding box center [880, 314] width 5 height 2
click at [894, 162] on p "border-width.css" at bounding box center [894, 166] width 85 height 14
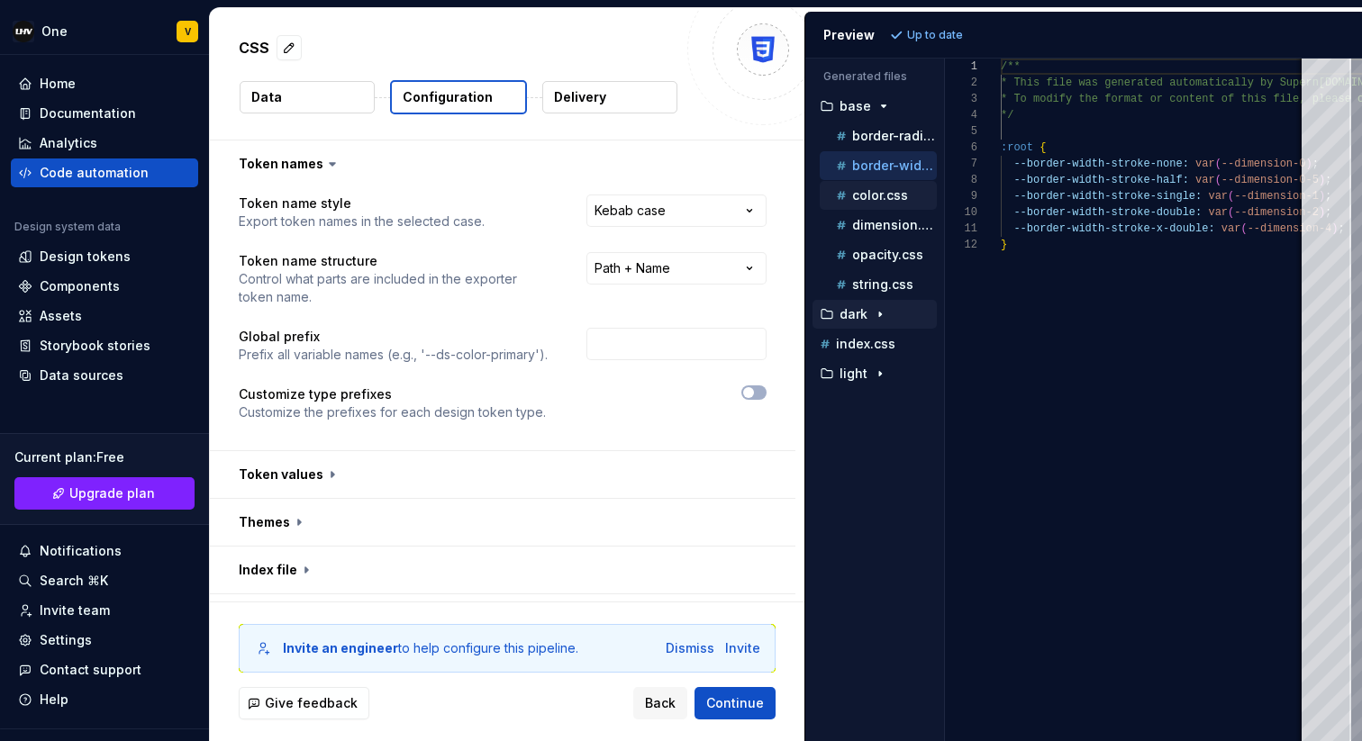
click at [868, 194] on p "color.css" at bounding box center [880, 195] width 56 height 14
type textarea "**********"
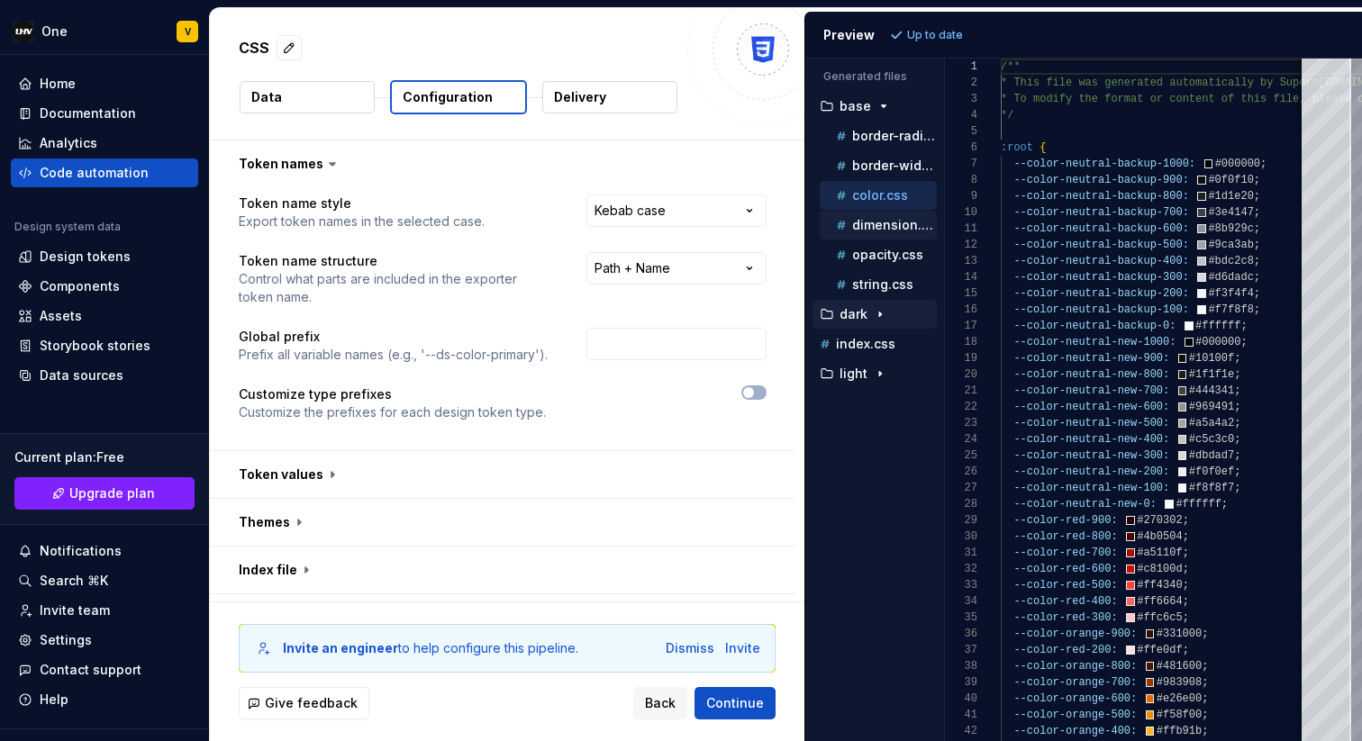
click at [865, 235] on div "dimension.css" at bounding box center [878, 225] width 117 height 29
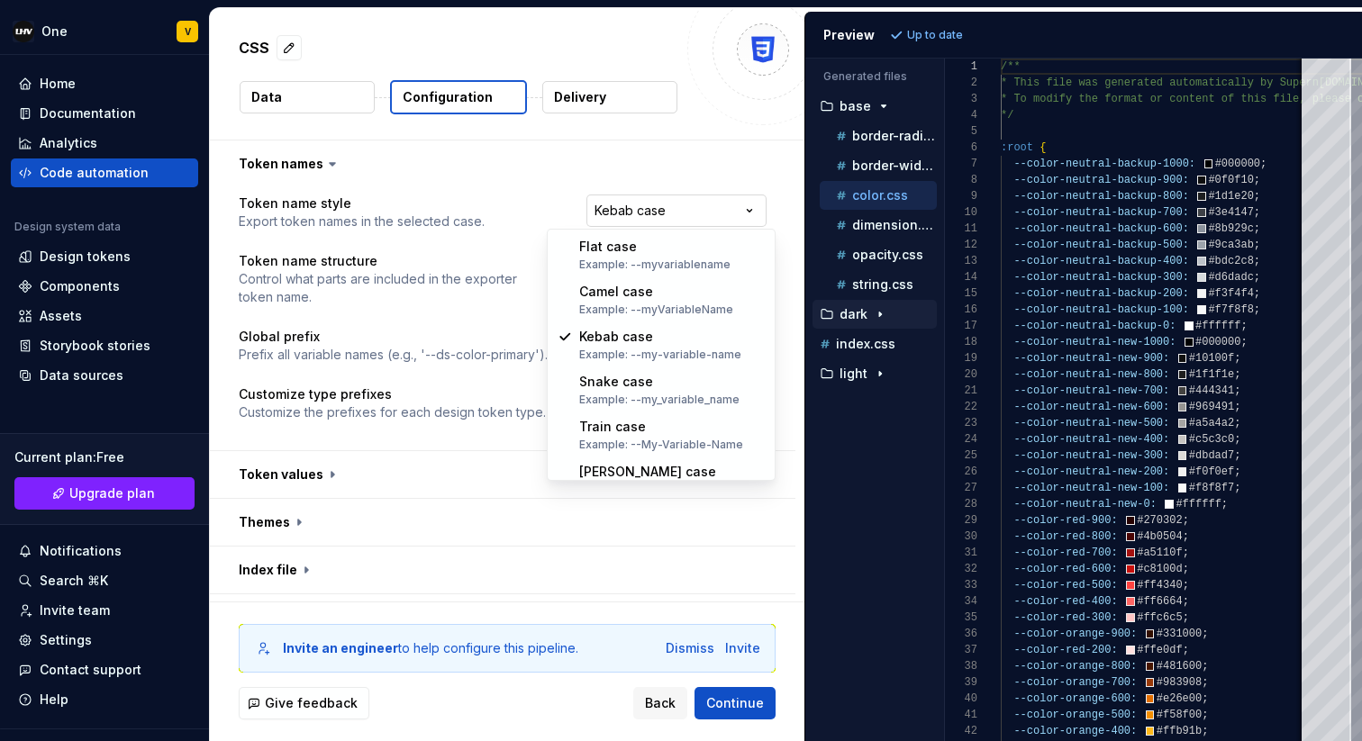
click at [684, 213] on html "**********" at bounding box center [681, 370] width 1362 height 741
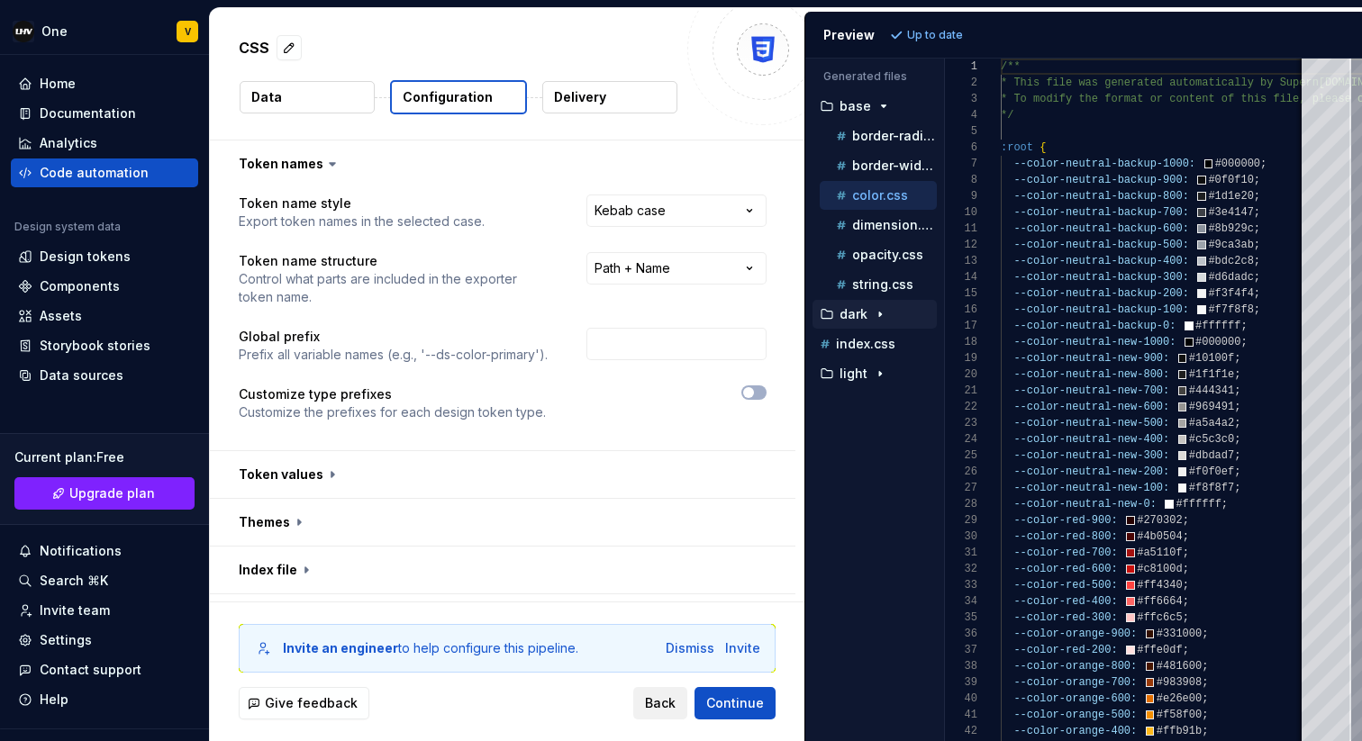
click at [664, 717] on html "**********" at bounding box center [681, 370] width 1362 height 741
click at [664, 714] on button "Back" at bounding box center [660, 703] width 54 height 32
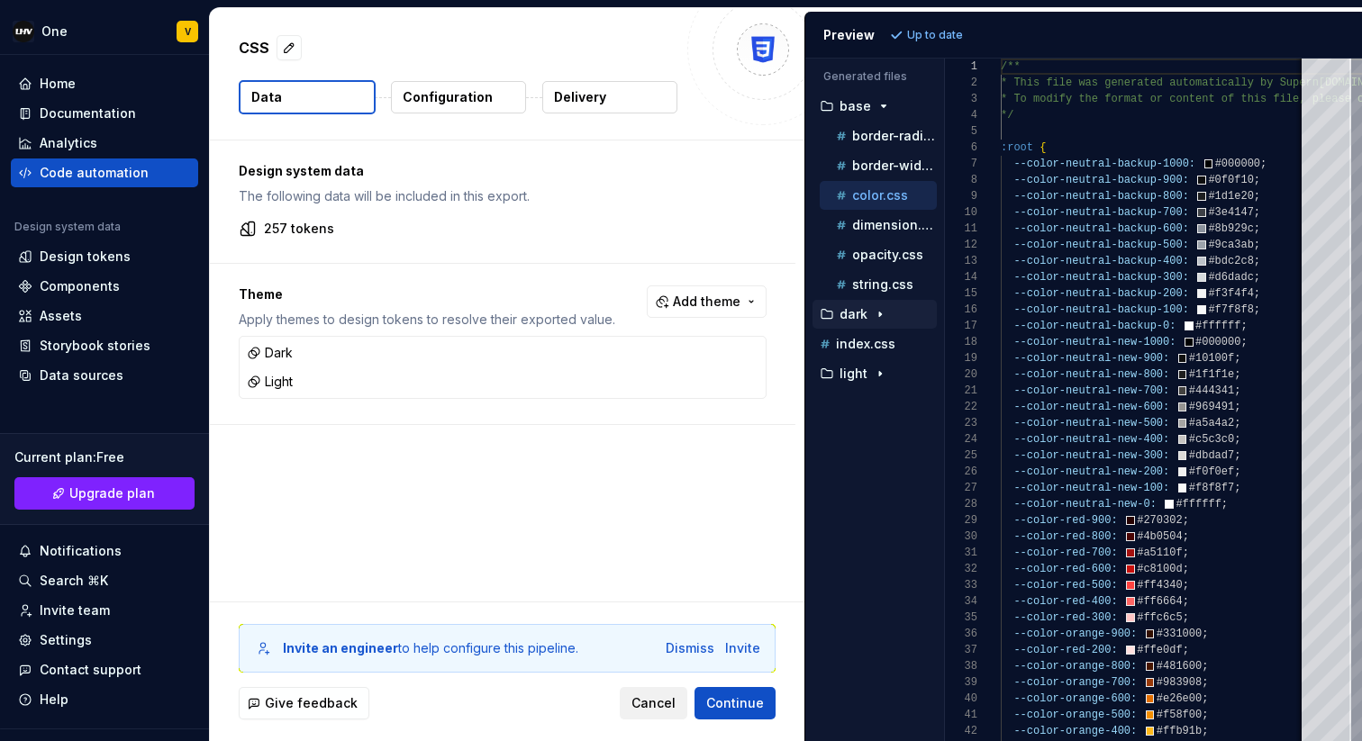
click at [661, 709] on span "Cancel" at bounding box center [653, 703] width 44 height 18
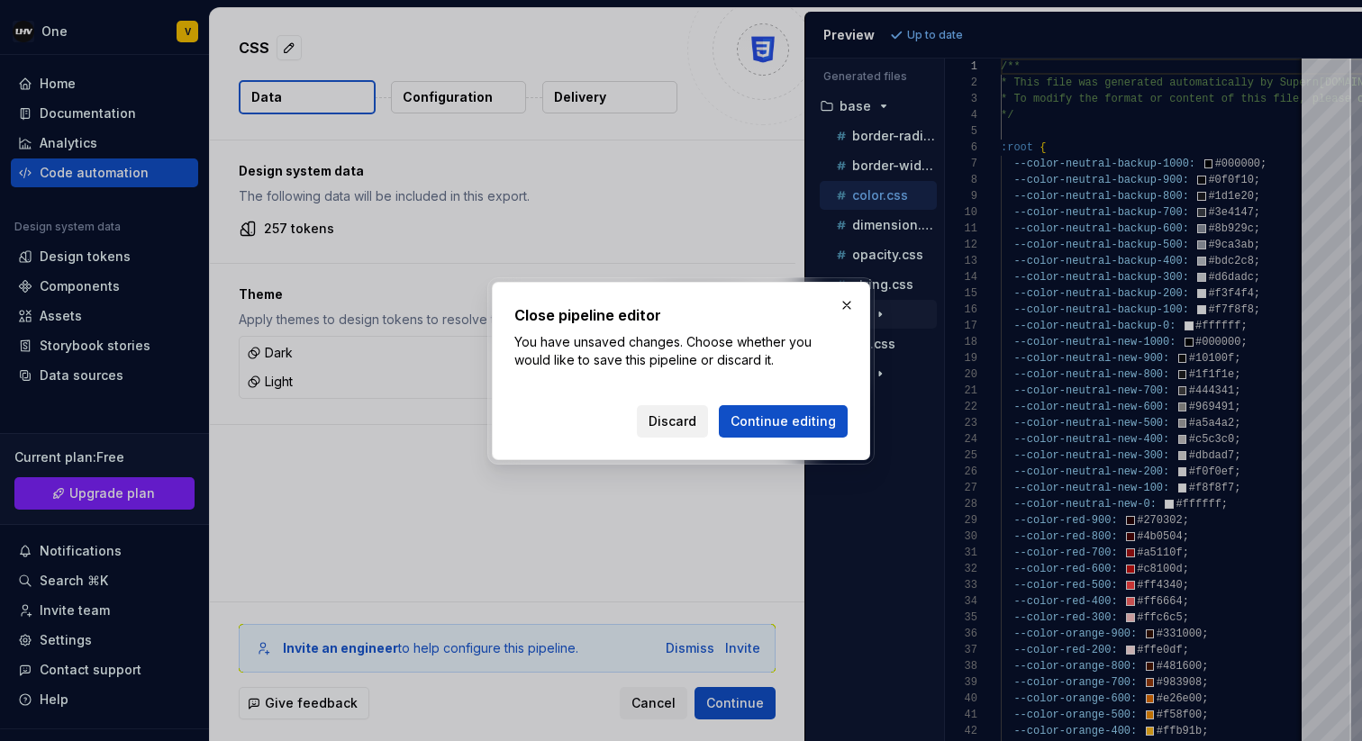
click at [684, 431] on button "Discard" at bounding box center [672, 421] width 71 height 32
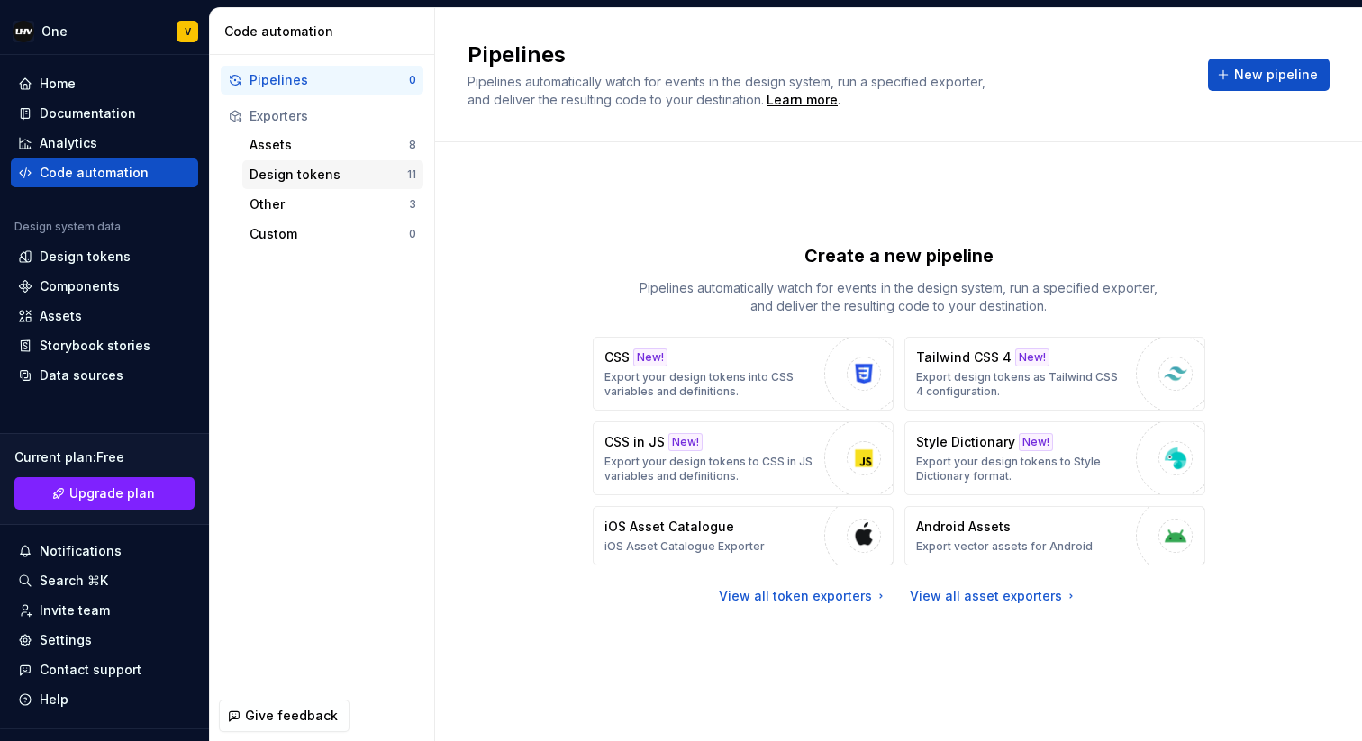
click at [300, 175] on div "Design tokens" at bounding box center [328, 175] width 158 height 18
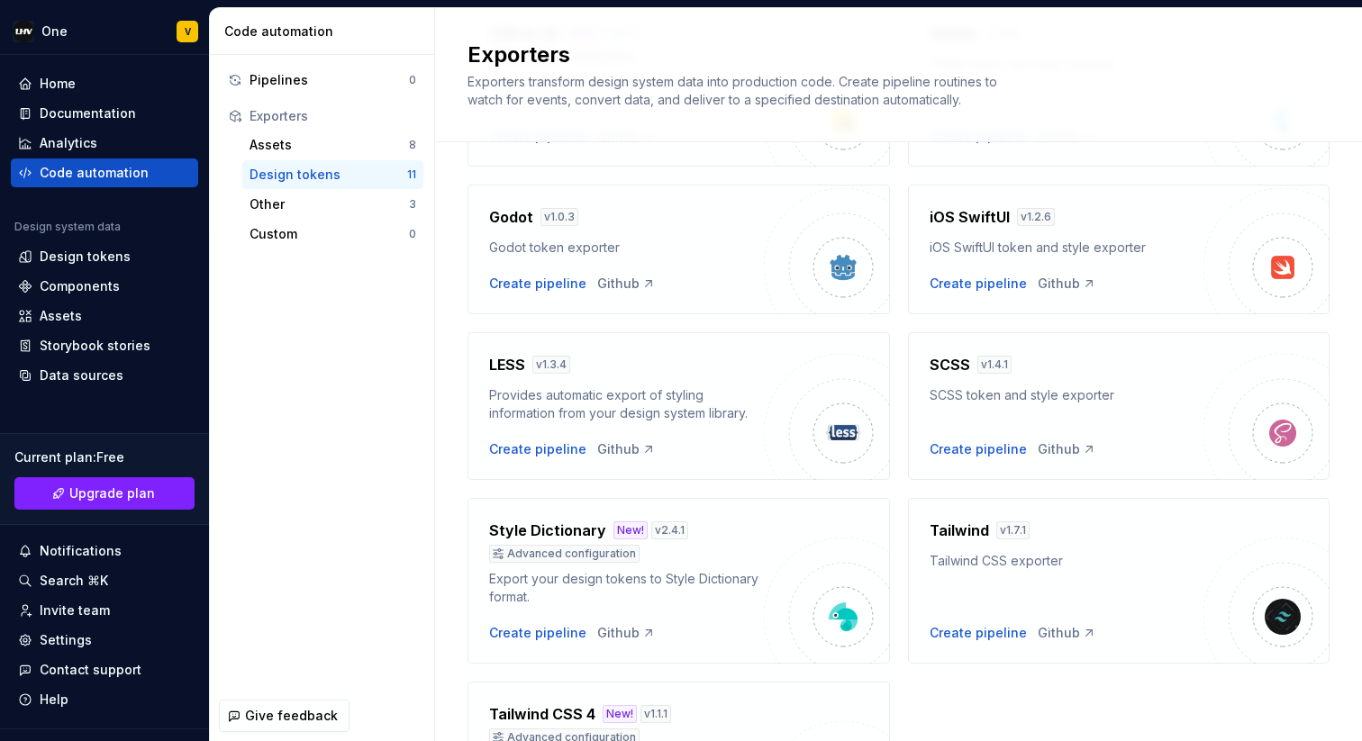
scroll to position [530, 0]
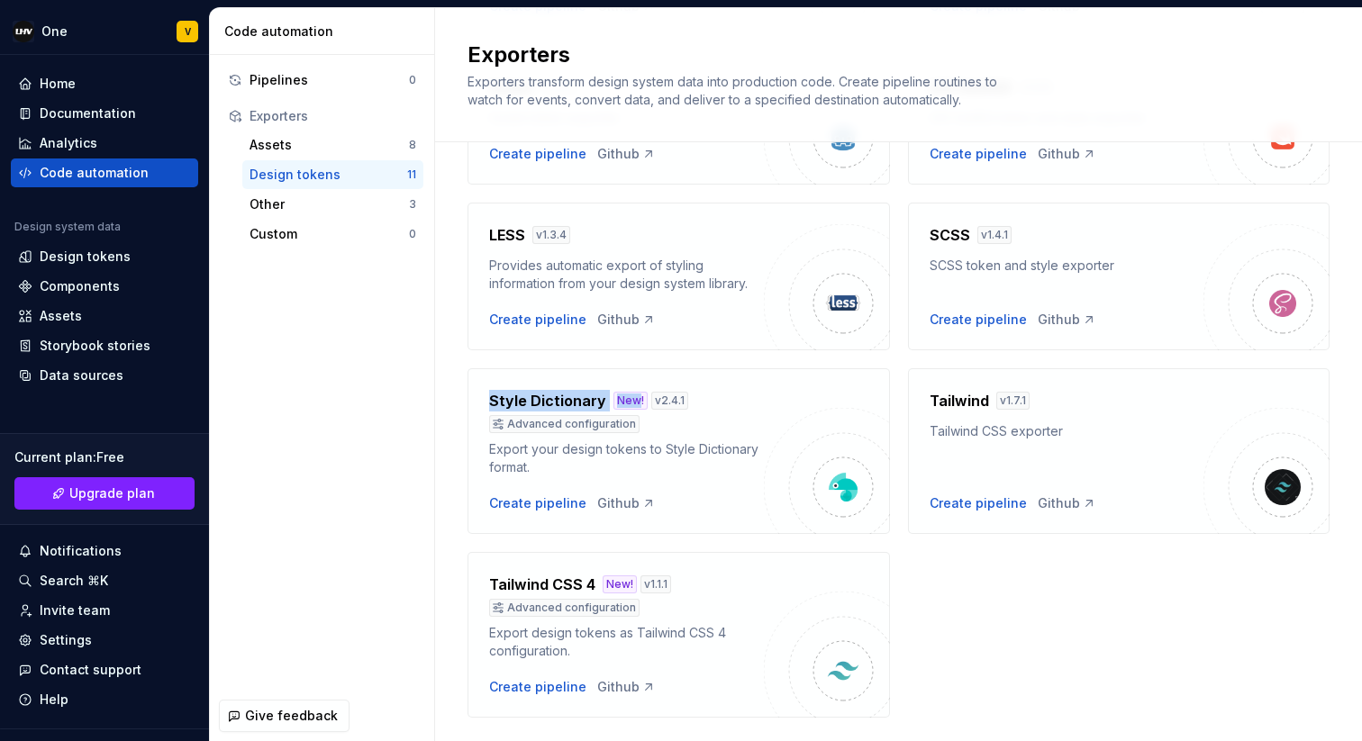
drag, startPoint x: 481, startPoint y: 397, endPoint x: 634, endPoint y: 403, distance: 153.2
click at [634, 403] on div "Style Dictionary New! v 2.4.1 Advanced configuration Export your design tokens …" at bounding box center [678, 451] width 422 height 166
click at [779, 402] on div "Style Dictionary New! v 2.4.1 Advanced configuration Export your design tokens …" at bounding box center [678, 451] width 422 height 166
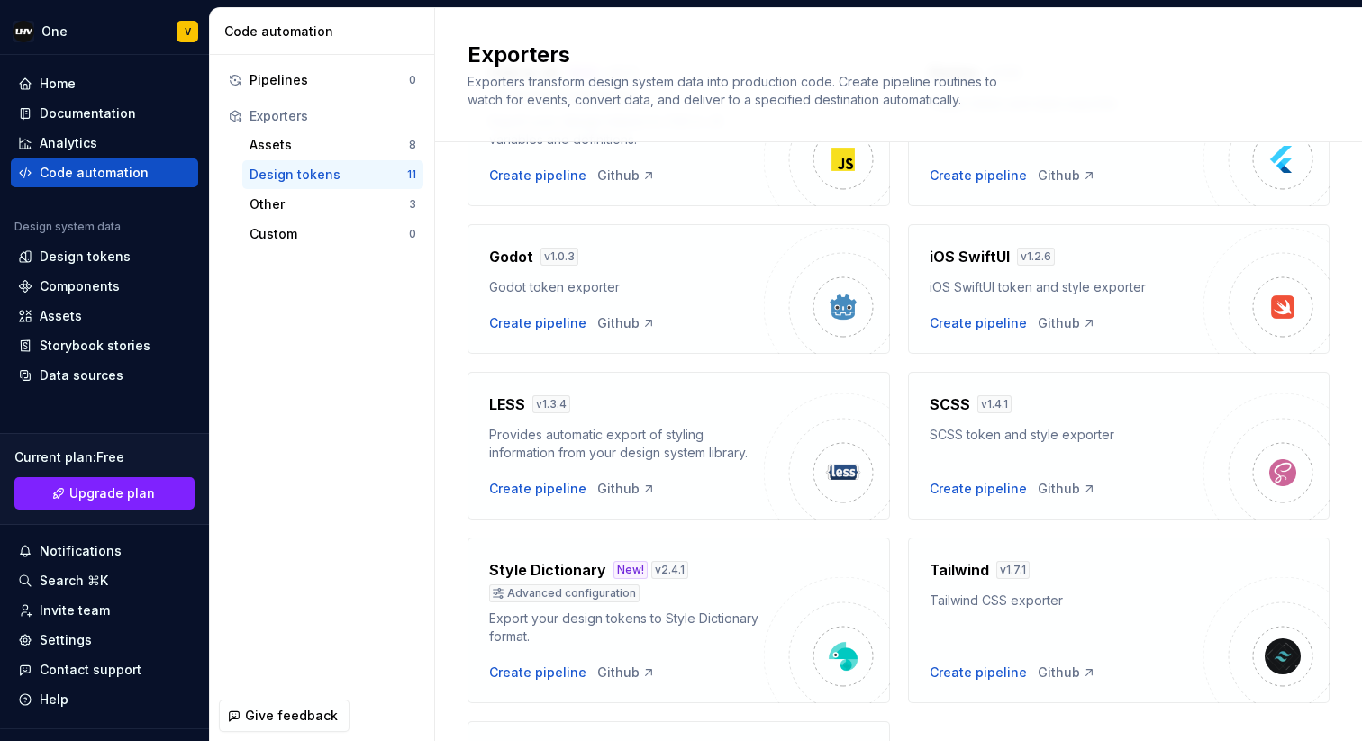
scroll to position [294, 0]
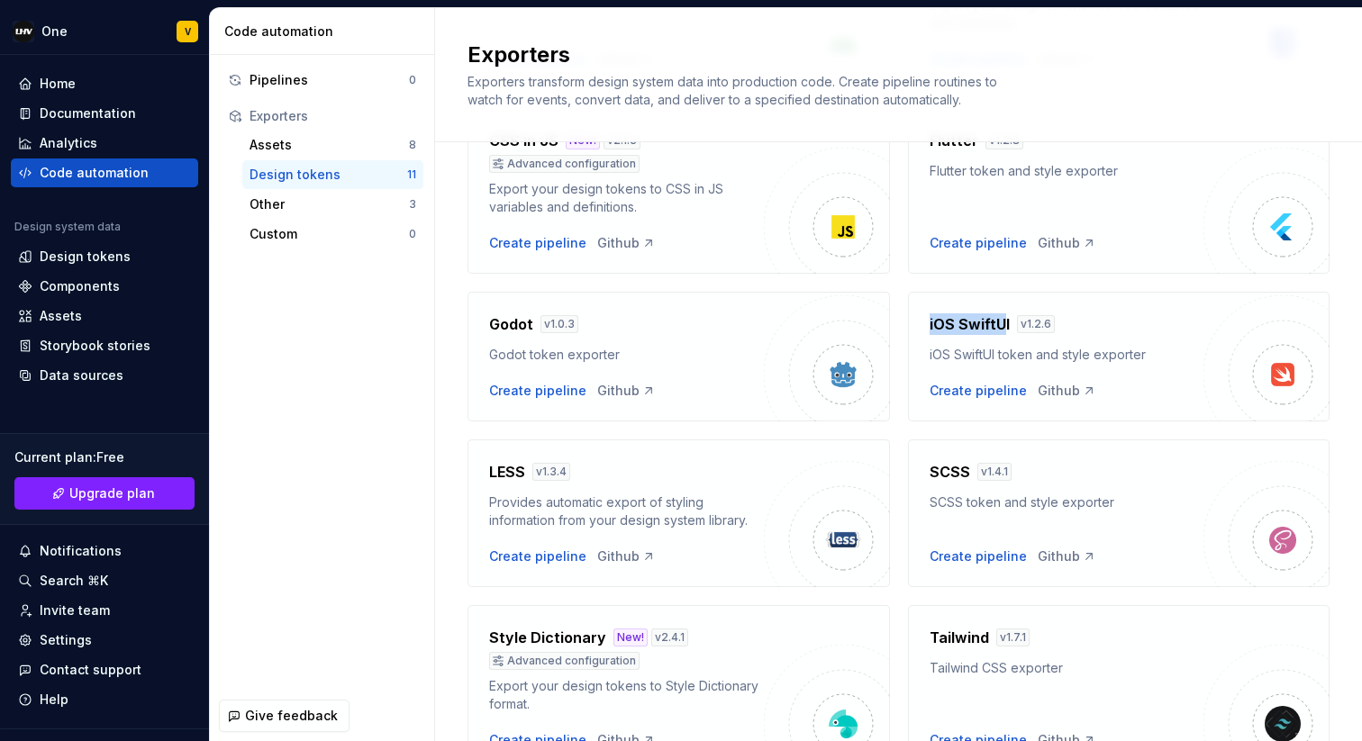
drag, startPoint x: 904, startPoint y: 325, endPoint x: 1005, endPoint y: 323, distance: 100.9
click at [1005, 324] on div "Android v 1.5.3 Export design tokens for Android Create pipeline Github CSS New…" at bounding box center [898, 430] width 862 height 1048
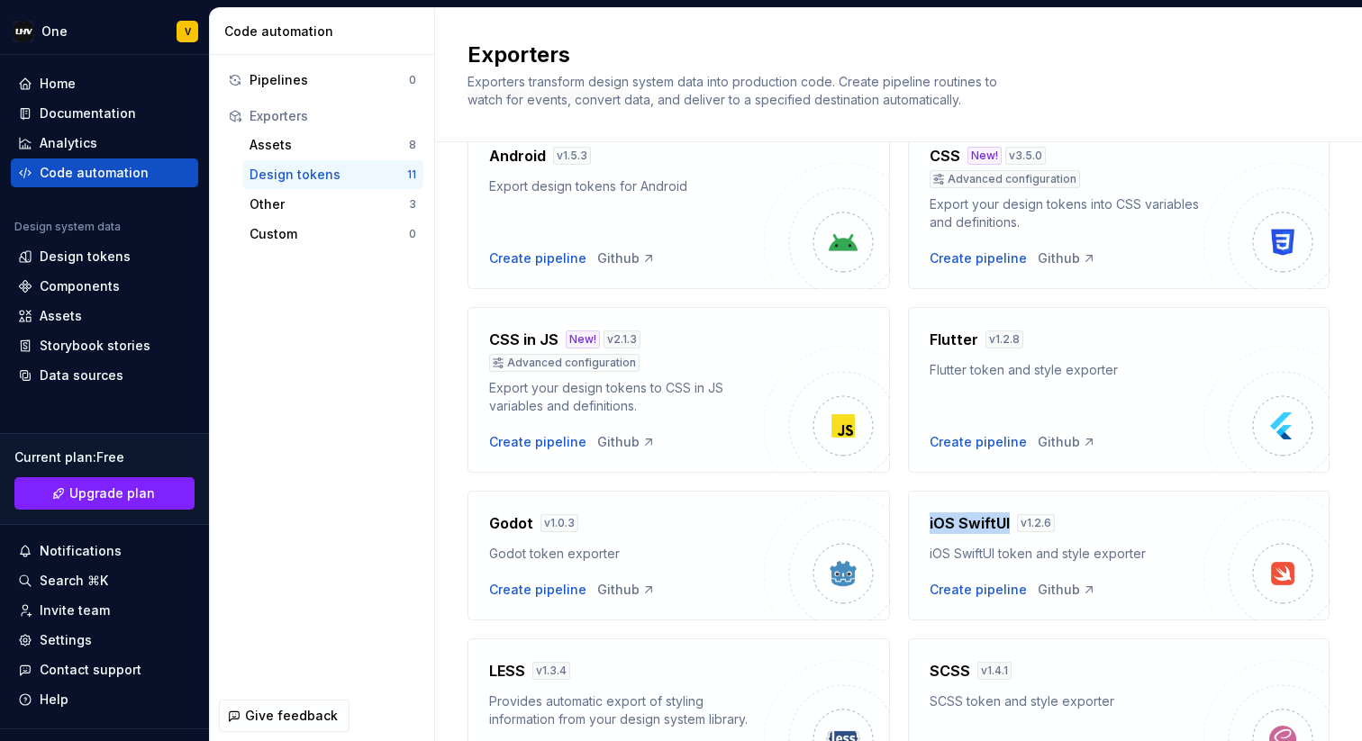
scroll to position [86, 0]
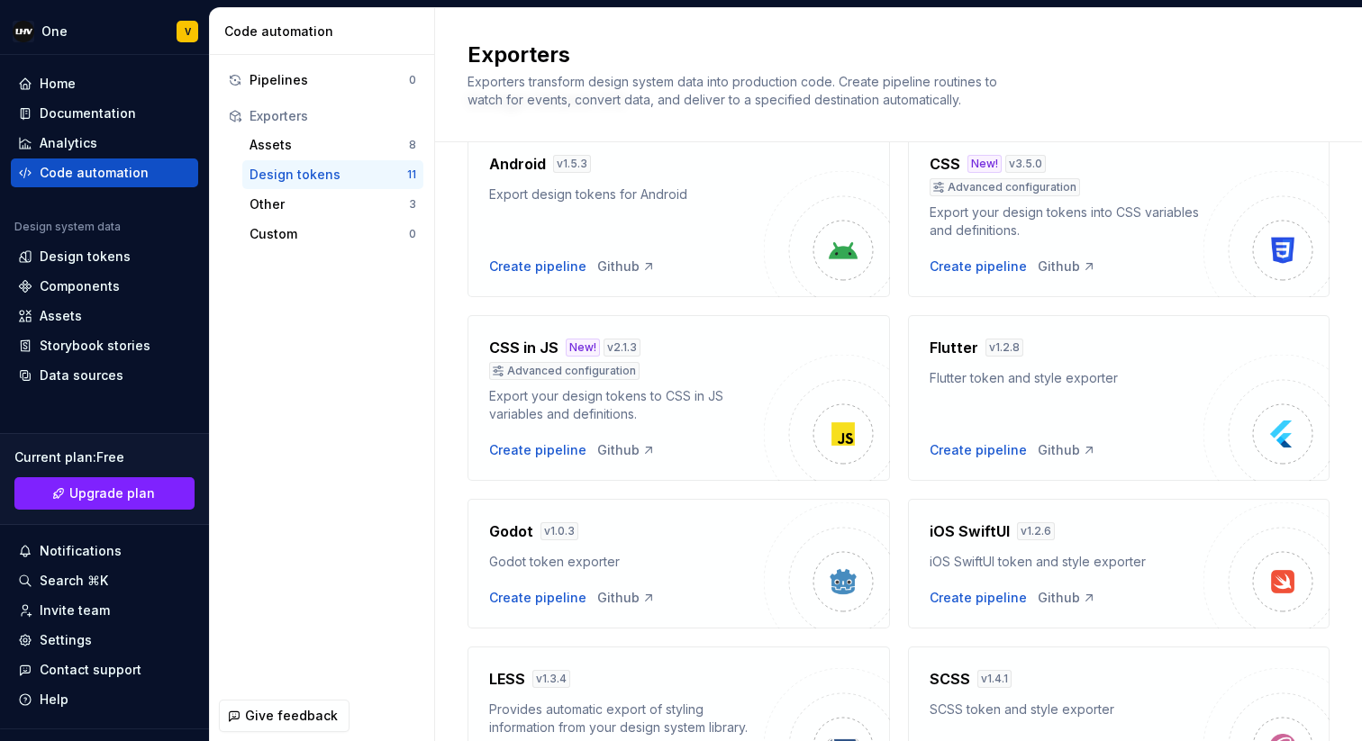
click at [697, 309] on div "Android v 1.5.3 Export design tokens for Android Create pipeline Github CSS New…" at bounding box center [898, 637] width 862 height 1048
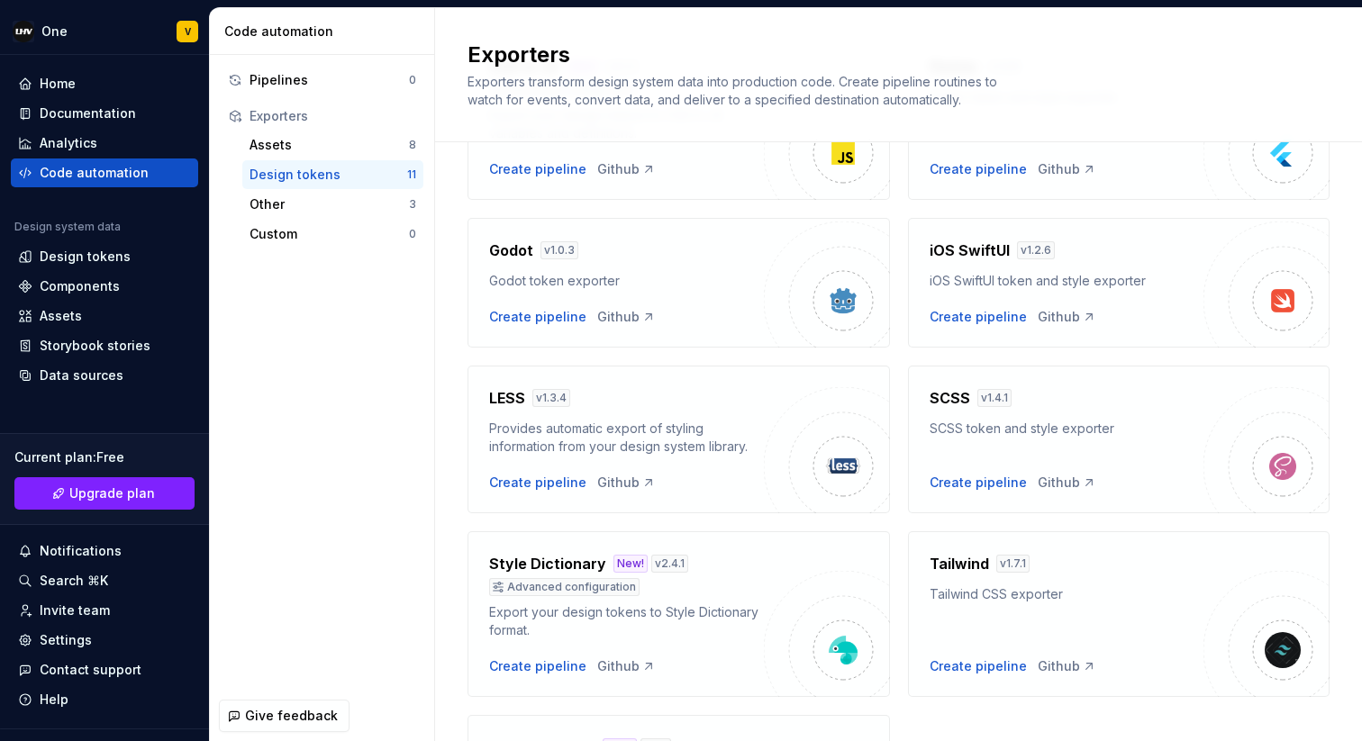
scroll to position [0, 0]
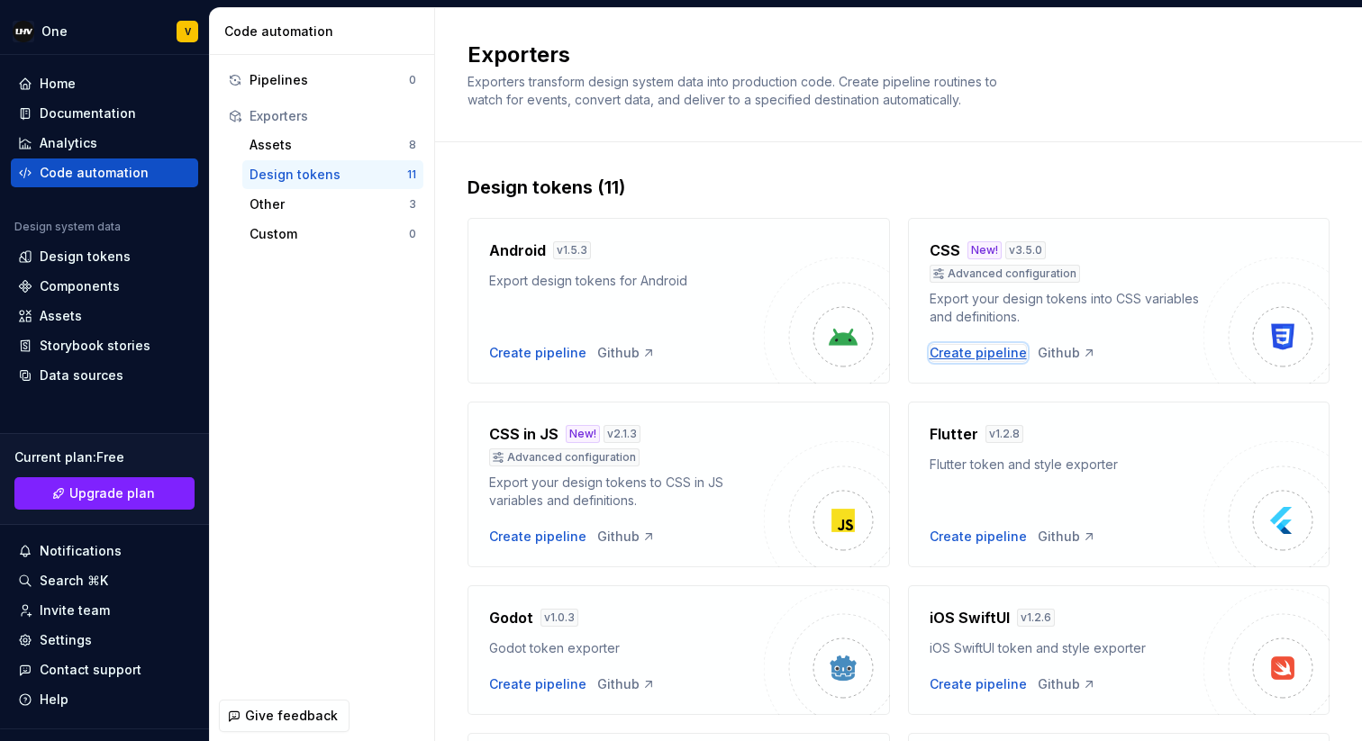
click at [946, 350] on div "Create pipeline" at bounding box center [977, 353] width 97 height 18
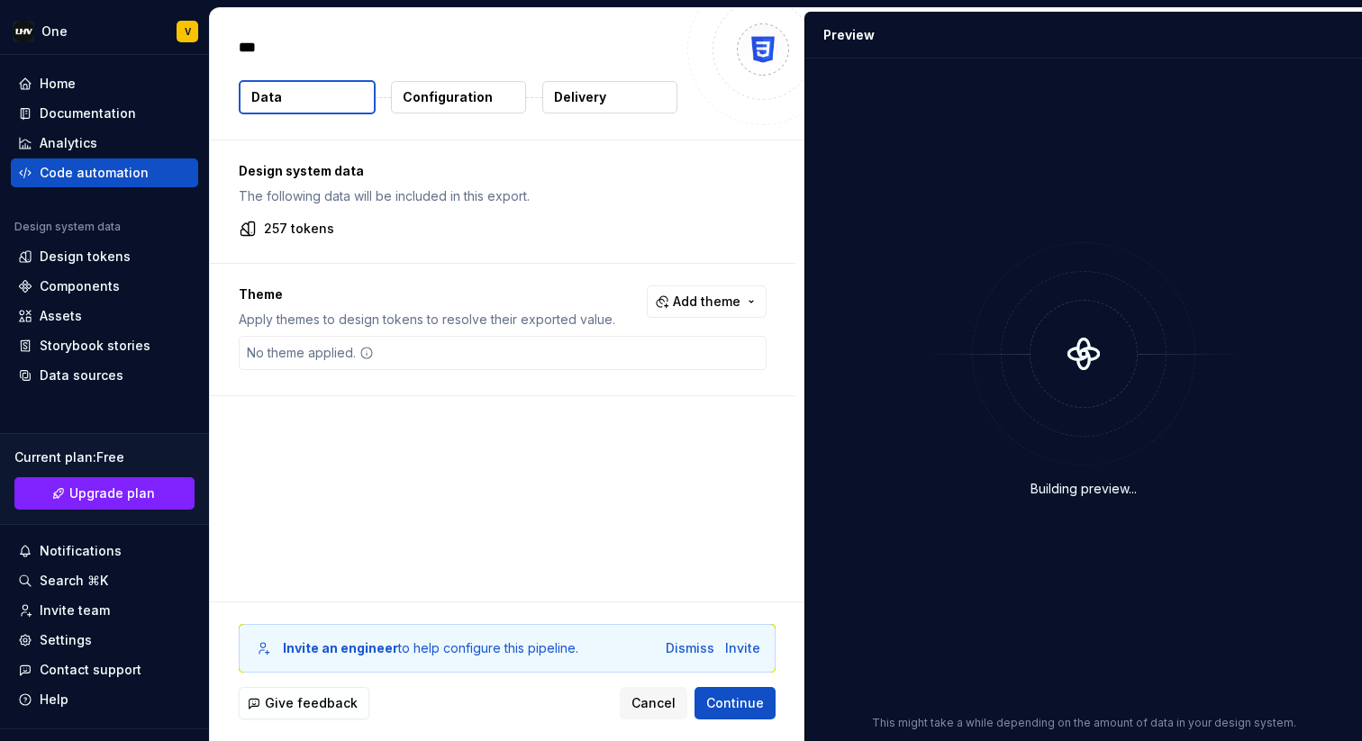
type textarea "*"
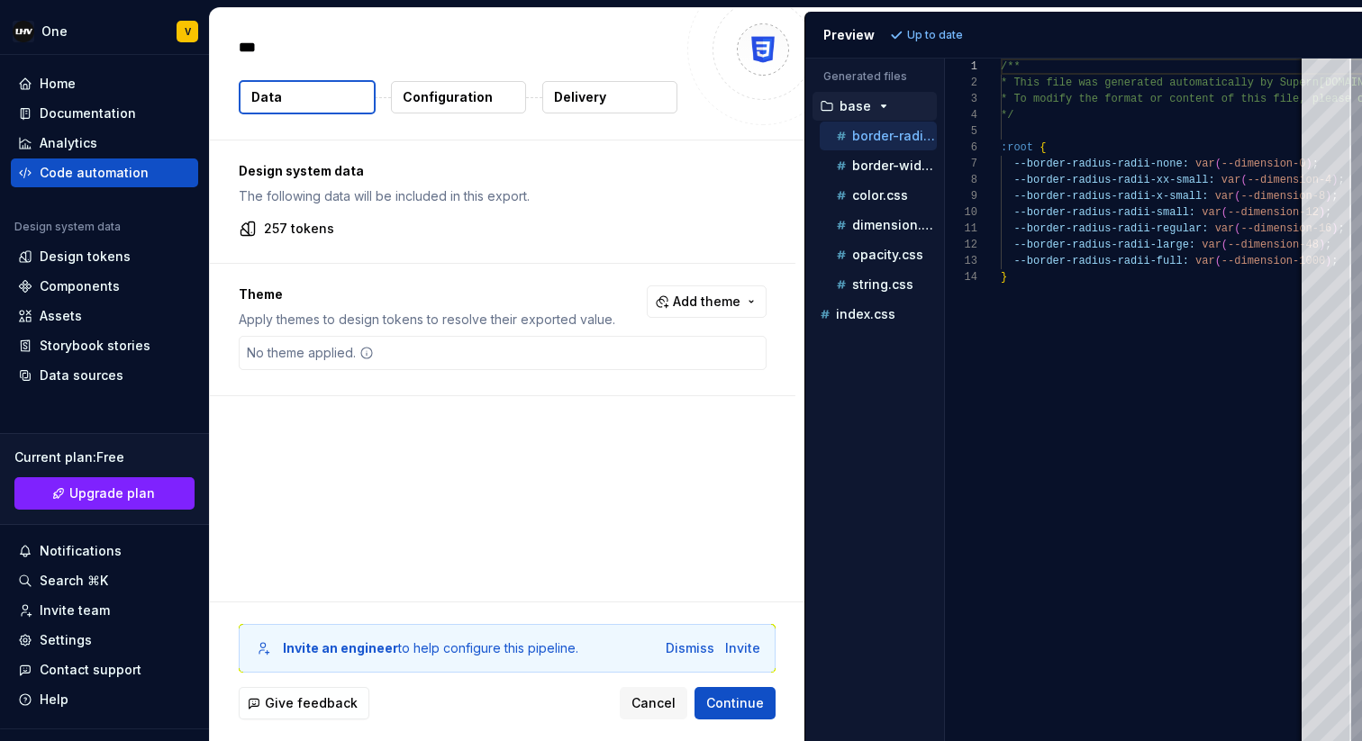
click at [875, 139] on p "border-radius.css" at bounding box center [894, 136] width 85 height 14
click at [875, 163] on p "border-width.css" at bounding box center [894, 166] width 85 height 14
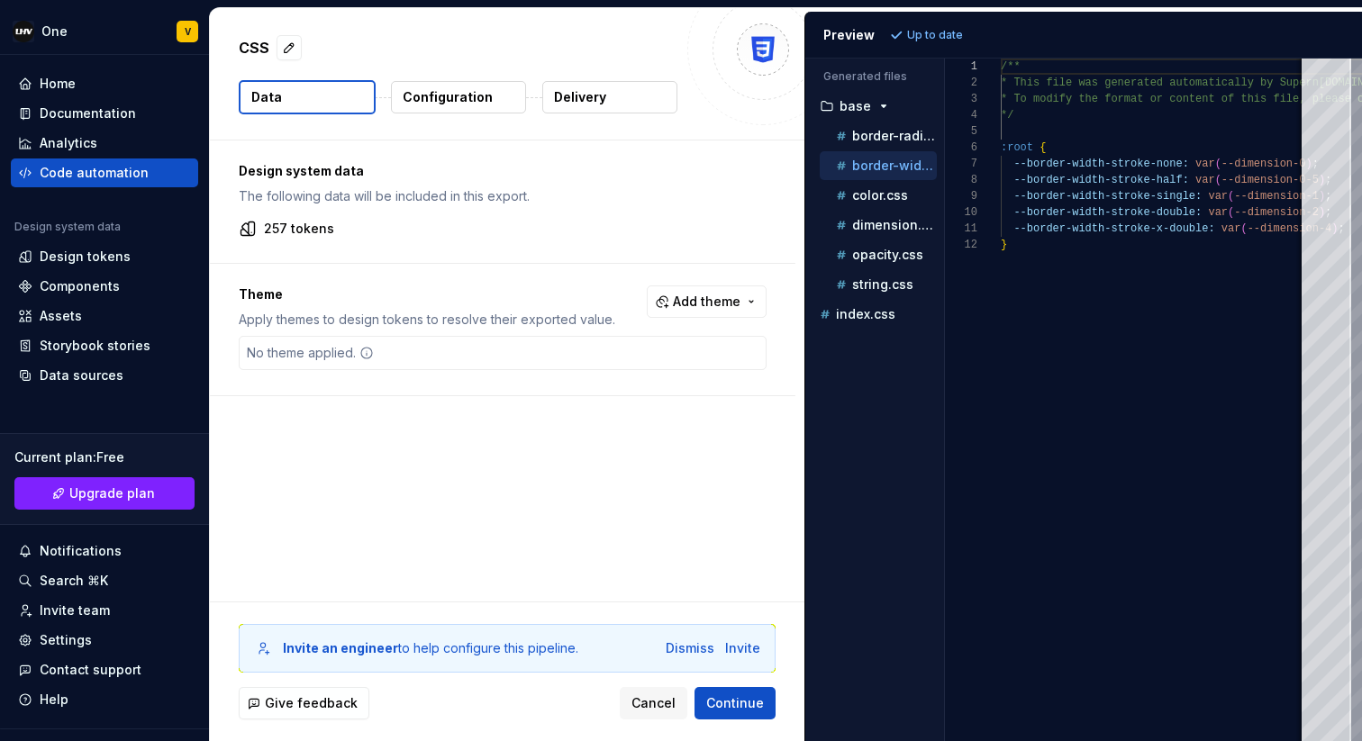
click at [878, 177] on div "border-width.css" at bounding box center [878, 165] width 117 height 29
click at [877, 194] on p "color.css" at bounding box center [880, 195] width 56 height 14
type textarea "**********"
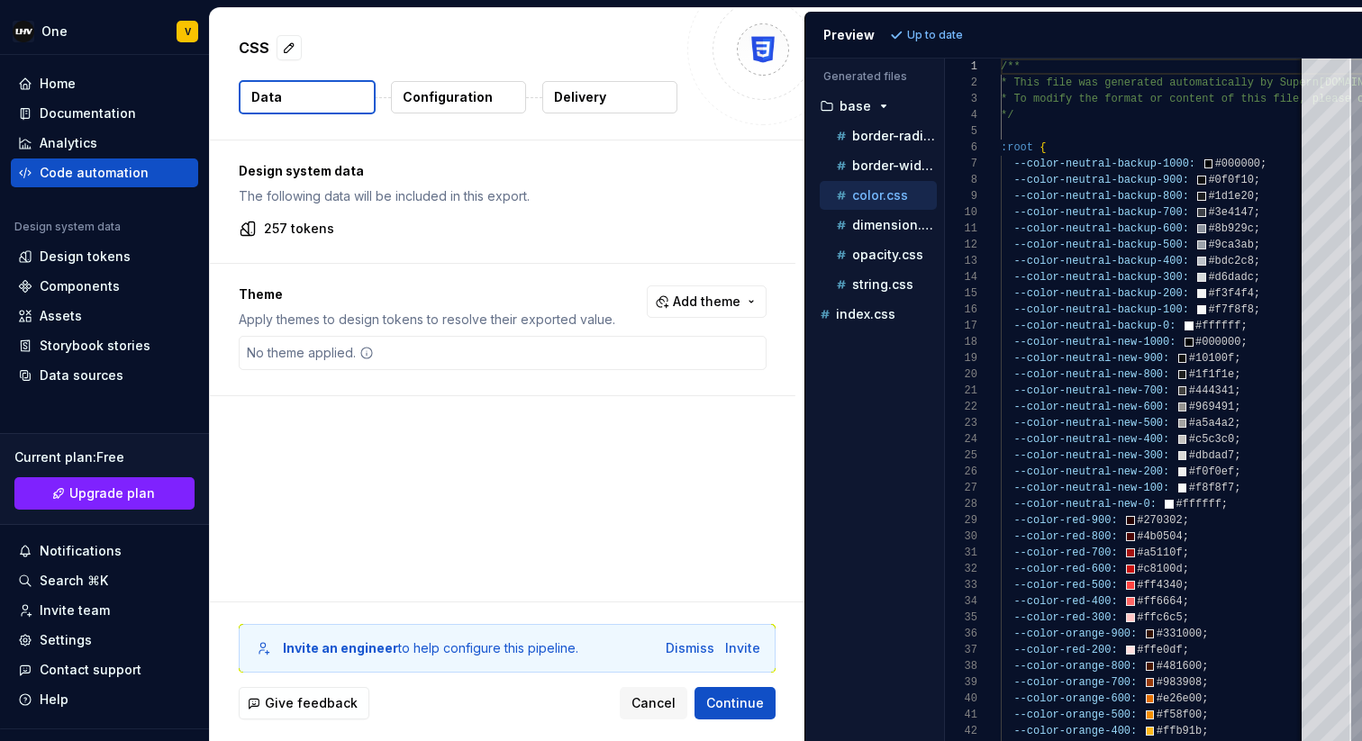
click at [449, 102] on p "Configuration" at bounding box center [448, 97] width 90 height 18
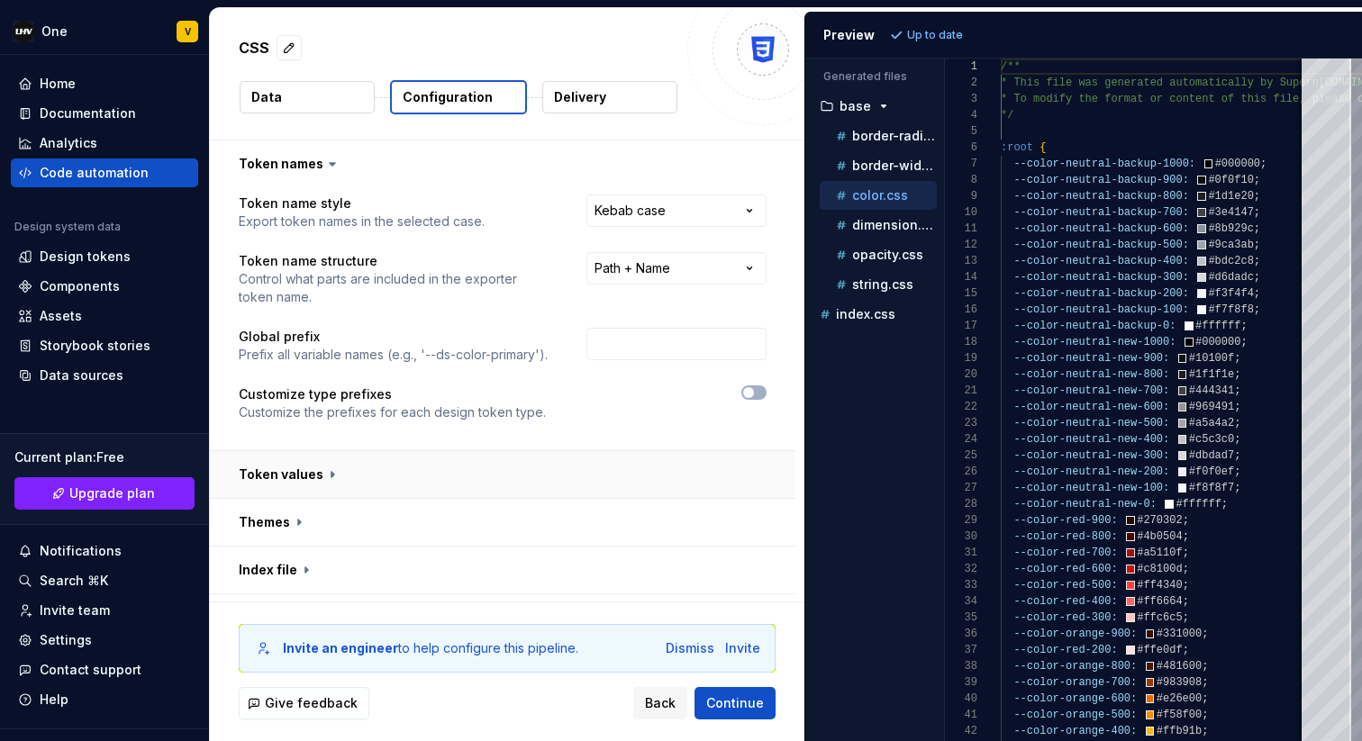
click at [453, 474] on button "button" at bounding box center [502, 474] width 585 height 47
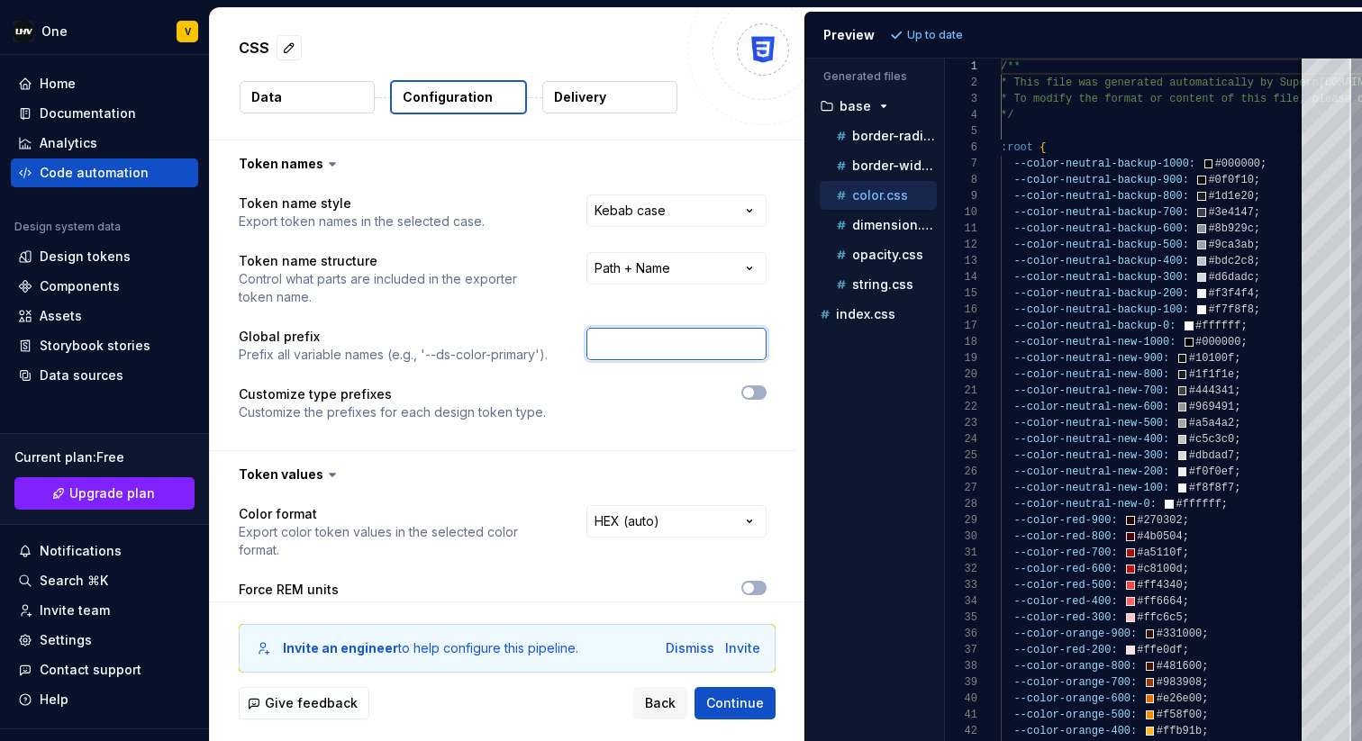
click at [665, 347] on input "text" at bounding box center [676, 344] width 180 height 32
type input "lhv"
click at [666, 407] on div at bounding box center [672, 403] width 188 height 36
click at [963, 28] on span "Refresh preview" at bounding box center [953, 35] width 90 height 14
type textarea "**********"
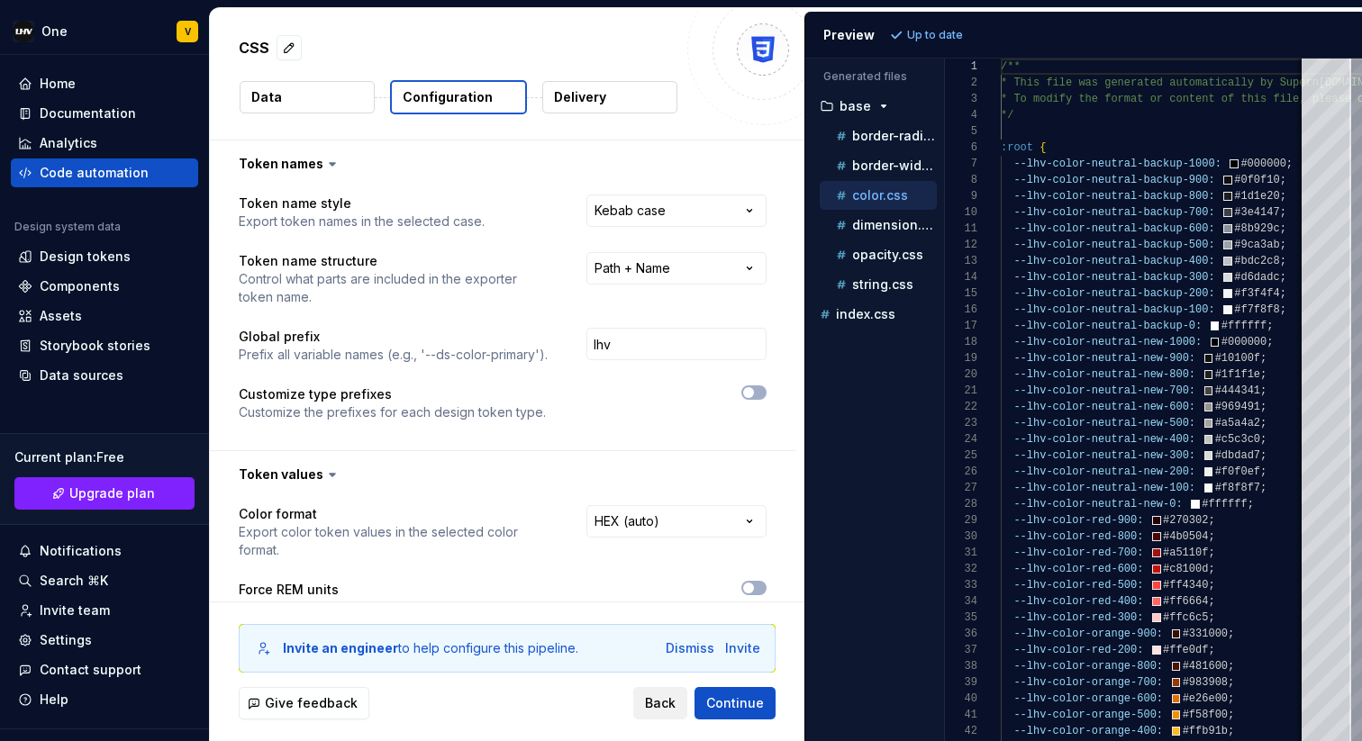
click at [671, 703] on span "Back" at bounding box center [660, 703] width 31 height 18
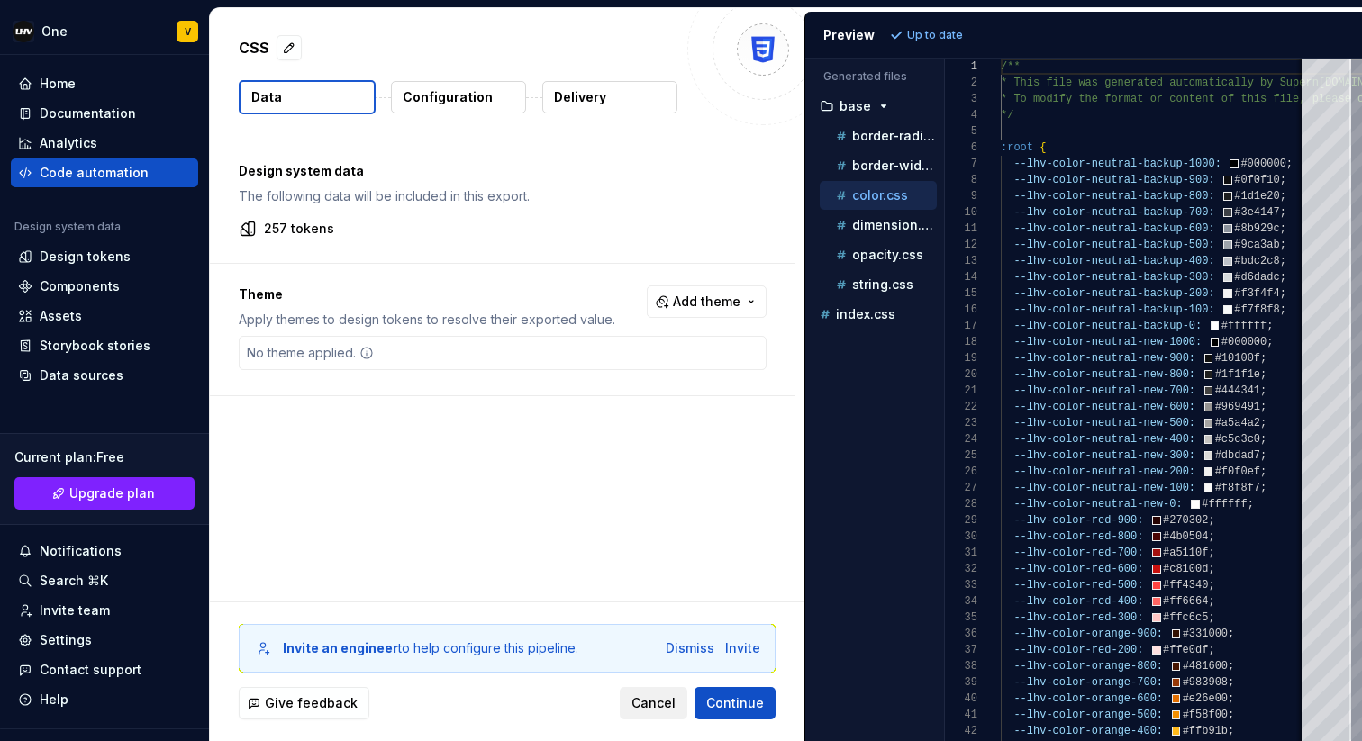
click at [671, 703] on span "Cancel" at bounding box center [653, 703] width 44 height 18
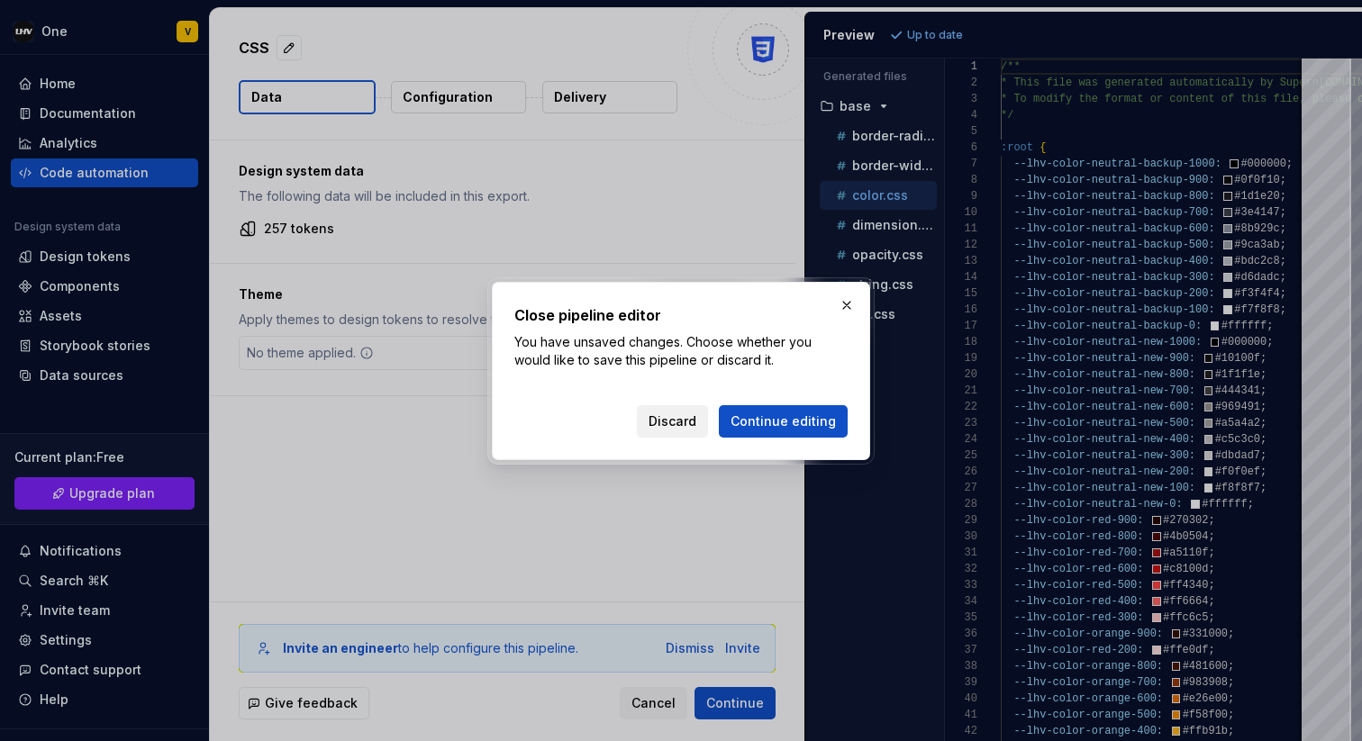
click at [657, 430] on button "Discard" at bounding box center [672, 421] width 71 height 32
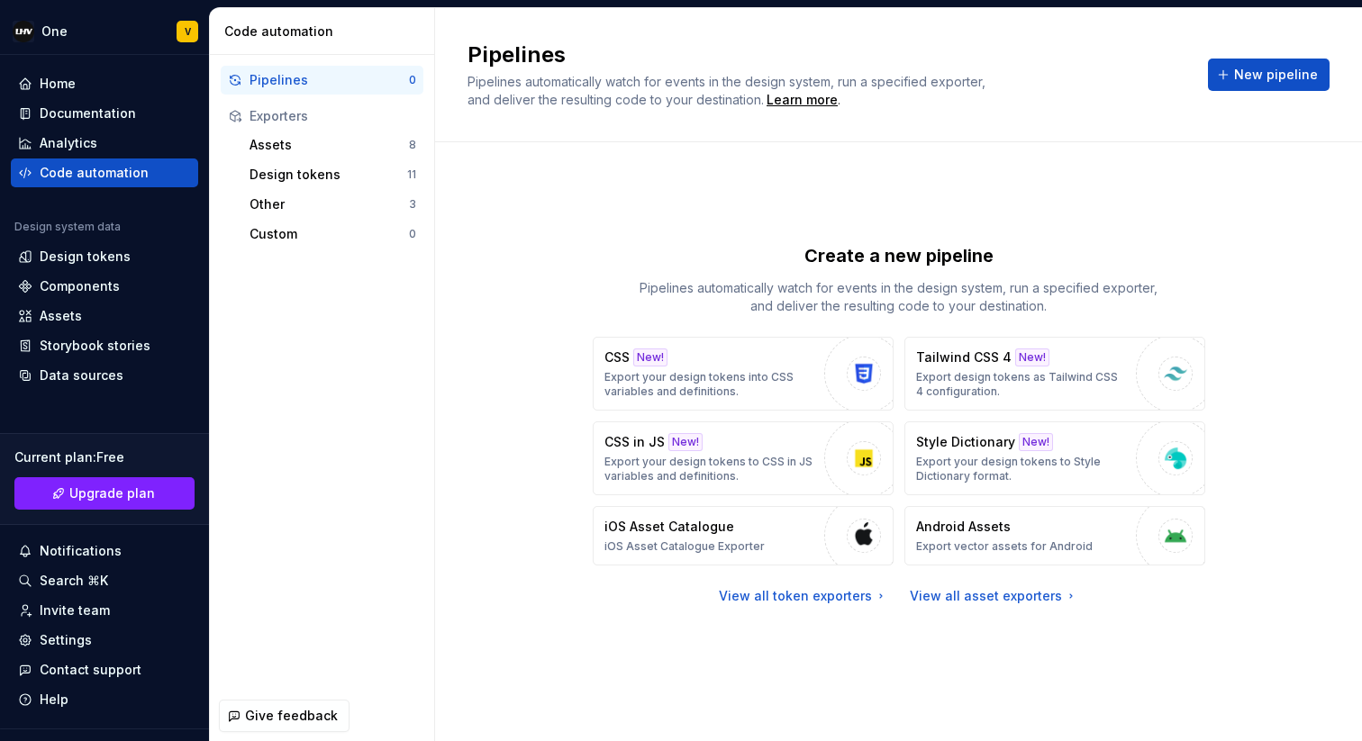
drag, startPoint x: 960, startPoint y: 538, endPoint x: 926, endPoint y: 576, distance: 51.0
click at [928, 576] on div "Create a new pipeline Pipelines automatically watch for events in the design sy…" at bounding box center [899, 424] width 612 height 362
click at [329, 173] on div "Design tokens" at bounding box center [328, 175] width 158 height 18
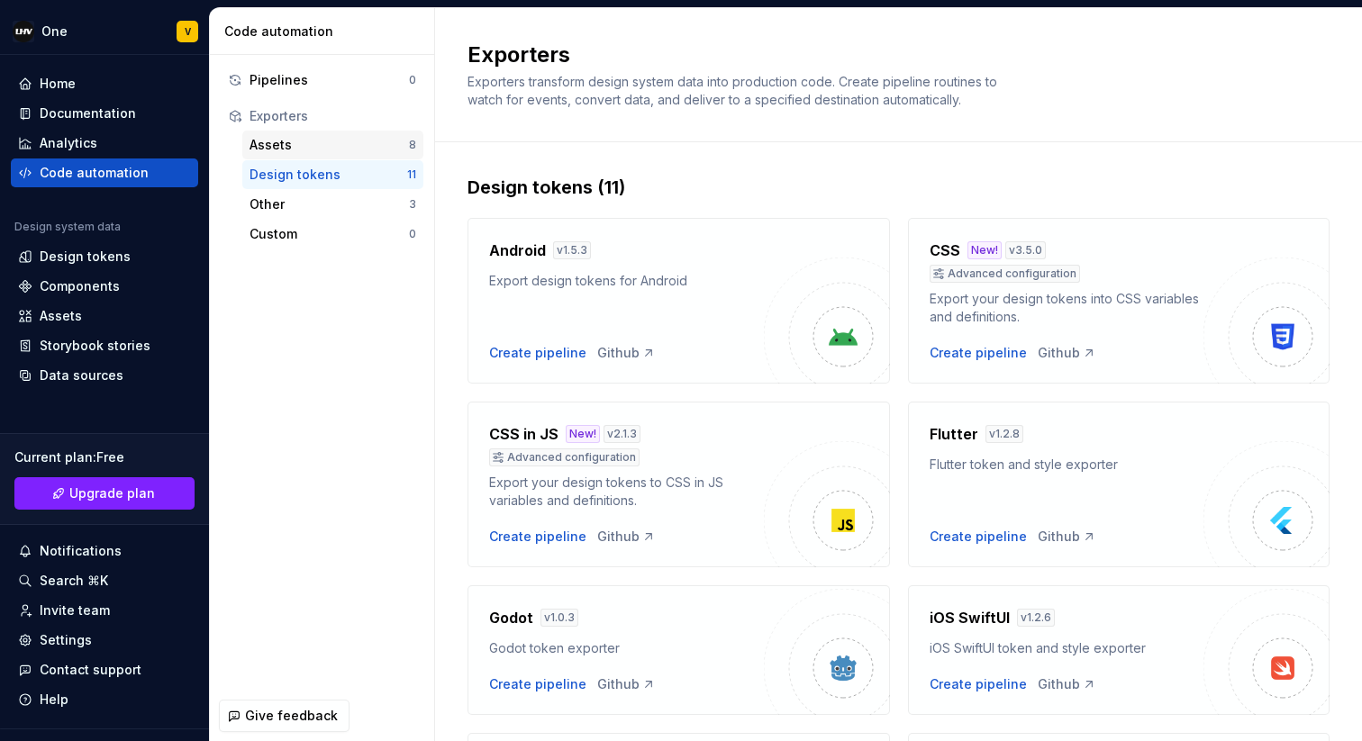
click at [320, 144] on div "Assets" at bounding box center [328, 145] width 159 height 18
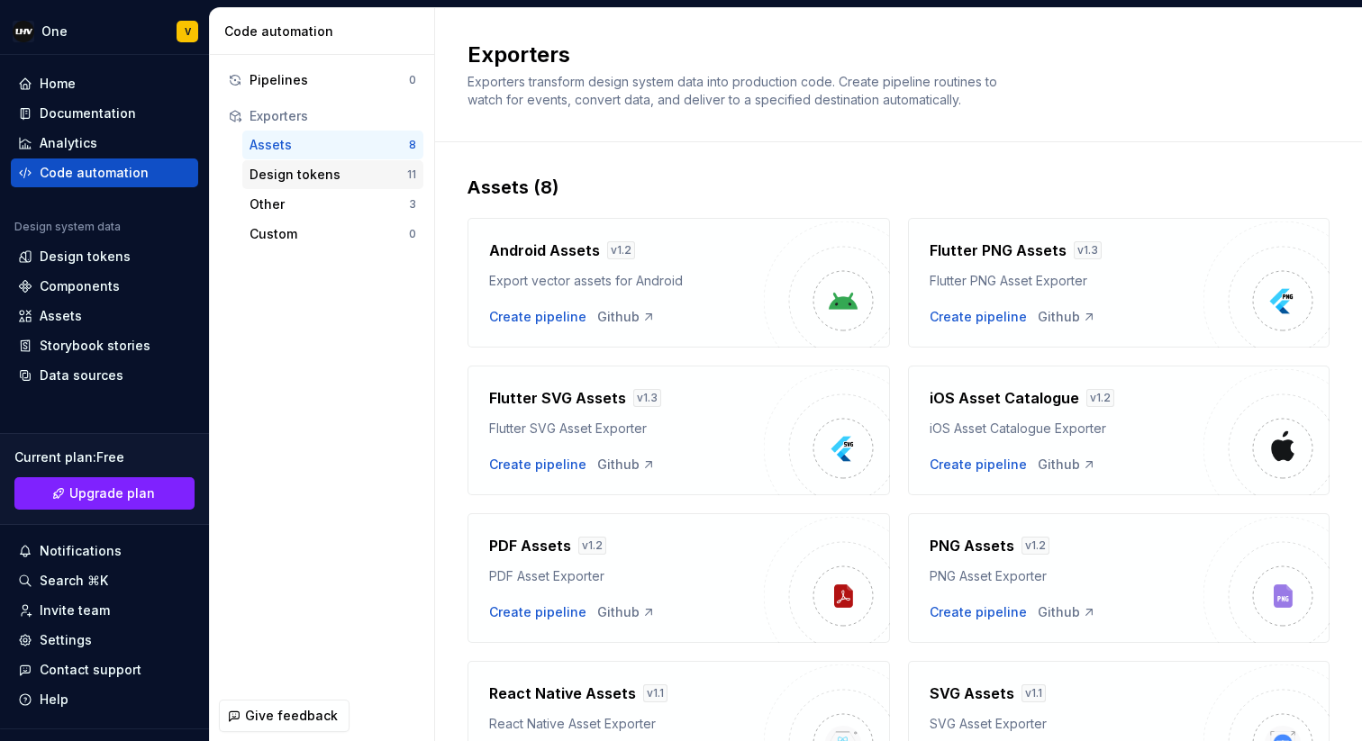
click at [349, 173] on div "Design tokens" at bounding box center [328, 175] width 158 height 18
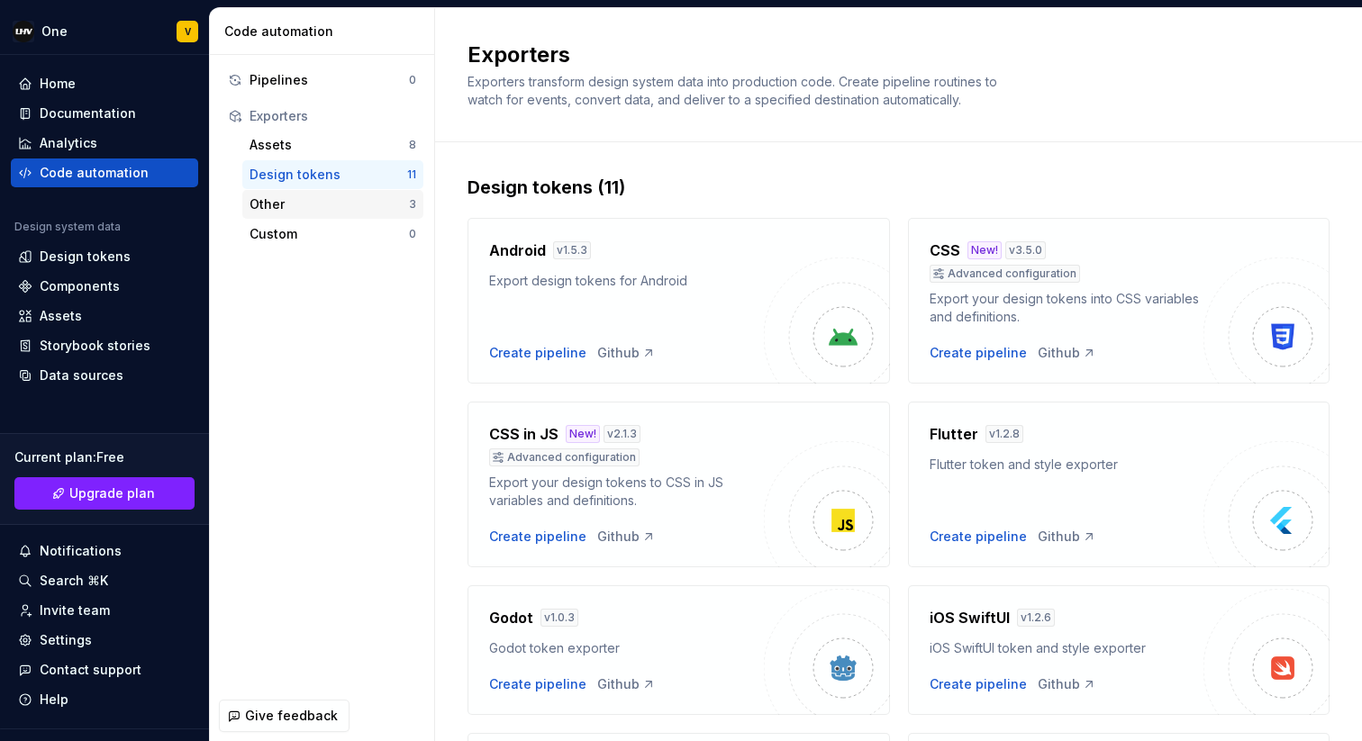
click at [340, 203] on div "Other" at bounding box center [328, 204] width 159 height 18
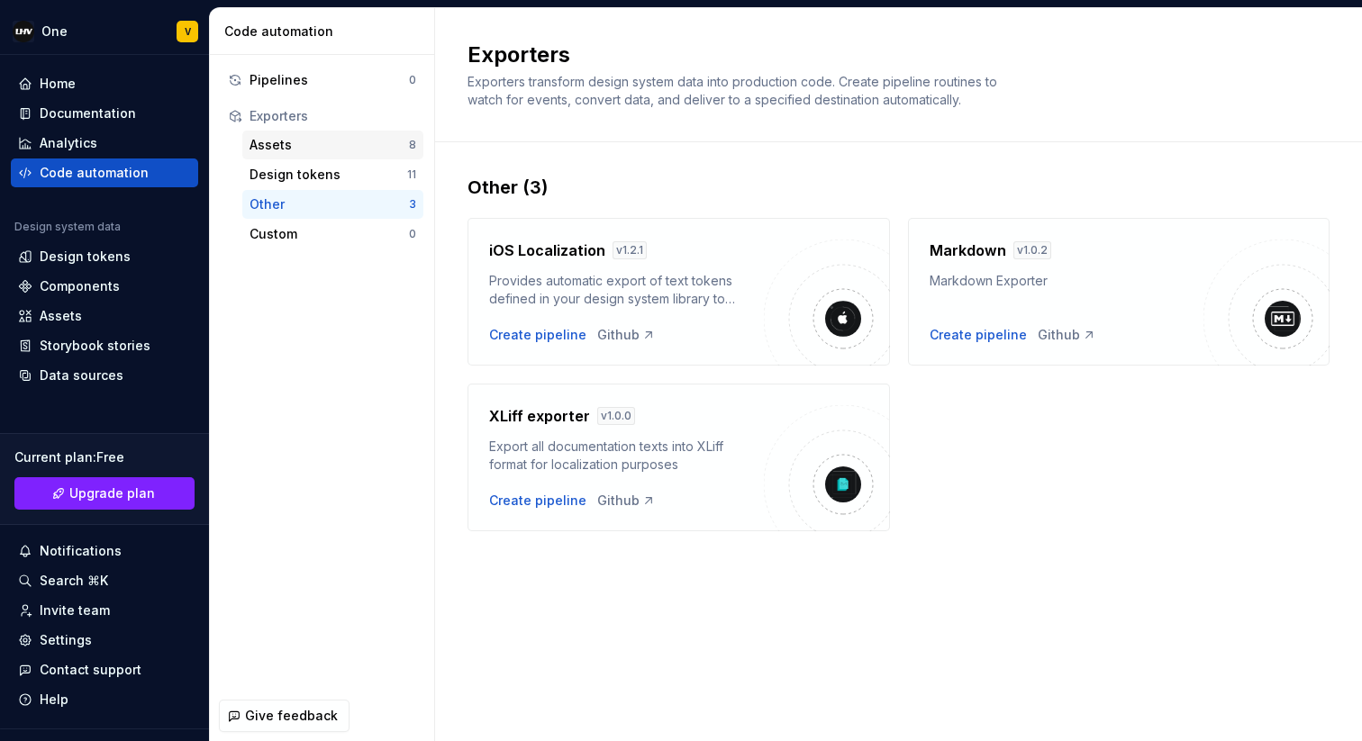
click at [305, 147] on div "Assets" at bounding box center [328, 145] width 159 height 18
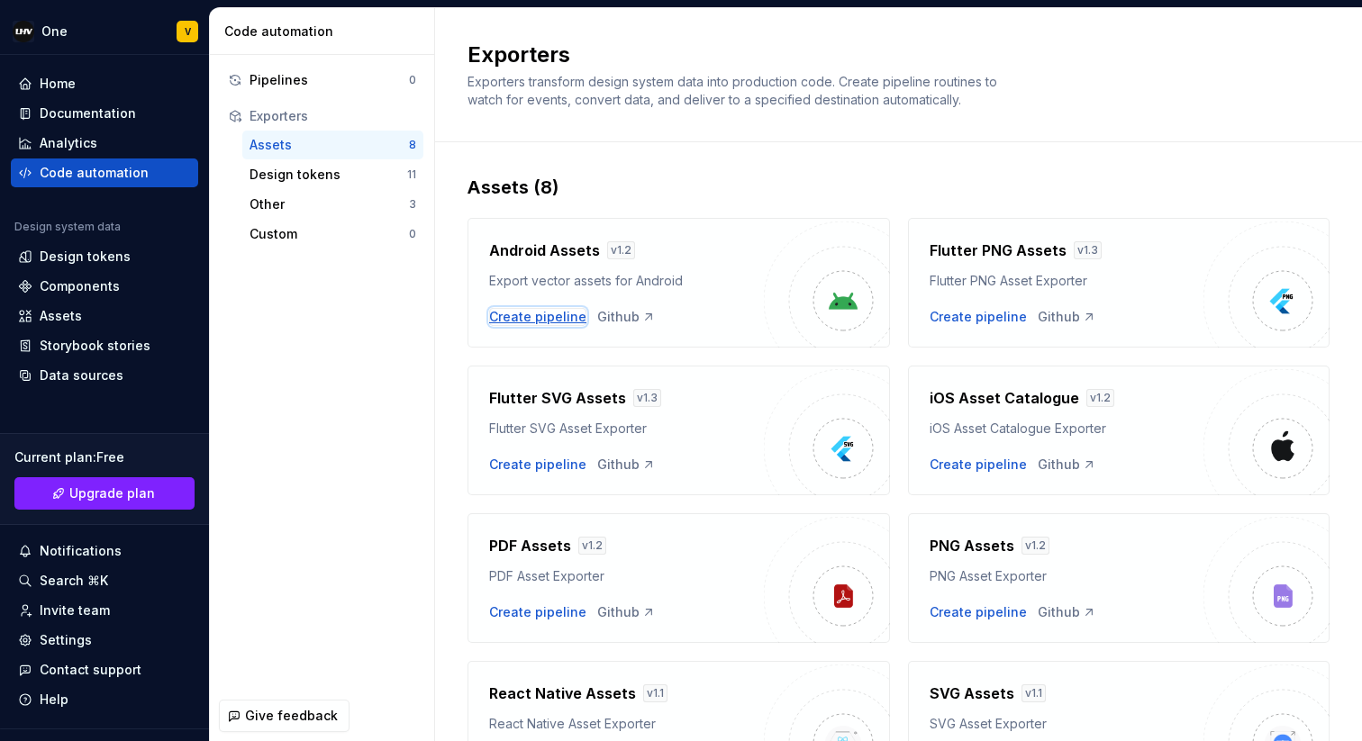
click at [537, 315] on div "Create pipeline" at bounding box center [537, 317] width 97 height 18
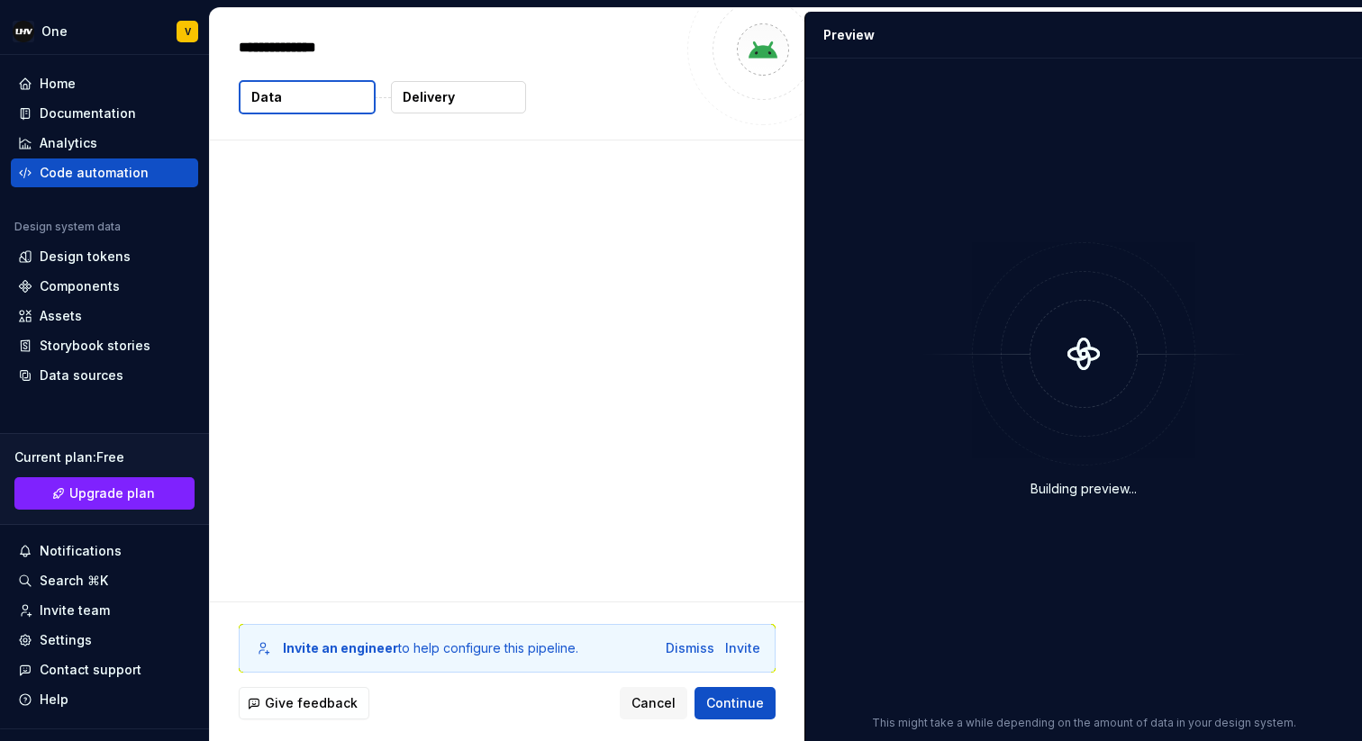
type textarea "*"
click at [339, 231] on p "61 vector assets" at bounding box center [315, 229] width 103 height 18
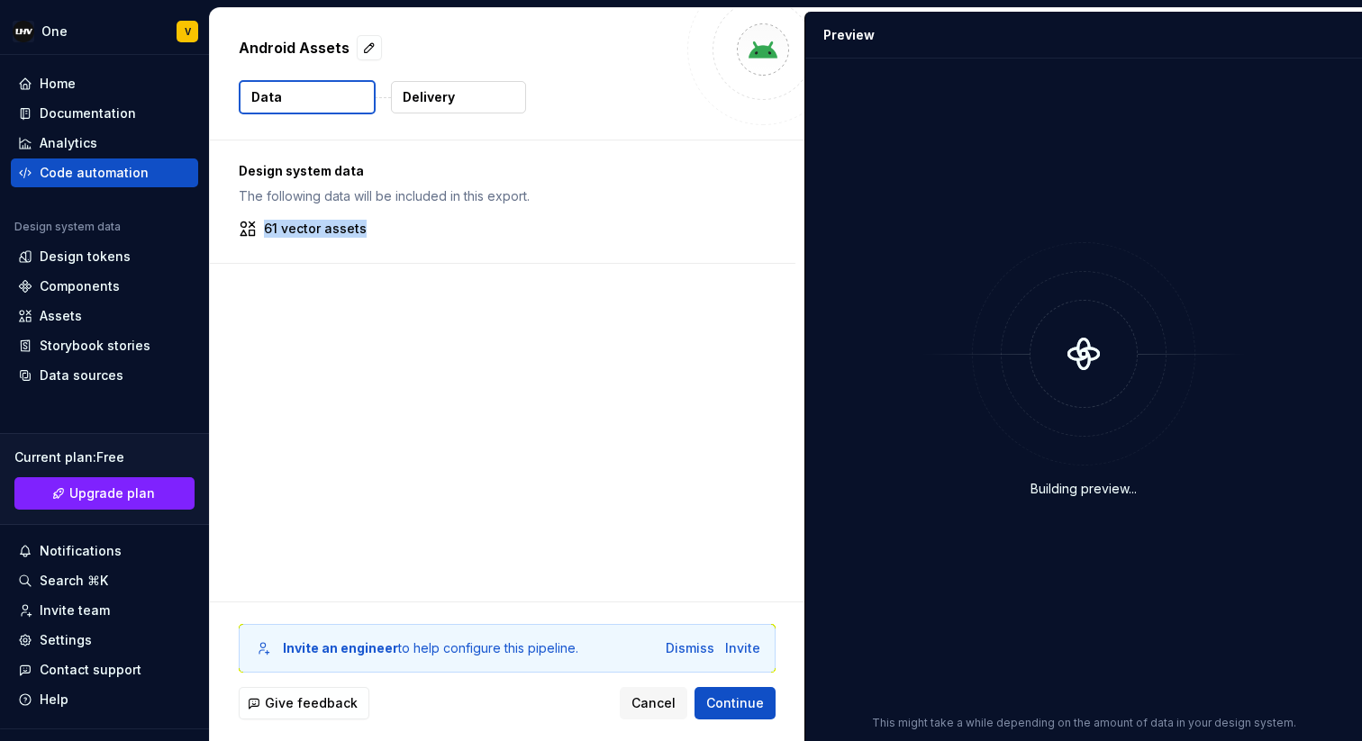
drag, startPoint x: 389, startPoint y: 230, endPoint x: 246, endPoint y: 228, distance: 143.2
click at [246, 228] on div "61 vector assets" at bounding box center [503, 229] width 528 height 18
click at [469, 101] on button "Delivery" at bounding box center [458, 97] width 135 height 32
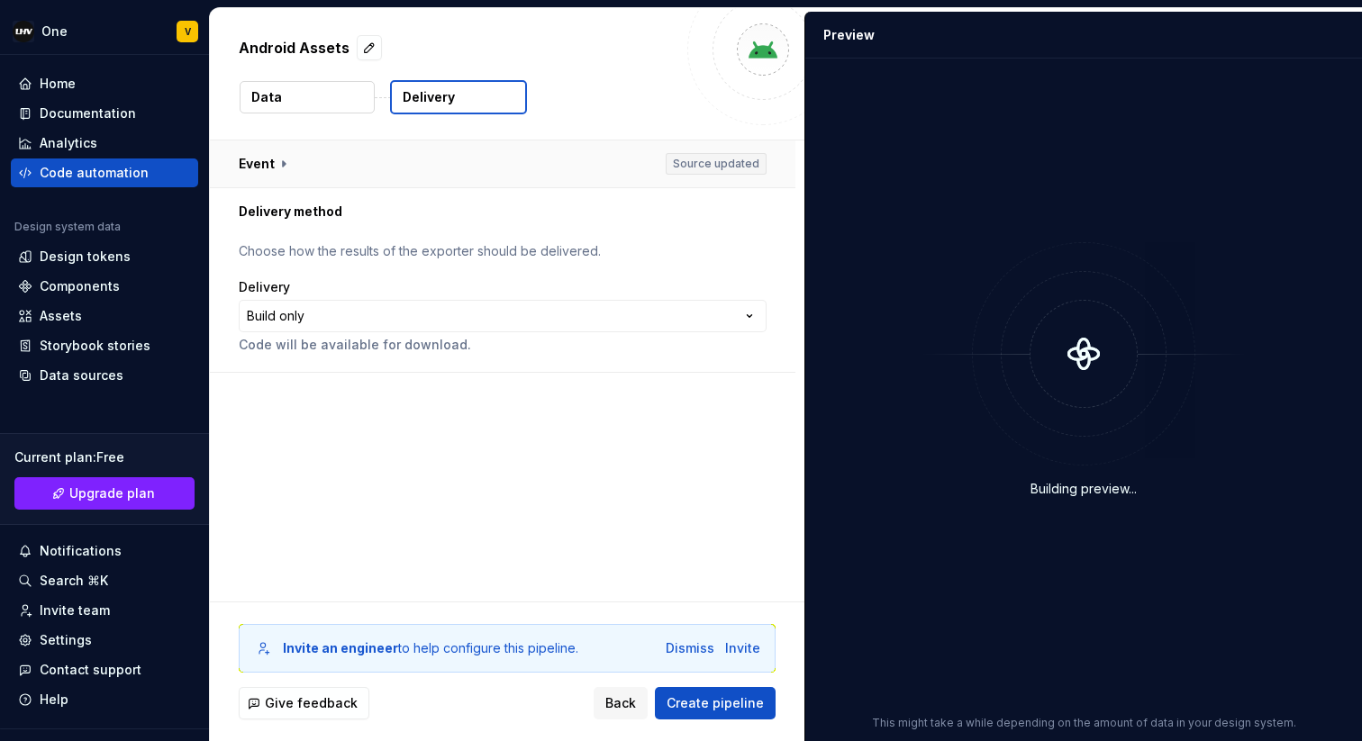
click at [283, 162] on button "button" at bounding box center [502, 163] width 585 height 47
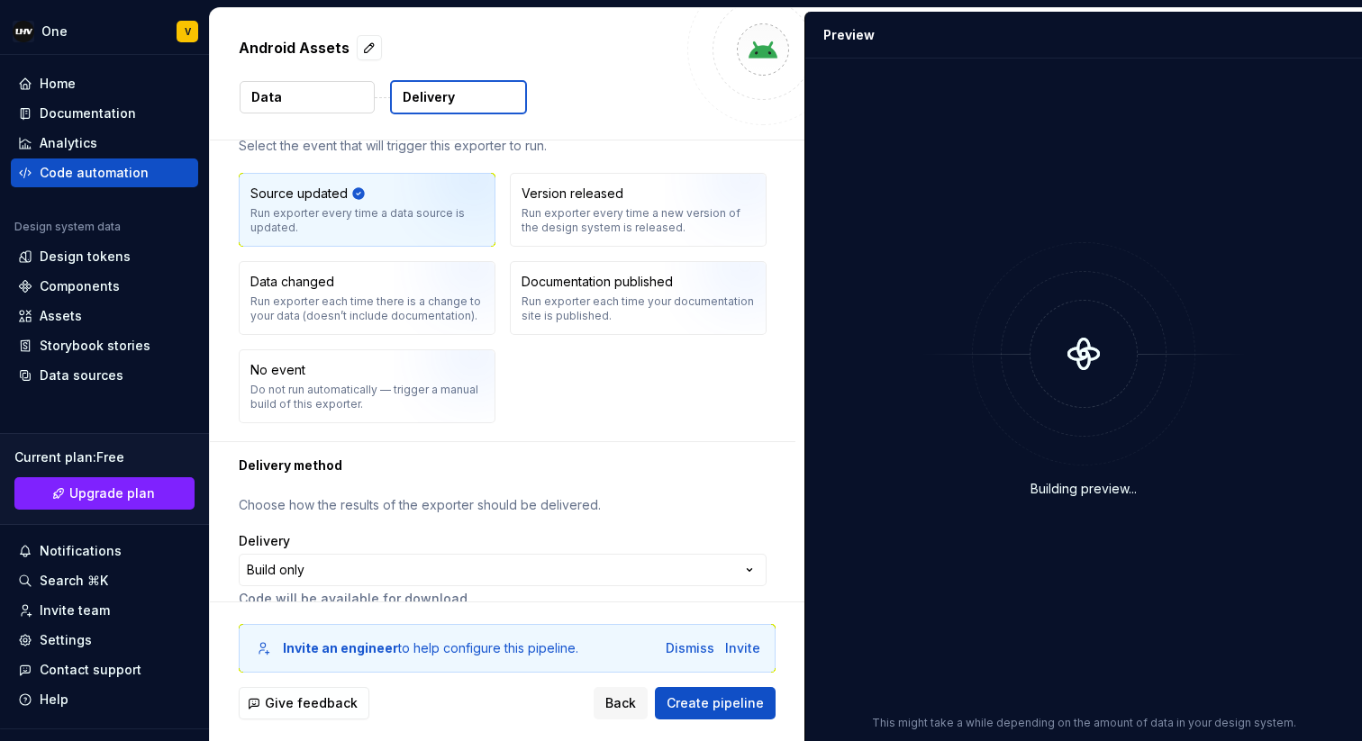
scroll to position [83, 0]
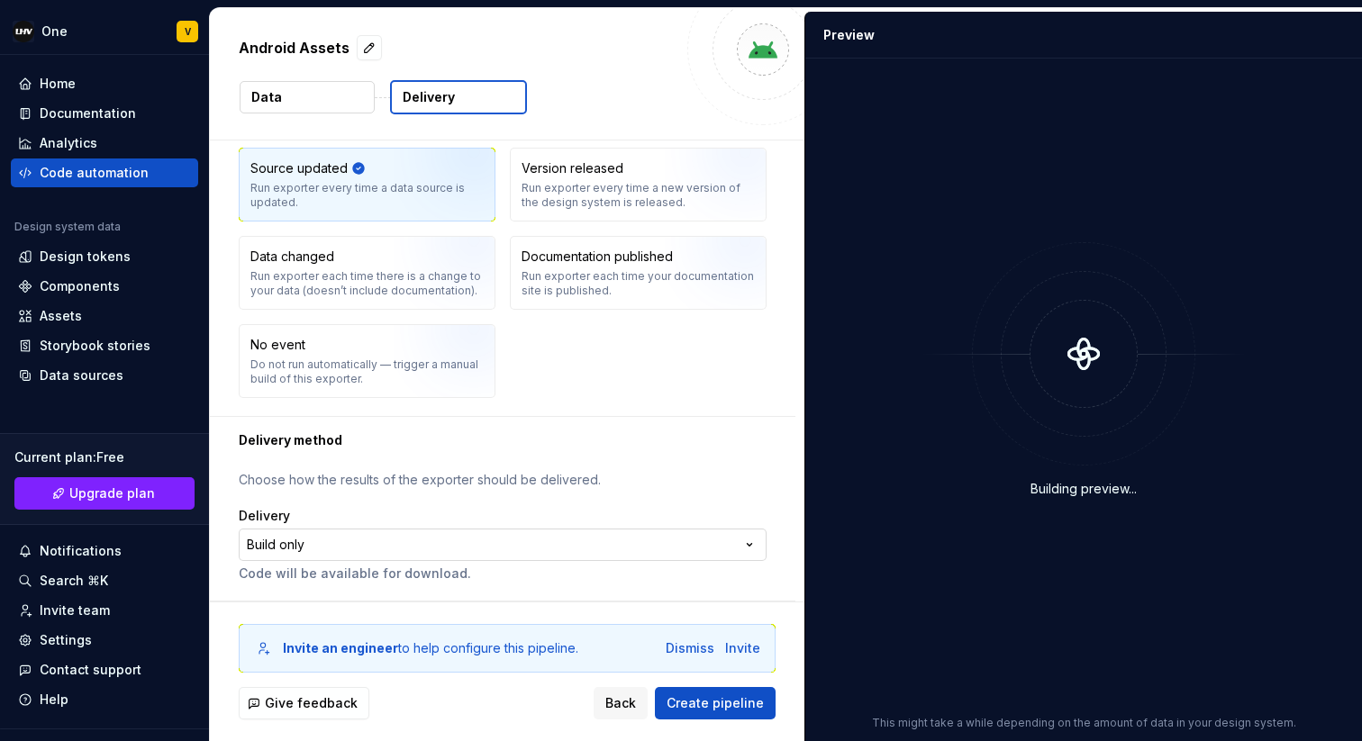
click at [375, 544] on html "**********" at bounding box center [681, 370] width 1362 height 741
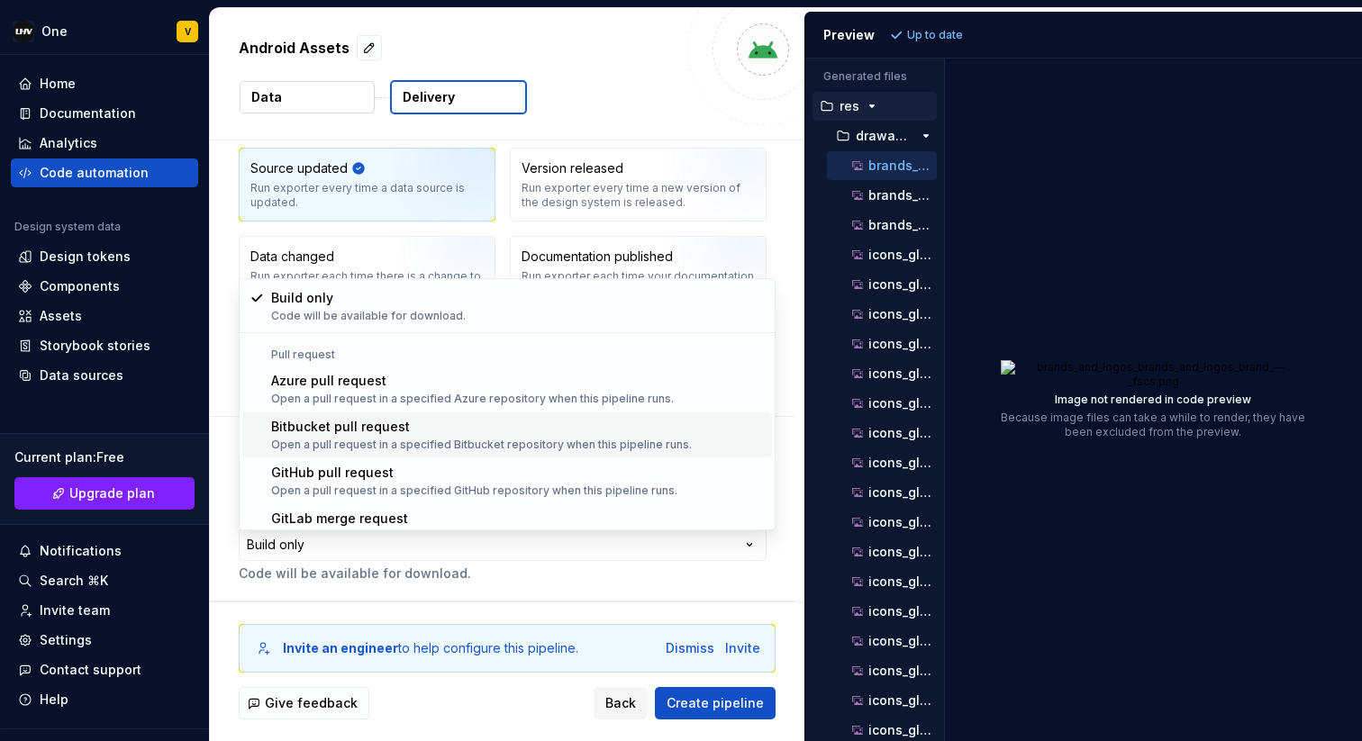
scroll to position [50, 0]
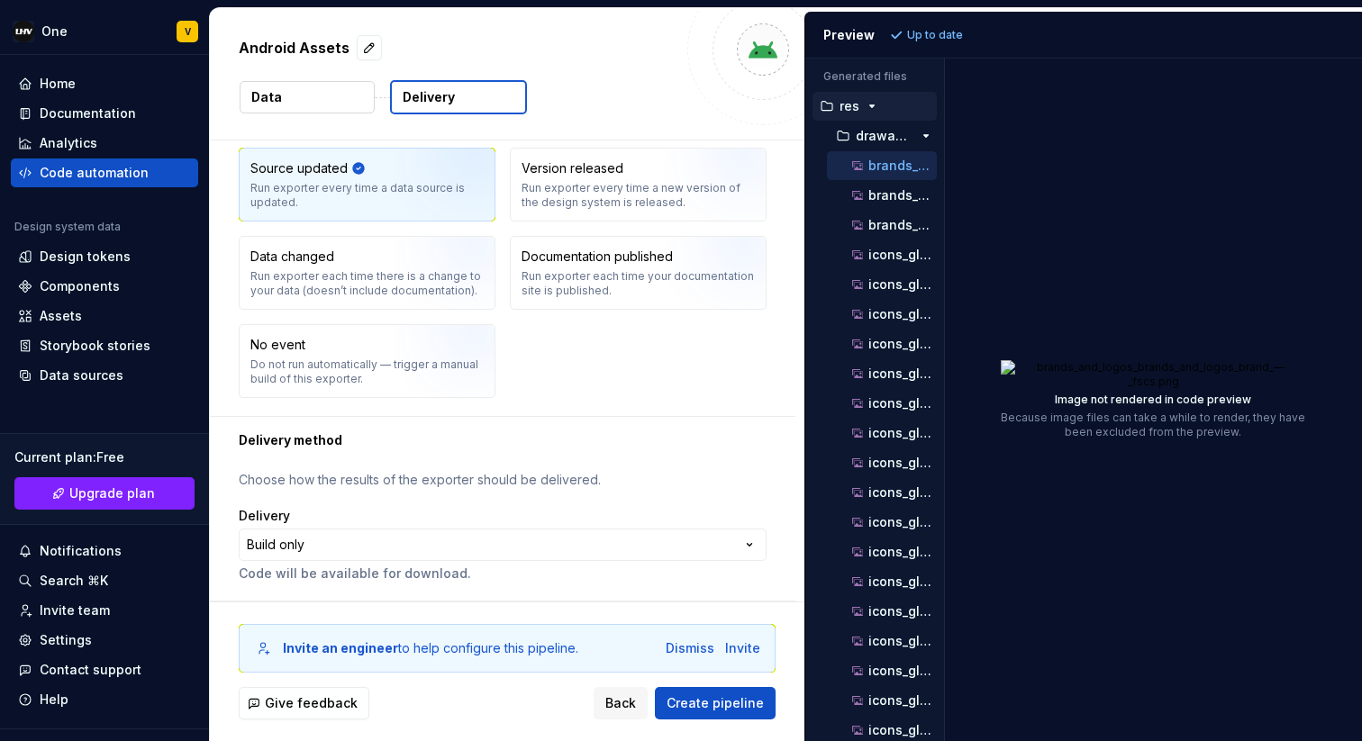
click at [351, 575] on html "**********" at bounding box center [681, 370] width 1362 height 741
click at [354, 537] on html "**********" at bounding box center [681, 370] width 1362 height 741
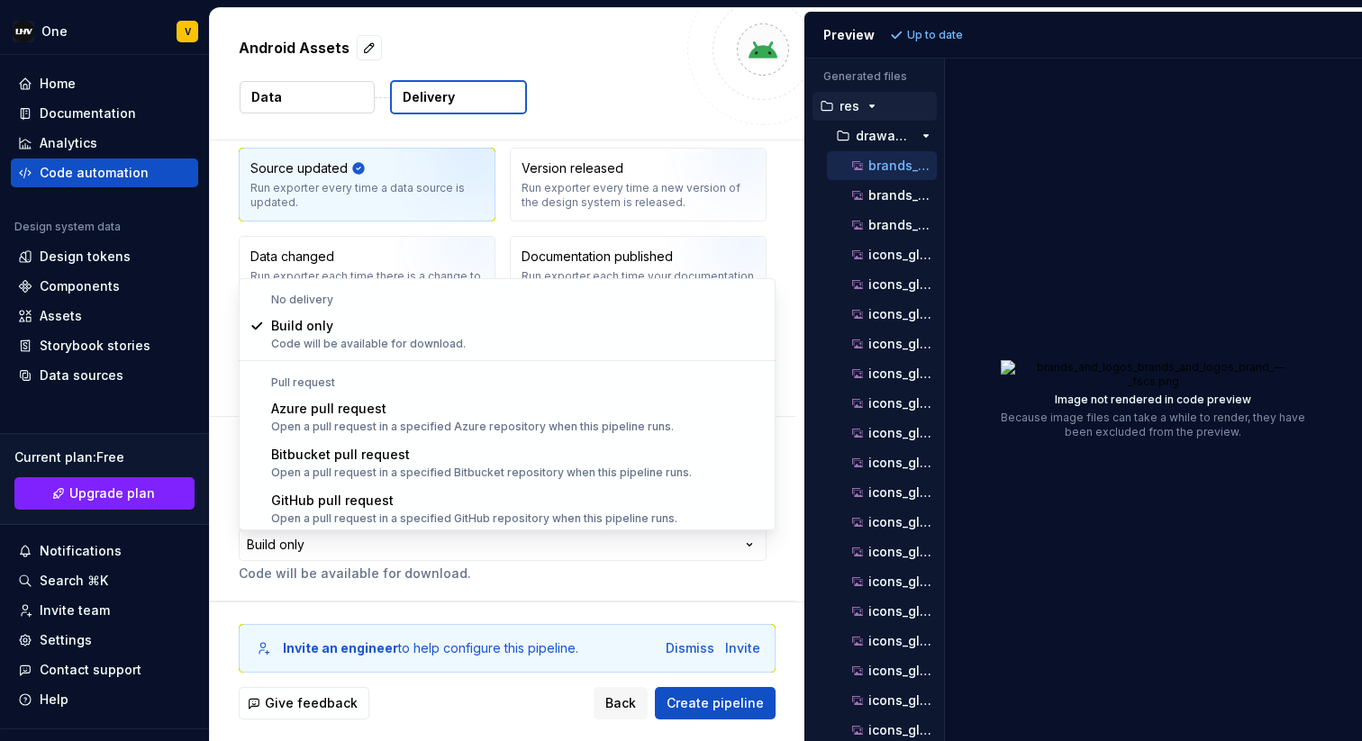
drag, startPoint x: 354, startPoint y: 501, endPoint x: 414, endPoint y: 422, distance: 98.9
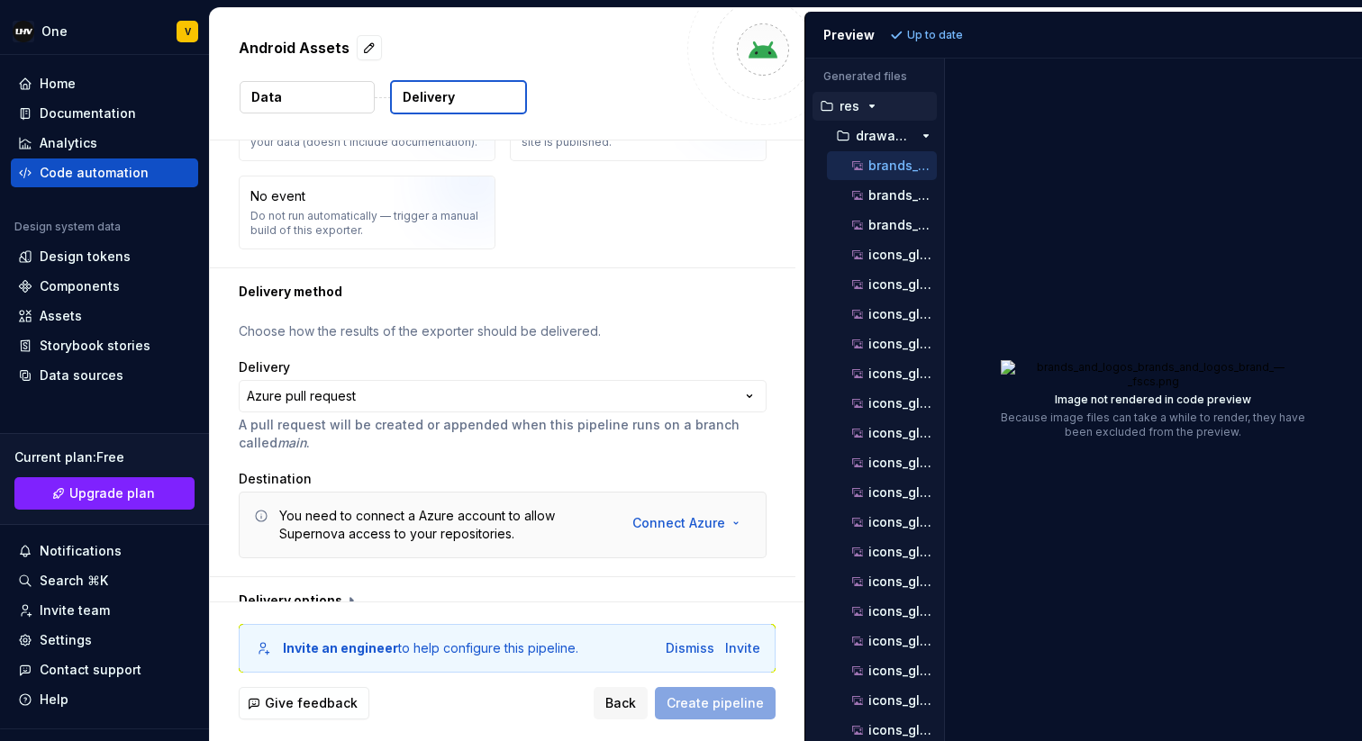
scroll to position [255, 0]
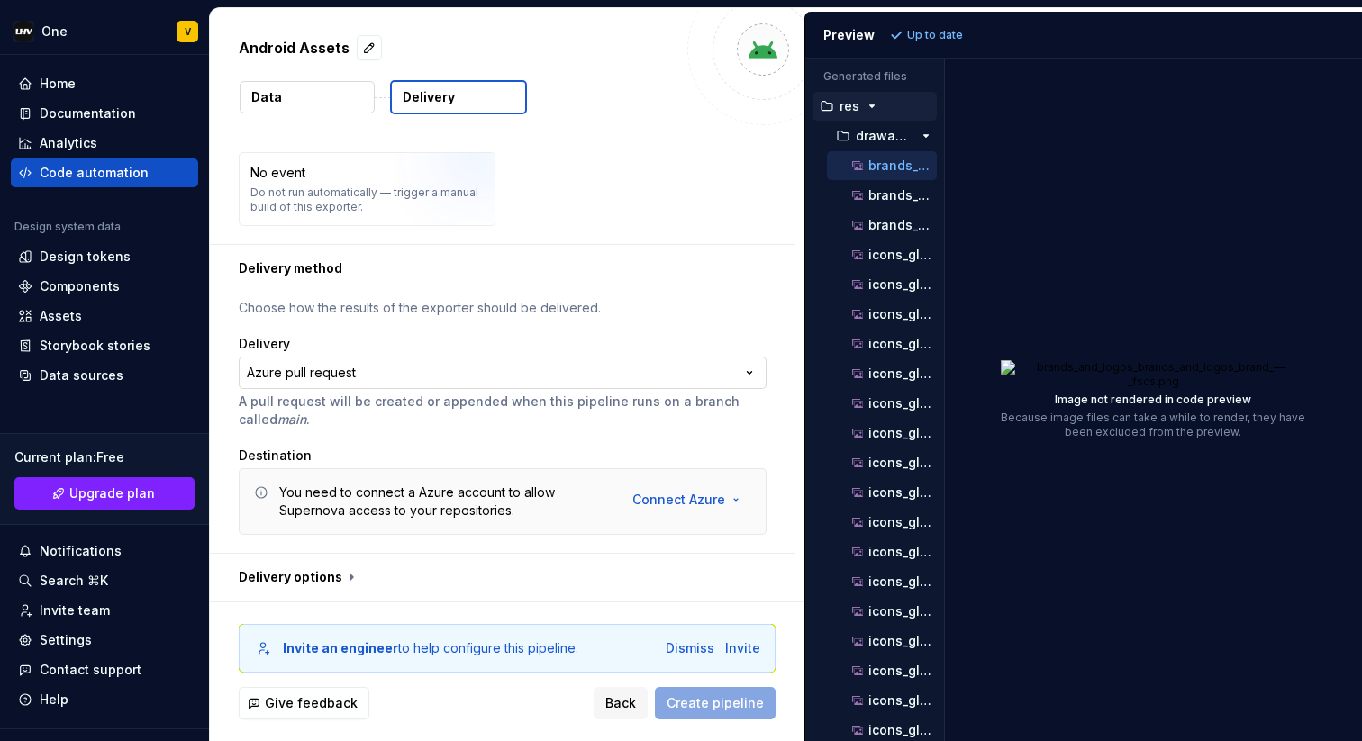
click at [376, 374] on html "**********" at bounding box center [681, 370] width 1362 height 741
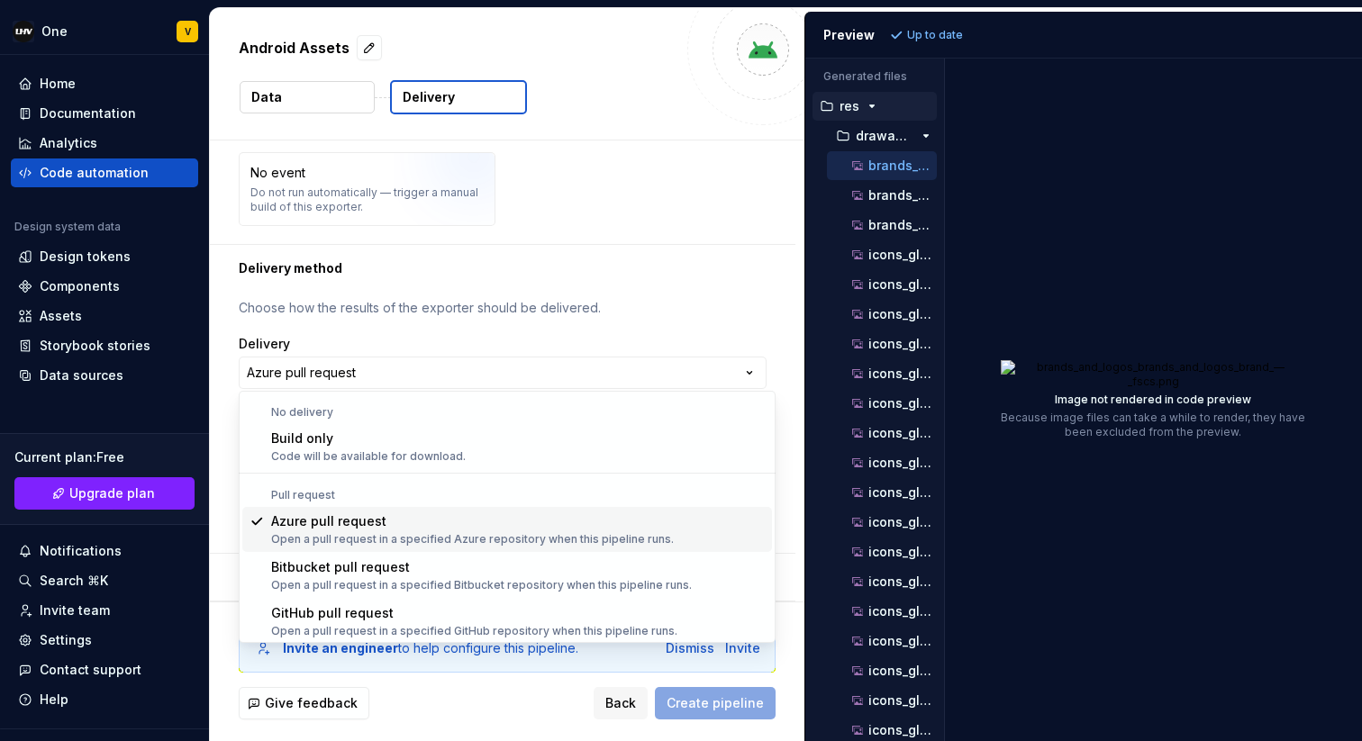
scroll to position [50, 0]
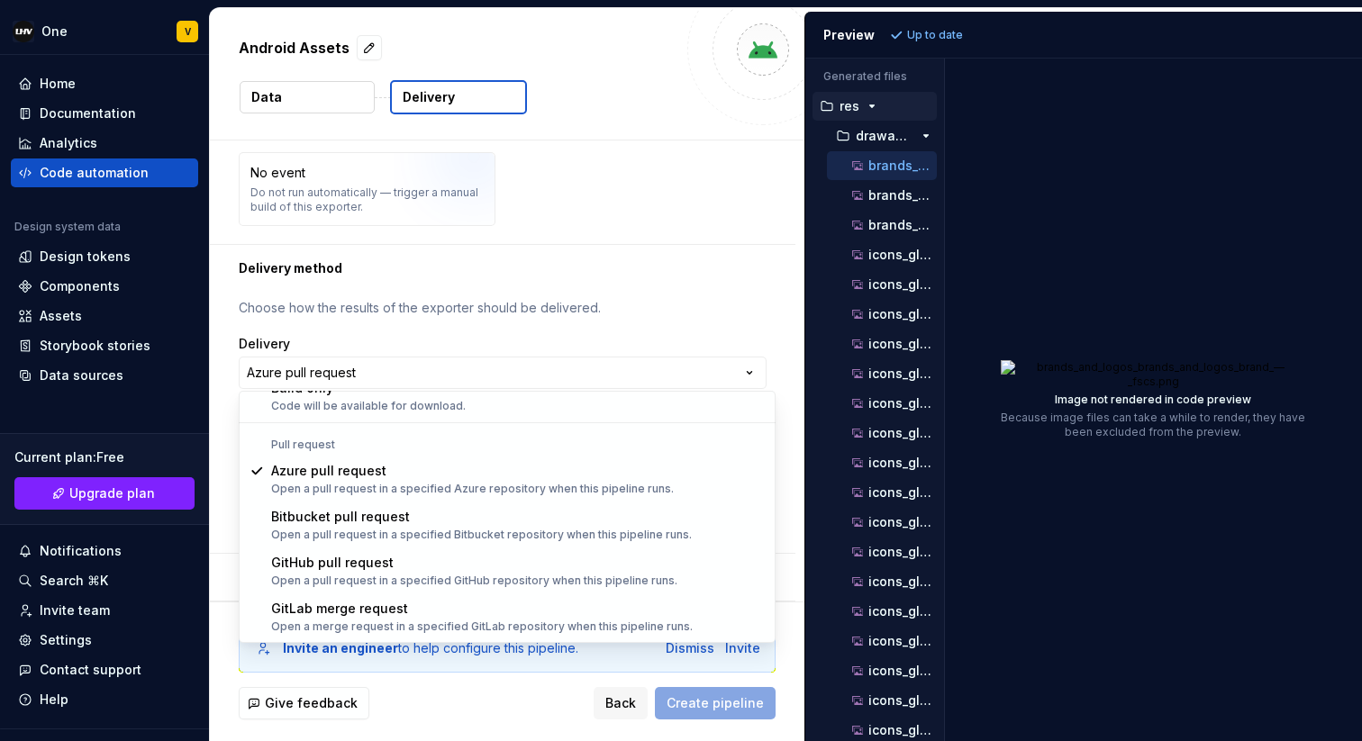
select select "******"
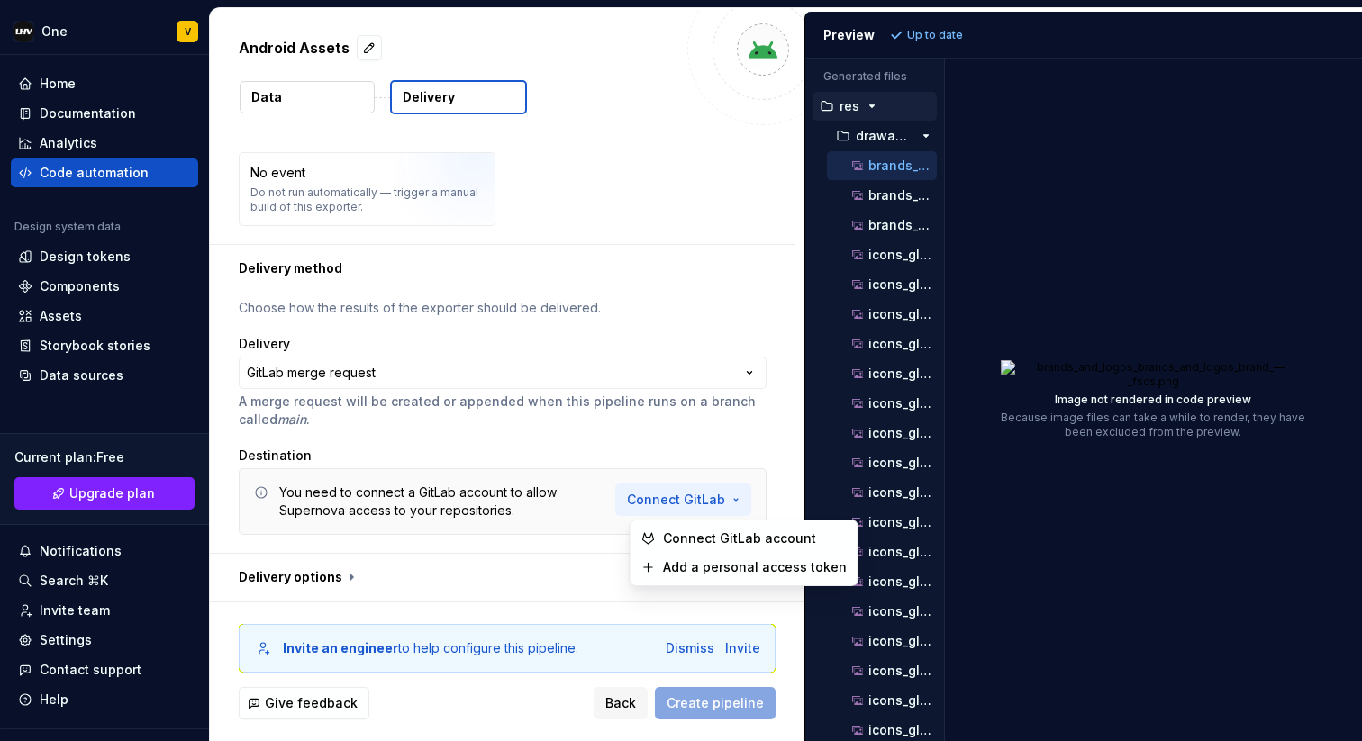
click at [684, 506] on html "**********" at bounding box center [681, 370] width 1362 height 741
click at [679, 458] on html "**********" at bounding box center [681, 370] width 1362 height 741
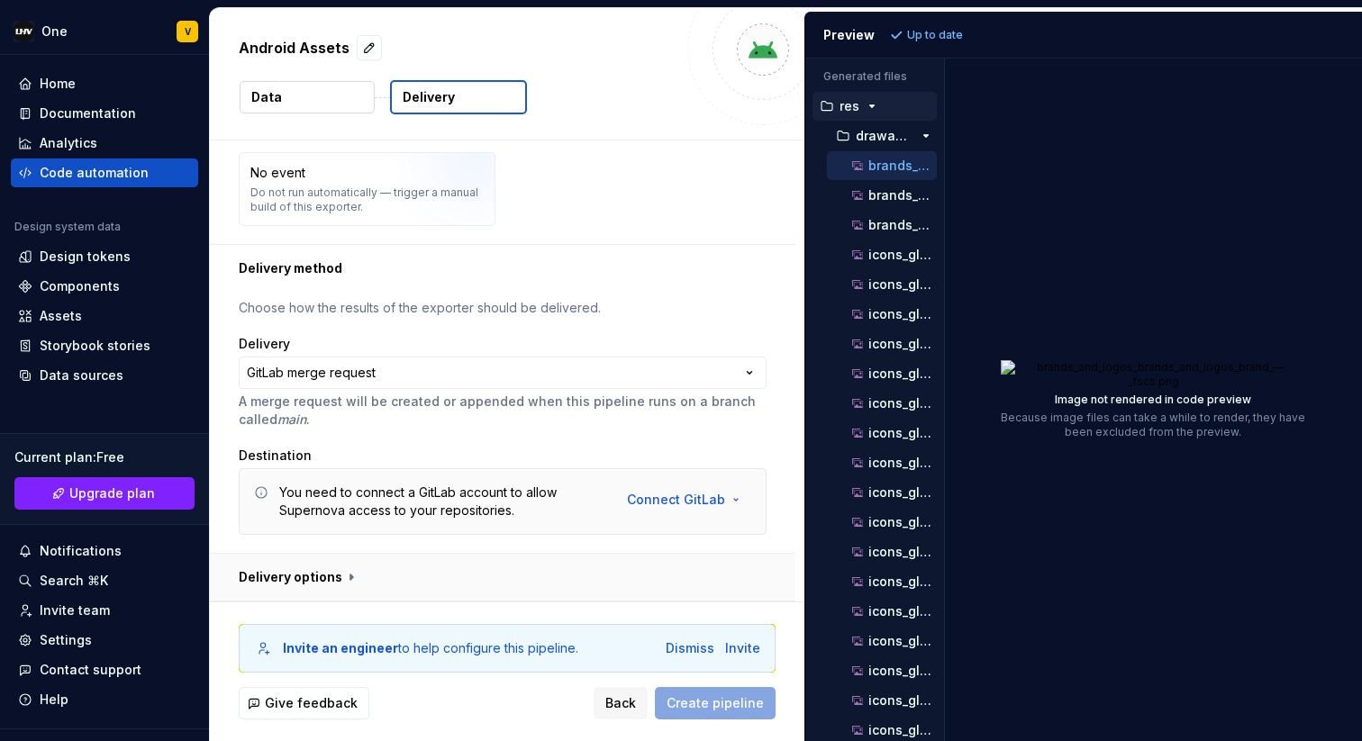
click at [411, 572] on button "button" at bounding box center [502, 577] width 585 height 47
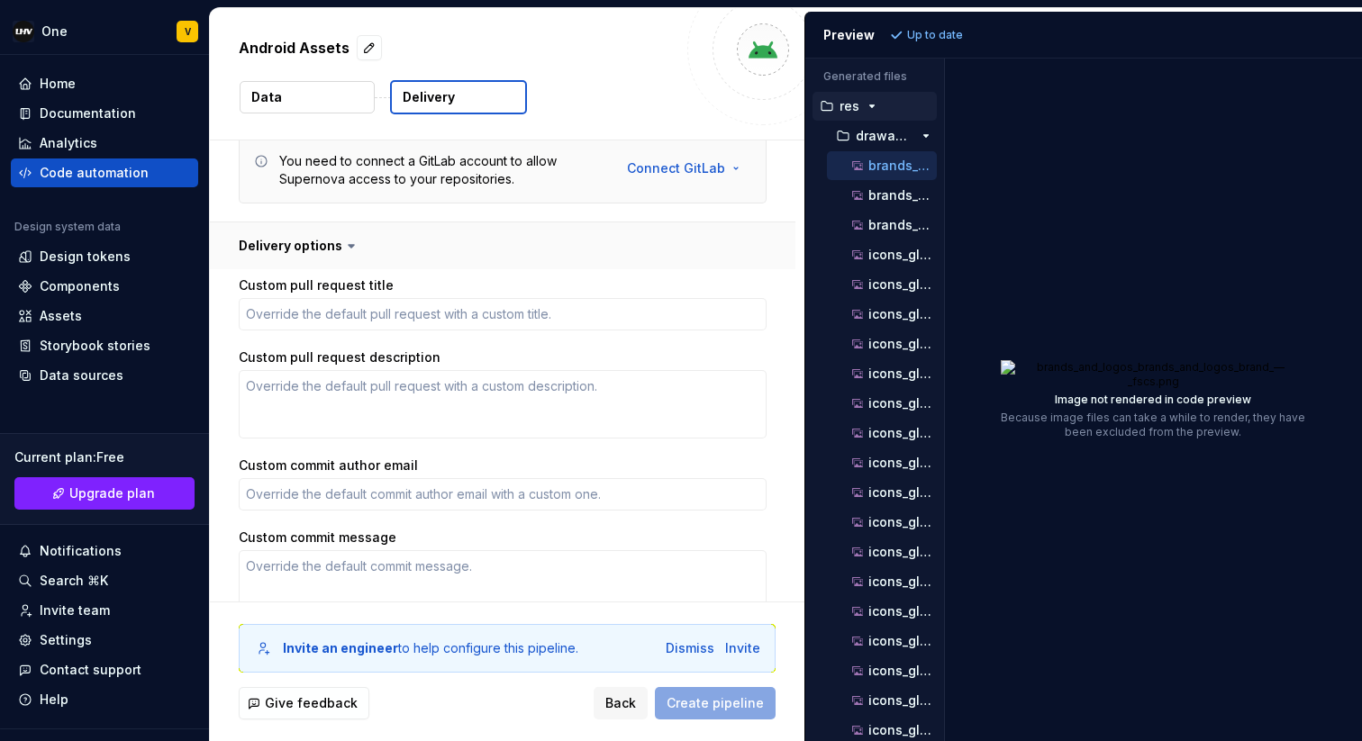
scroll to position [601, 0]
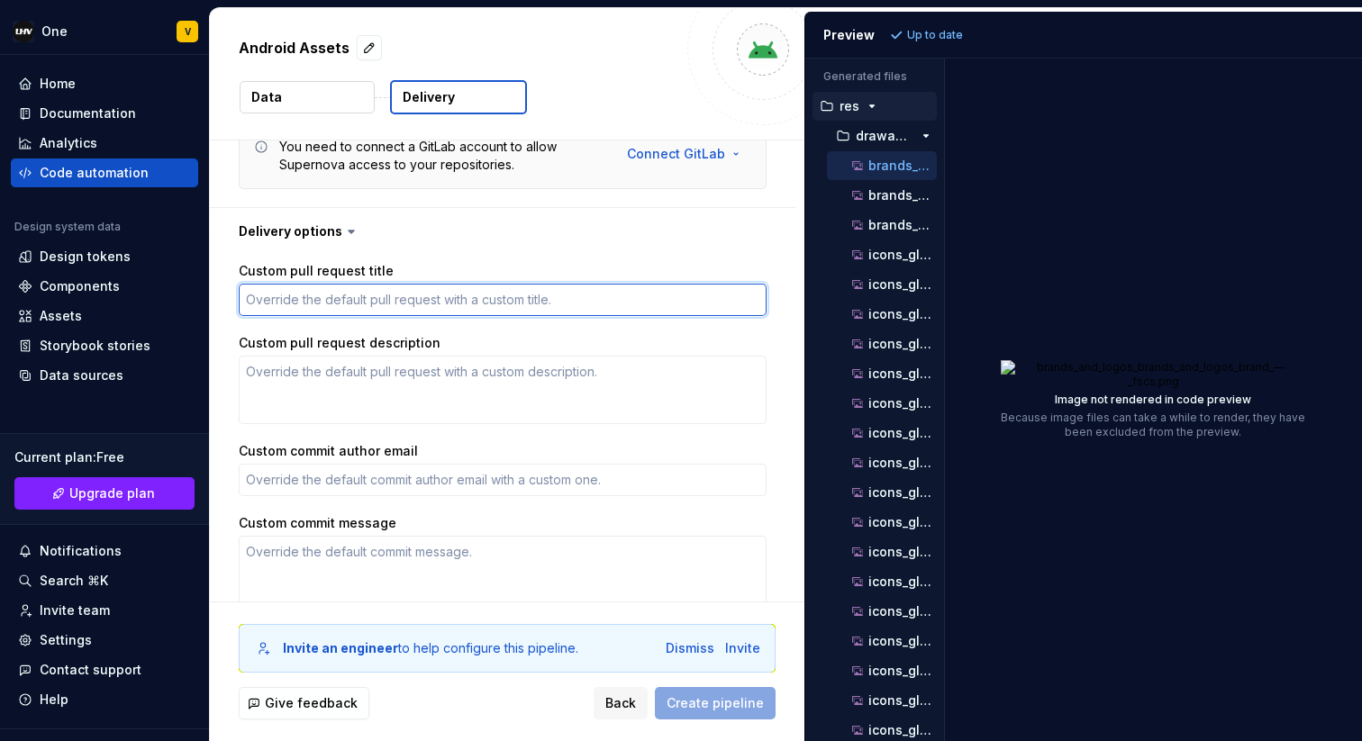
click at [313, 306] on textarea "Custom pull request title" at bounding box center [503, 300] width 528 height 32
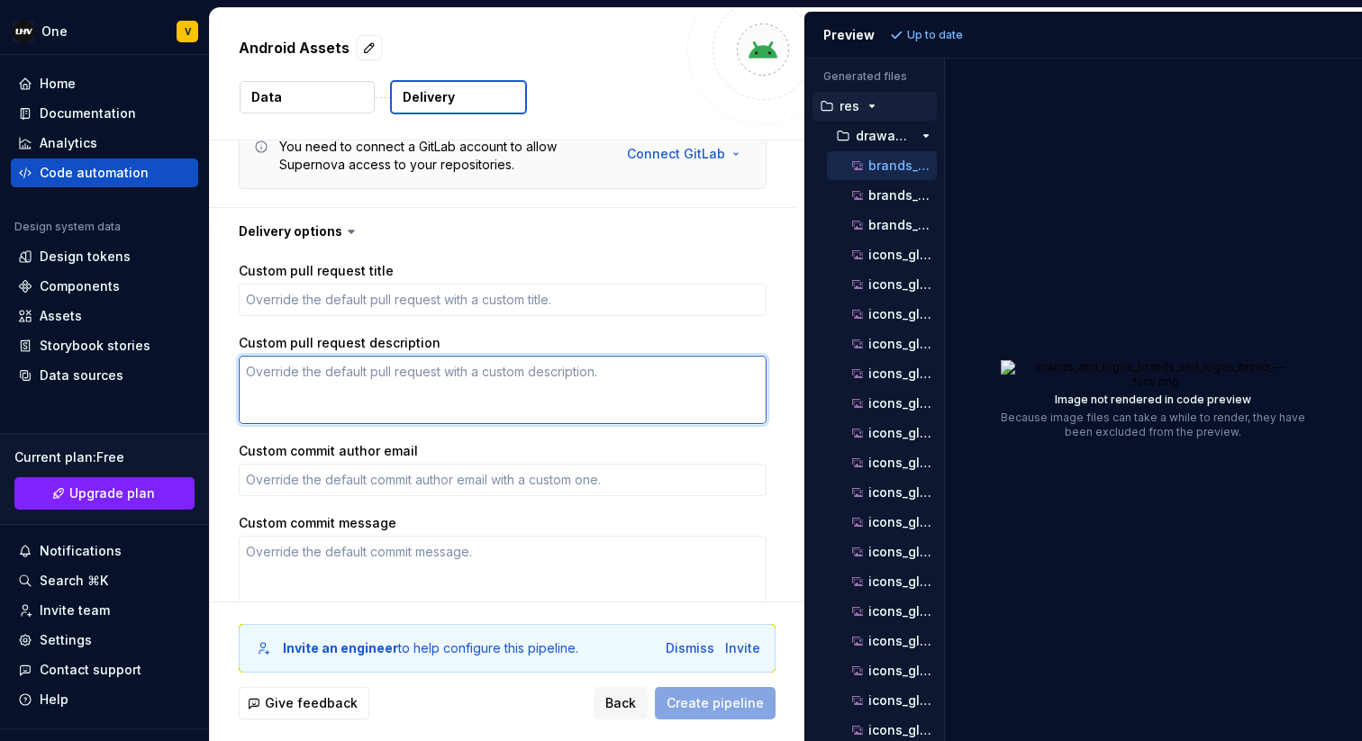
click at [305, 394] on textarea "Custom pull request description" at bounding box center [503, 390] width 528 height 68
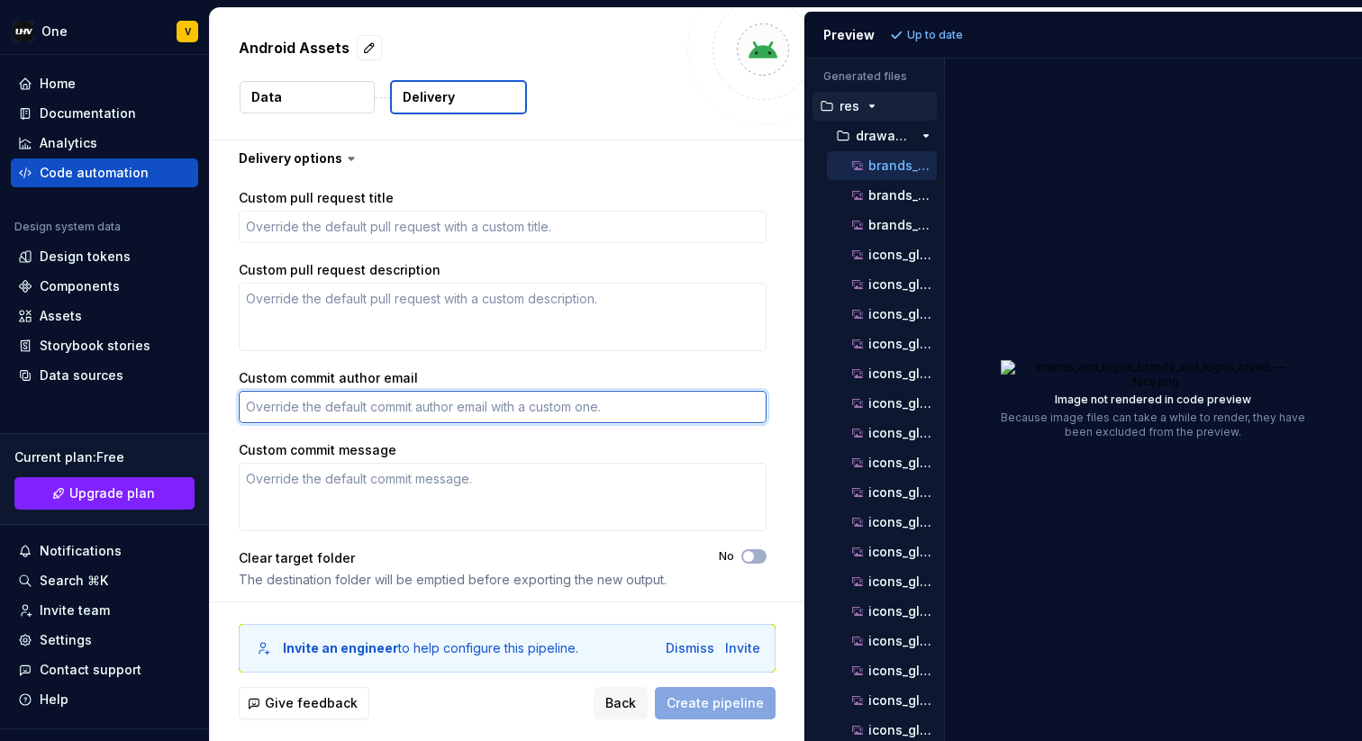
click at [304, 408] on textarea "Custom commit author email" at bounding box center [503, 407] width 528 height 32
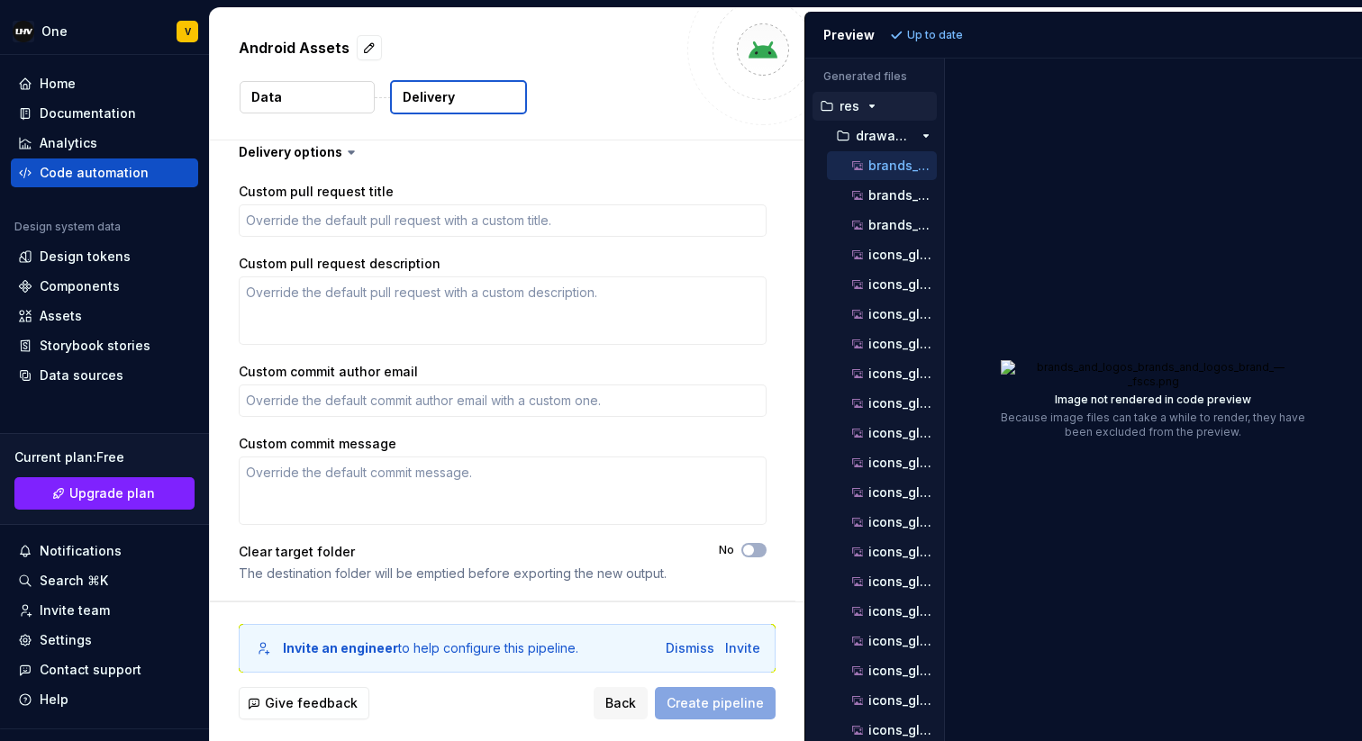
type textarea "*"
click at [912, 163] on p "brands_and_logos_brands_and_logos_brand_—_fscs.png" at bounding box center [902, 166] width 68 height 14
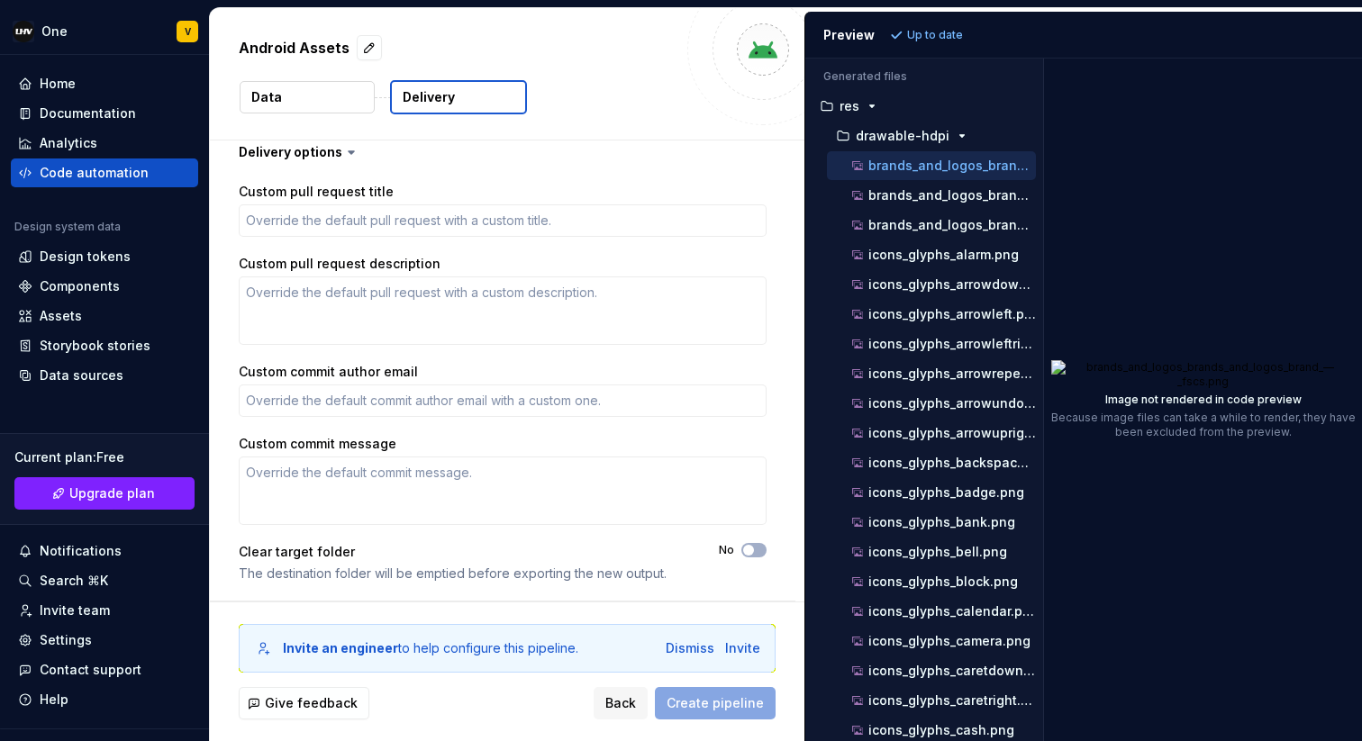
click at [1046, 133] on div "Generated files Accessibility guide for tree . Navigate the tree with the arrow…" at bounding box center [1083, 400] width 557 height 683
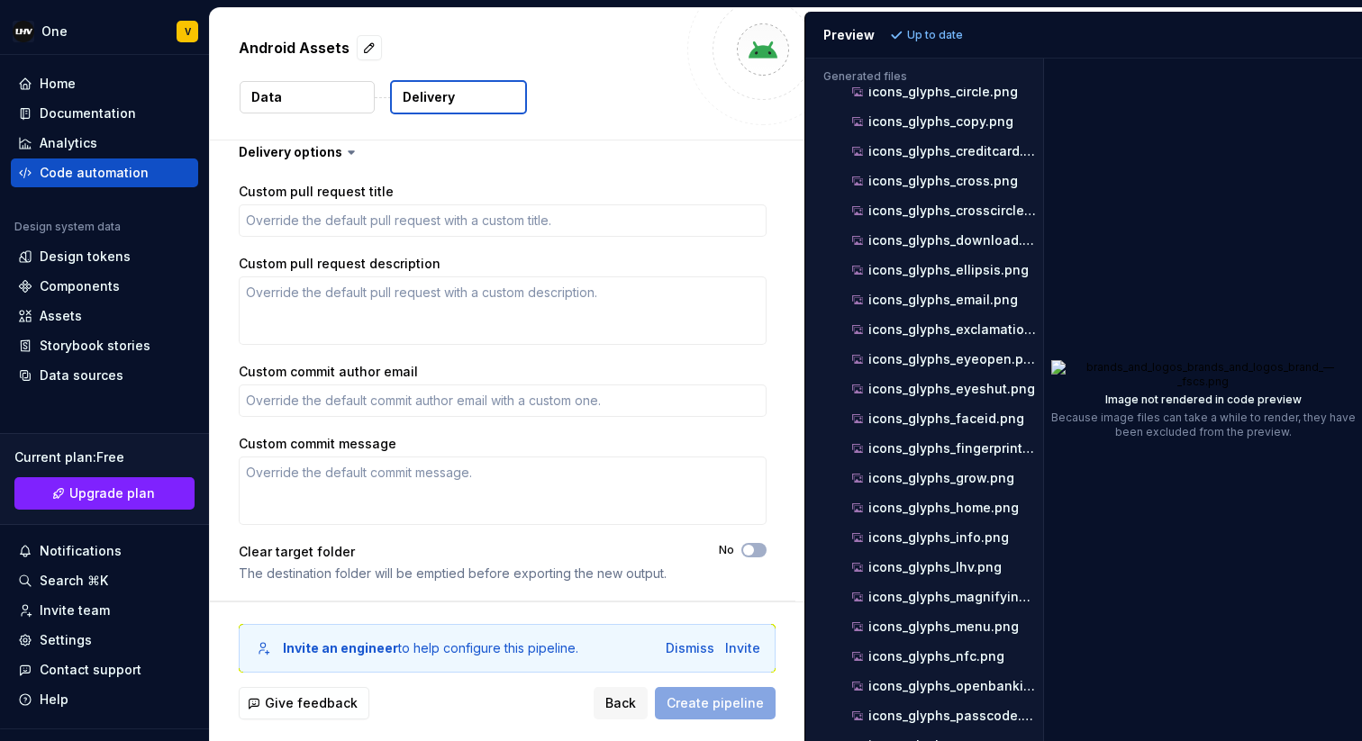
scroll to position [0, 0]
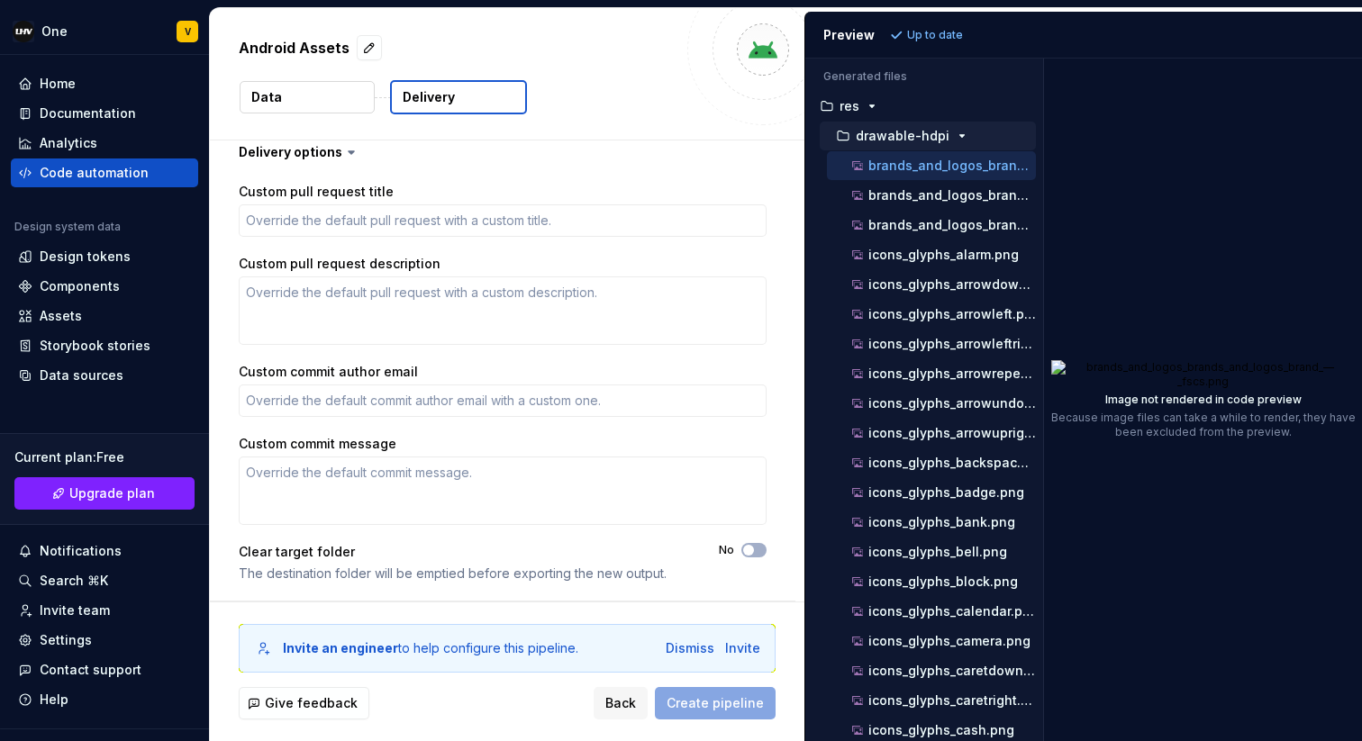
click at [828, 134] on button "drawable-hdpi" at bounding box center [928, 136] width 216 height 20
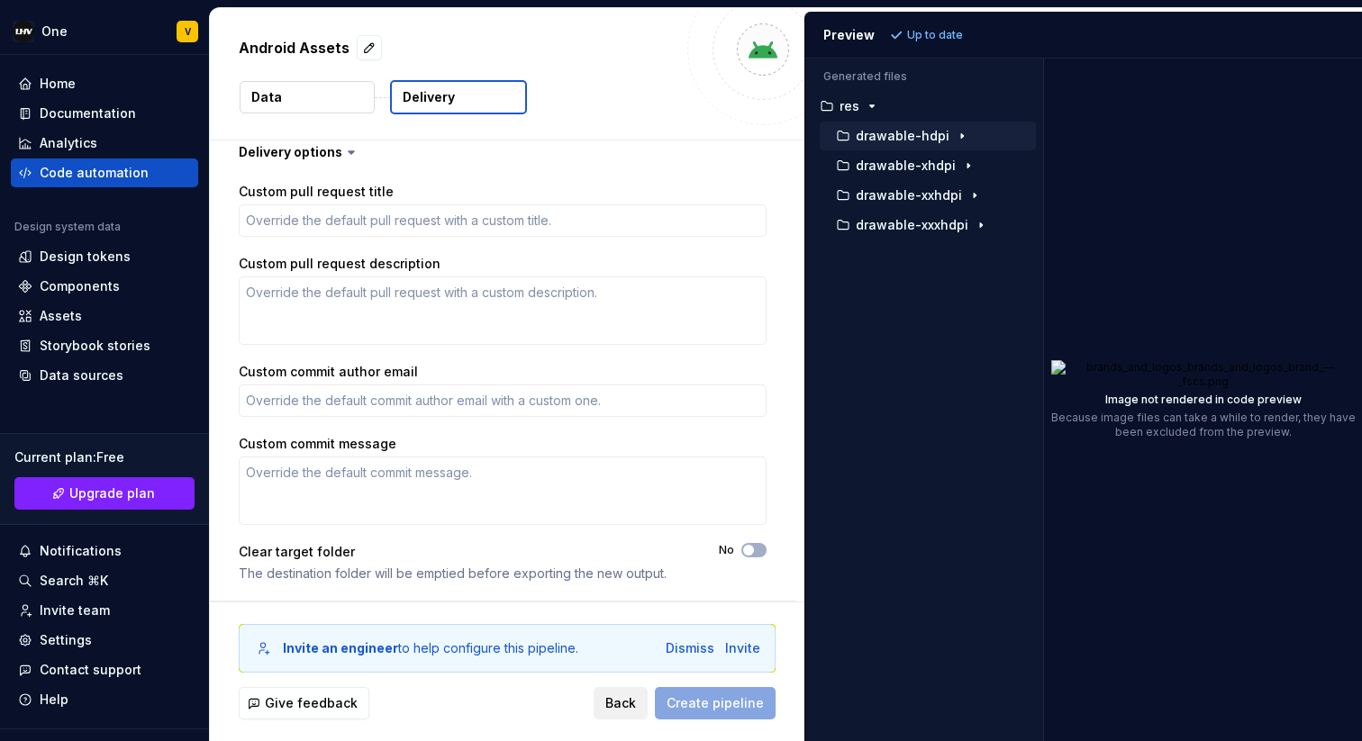
click at [626, 706] on span "Back" at bounding box center [620, 703] width 31 height 18
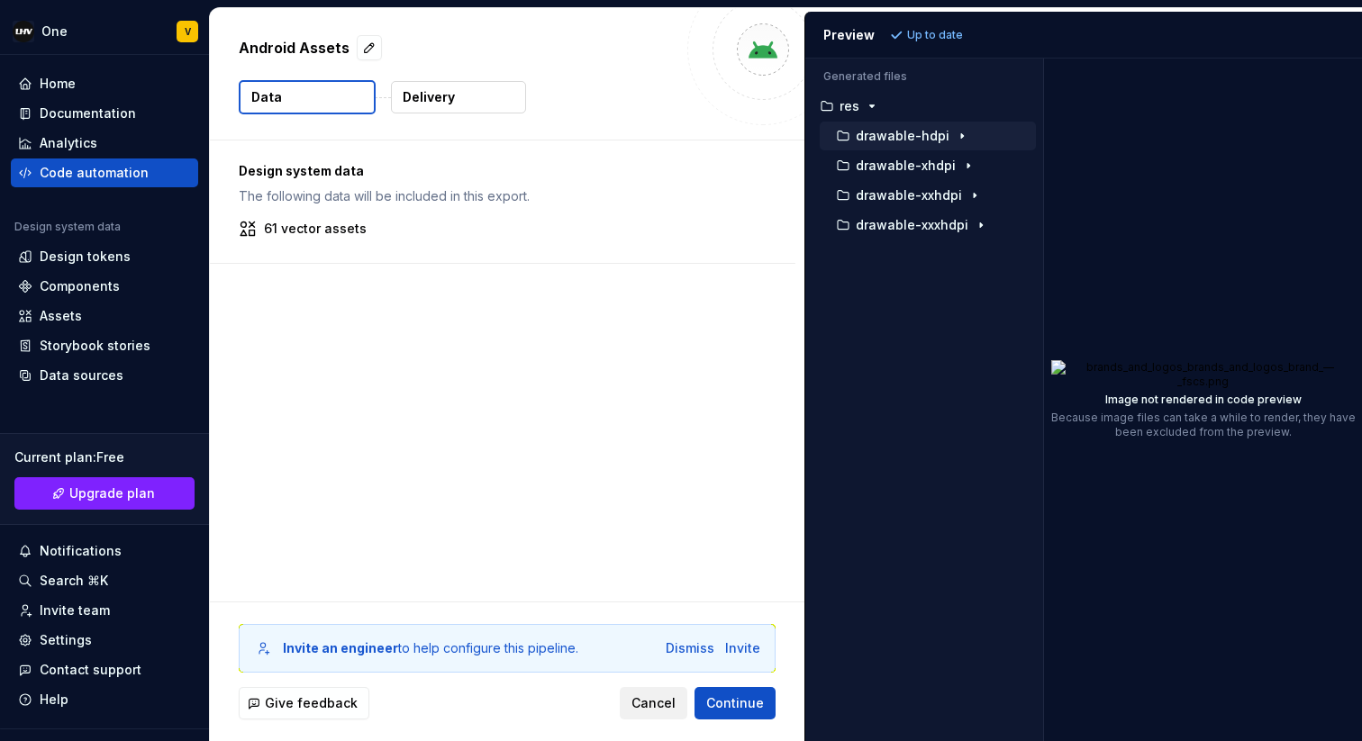
click at [632, 704] on button "Cancel" at bounding box center [654, 703] width 68 height 32
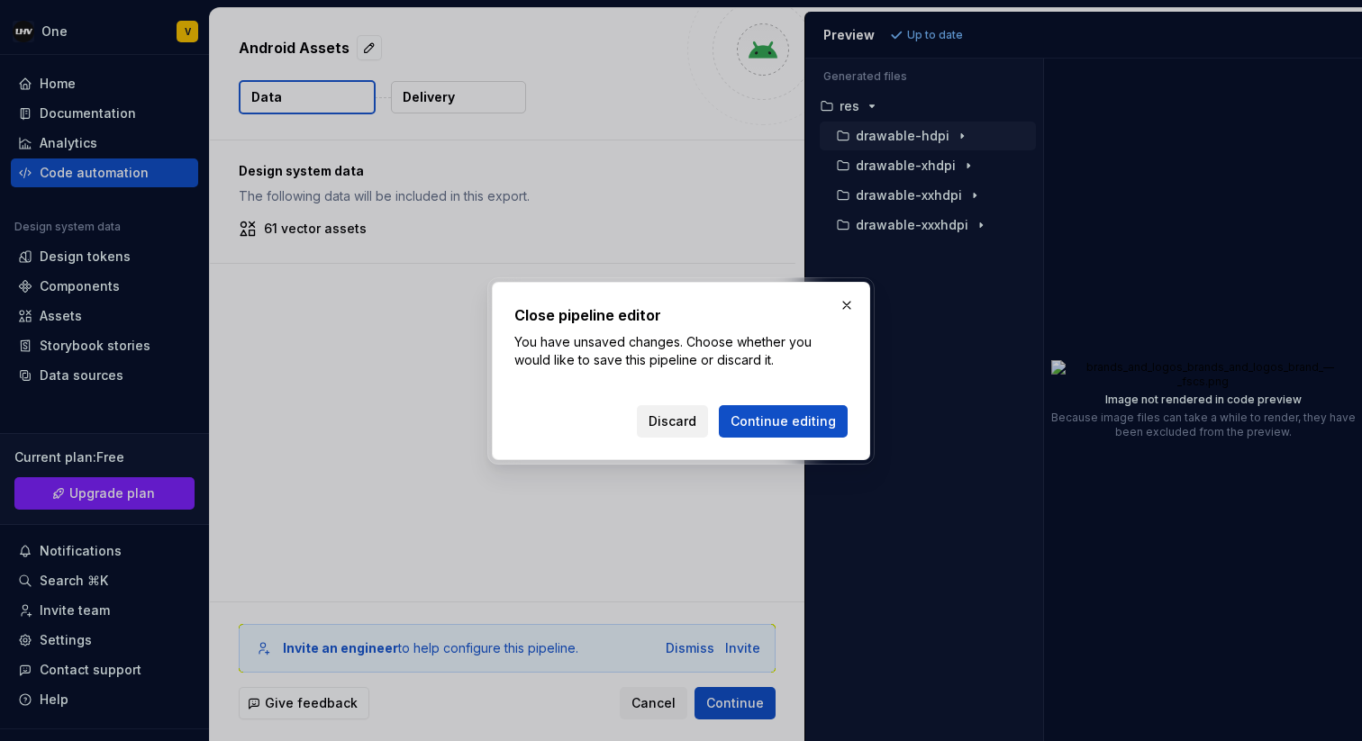
click at [669, 421] on span "Discard" at bounding box center [672, 421] width 48 height 18
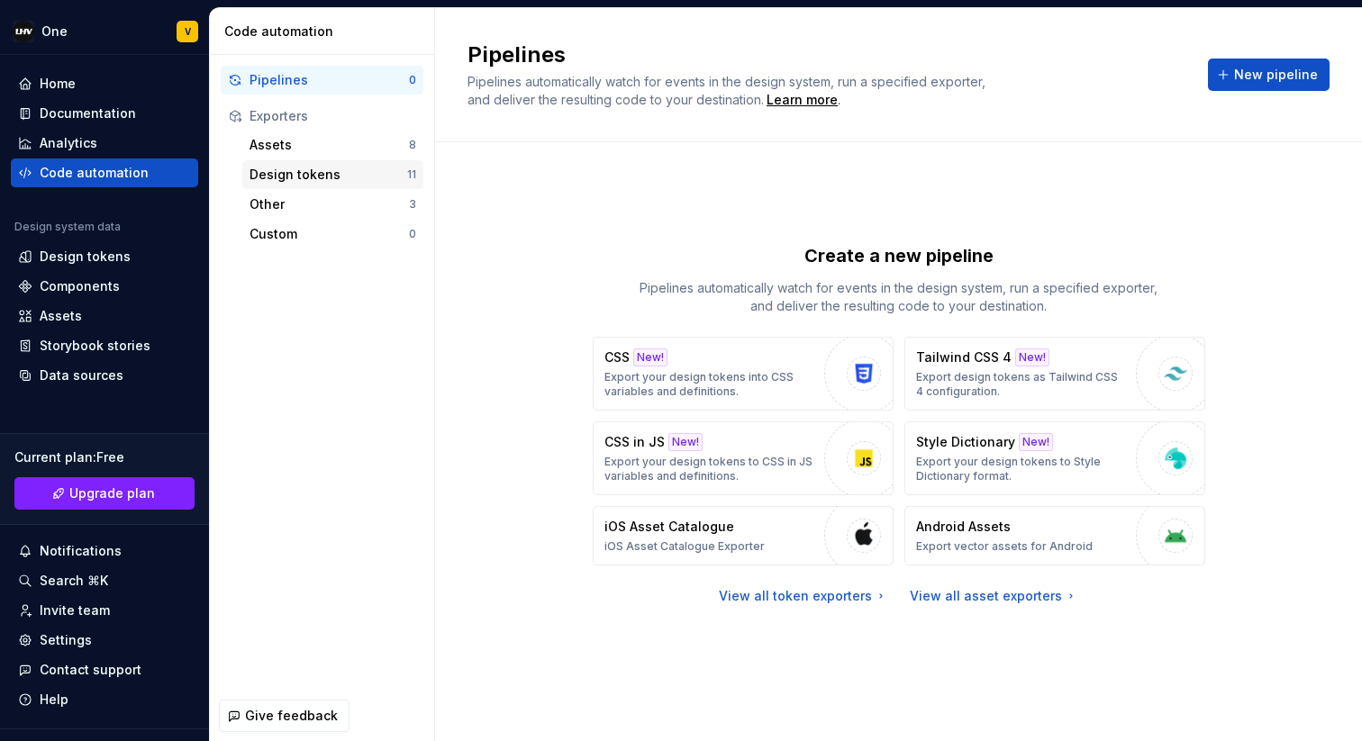
click at [304, 170] on div "Design tokens" at bounding box center [328, 175] width 158 height 18
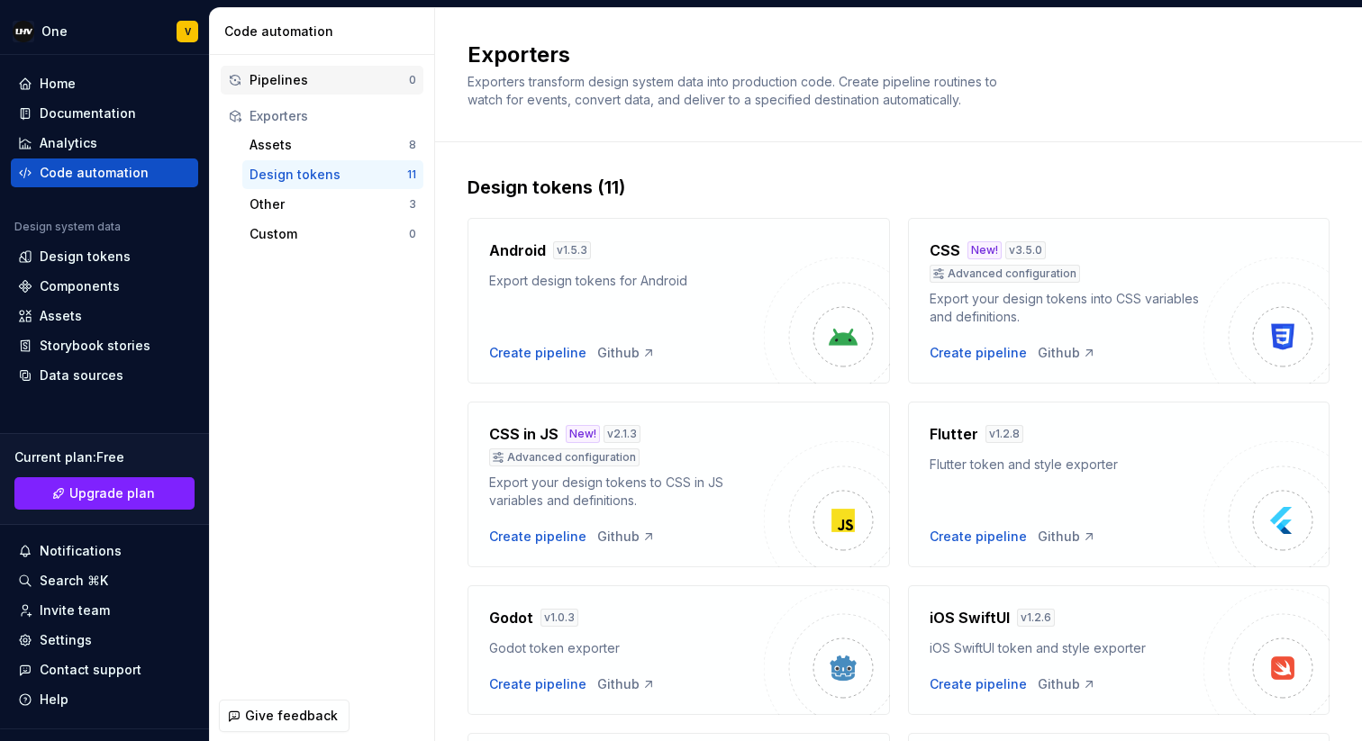
click at [306, 80] on div "Pipelines" at bounding box center [328, 80] width 159 height 18
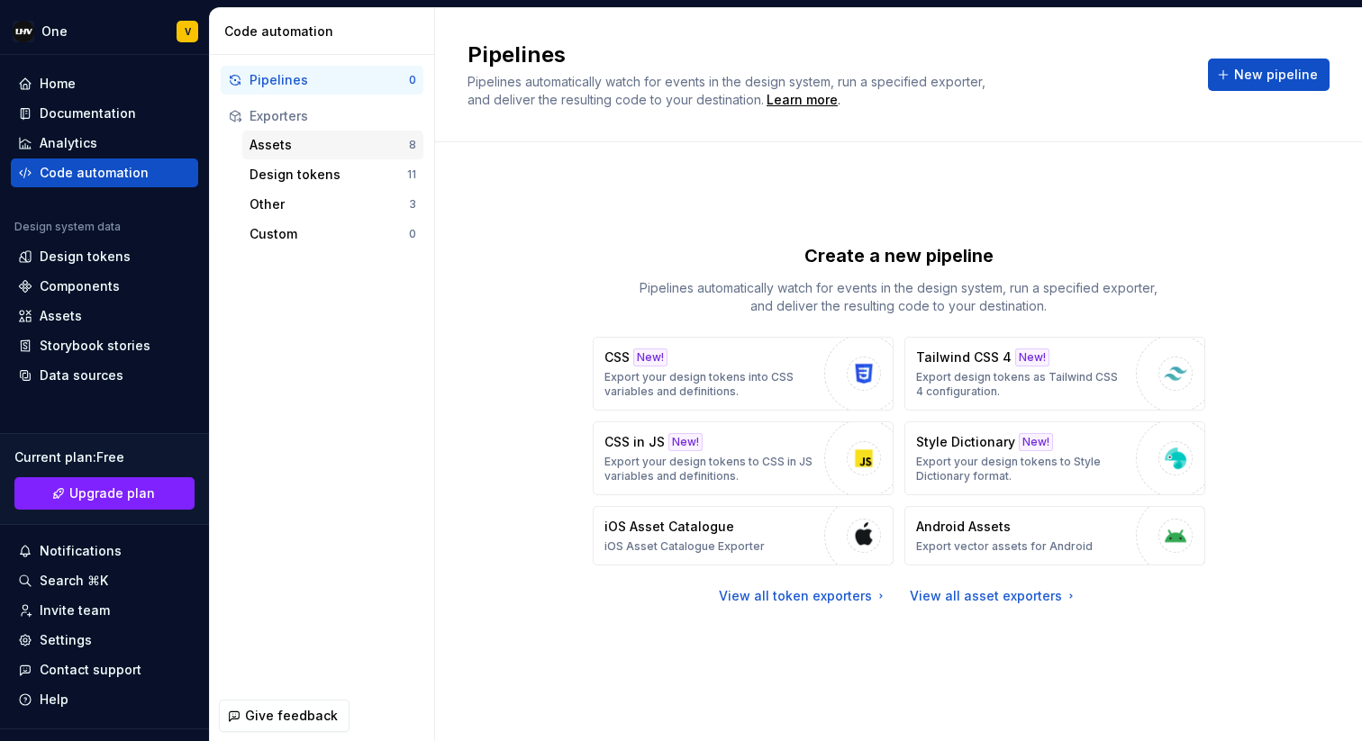
click at [304, 145] on div "Assets" at bounding box center [328, 145] width 159 height 18
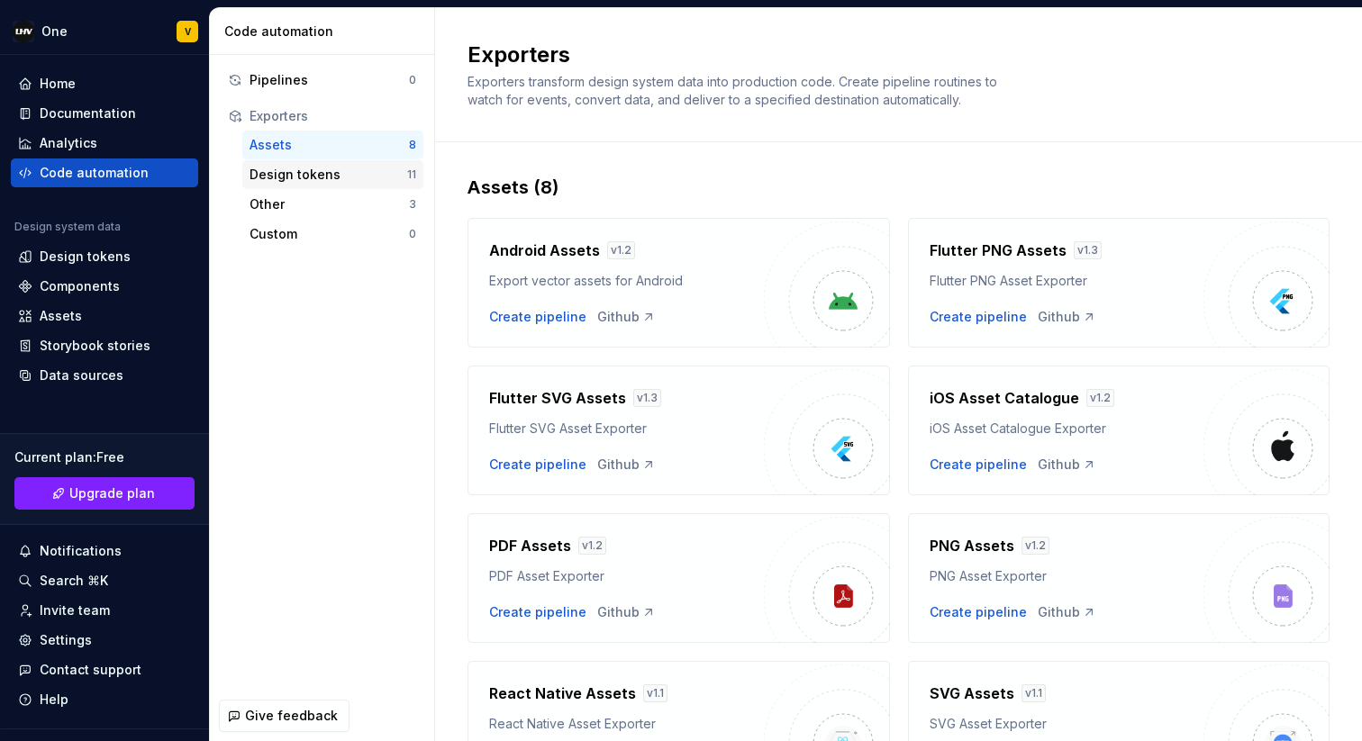
click at [303, 180] on div "Design tokens" at bounding box center [328, 175] width 158 height 18
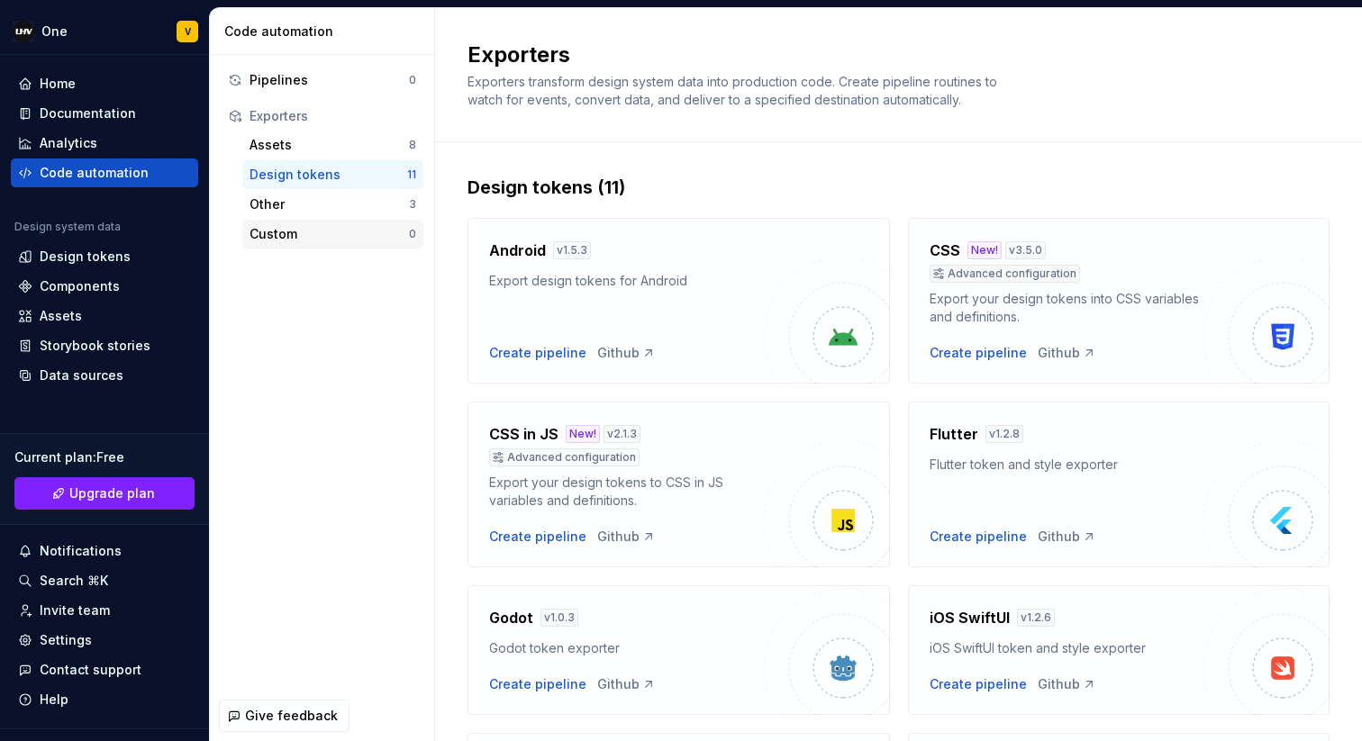
click at [304, 232] on div "Custom" at bounding box center [328, 234] width 159 height 18
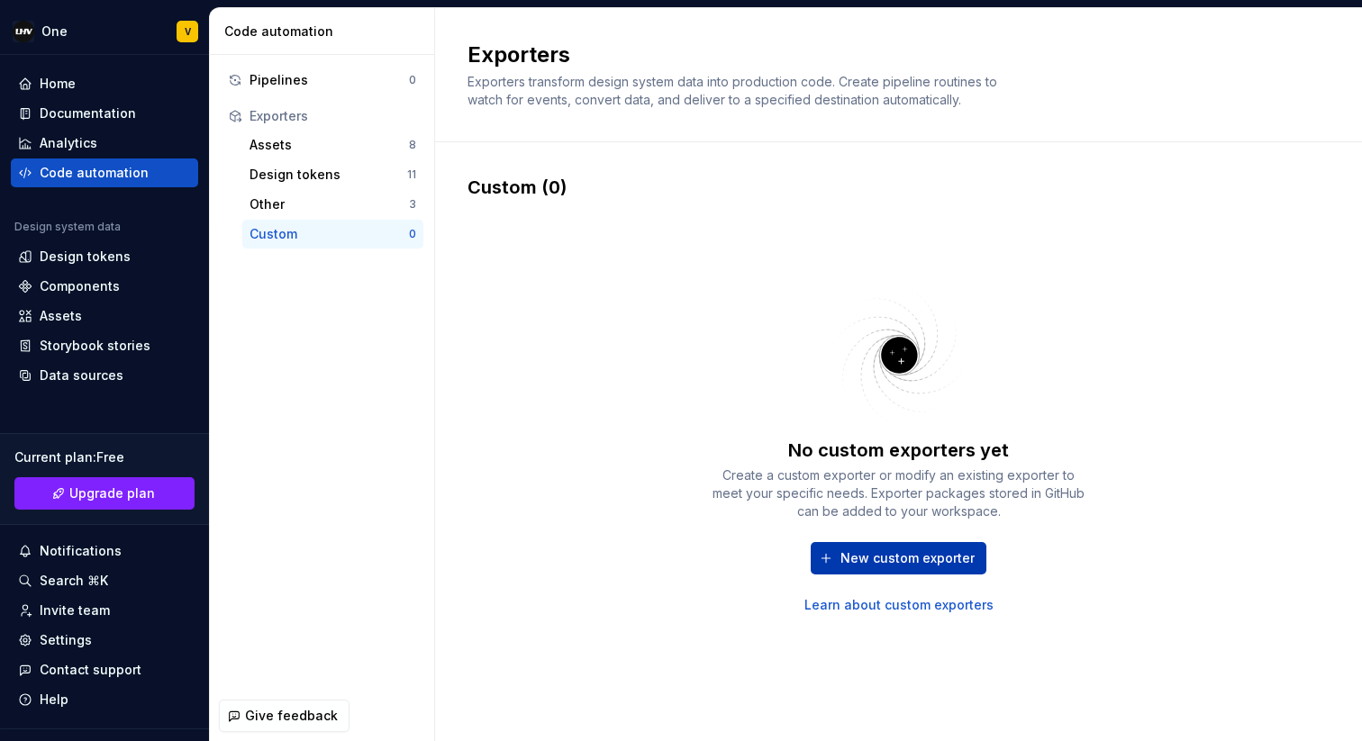
click at [908, 565] on span "New custom exporter" at bounding box center [907, 558] width 134 height 18
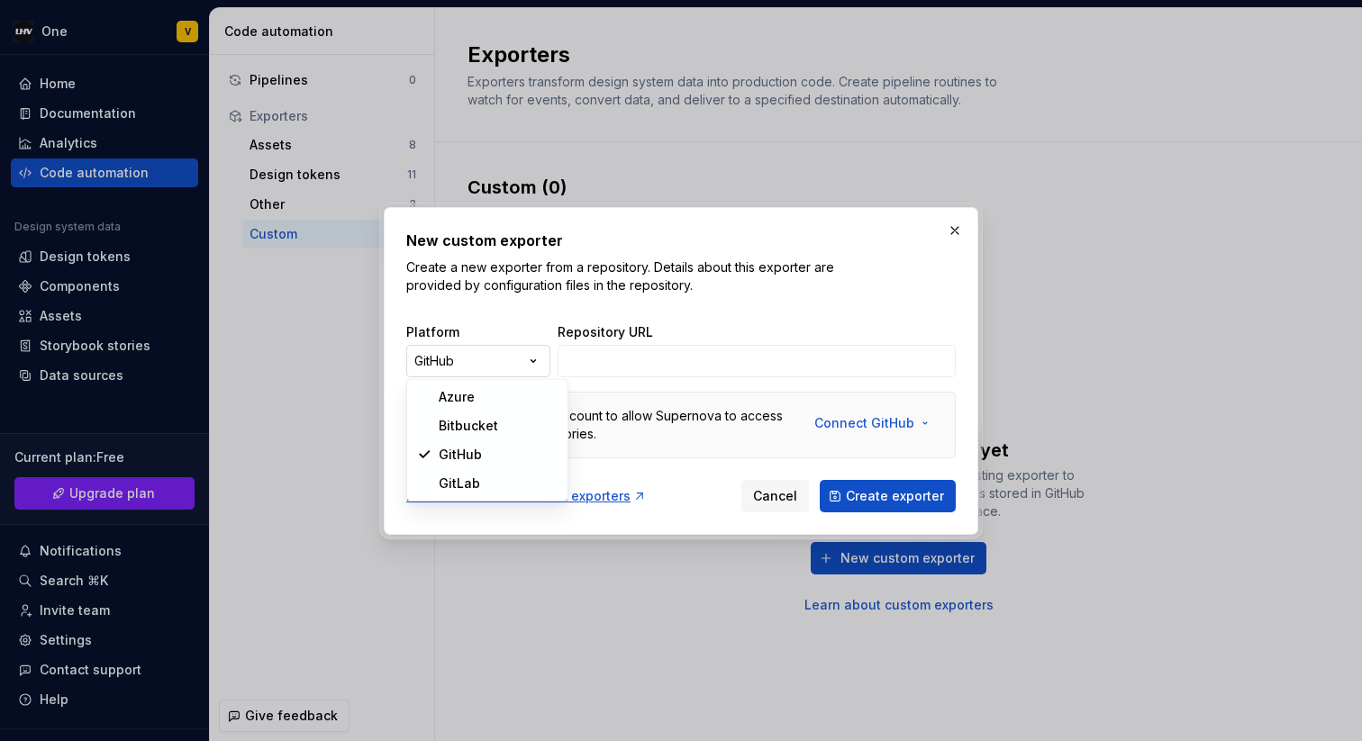
click at [455, 363] on div "New custom exporter Create a new exporter from a repository. Details about this…" at bounding box center [681, 370] width 1362 height 741
click at [546, 314] on div "New custom exporter Create a new exporter from a repository. Details about this…" at bounding box center [681, 370] width 1362 height 741
click at [540, 496] on div "Learn more about custom exporters" at bounding box center [526, 496] width 240 height 18
click at [776, 496] on span "Cancel" at bounding box center [775, 496] width 44 height 18
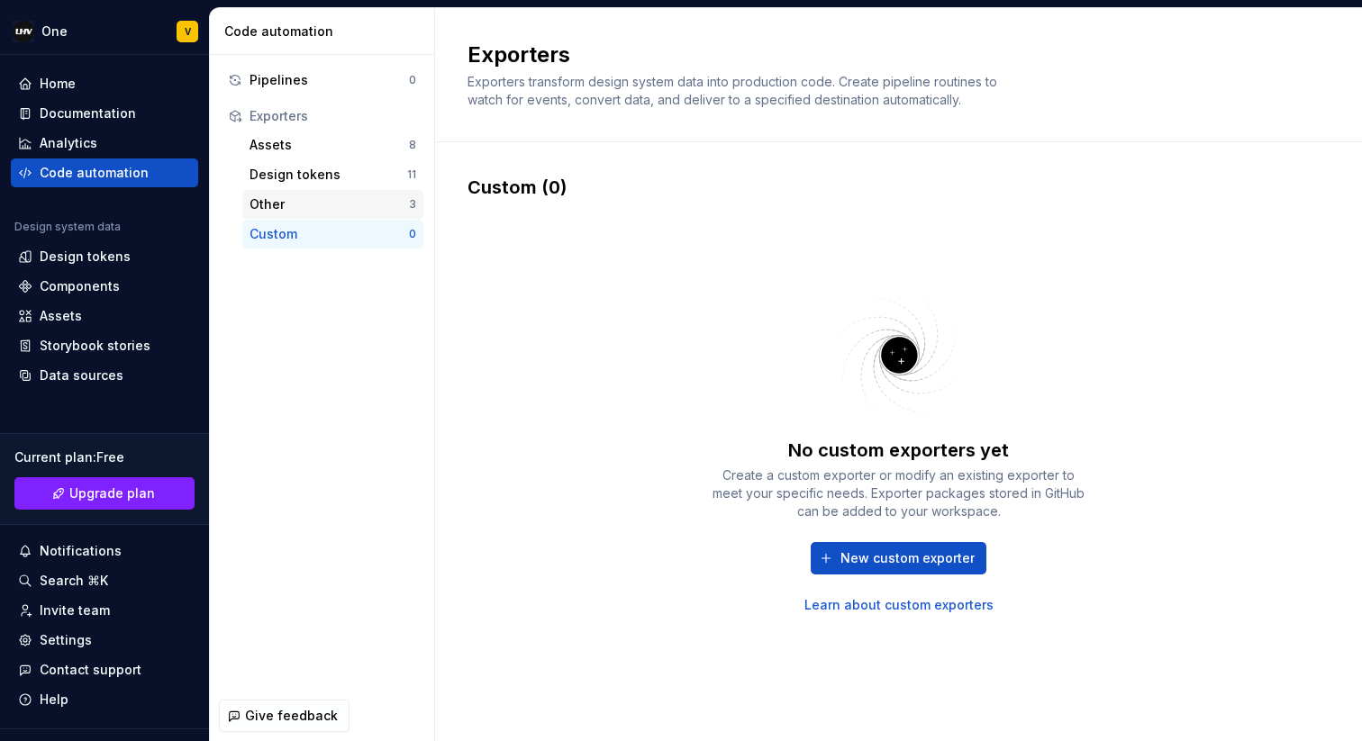
click at [346, 201] on div "Other" at bounding box center [328, 204] width 159 height 18
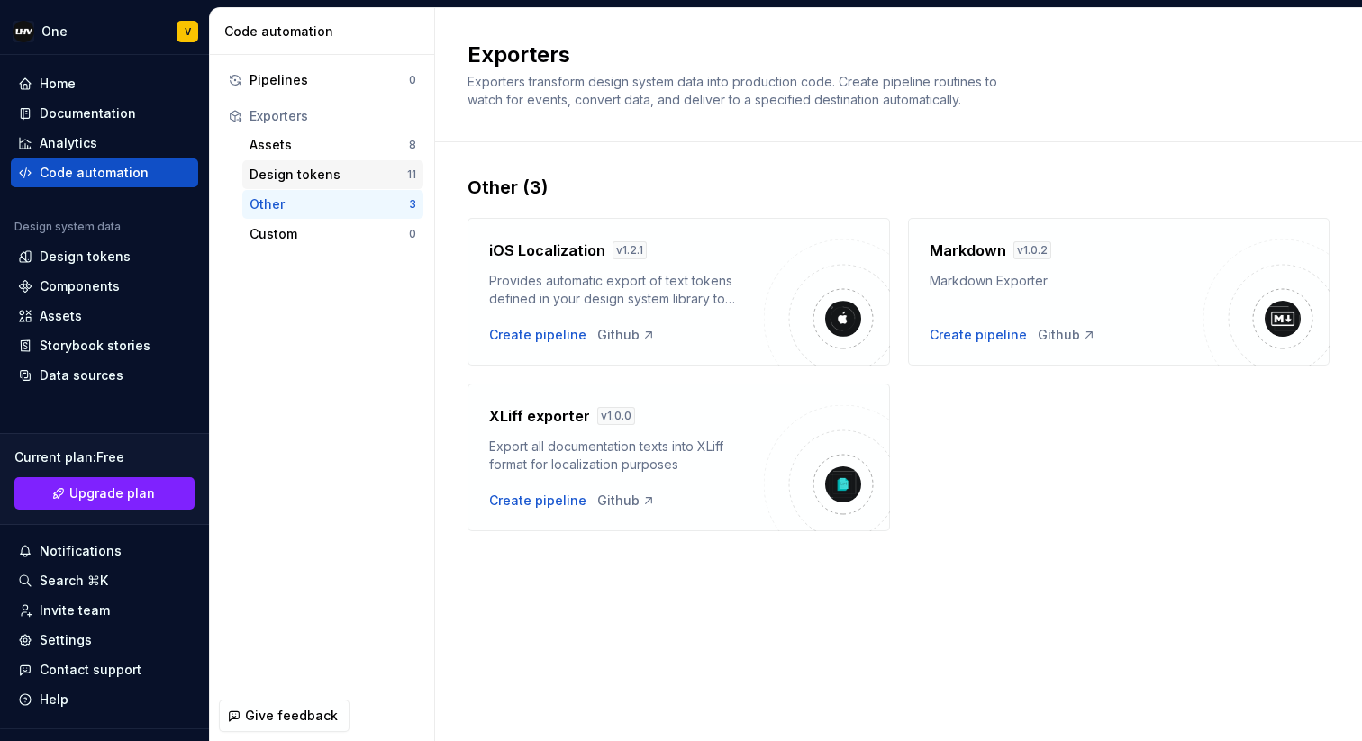
click at [380, 166] on div "Design tokens" at bounding box center [328, 175] width 158 height 18
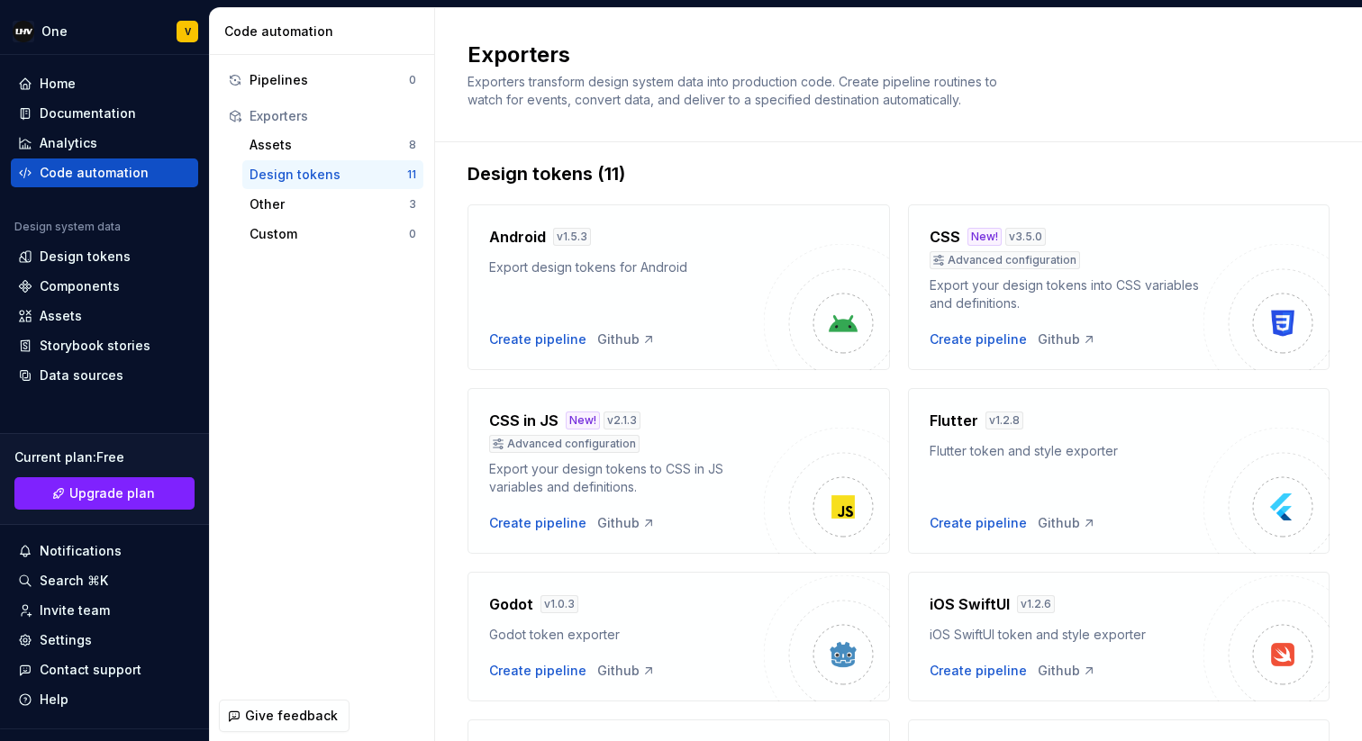
scroll to position [14, 0]
click at [562, 335] on div "Create pipeline" at bounding box center [537, 339] width 97 height 18
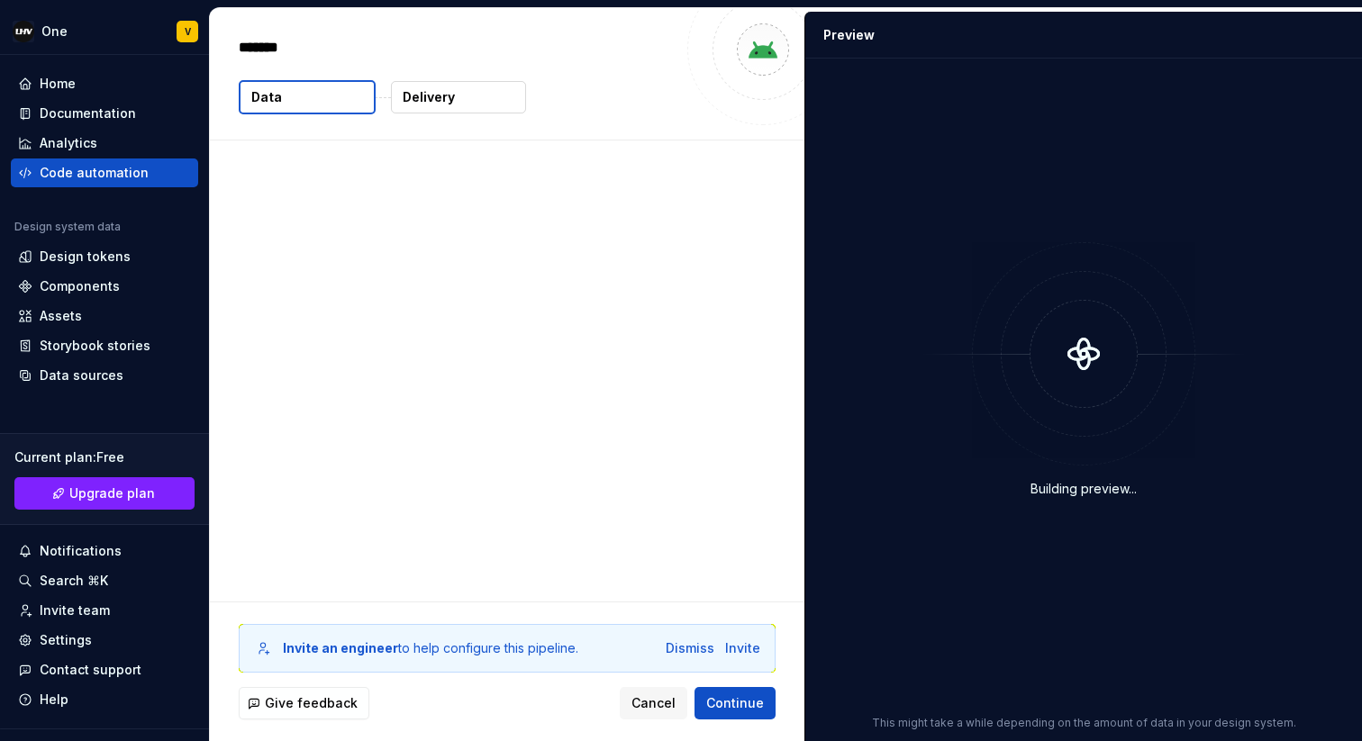
type textarea "*"
click at [459, 109] on button "Delivery" at bounding box center [458, 97] width 135 height 32
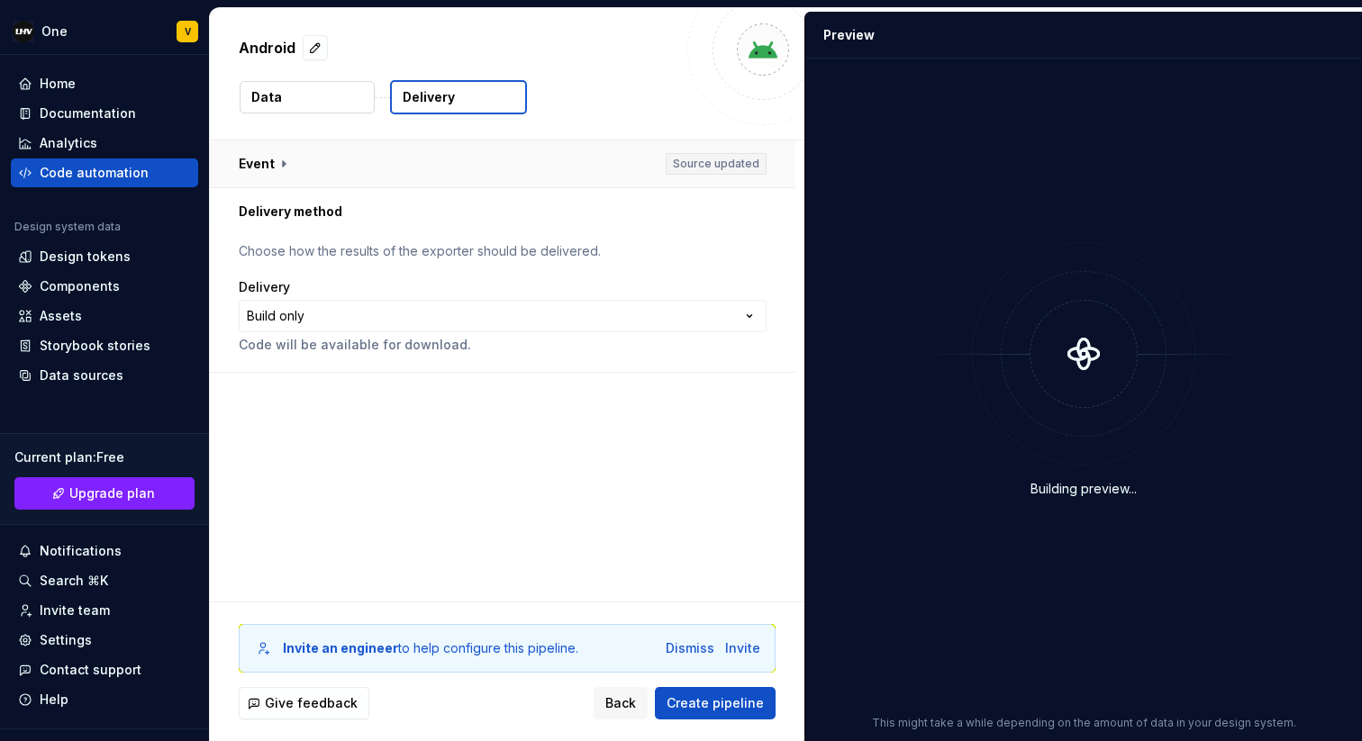
click at [531, 144] on button "button" at bounding box center [502, 163] width 585 height 47
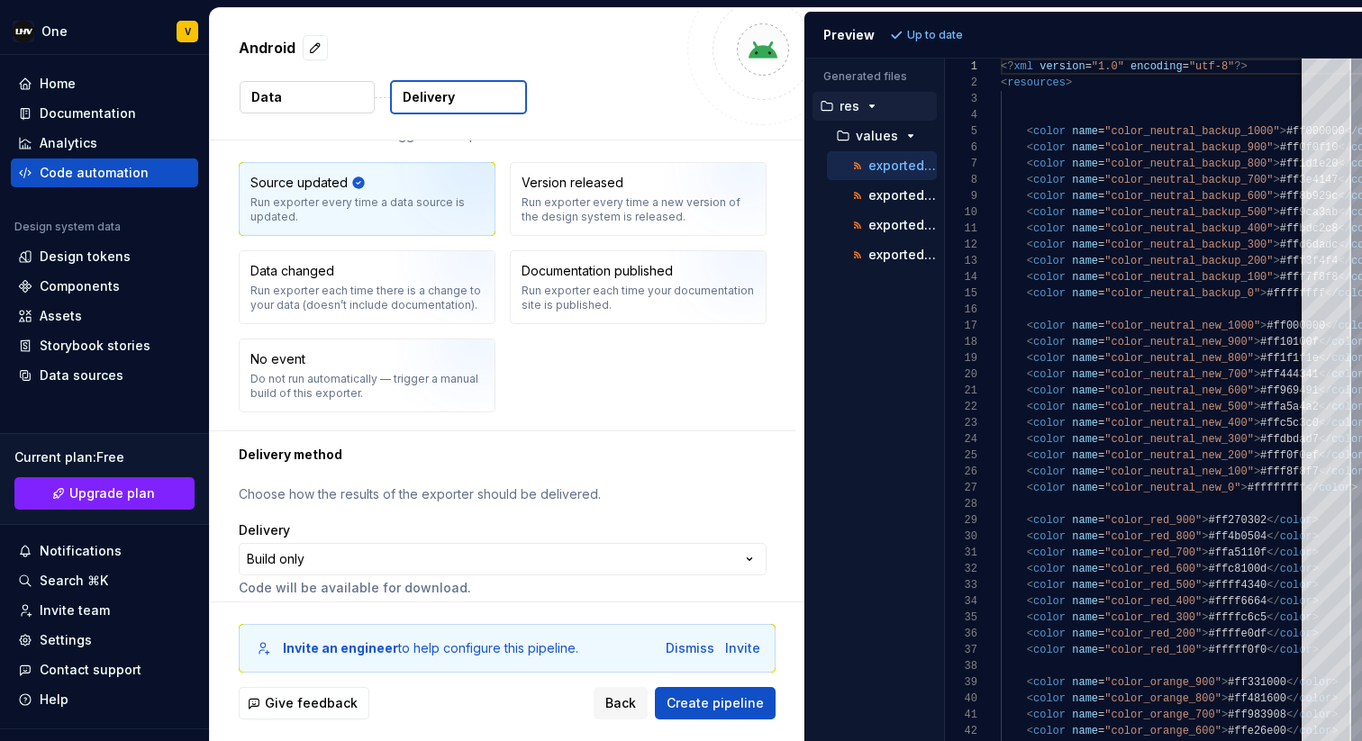
scroll to position [83, 0]
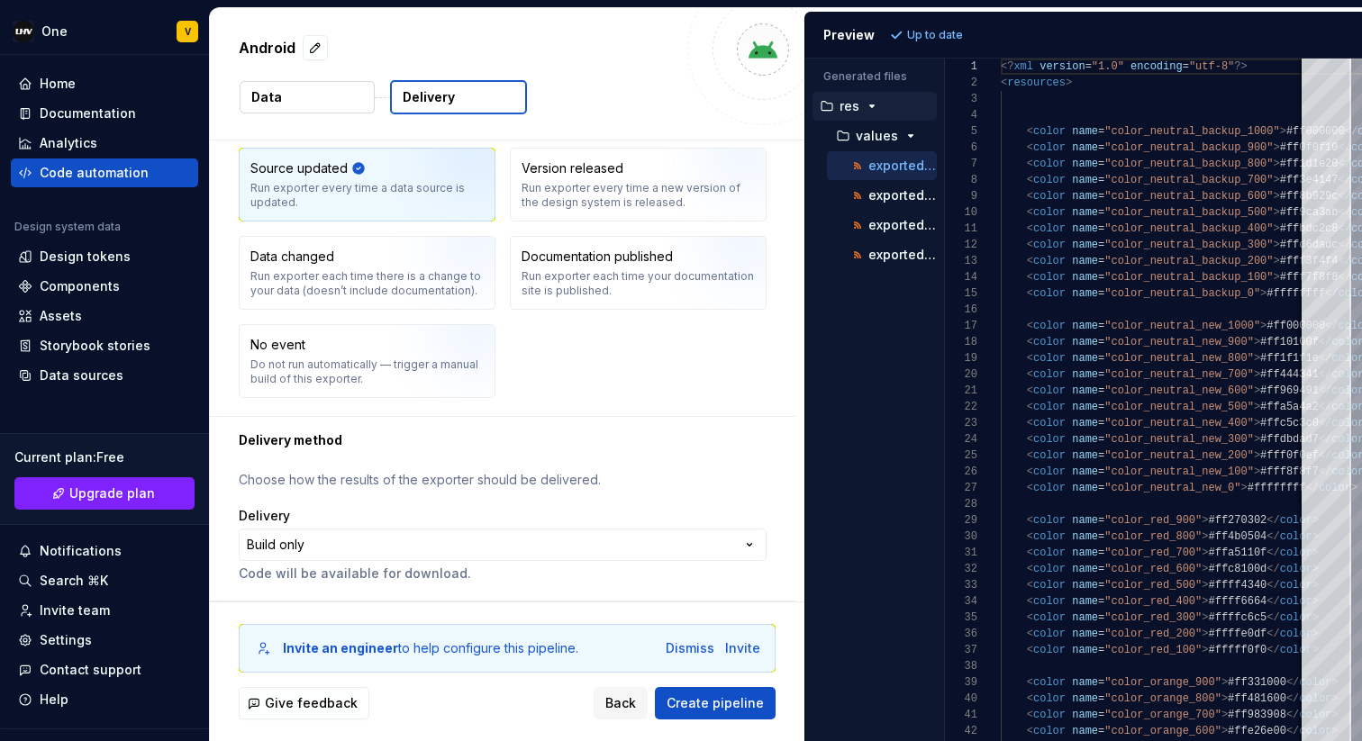
click at [807, 150] on ul "res values exported_colors.xml exported_dimens.xml exported_radii.xml exported_…" at bounding box center [870, 180] width 131 height 177
click at [894, 197] on p "exported_dimens.xml" at bounding box center [902, 195] width 68 height 14
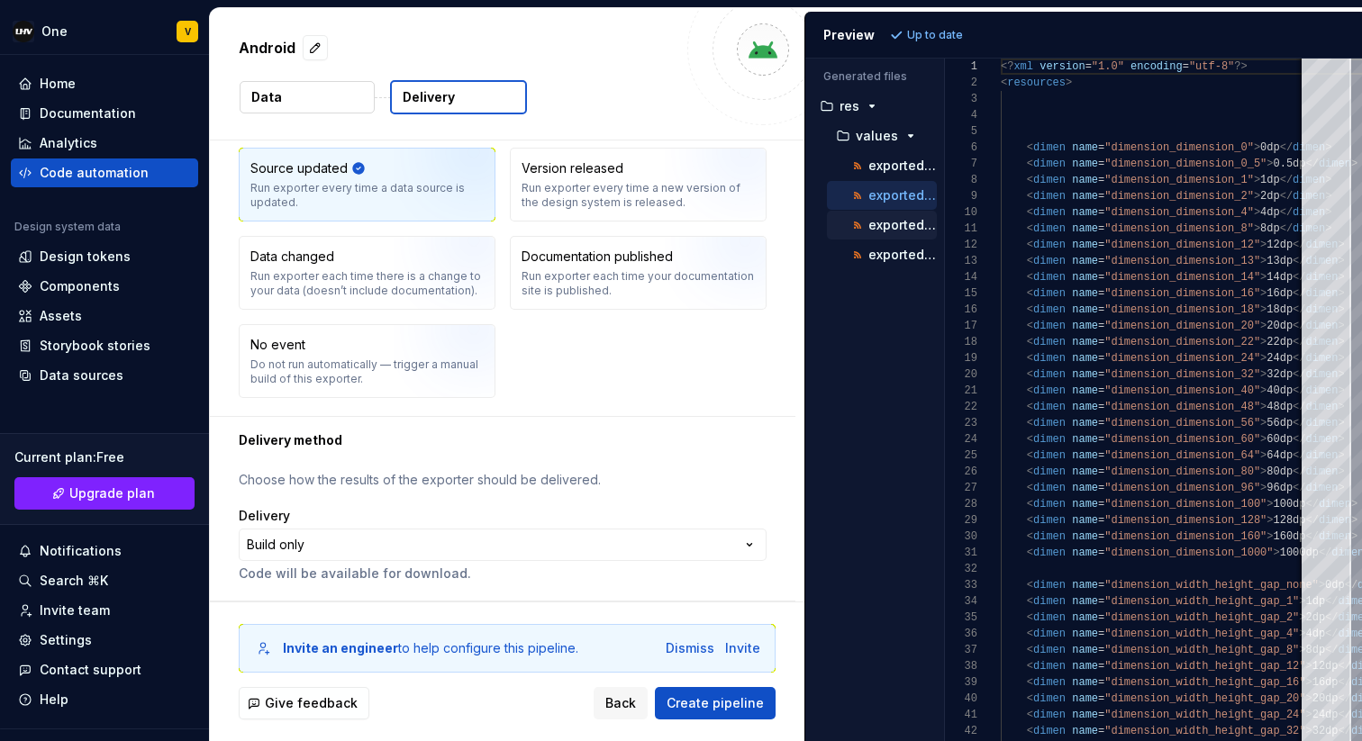
click at [878, 223] on p "exported_radii.xml" at bounding box center [902, 225] width 68 height 14
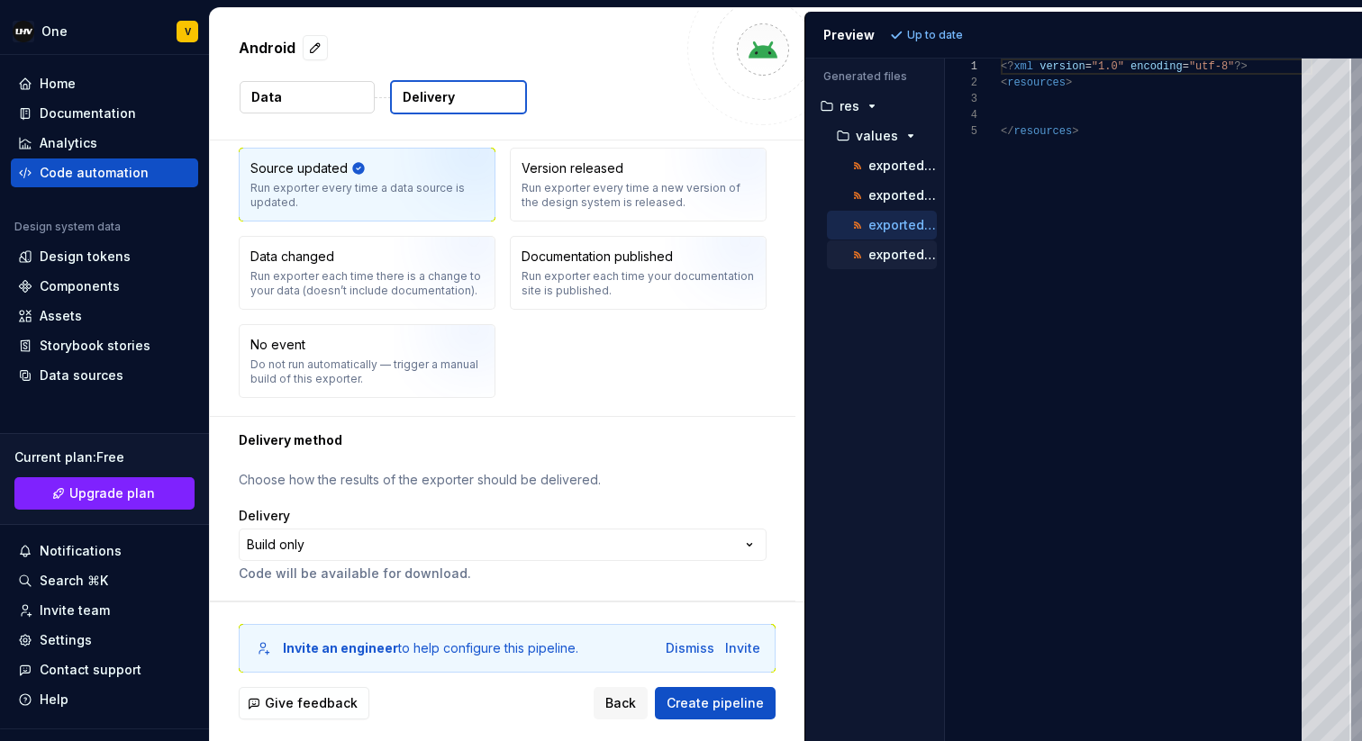
click at [870, 256] on p "exported_text_styles.xml" at bounding box center [902, 255] width 68 height 14
click at [890, 225] on p "exported_radii.xml" at bounding box center [902, 225] width 68 height 14
click at [890, 200] on p "exported_dimens.xml" at bounding box center [902, 195] width 68 height 14
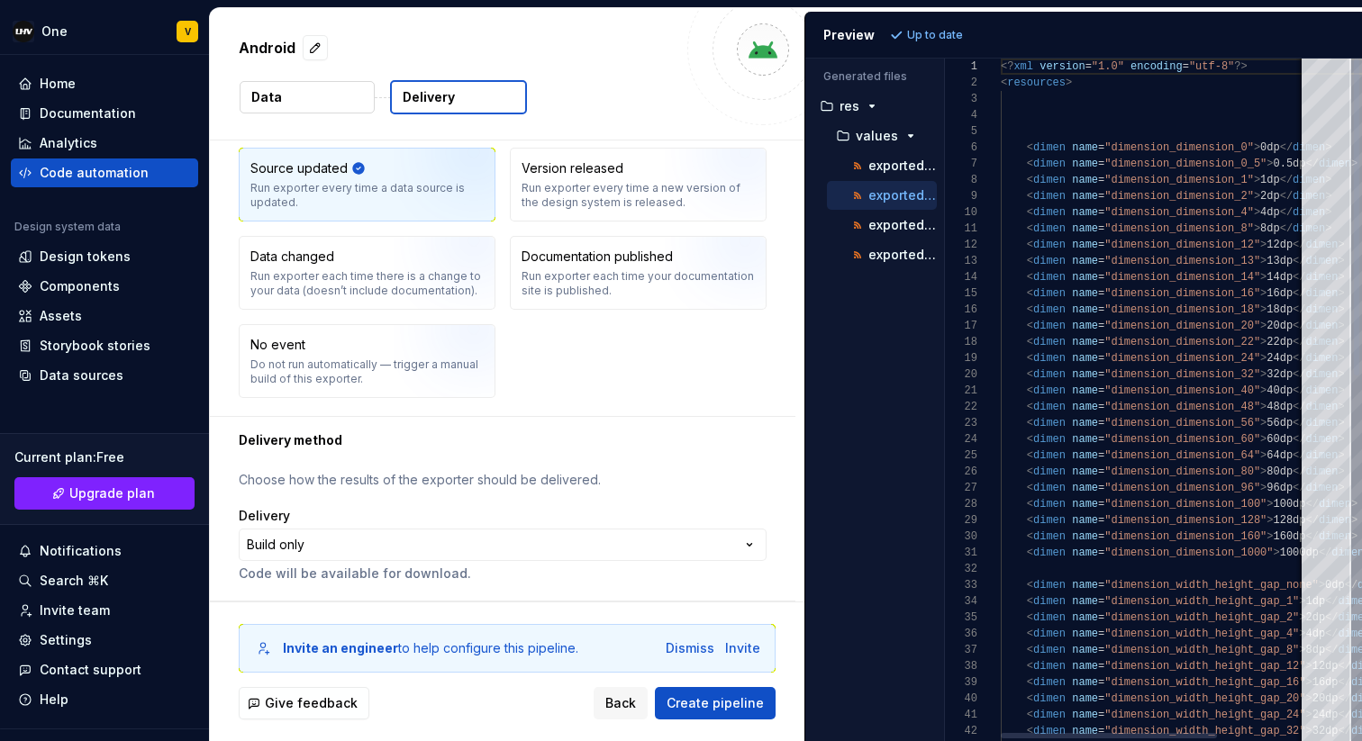
scroll to position [162, 0]
click at [886, 158] on div "exported_colors.xml" at bounding box center [892, 166] width 88 height 18
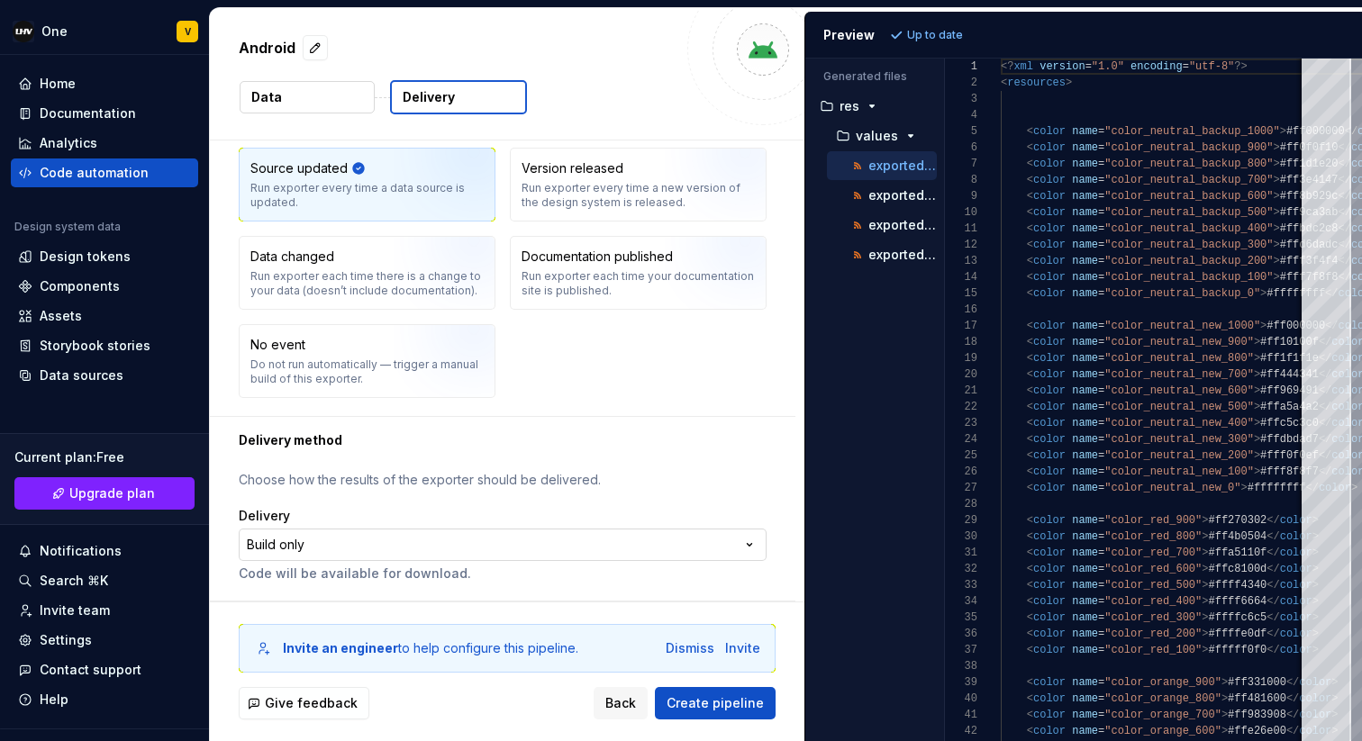
click at [401, 545] on html "**********" at bounding box center [681, 370] width 1362 height 741
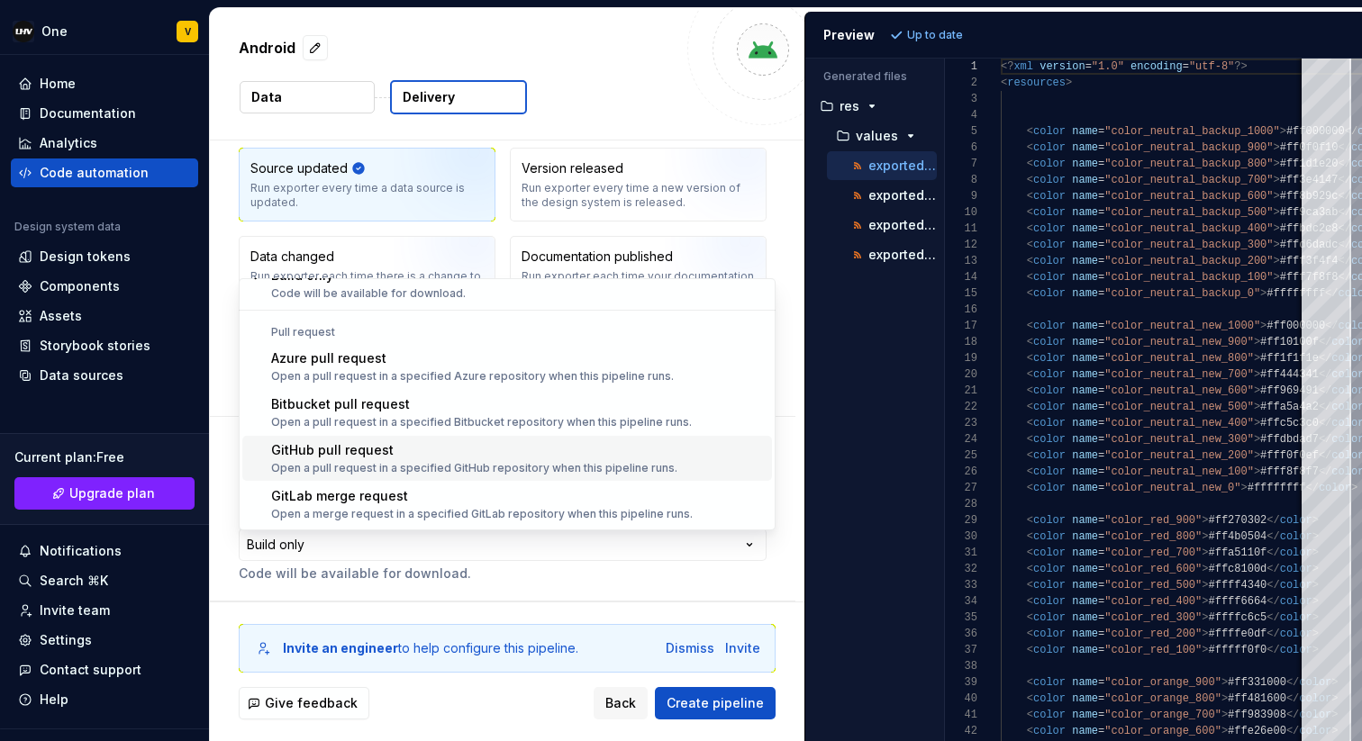
scroll to position [0, 0]
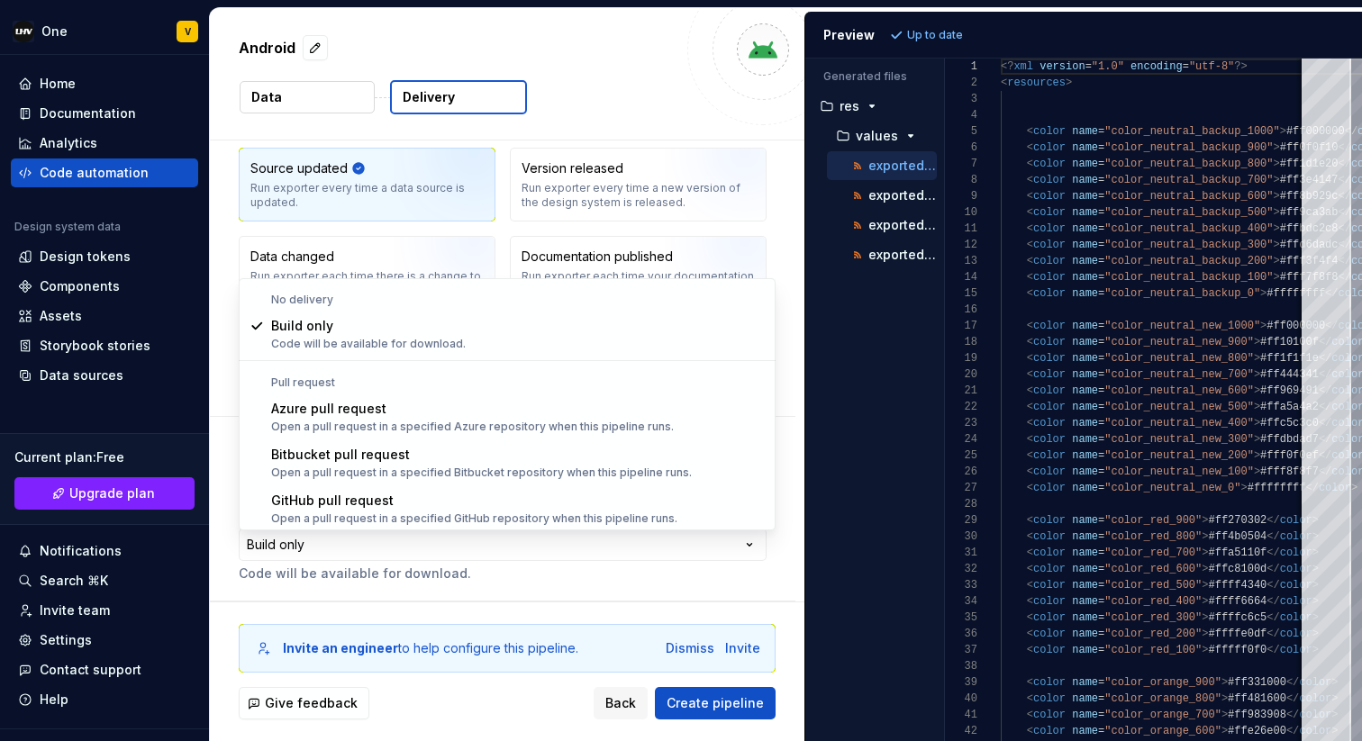
click at [598, 140] on html "**********" at bounding box center [681, 370] width 1362 height 741
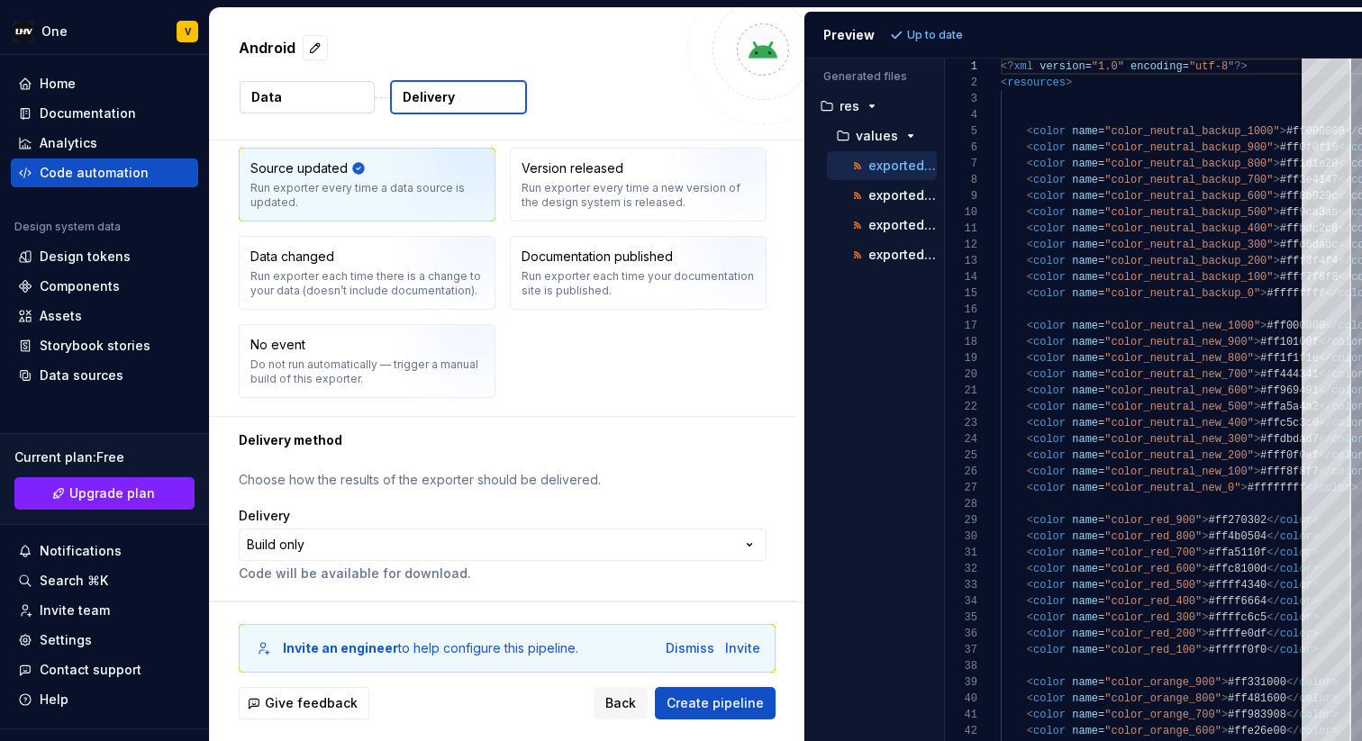
click at [287, 128] on div "Android Data Delivery" at bounding box center [507, 73] width 594 height 131
click at [301, 104] on button "Data" at bounding box center [307, 97] width 135 height 32
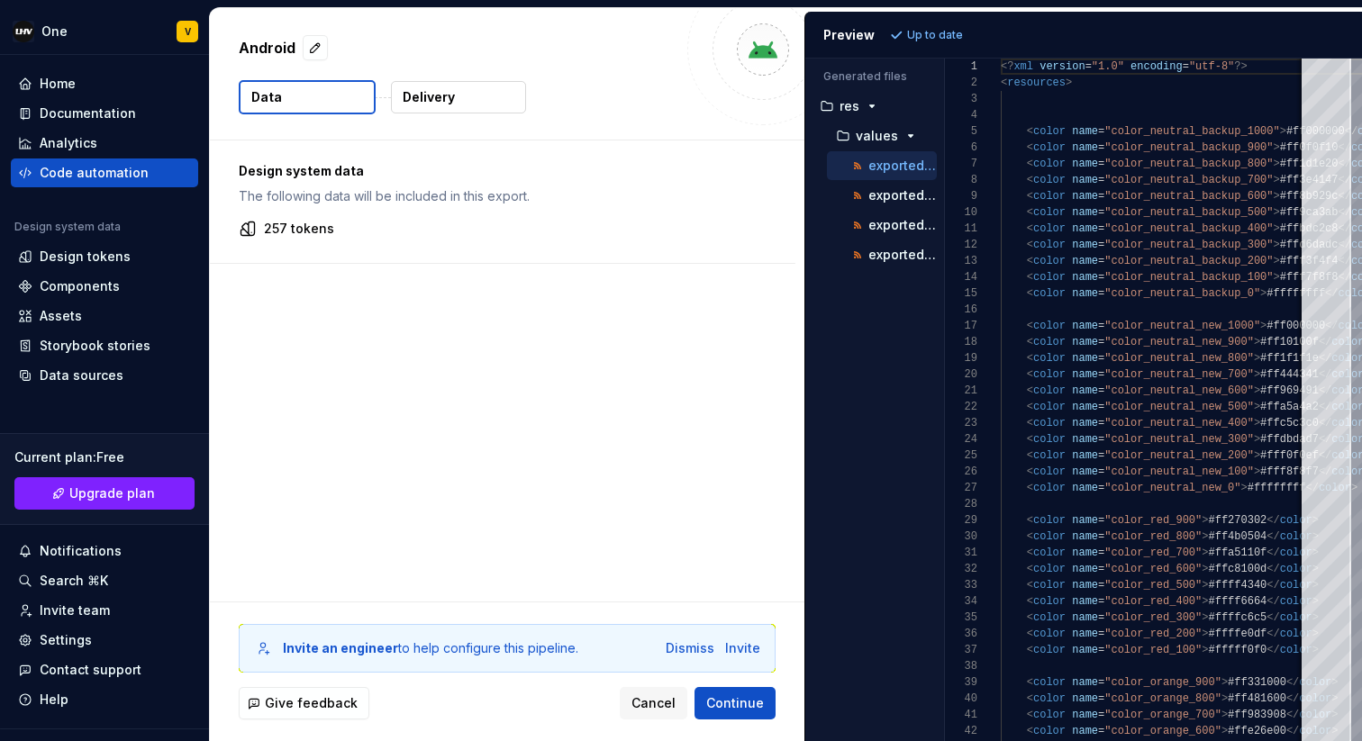
click at [429, 105] on p "Delivery" at bounding box center [429, 97] width 52 height 18
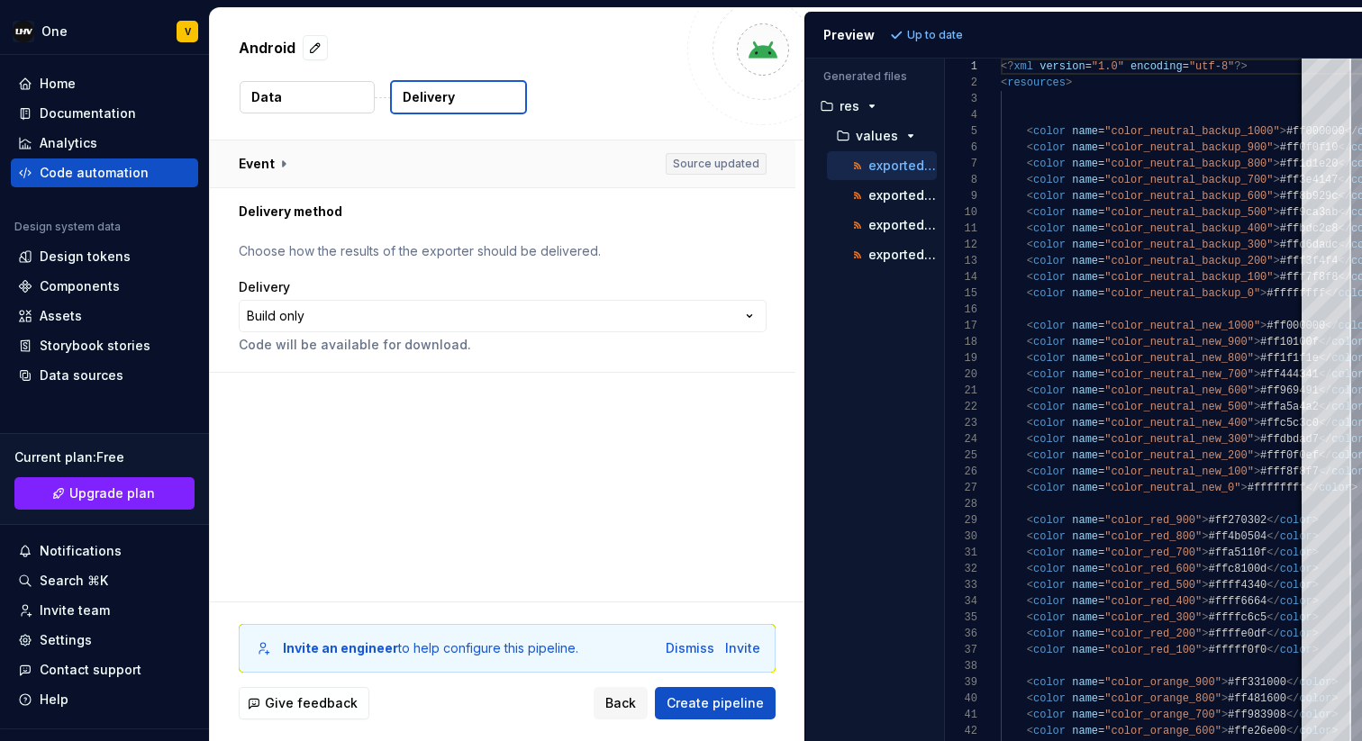
click at [345, 156] on button "button" at bounding box center [502, 163] width 585 height 47
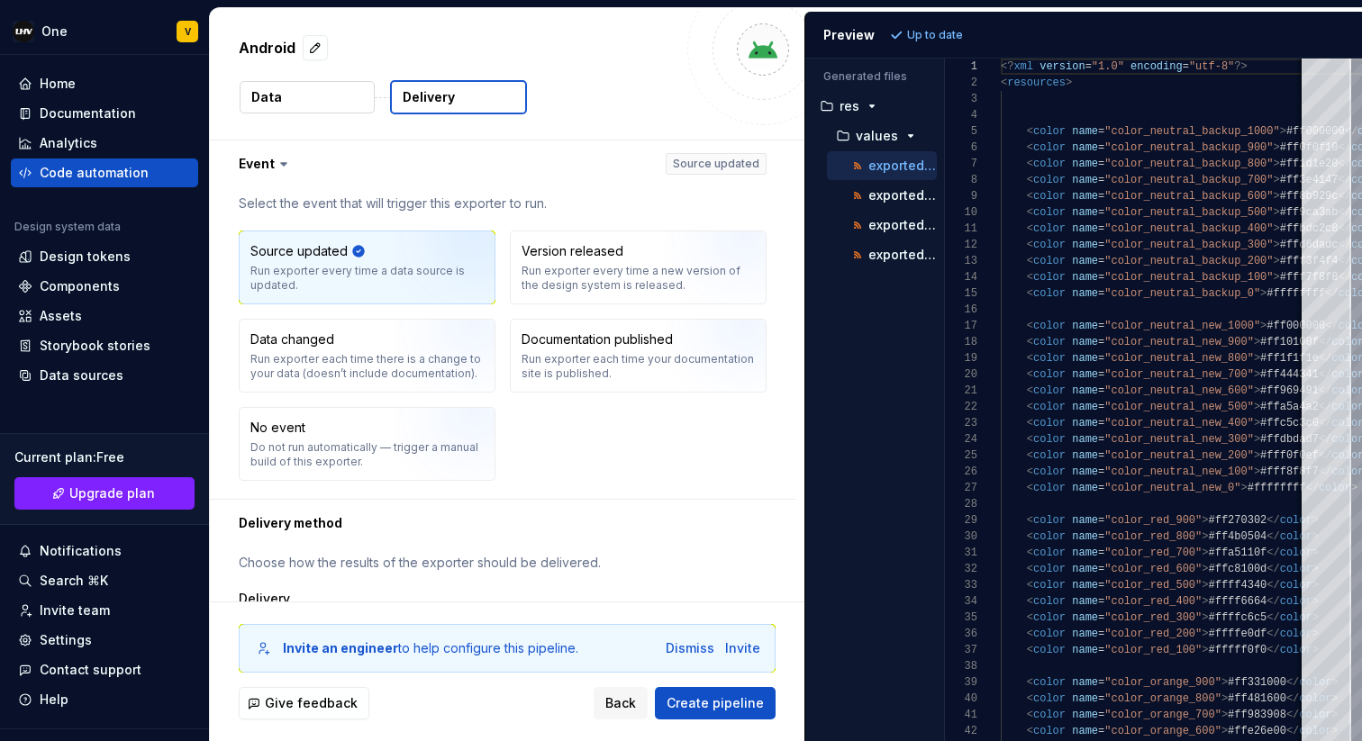
scroll to position [83, 0]
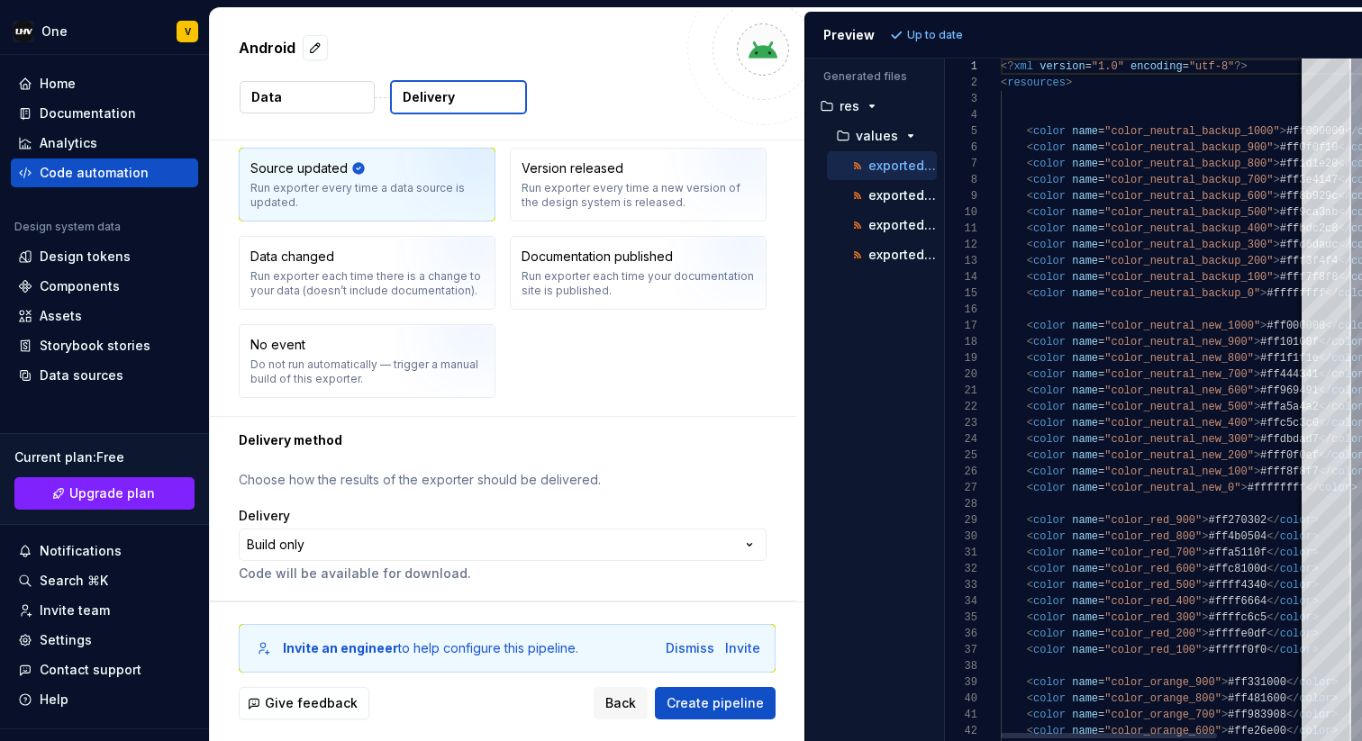
type textarea "**********"
click at [632, 704] on span "Back" at bounding box center [620, 703] width 31 height 18
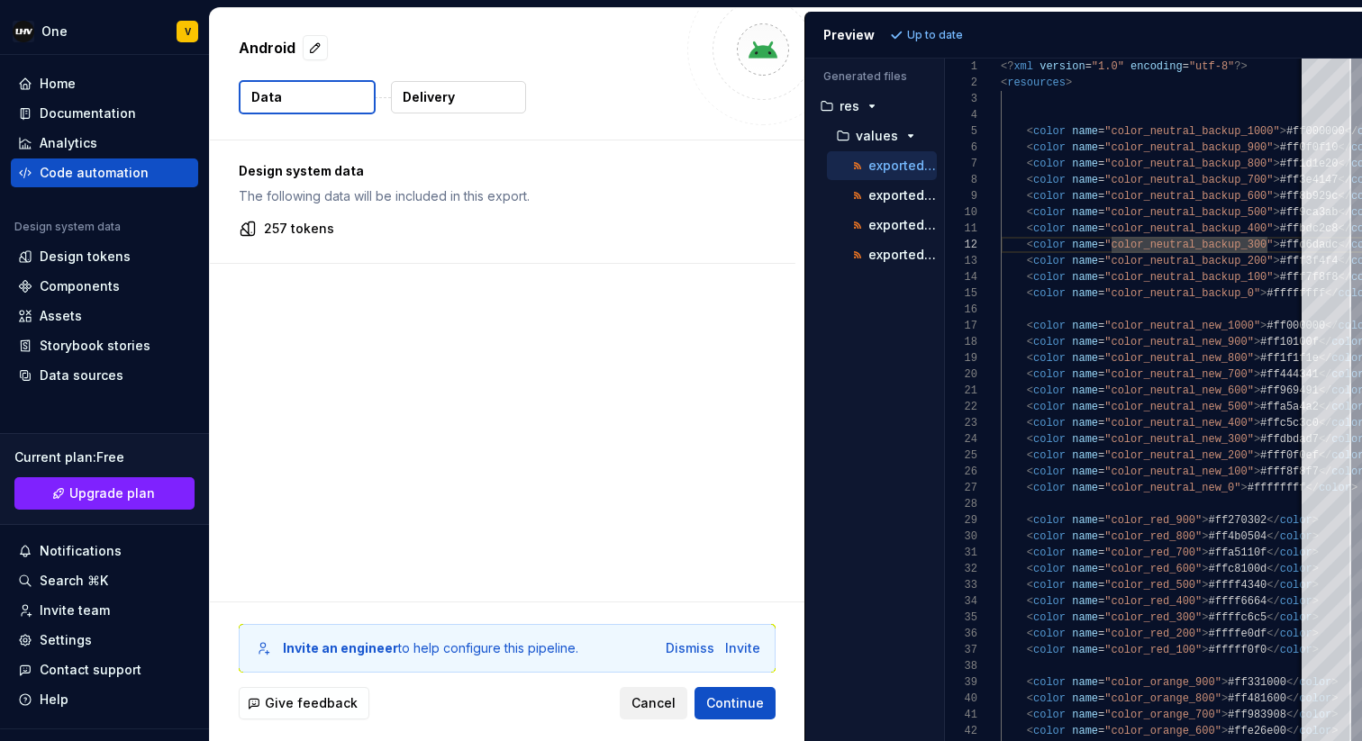
click at [644, 704] on span "Cancel" at bounding box center [653, 703] width 44 height 18
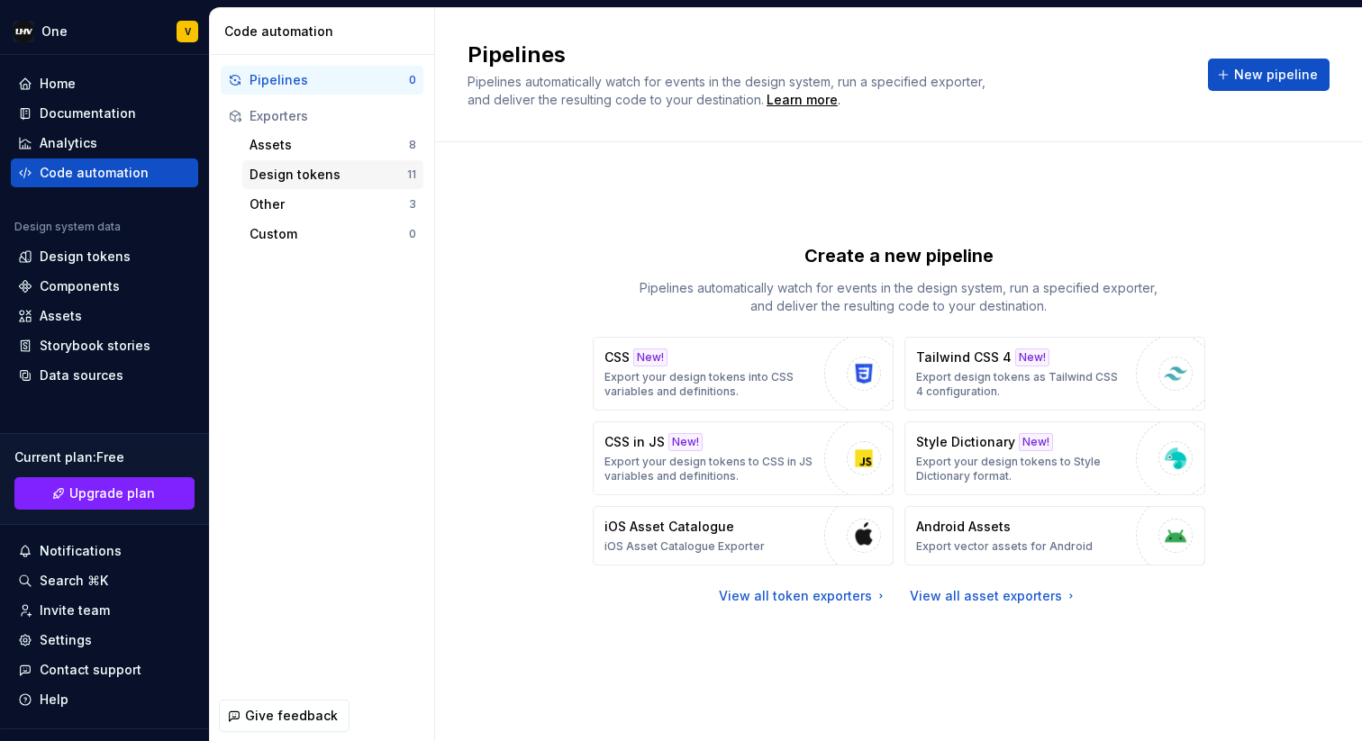
click at [304, 168] on div "Design tokens" at bounding box center [328, 175] width 158 height 18
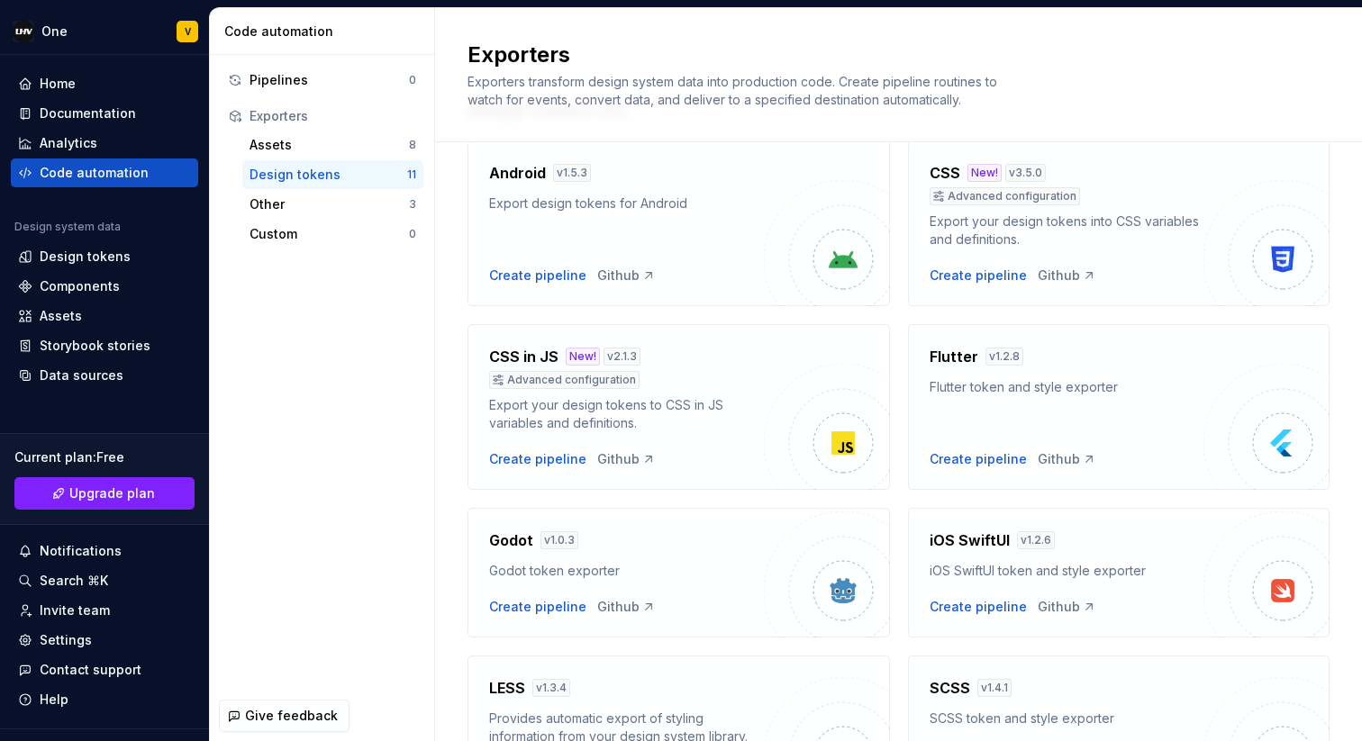
scroll to position [133, 0]
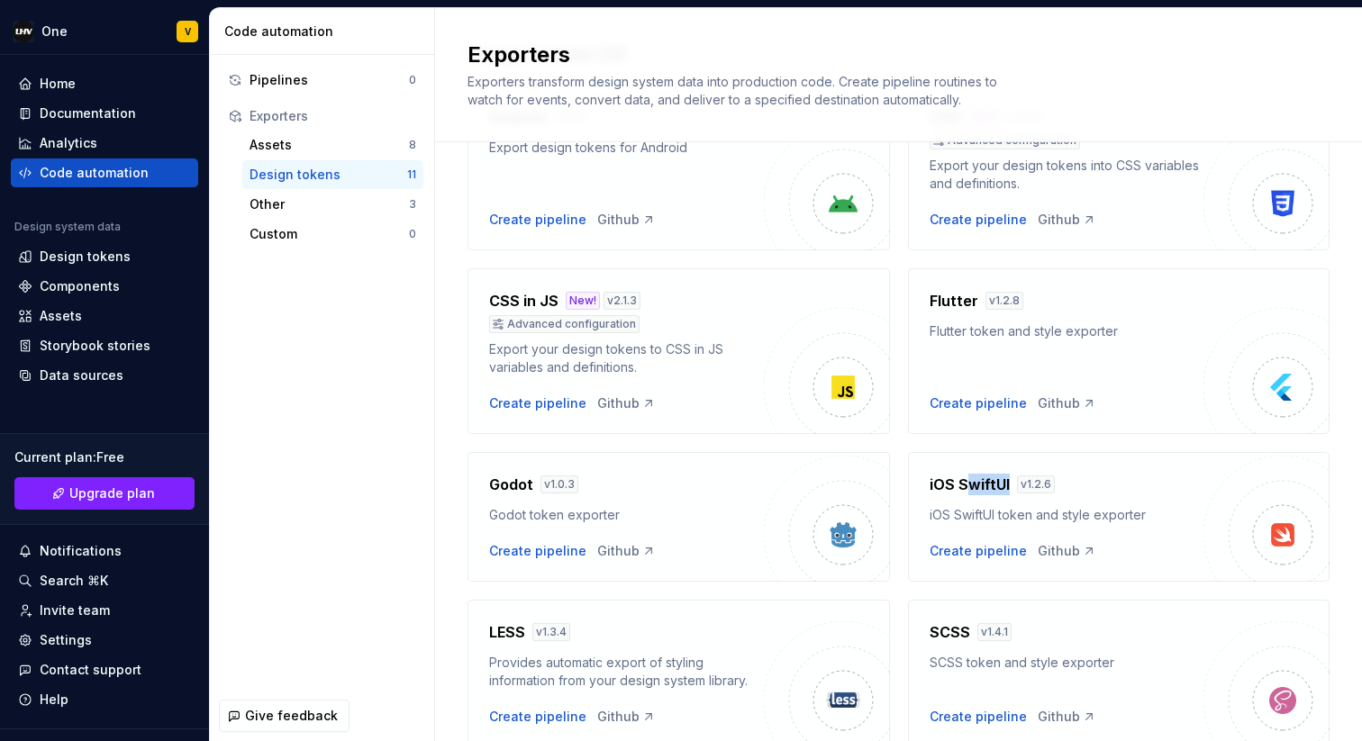
drag, startPoint x: 965, startPoint y: 482, endPoint x: 1009, endPoint y: 482, distance: 44.1
click at [1009, 482] on div "iOS SwiftUI v 1.2.6" at bounding box center [1066, 485] width 275 height 22
click at [1005, 514] on div "iOS SwiftUI token and style exporter" at bounding box center [1066, 515] width 275 height 18
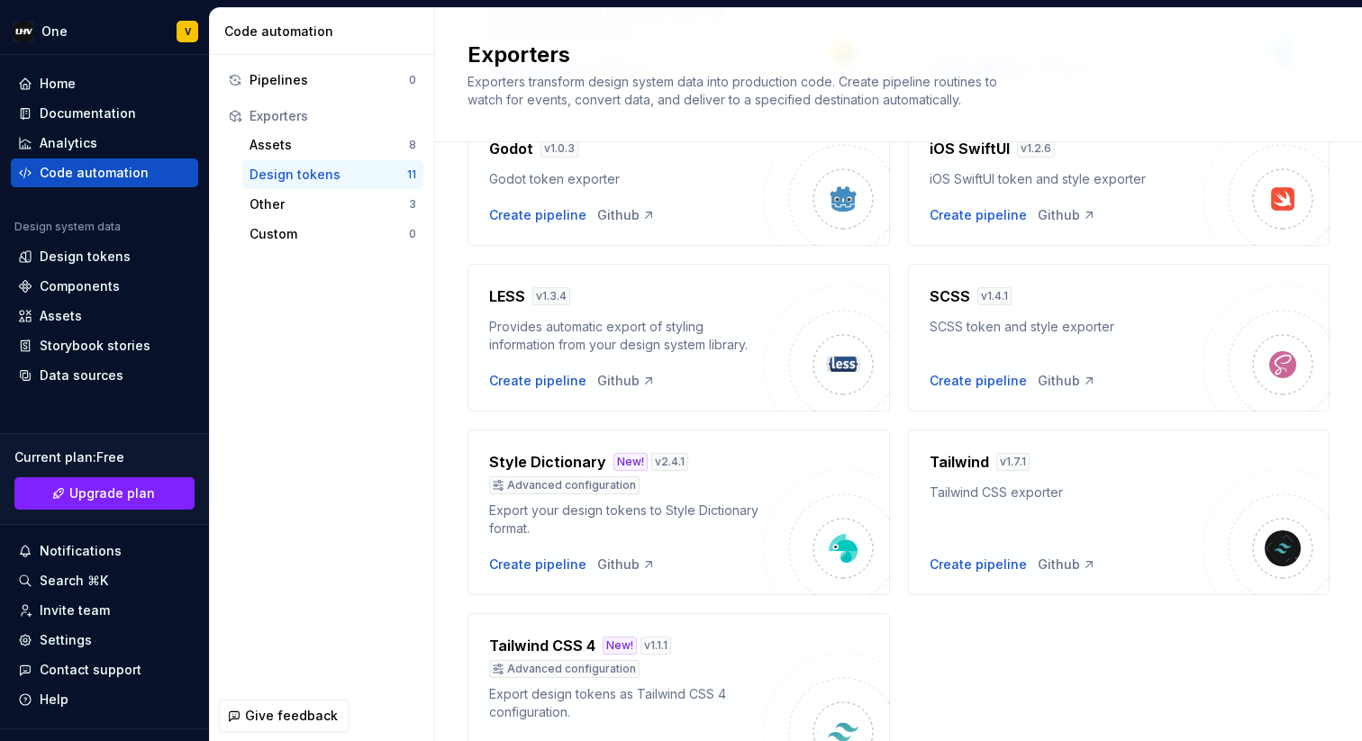
scroll to position [576, 0]
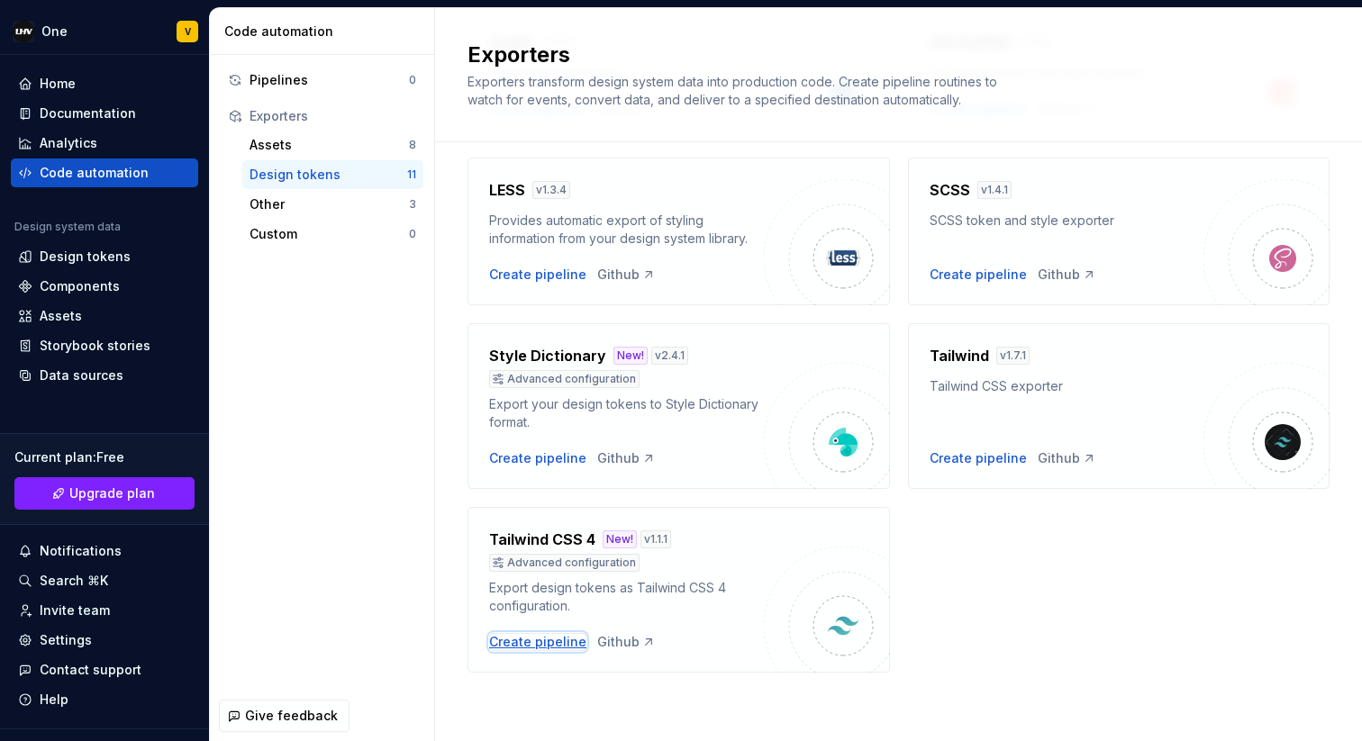
click at [538, 640] on div "Create pipeline" at bounding box center [537, 642] width 97 height 18
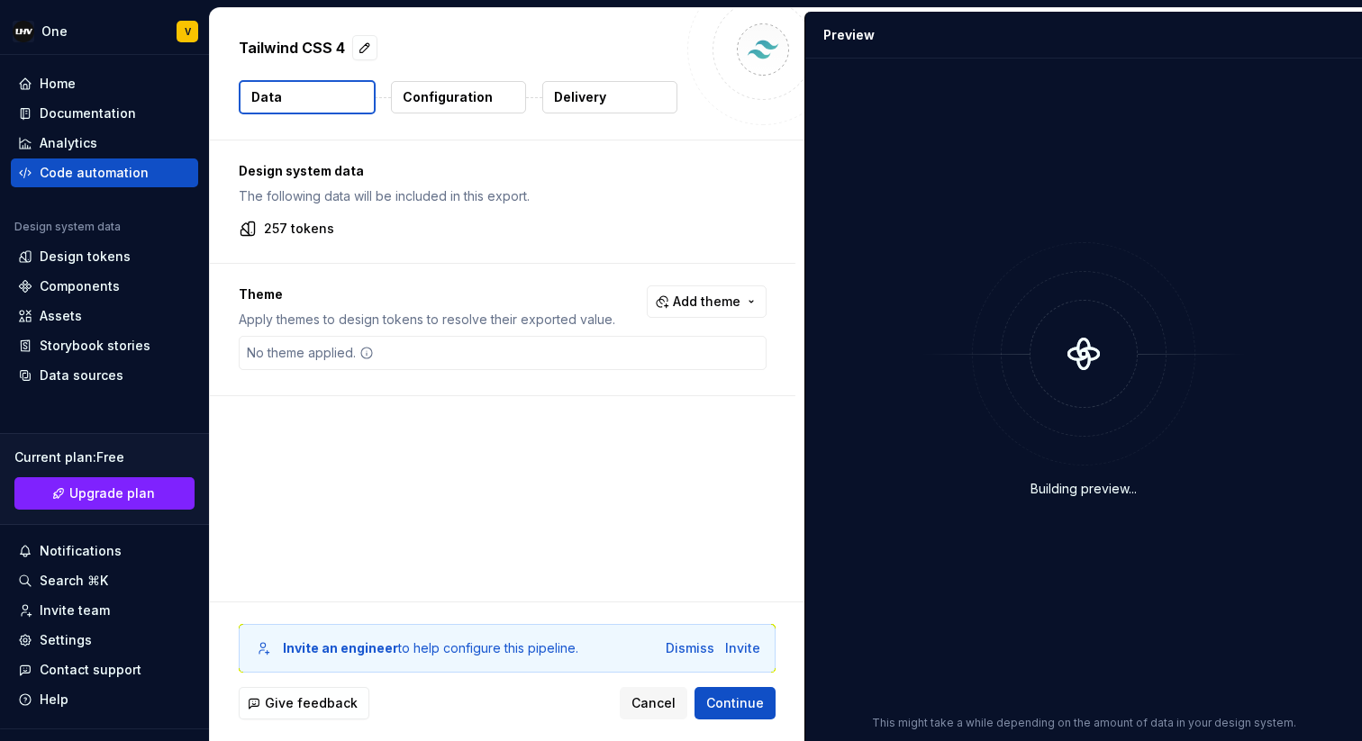
click at [469, 108] on button "Configuration" at bounding box center [458, 97] width 135 height 32
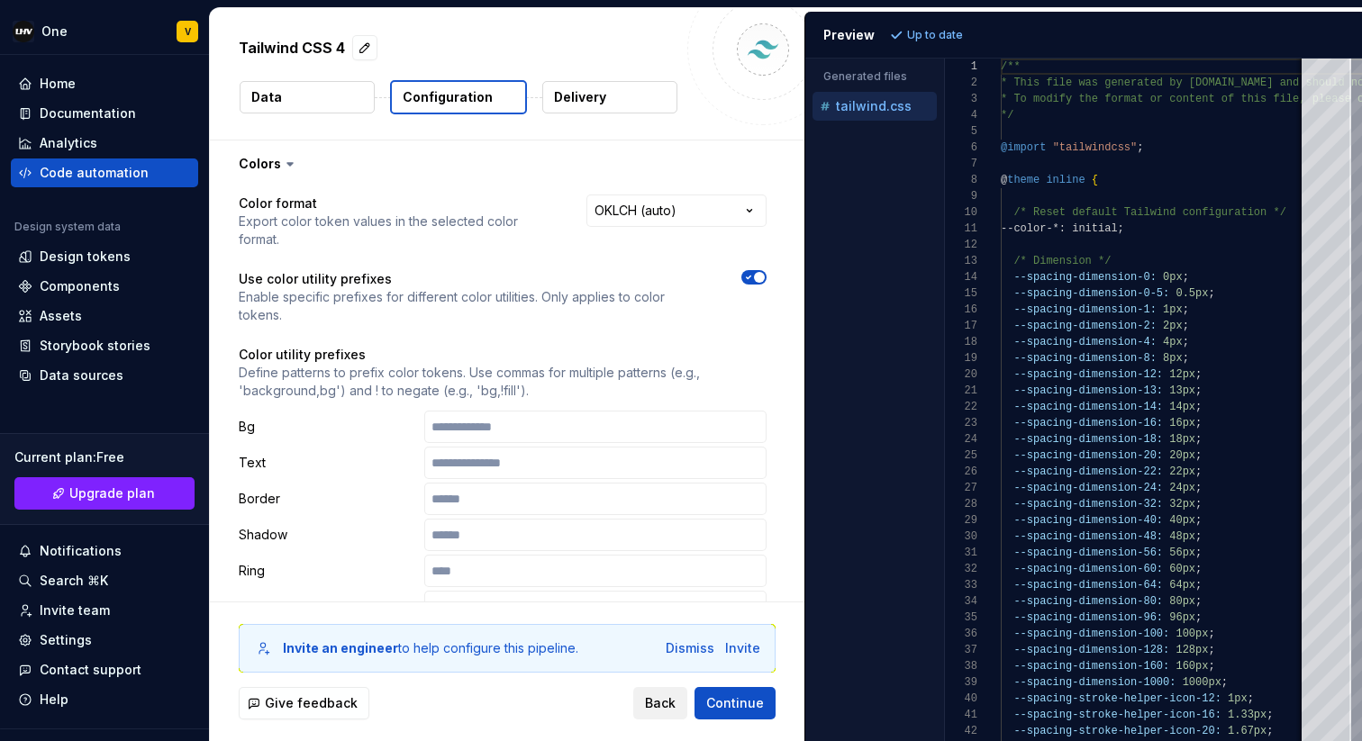
click at [652, 707] on span "Back" at bounding box center [660, 703] width 31 height 18
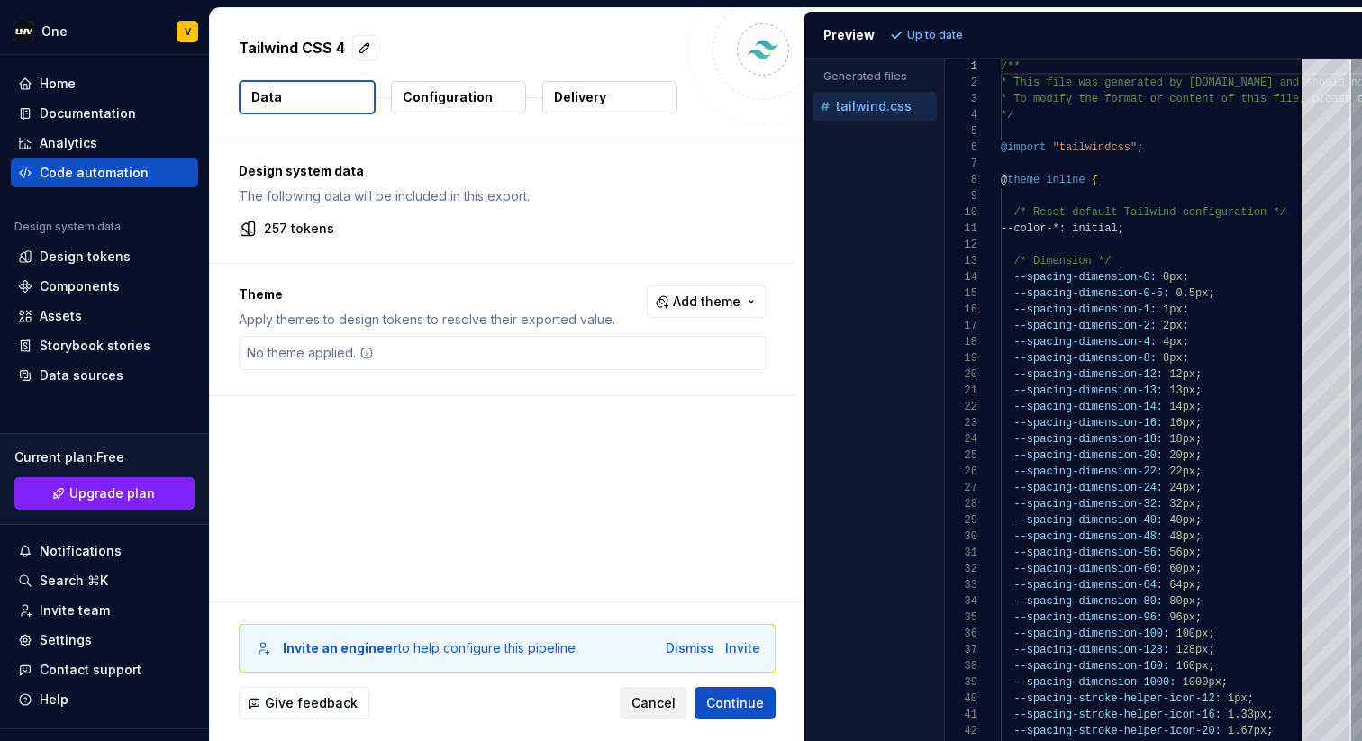
click at [652, 707] on span "Cancel" at bounding box center [653, 703] width 44 height 18
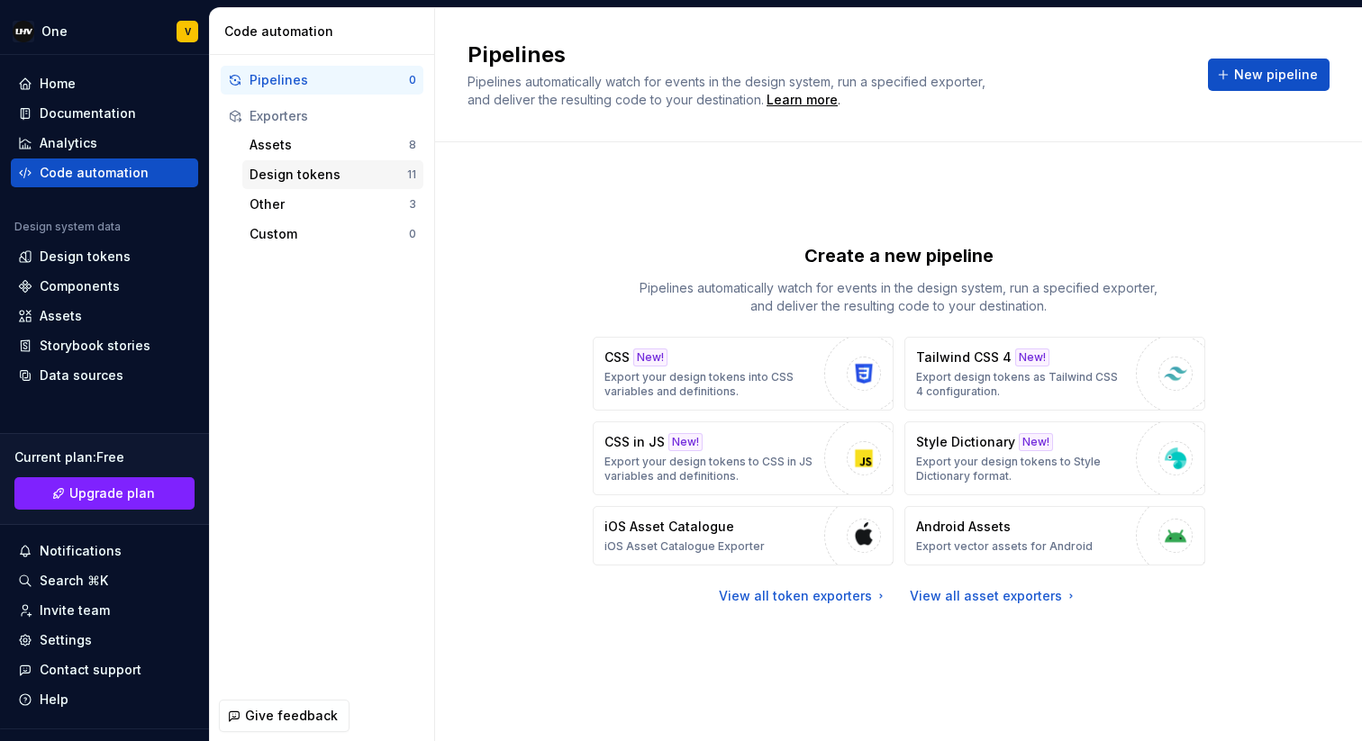
click at [314, 183] on div "Design tokens" at bounding box center [328, 175] width 158 height 18
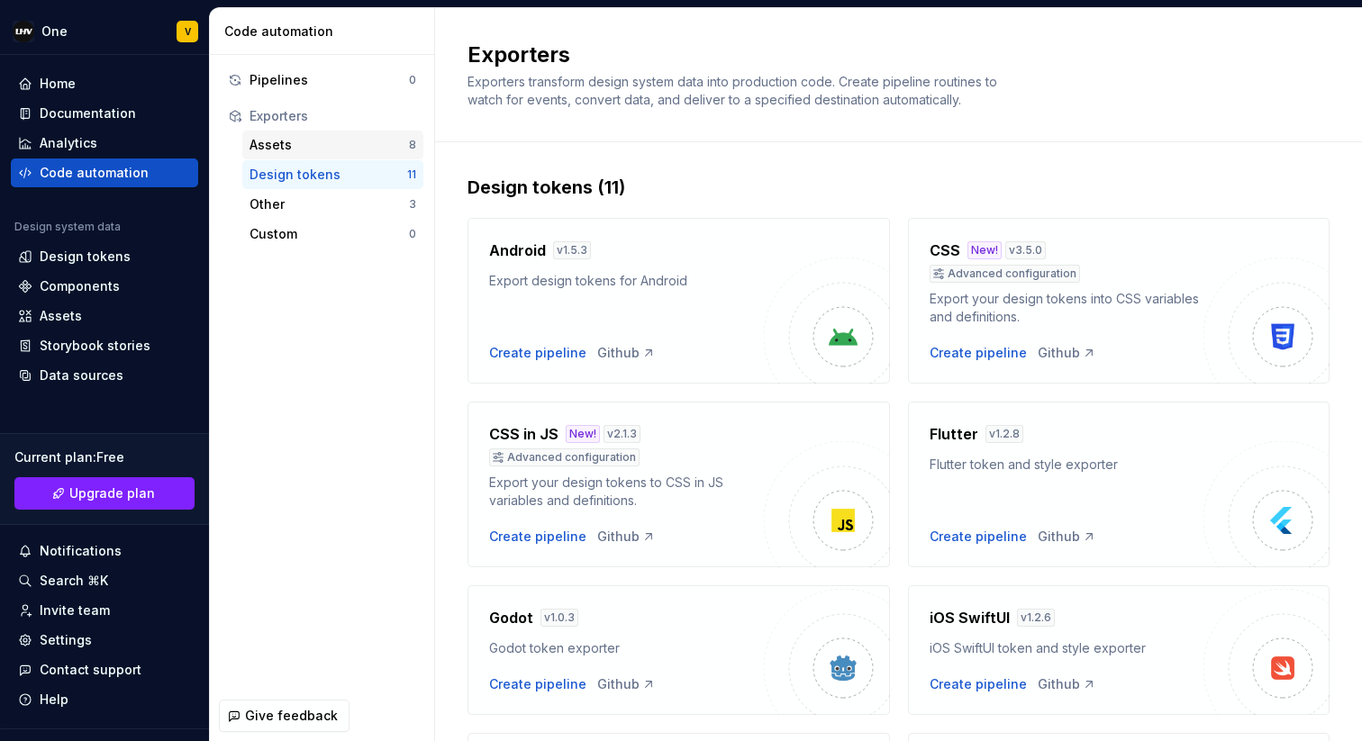
click at [313, 153] on div "Assets" at bounding box center [328, 145] width 159 height 18
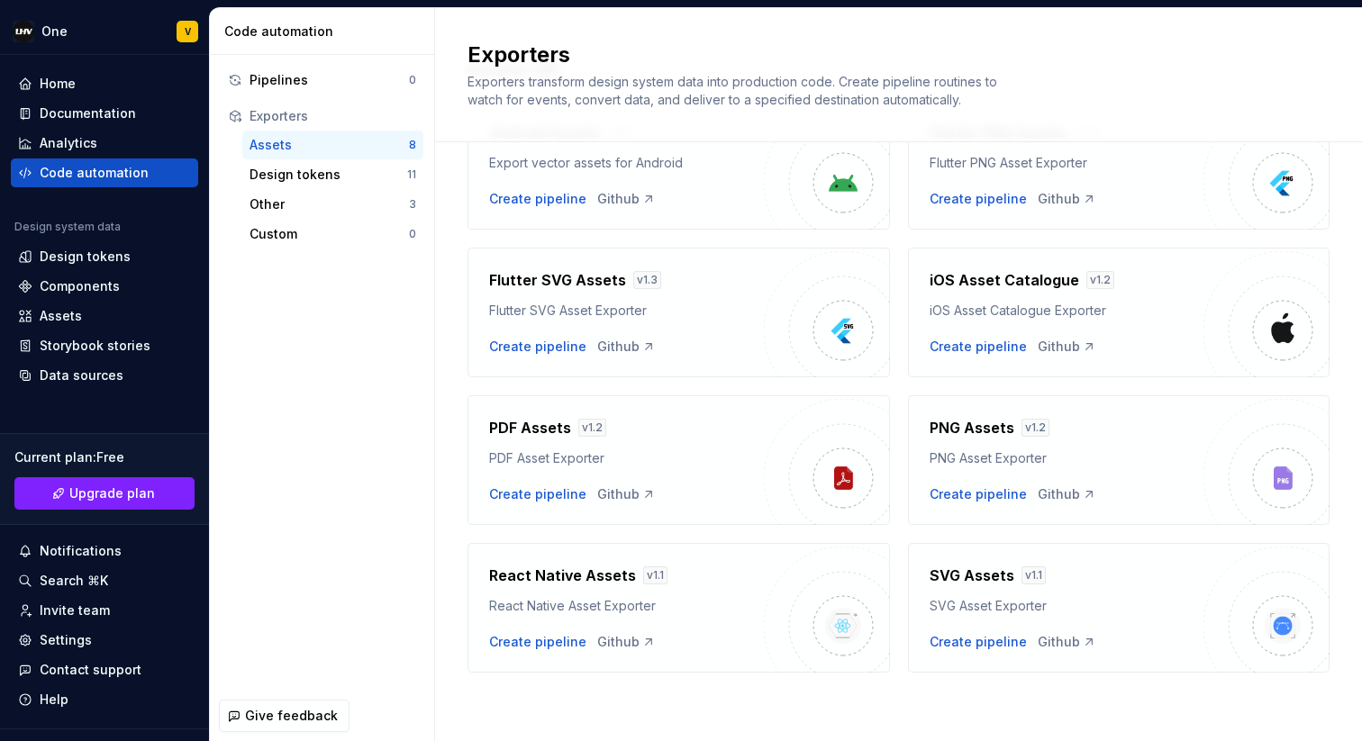
scroll to position [75, 0]
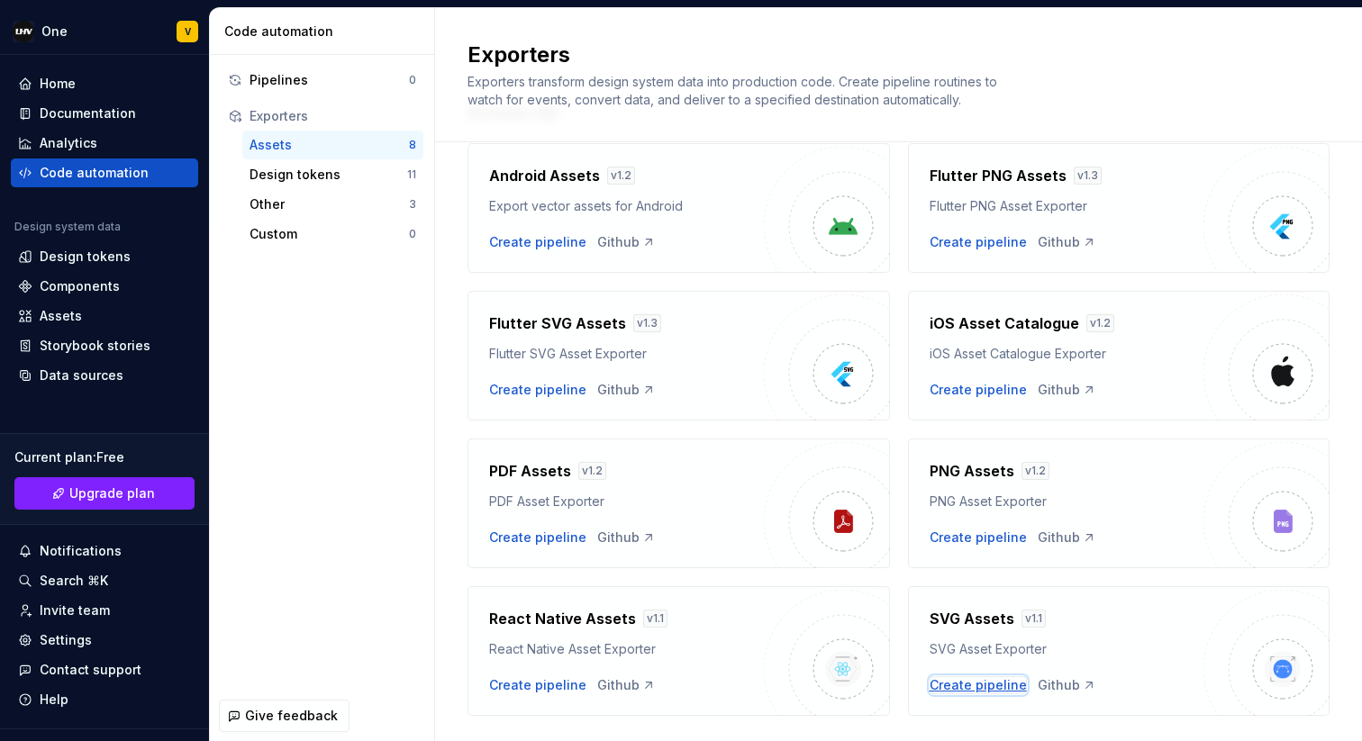
click at [995, 681] on div "Create pipeline" at bounding box center [977, 685] width 97 height 18
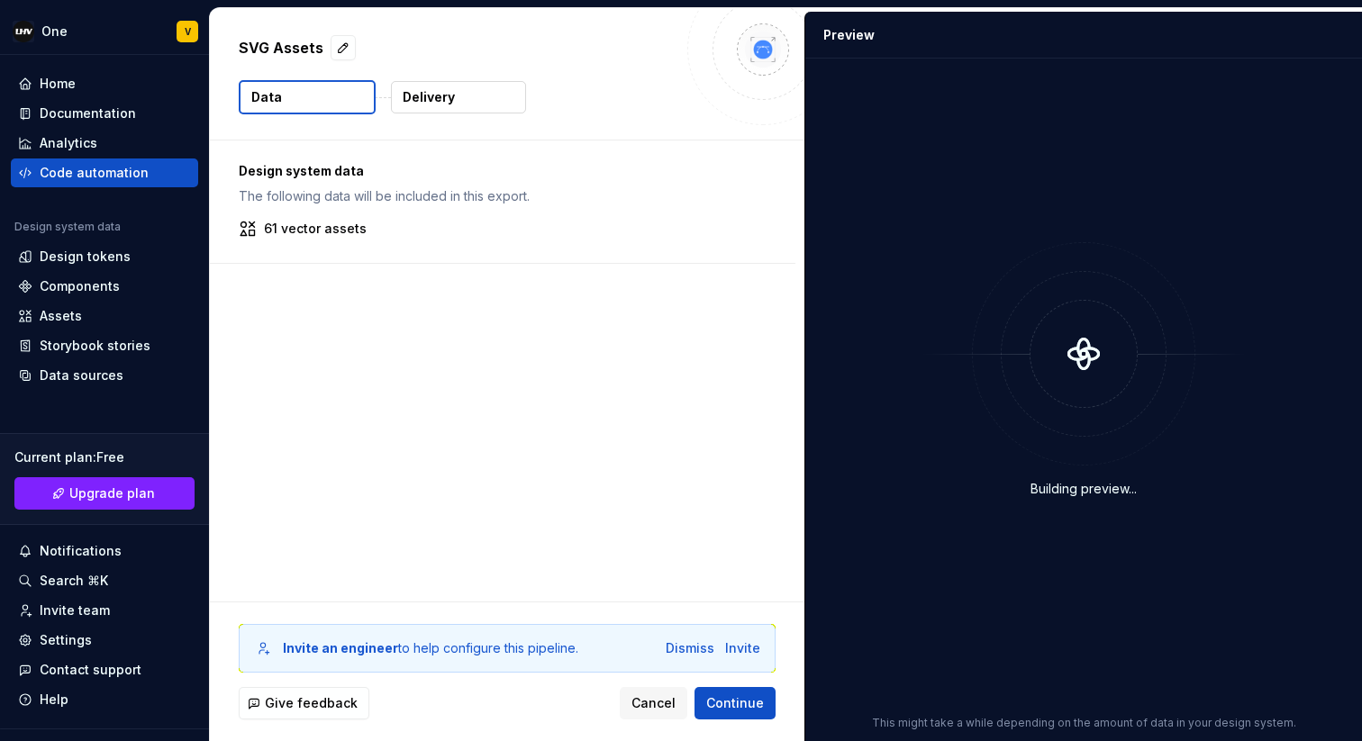
click at [445, 92] on p "Delivery" at bounding box center [429, 97] width 52 height 18
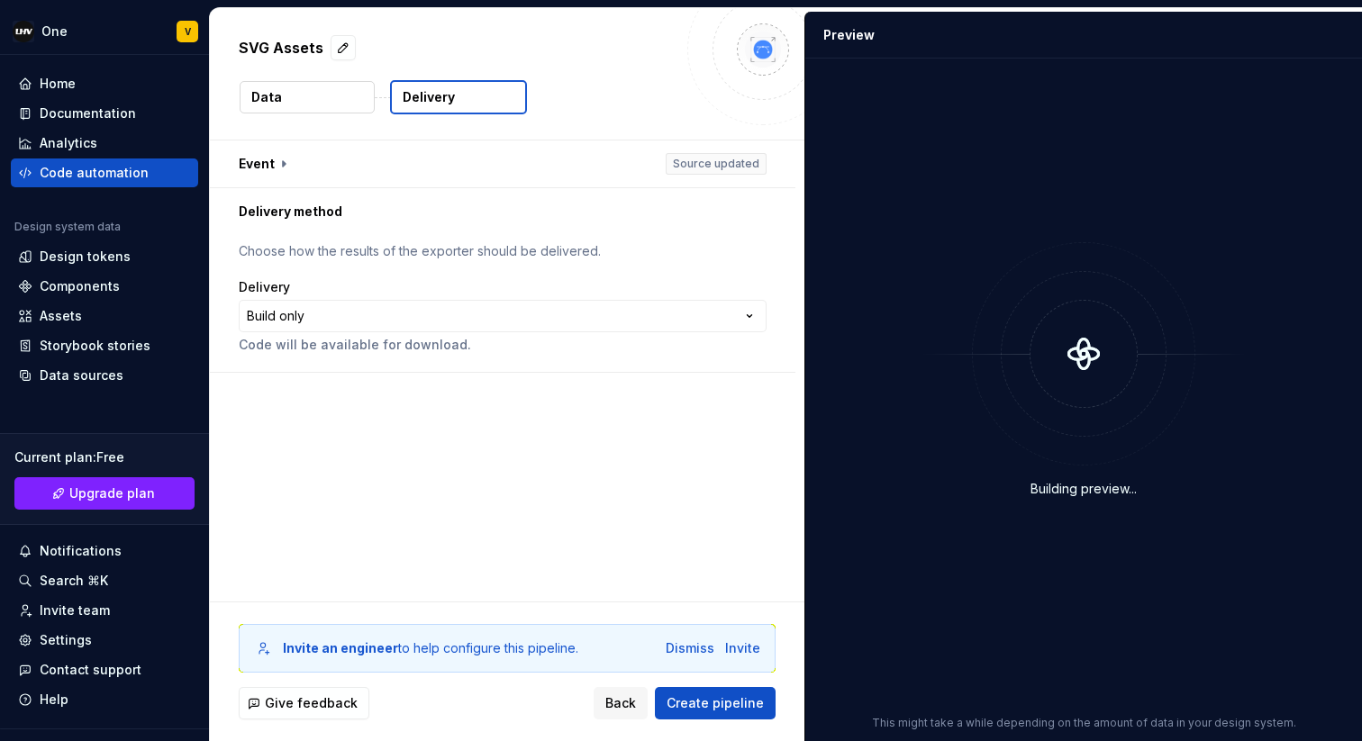
click at [338, 297] on div "**********" at bounding box center [503, 316] width 528 height 76
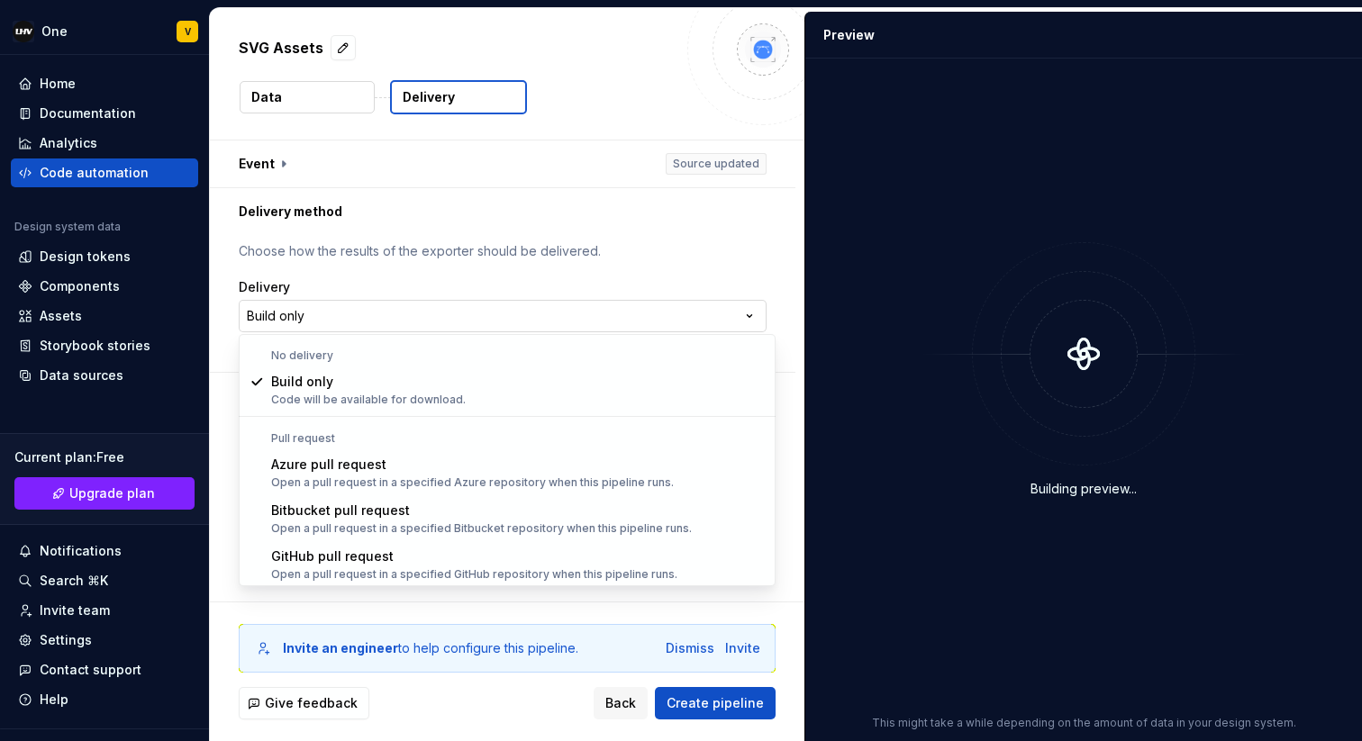
click at [338, 314] on html "**********" at bounding box center [681, 370] width 1362 height 741
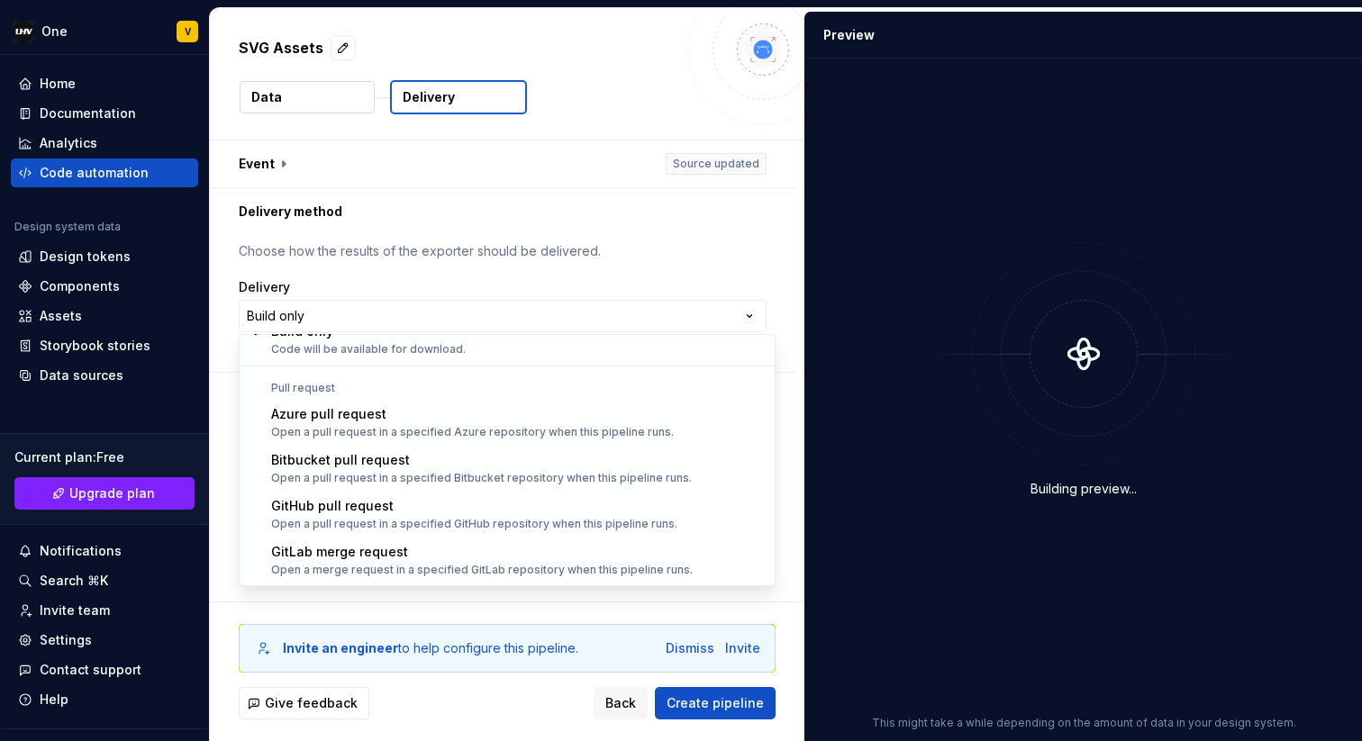
click at [491, 203] on html "**********" at bounding box center [681, 370] width 1362 height 741
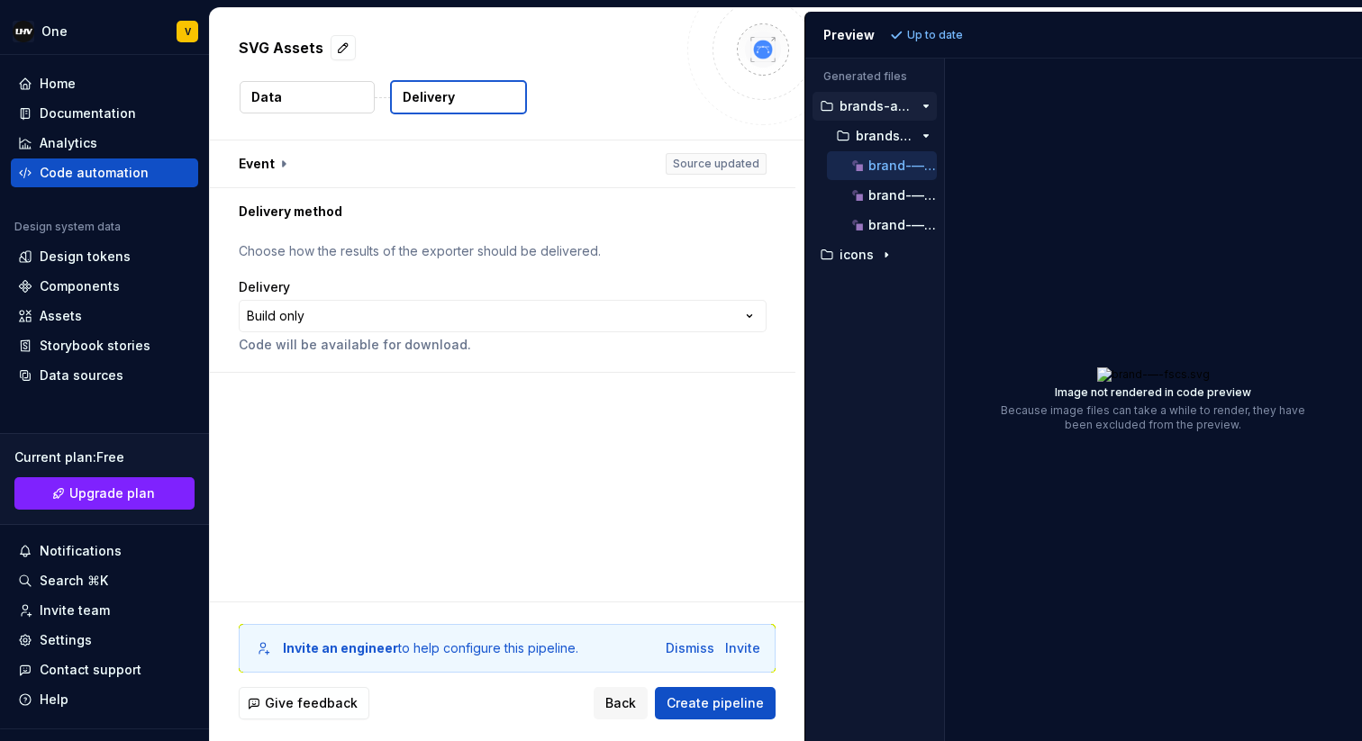
click at [886, 167] on p "brand-—-fscs.svg" at bounding box center [902, 166] width 68 height 14
click at [877, 196] on p "brand-—-lhv-logo-(optical-center).svg" at bounding box center [902, 195] width 68 height 14
click at [867, 255] on p "icons" at bounding box center [856, 255] width 34 height 14
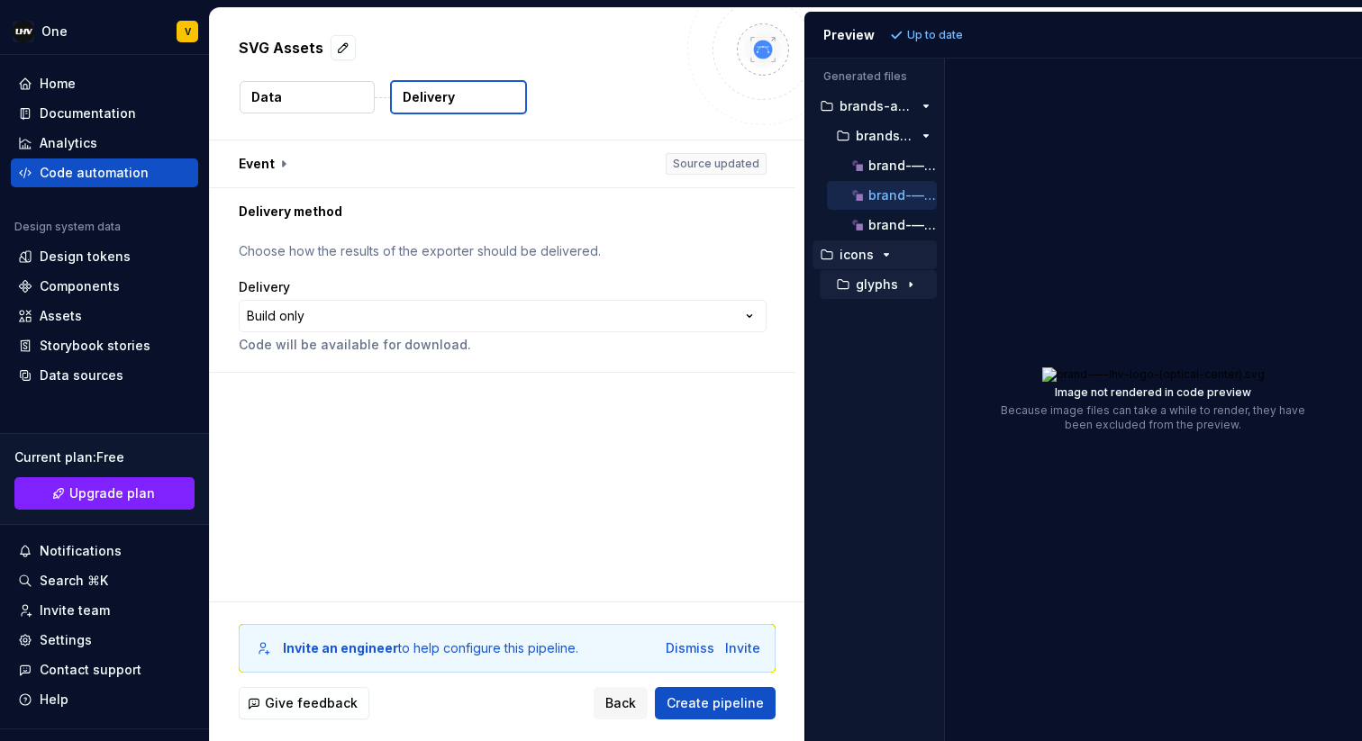
click at [865, 288] on p "glyphs" at bounding box center [877, 284] width 42 height 14
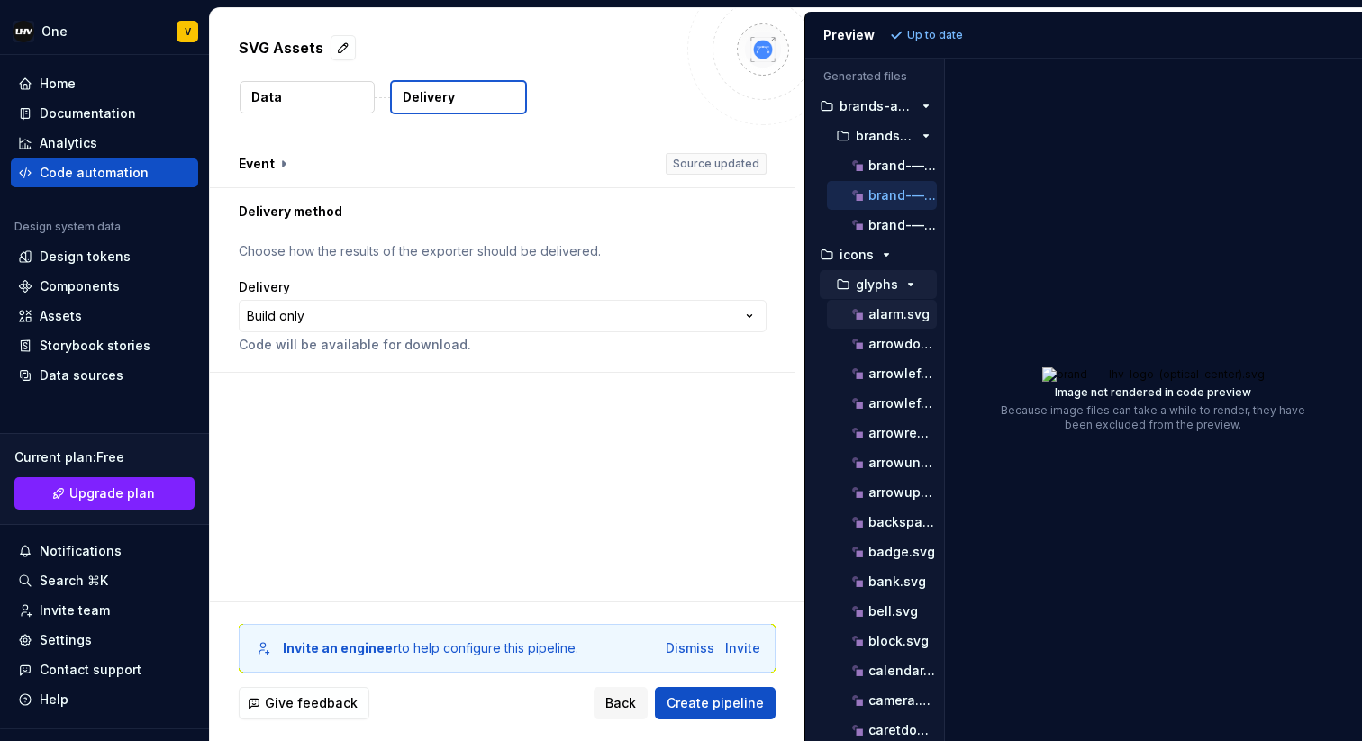
click at [875, 311] on p "alarm.svg" at bounding box center [898, 314] width 61 height 14
click at [874, 347] on p "arrowdownright.svg" at bounding box center [902, 344] width 68 height 14
click at [875, 393] on div "arrowleftright.svg" at bounding box center [882, 403] width 110 height 29
click at [636, 711] on span "Back" at bounding box center [620, 703] width 31 height 18
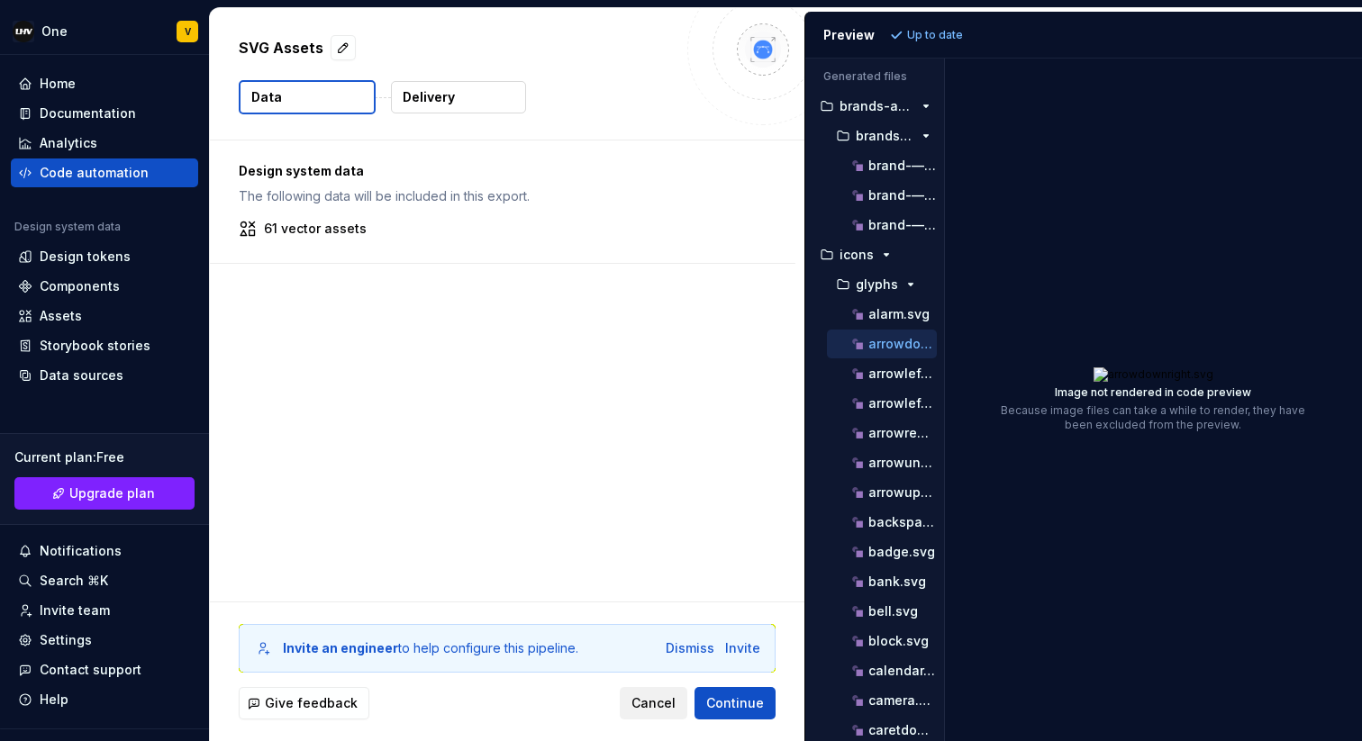
click at [646, 707] on span "Cancel" at bounding box center [653, 703] width 44 height 18
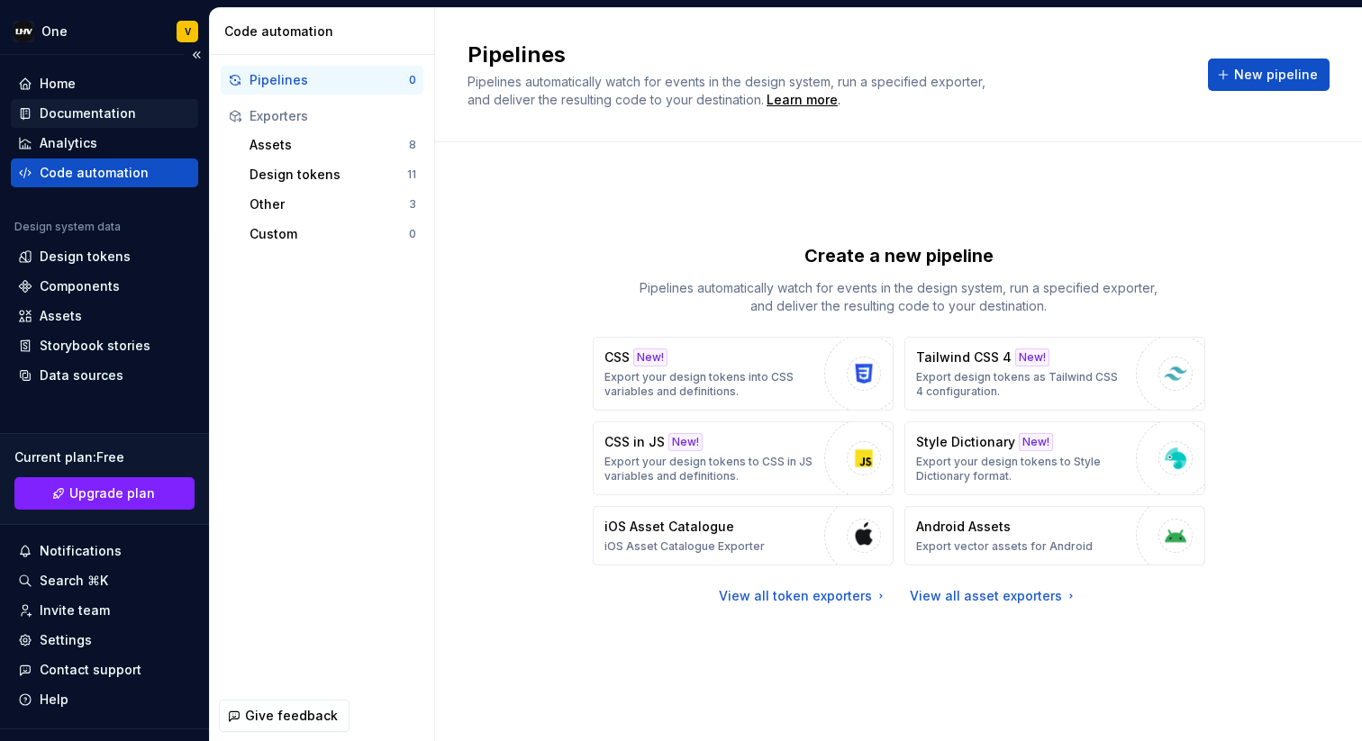
click at [107, 101] on div "Documentation" at bounding box center [104, 113] width 187 height 29
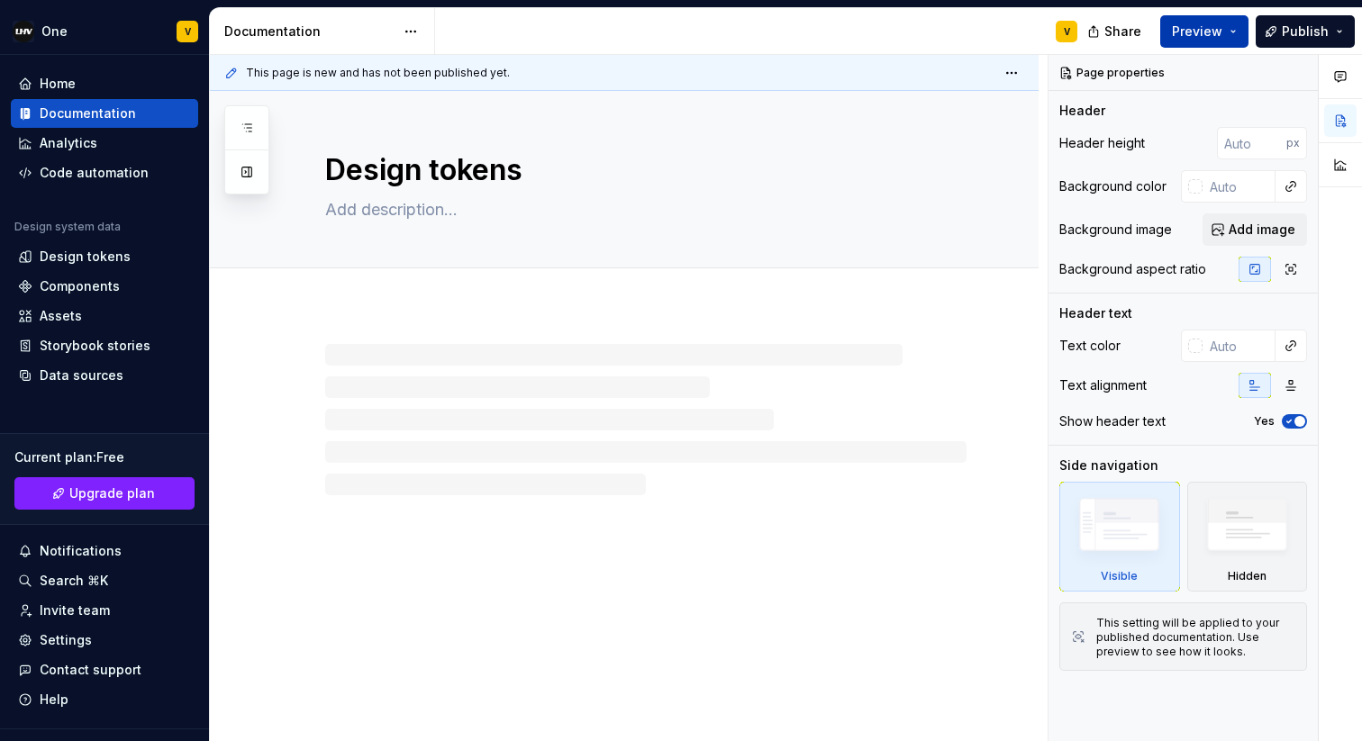
click at [1238, 32] on button "Preview" at bounding box center [1204, 31] width 88 height 32
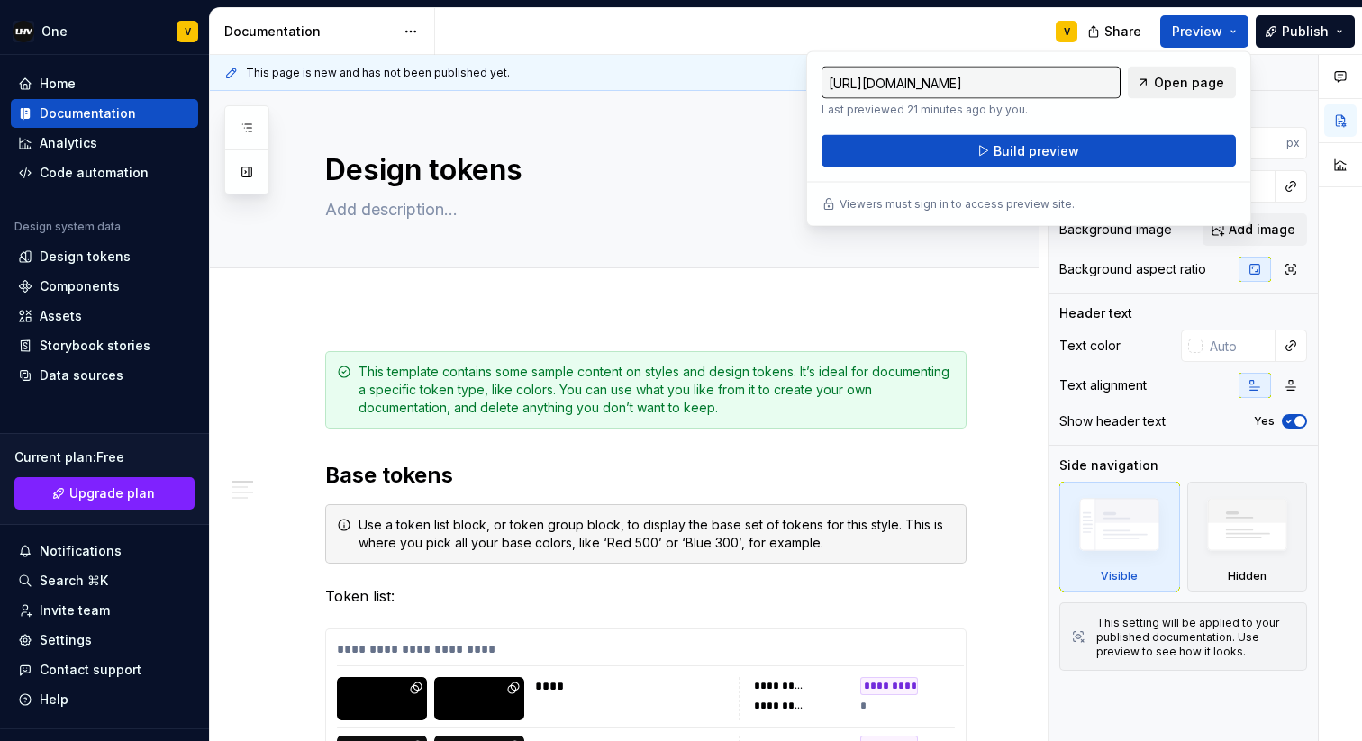
click at [1176, 89] on span "Open page" at bounding box center [1189, 83] width 70 height 18
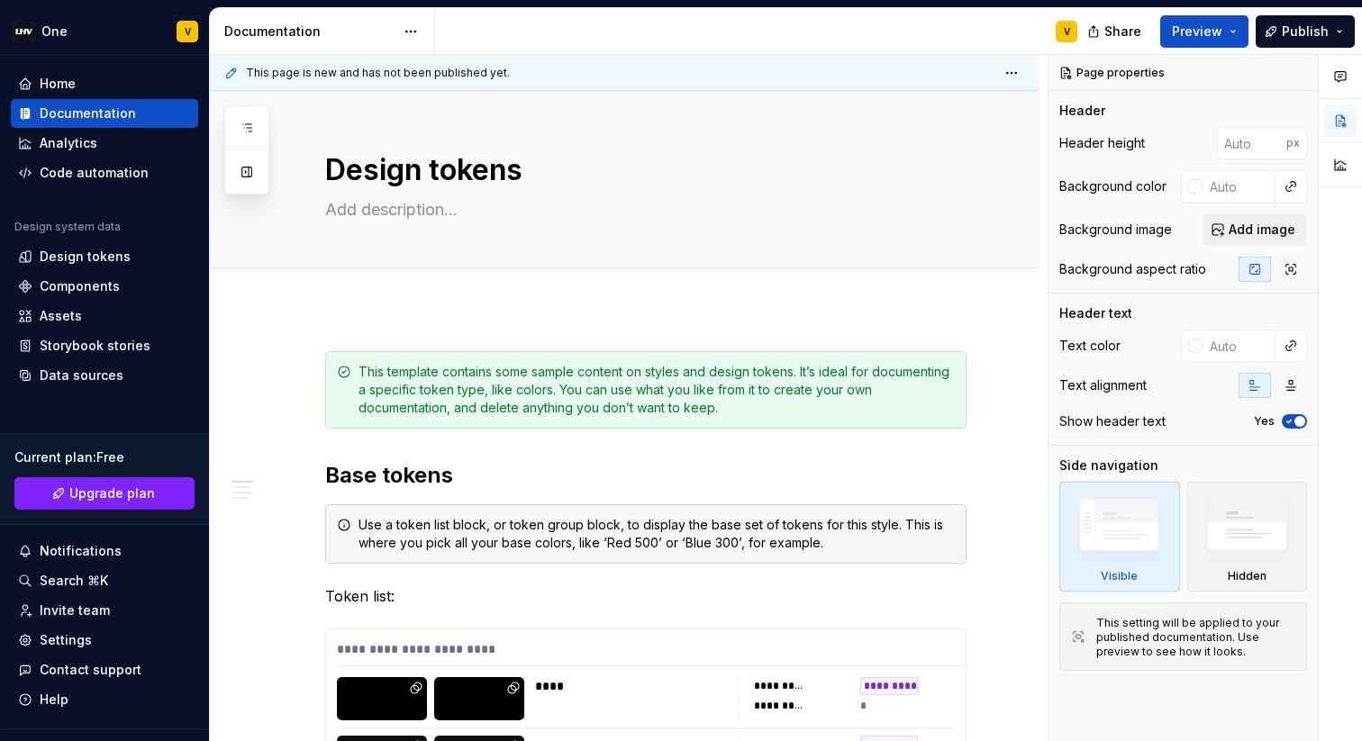
click at [771, 36] on div "V" at bounding box center [763, 31] width 657 height 47
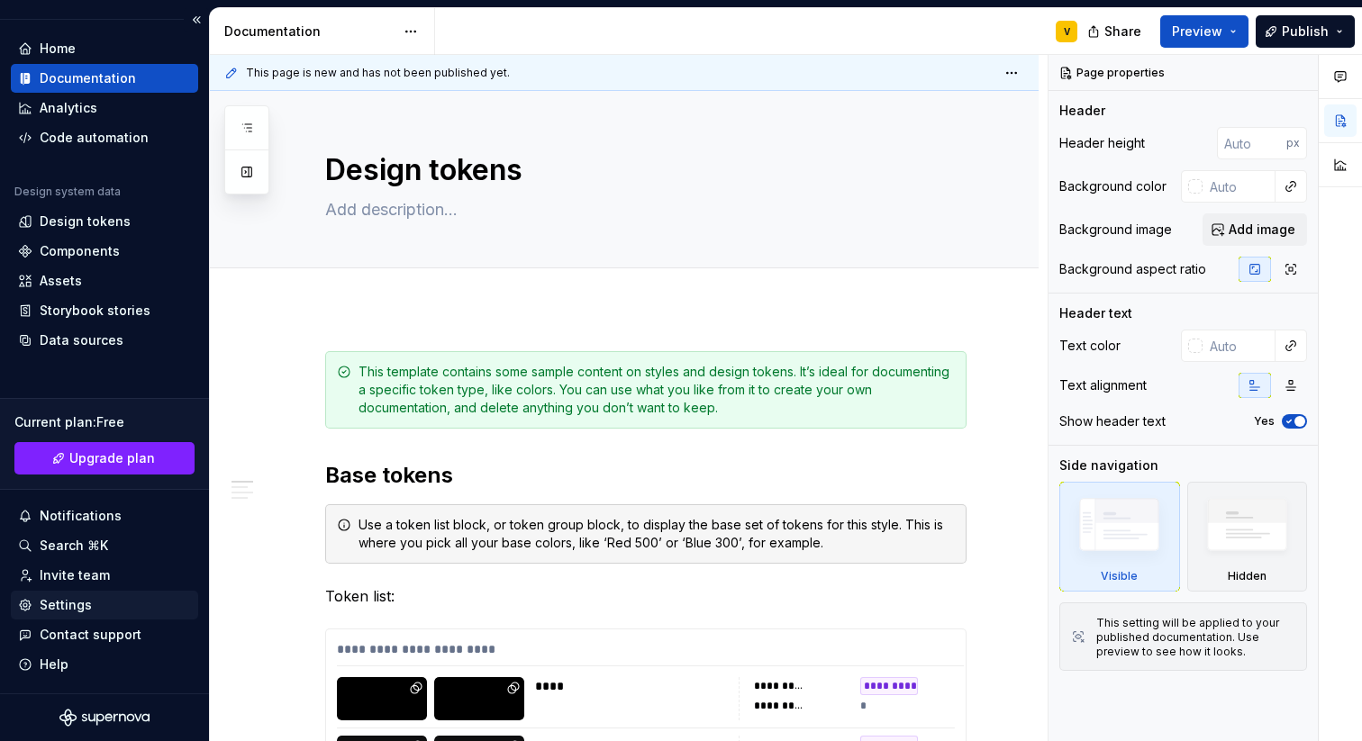
click at [76, 608] on div "Settings" at bounding box center [66, 605] width 52 height 18
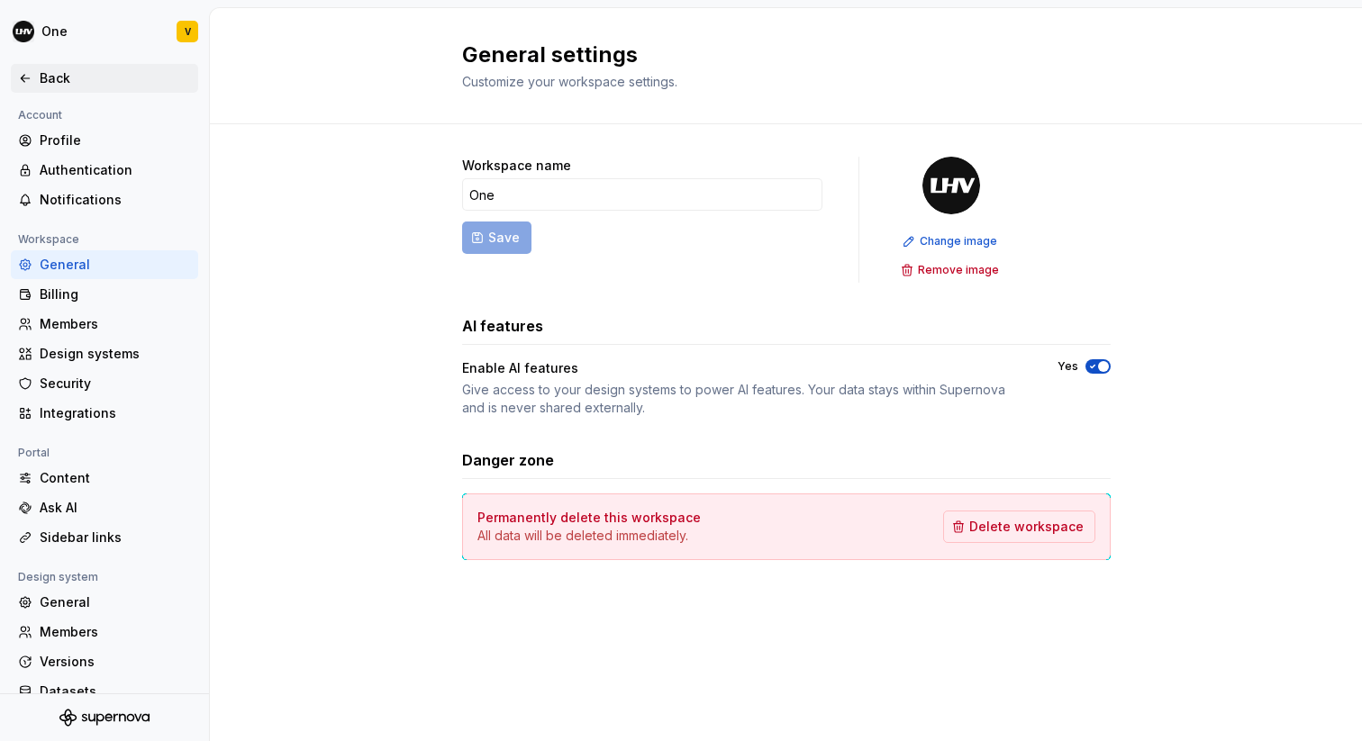
click at [40, 75] on div "Back" at bounding box center [115, 78] width 151 height 18
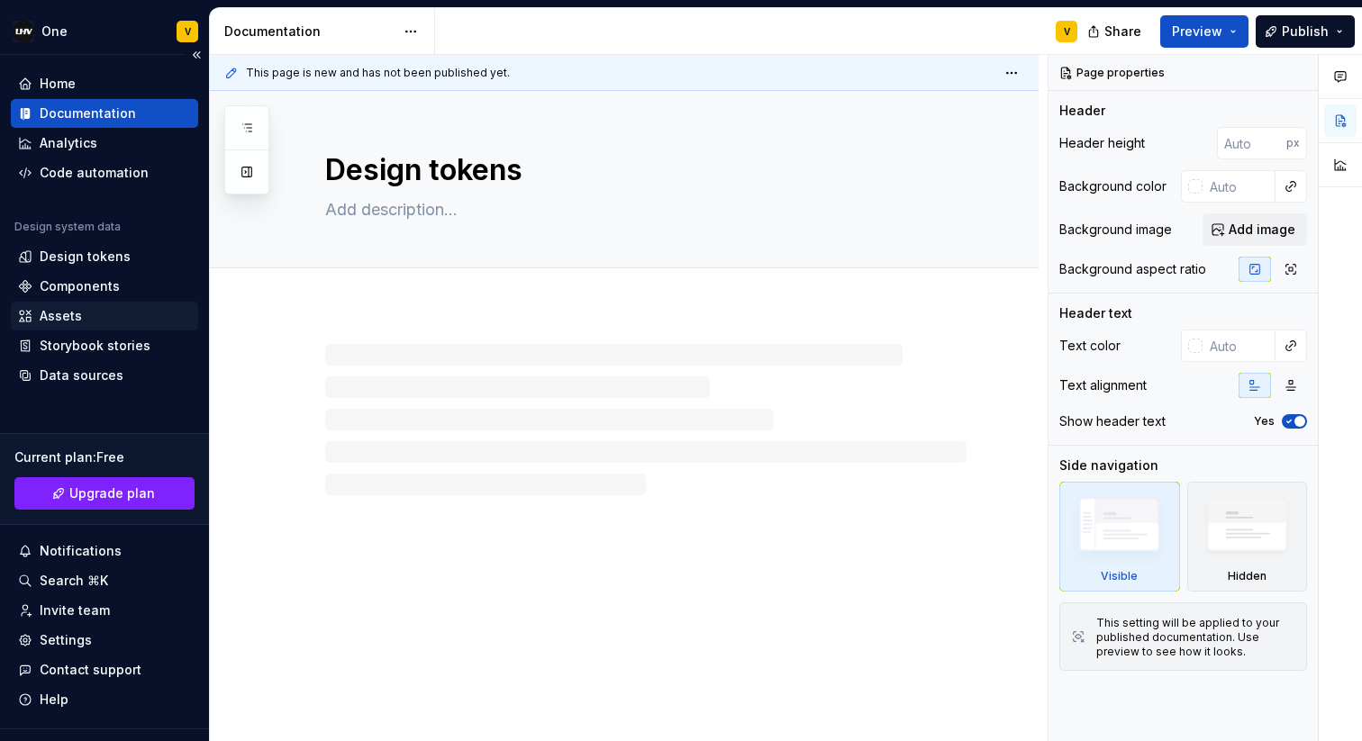
click at [75, 316] on div "Assets" at bounding box center [61, 316] width 42 height 18
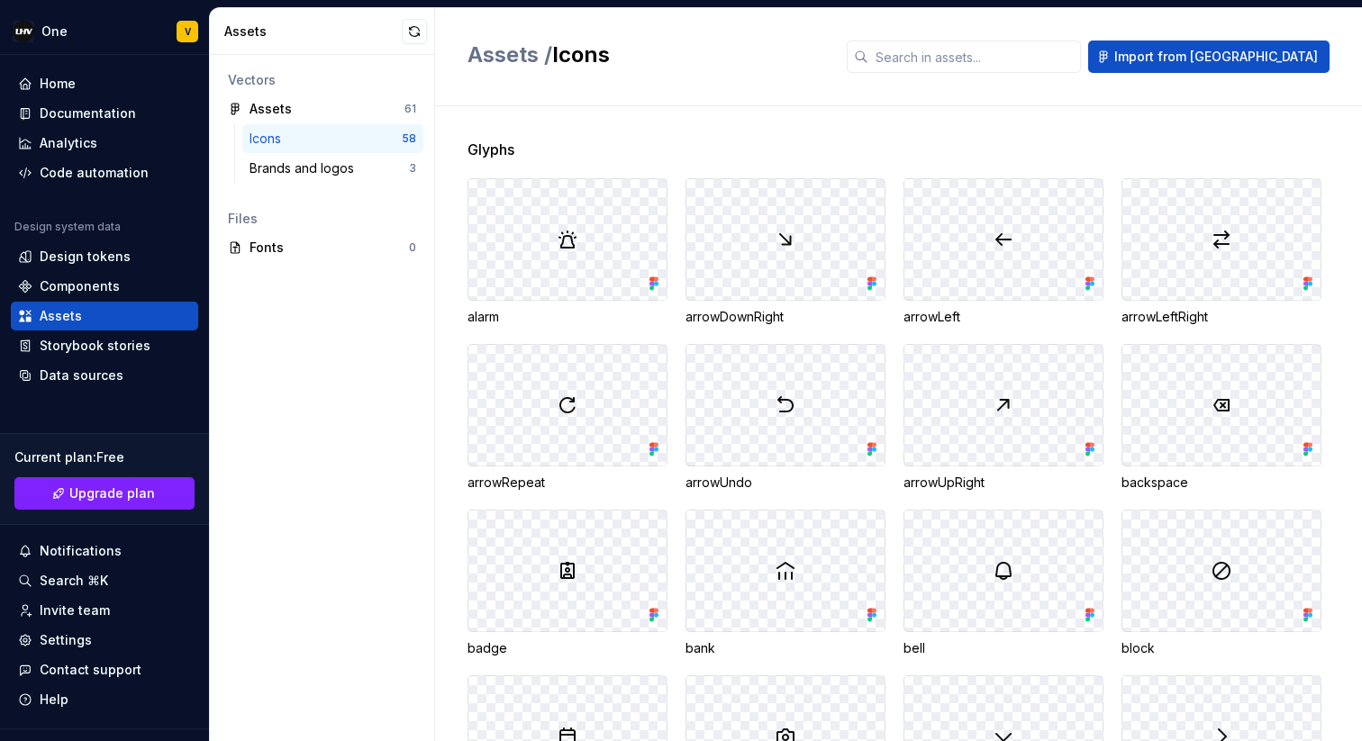
click at [280, 127] on div "Icons 58" at bounding box center [332, 138] width 181 height 29
click at [67, 170] on div "Code automation" at bounding box center [94, 173] width 109 height 18
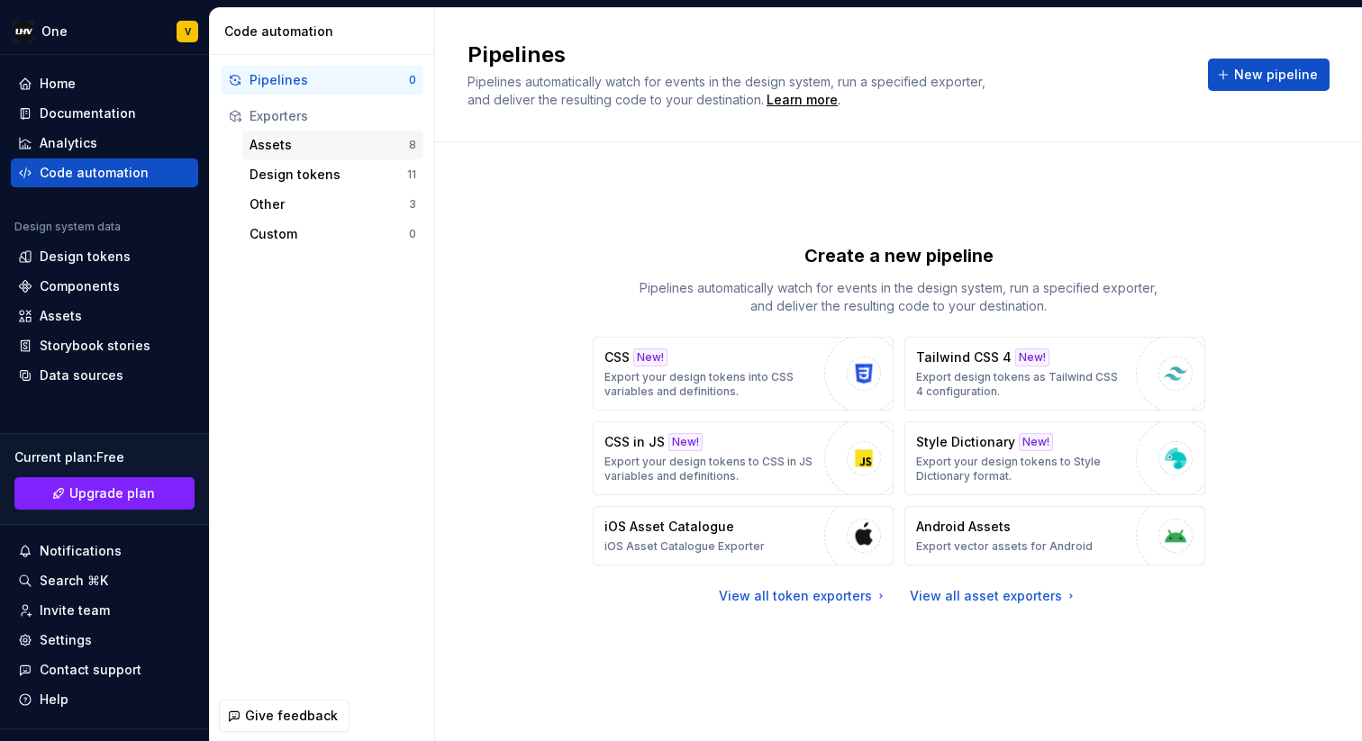
click at [311, 136] on div "Assets" at bounding box center [328, 145] width 159 height 18
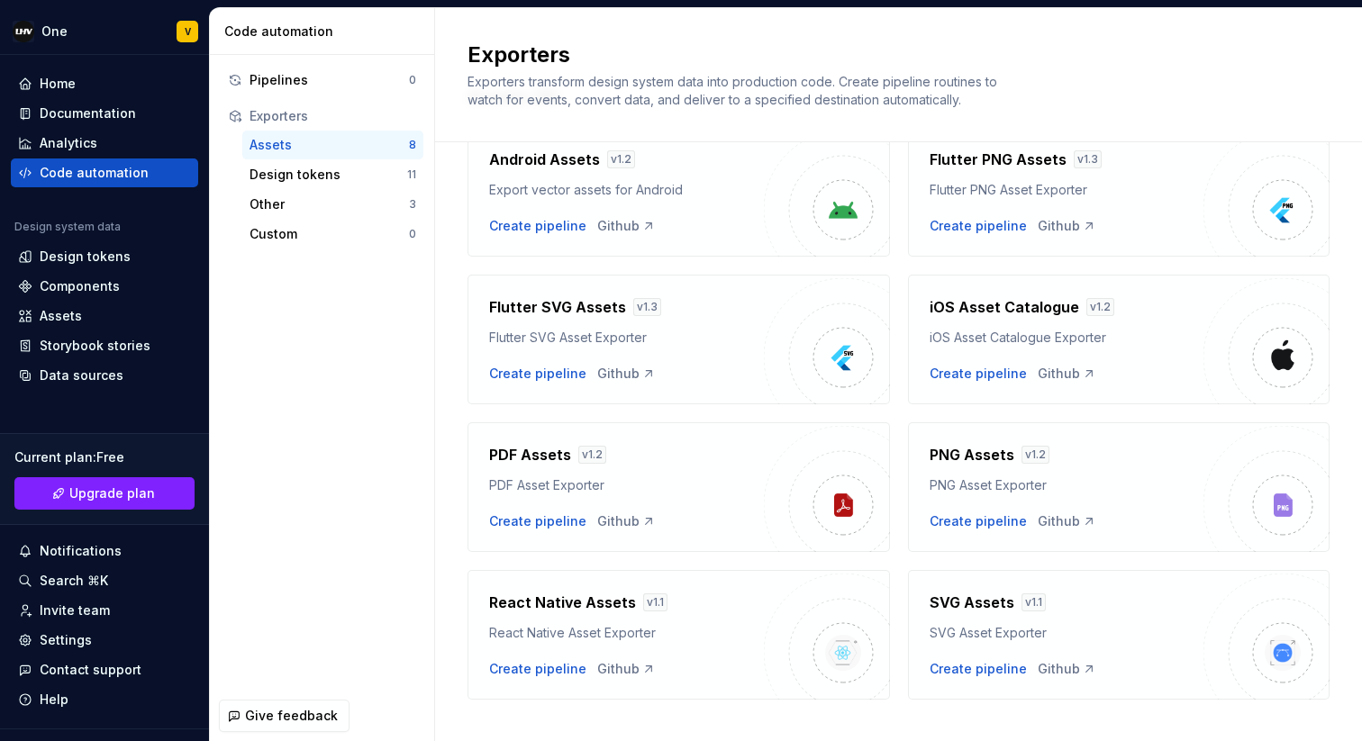
scroll to position [118, 0]
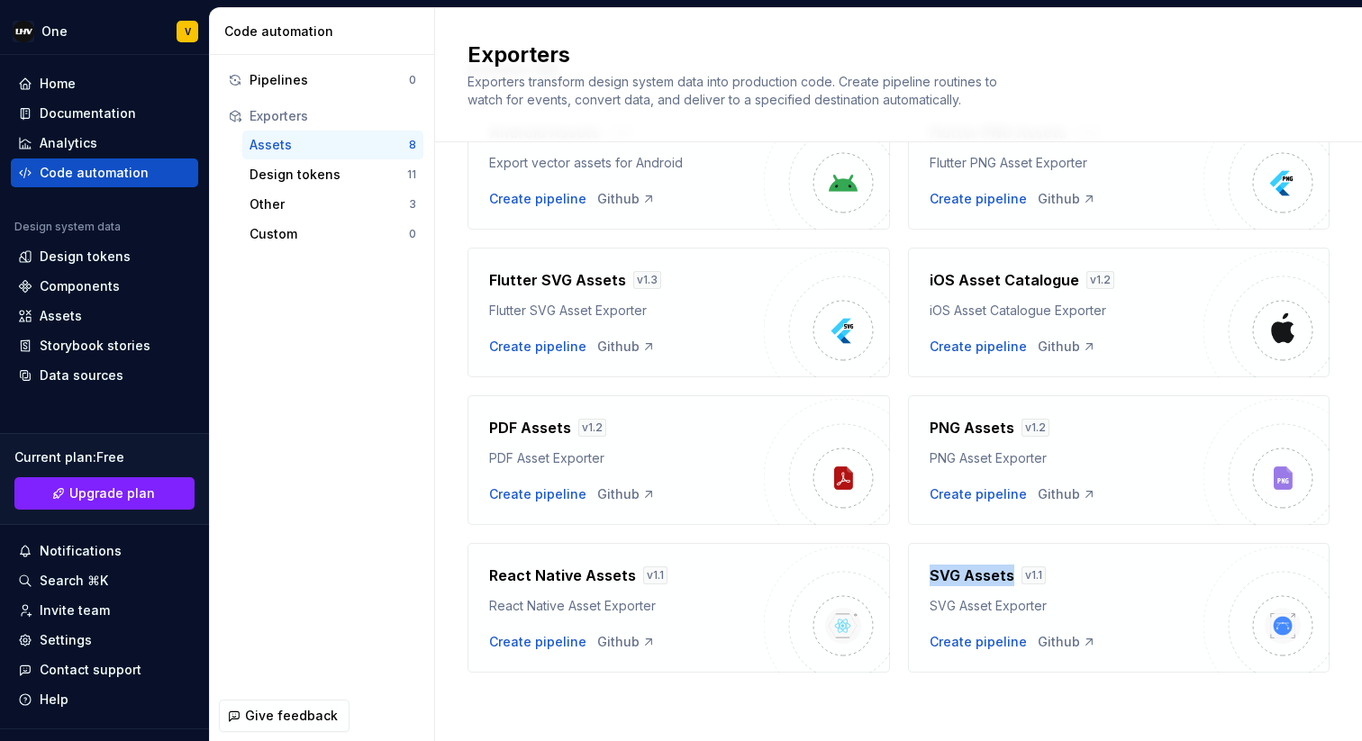
drag, startPoint x: 926, startPoint y: 576, endPoint x: 1010, endPoint y: 580, distance: 83.9
click at [1010, 580] on div "SVG Assets v 1.1 SVG Asset Exporter Create pipeline Github" at bounding box center [1119, 608] width 422 height 130
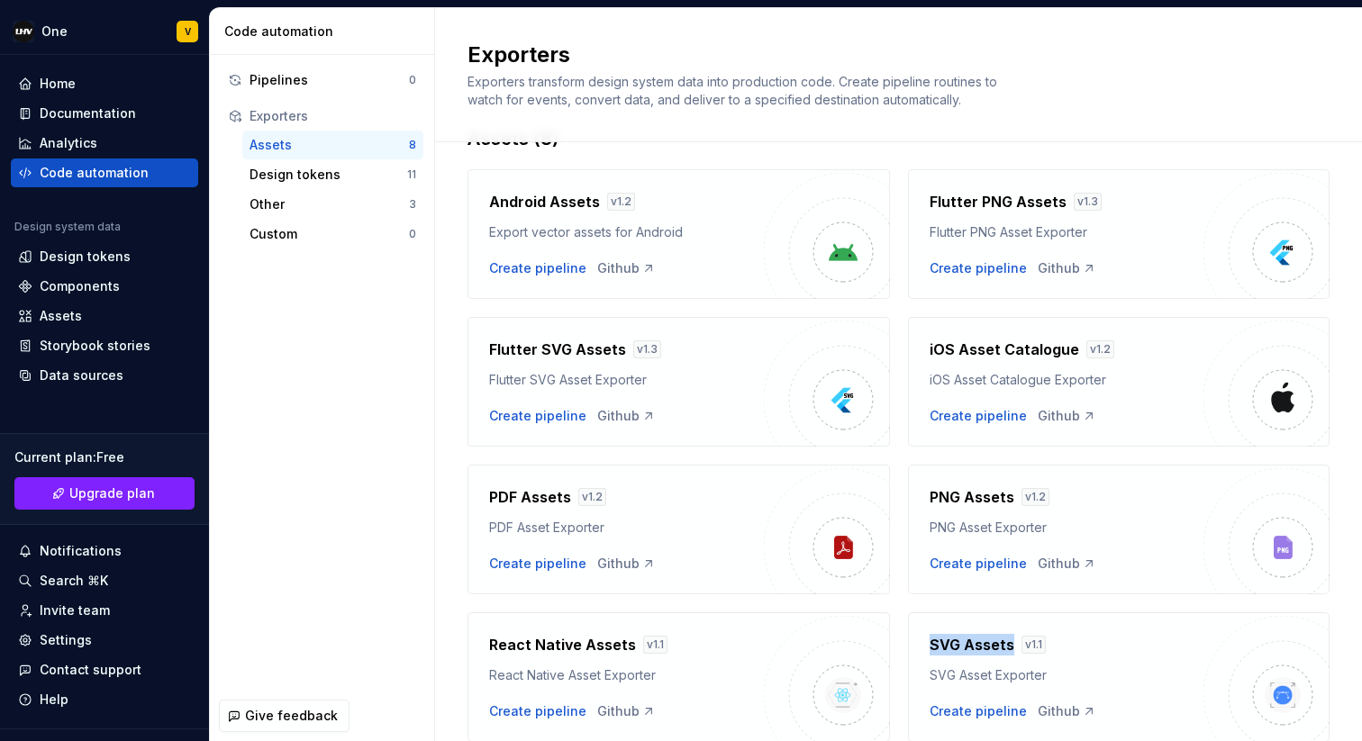
scroll to position [89, 0]
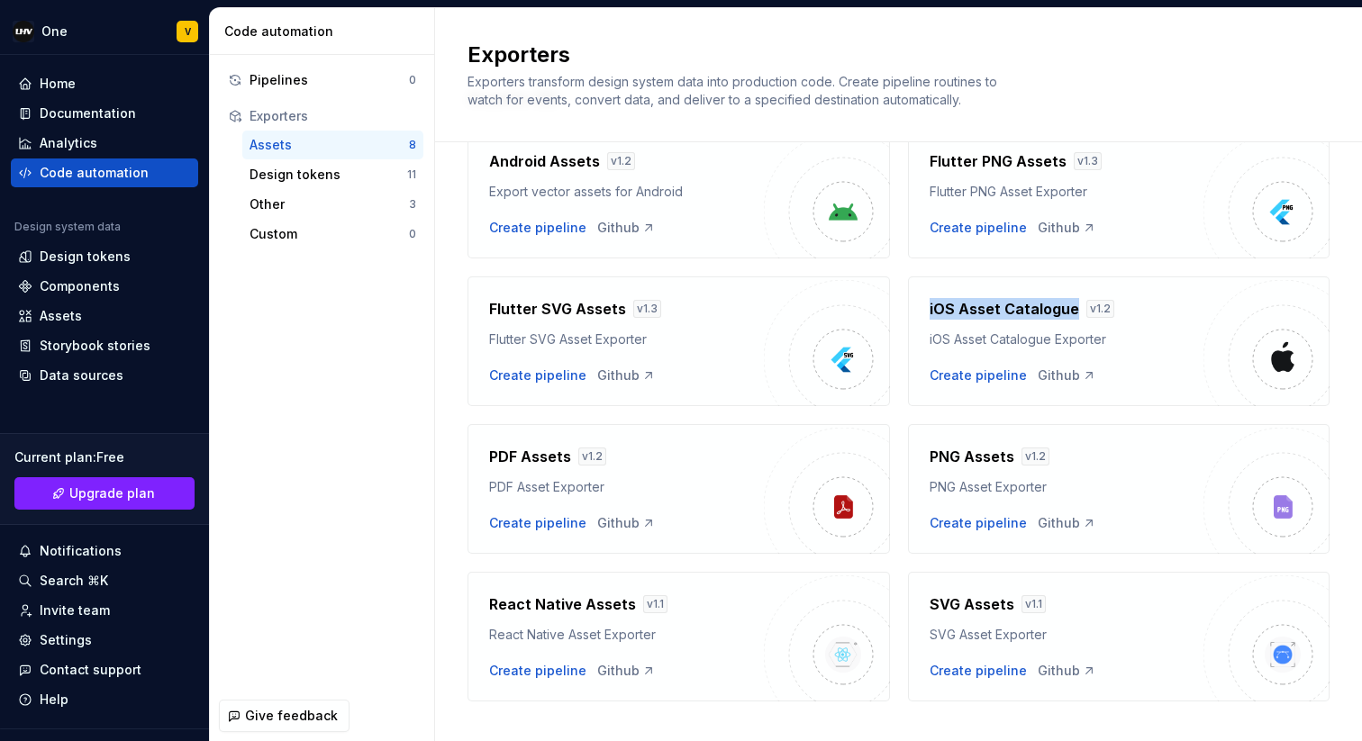
drag, startPoint x: 923, startPoint y: 307, endPoint x: 1069, endPoint y: 310, distance: 145.9
click at [1069, 310] on div "iOS Asset Catalogue v 1.2 iOS Asset Catalogue Exporter Create pipeline Github" at bounding box center [1119, 341] width 422 height 130
click at [1113, 340] on div "iOS Asset Catalogue Exporter" at bounding box center [1066, 340] width 275 height 18
click at [1047, 380] on div "Github" at bounding box center [1067, 376] width 59 height 18
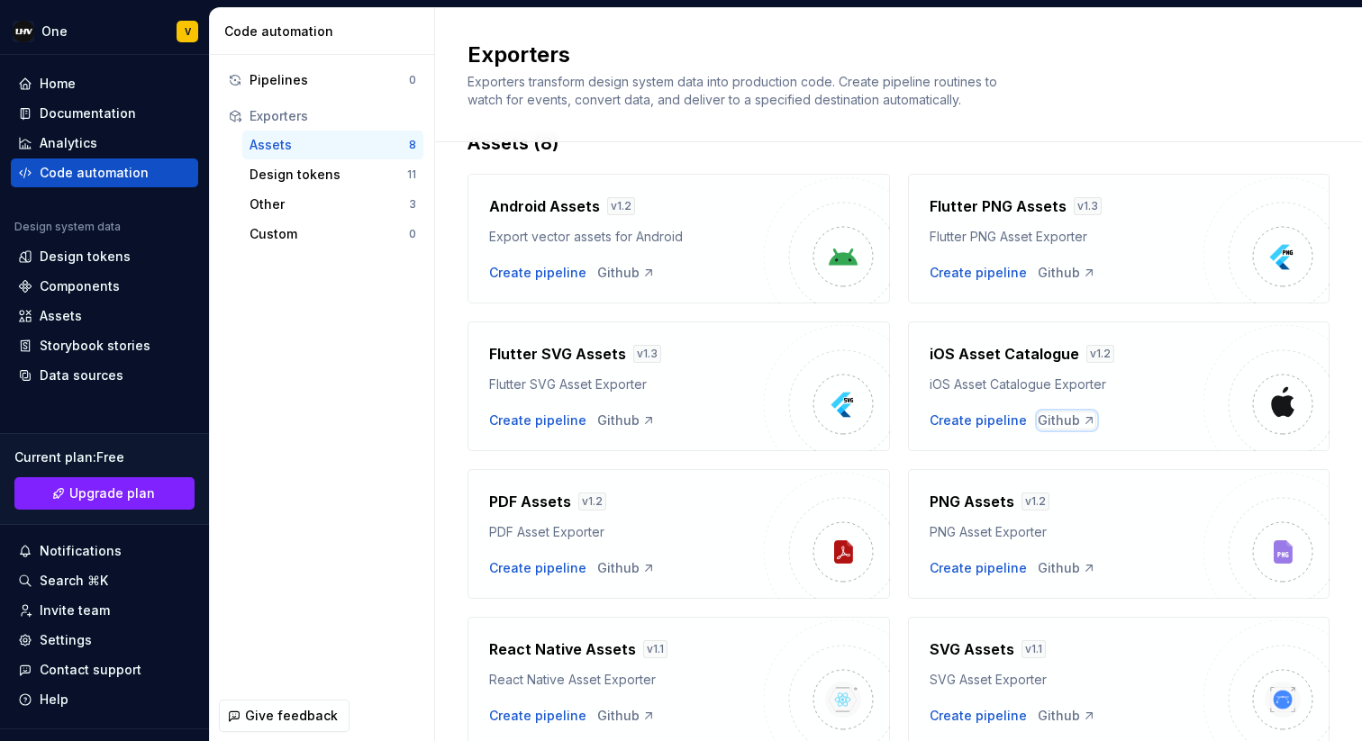
scroll to position [40, 0]
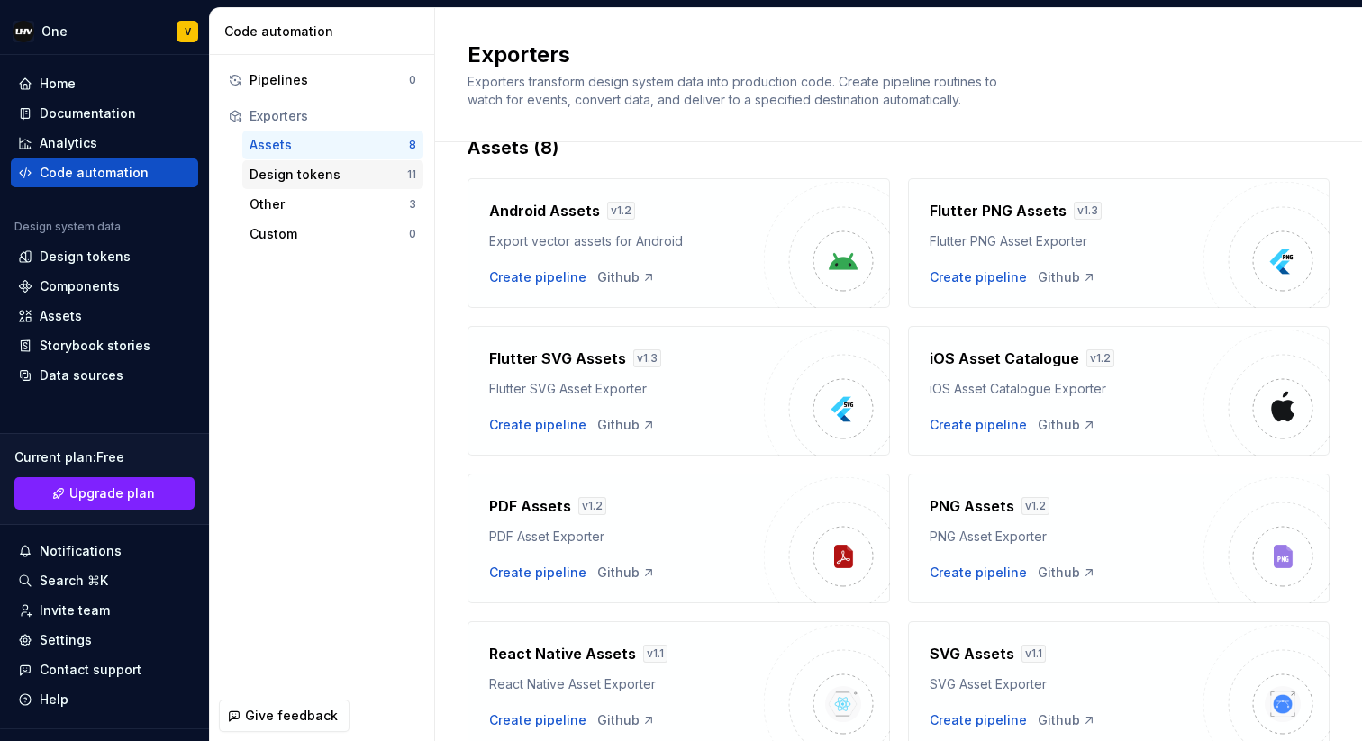
click at [353, 180] on div "Design tokens" at bounding box center [328, 175] width 158 height 18
click at [325, 174] on div "Design tokens" at bounding box center [328, 175] width 158 height 18
click at [324, 181] on div "Design tokens" at bounding box center [328, 175] width 158 height 18
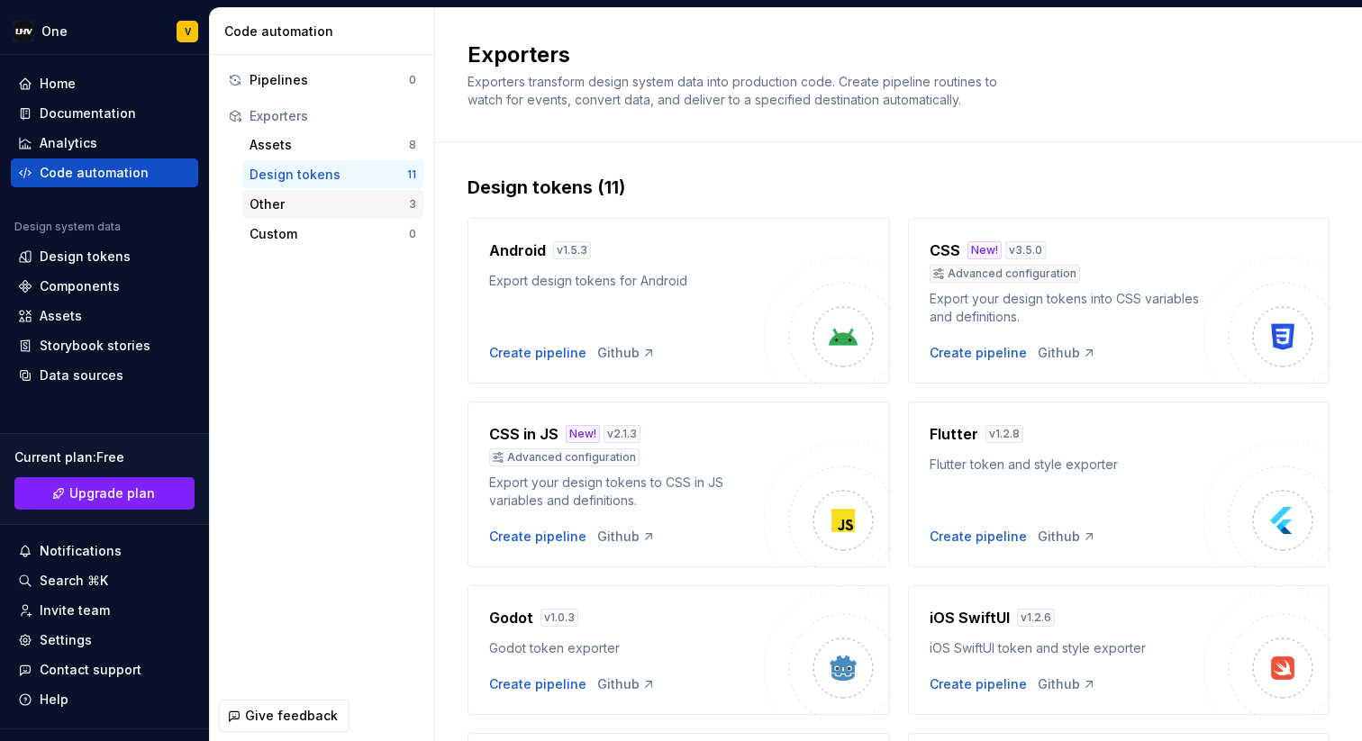
click at [331, 204] on div "Other" at bounding box center [328, 204] width 159 height 18
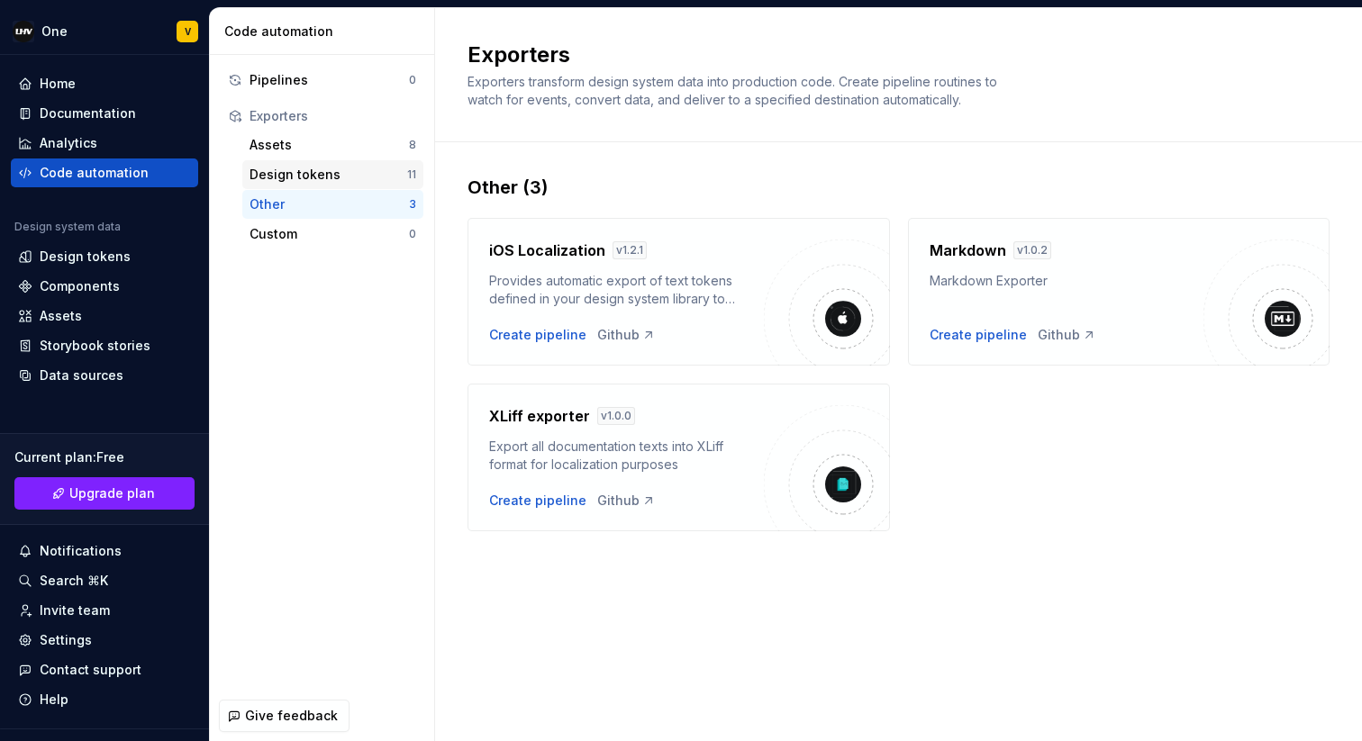
click at [290, 170] on div "Design tokens" at bounding box center [328, 175] width 158 height 18
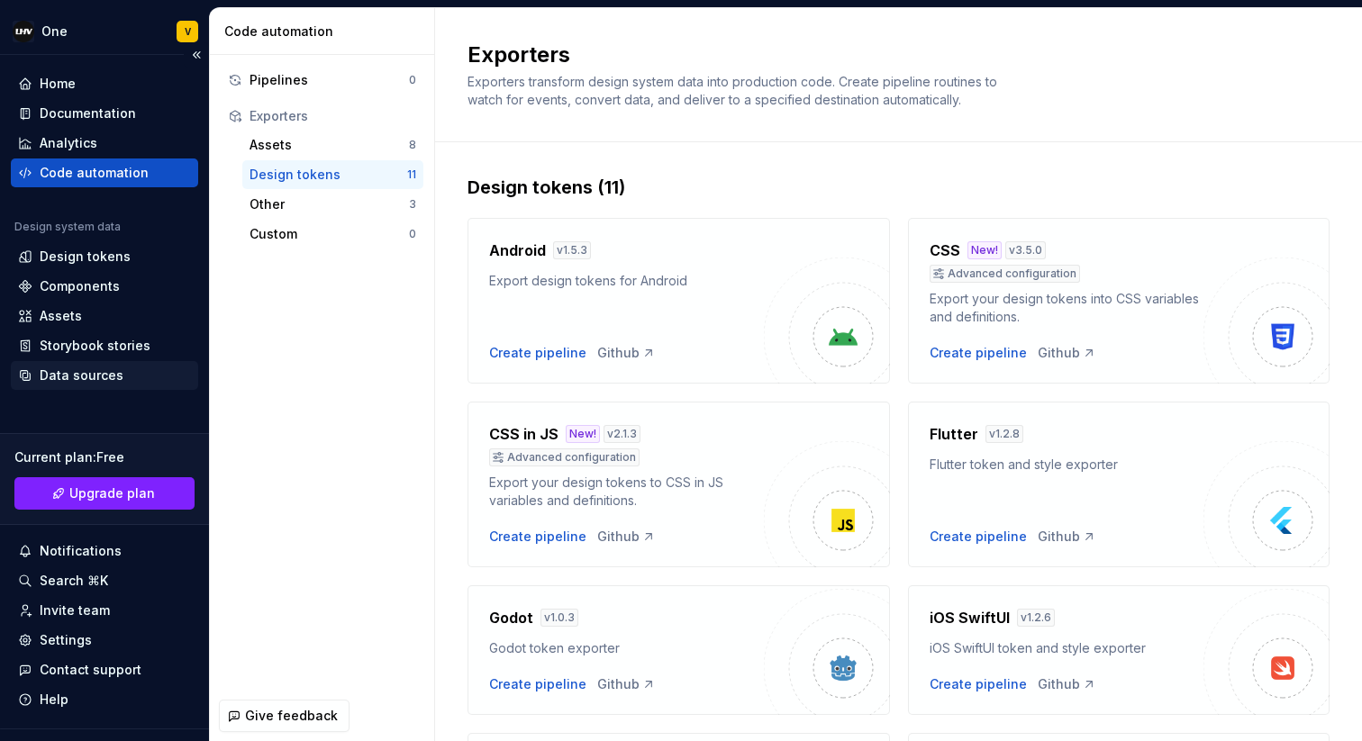
click at [101, 383] on div "Data sources" at bounding box center [82, 376] width 84 height 18
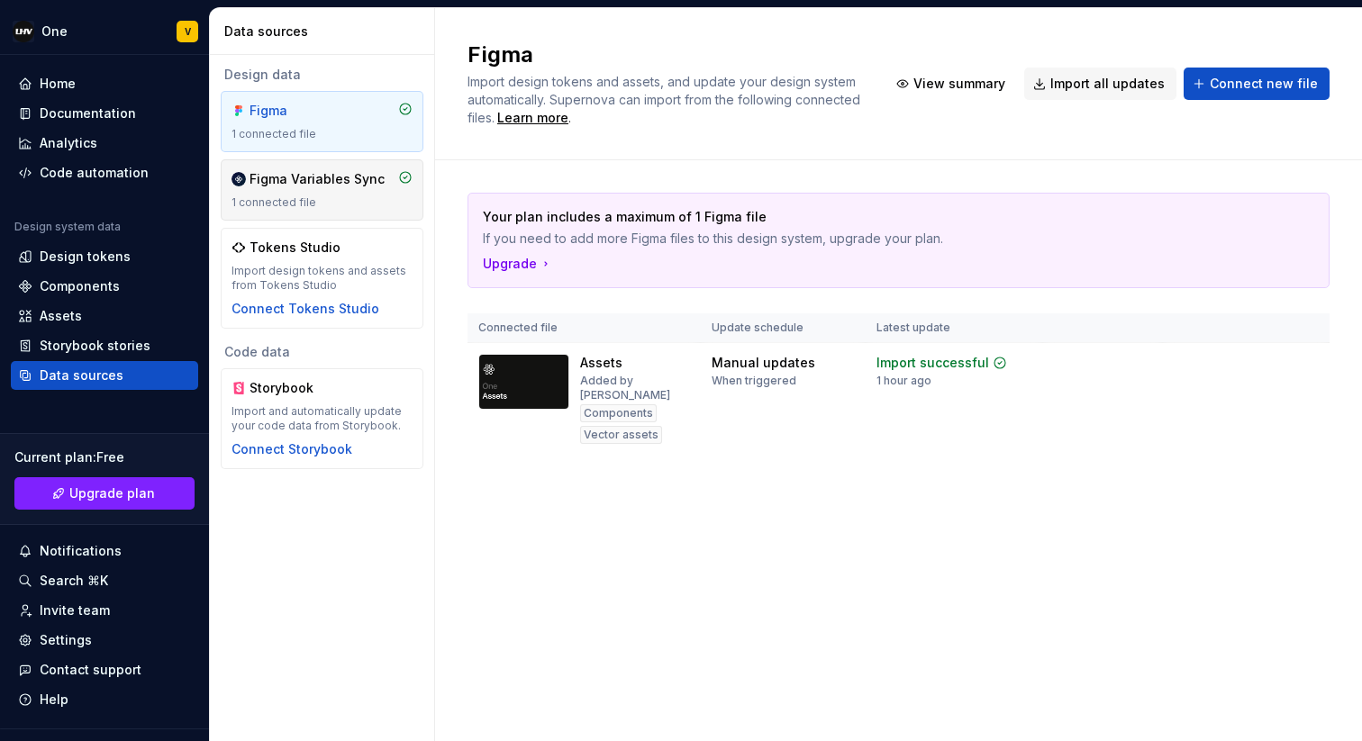
click at [287, 201] on div "1 connected file" at bounding box center [321, 202] width 181 height 14
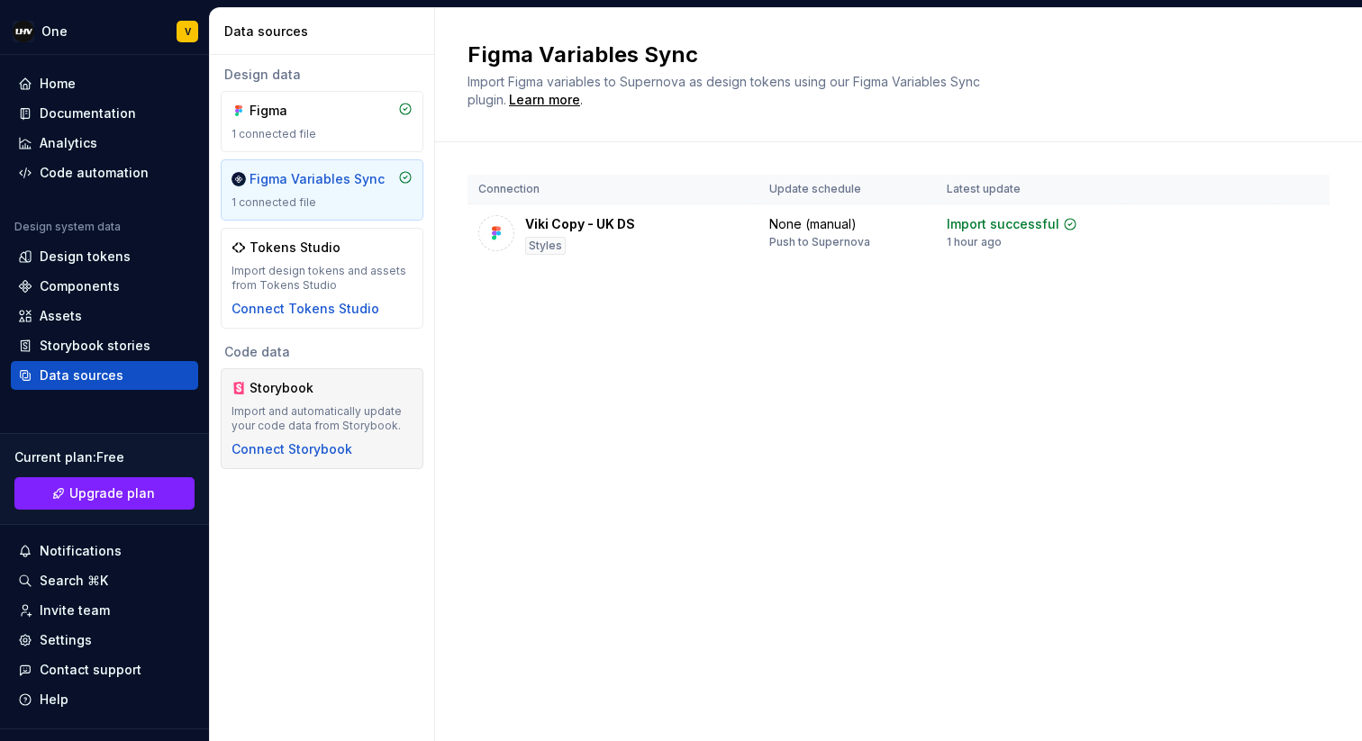
click at [286, 410] on div "Import and automatically update your code data from Storybook." at bounding box center [321, 418] width 181 height 29
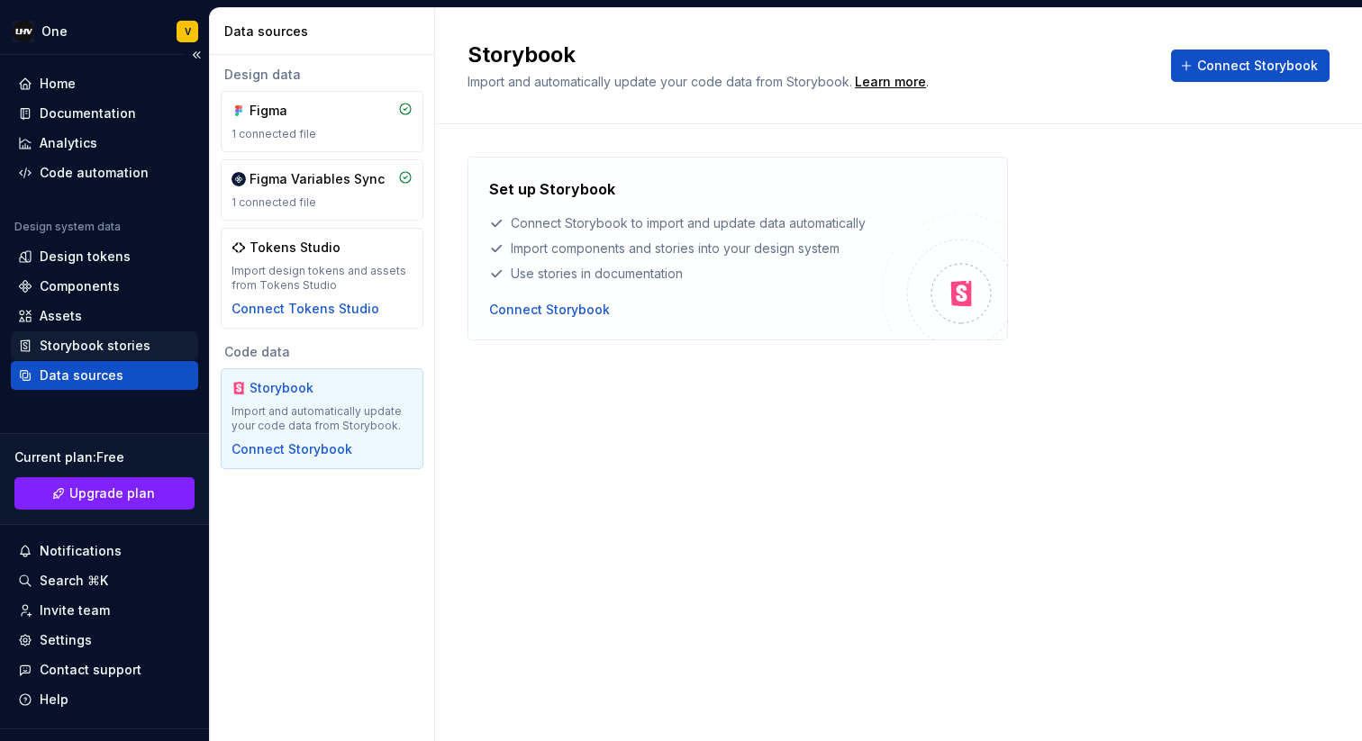
click at [76, 346] on div "Storybook stories" at bounding box center [95, 346] width 111 height 18
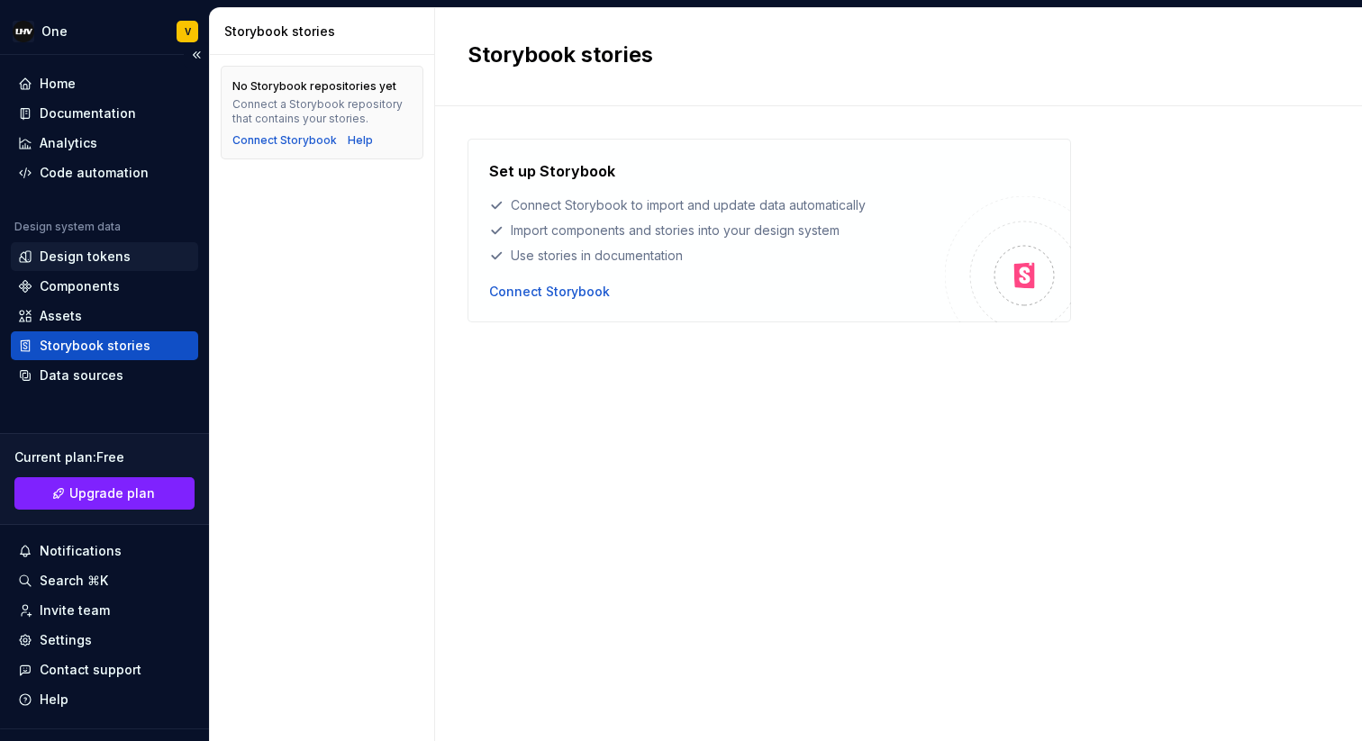
click at [91, 245] on div "Design tokens" at bounding box center [104, 256] width 187 height 29
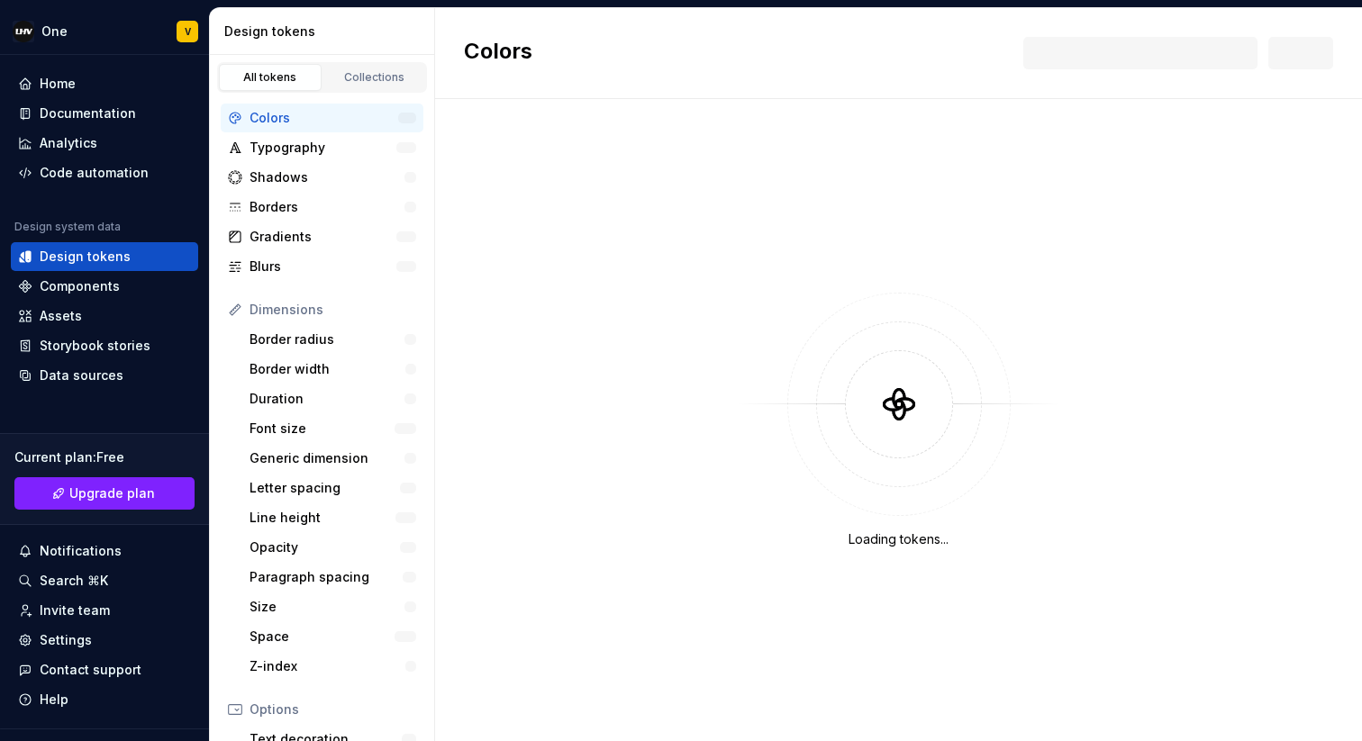
click at [348, 120] on div "Colors" at bounding box center [323, 118] width 149 height 18
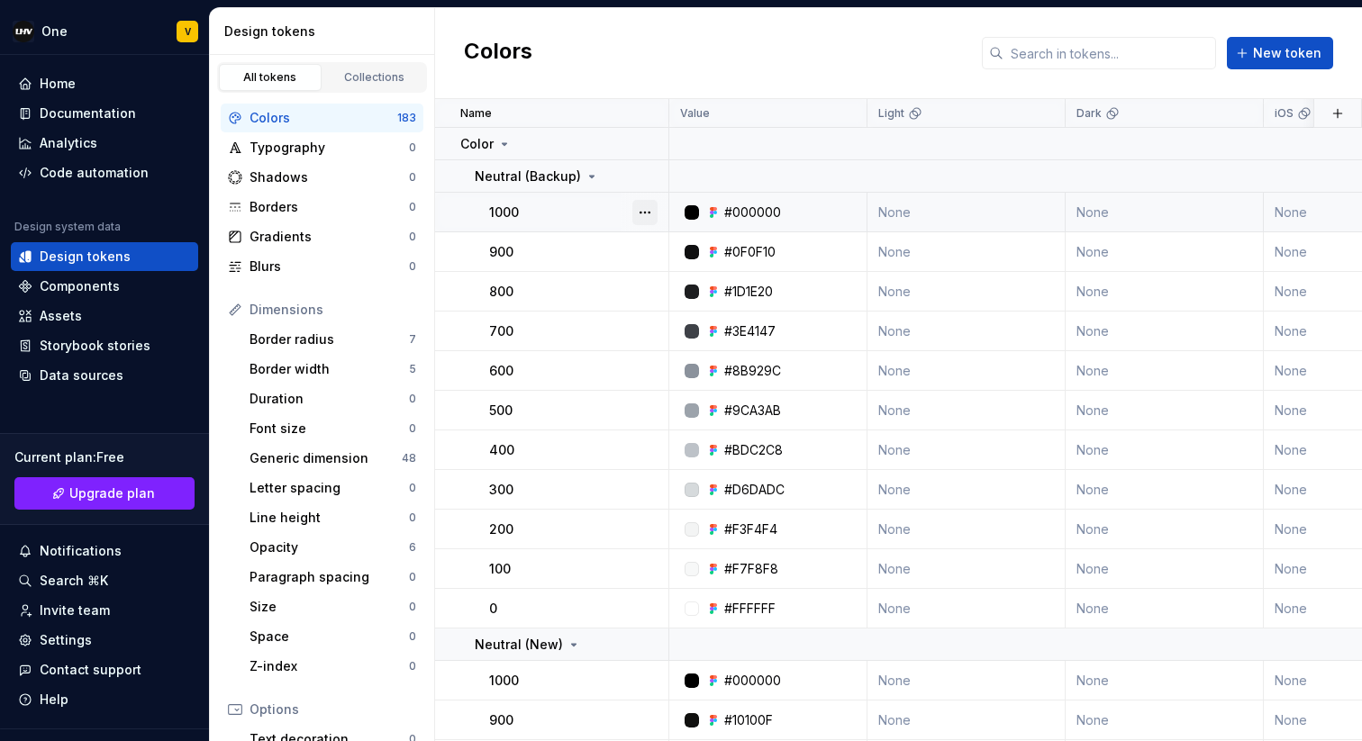
click at [646, 209] on button "button" at bounding box center [644, 212] width 25 height 25
click at [690, 243] on div "Open detail" at bounding box center [724, 248] width 117 height 18
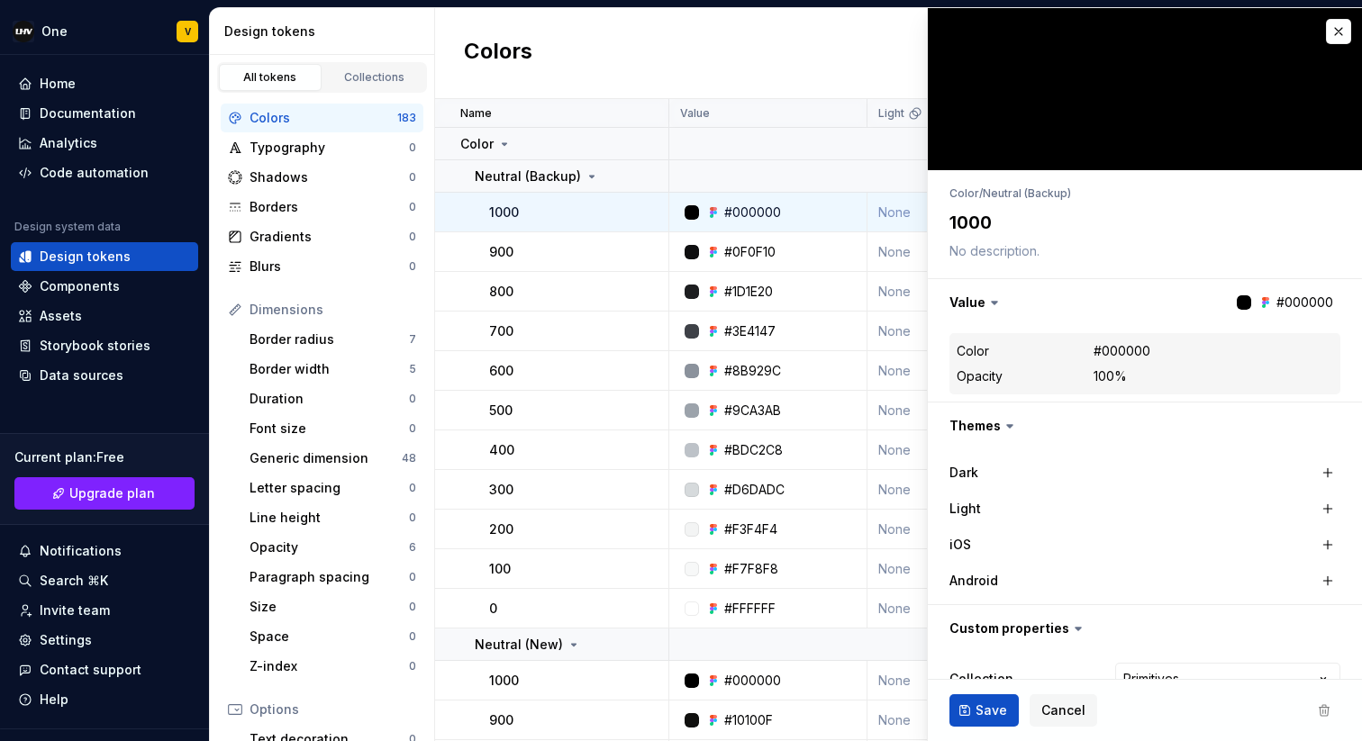
type textarea "*"
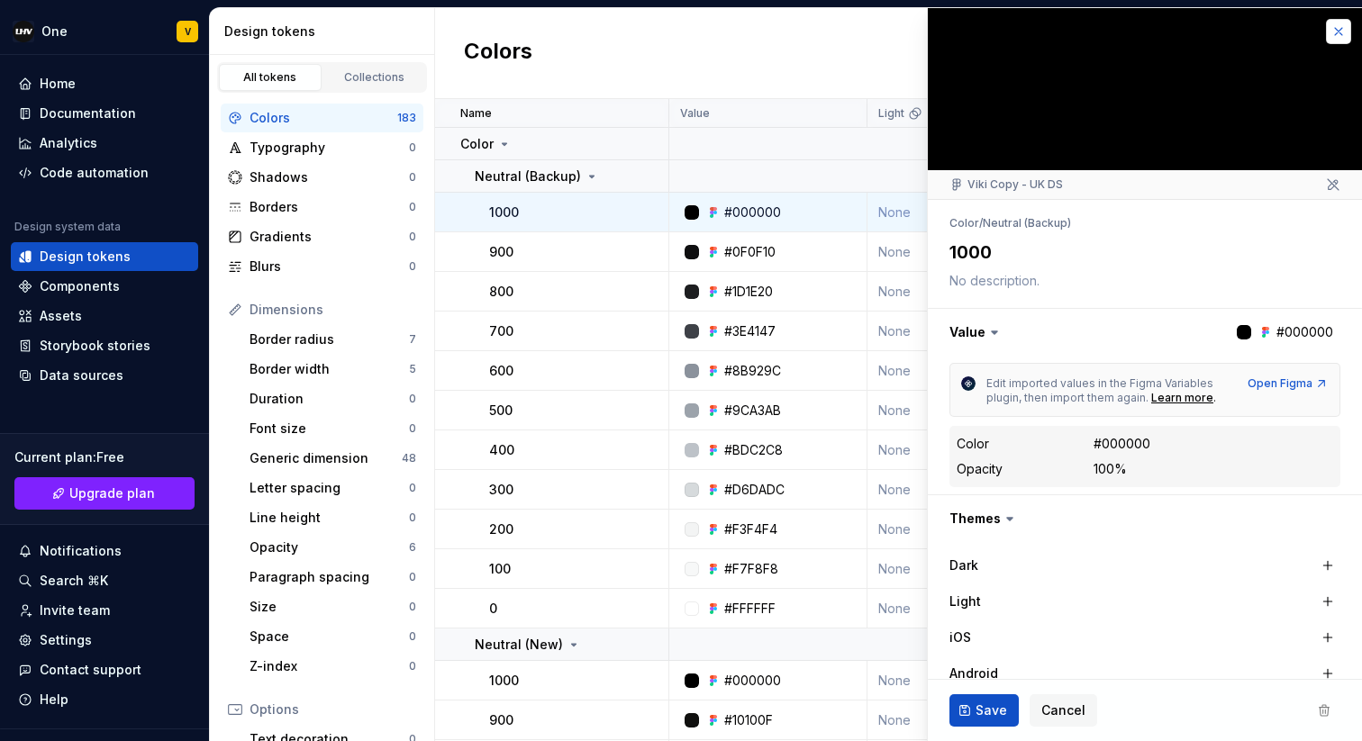
click at [1342, 24] on button "button" at bounding box center [1338, 31] width 25 height 25
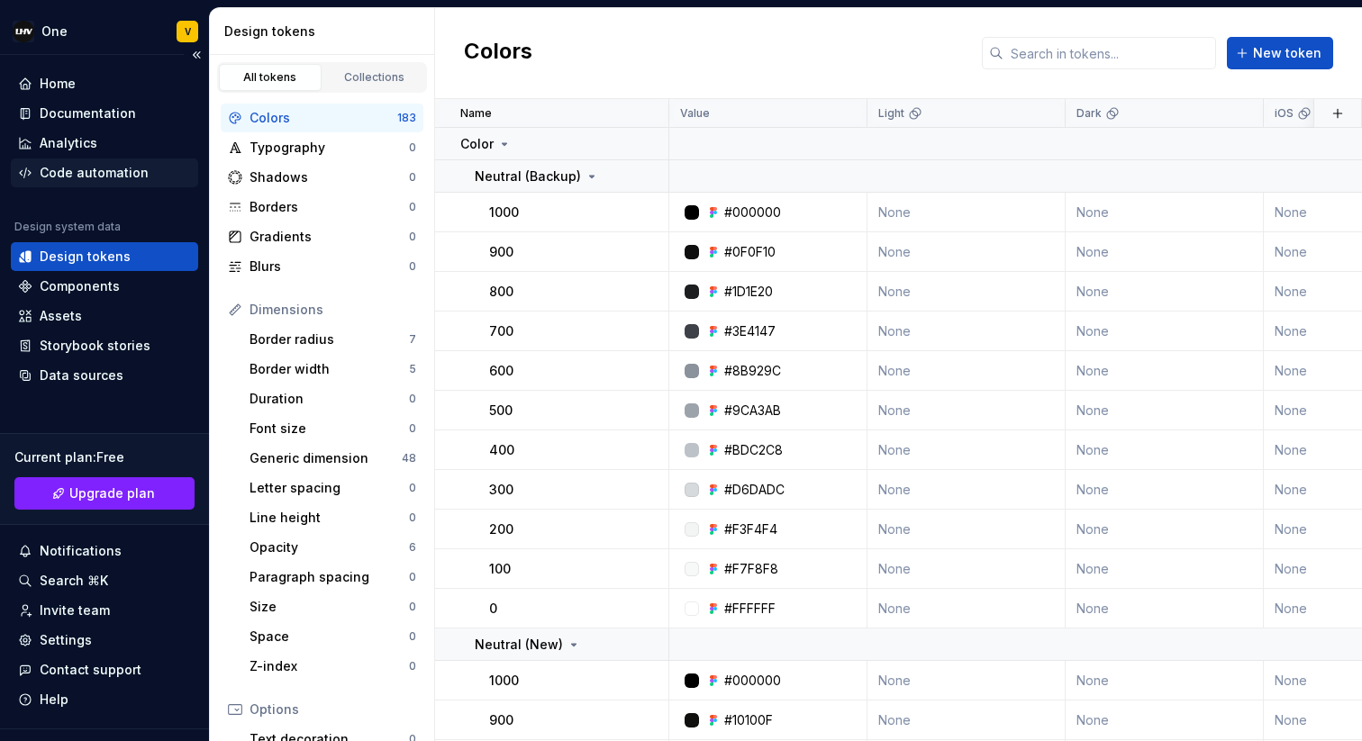
click at [100, 177] on div "Code automation" at bounding box center [94, 173] width 109 height 18
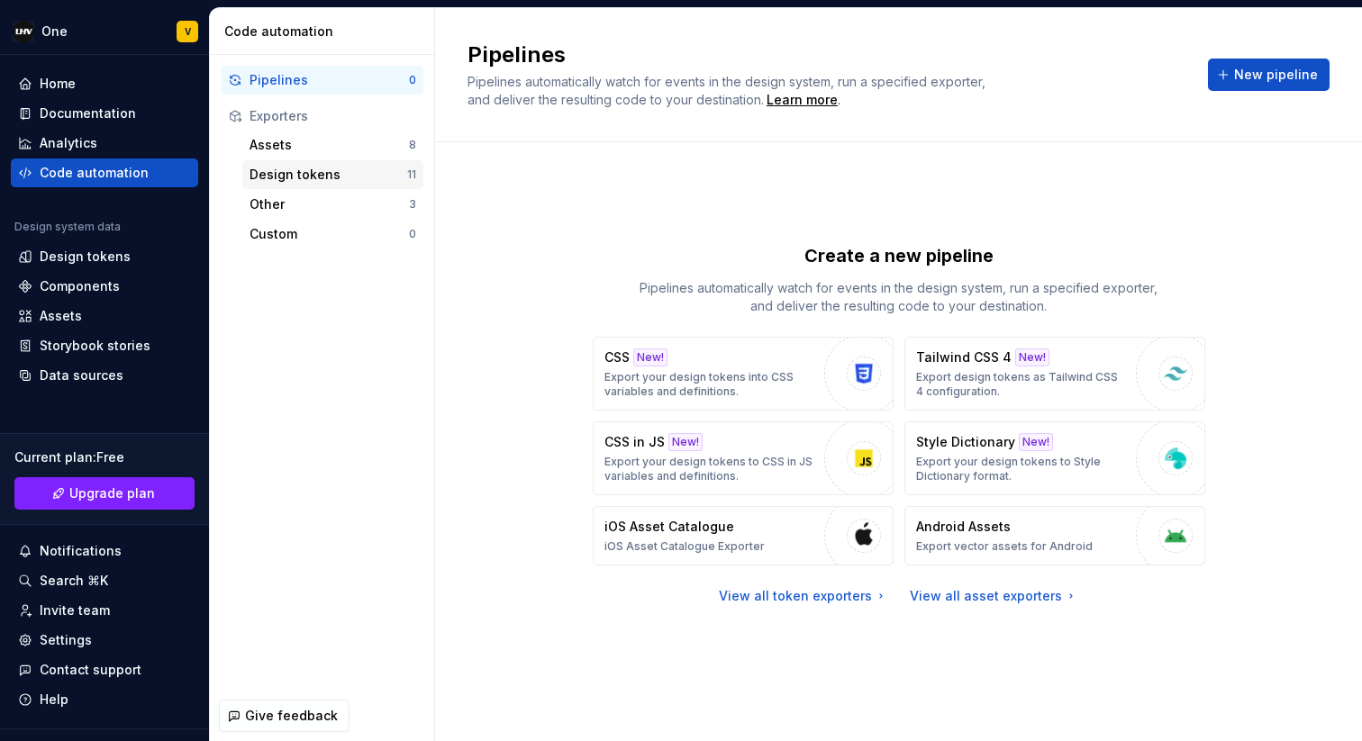
click at [317, 169] on div "Design tokens" at bounding box center [328, 175] width 158 height 18
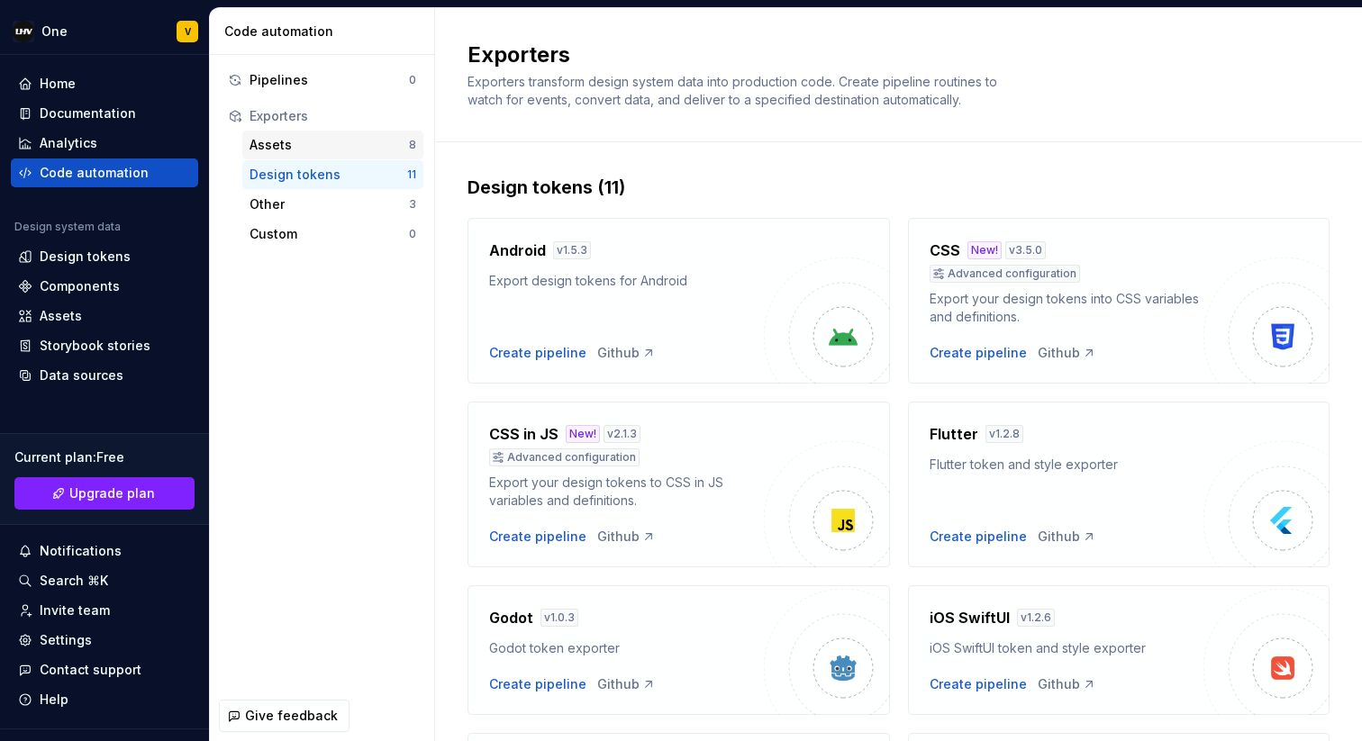
click at [293, 149] on div "Assets" at bounding box center [328, 145] width 159 height 18
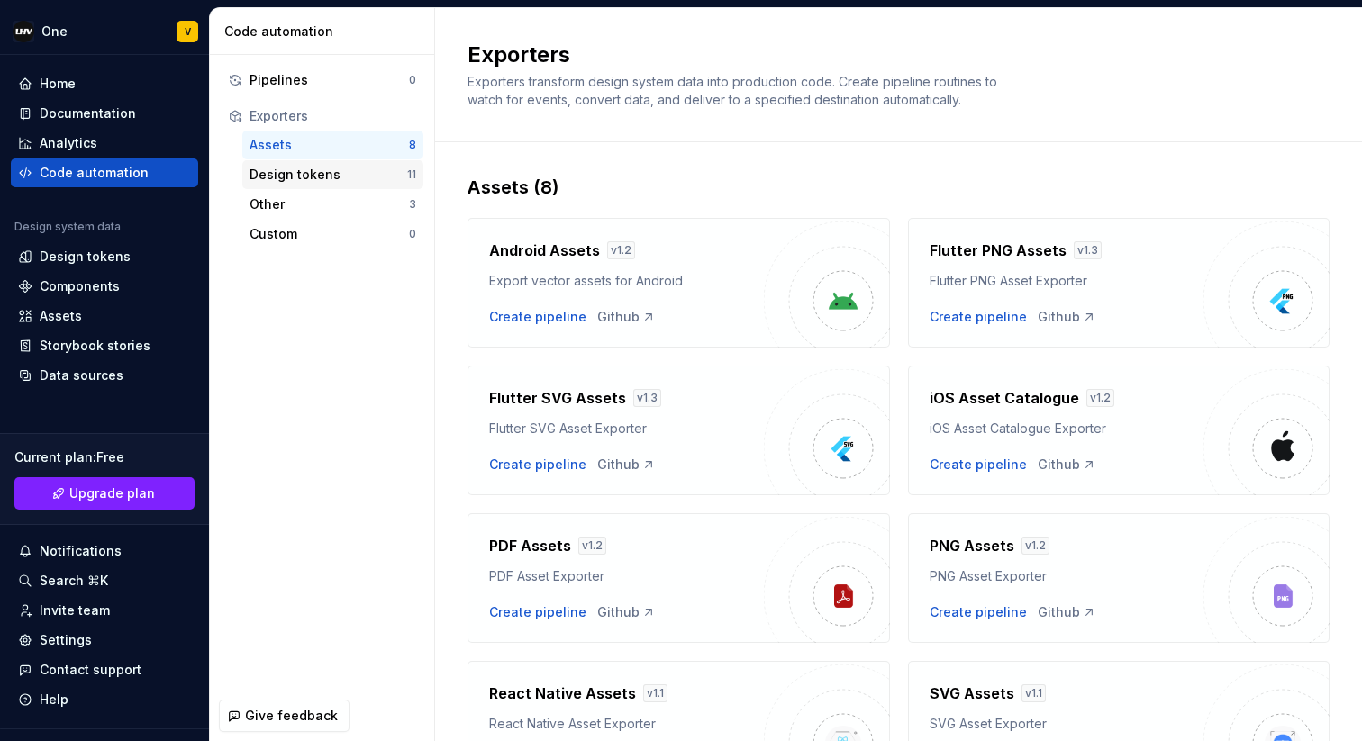
click at [350, 167] on div "Design tokens" at bounding box center [328, 175] width 158 height 18
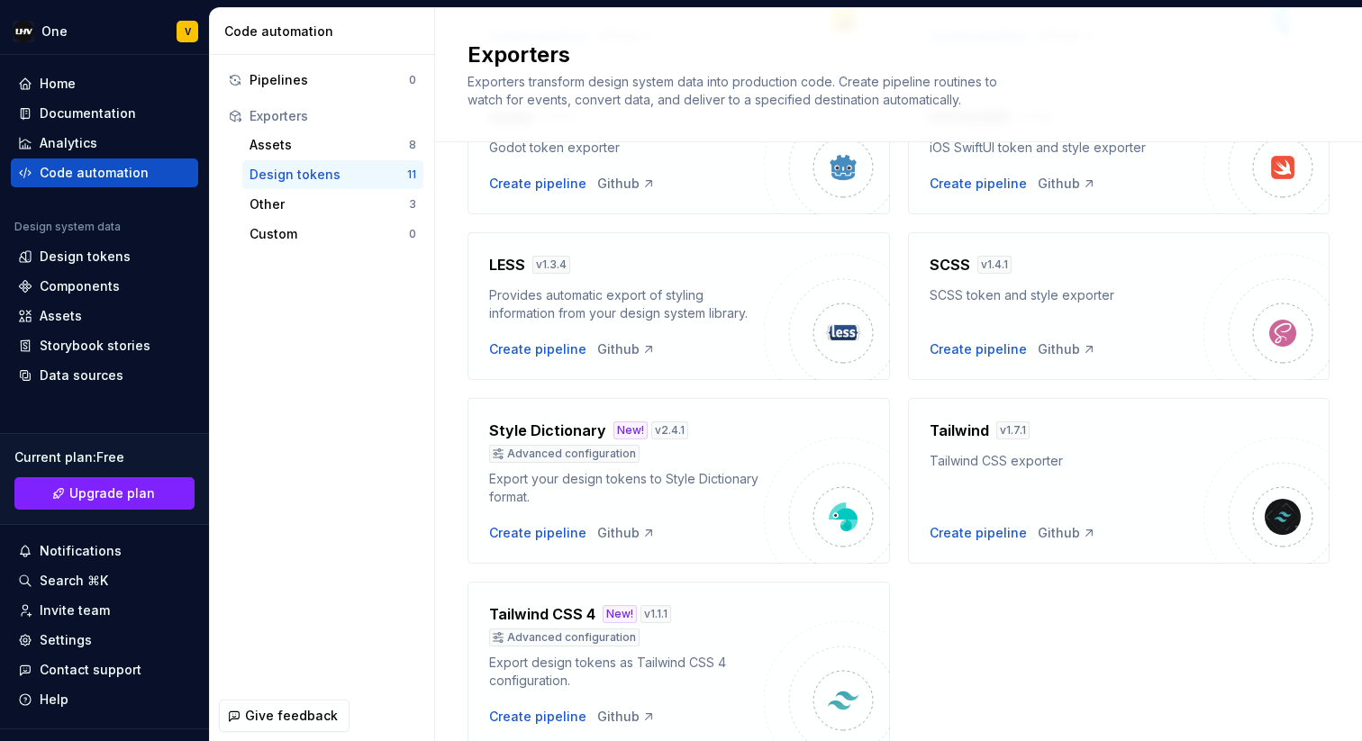
scroll to position [576, 0]
